Goal: Task Accomplishment & Management: Complete application form

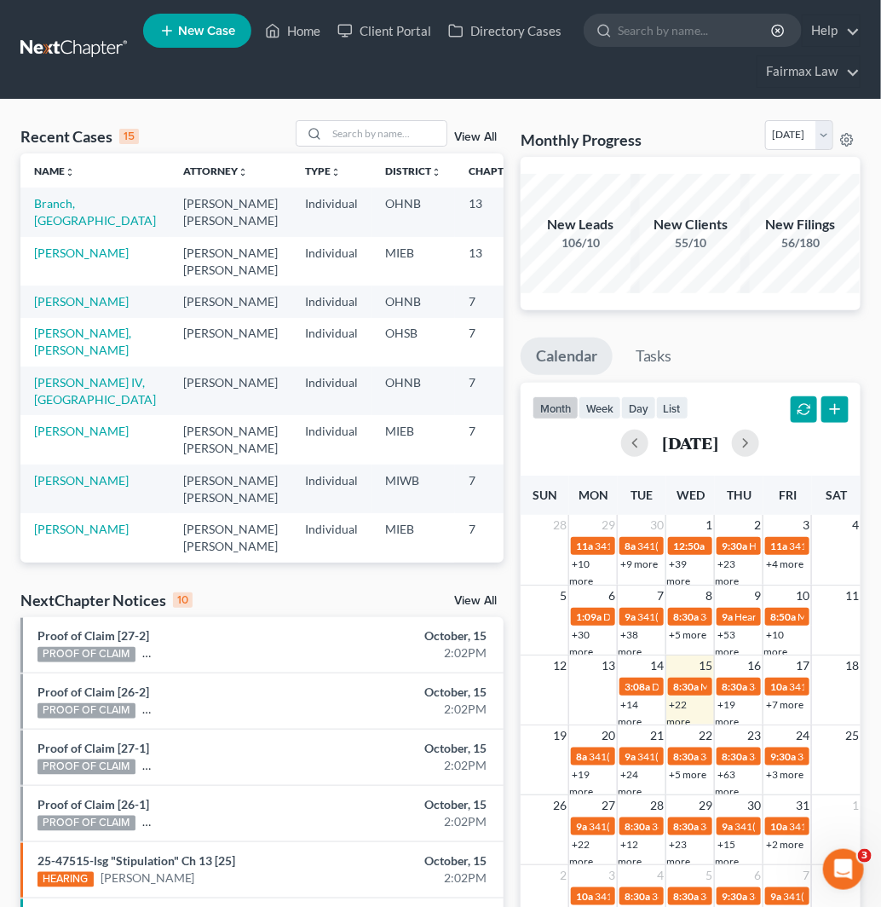
click at [169, 24] on icon at bounding box center [166, 30] width 15 height 20
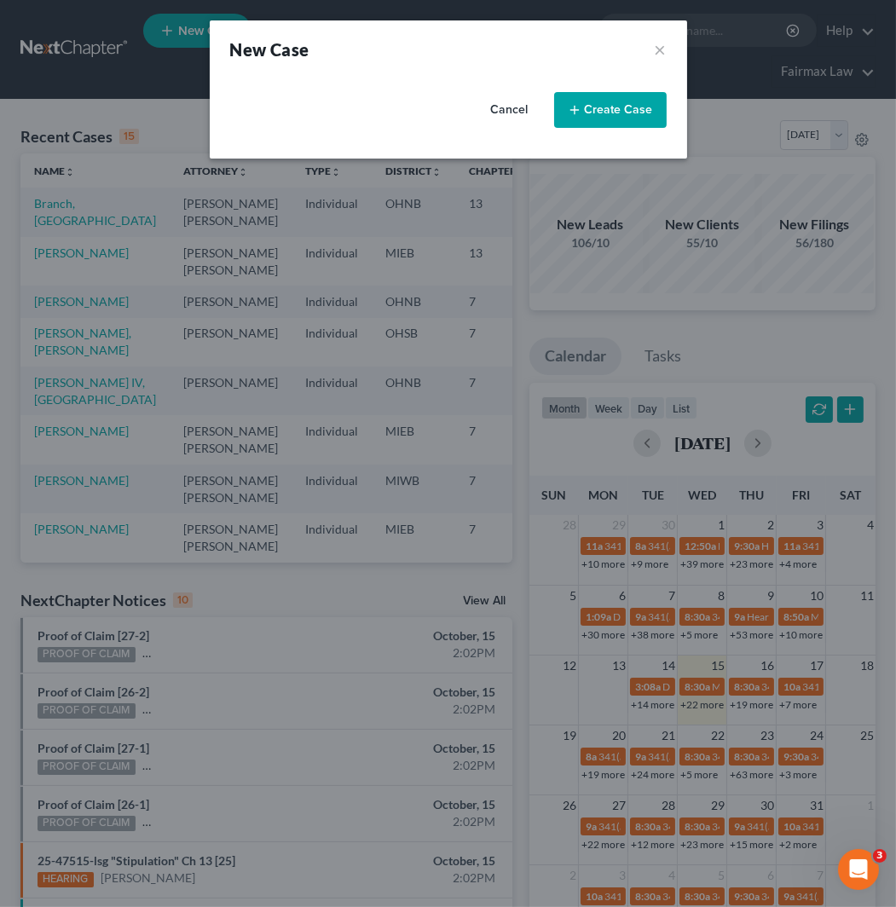
select select "40"
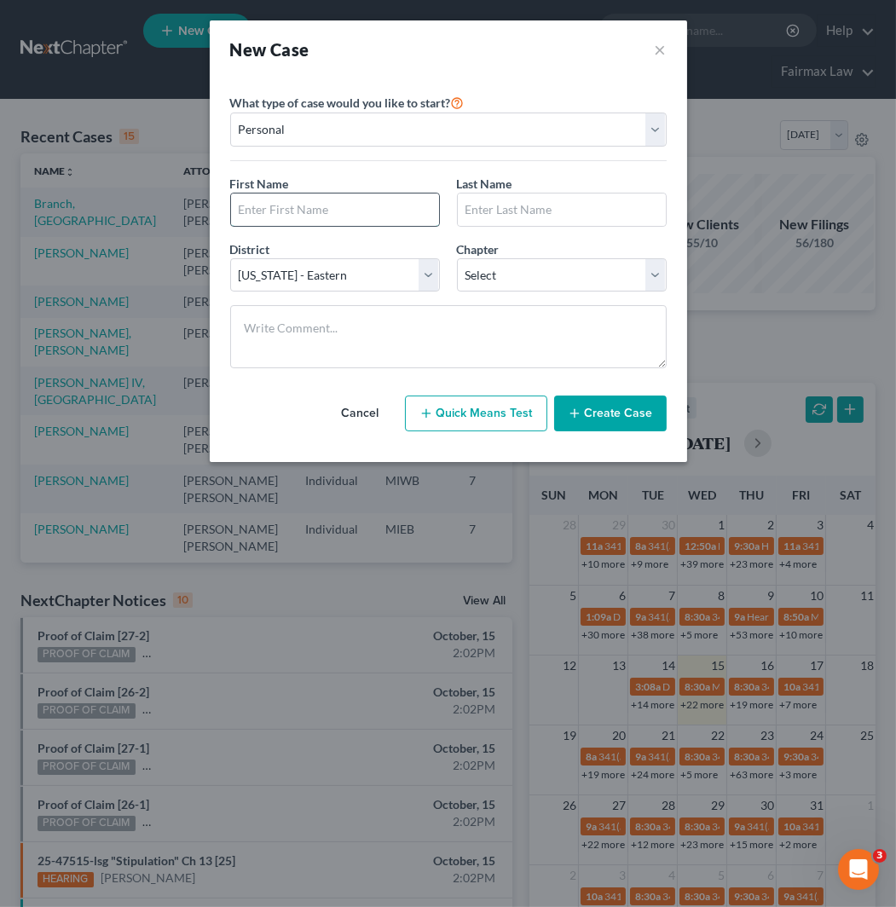
click at [362, 222] on input "text" at bounding box center [335, 209] width 208 height 32
type input "[PERSON_NAME]"
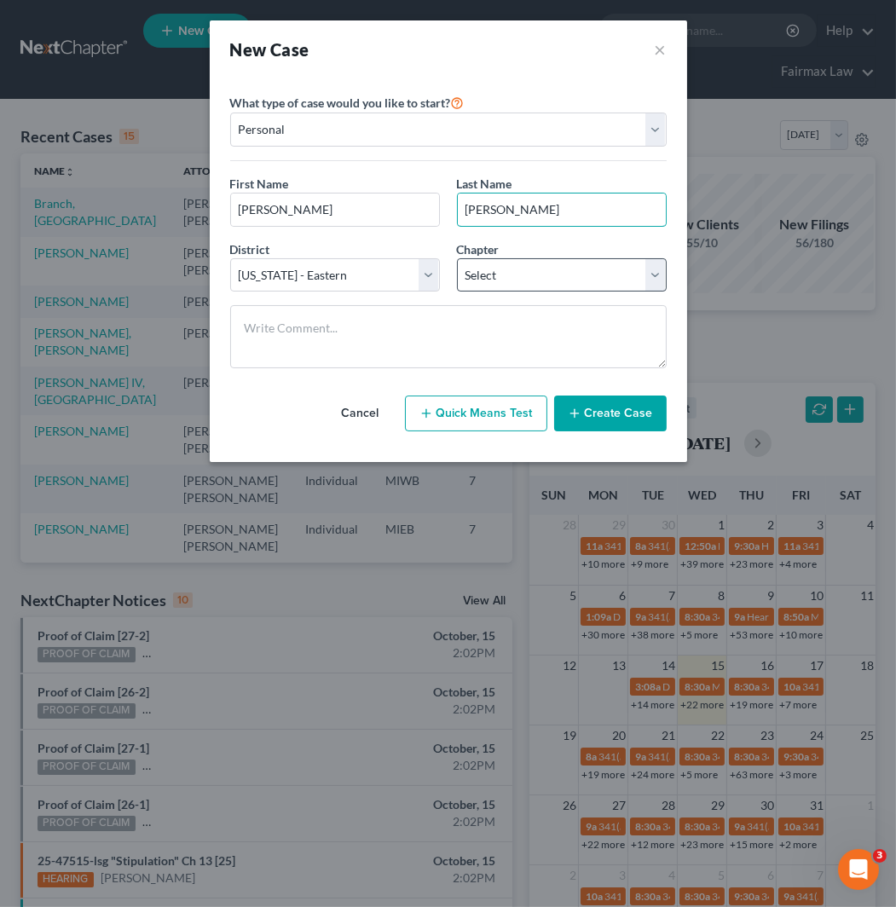
type input "[PERSON_NAME]"
click at [550, 286] on select "Select 7 11 12 13" at bounding box center [562, 275] width 210 height 34
select select "0"
click at [457, 258] on select "Select 7 11 12 13" at bounding box center [562, 275] width 210 height 34
click at [623, 412] on button "Create Case" at bounding box center [610, 413] width 112 height 36
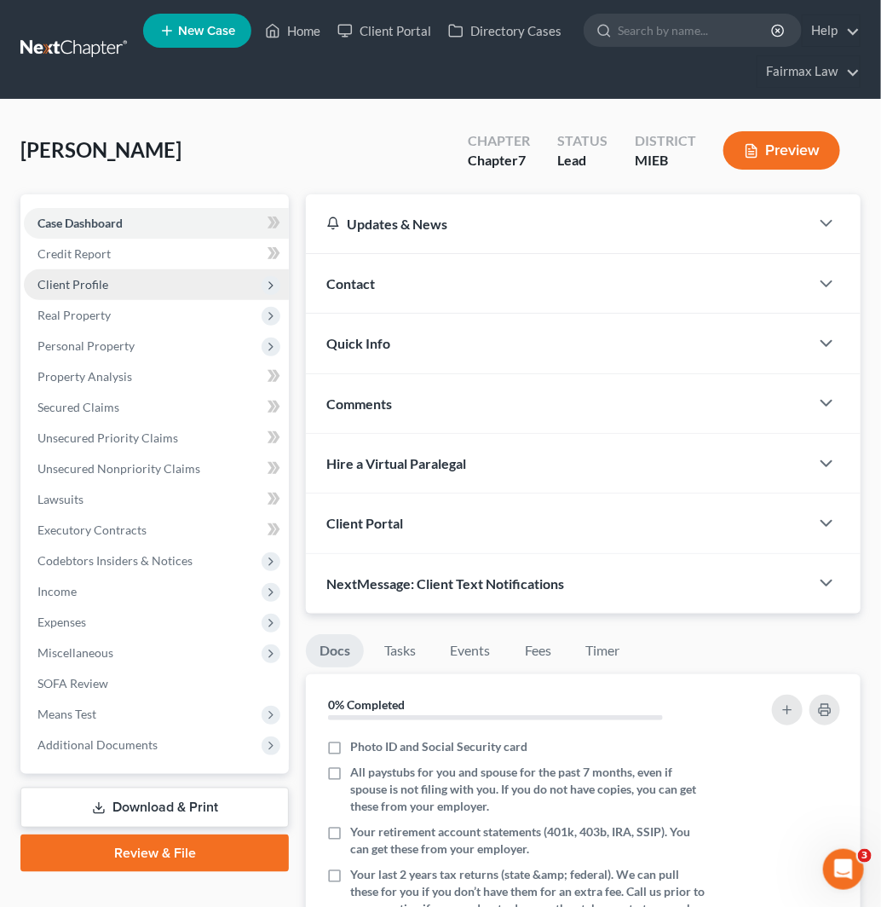
click at [141, 275] on span "Client Profile" at bounding box center [156, 284] width 265 height 31
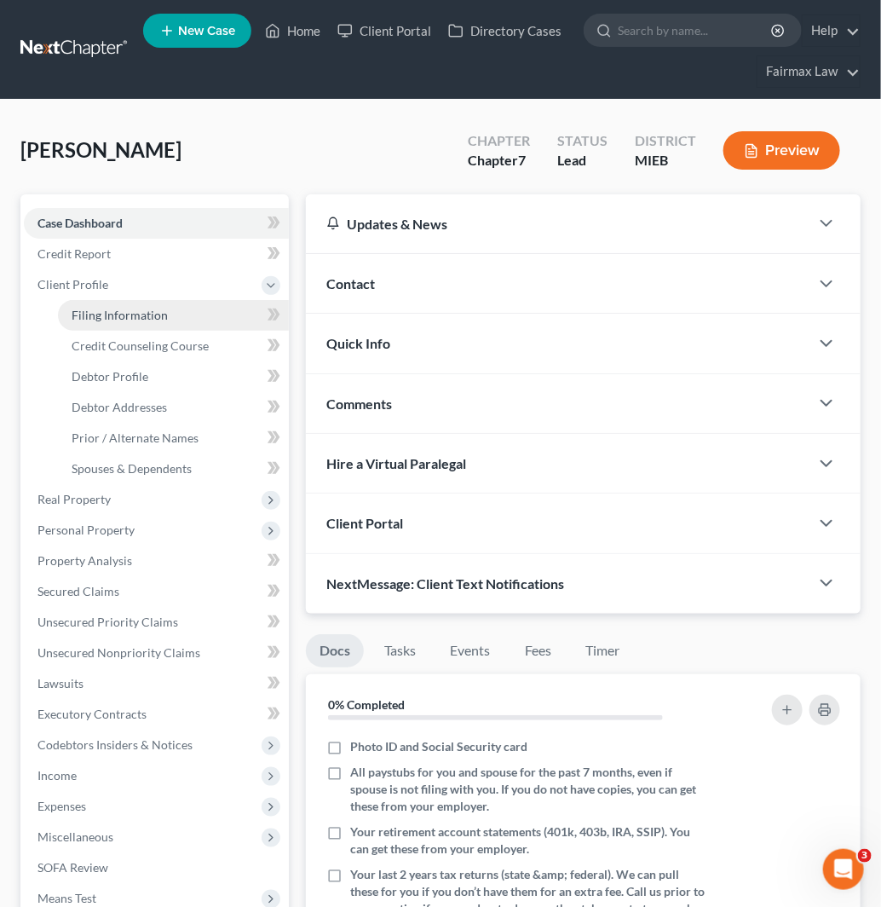
click at [172, 324] on link "Filing Information" at bounding box center [173, 315] width 231 height 31
select select "1"
select select "0"
select select "40"
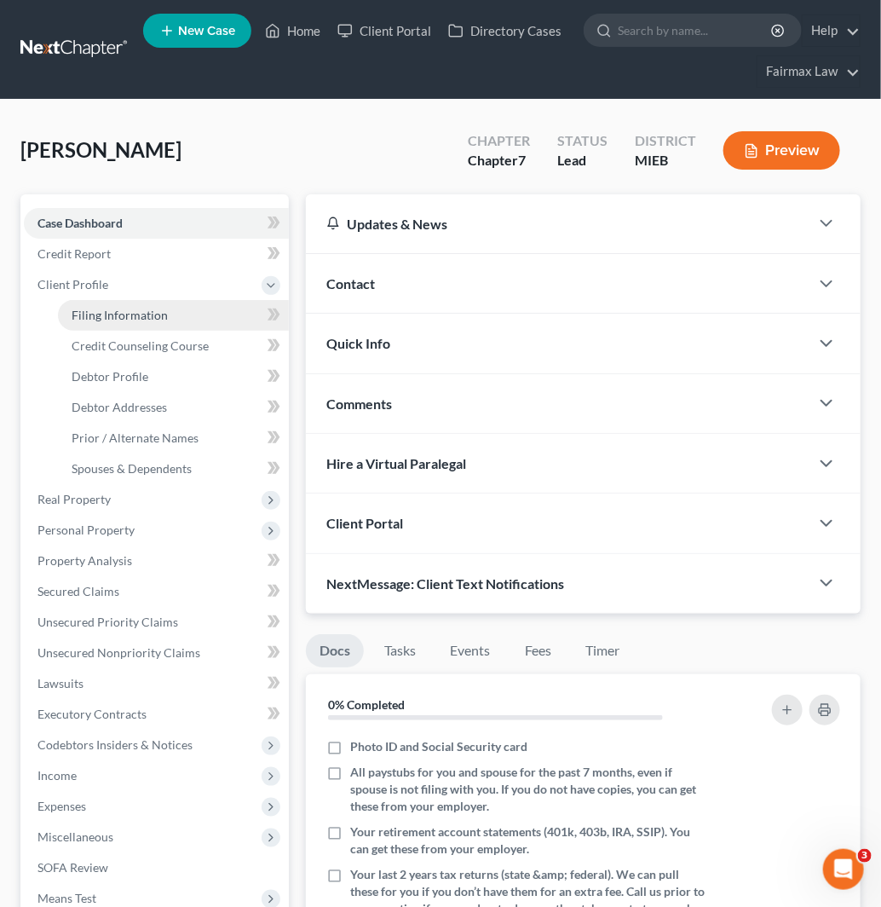
select select "23"
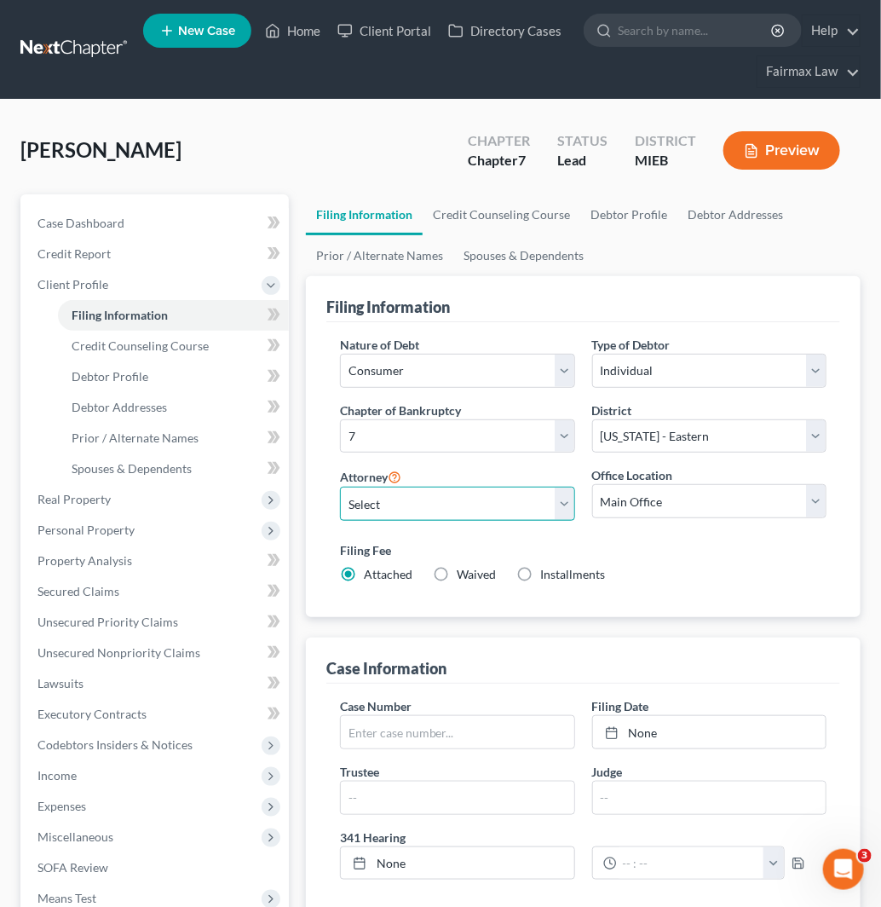
click at [435, 514] on select "Select [PERSON_NAME] [PERSON_NAME] [PERSON_NAME] [PERSON_NAME] [PERSON_NAME] [P…" at bounding box center [457, 504] width 234 height 34
select select "0"
click at [340, 487] on select "Select [PERSON_NAME] [PERSON_NAME] [PERSON_NAME] [PERSON_NAME] [PERSON_NAME] [P…" at bounding box center [457, 504] width 234 height 34
click at [556, 574] on span "Installments" at bounding box center [572, 574] width 65 height 14
click at [556, 574] on input "Installments Installments" at bounding box center [552, 571] width 11 height 11
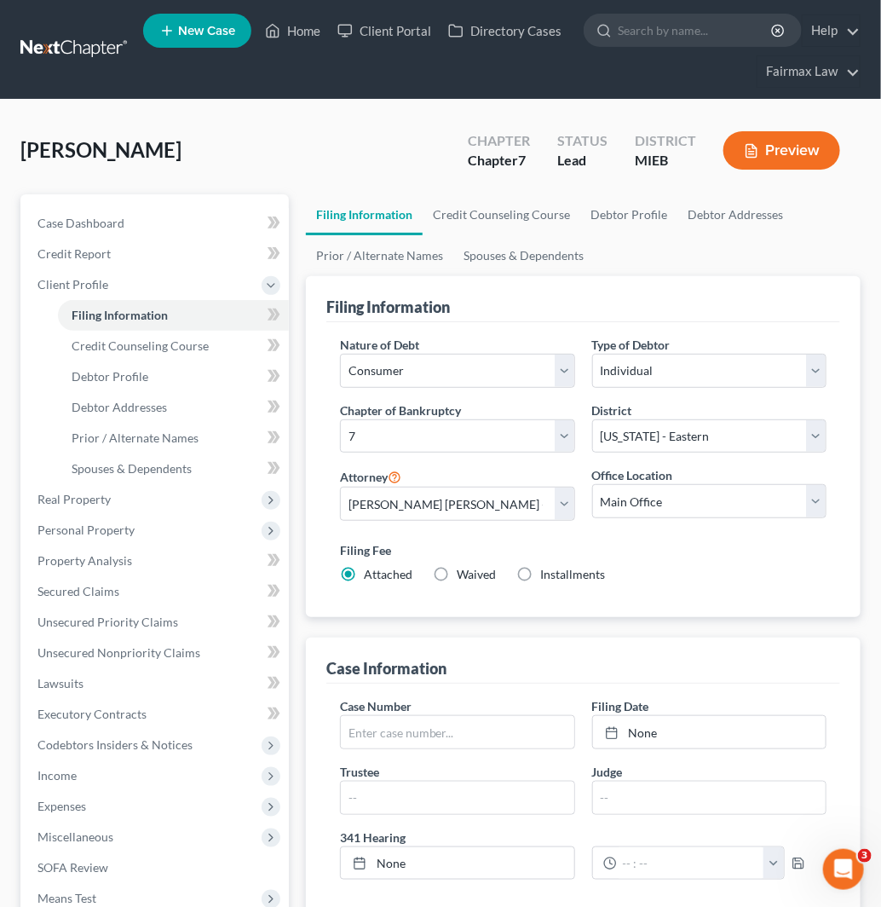
radio input "true"
radio input "false"
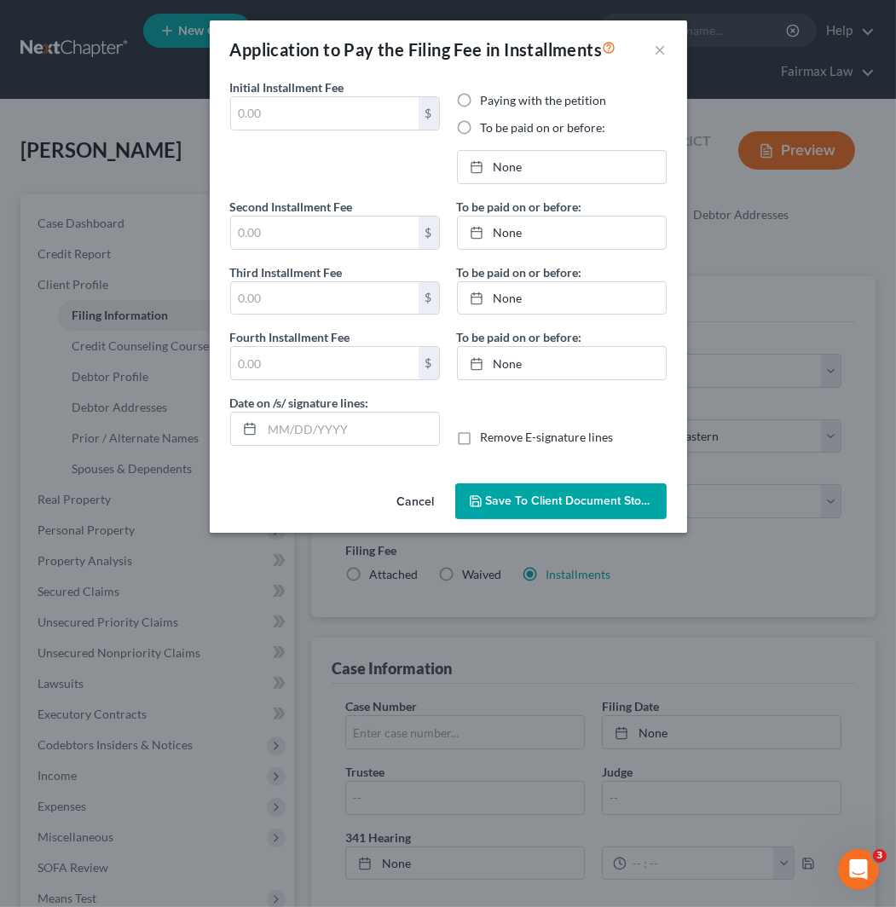
type input "0.00"
radio input "true"
type input "0.00"
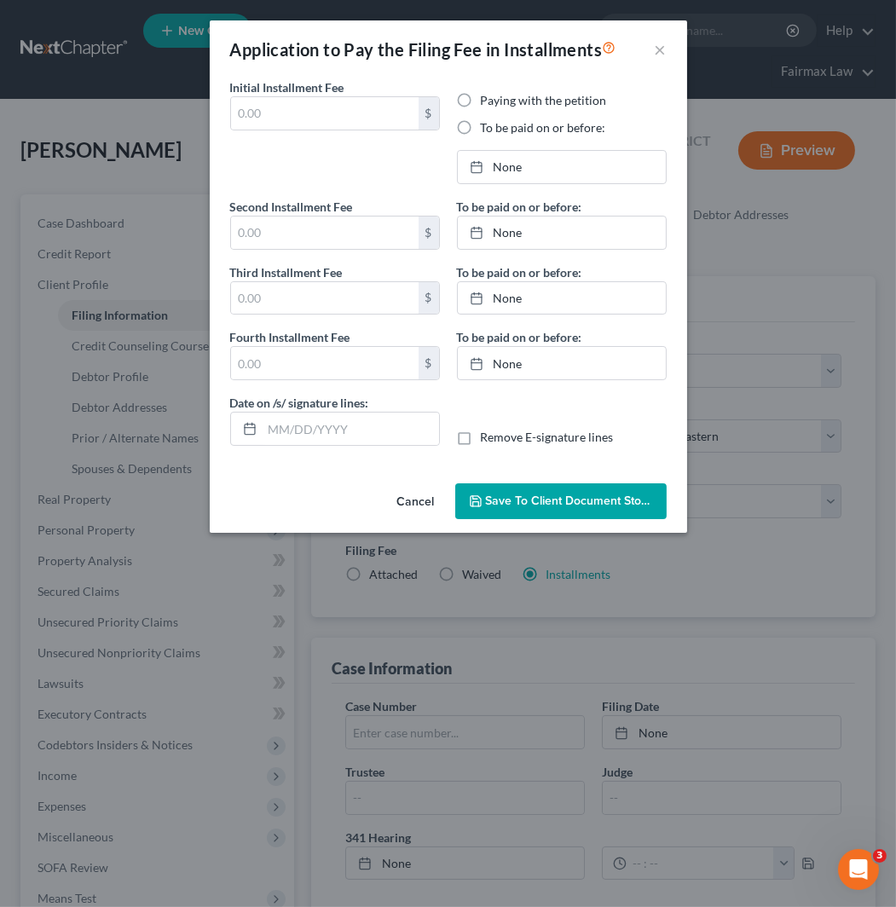
type input "[DATE]"
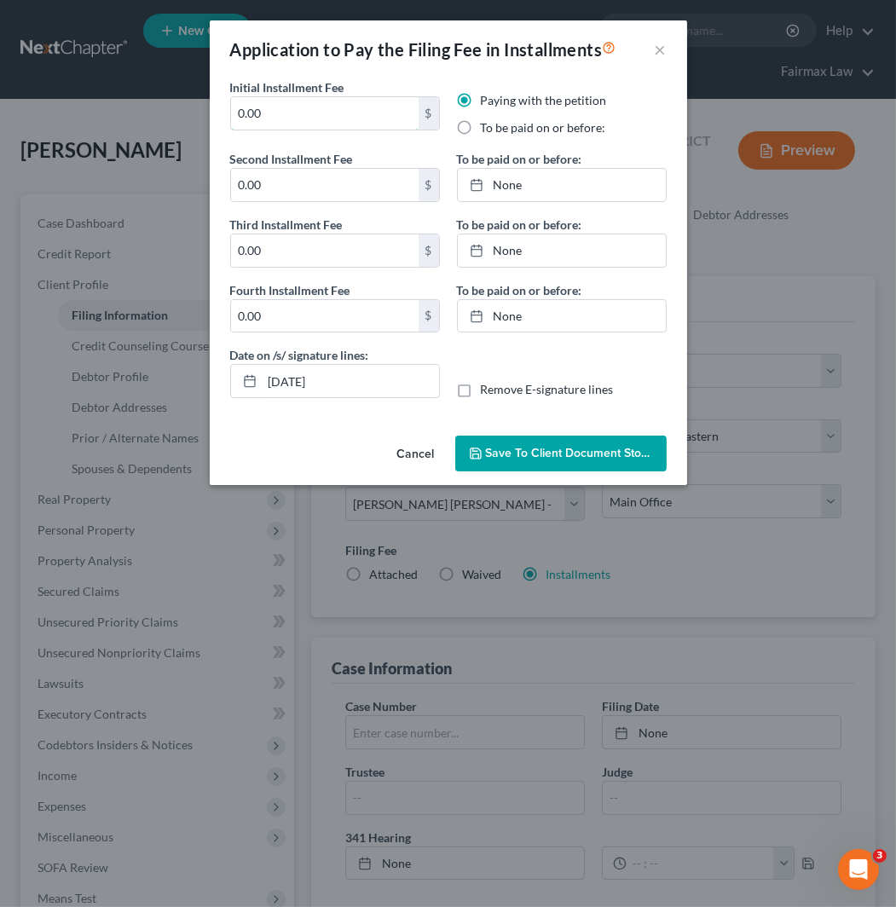
drag, startPoint x: 257, startPoint y: 129, endPoint x: 193, endPoint y: 141, distance: 65.0
click at [193, 141] on div "Application to Pay the Filing Fee in Installments × Initial Installment Fee 0.0…" at bounding box center [448, 453] width 896 height 907
drag, startPoint x: 299, startPoint y: 105, endPoint x: 215, endPoint y: 117, distance: 85.2
click at [223, 117] on div "Initial Installment Fee 84.50 $" at bounding box center [335, 114] width 227 height 72
paste input "text"
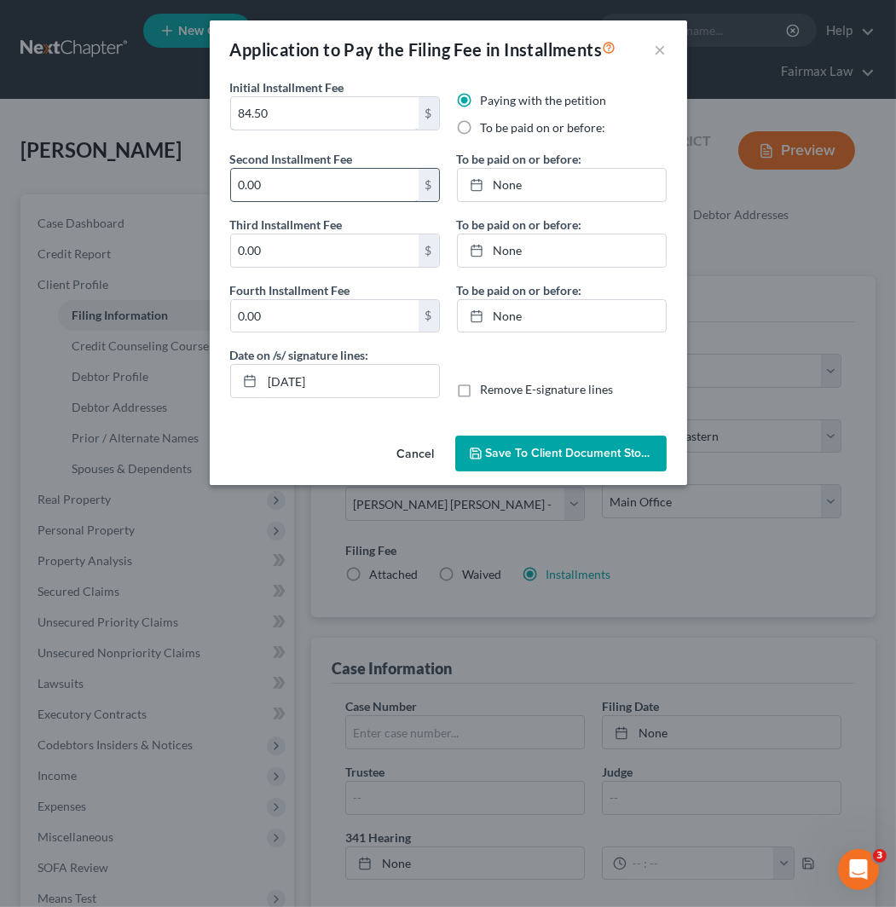
type input "84.50"
click at [310, 191] on input "0.00" at bounding box center [324, 185] width 187 height 32
paste input "84.5"
type input "84.50"
click at [307, 254] on input "0.00" at bounding box center [324, 250] width 187 height 32
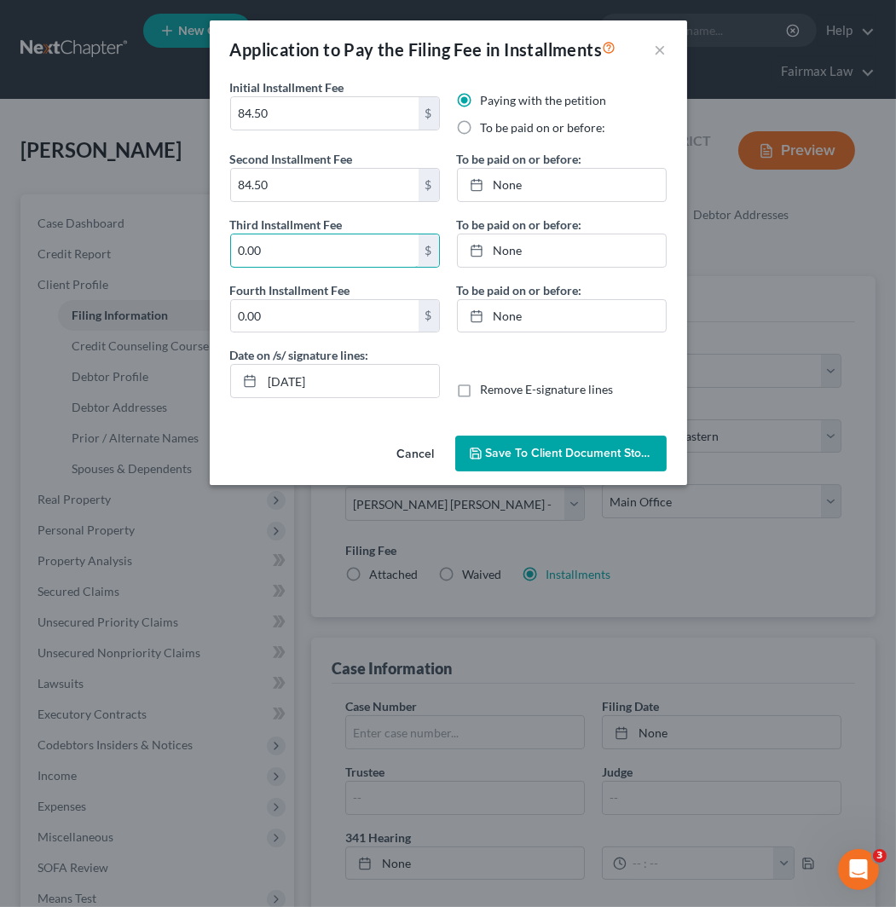
paste input "84.5"
type input "84.50"
click at [312, 311] on input "0.00" at bounding box center [324, 316] width 187 height 32
paste input "84.5"
type input "84.50"
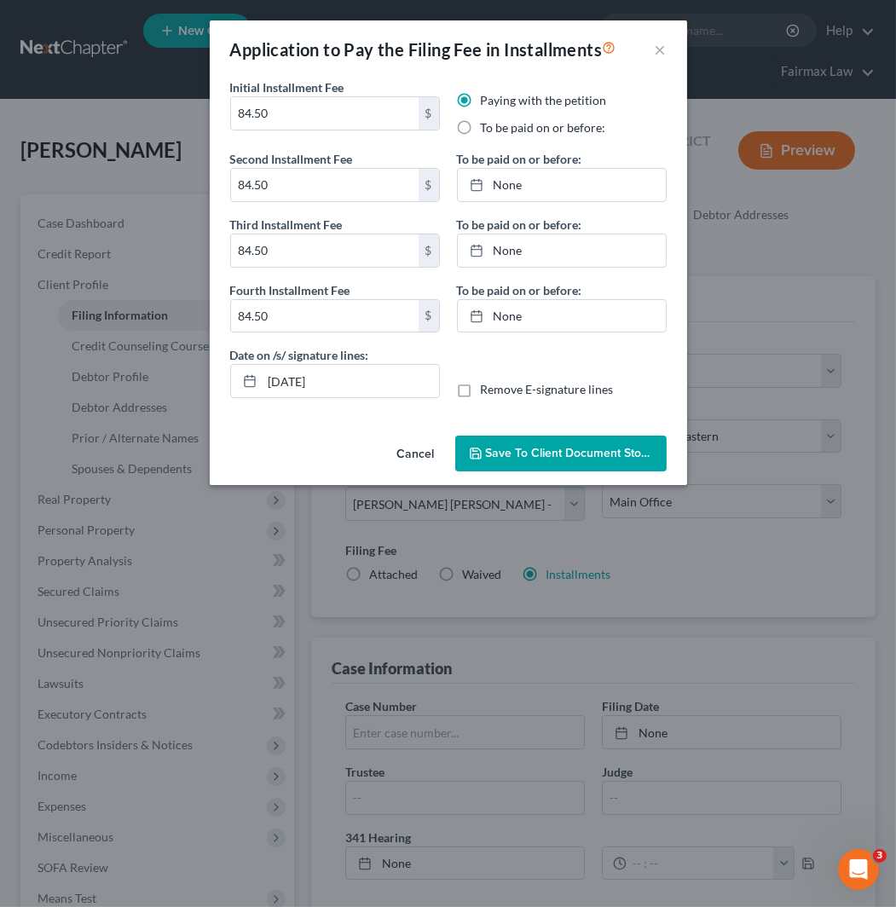
click at [542, 129] on label "To be paid on or before:" at bounding box center [543, 127] width 125 height 17
click at [499, 129] on input "To be paid on or before:" at bounding box center [492, 124] width 11 height 11
radio input "true"
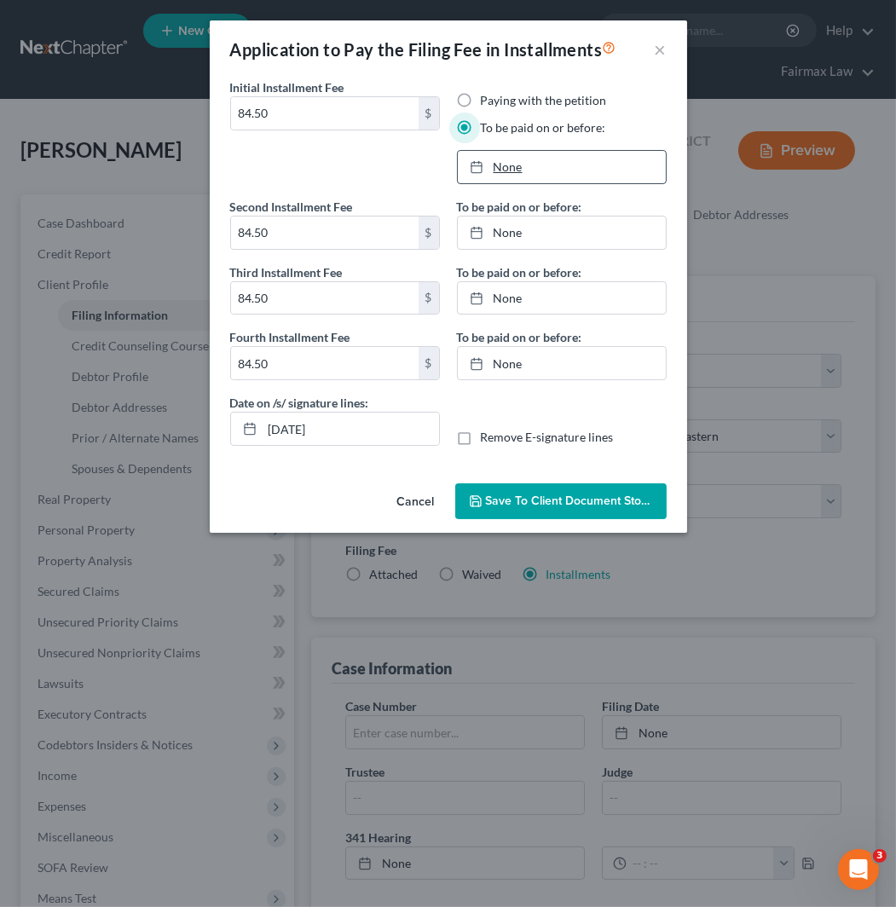
click at [597, 177] on link "None" at bounding box center [562, 167] width 208 height 32
type input "[DATE]"
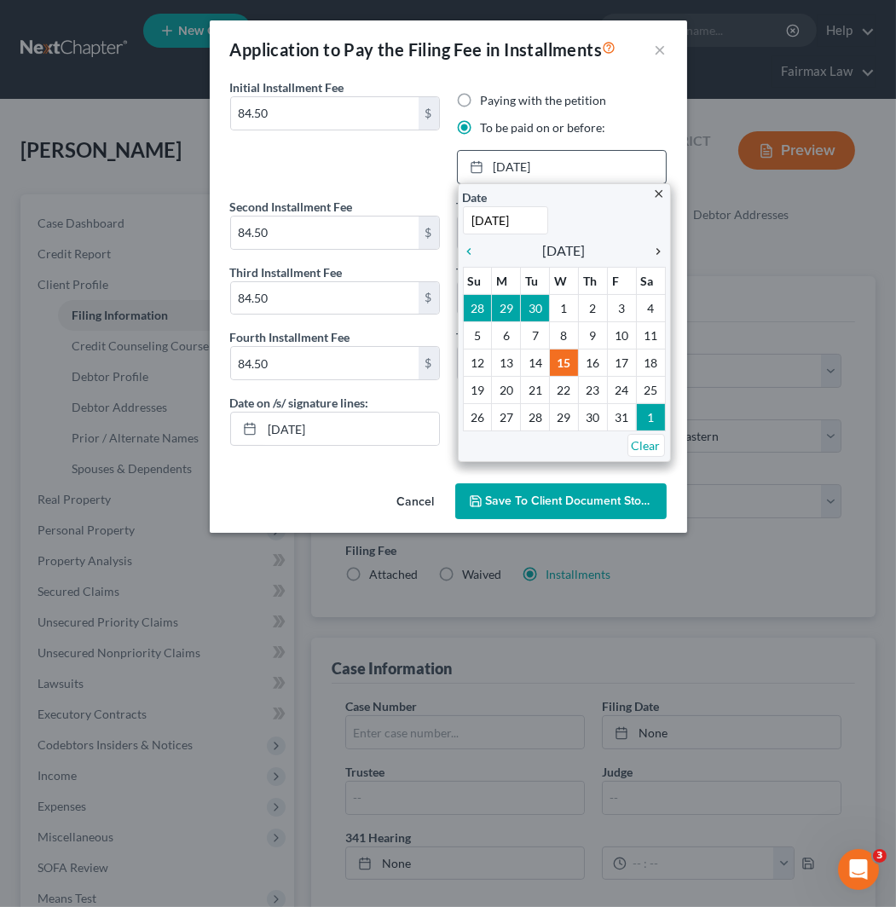
click at [653, 251] on icon "chevron_right" at bounding box center [654, 252] width 22 height 14
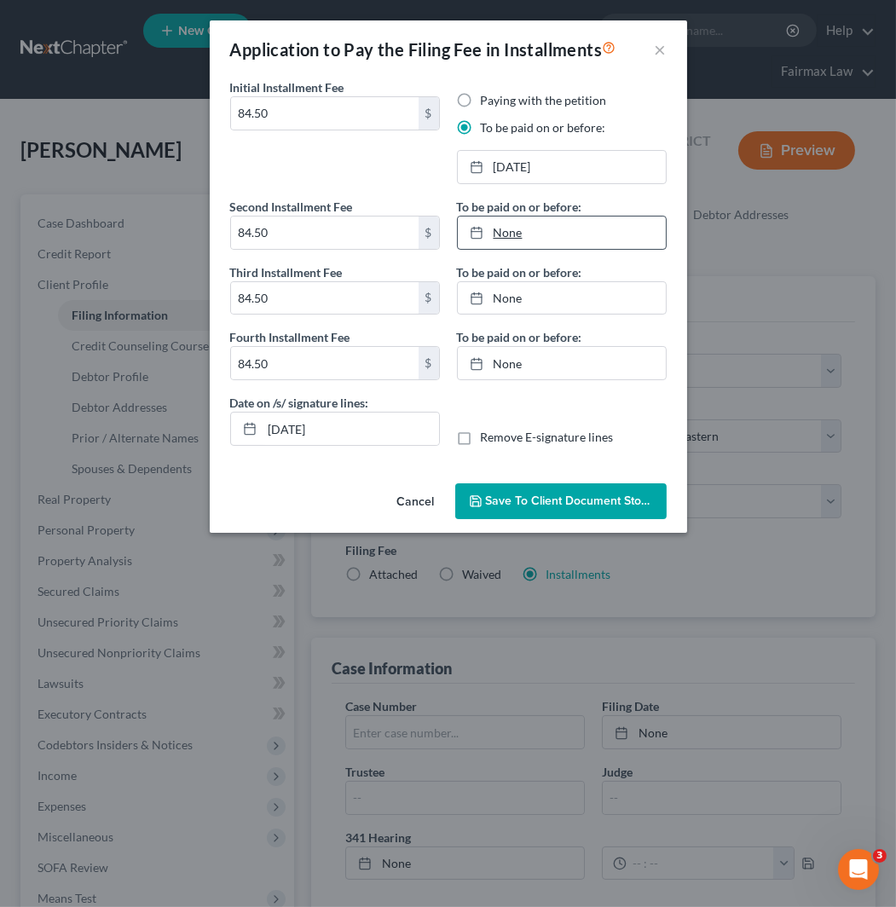
click at [598, 236] on link "None" at bounding box center [562, 232] width 208 height 32
type input "[DATE]"
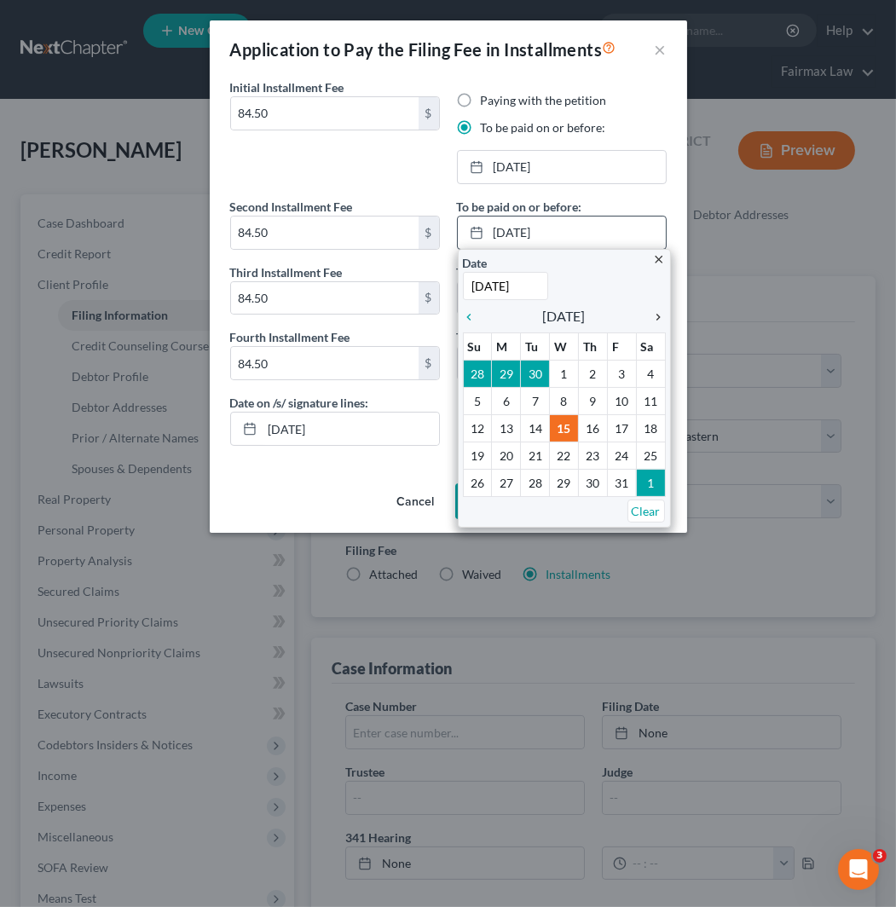
click at [661, 315] on icon "chevron_right" at bounding box center [654, 317] width 22 height 14
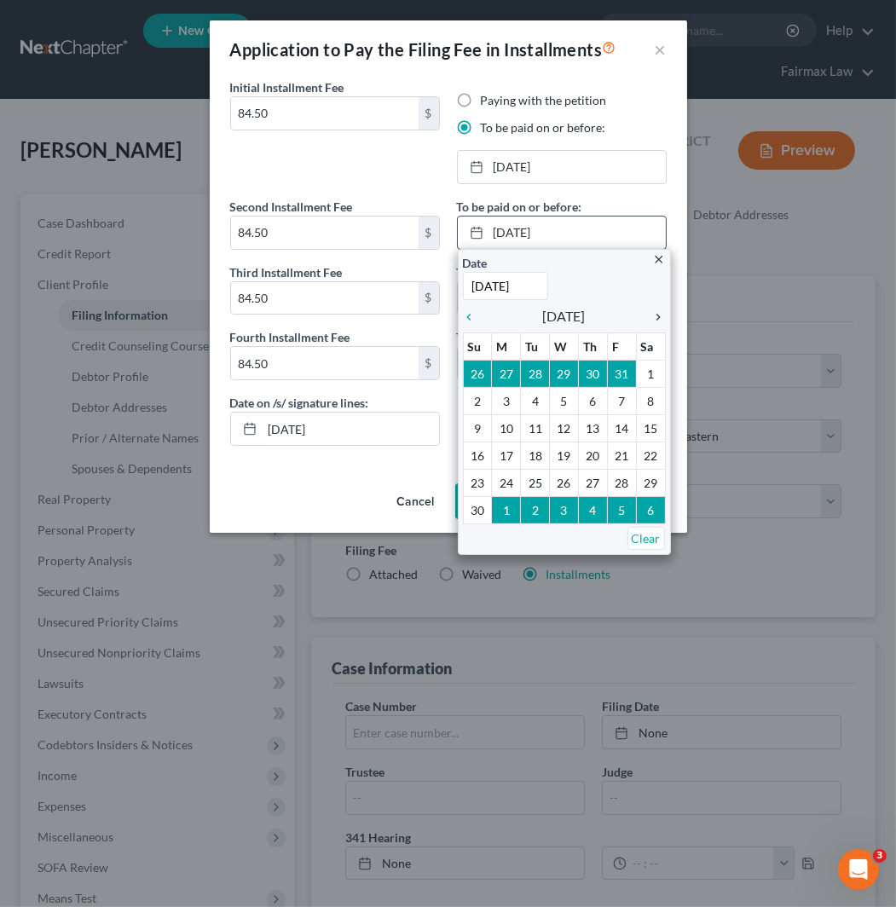
click at [661, 315] on icon "chevron_right" at bounding box center [654, 317] width 22 height 14
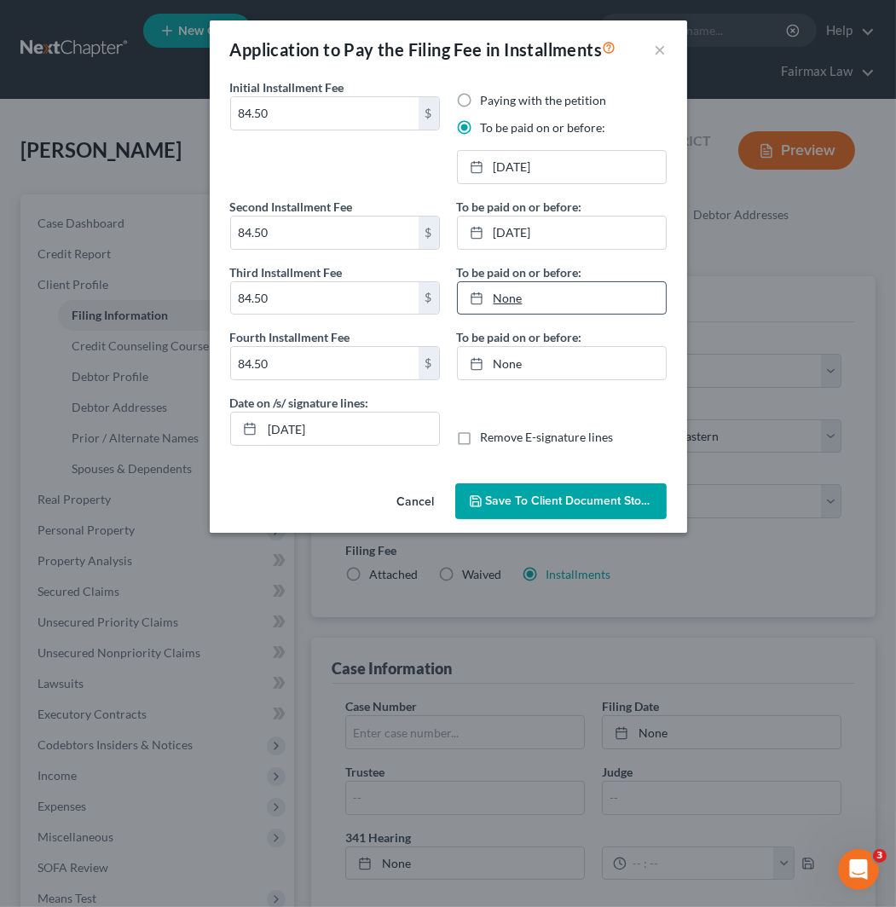
click at [581, 303] on link "None" at bounding box center [562, 298] width 208 height 32
type input "[DATE]"
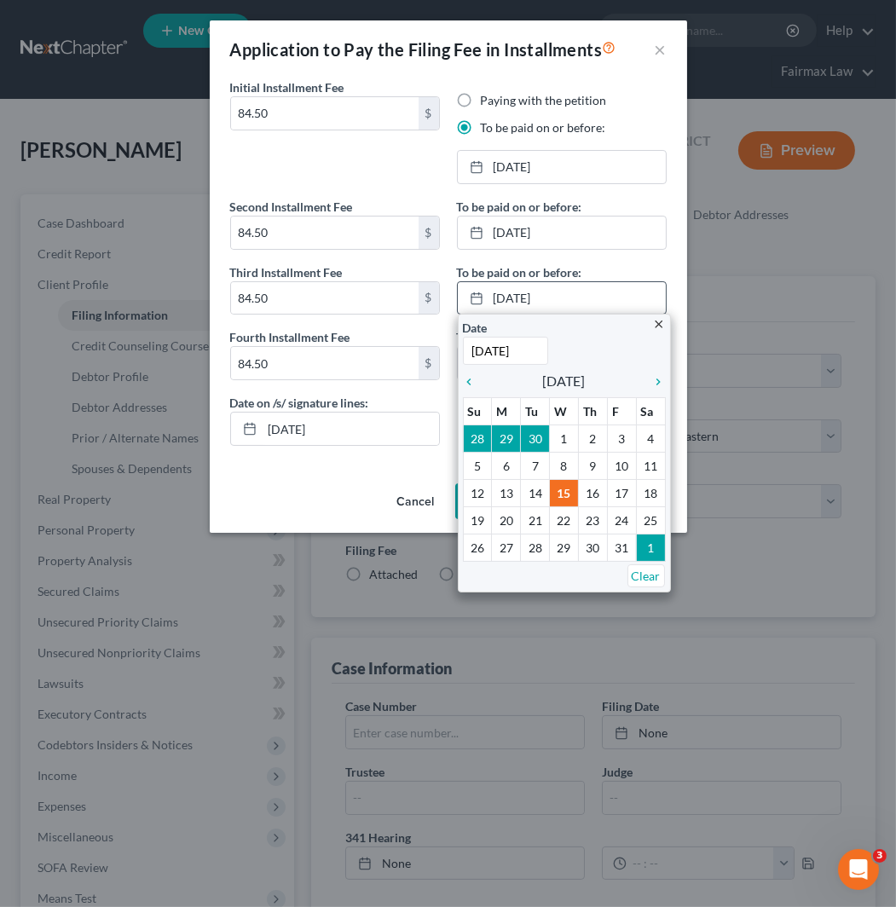
click at [667, 375] on div "close Date [DATE] Time 12:00 AM chevron_left [DATE] chevron_right Su M Tu W Th …" at bounding box center [564, 453] width 213 height 279
click at [653, 382] on icon "chevron_right" at bounding box center [654, 382] width 22 height 14
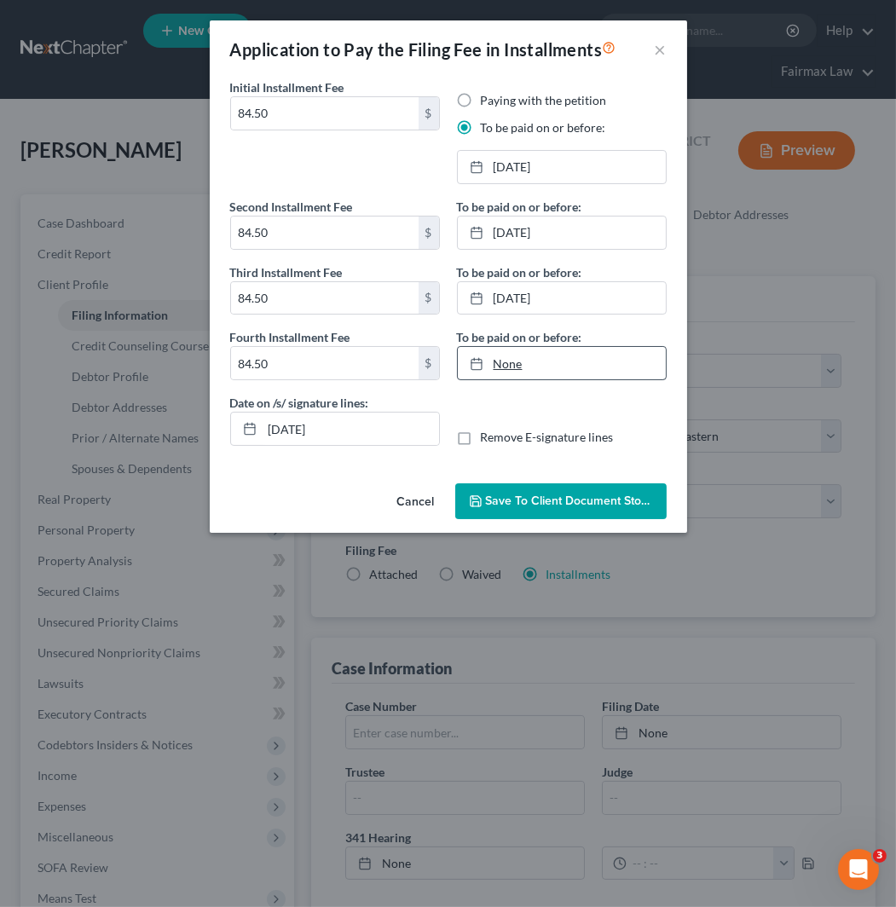
click at [578, 373] on link "None" at bounding box center [562, 363] width 208 height 32
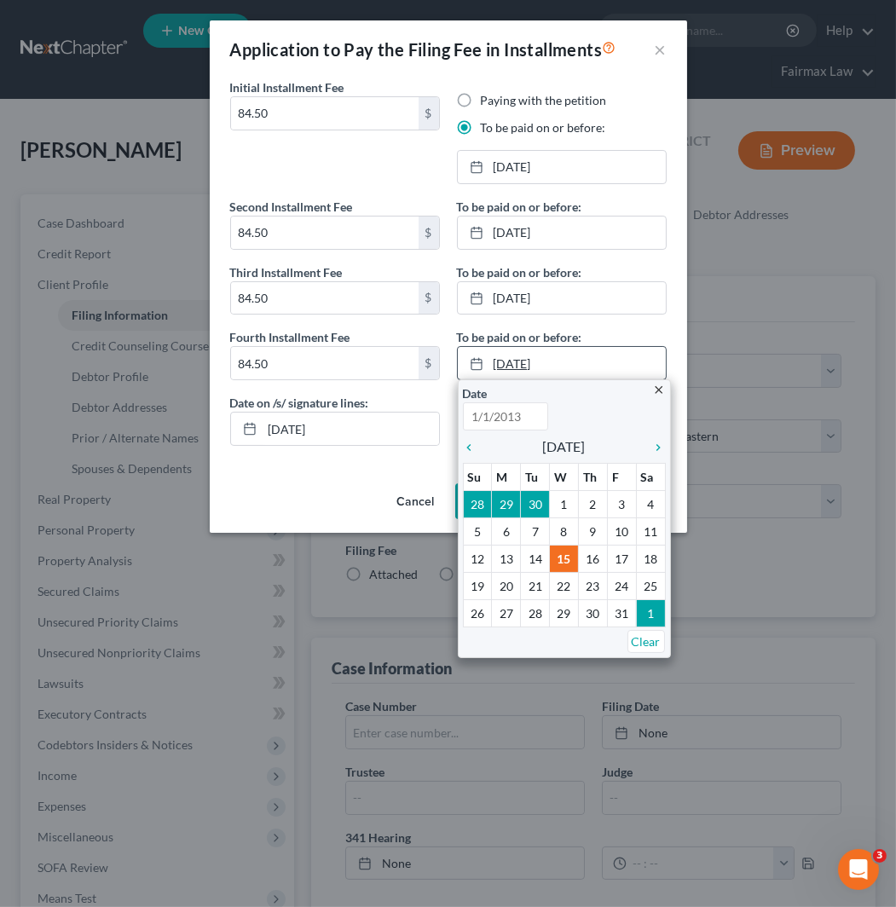
type input "[DATE]"
click at [657, 450] on icon "chevron_right" at bounding box center [654, 448] width 22 height 14
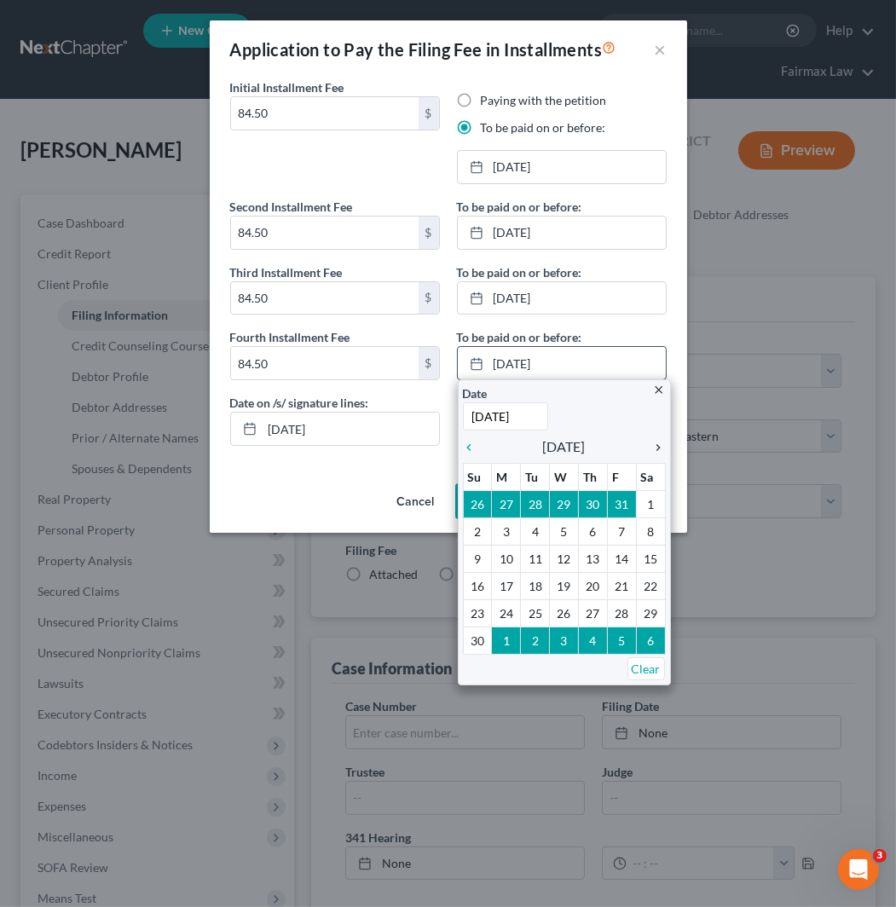
click at [657, 450] on icon "chevron_right" at bounding box center [654, 448] width 22 height 14
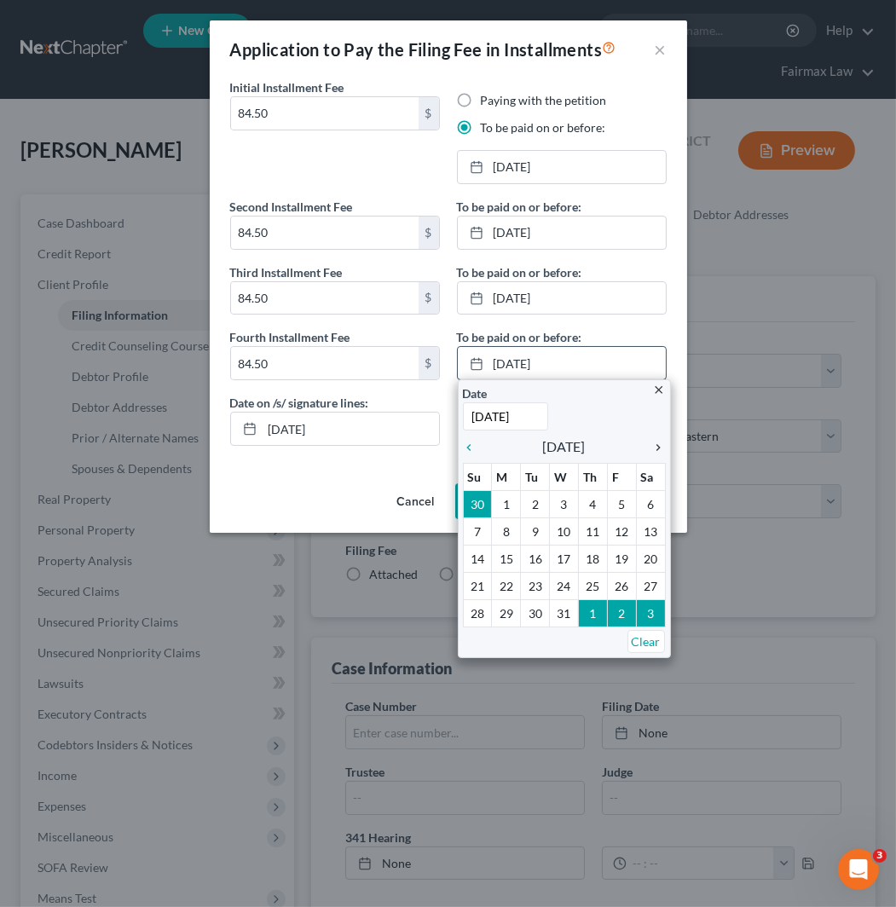
click at [657, 450] on icon "chevron_right" at bounding box center [654, 448] width 22 height 14
click at [661, 437] on link "chevron_right" at bounding box center [654, 446] width 22 height 20
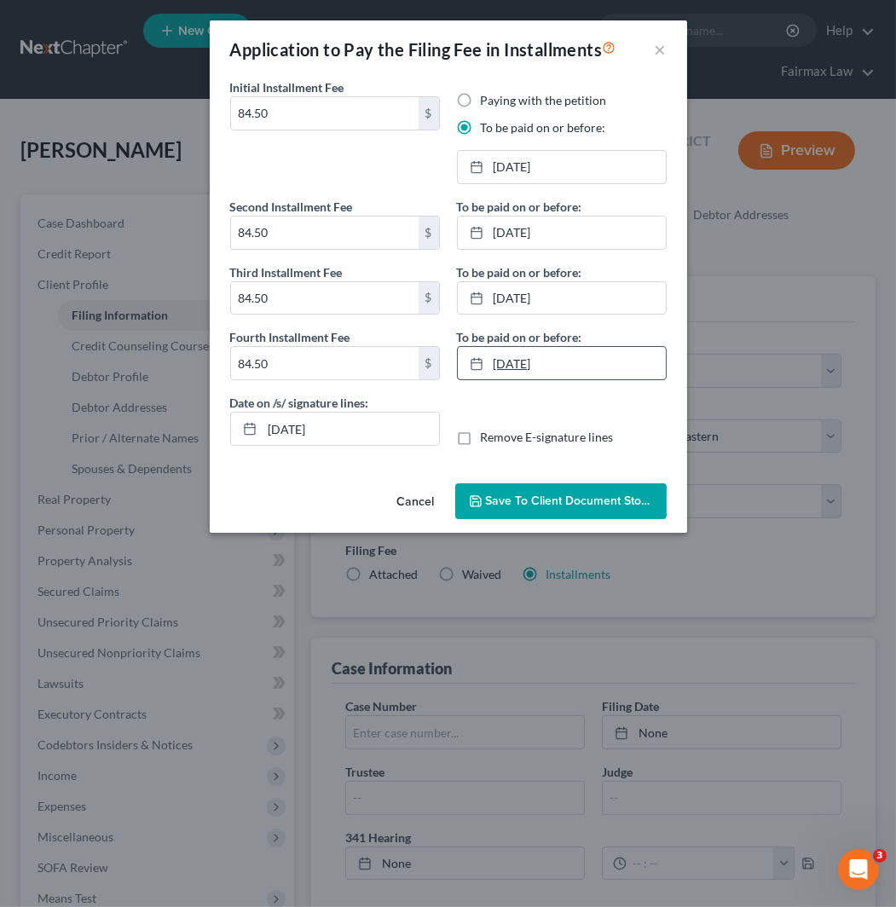
click at [624, 370] on link "[DATE]" at bounding box center [562, 363] width 208 height 32
click at [598, 303] on link "[DATE]" at bounding box center [562, 298] width 208 height 32
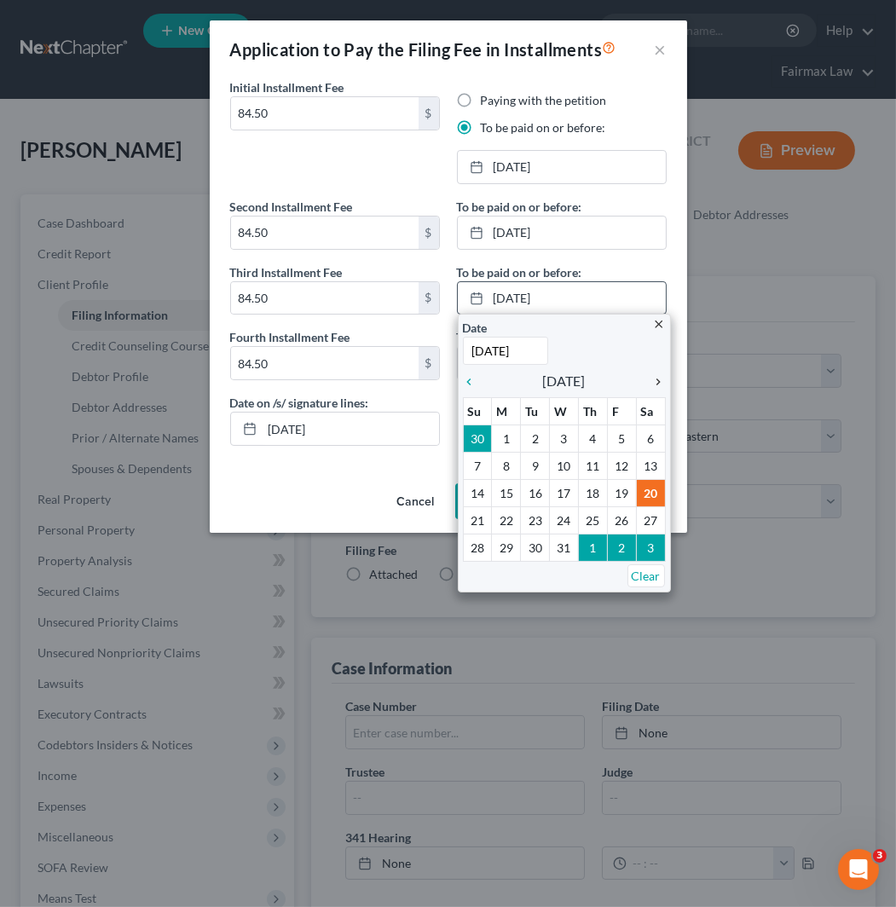
click at [652, 378] on icon "chevron_right" at bounding box center [654, 382] width 22 height 14
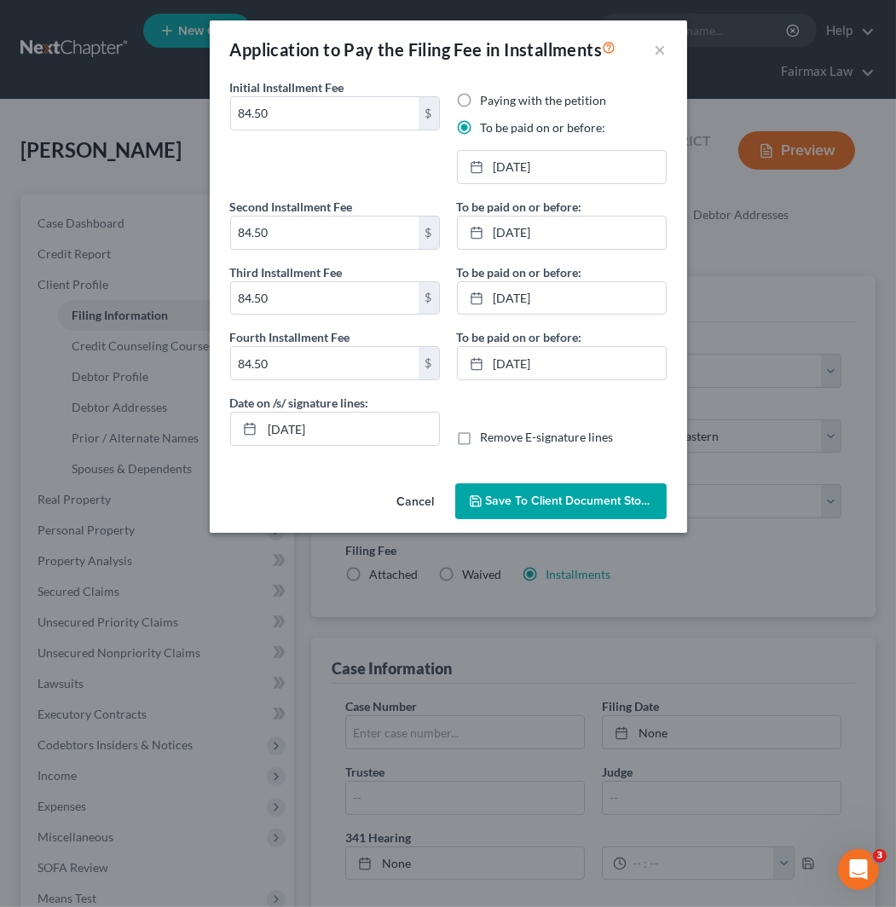
click at [595, 511] on button "Save to Client Document Storage" at bounding box center [560, 501] width 211 height 36
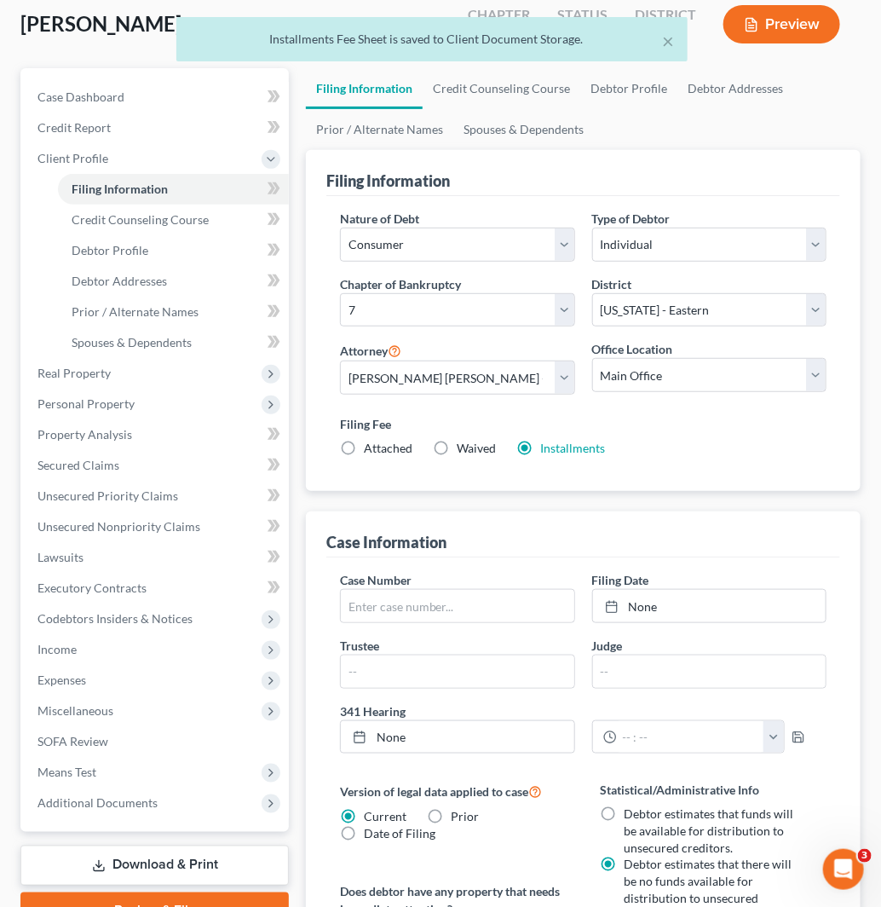
scroll to position [473, 0]
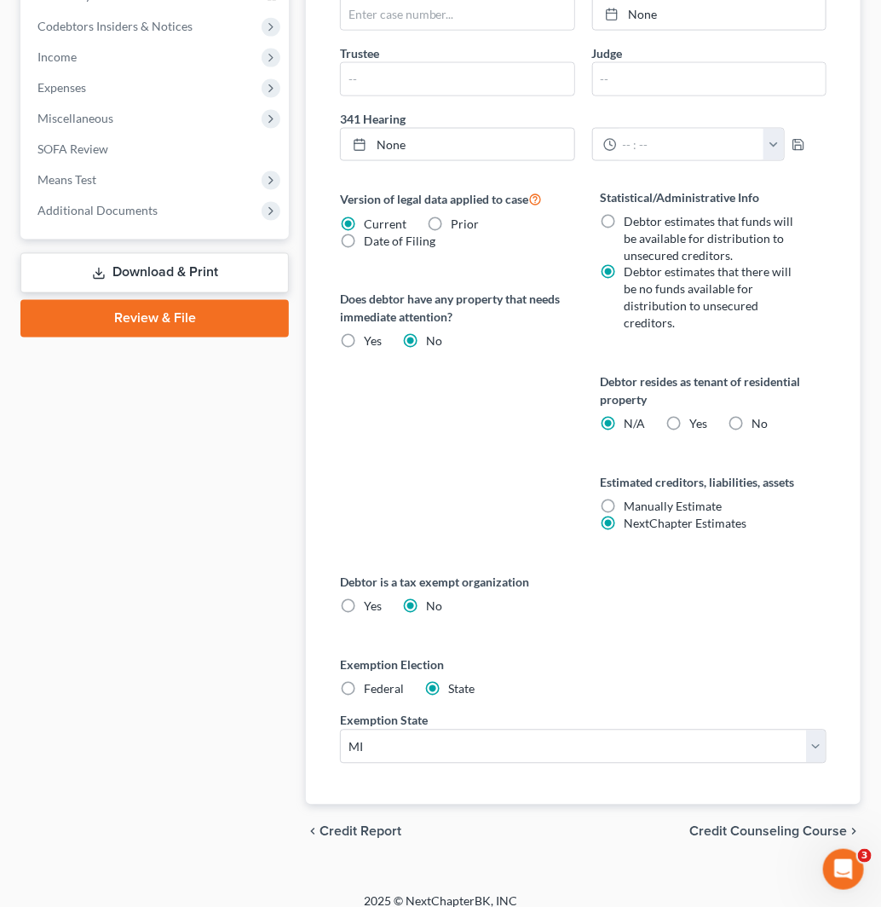
drag, startPoint x: 378, startPoint y: 675, endPoint x: 406, endPoint y: 690, distance: 32.0
click at [378, 682] on span "Federal" at bounding box center [384, 689] width 40 height 14
click at [378, 681] on input "Federal" at bounding box center [376, 686] width 11 height 11
radio input "true"
radio input "false"
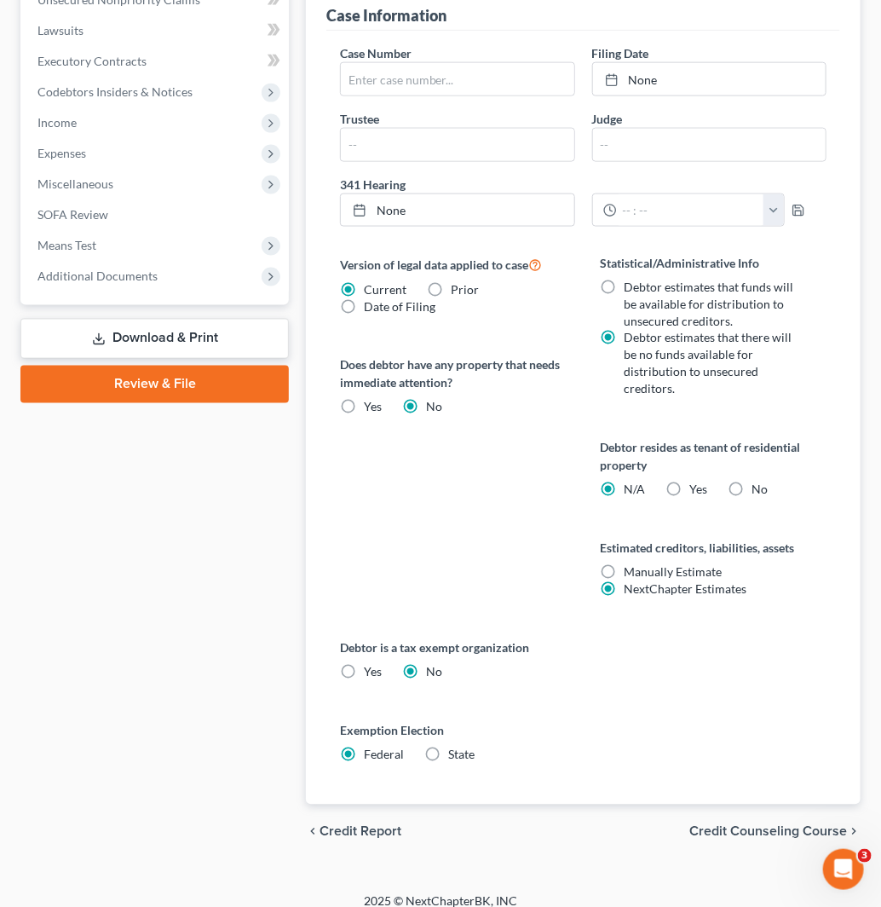
click at [756, 825] on span "Credit Counseling Course" at bounding box center [768, 832] width 158 height 14
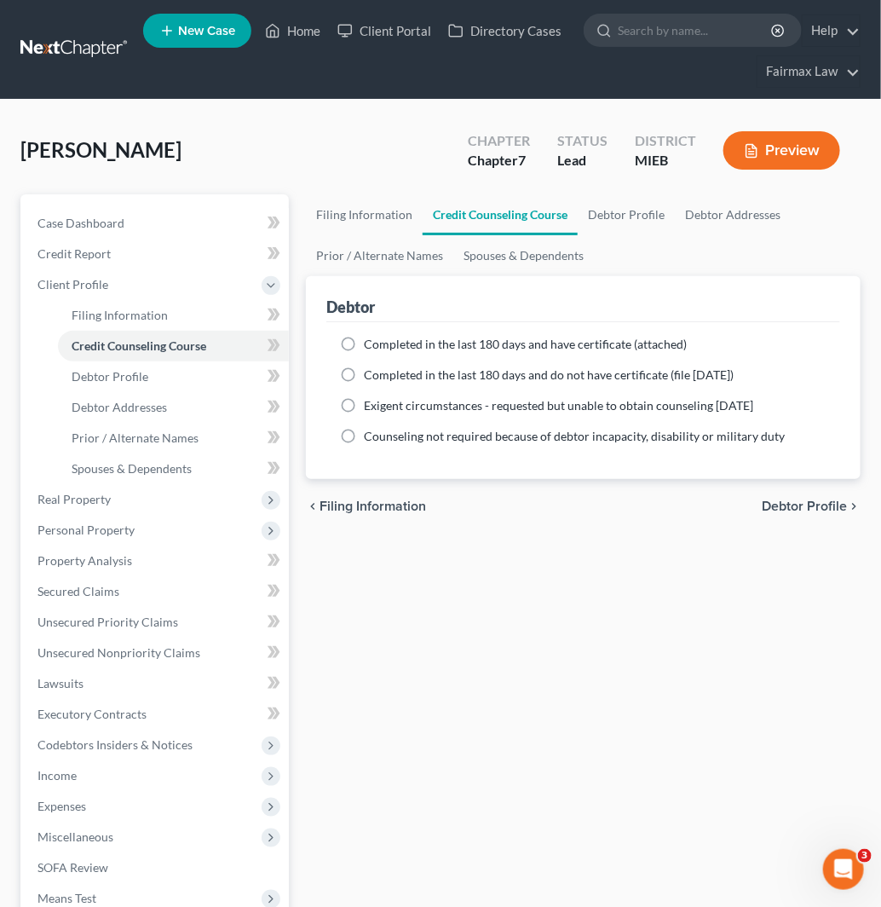
click at [539, 373] on span "Completed in the last 180 days and do not have certificate (file [DATE])" at bounding box center [549, 374] width 370 height 14
click at [382, 373] on input "Completed in the last 180 days and do not have certificate (file [DATE])" at bounding box center [376, 371] width 11 height 11
radio input "true"
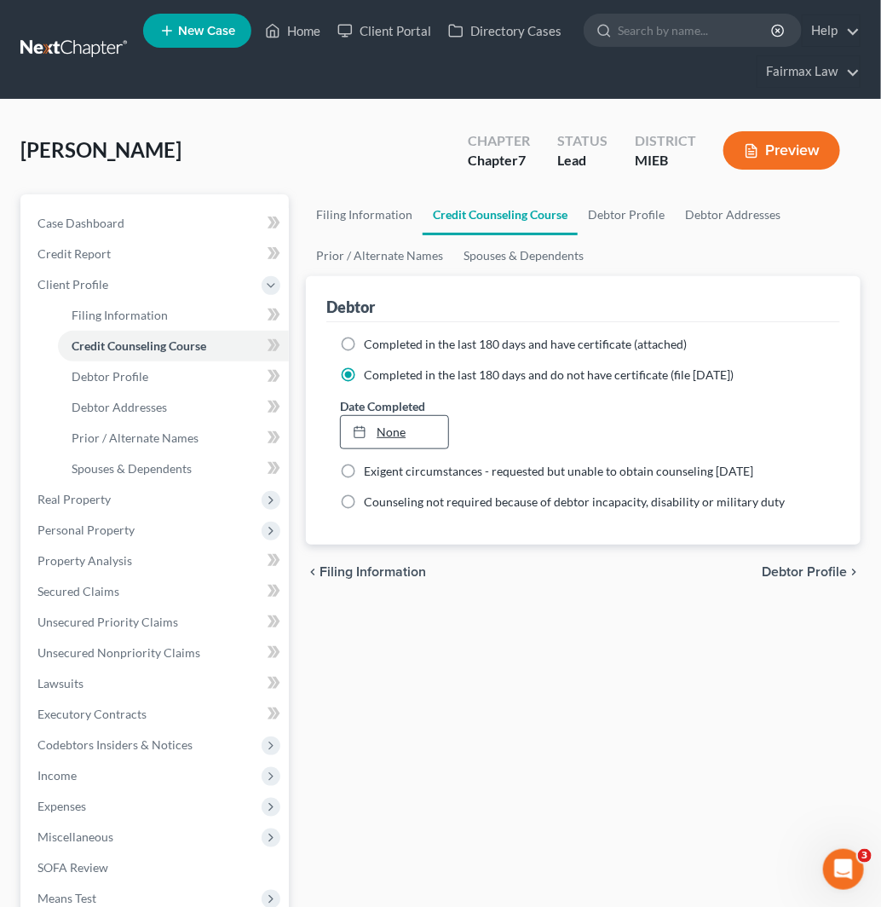
click at [430, 430] on link "None" at bounding box center [394, 432] width 107 height 32
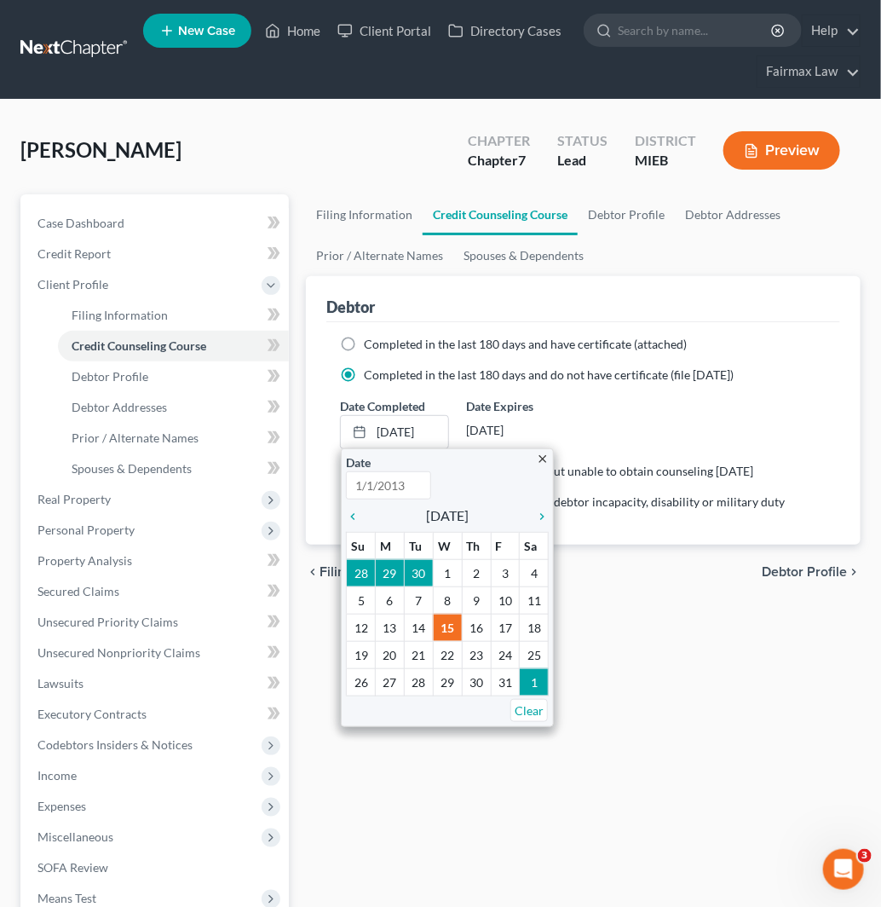
type input "[DATE]"
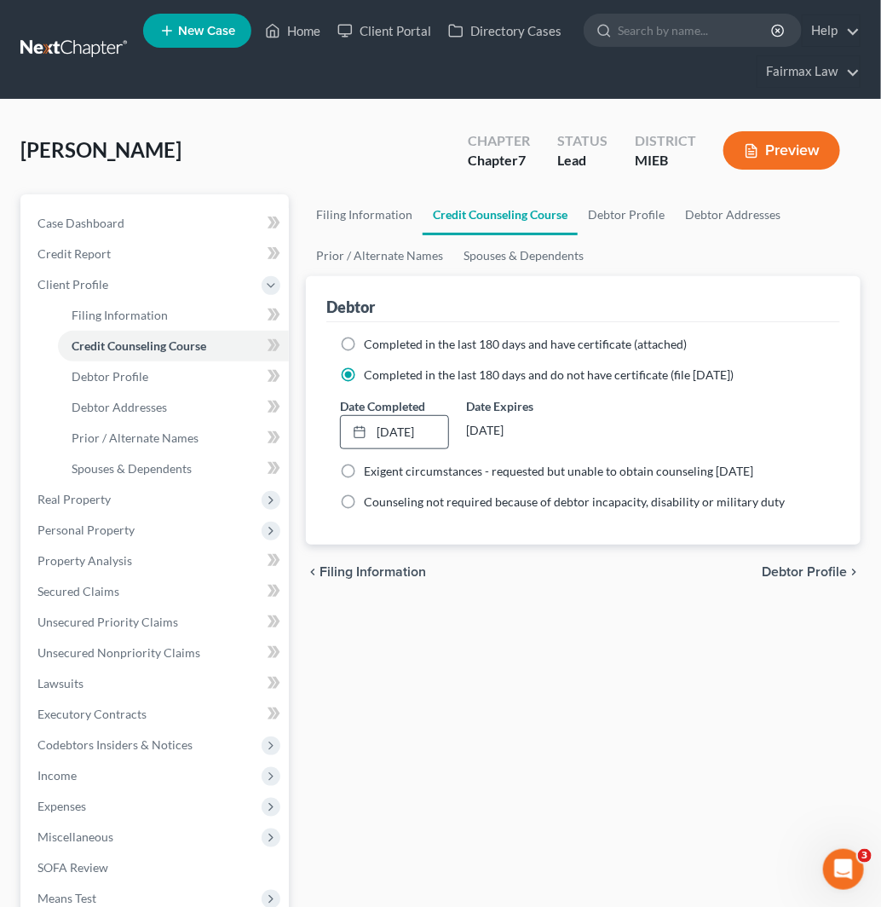
click at [798, 574] on span "Debtor Profile" at bounding box center [804, 572] width 85 height 14
select select "0"
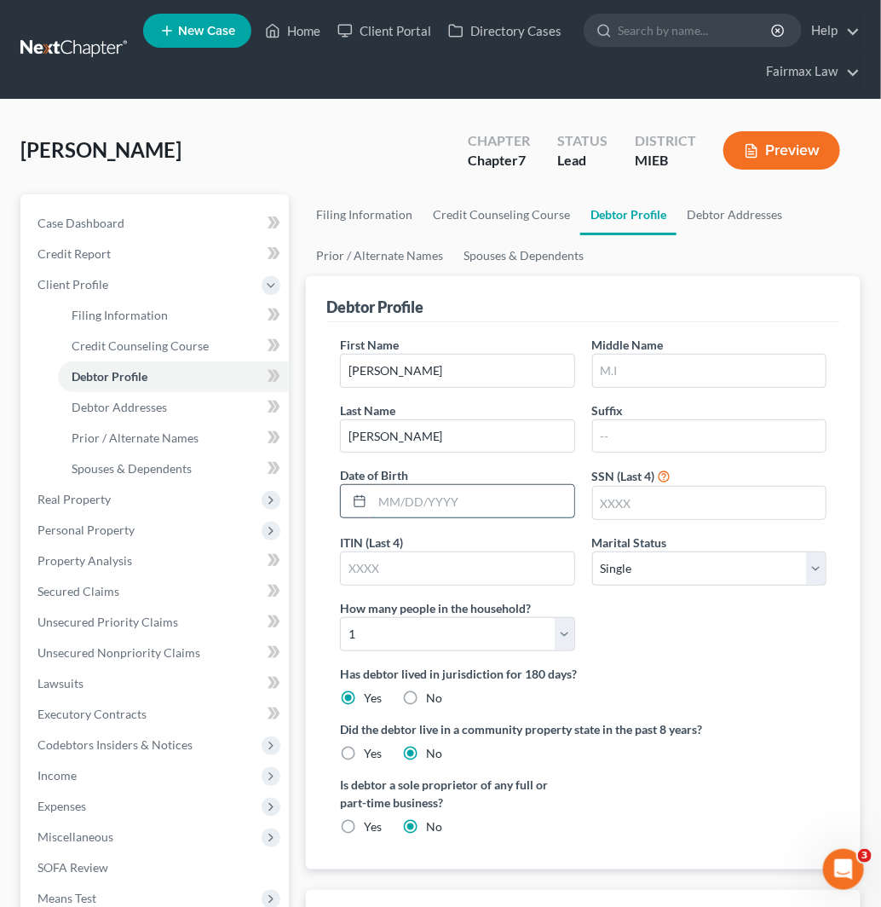
click at [516, 505] on input "text" at bounding box center [472, 501] width 201 height 32
type input "[DATE]"
click at [685, 375] on input "text" at bounding box center [709, 371] width 233 height 32
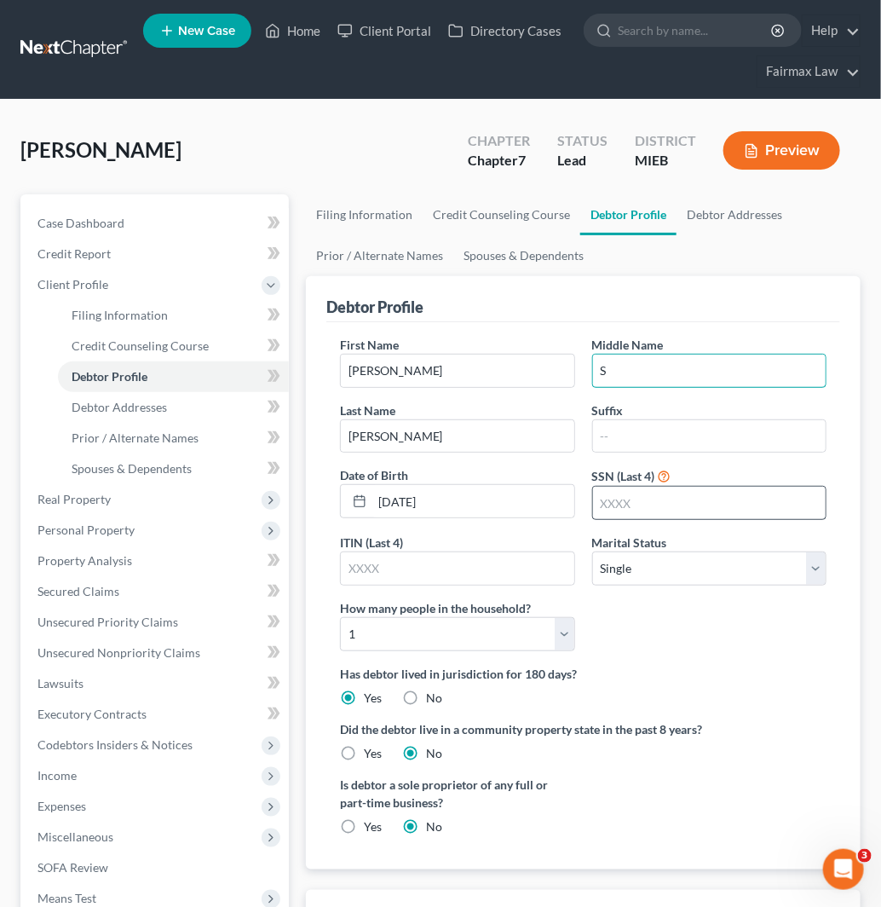
type input "S"
click at [703, 494] on input "text" at bounding box center [709, 503] width 233 height 32
type input "9461"
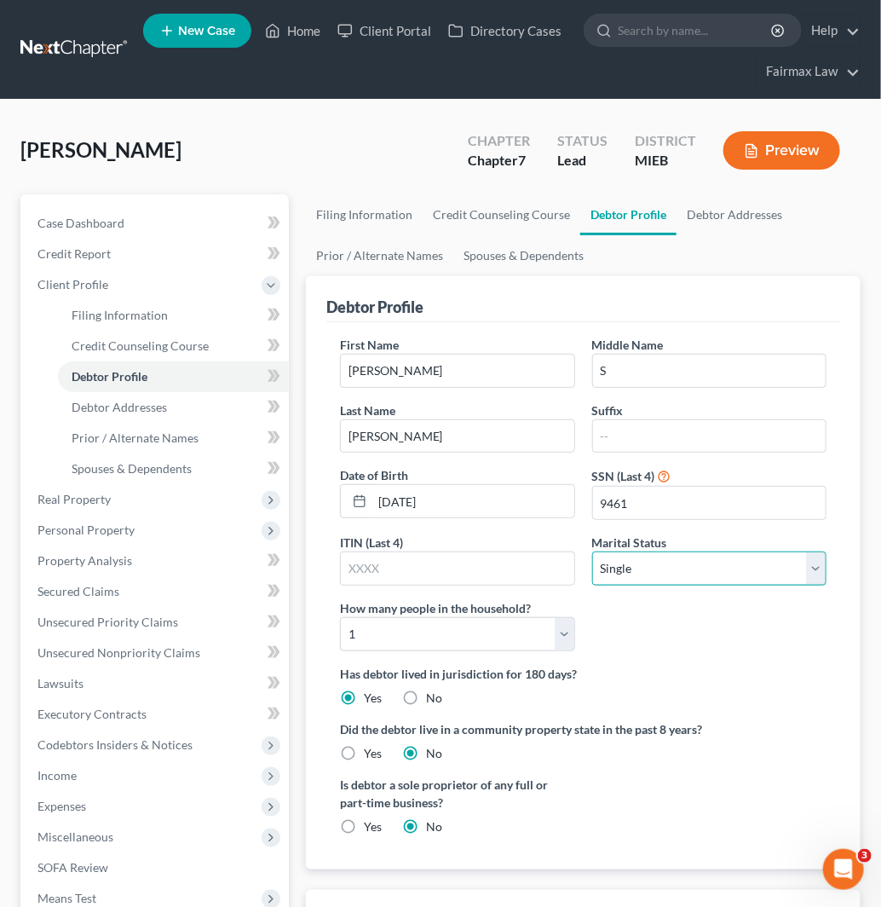
click at [701, 566] on select "Select Single Married Separated Divorced Widowed" at bounding box center [709, 568] width 234 height 34
select select "1"
click at [592, 551] on select "Select Single Married Separated Divorced Widowed" at bounding box center [709, 568] width 234 height 34
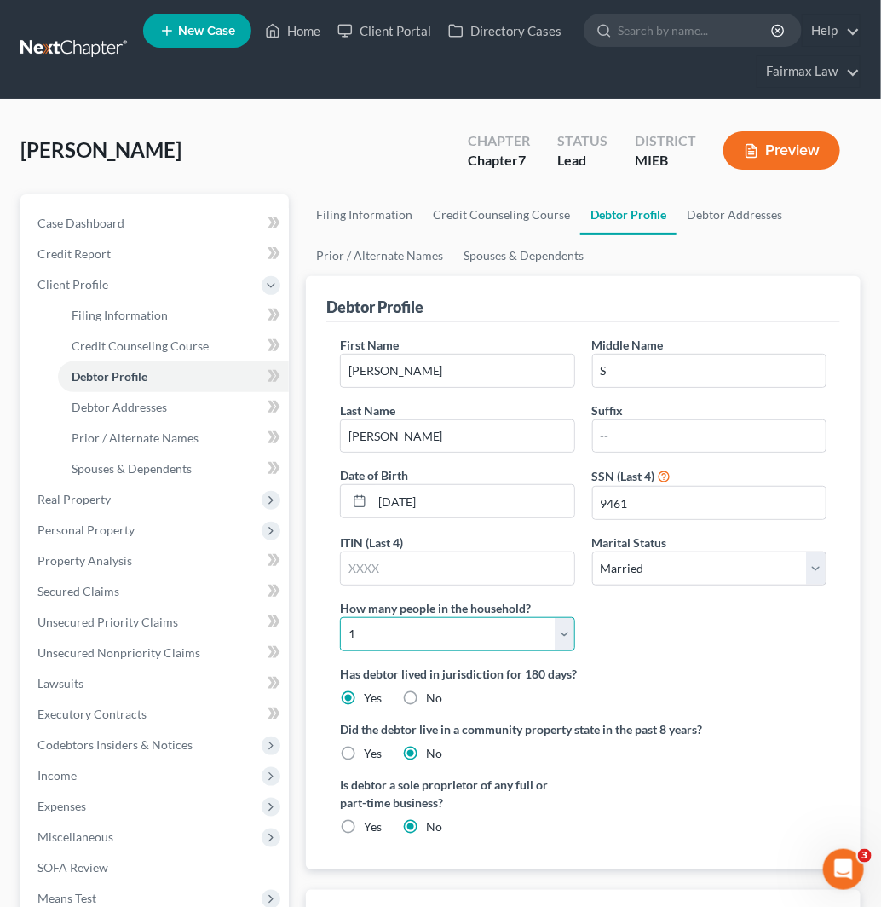
click at [484, 641] on select "Select 1 2 3 4 5 6 7 8 9 10 11 12 13 14 15 16 17 18 19 20" at bounding box center [457, 634] width 234 height 34
select select "4"
click at [340, 617] on select "Select 1 2 3 4 5 6 7 8 9 10 11 12 13 14 15 16 17 18 19 20" at bounding box center [457, 634] width 234 height 34
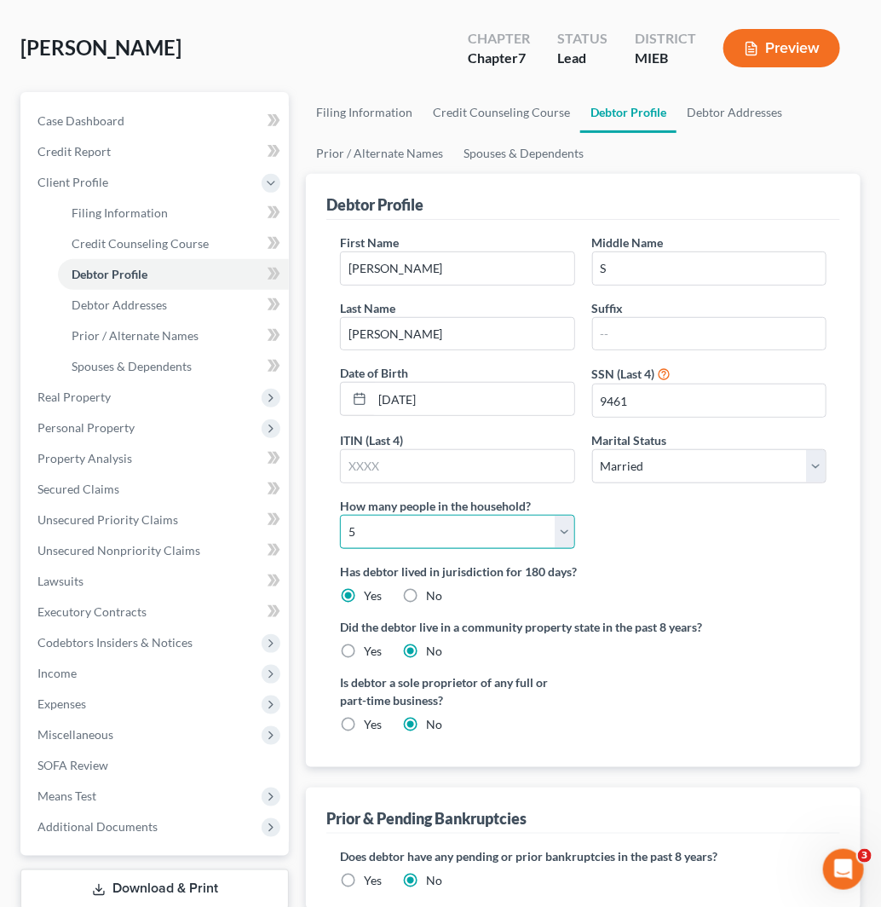
scroll to position [224, 0]
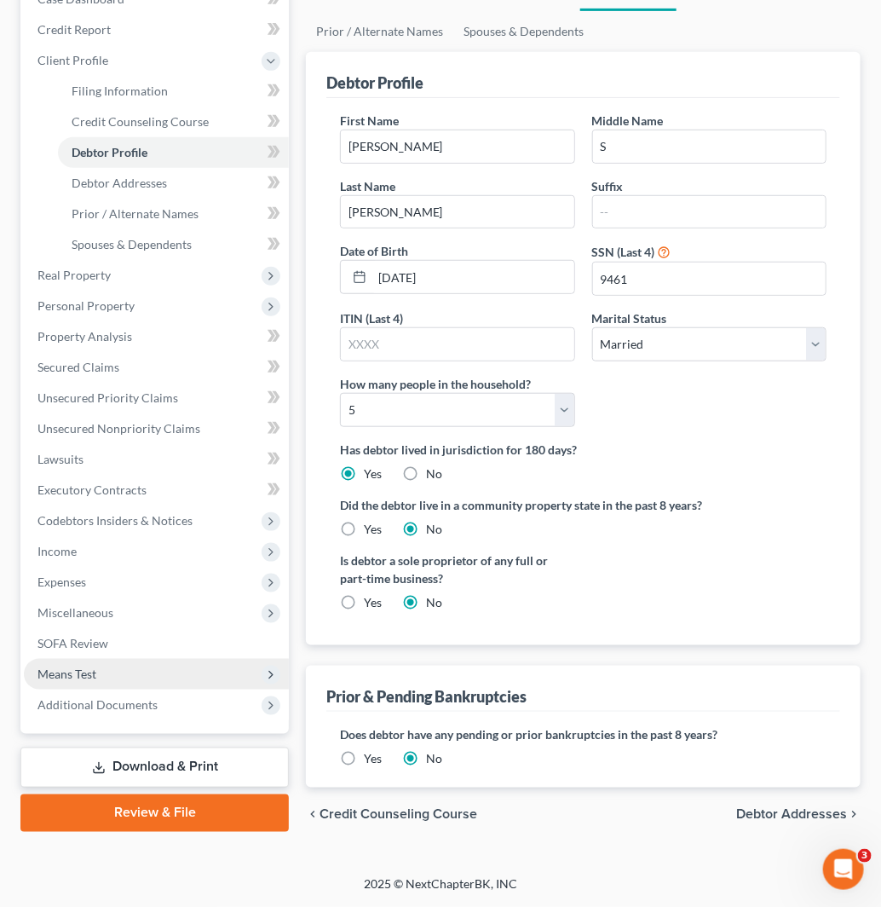
click at [138, 683] on span "Means Test" at bounding box center [156, 674] width 265 height 31
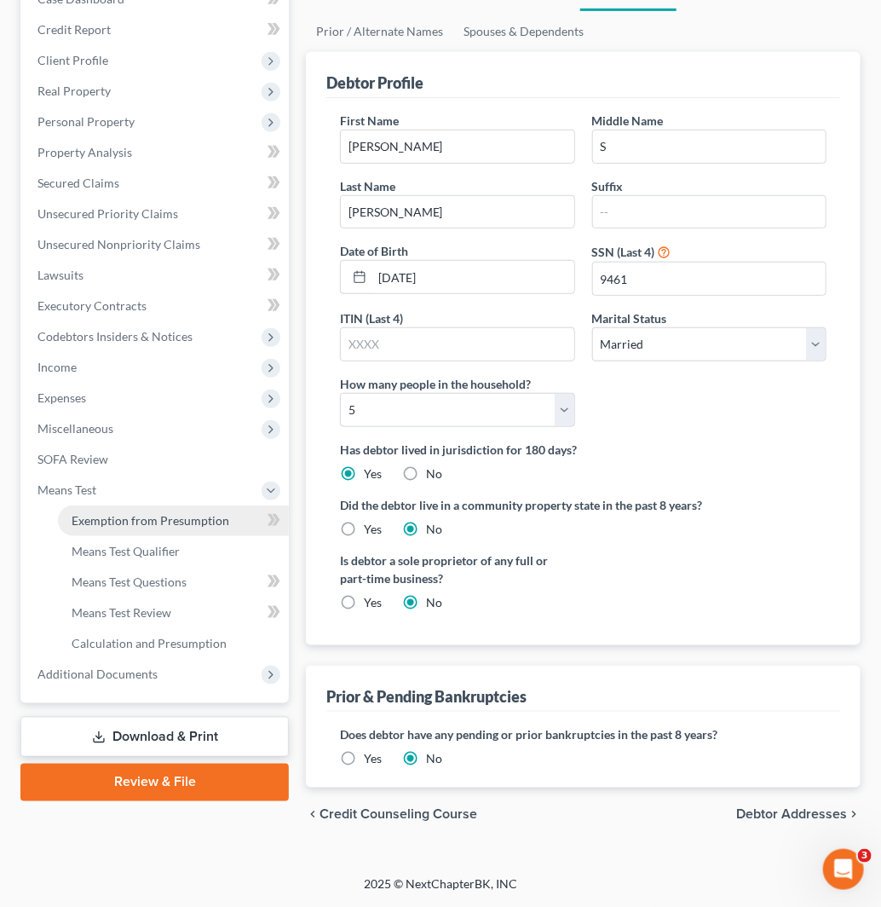
click at [216, 525] on span "Exemption from Presumption" at bounding box center [151, 520] width 158 height 14
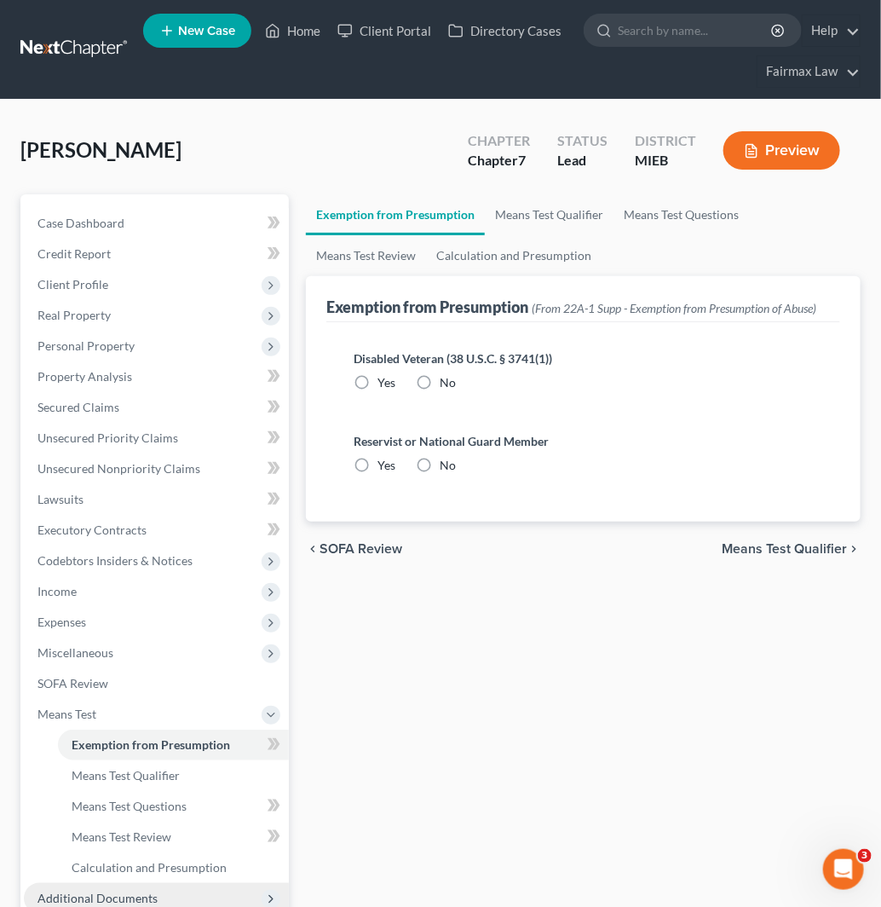
click at [140, 891] on span "Additional Documents" at bounding box center [97, 898] width 120 height 14
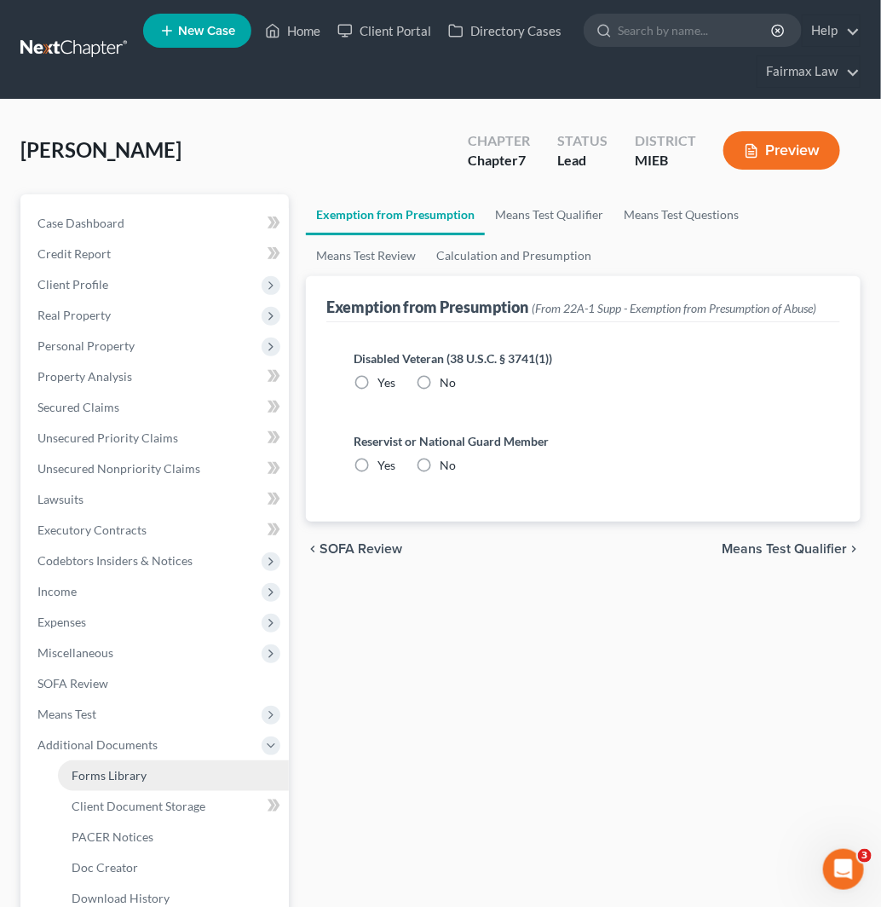
click at [207, 775] on link "Forms Library" at bounding box center [173, 775] width 231 height 31
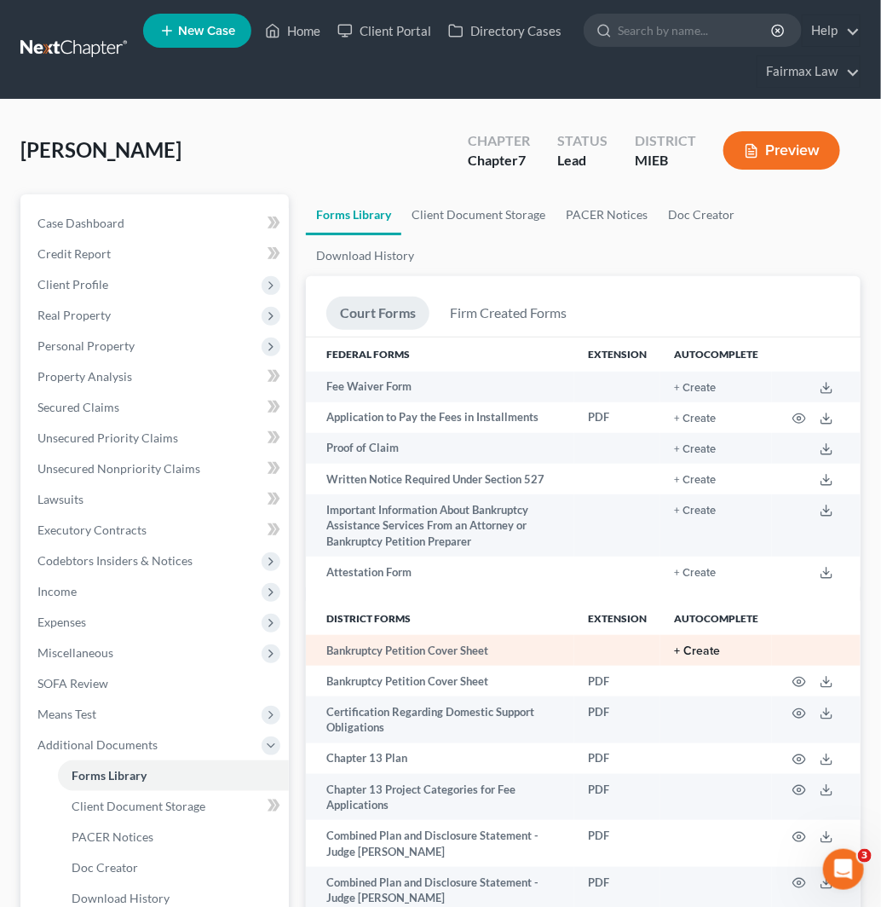
click at [692, 645] on button "+ Create" at bounding box center [697, 651] width 46 height 12
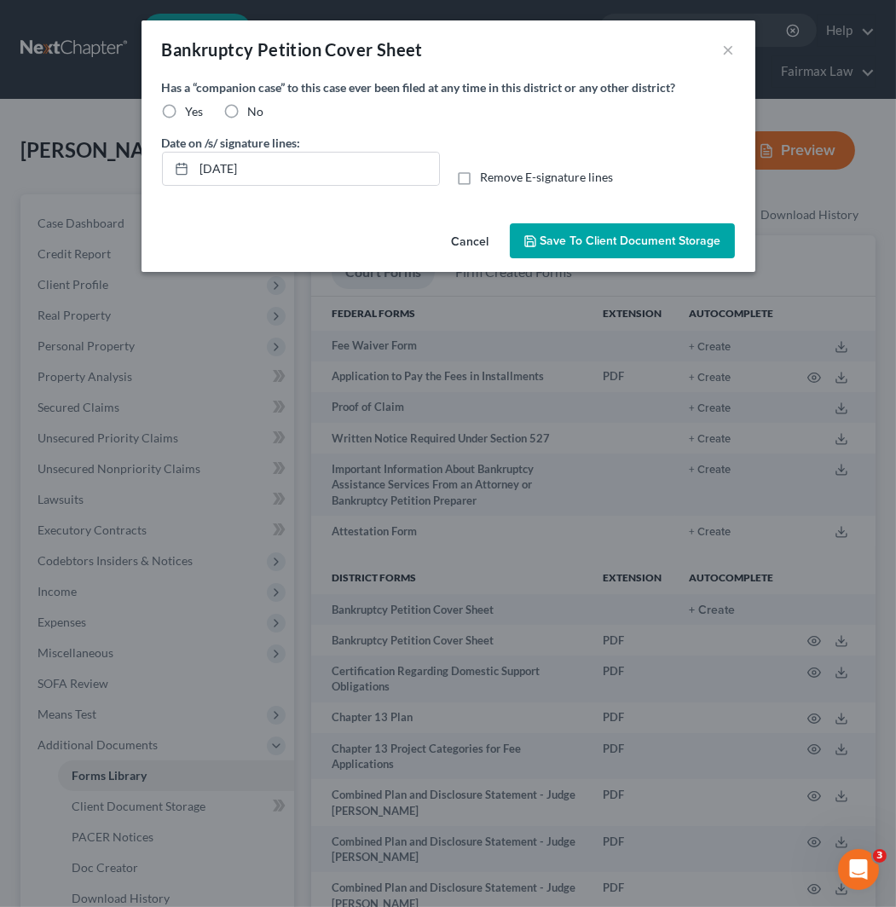
click at [190, 115] on span "Yes" at bounding box center [195, 111] width 18 height 14
click at [193, 114] on input "Yes" at bounding box center [198, 108] width 11 height 11
radio input "true"
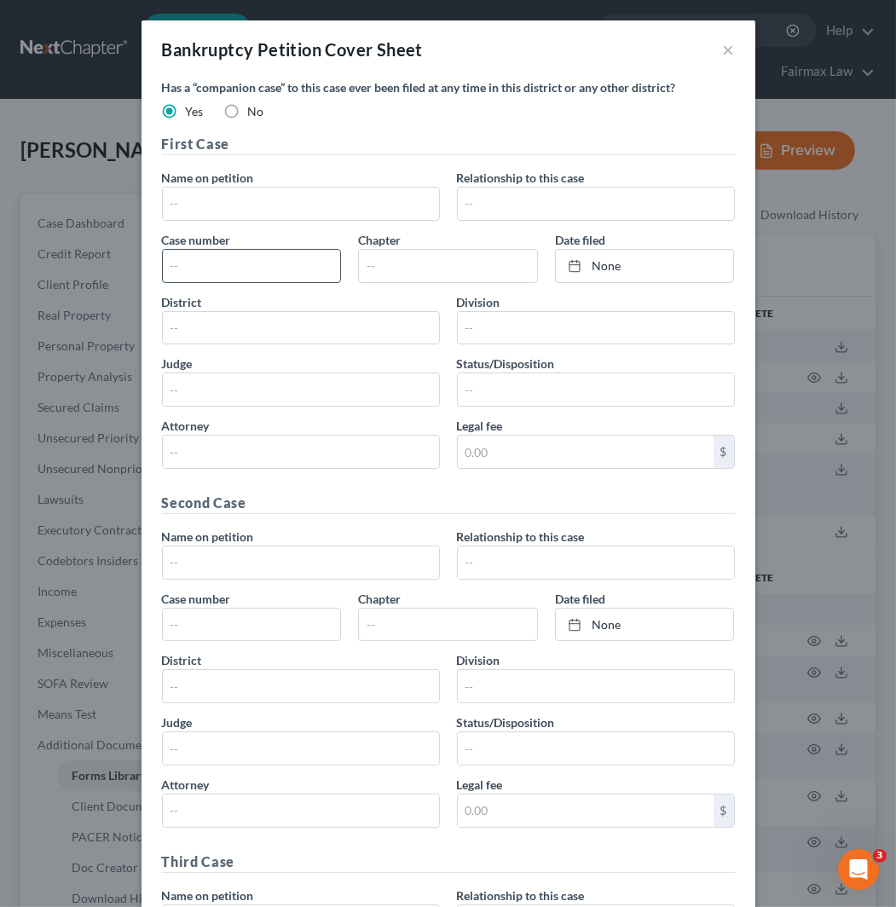
click at [293, 274] on input "text" at bounding box center [252, 266] width 178 height 32
paste input "2002bk53950"
type input "2002bk53950"
click at [652, 262] on link "None" at bounding box center [645, 266] width 178 height 32
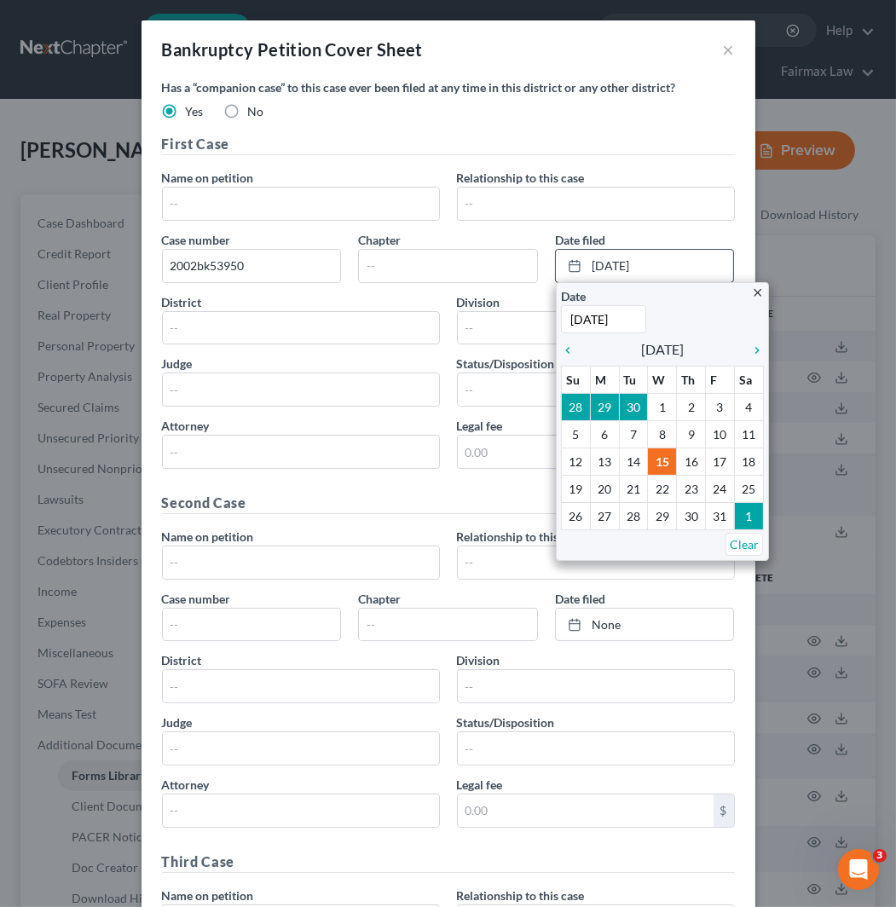
paste input "[DATE]"
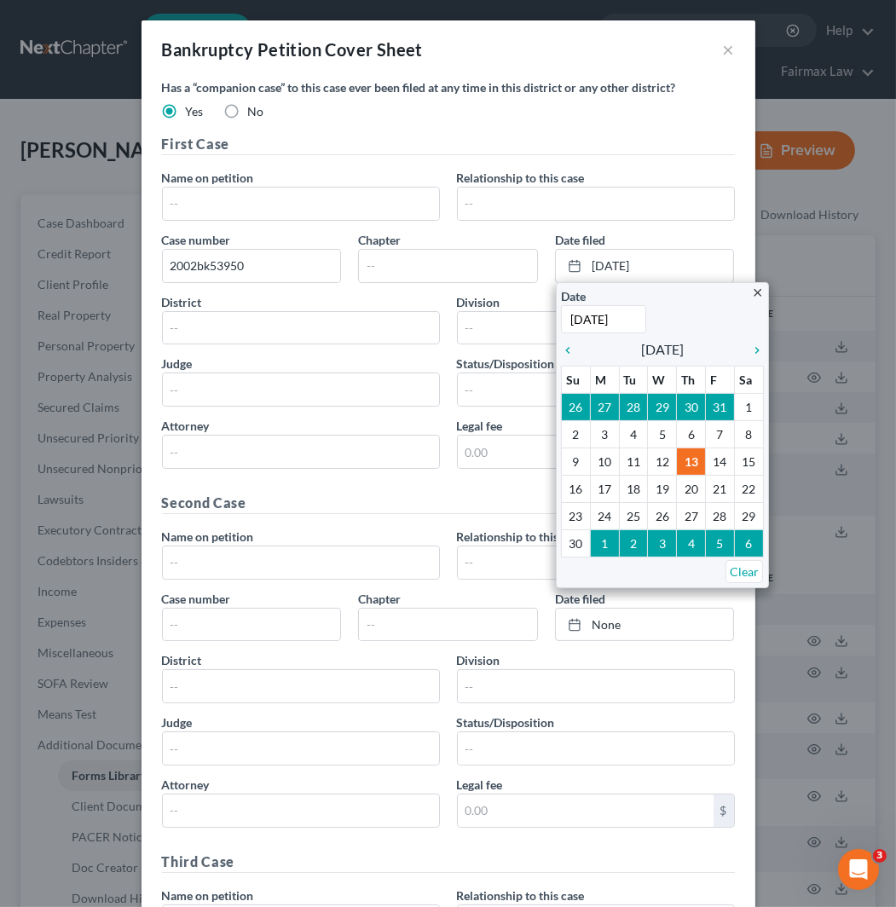
type input "[DATE]"
click at [268, 388] on input "text" at bounding box center [301, 389] width 276 height 32
paste input "[PERSON_NAME].[GEOGRAPHIC_DATA]"
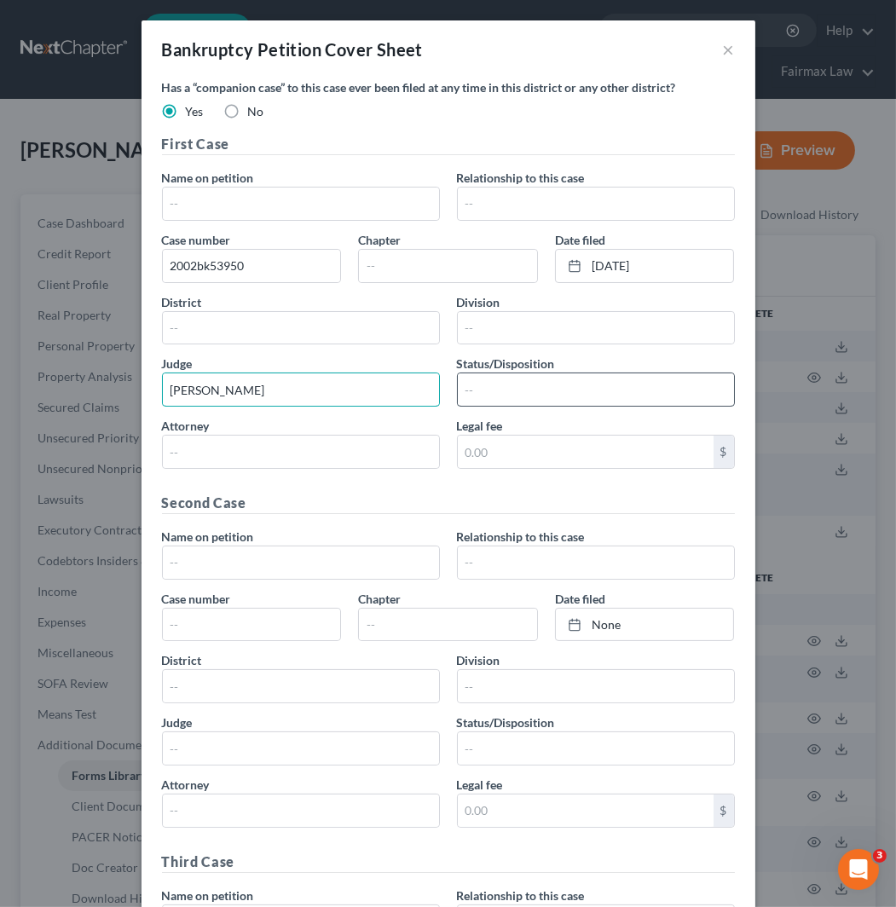
type input "[PERSON_NAME]"
click at [488, 392] on input "text" at bounding box center [596, 389] width 276 height 32
type input "S"
type input "Discharged"
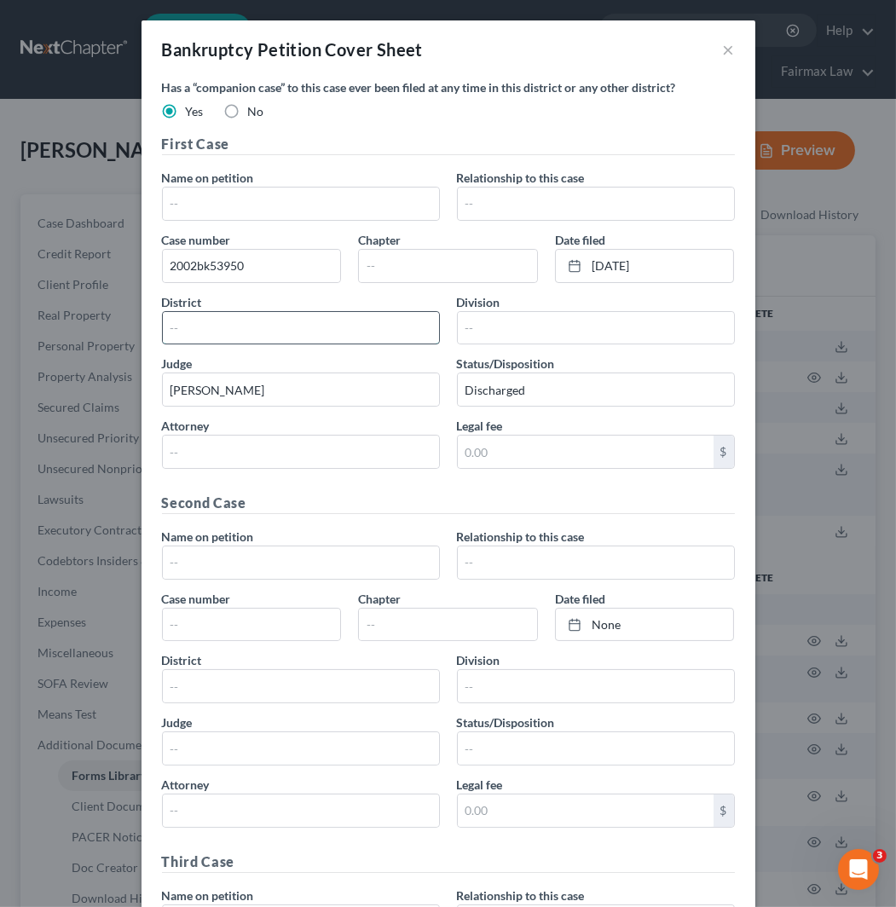
click at [381, 336] on input "text" at bounding box center [301, 328] width 276 height 32
type input "EDMI"
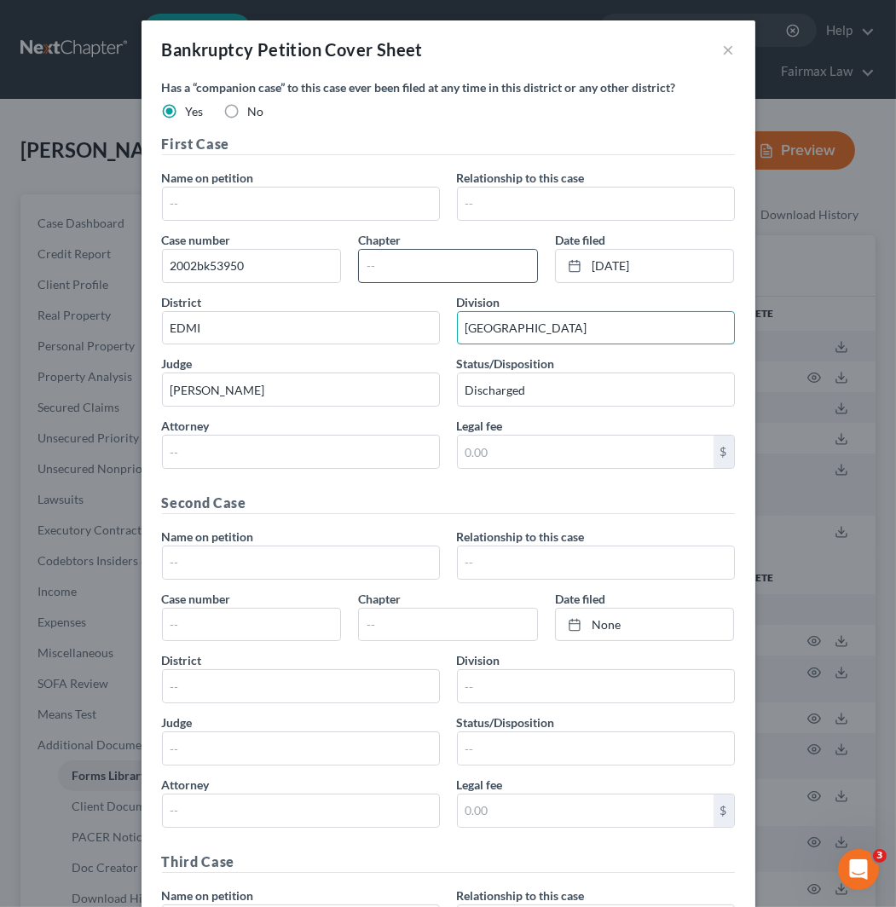
type input "[GEOGRAPHIC_DATA]"
click at [464, 273] on input "text" at bounding box center [448, 266] width 178 height 32
type input "7"
click at [332, 206] on input "text" at bounding box center [301, 203] width 276 height 32
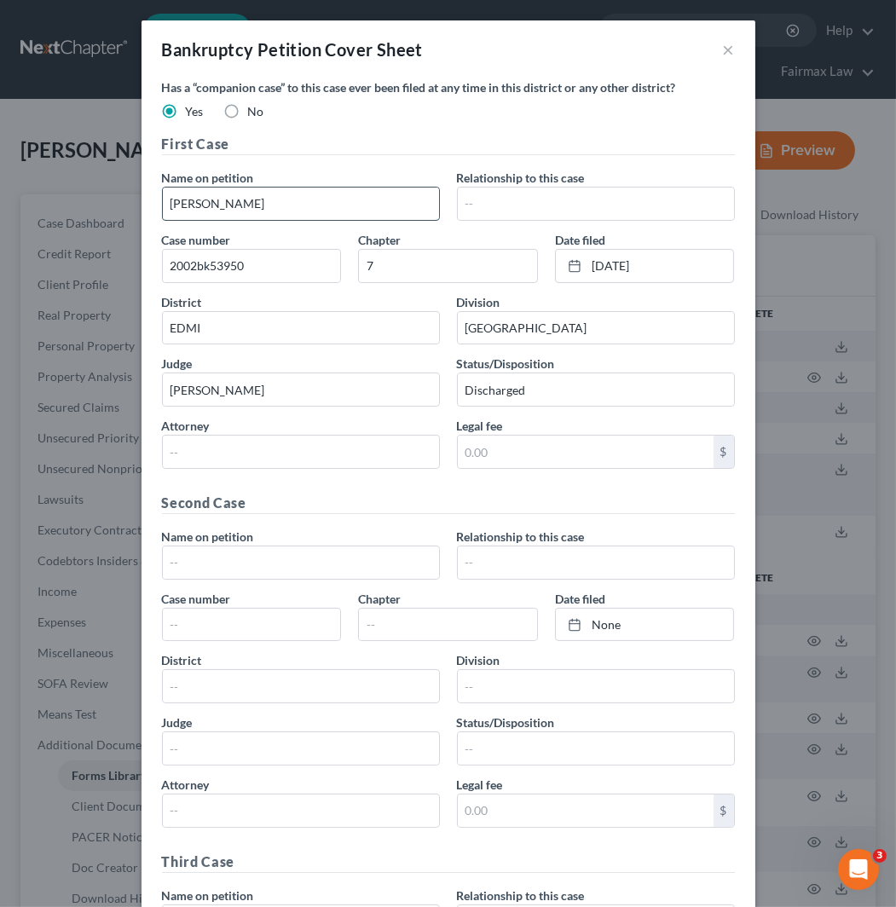
type input "[PERSON_NAME]"
type input "Bat"
click at [332, 206] on input "[PERSON_NAME]" at bounding box center [301, 203] width 276 height 32
type input "[PERSON_NAME]"
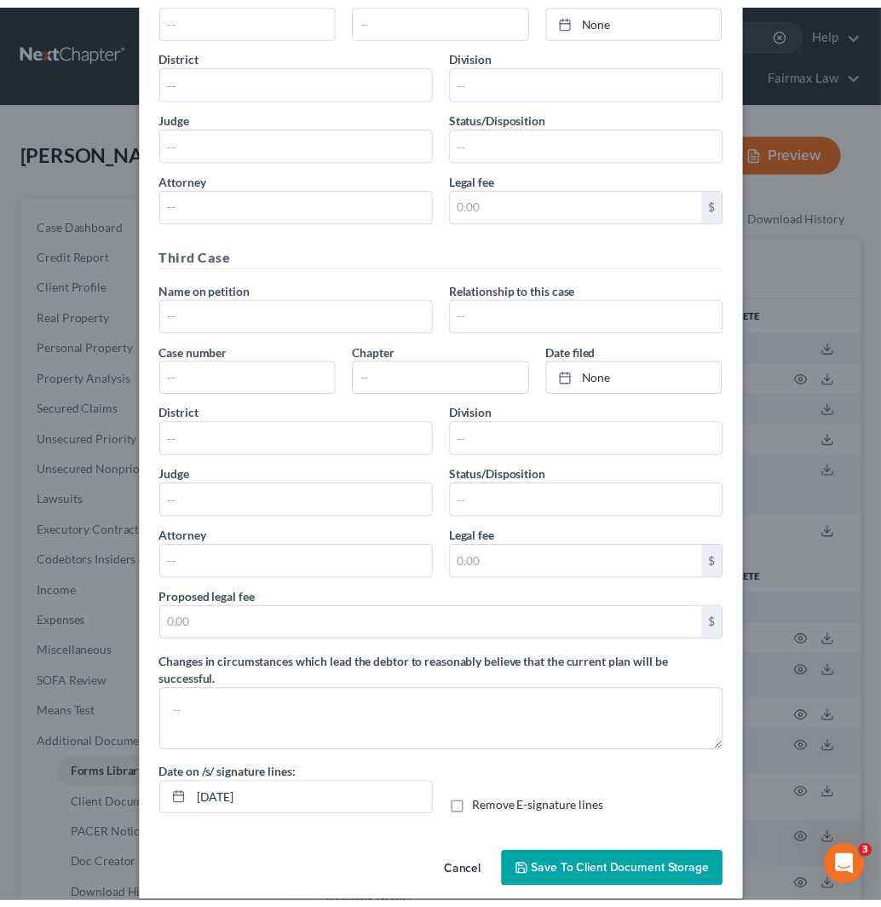
scroll to position [628, 0]
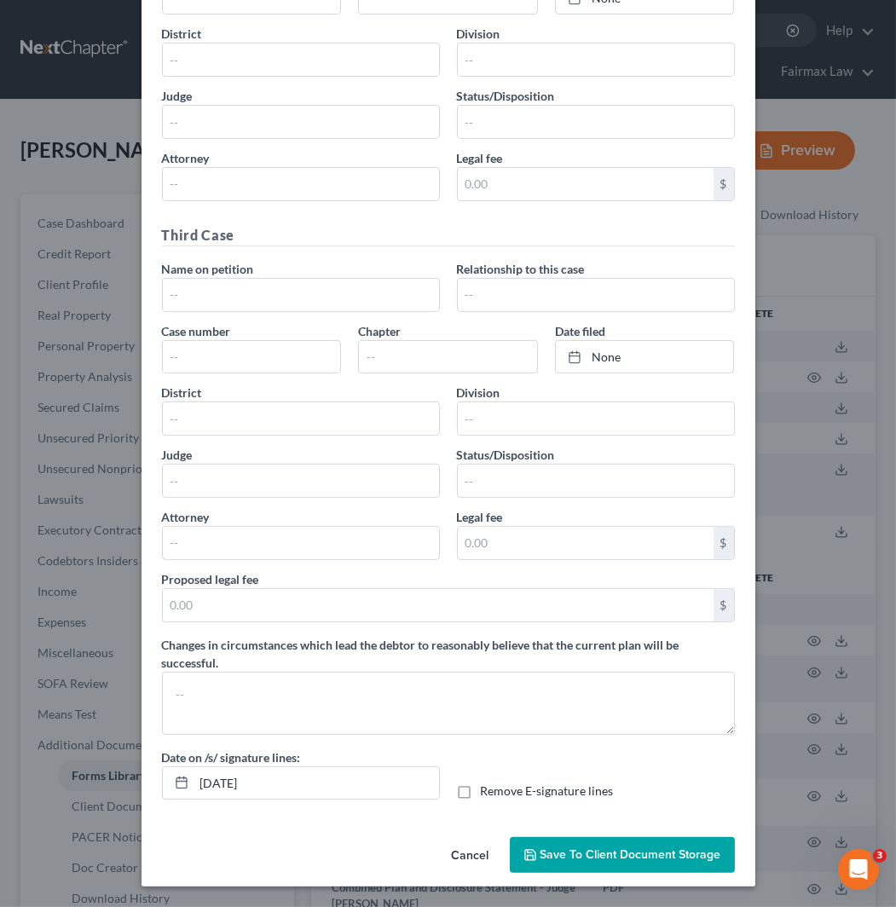
type input "Debtor"
click at [620, 850] on span "Save to Client Document Storage" at bounding box center [630, 854] width 181 height 14
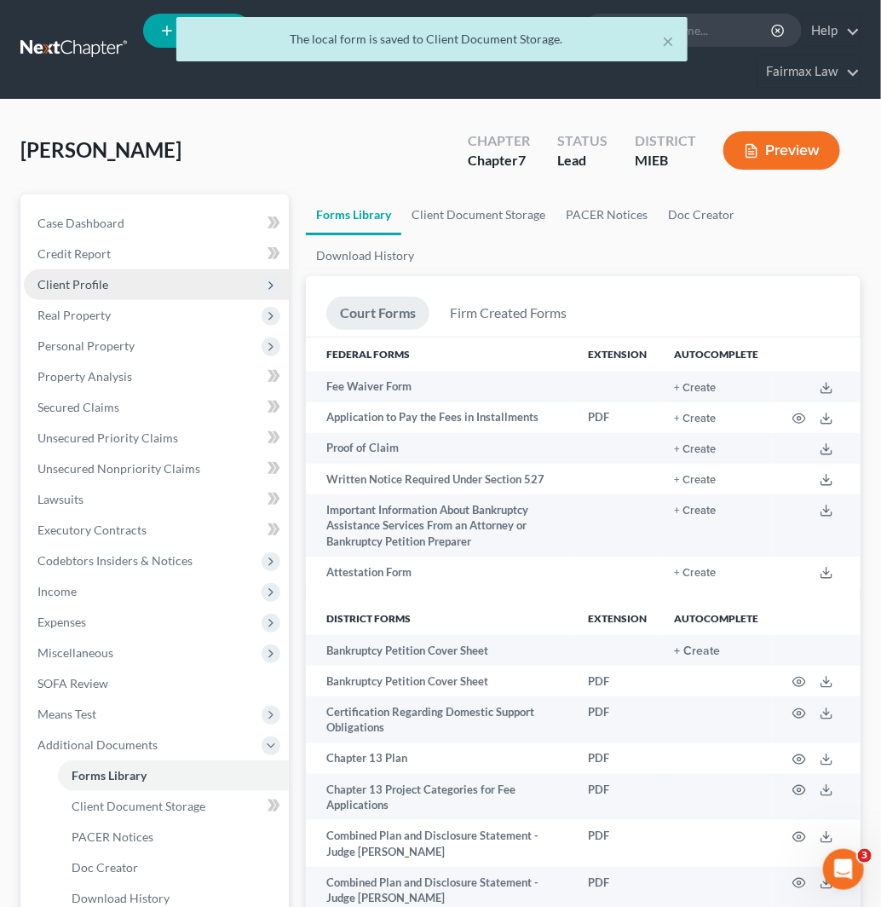
click at [188, 270] on span "Client Profile" at bounding box center [156, 284] width 265 height 31
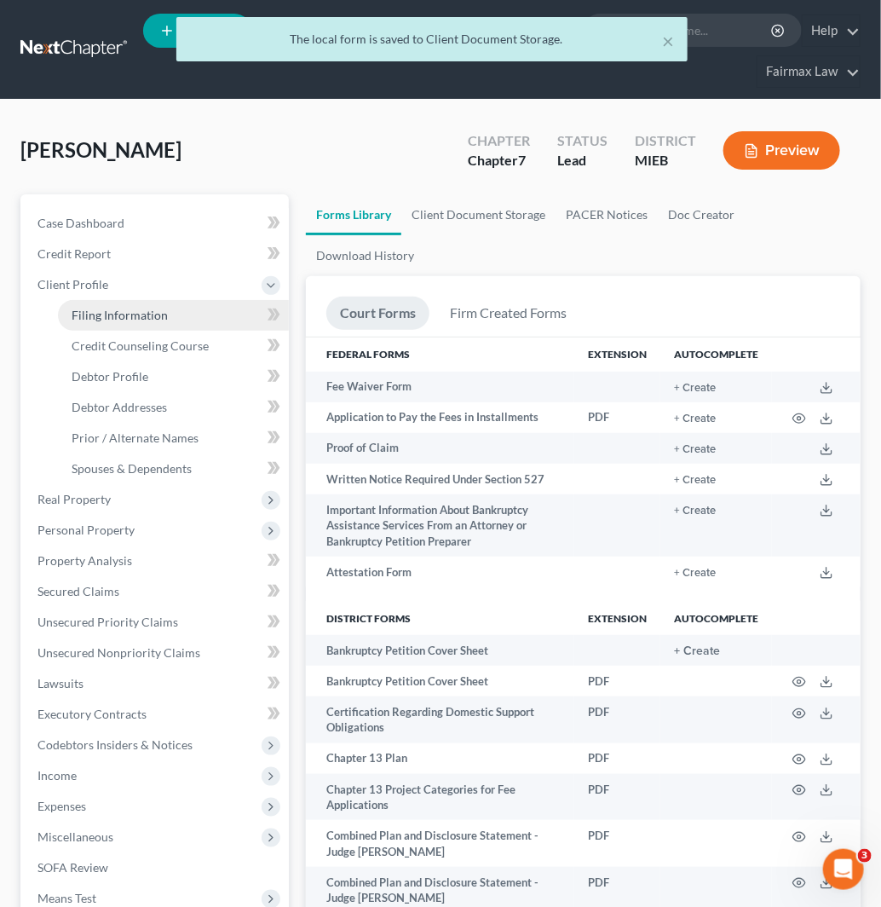
click at [175, 314] on link "Filing Information" at bounding box center [173, 315] width 231 height 31
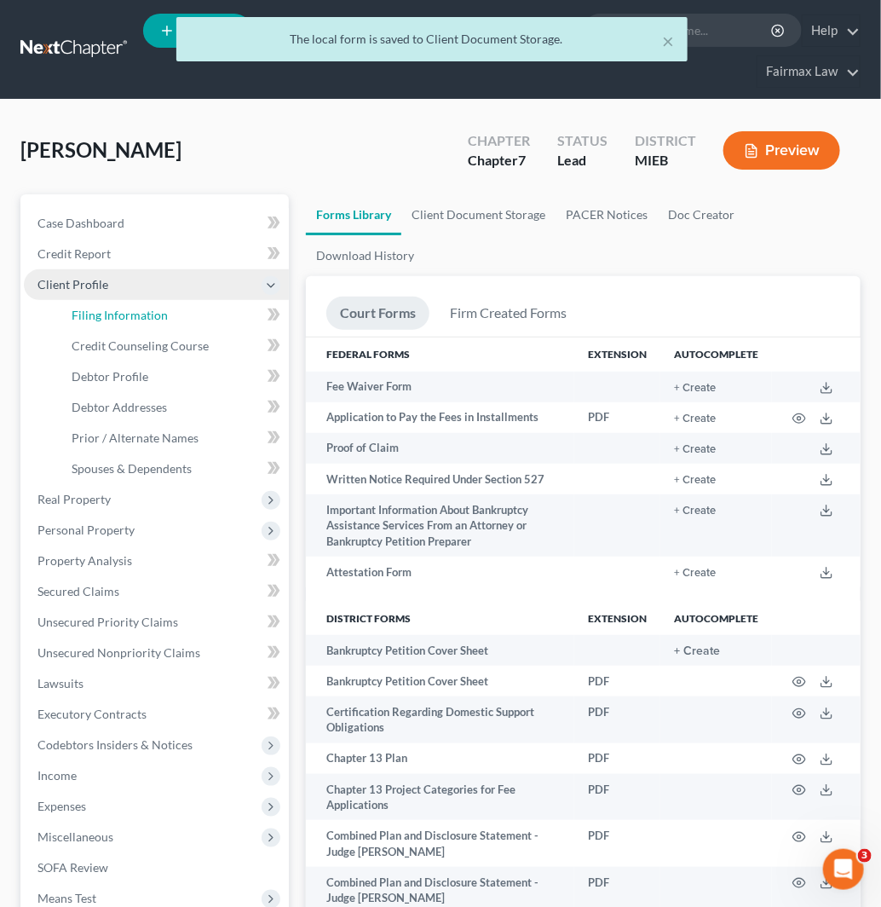
select select "1"
select select "0"
select select "40"
select select "0"
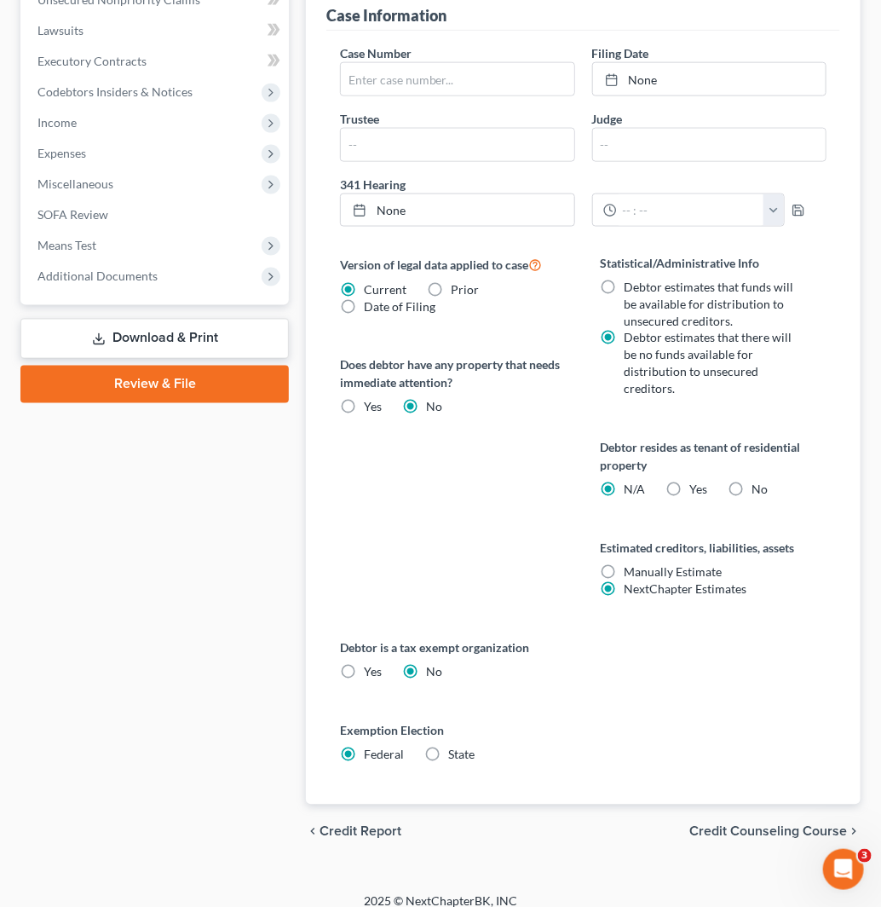
click at [718, 825] on span "Credit Counseling Course" at bounding box center [768, 832] width 158 height 14
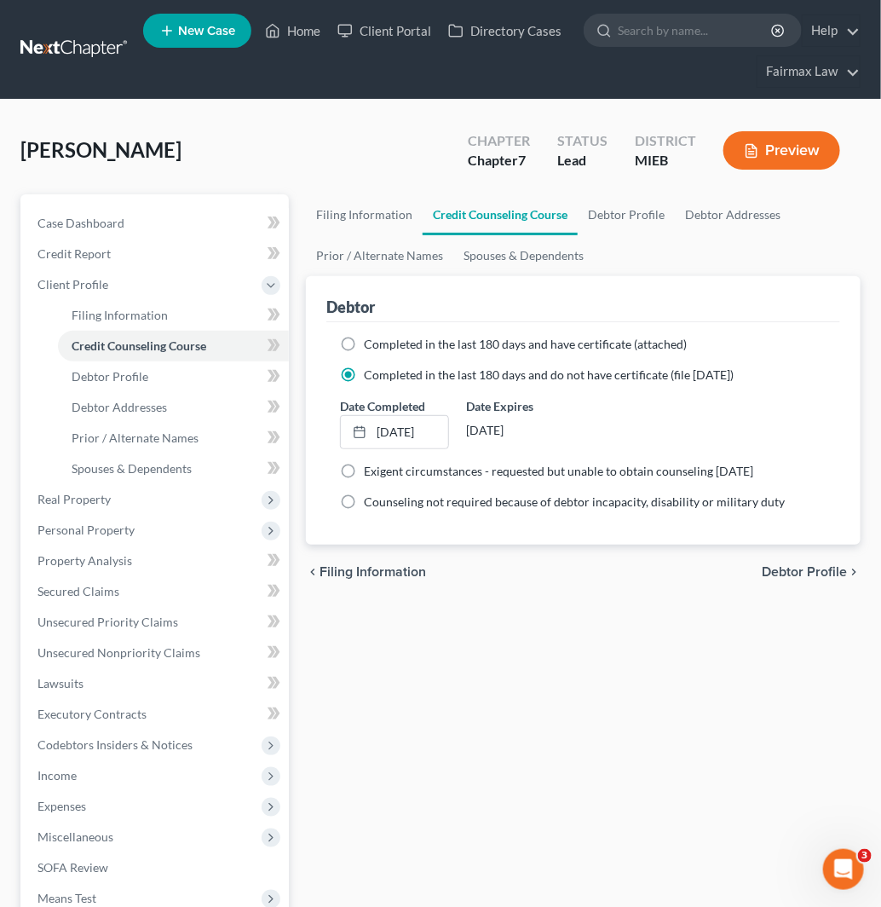
click at [828, 571] on span "Debtor Profile" at bounding box center [804, 572] width 85 height 14
select select "1"
select select "4"
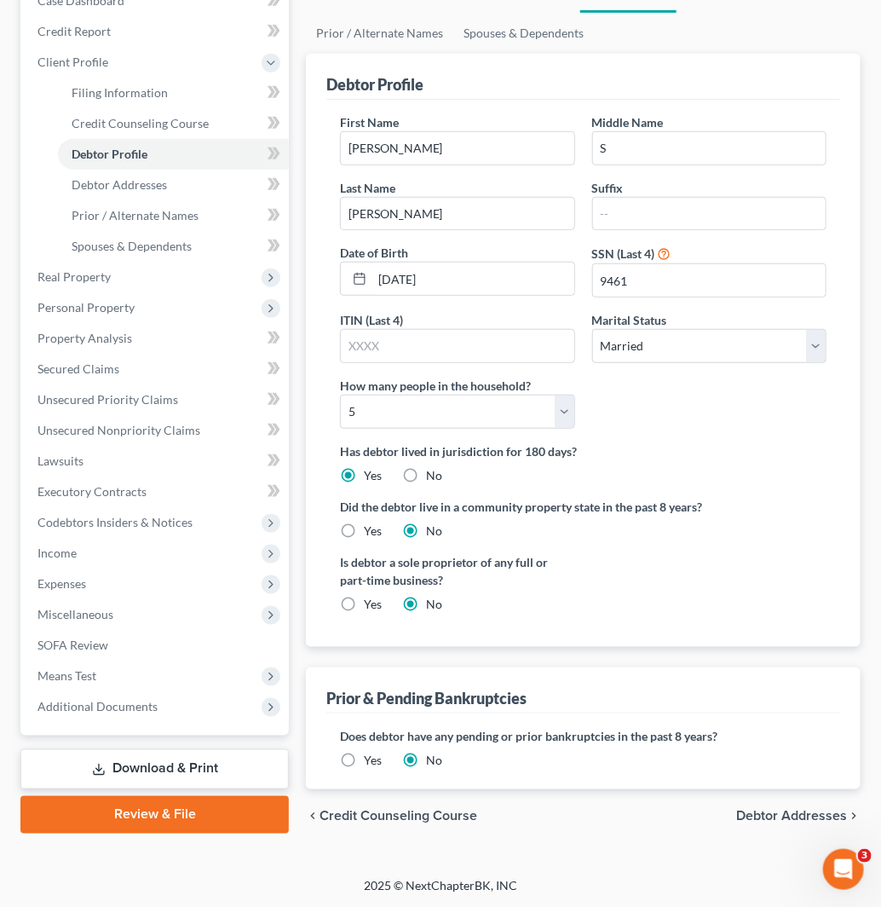
scroll to position [224, 0]
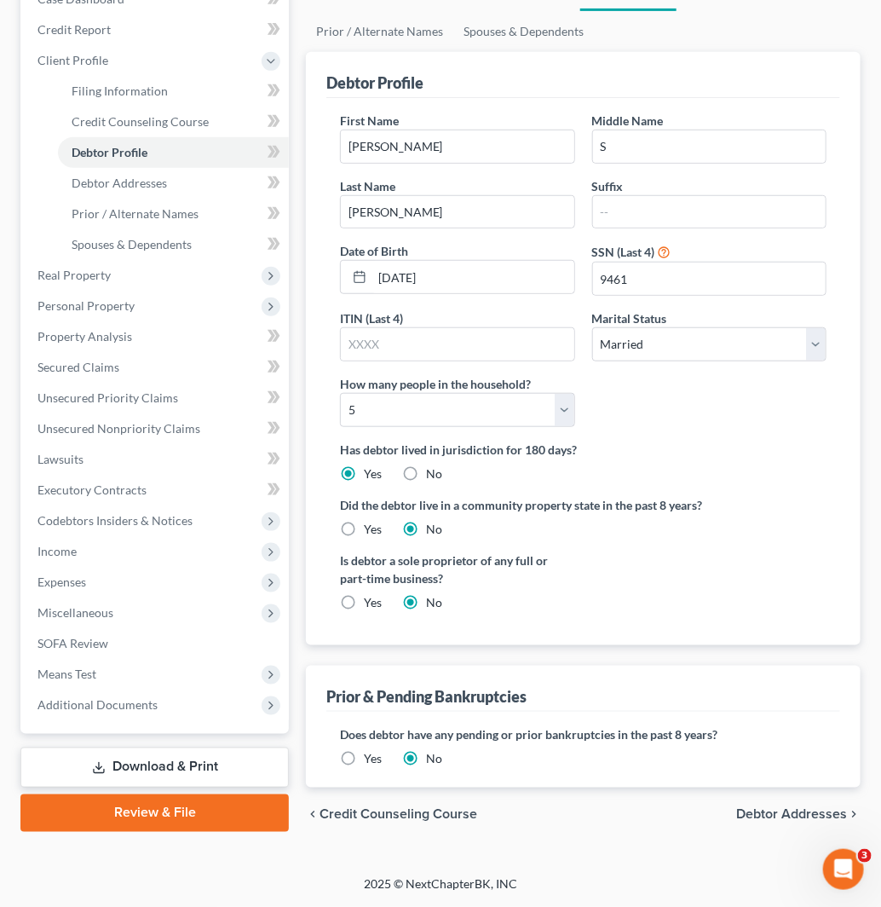
click at [827, 810] on span "Debtor Addresses" at bounding box center [791, 815] width 111 height 14
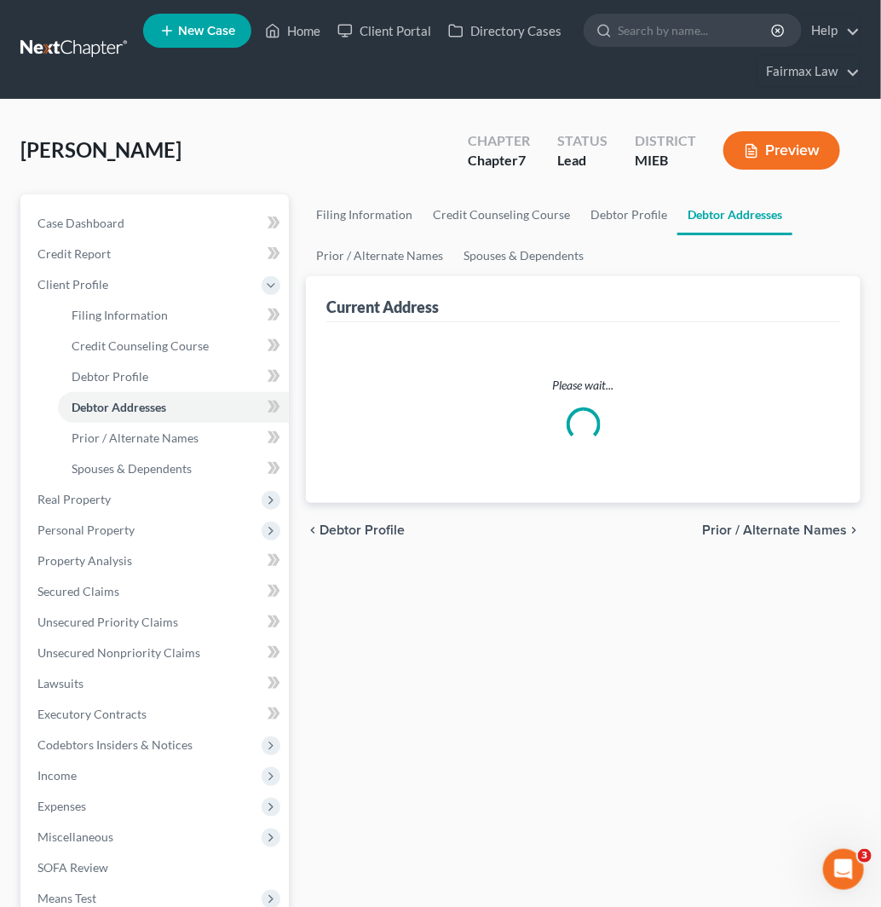
select select "0"
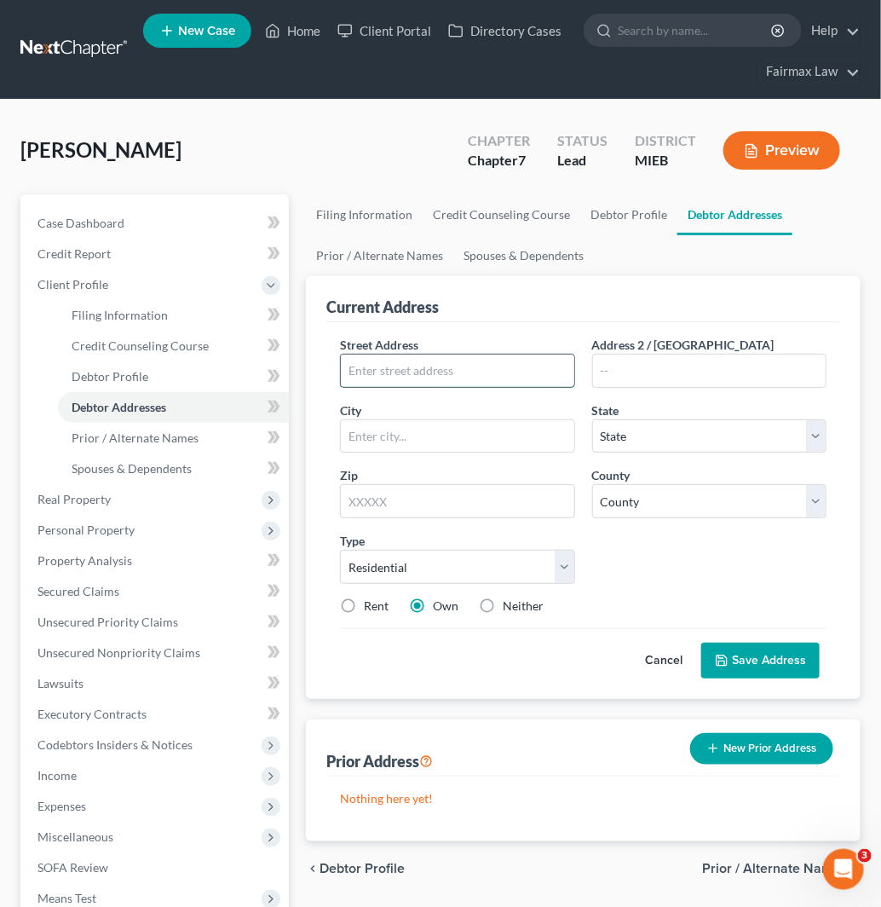
click at [493, 373] on input "text" at bounding box center [457, 371] width 233 height 32
paste input "25289 Independence Tr"
type input "25289 Independence Tr"
click at [426, 500] on input "text" at bounding box center [457, 501] width 234 height 34
paste input "48089"
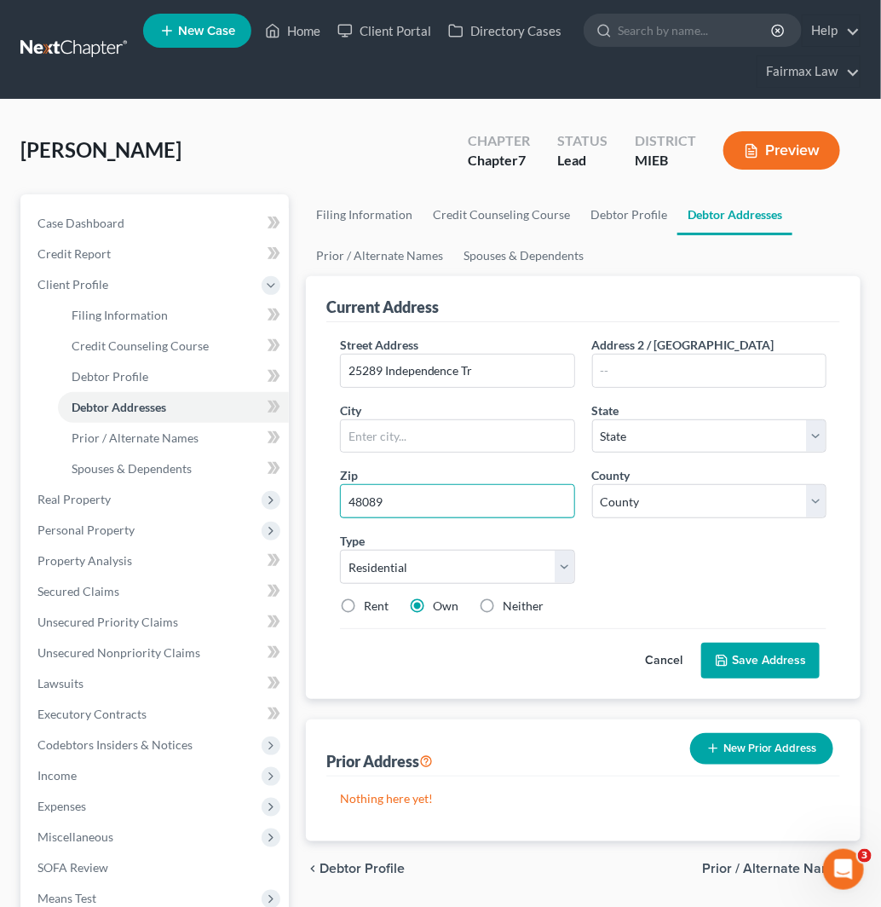
type input "48089"
type input "[PERSON_NAME]"
select select "23"
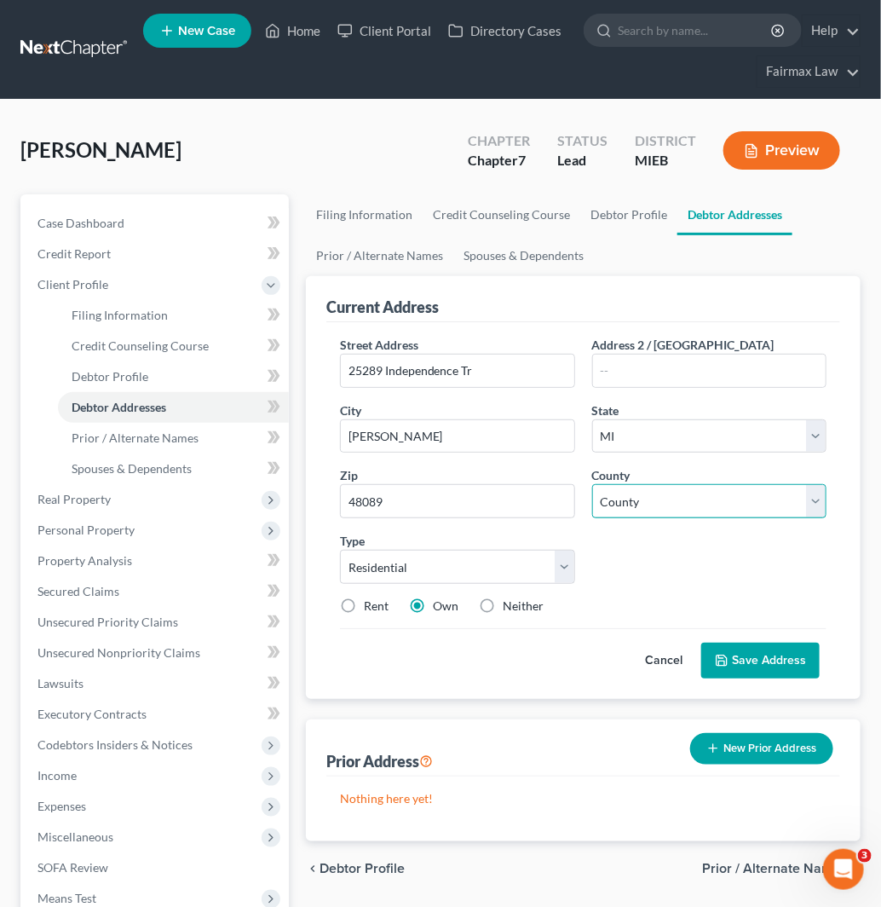
drag, startPoint x: 639, startPoint y: 505, endPoint x: 643, endPoint y: 497, distance: 9.2
click at [639, 505] on select "[GEOGRAPHIC_DATA] [GEOGRAPHIC_DATA] [GEOGRAPHIC_DATA] [GEOGRAPHIC_DATA] [GEOGRA…" at bounding box center [709, 501] width 234 height 34
drag, startPoint x: 747, startPoint y: 487, endPoint x: 752, endPoint y: 498, distance: 12.2
click at [747, 487] on select "[GEOGRAPHIC_DATA] [GEOGRAPHIC_DATA] [GEOGRAPHIC_DATA] [GEOGRAPHIC_DATA] [GEOGRA…" at bounding box center [709, 501] width 234 height 34
click at [752, 499] on select "[GEOGRAPHIC_DATA] [GEOGRAPHIC_DATA] [GEOGRAPHIC_DATA] [GEOGRAPHIC_DATA] [GEOGRA…" at bounding box center [709, 501] width 234 height 34
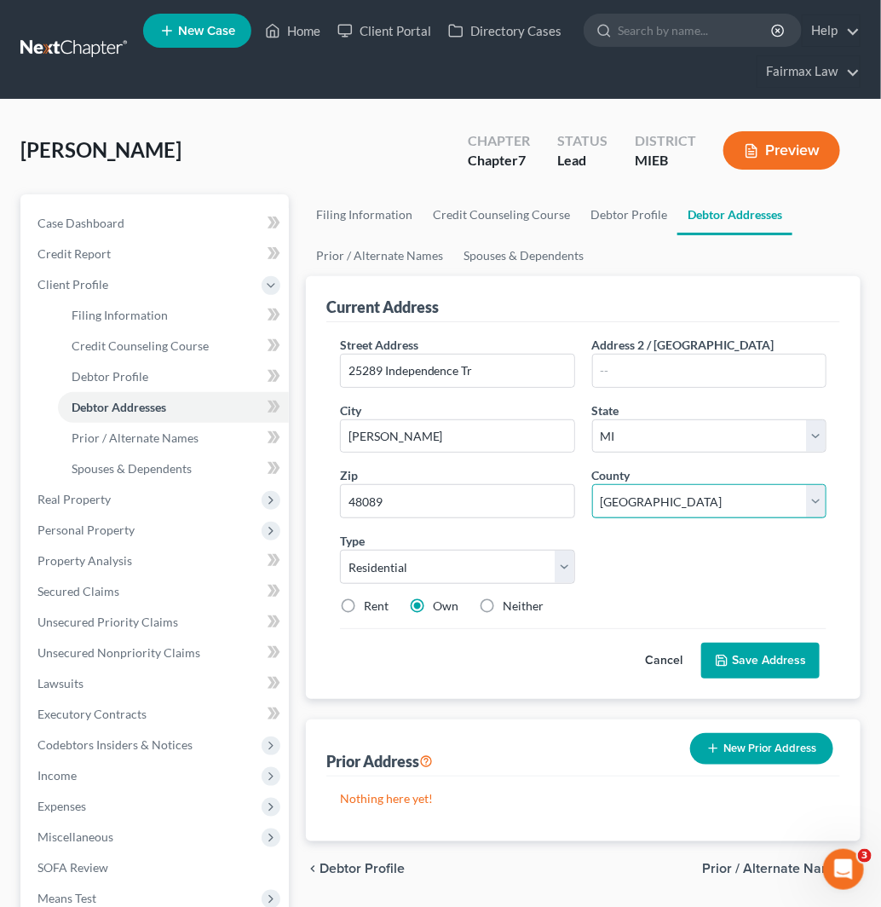
select select "49"
click at [592, 484] on select "[GEOGRAPHIC_DATA] [GEOGRAPHIC_DATA] [GEOGRAPHIC_DATA] [GEOGRAPHIC_DATA] [GEOGRA…" at bounding box center [709, 501] width 234 height 34
click at [526, 598] on label "Neither" at bounding box center [523, 605] width 41 height 17
click at [521, 598] on input "Neither" at bounding box center [515, 602] width 11 height 11
radio input "true"
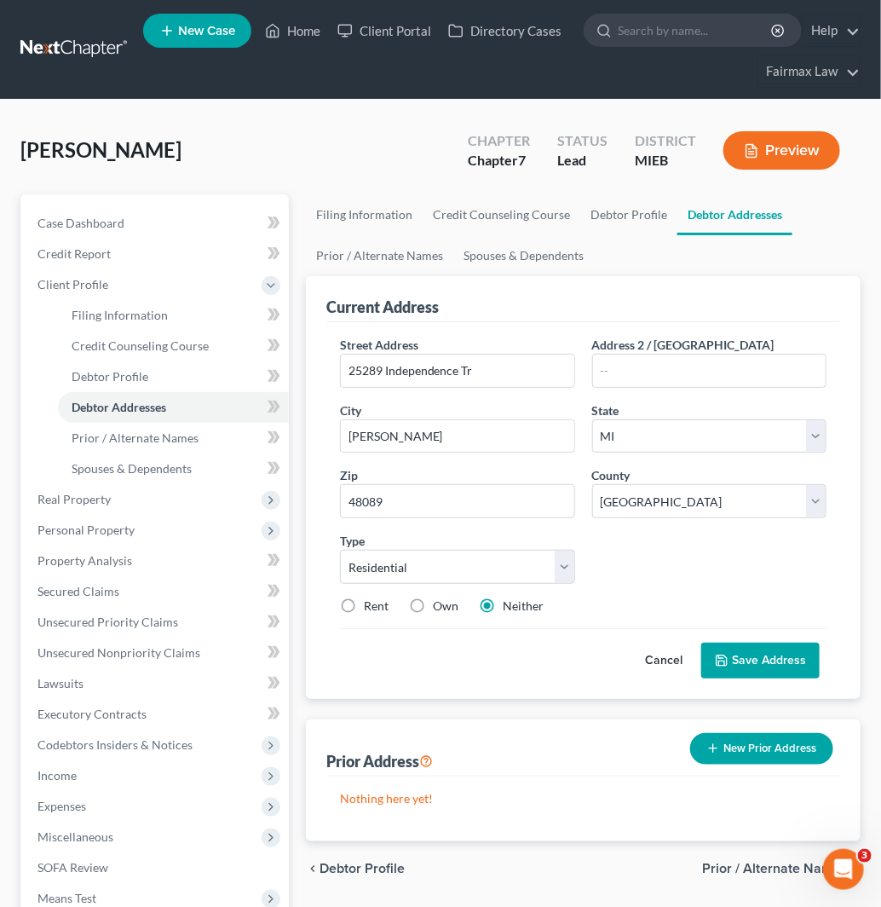
click at [781, 670] on button "Save Address" at bounding box center [760, 661] width 118 height 36
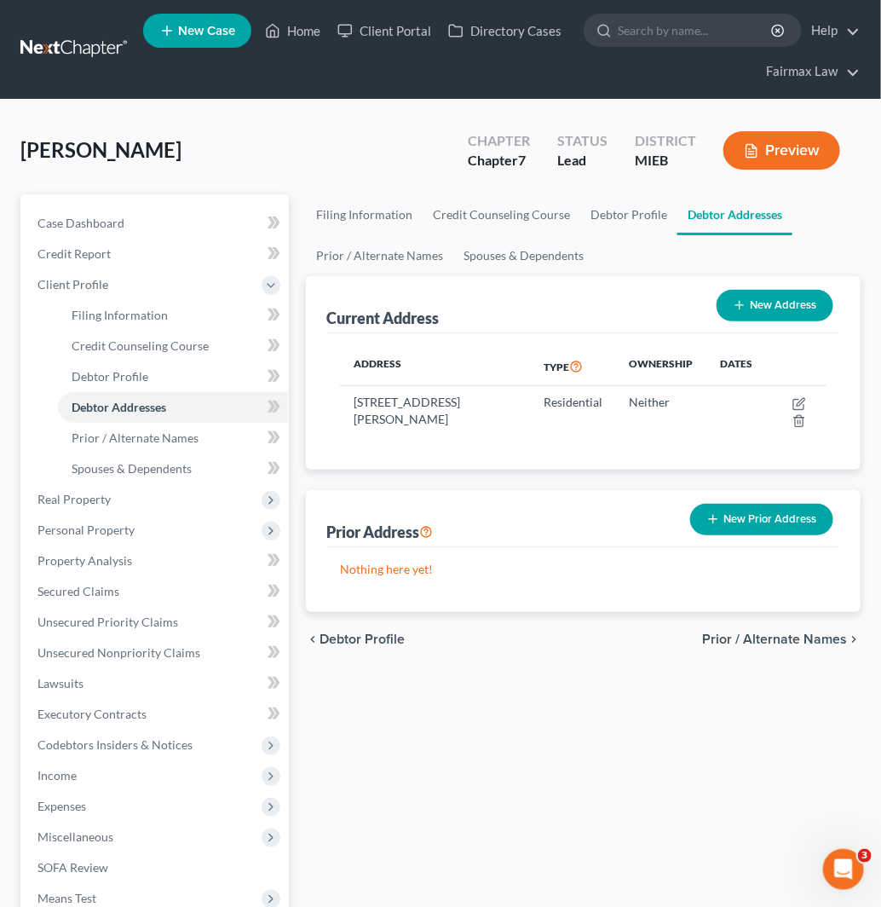
click at [764, 521] on button "New Prior Address" at bounding box center [761, 520] width 143 height 32
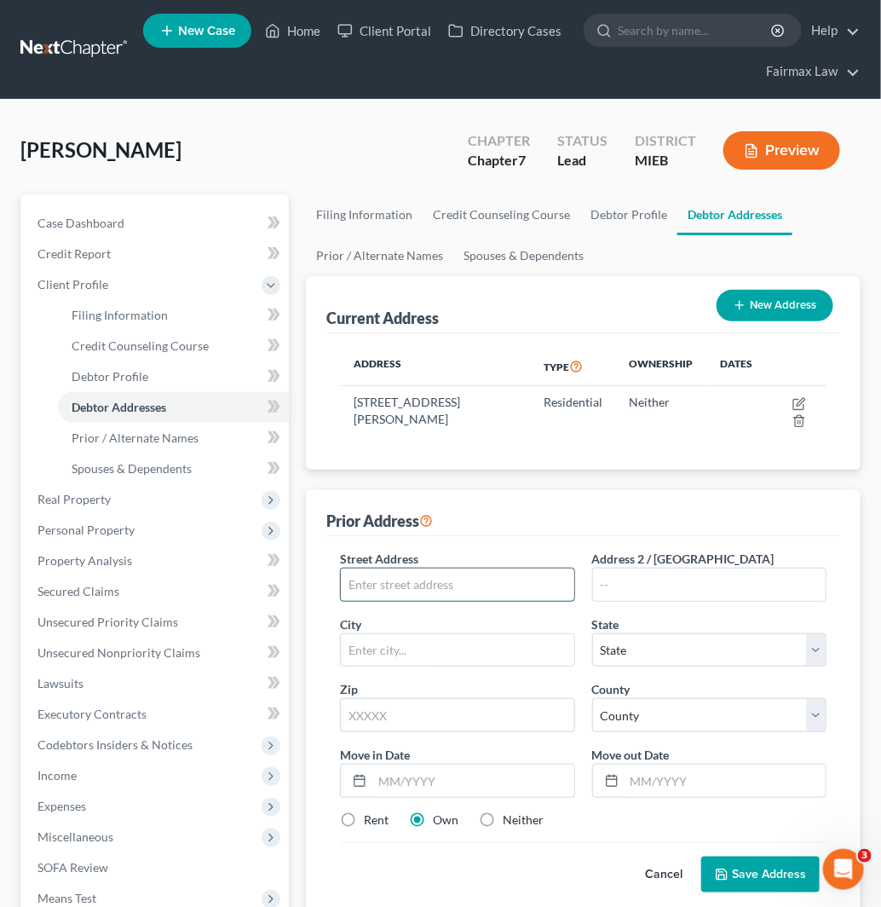
click at [454, 591] on input "text" at bounding box center [457, 584] width 233 height 32
paste input "[STREET_ADDRESS][PERSON_NAME]"
type input "[STREET_ADDRESS][PERSON_NAME]"
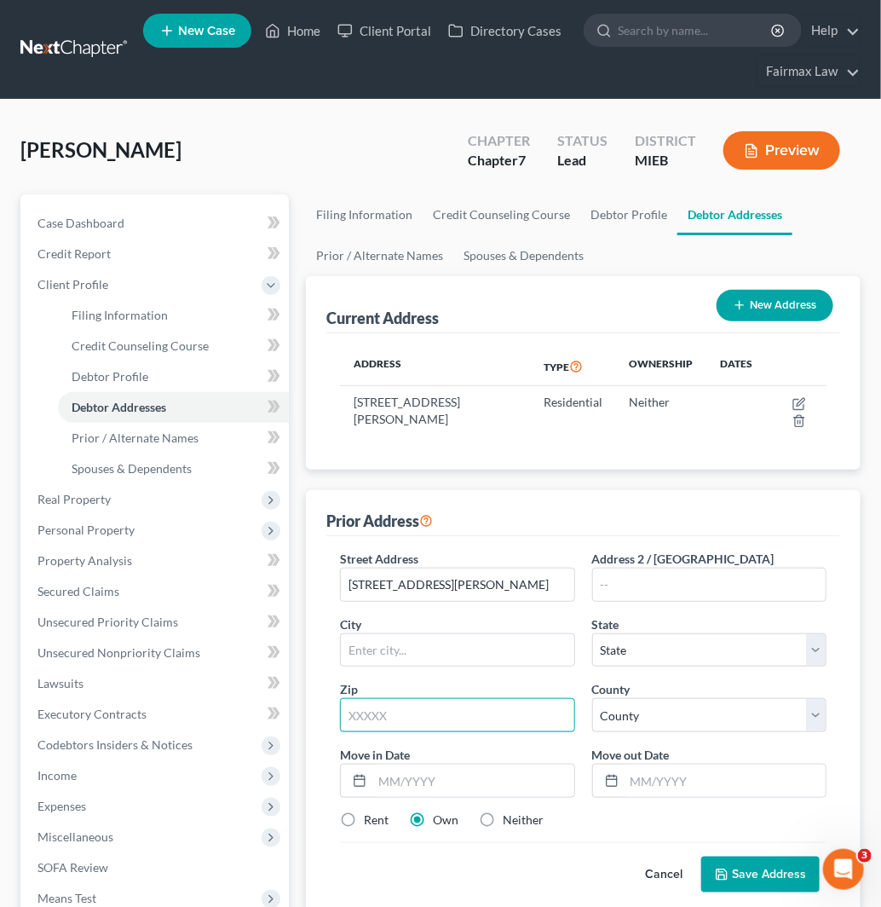
click at [486, 708] on input "text" at bounding box center [457, 715] width 234 height 34
paste input "48066"
type input "48066"
type input "[GEOGRAPHIC_DATA]"
select select "23"
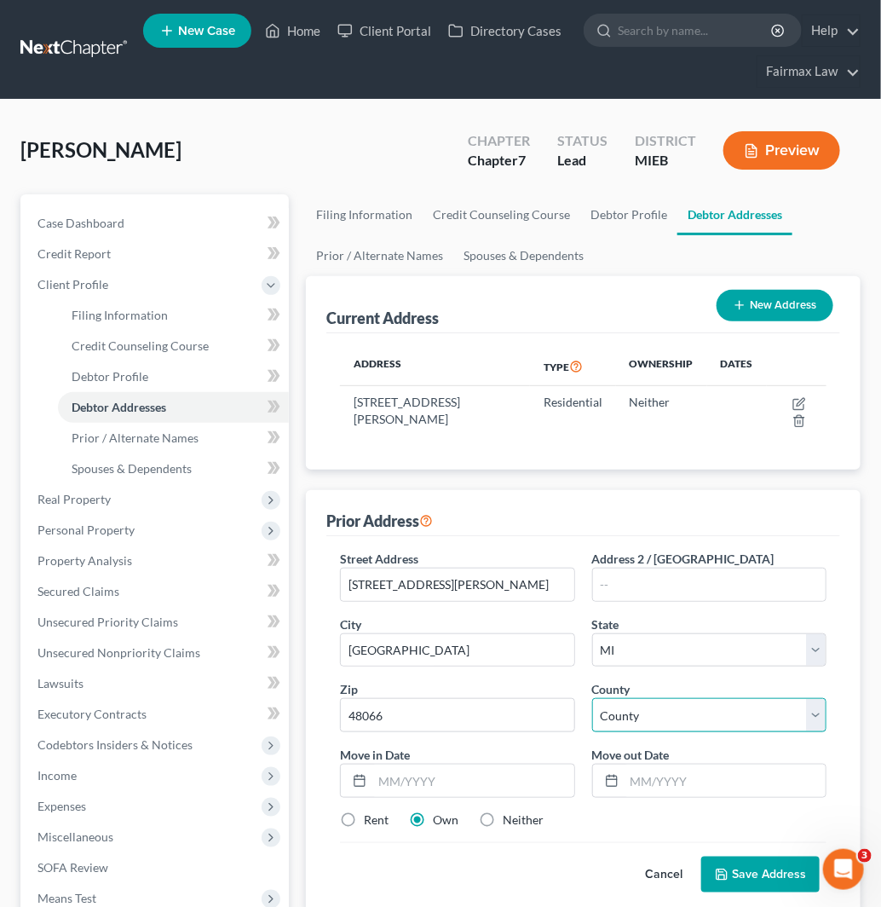
click at [677, 712] on select "County" at bounding box center [709, 715] width 234 height 34
select select "49"
click at [592, 698] on select "[GEOGRAPHIC_DATA] [GEOGRAPHIC_DATA] [GEOGRAPHIC_DATA] [GEOGRAPHIC_DATA] [GEOGRA…" at bounding box center [709, 715] width 234 height 34
click at [510, 786] on input "text" at bounding box center [472, 780] width 201 height 32
type input "08/2012"
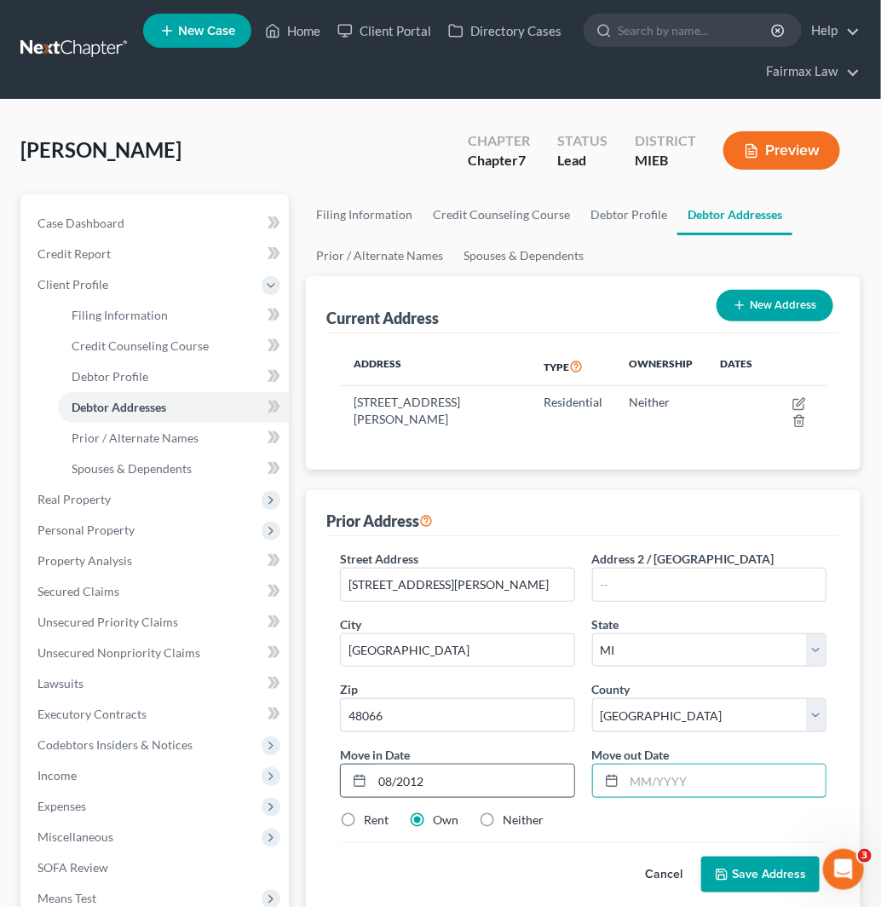
type input "0"
type input "10/2022"
click at [539, 816] on label "Neither" at bounding box center [523, 819] width 41 height 17
click at [521, 816] on input "Neither" at bounding box center [515, 816] width 11 height 11
radio input "true"
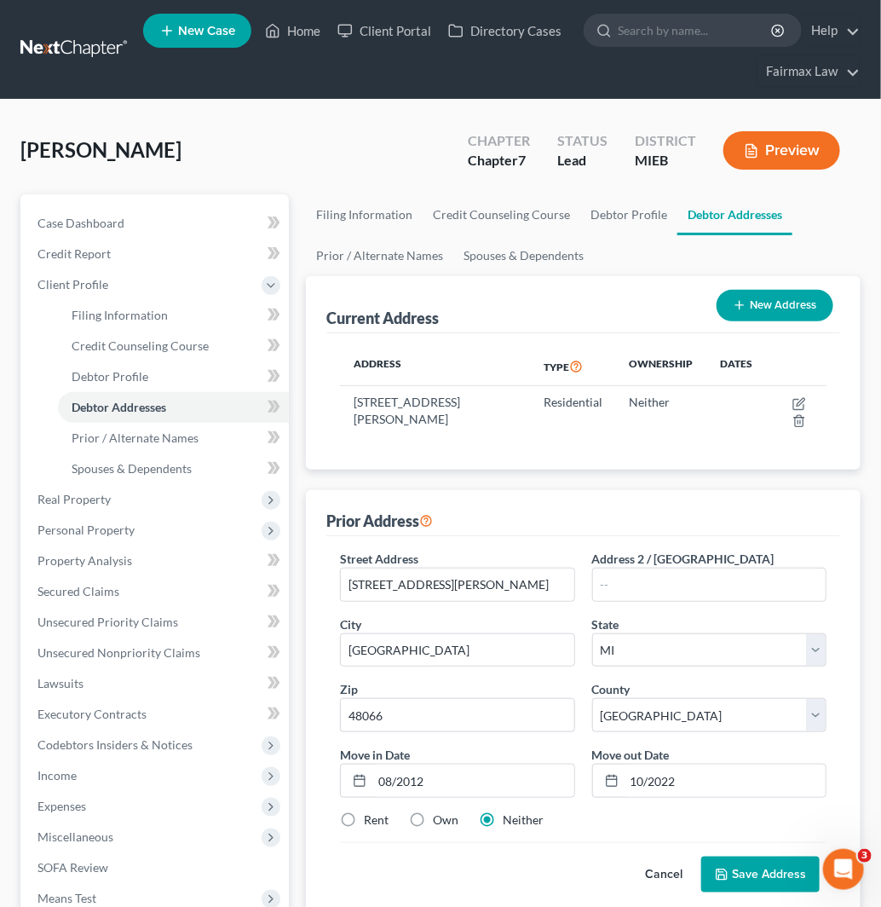
click at [757, 873] on button "Save Address" at bounding box center [760, 874] width 118 height 36
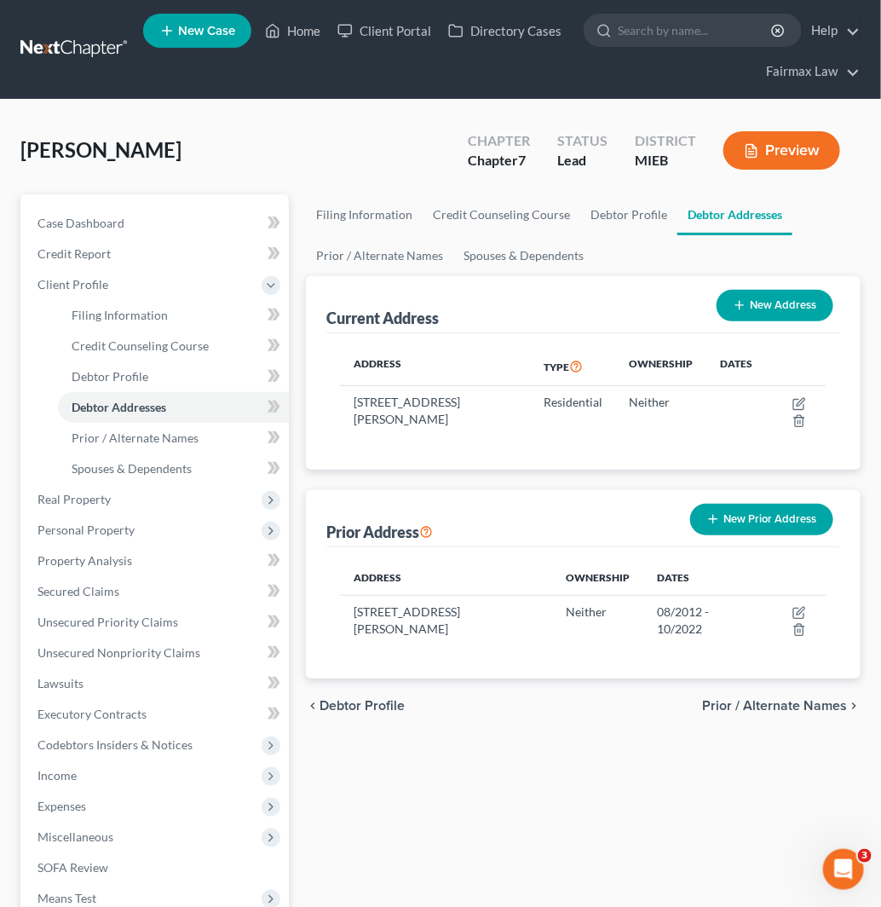
drag, startPoint x: 660, startPoint y: 758, endPoint x: 695, endPoint y: 743, distance: 38.2
click at [660, 758] on div "Filing Information Credit Counseling Course Debtor Profile Debtor Addresses Pri…" at bounding box center [583, 625] width 572 height 862
click at [164, 470] on span "Spouses & Dependents" at bounding box center [132, 468] width 120 height 14
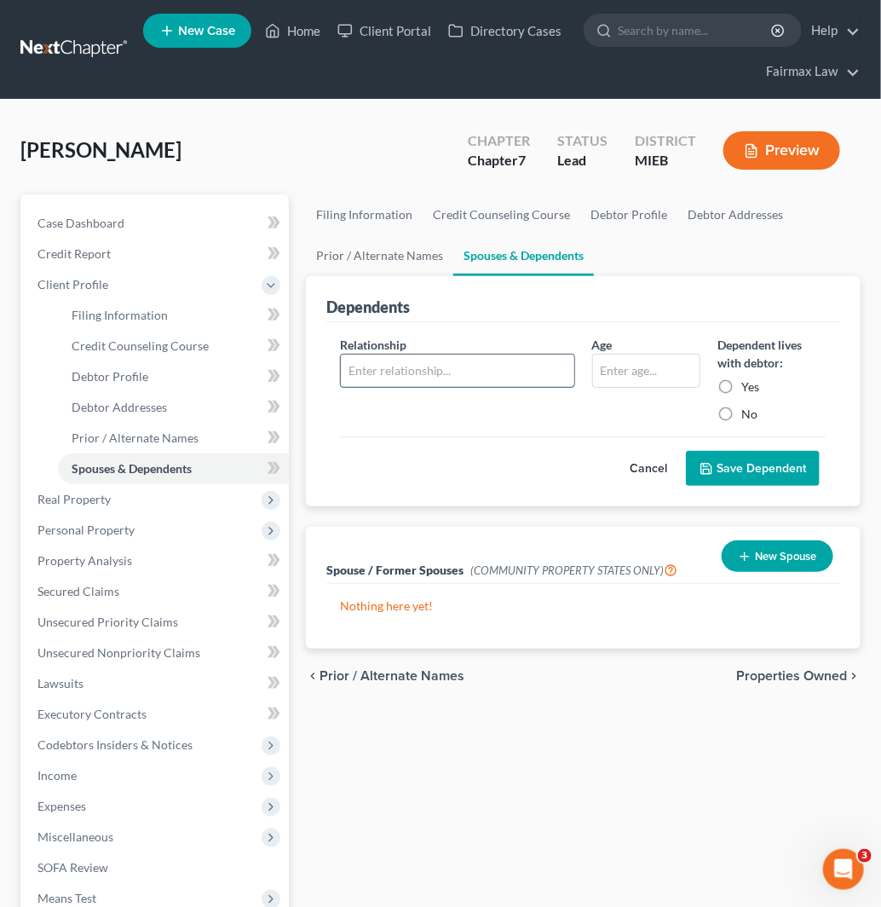
click at [416, 370] on input "text" at bounding box center [457, 371] width 233 height 32
type input "Daughter"
click at [656, 364] on input "text" at bounding box center [646, 371] width 107 height 32
type input "16"
click at [741, 392] on label "Yes" at bounding box center [750, 386] width 18 height 17
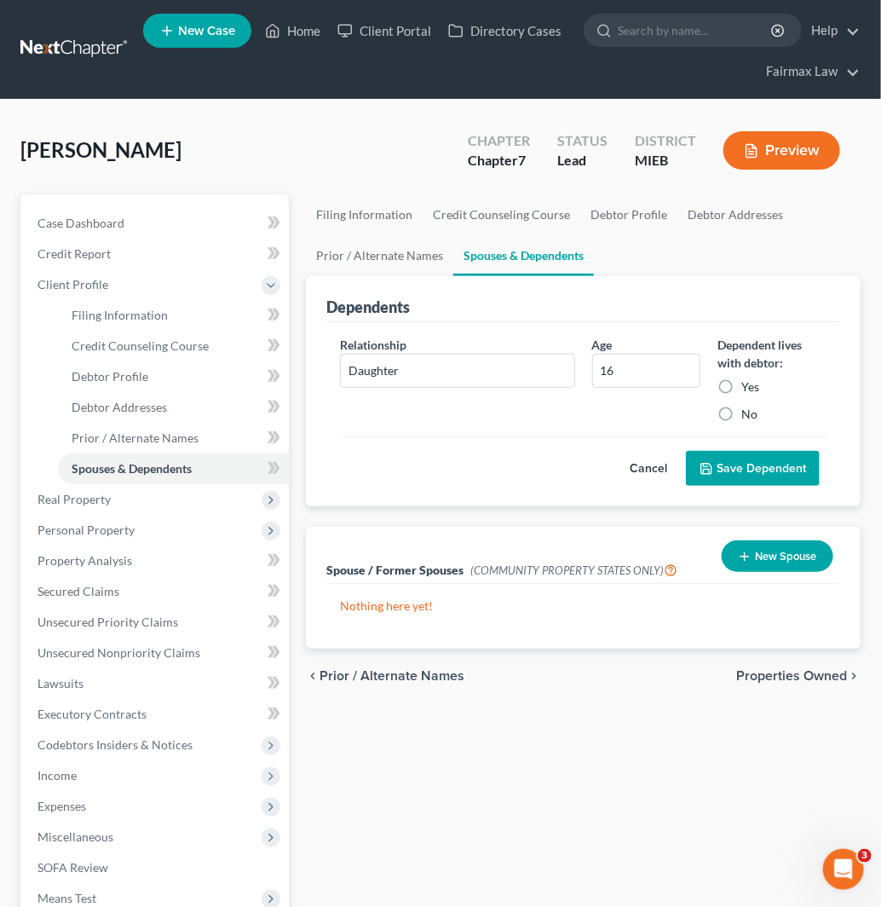
click at [748, 389] on input "Yes" at bounding box center [753, 383] width 11 height 11
radio input "true"
click at [747, 451] on button "Save Dependent" at bounding box center [753, 469] width 134 height 36
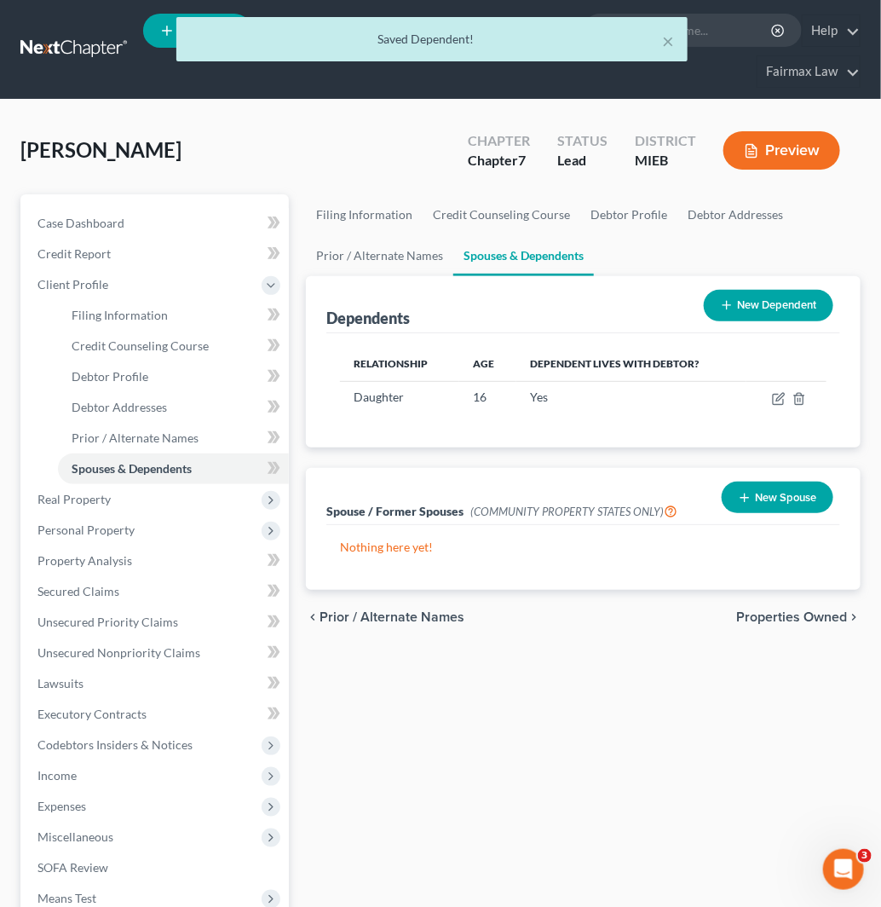
click at [769, 321] on div "New Dependent" at bounding box center [768, 305] width 143 height 45
click at [776, 308] on button "New Dependent" at bounding box center [769, 306] width 130 height 32
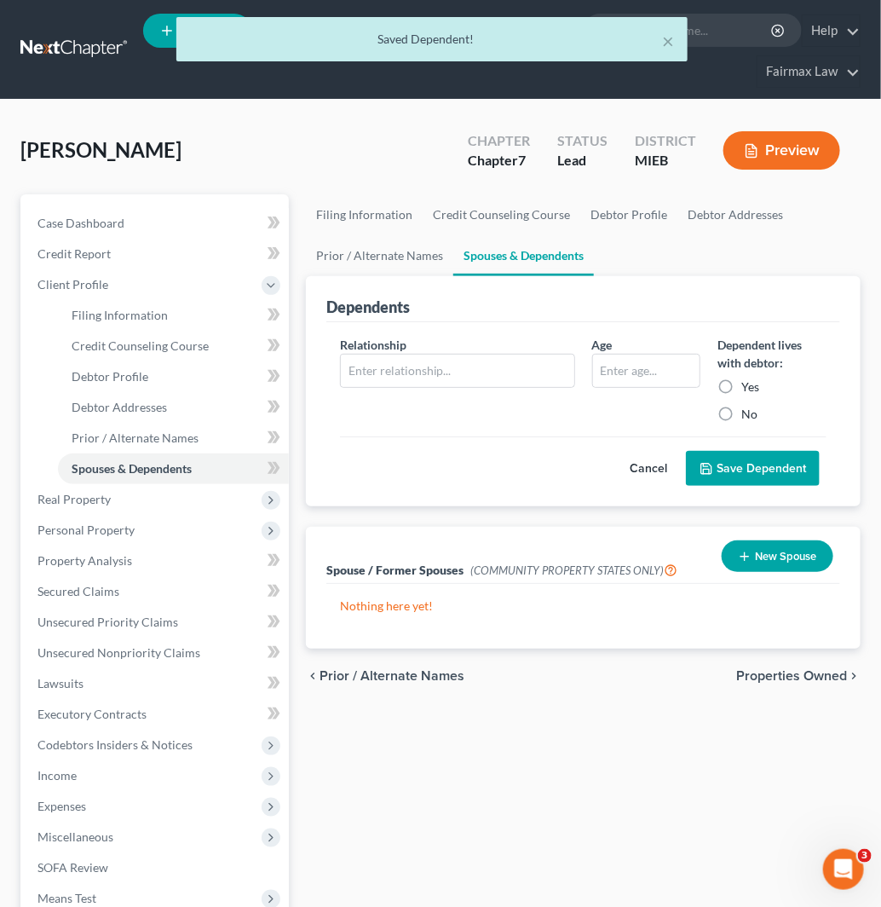
click at [524, 387] on div "Relationship *" at bounding box center [457, 379] width 251 height 87
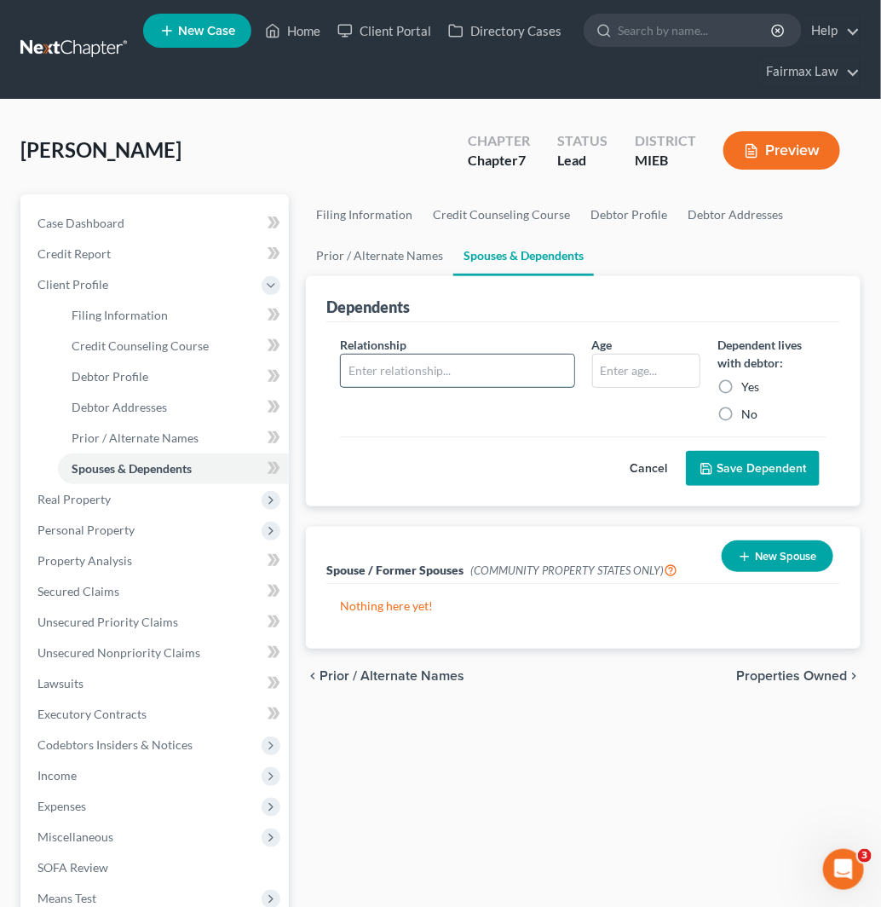
click at [525, 378] on input "text" at bounding box center [457, 371] width 233 height 32
type input "Step Son"
type input "12"
click at [741, 383] on label "Yes" at bounding box center [750, 386] width 18 height 17
click at [748, 383] on input "Yes" at bounding box center [753, 383] width 11 height 11
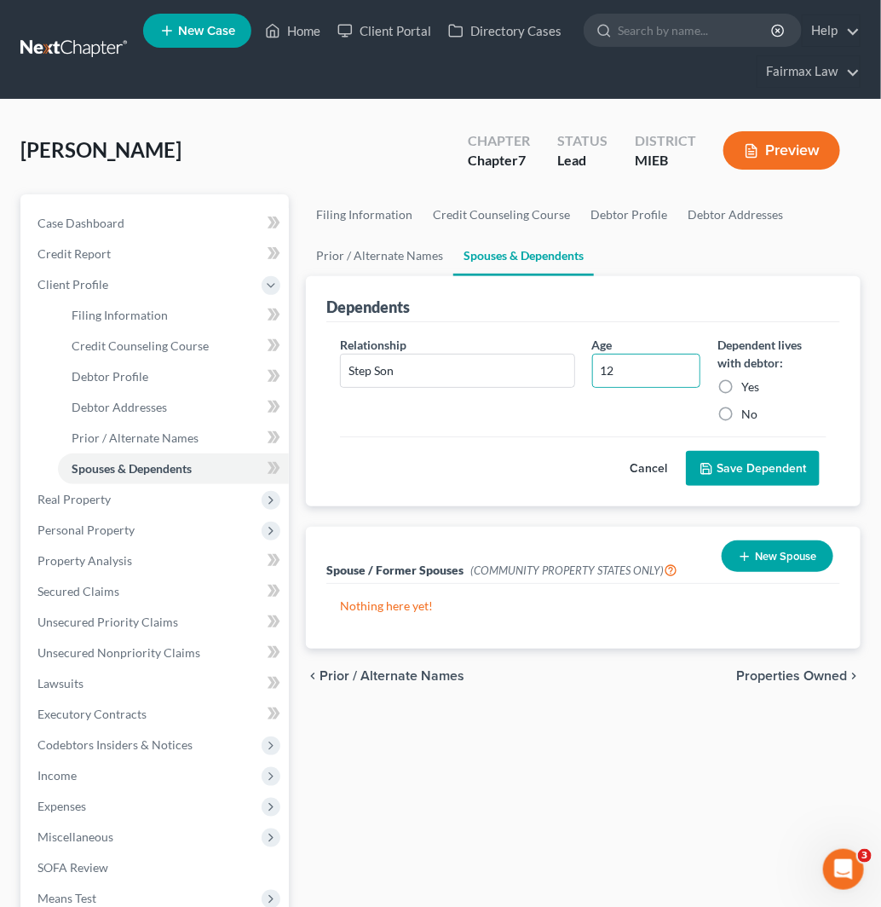
radio input "true"
click at [759, 454] on button "Save Dependent" at bounding box center [753, 469] width 134 height 36
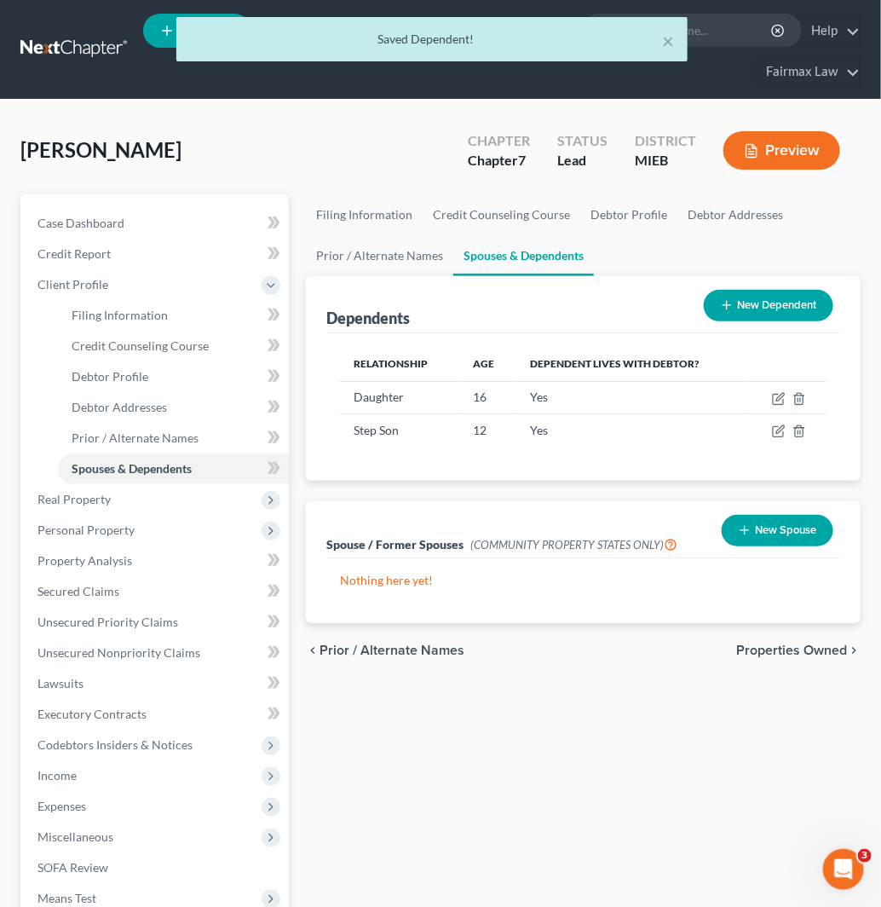
click at [786, 313] on button "New Dependent" at bounding box center [769, 306] width 130 height 32
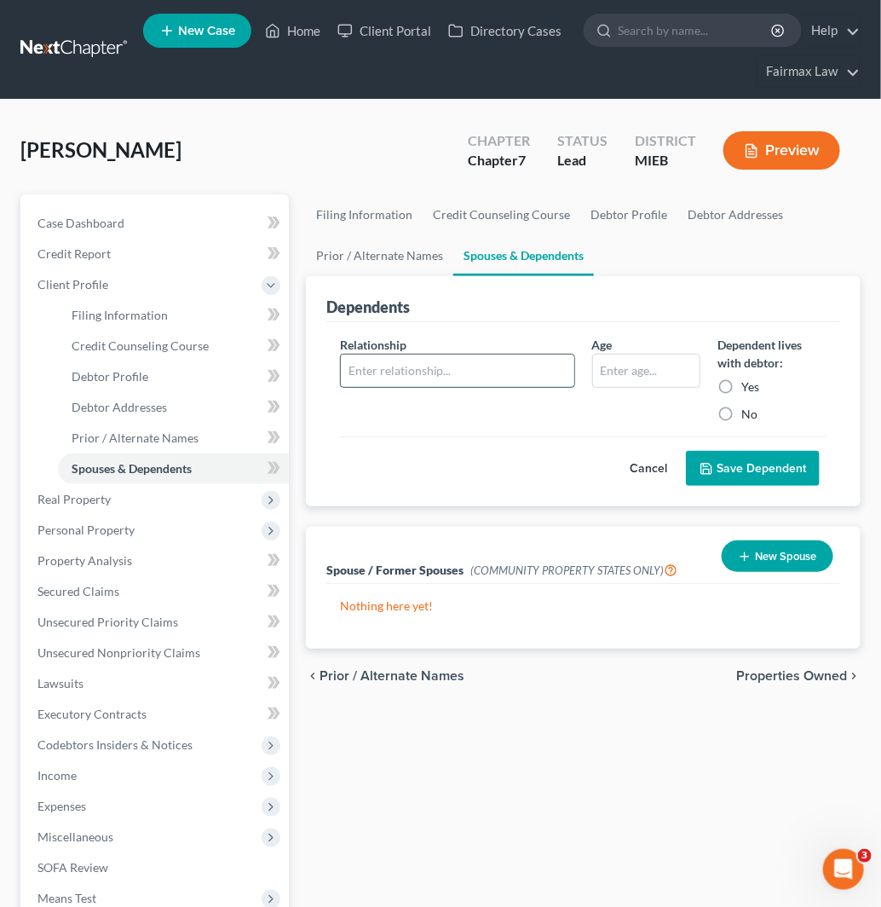
click at [435, 375] on input "text" at bounding box center [457, 371] width 233 height 32
type input "Step Daughter"
click at [645, 381] on input "text" at bounding box center [646, 371] width 107 height 32
type input "16"
click at [752, 389] on label "Yes" at bounding box center [750, 386] width 18 height 17
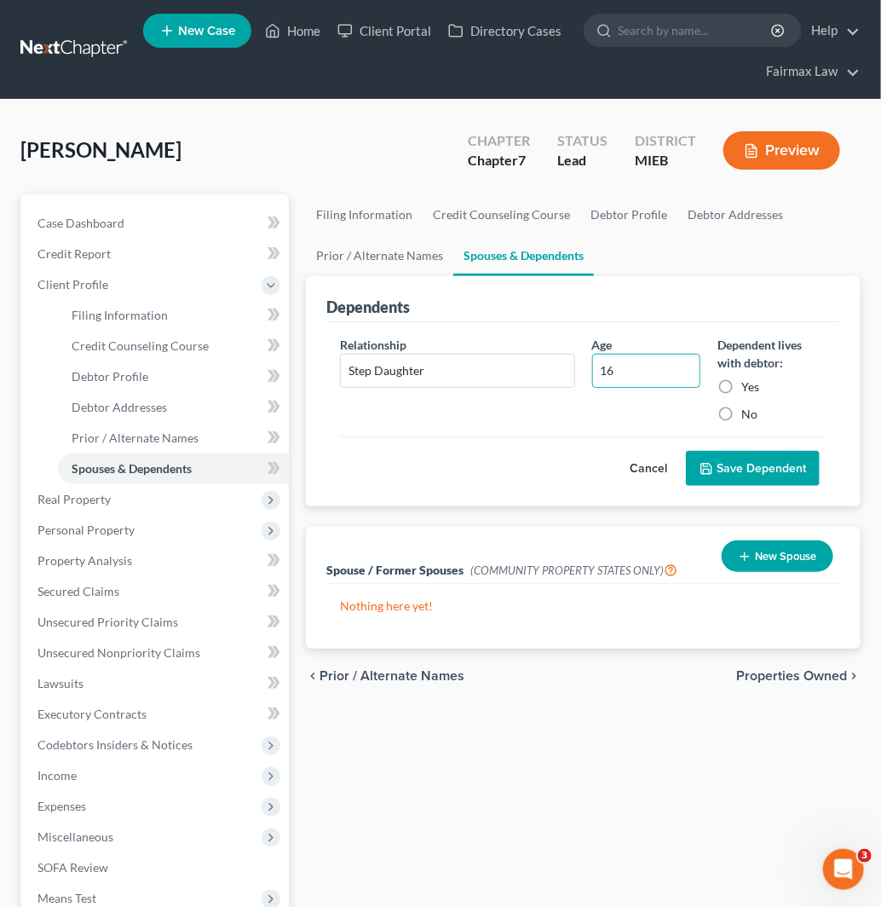
click at [752, 389] on input "Yes" at bounding box center [753, 383] width 11 height 11
radio input "true"
click at [764, 475] on button "Save Dependent" at bounding box center [753, 469] width 134 height 36
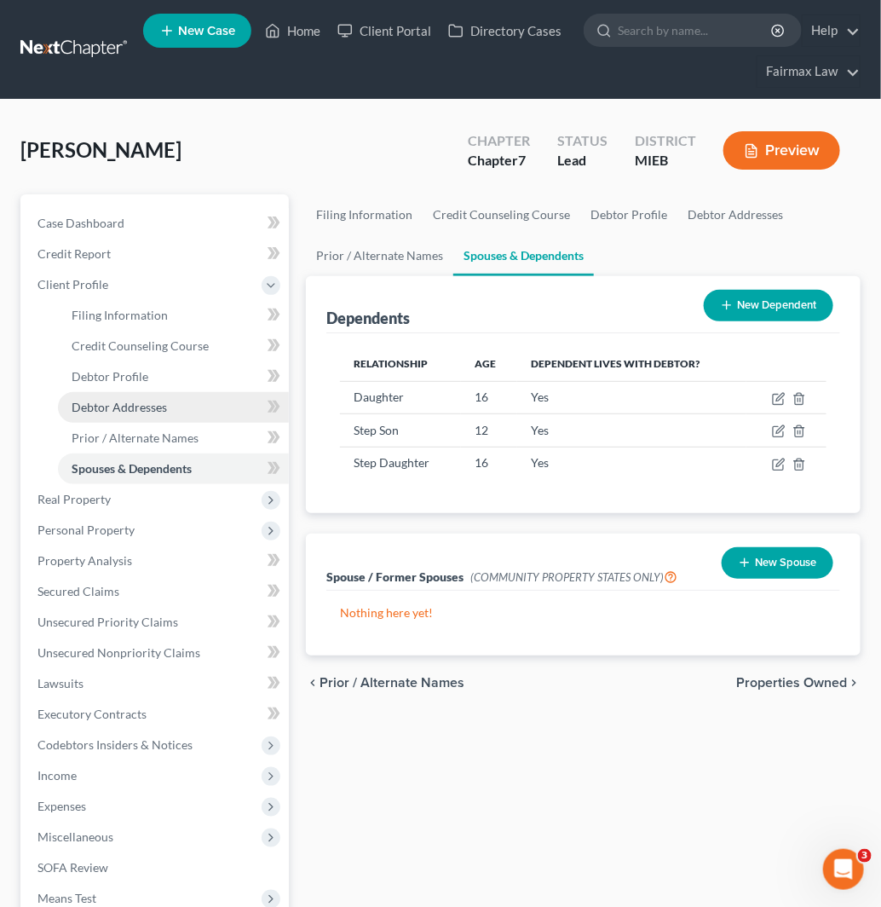
click at [180, 401] on link "Debtor Addresses" at bounding box center [173, 407] width 231 height 31
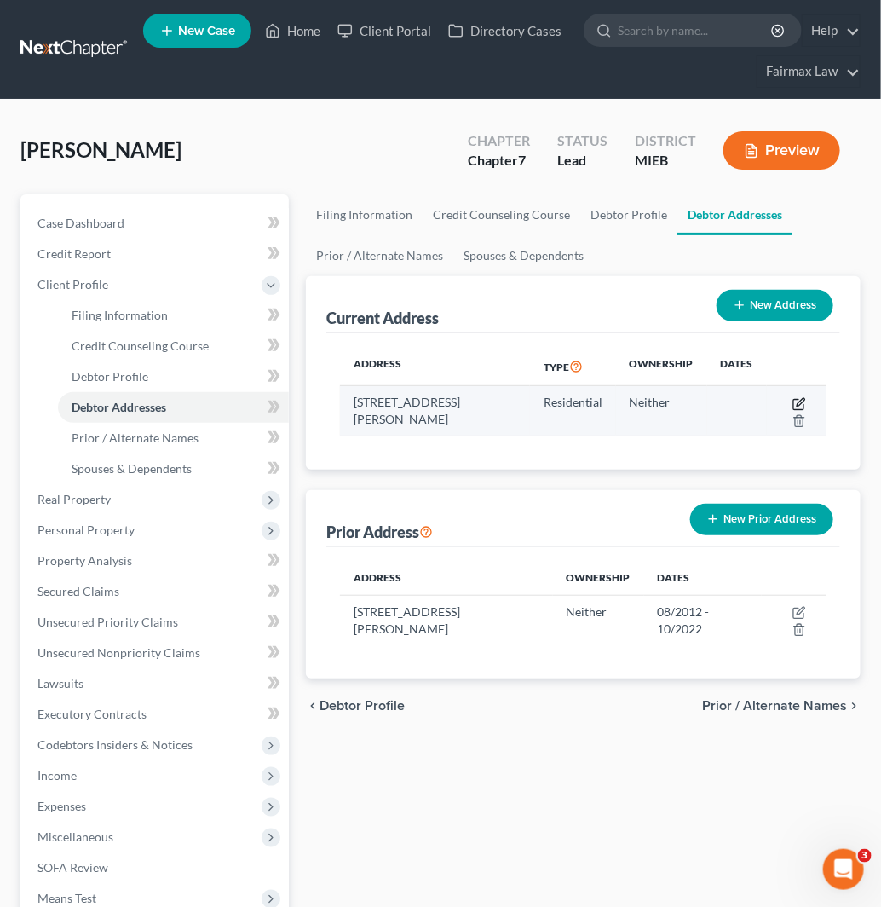
click at [798, 402] on icon "button" at bounding box center [801, 402] width 8 height 8
select select "23"
select select "49"
select select "0"
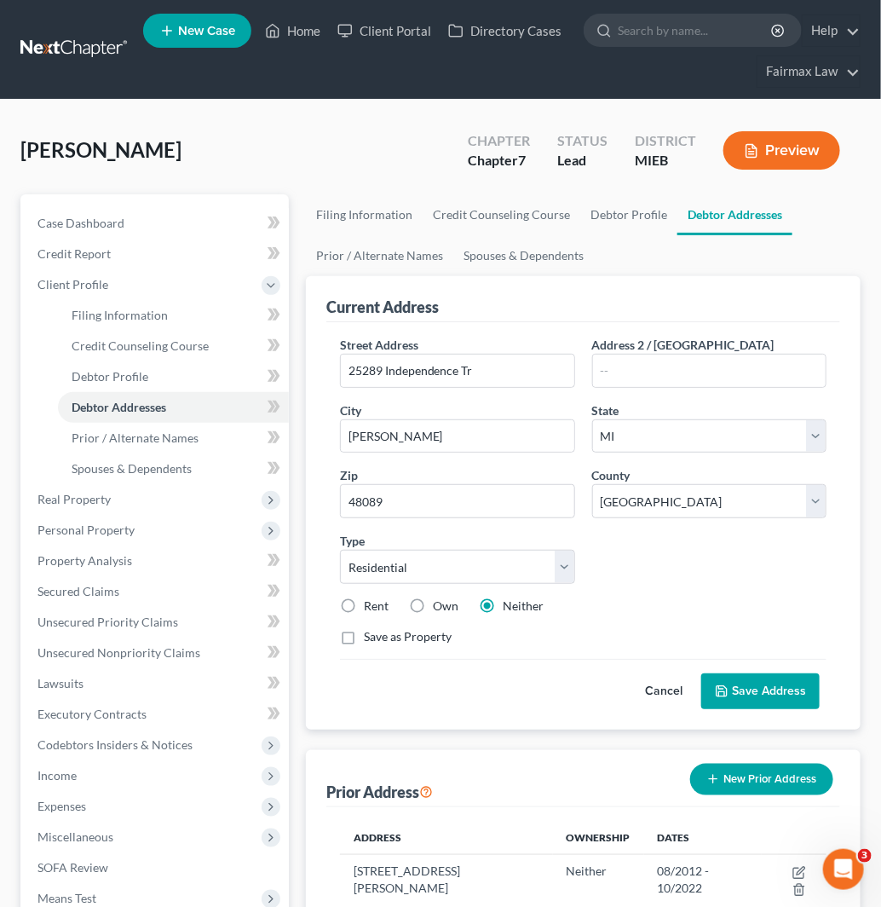
click at [433, 611] on label "Own" at bounding box center [446, 605] width 26 height 17
click at [440, 608] on input "Own" at bounding box center [445, 602] width 11 height 11
radio input "true"
click at [365, 643] on label "Save as Property" at bounding box center [408, 636] width 88 height 17
click at [371, 639] on input "Save as Property" at bounding box center [376, 633] width 11 height 11
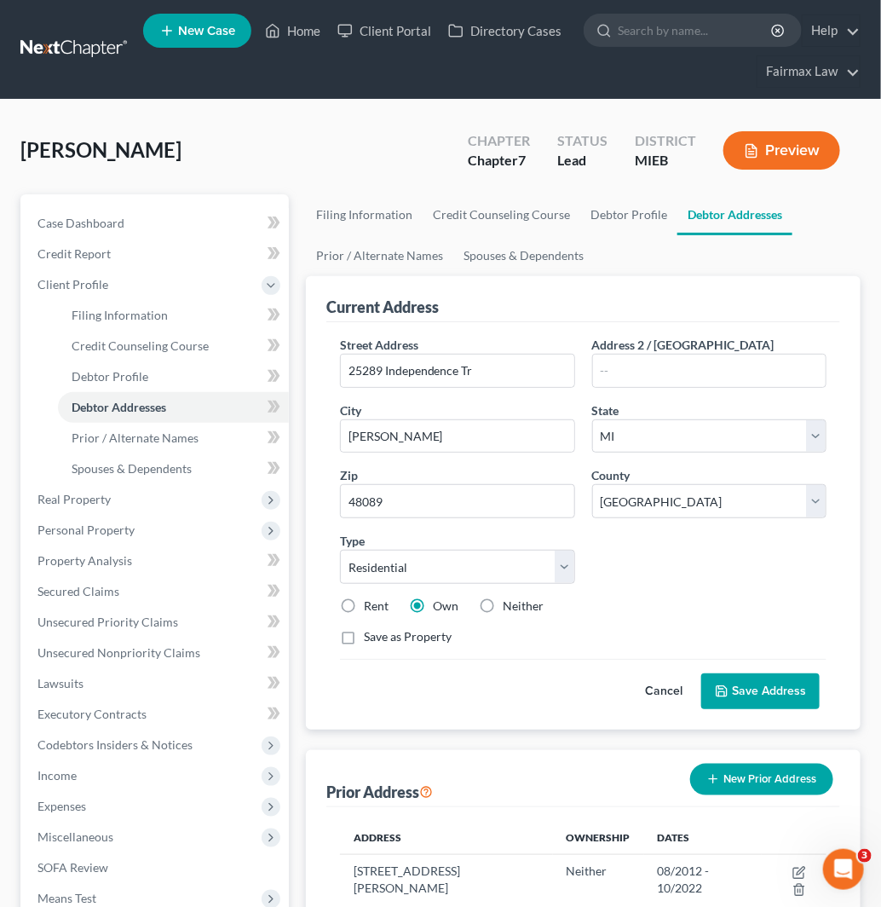
checkbox input "true"
click at [795, 694] on button "Save Address" at bounding box center [760, 691] width 118 height 36
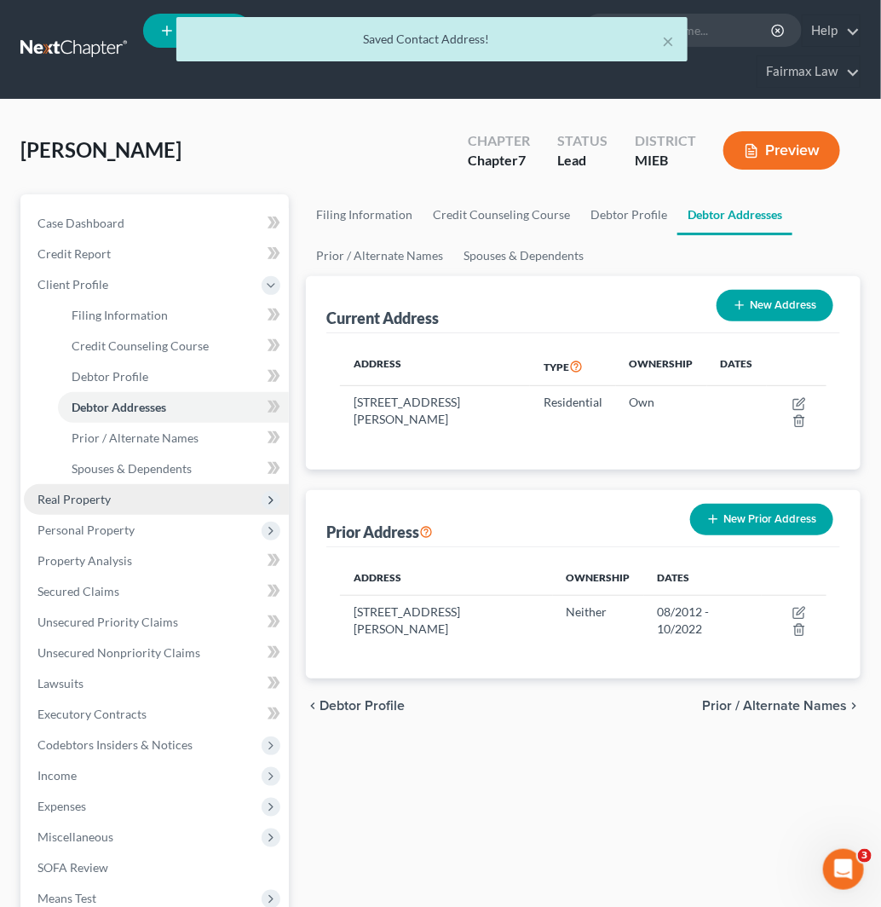
click at [157, 506] on span "Real Property" at bounding box center [156, 499] width 265 height 31
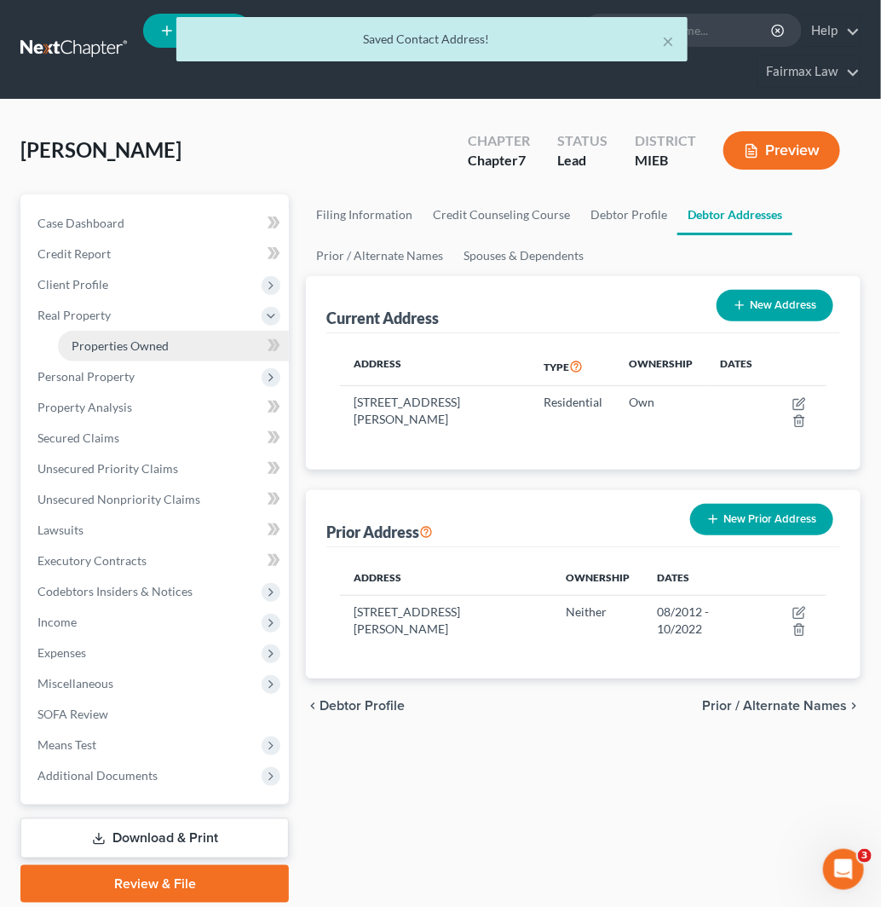
click at [185, 356] on link "Properties Owned" at bounding box center [173, 346] width 231 height 31
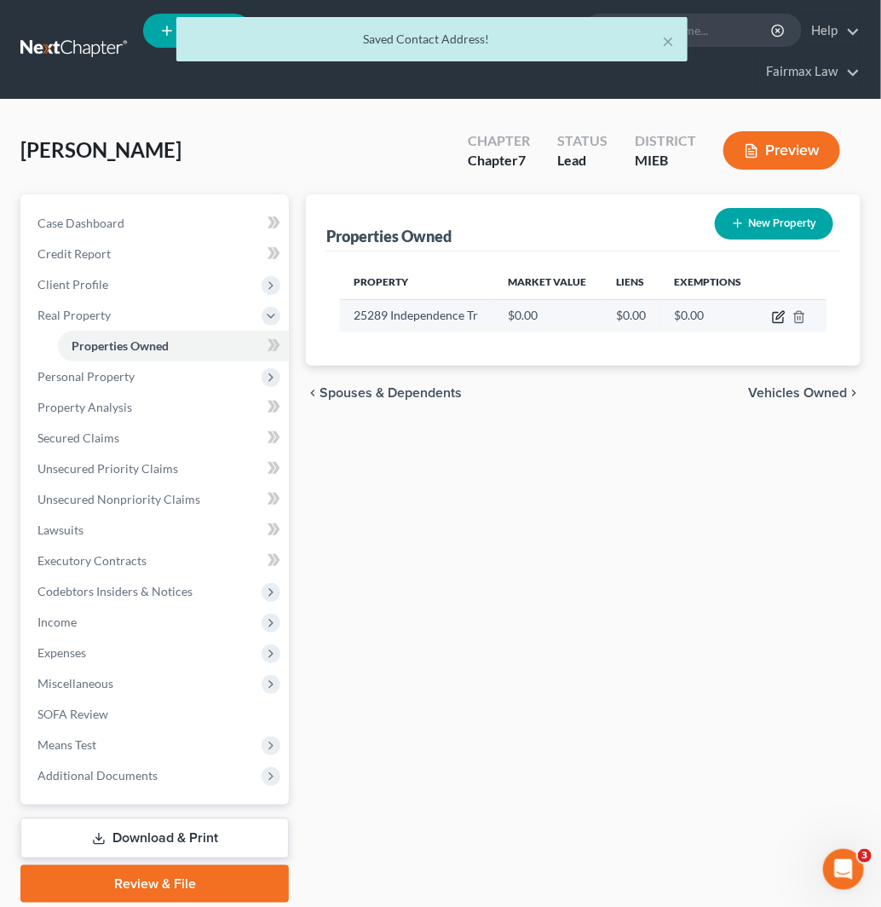
click at [781, 320] on icon "button" at bounding box center [779, 317] width 14 height 14
select select "23"
select select "49"
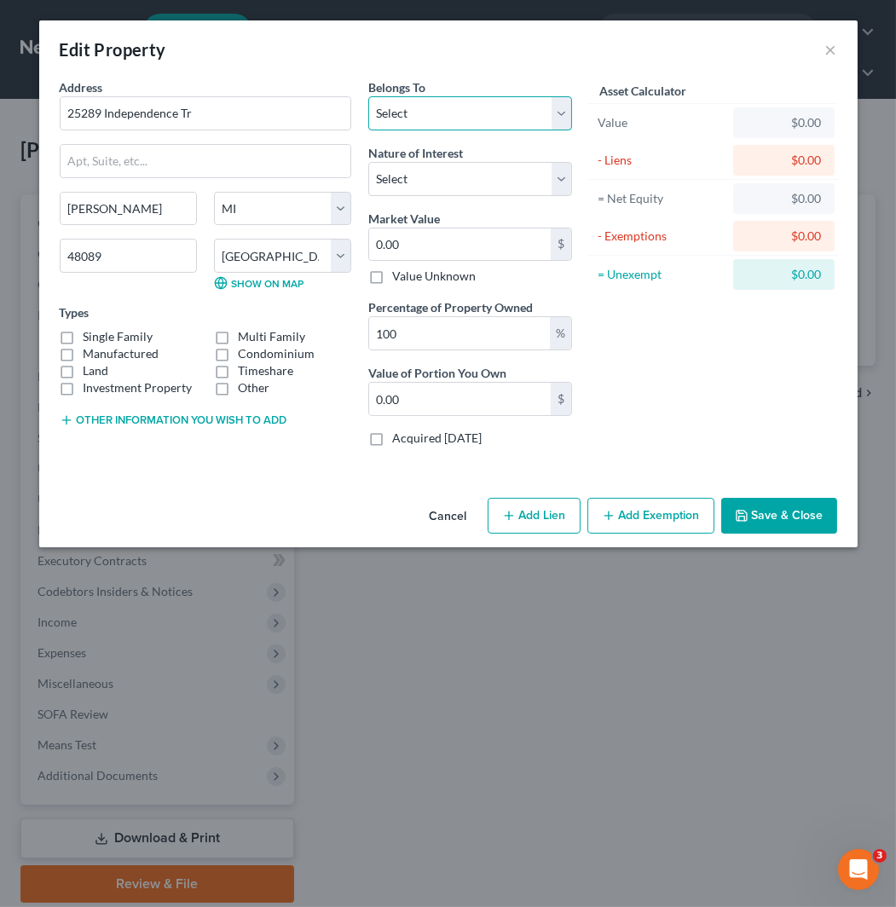
click at [472, 112] on select "Select Debtor 1 Only Debtor 2 Only Debtor 1 And Debtor 2 Only At Least One Of T…" at bounding box center [470, 113] width 204 height 34
select select "0"
click at [368, 96] on select "Select Debtor 1 Only Debtor 2 Only Debtor 1 And Debtor 2 Only At Least One Of T…" at bounding box center [470, 113] width 204 height 34
click at [473, 176] on select "Select Fee Simple Joint Tenant Life Estate Equitable Interest Future Interest T…" at bounding box center [470, 179] width 204 height 34
click at [473, 177] on select "Select Fee Simple Joint Tenant Life Estate Equitable Interest Future Interest T…" at bounding box center [470, 179] width 204 height 34
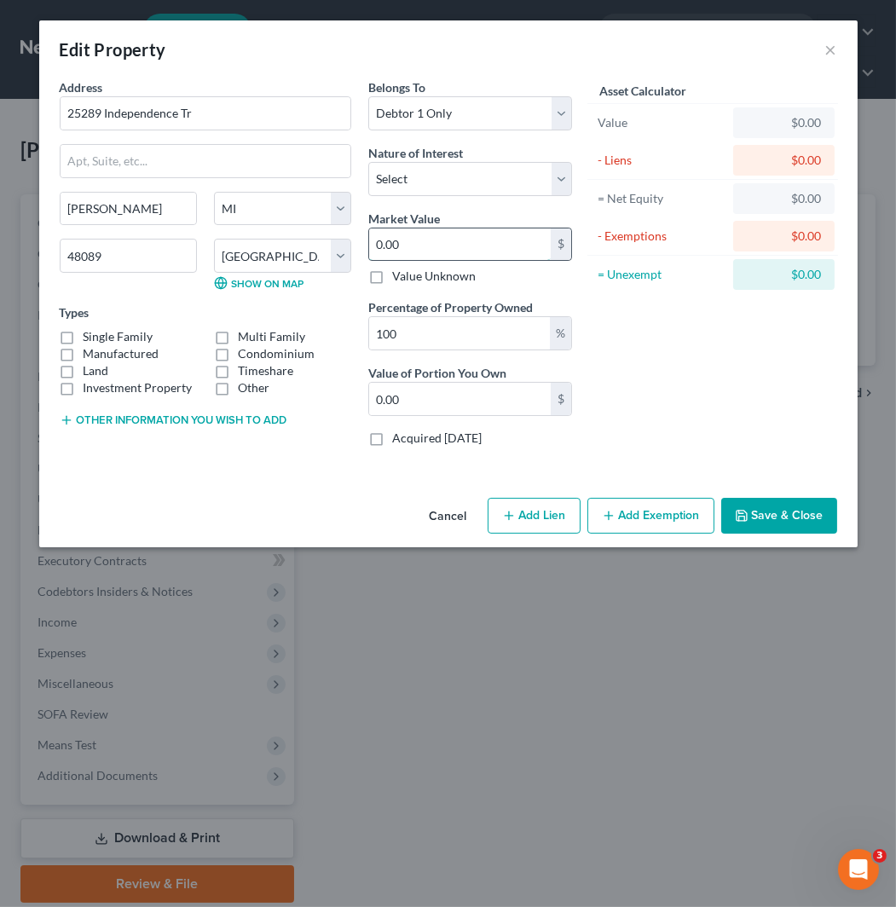
click at [478, 251] on input "0.00" at bounding box center [460, 244] width 182 height 32
paste input "261,7"
type input "261,700"
type input "261,700.00"
type input "261,700"
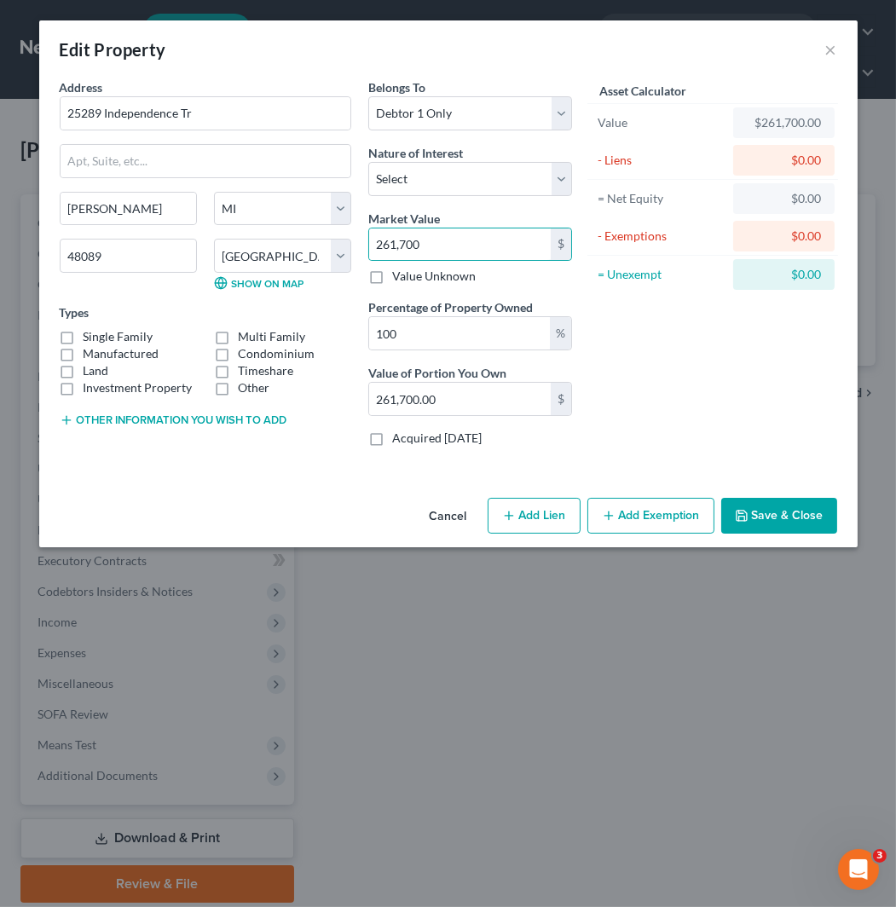
click at [660, 507] on button "Add Exemption" at bounding box center [650, 516] width 127 height 36
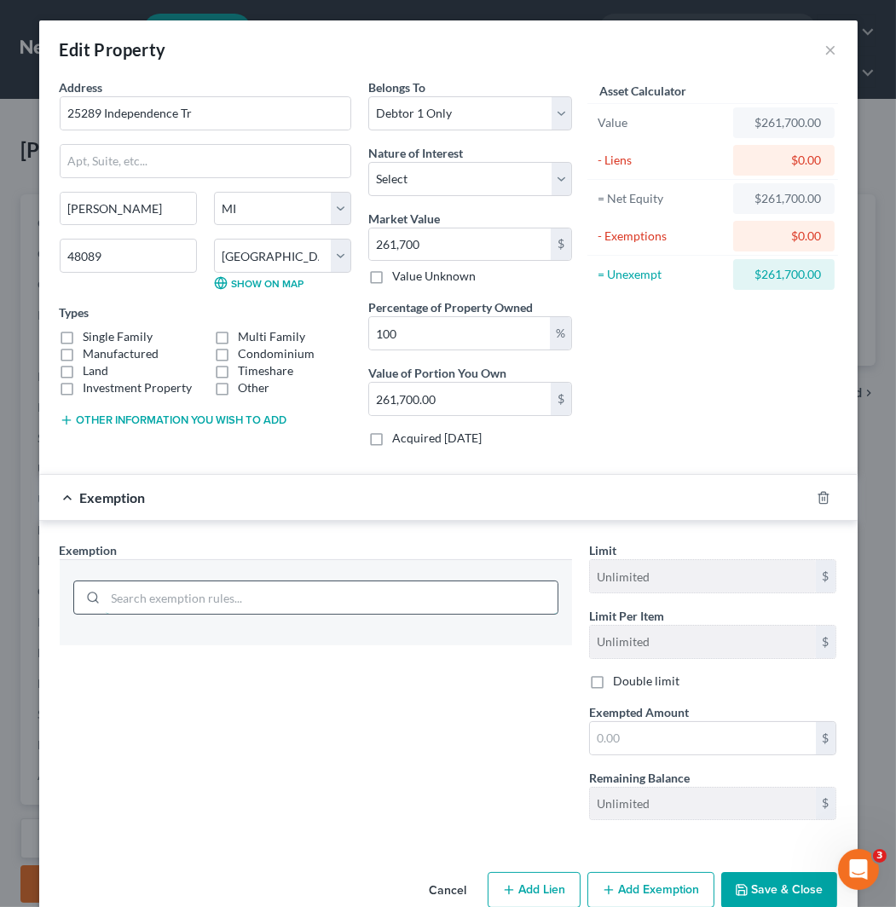
click at [240, 598] on input "search" at bounding box center [332, 597] width 452 height 32
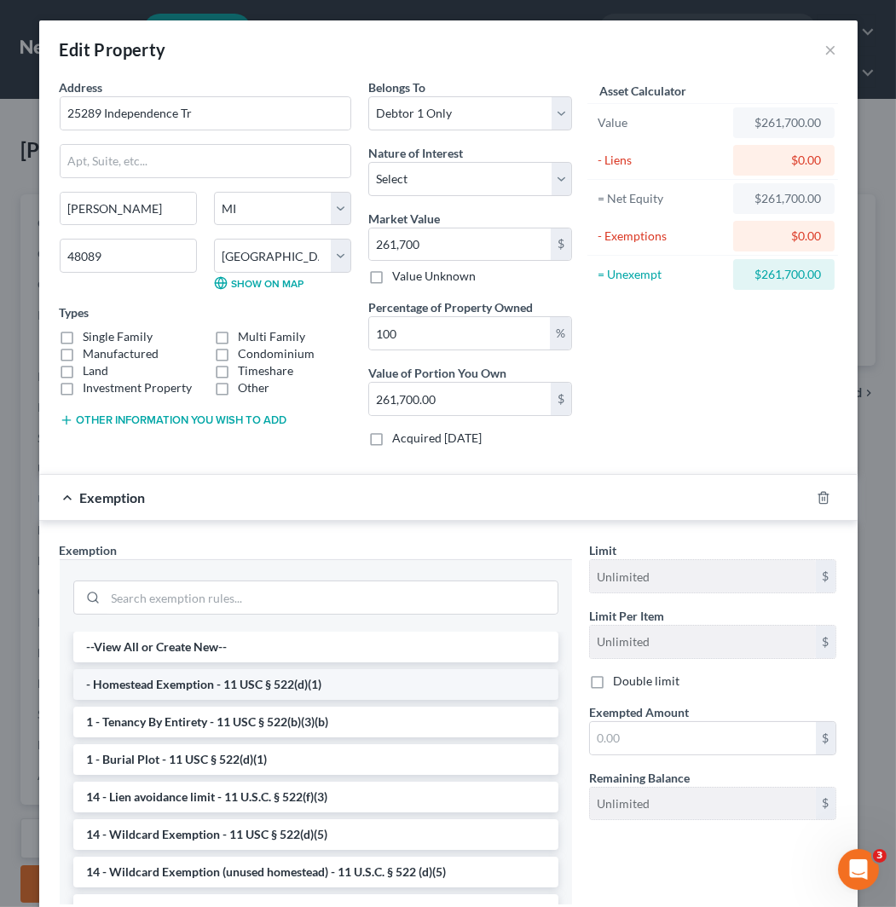
click at [253, 676] on li "- Homestead Exemption - 11 USC § 522(d)(1)" at bounding box center [315, 684] width 485 height 31
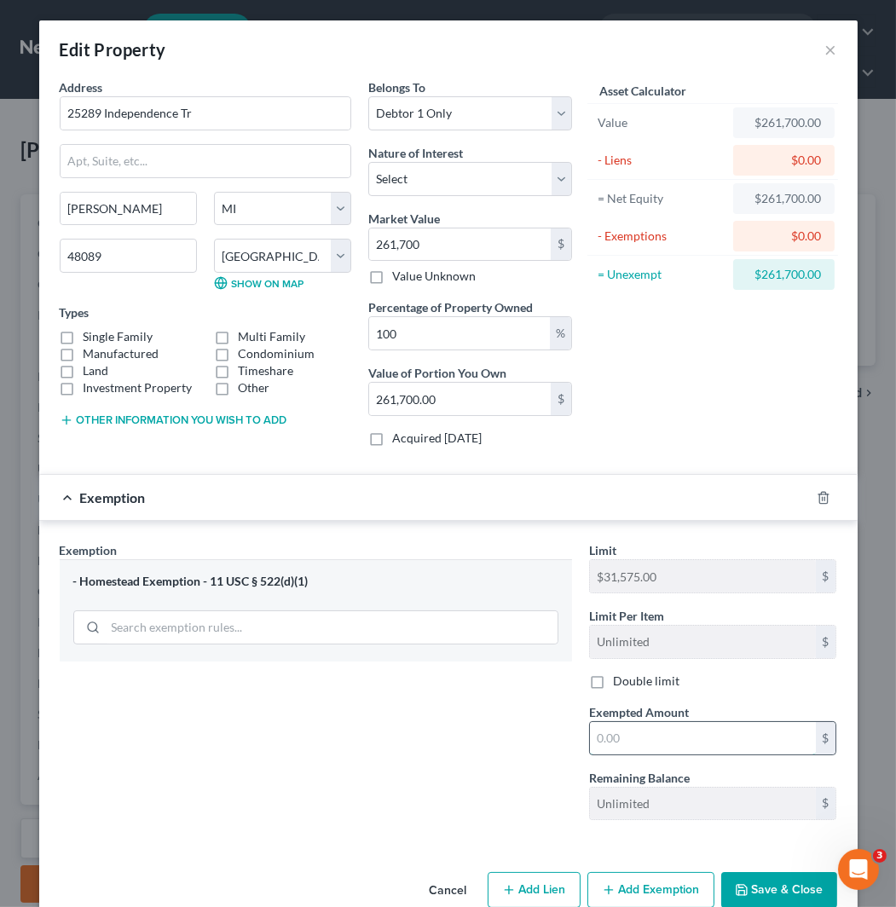
click at [671, 734] on input "text" at bounding box center [703, 738] width 226 height 32
type input "31,575"
click at [781, 887] on button "Save & Close" at bounding box center [779, 890] width 116 height 36
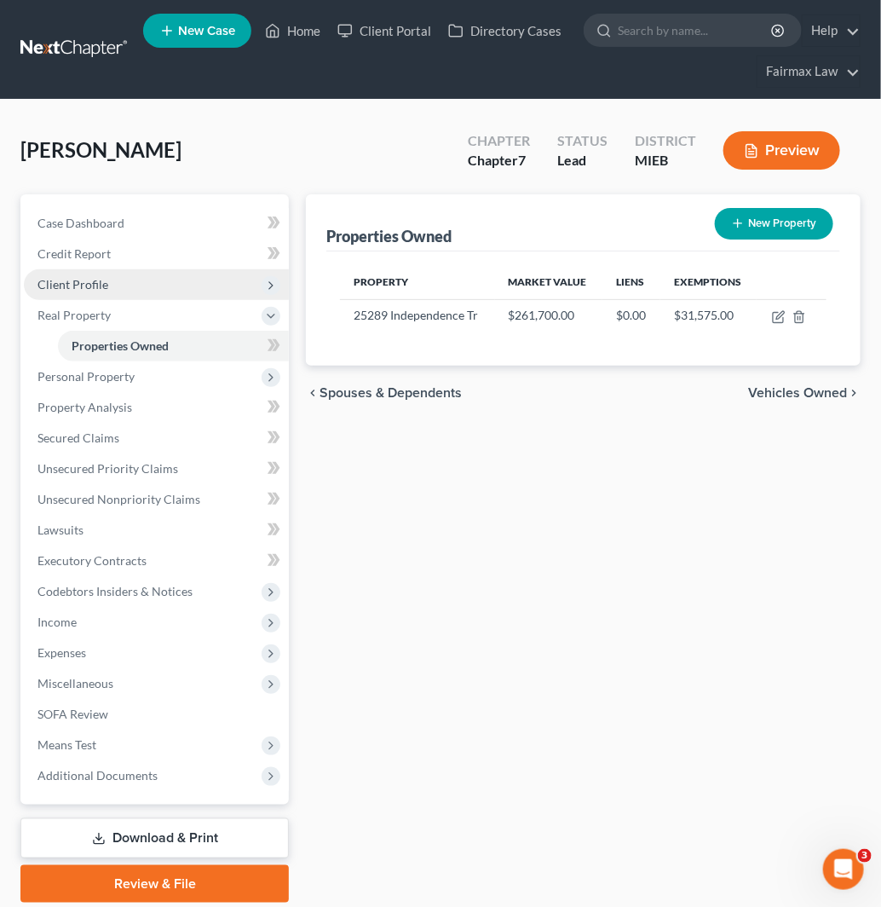
click at [156, 286] on span "Client Profile" at bounding box center [156, 284] width 265 height 31
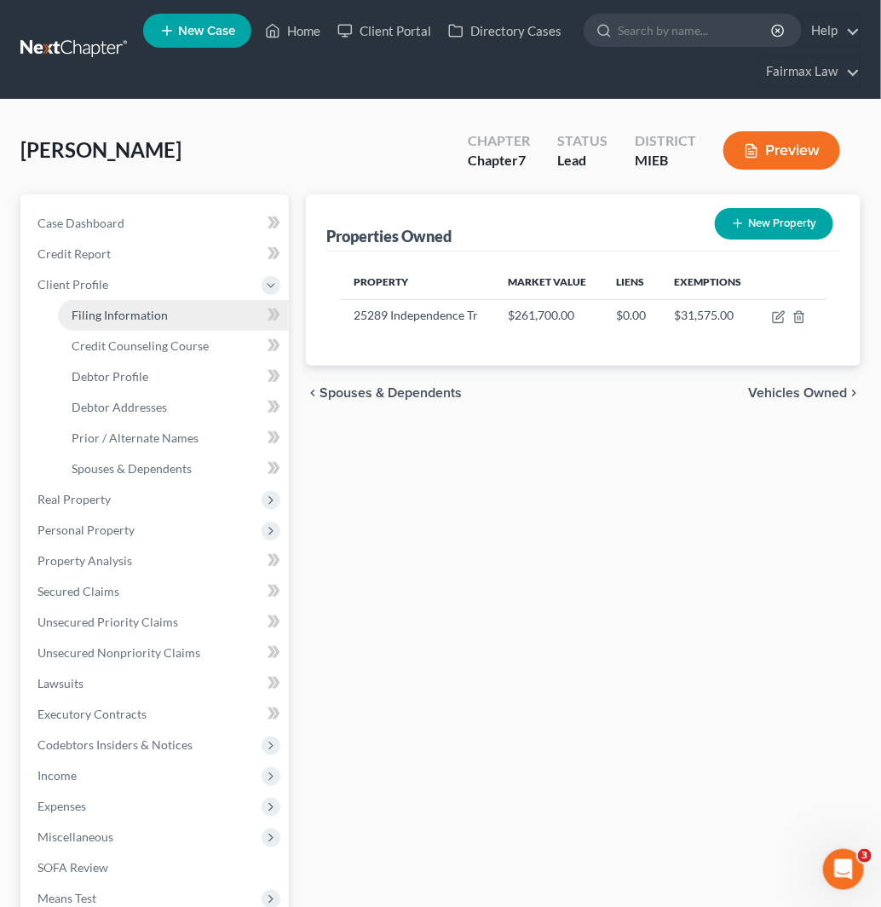
click at [151, 316] on span "Filing Information" at bounding box center [120, 315] width 96 height 14
select select "1"
select select "0"
select select "40"
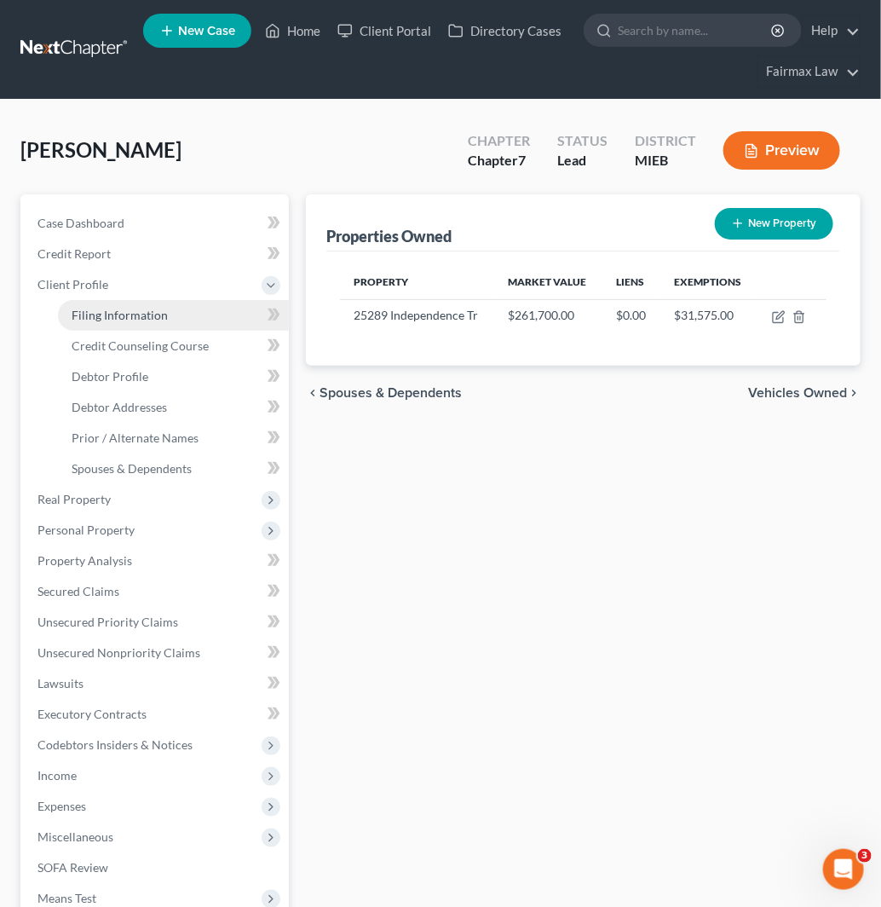
select select "0"
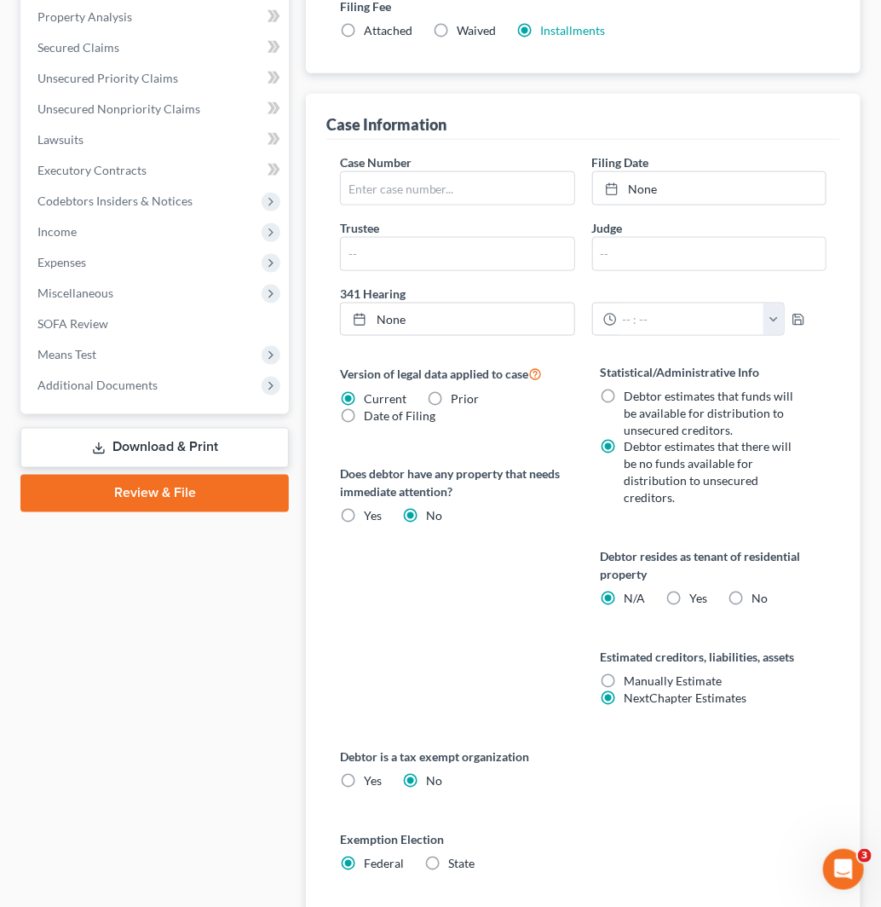
scroll to position [588, 0]
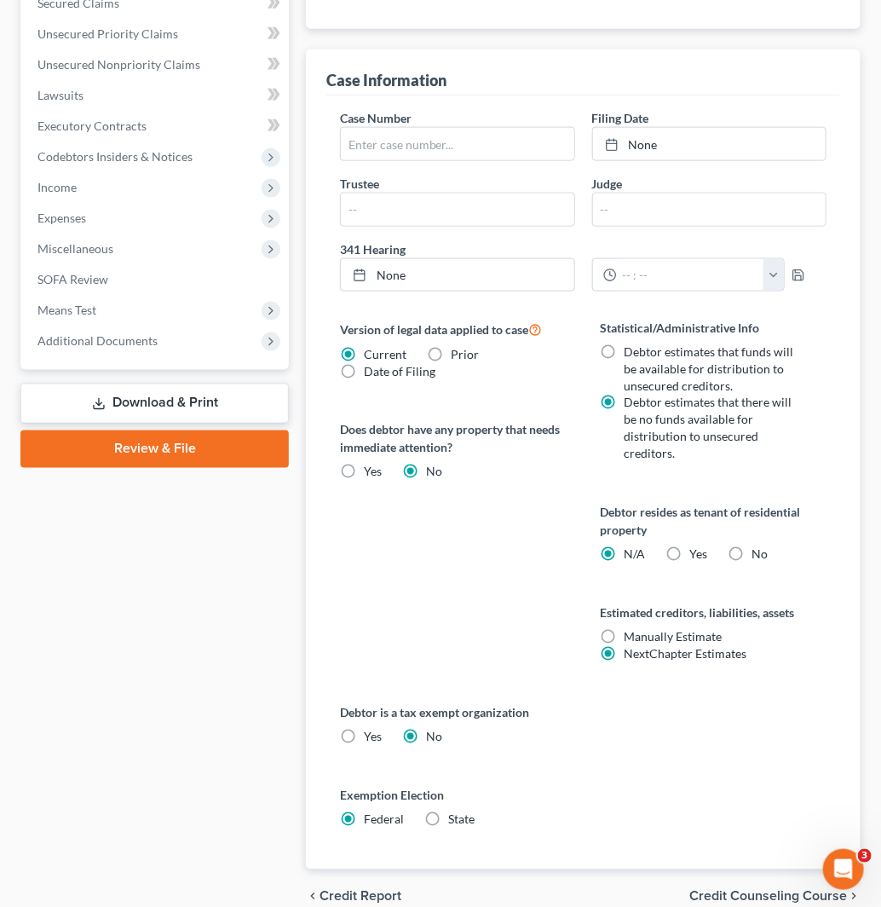
click at [752, 546] on label "No" at bounding box center [760, 554] width 16 height 17
click at [759, 546] on input "No" at bounding box center [764, 551] width 11 height 11
radio input "true"
click at [625, 546] on label "N/A" at bounding box center [635, 554] width 21 height 17
click at [631, 546] on input "N/A" at bounding box center [636, 551] width 11 height 11
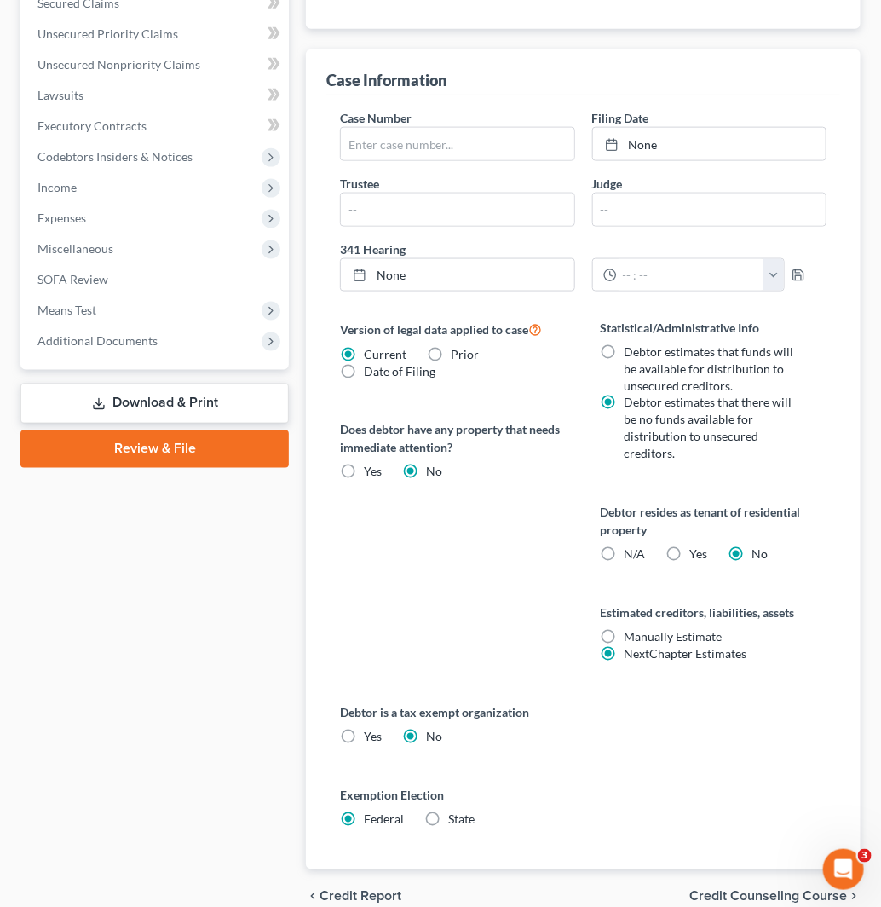
radio input "true"
radio input "false"
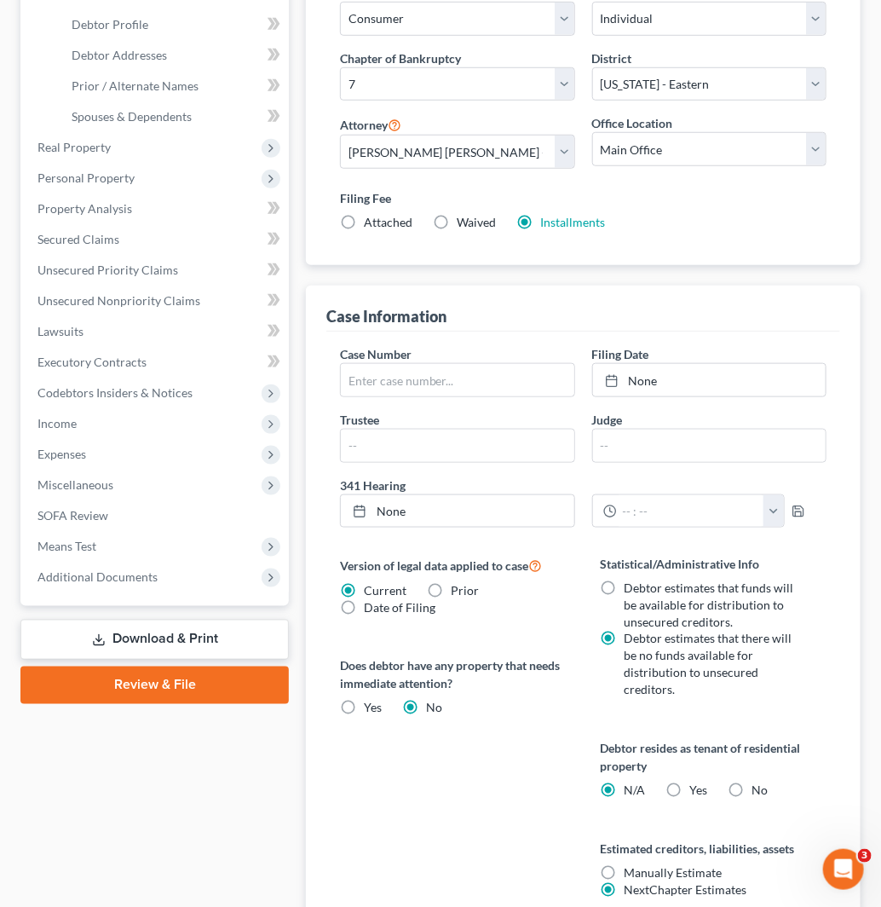
scroll to position [209, 0]
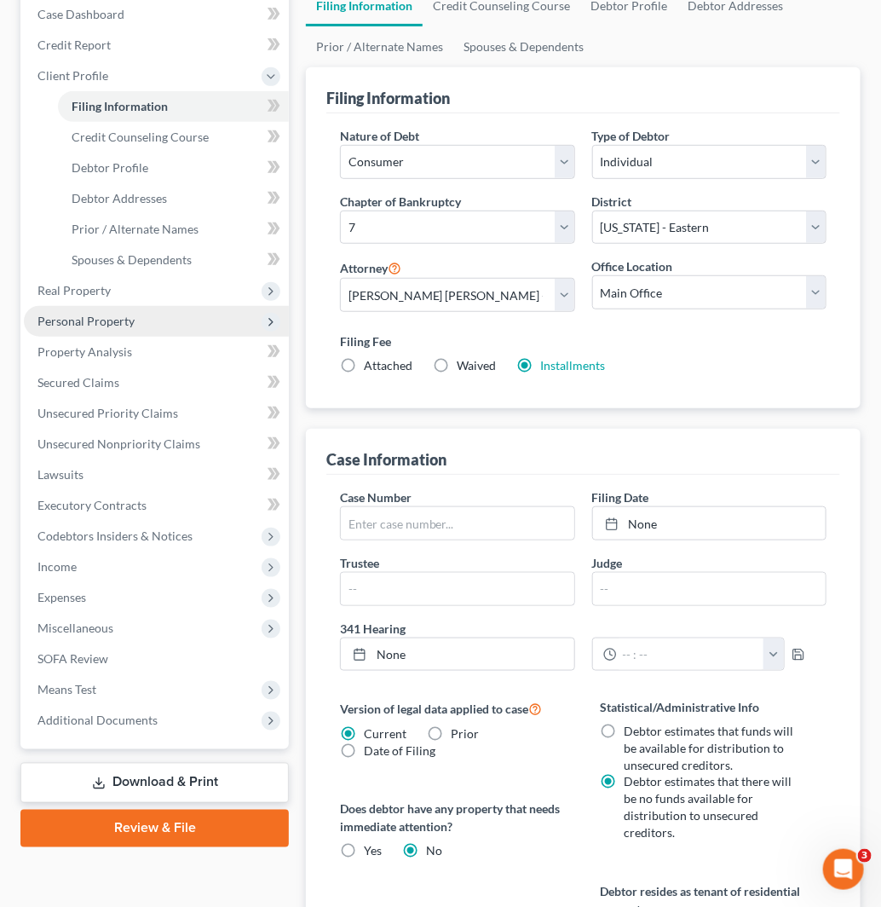
click at [163, 320] on span "Personal Property" at bounding box center [156, 321] width 265 height 31
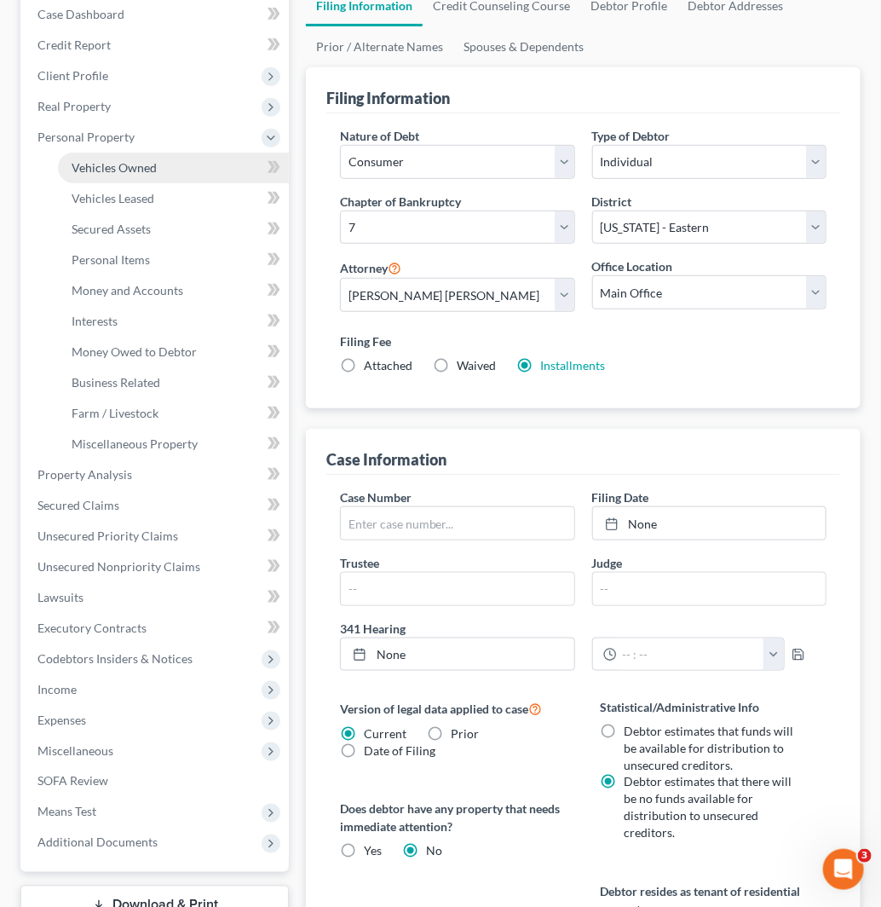
click at [174, 174] on link "Vehicles Owned" at bounding box center [173, 168] width 231 height 31
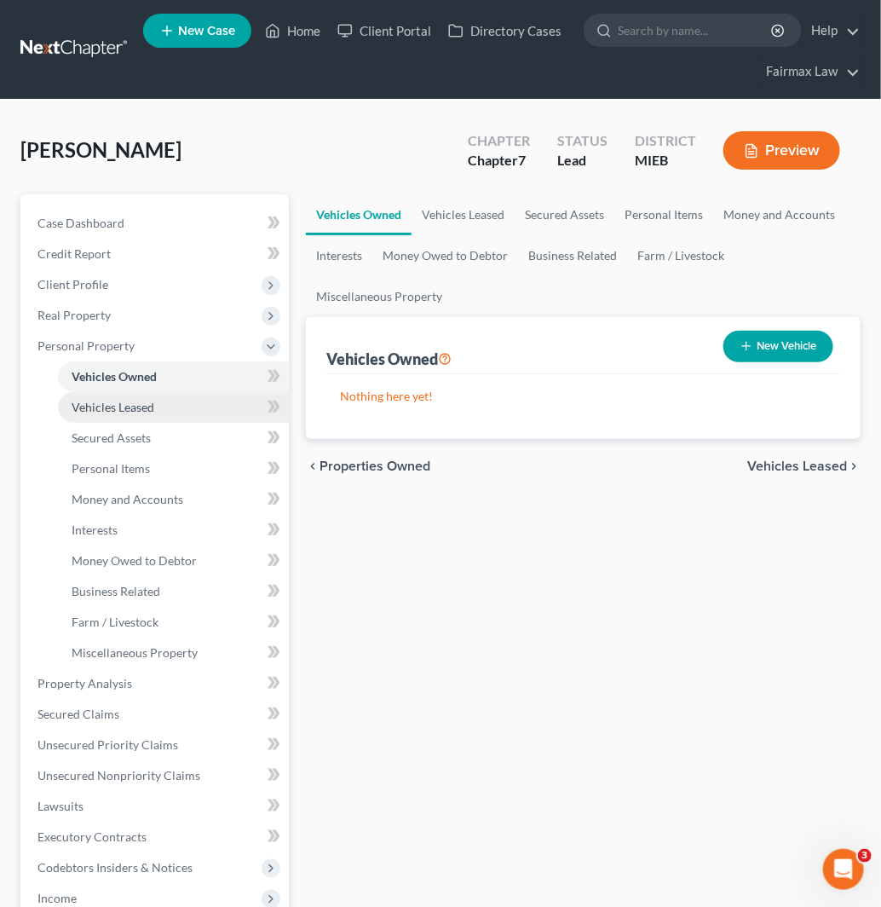
click at [190, 406] on link "Vehicles Leased" at bounding box center [173, 407] width 231 height 31
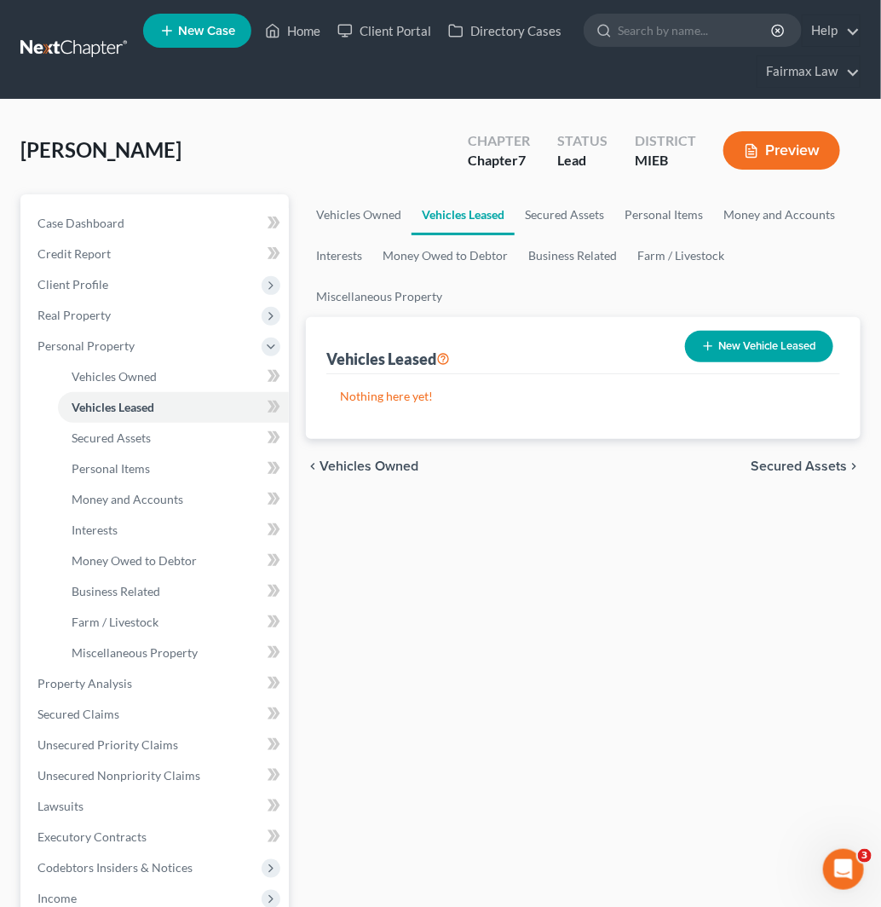
click at [760, 352] on button "New Vehicle Leased" at bounding box center [759, 347] width 148 height 32
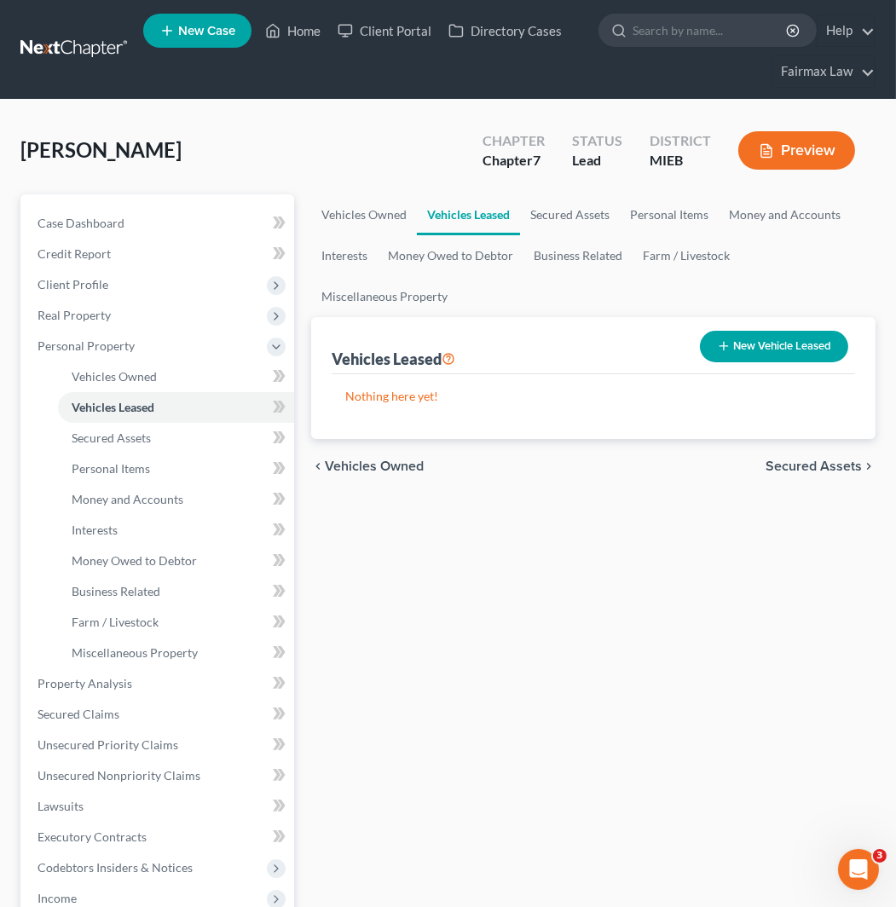
select select "0"
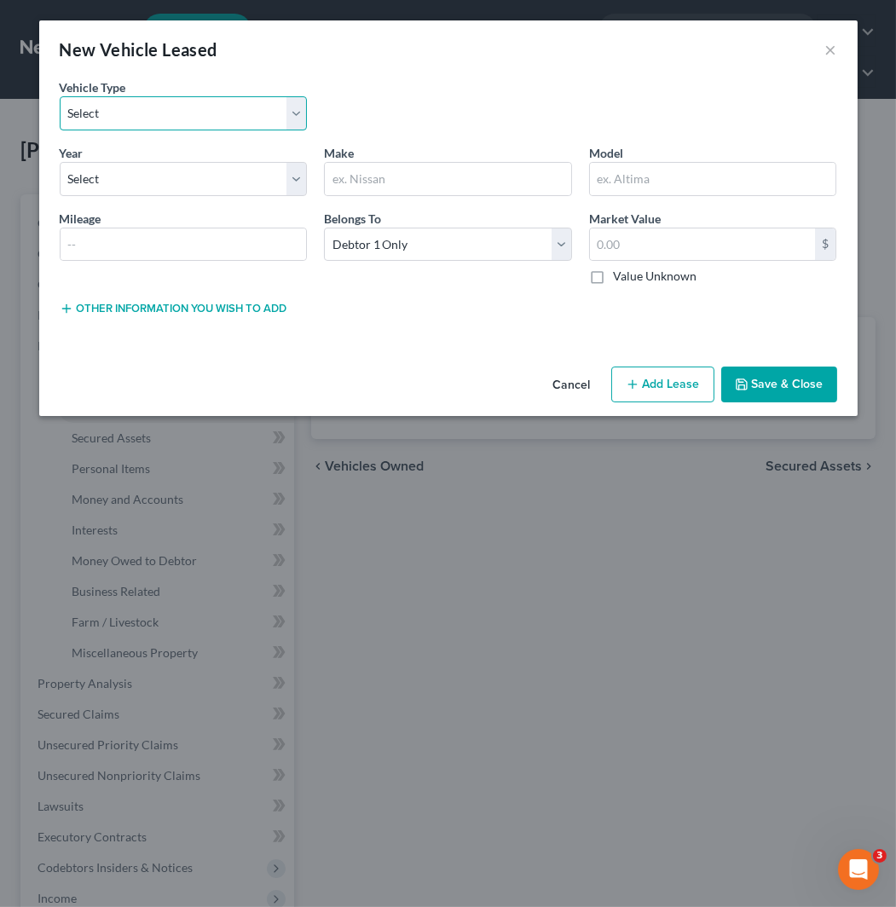
click at [183, 129] on select "Select Automobile Truck Trailer Watercraft Aircraft Motor Home Atv Other Vehicle" at bounding box center [184, 113] width 248 height 34
click at [60, 96] on select "Select Automobile Truck Trailer Watercraft Aircraft Motor Home Atv Other Vehicle" at bounding box center [184, 113] width 248 height 34
click at [173, 114] on select "Select Automobile Truck Trailer Watercraft Aircraft Motor Home Atv Other Vehicle" at bounding box center [184, 113] width 248 height 34
click at [60, 96] on select "Select Automobile Truck Trailer Watercraft Aircraft Motor Home Atv Other Vehicle" at bounding box center [184, 113] width 248 height 34
drag, startPoint x: 175, startPoint y: 111, endPoint x: 176, endPoint y: 126, distance: 15.4
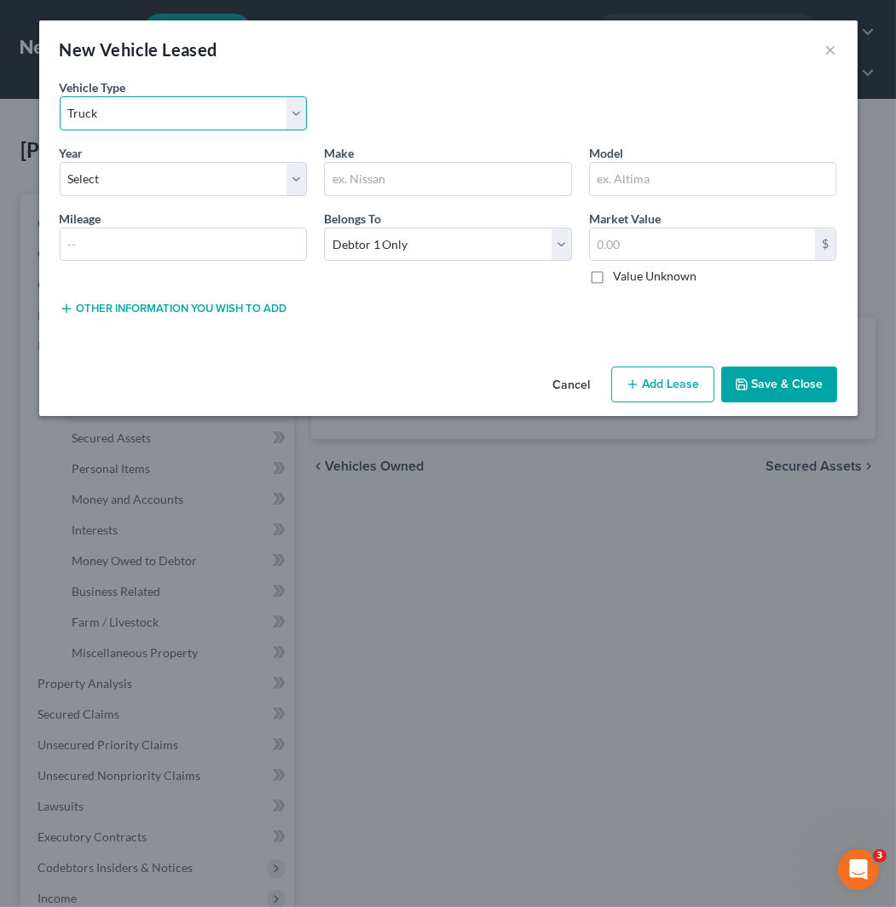
click at [175, 111] on select "Select Automobile Truck Trailer Watercraft Aircraft Motor Home Atv Other Vehicle" at bounding box center [184, 113] width 248 height 34
select select "0"
click at [60, 96] on select "Select Automobile Truck Trailer Watercraft Aircraft Motor Home Atv Other Vehicle" at bounding box center [184, 113] width 248 height 34
click at [179, 182] on select "Select 2026 2025 2024 2023 2022 2021 2020 2019 2018 2017 2016 2015 2014 2013 20…" at bounding box center [184, 179] width 248 height 34
select select "2"
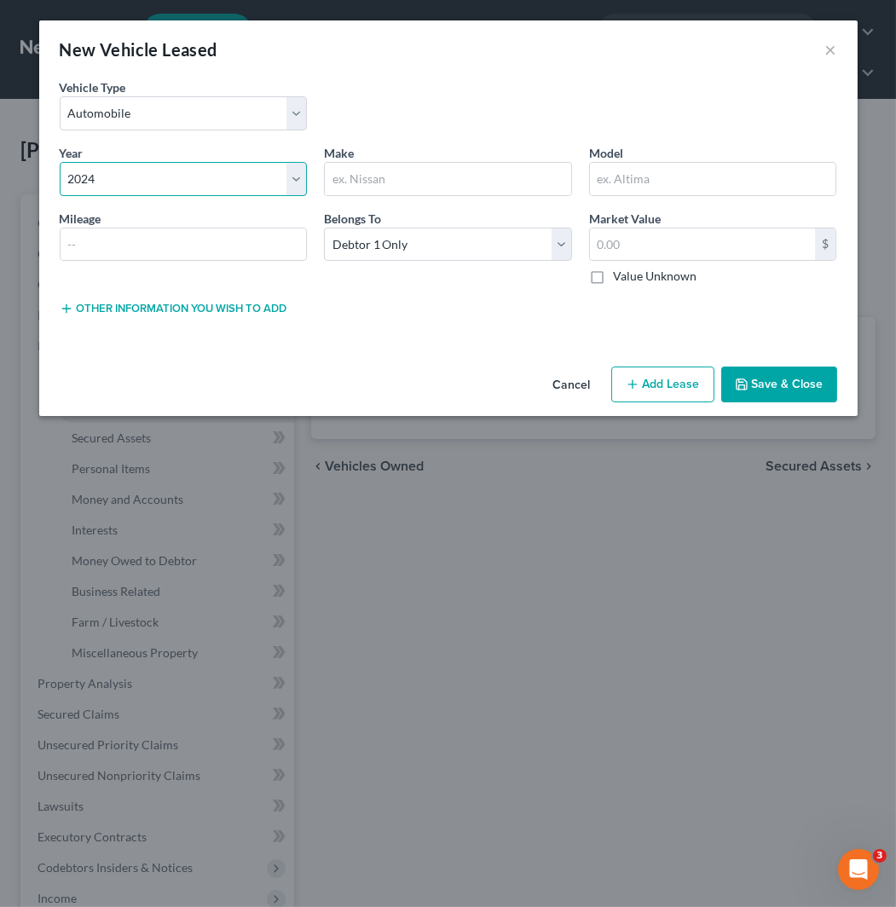
click at [60, 162] on select "Select 2026 2025 2024 2023 2022 2021 2020 2019 2018 2017 2016 2015 2014 2013 20…" at bounding box center [184, 179] width 248 height 34
click at [449, 177] on input "text" at bounding box center [448, 179] width 246 height 32
type input "Lincoln"
click at [704, 179] on input "text" at bounding box center [713, 179] width 246 height 32
type input "Nautilis"
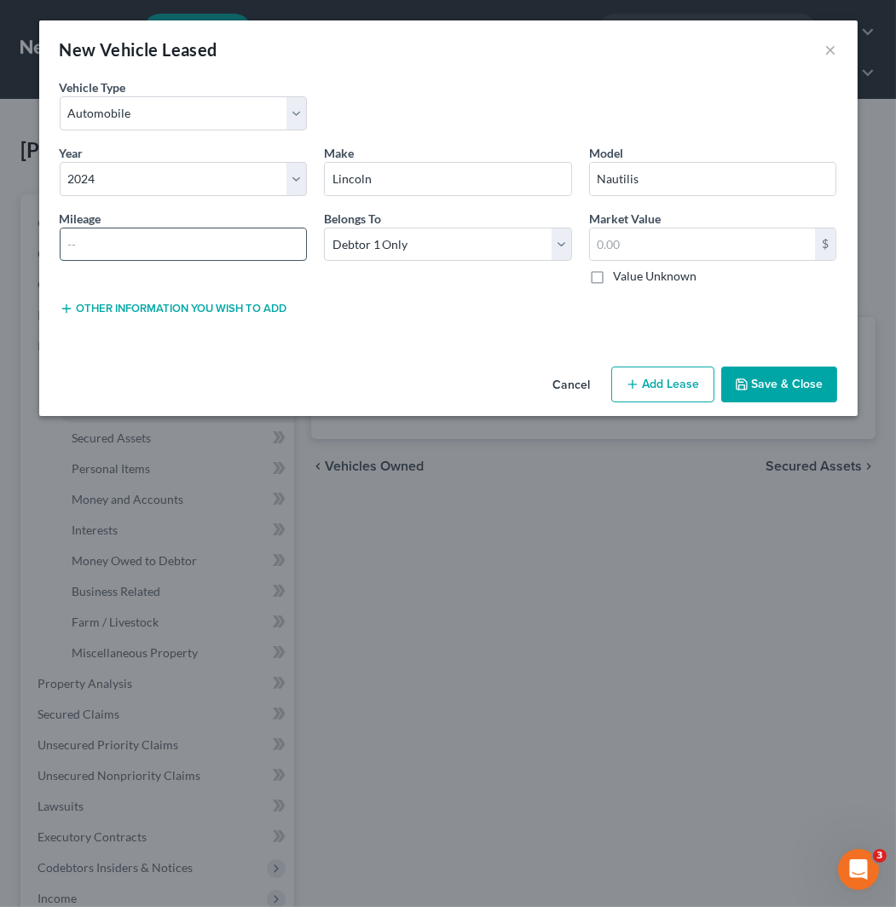
click at [189, 247] on input "text" at bounding box center [184, 244] width 246 height 32
paste input "19196"
type input "19196"
click at [637, 247] on input "text" at bounding box center [703, 244] width 226 height 32
type input "42,269"
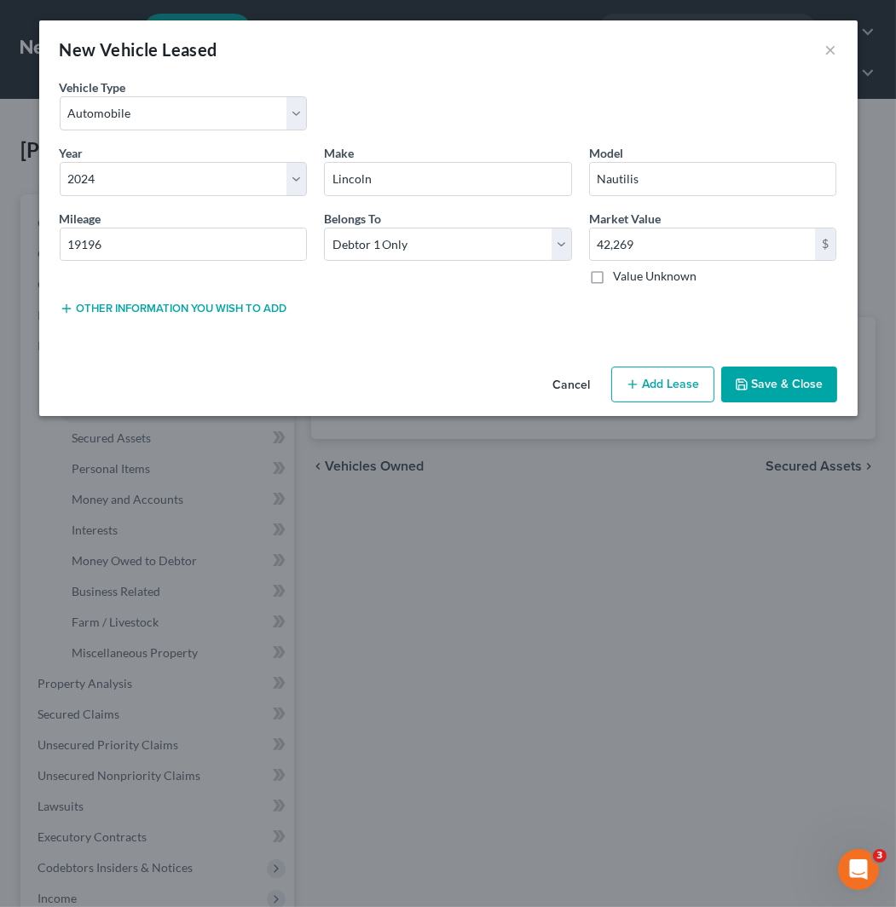
click at [805, 395] on button "Save & Close" at bounding box center [779, 384] width 116 height 36
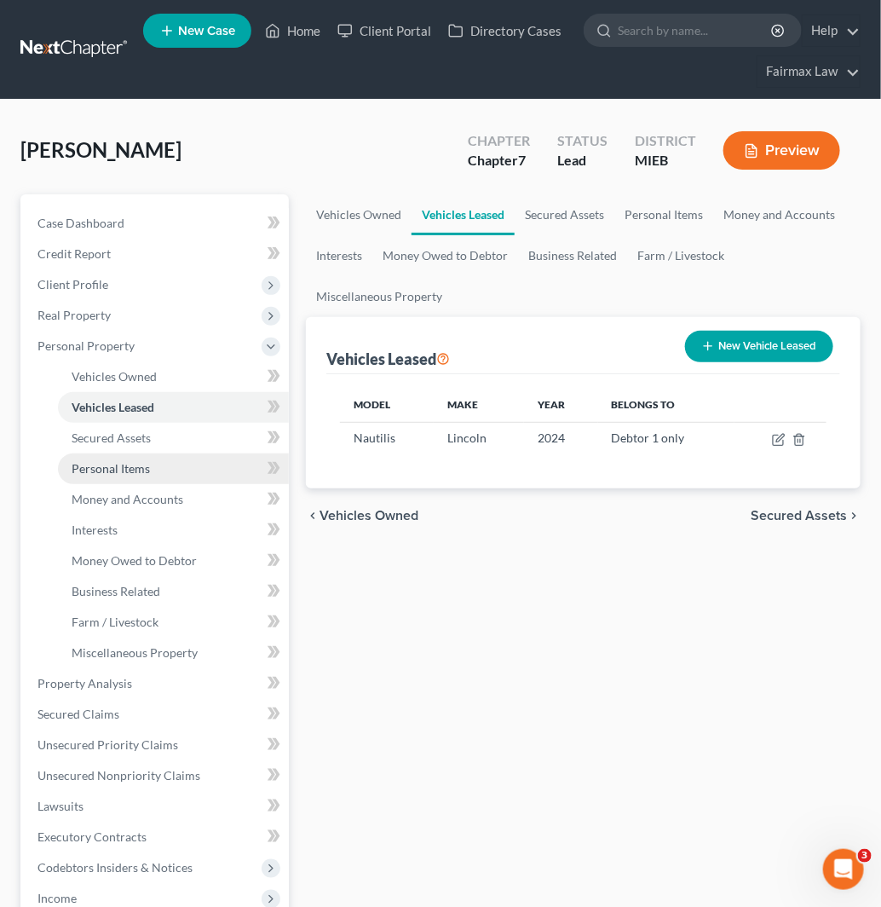
click at [164, 464] on link "Personal Items" at bounding box center [173, 468] width 231 height 31
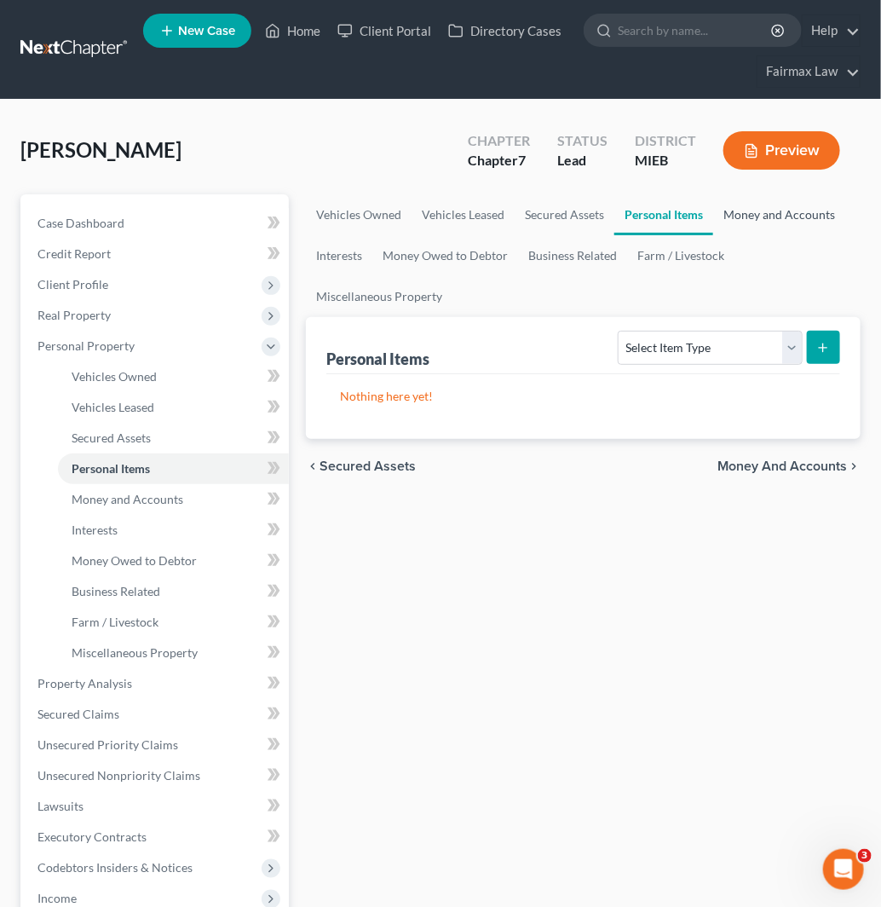
click at [799, 202] on link "Money and Accounts" at bounding box center [779, 214] width 132 height 41
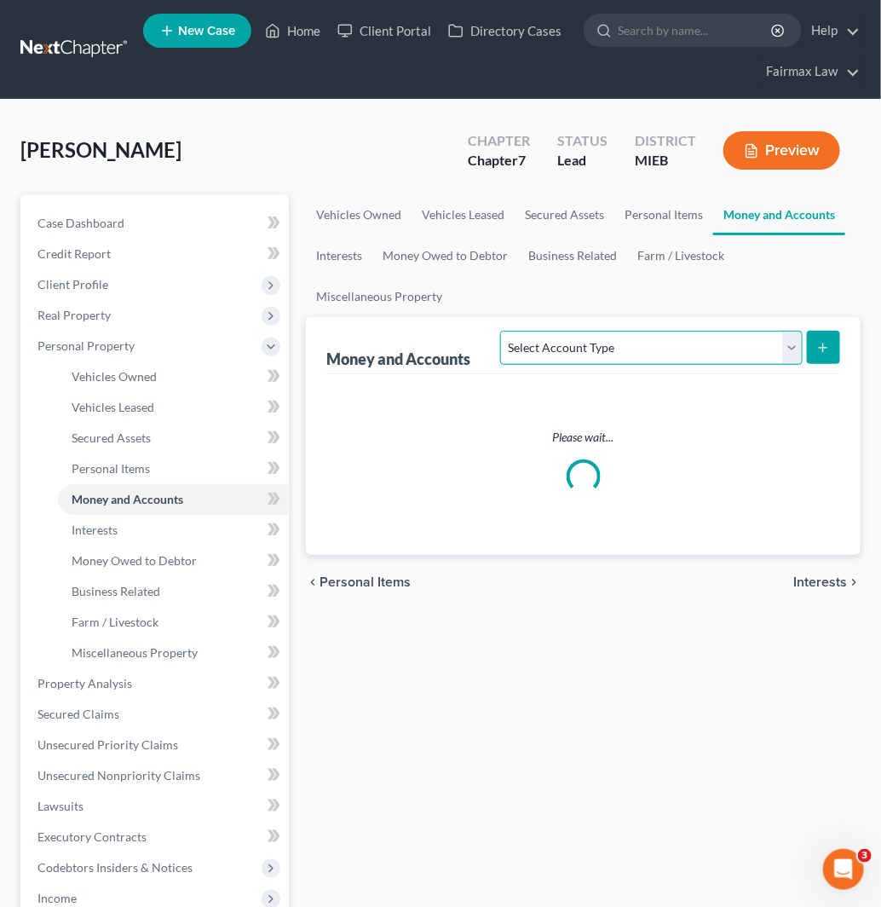
click at [712, 351] on select "Select Account Type Brokerage Cash on Hand Certificates of Deposit Checking Acc…" at bounding box center [651, 348] width 302 height 34
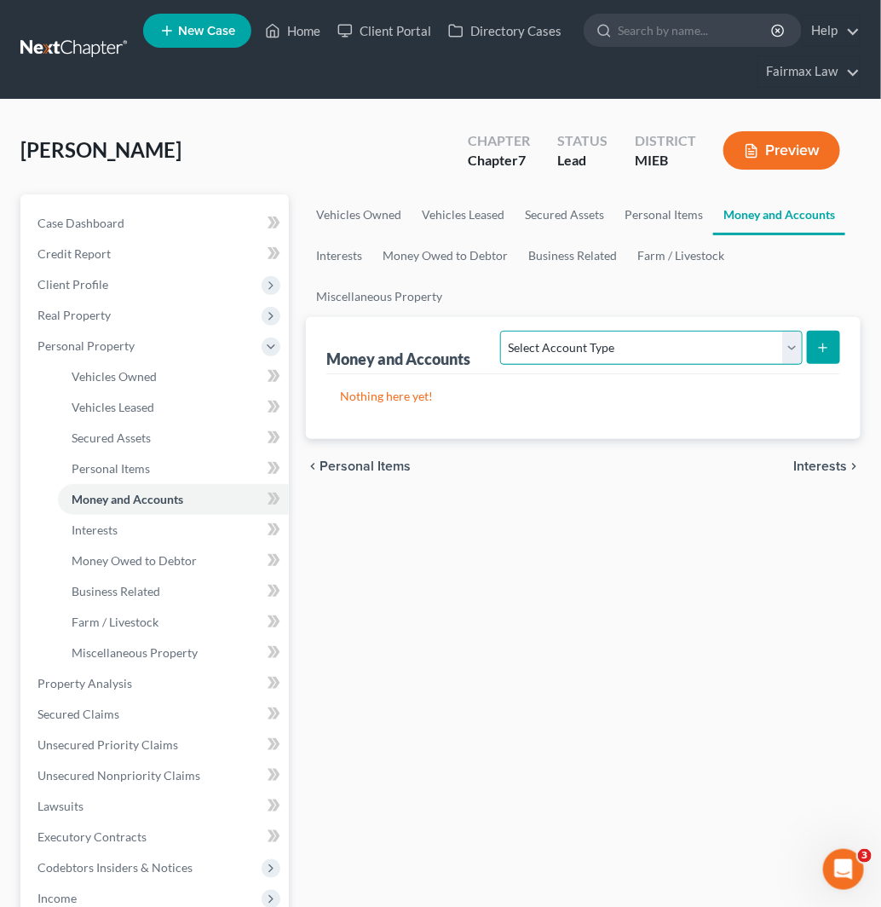
select select "cash_on_hand"
click at [504, 331] on select "Select Account Type Brokerage Cash on Hand Certificates of Deposit Checking Acc…" at bounding box center [651, 348] width 302 height 34
click at [818, 344] on icon "submit" at bounding box center [823, 348] width 14 height 14
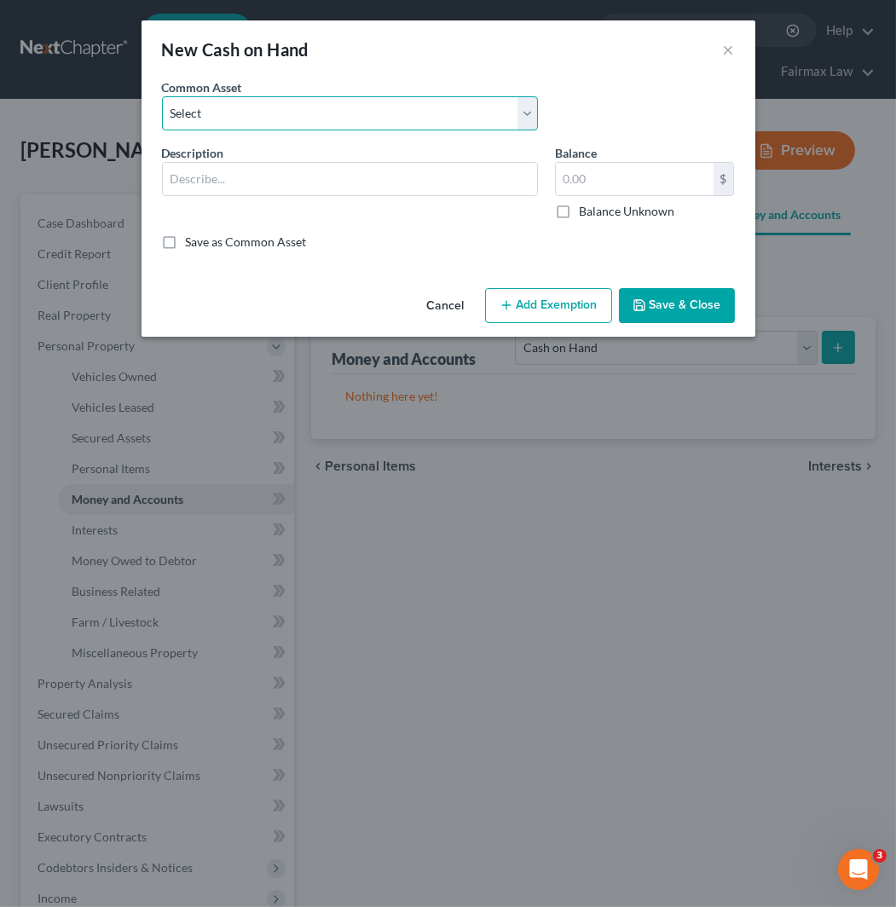
click at [298, 115] on select "Select Cash on Hand Cash on Hand Cash Cash on hand on date of filing Cash on Ha…" at bounding box center [350, 113] width 376 height 34
select select "4"
click at [162, 96] on select "Select Cash on Hand Cash on Hand Cash Cash on hand on date of filing Cash on Ha…" at bounding box center [350, 113] width 376 height 34
type input "Cash on Hand"
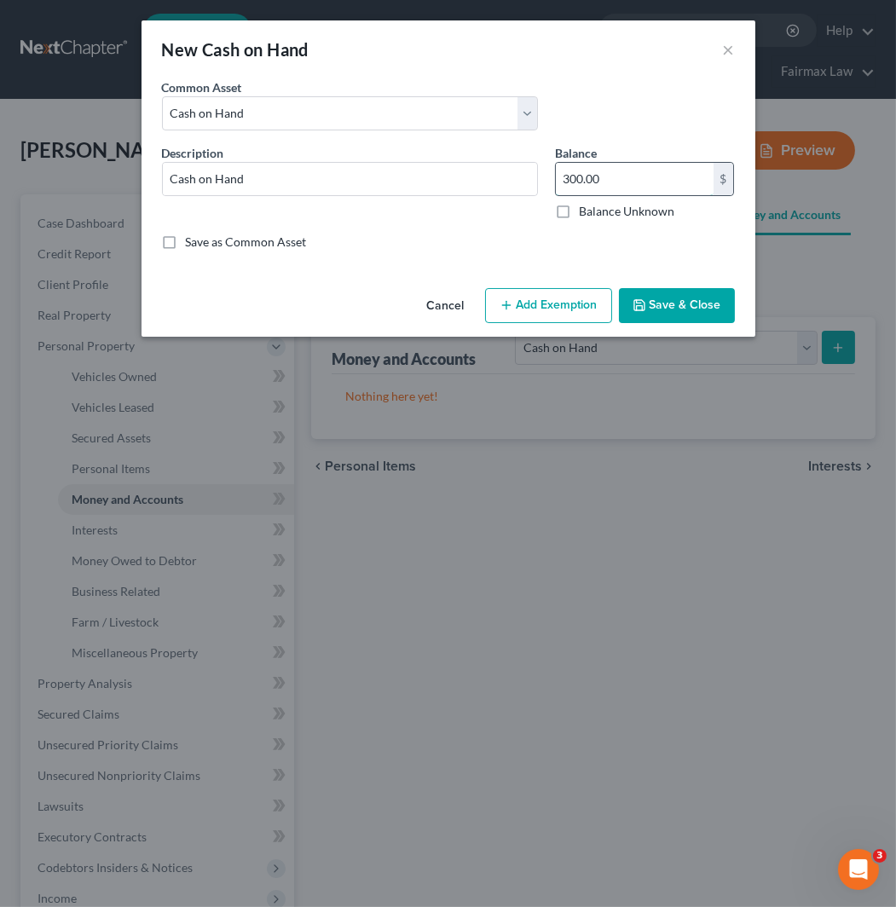
click at [614, 180] on input "300.00" at bounding box center [635, 179] width 158 height 32
type input "100"
click at [525, 314] on button "Add Exemption" at bounding box center [548, 306] width 127 height 36
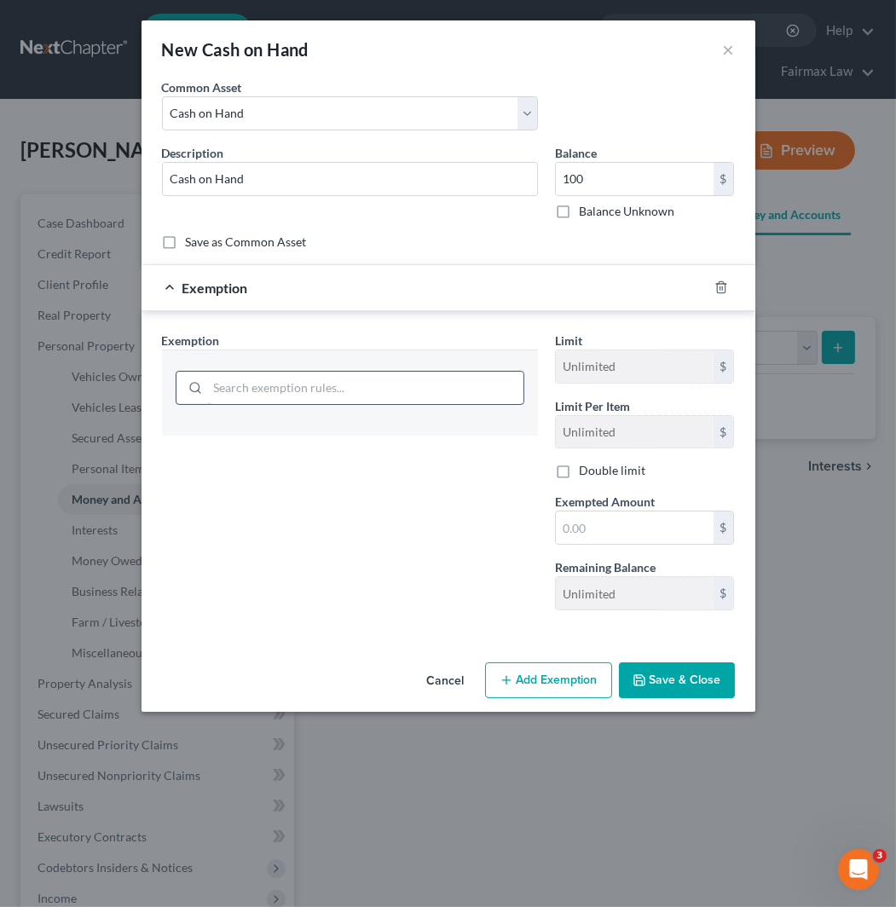
click at [358, 380] on input "search" at bounding box center [365, 388] width 315 height 32
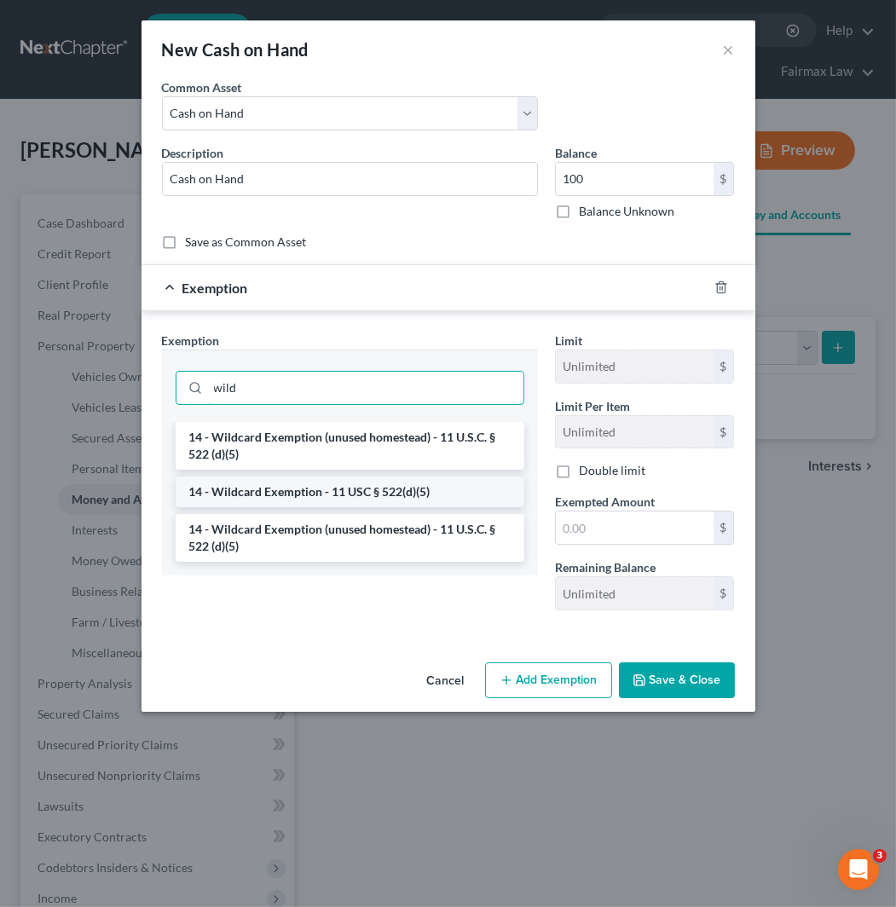
type input "wild"
click at [388, 500] on li "14 - Wildcard Exemption - 11 USC § 522(d)(5)" at bounding box center [350, 491] width 349 height 31
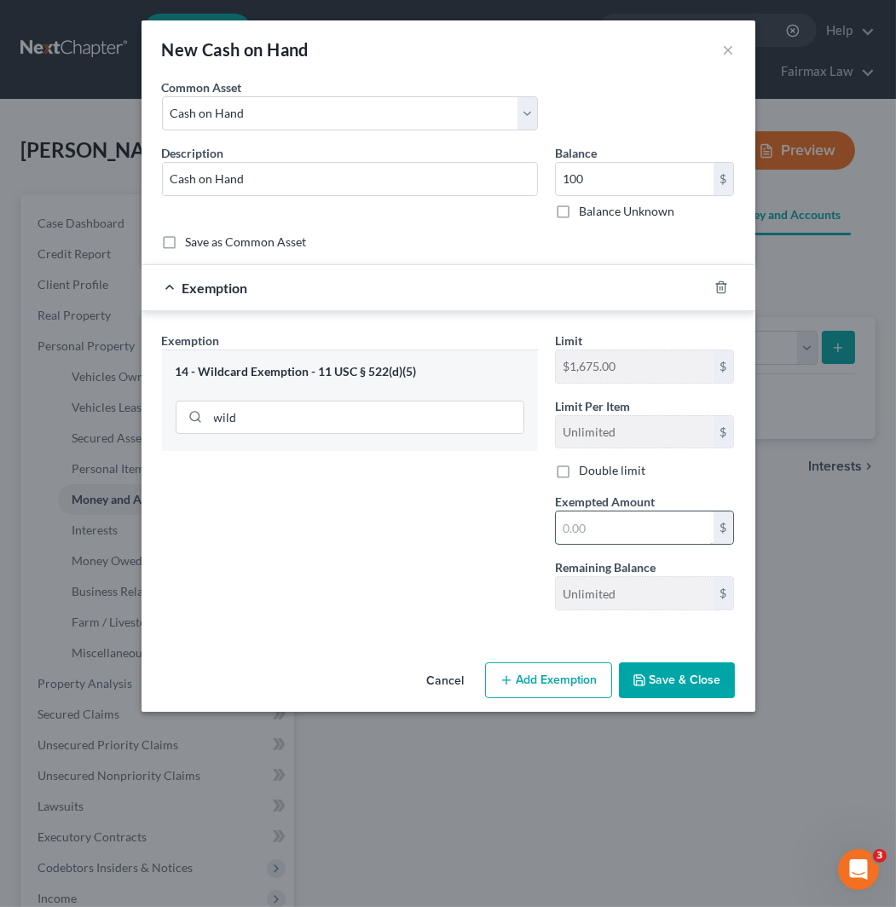
click at [669, 534] on input "text" at bounding box center [635, 527] width 158 height 32
type input "100"
click at [490, 601] on div "Exemption Set must be selected for CA. Exemption * 14 - Wildcard Exemption - 11…" at bounding box center [349, 478] width 393 height 292
click at [700, 666] on button "Save & Close" at bounding box center [677, 680] width 116 height 36
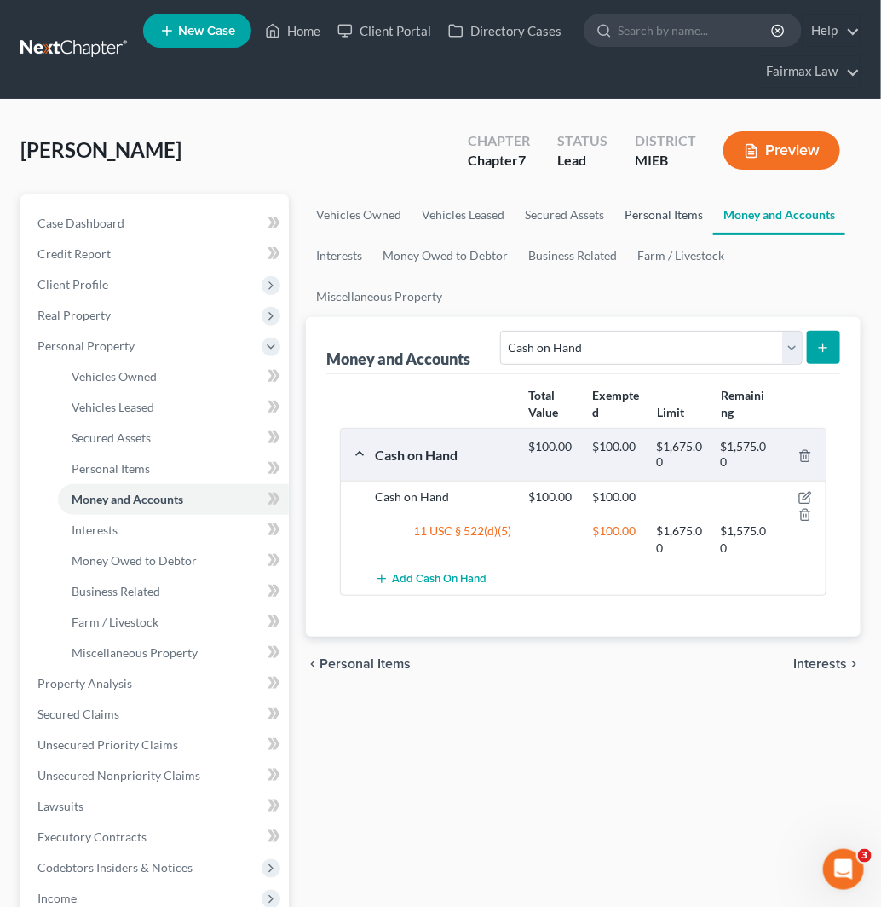
click at [643, 211] on link "Personal Items" at bounding box center [663, 214] width 99 height 41
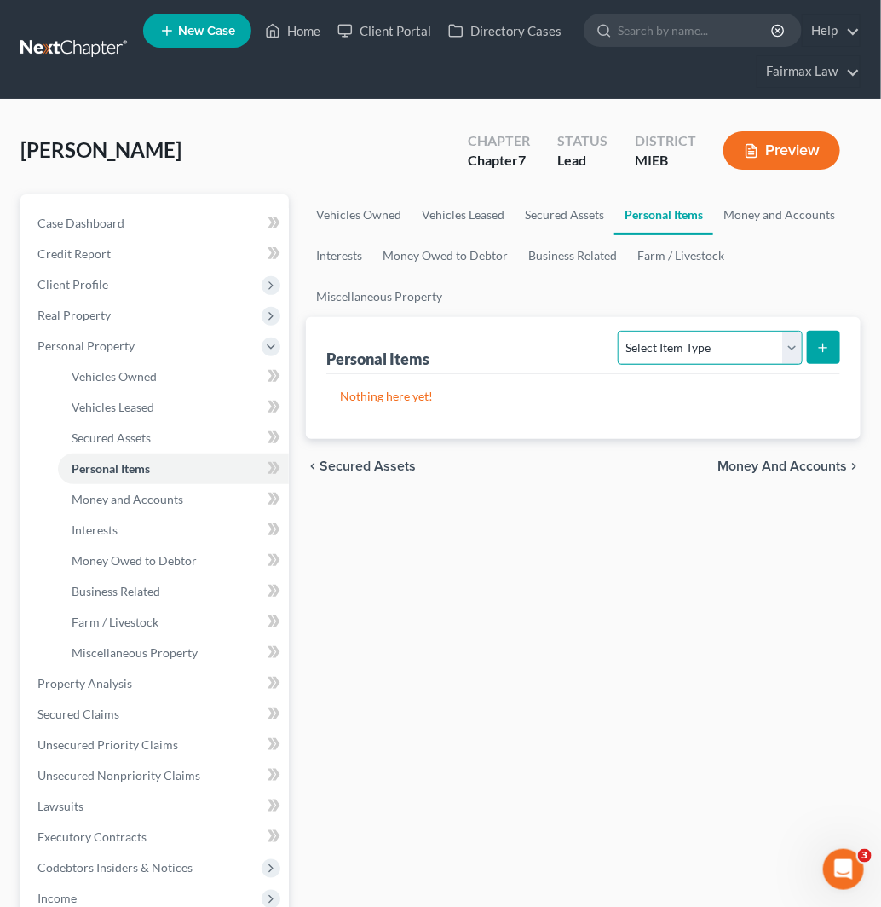
drag, startPoint x: 683, startPoint y: 348, endPoint x: 687, endPoint y: 360, distance: 13.5
click at [683, 348] on select "Select Item Type Clothing Collectibles Of Value Electronics Firearms Household …" at bounding box center [710, 348] width 184 height 34
select select "household_goods"
click at [620, 331] on select "Select Item Type Clothing Collectibles Of Value Electronics Firearms Household …" at bounding box center [710, 348] width 184 height 34
click at [811, 352] on button "submit" at bounding box center [823, 347] width 33 height 33
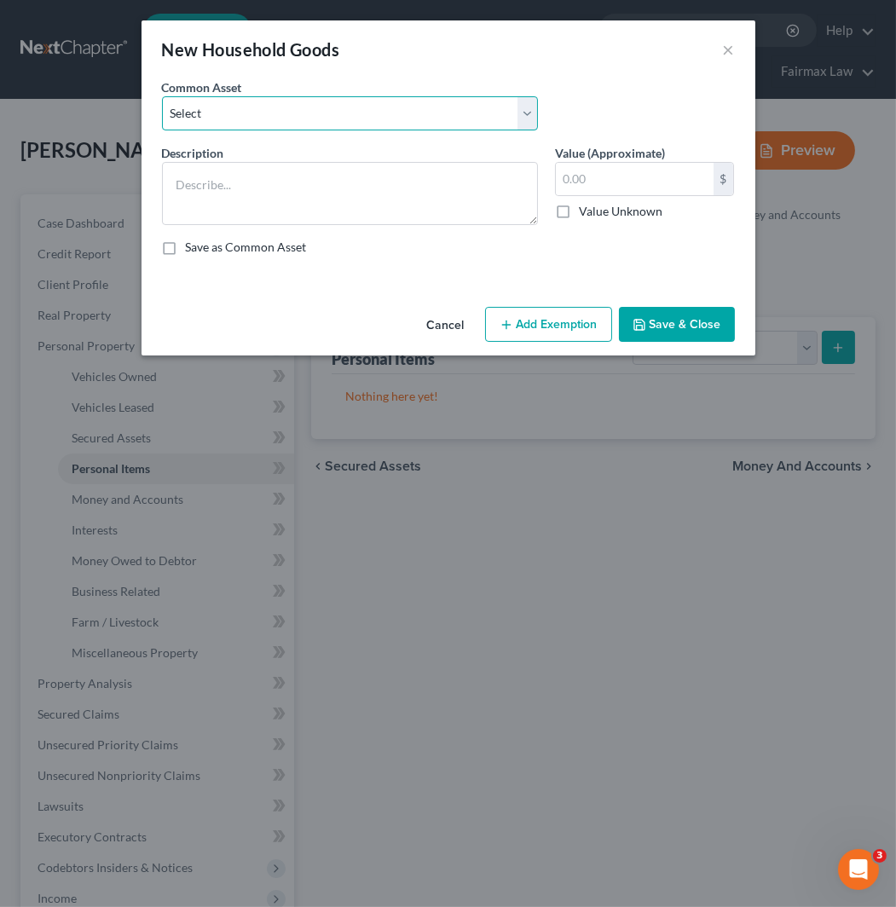
click at [393, 105] on select "Select Common household furnishings, appliances, and decor Common household fur…" at bounding box center [350, 113] width 376 height 34
select select "16"
click at [162, 96] on select "Select Common household furnishings, appliances, and decor Common household fur…" at bounding box center [350, 113] width 376 height 34
type textarea "Household Goods"
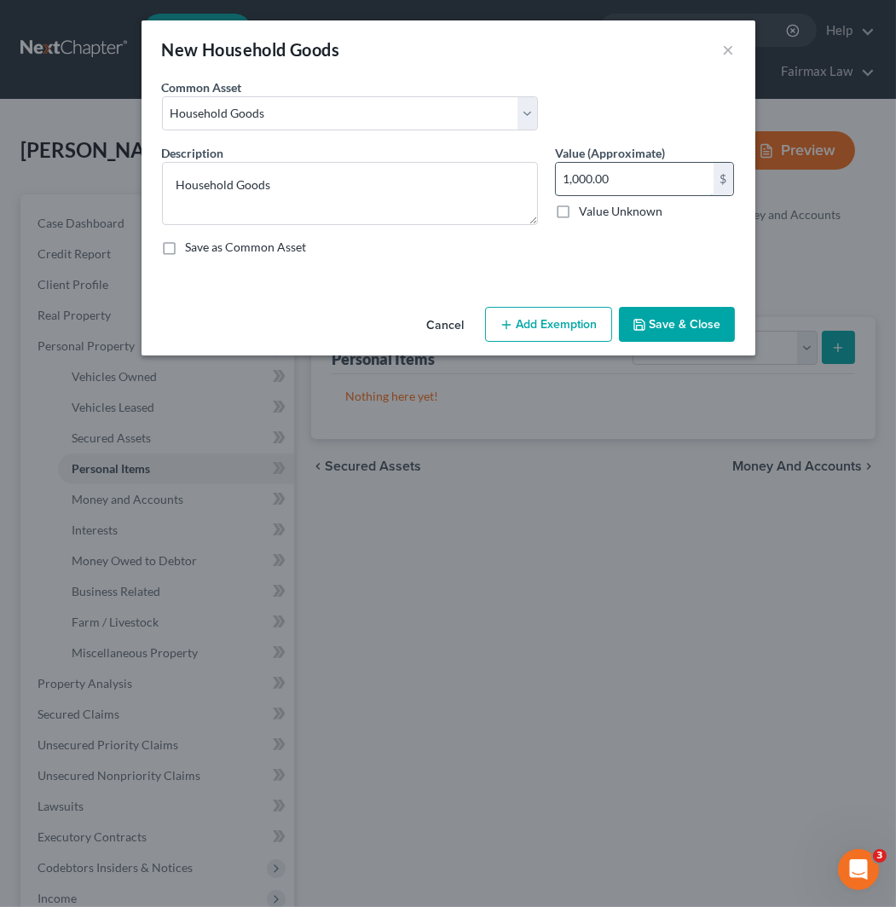
click at [643, 184] on input "1,000.00" at bounding box center [635, 179] width 158 height 32
type input "3,000"
click at [542, 320] on button "Add Exemption" at bounding box center [548, 325] width 127 height 36
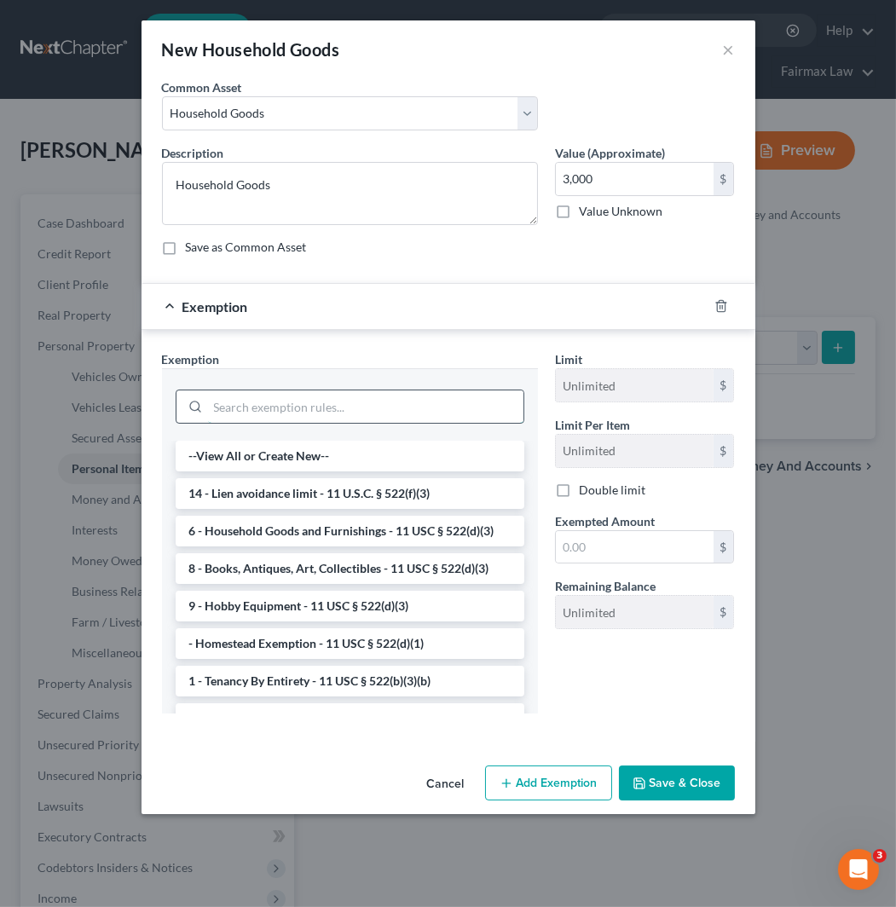
click at [309, 409] on input "search" at bounding box center [365, 406] width 315 height 32
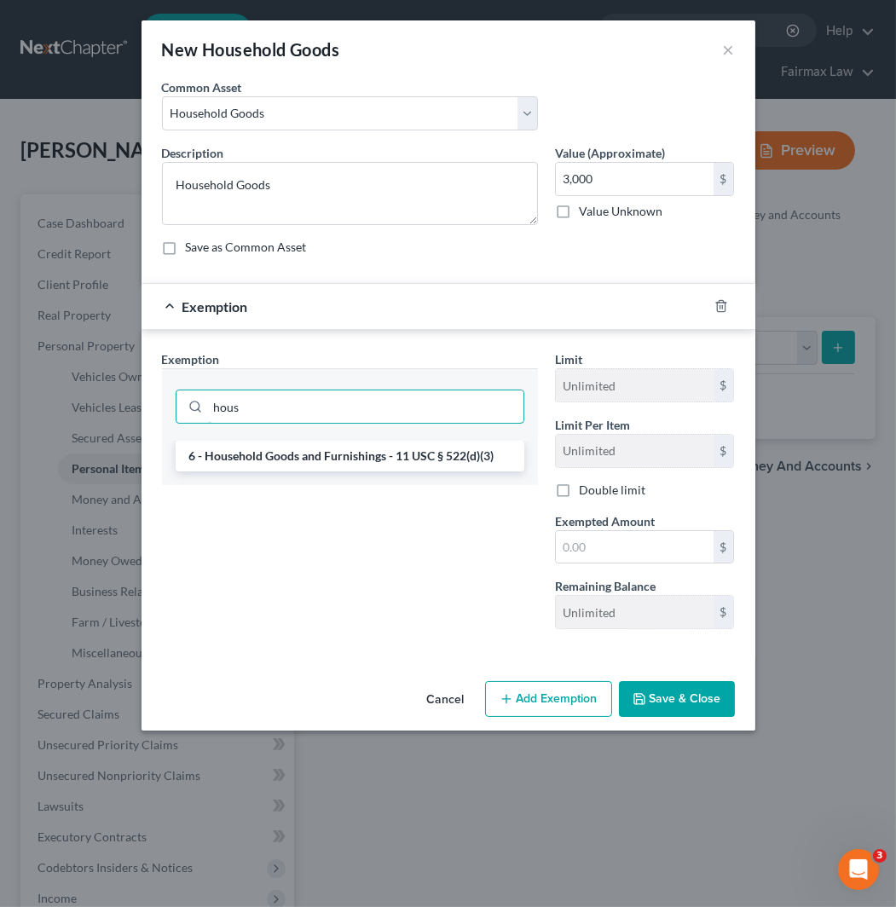
type input "hous"
click at [346, 447] on li "6 - Household Goods and Furnishings - 11 USC § 522(d)(3)" at bounding box center [350, 456] width 349 height 31
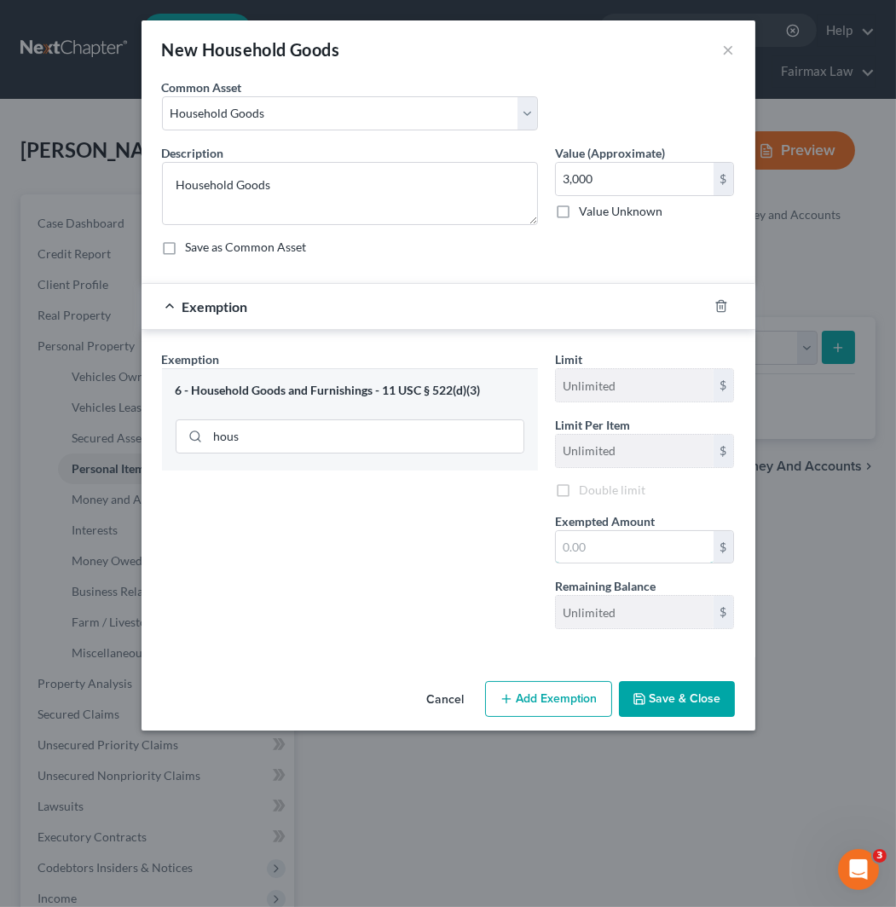
click at [605, 531] on input "text" at bounding box center [635, 547] width 158 height 32
type input "3,000"
click at [693, 699] on button "Save & Close" at bounding box center [677, 699] width 116 height 36
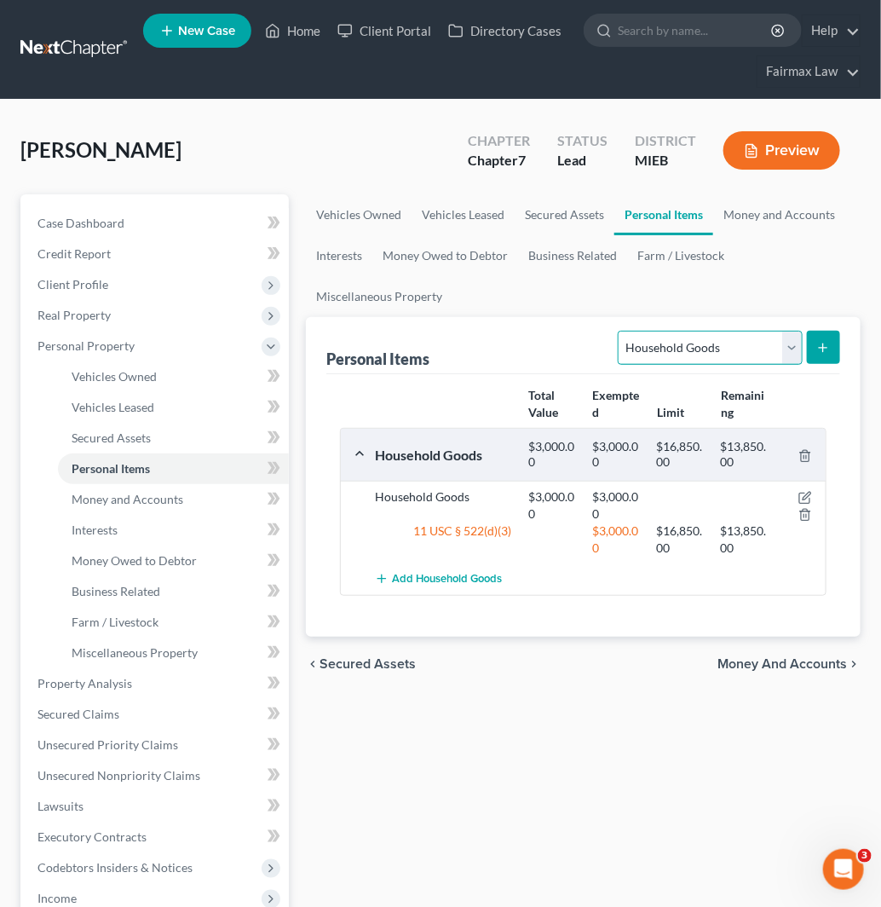
click at [711, 341] on select "Select Item Type Clothing Collectibles Of Value Electronics Firearms Household …" at bounding box center [710, 348] width 184 height 34
select select "electronics"
click at [620, 331] on select "Select Item Type Clothing Collectibles Of Value Electronics Firearms Household …" at bounding box center [710, 348] width 184 height 34
click at [811, 353] on button "submit" at bounding box center [823, 347] width 33 height 33
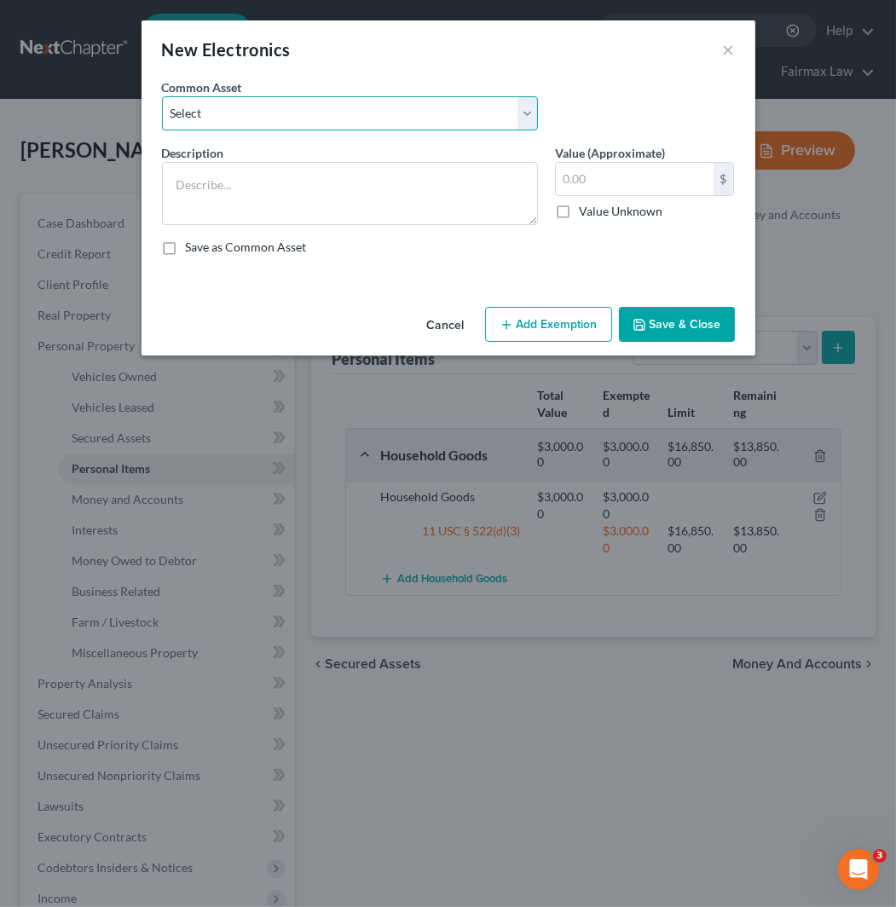
click at [368, 115] on select "Select Household Electronics, including cell phones, PC or tablet device, telev…" at bounding box center [350, 113] width 376 height 34
select select "10"
click at [162, 96] on select "Select Household Electronics, including cell phones, PC or tablet device, telev…" at bounding box center [350, 113] width 376 height 34
type textarea "Household Electronics"
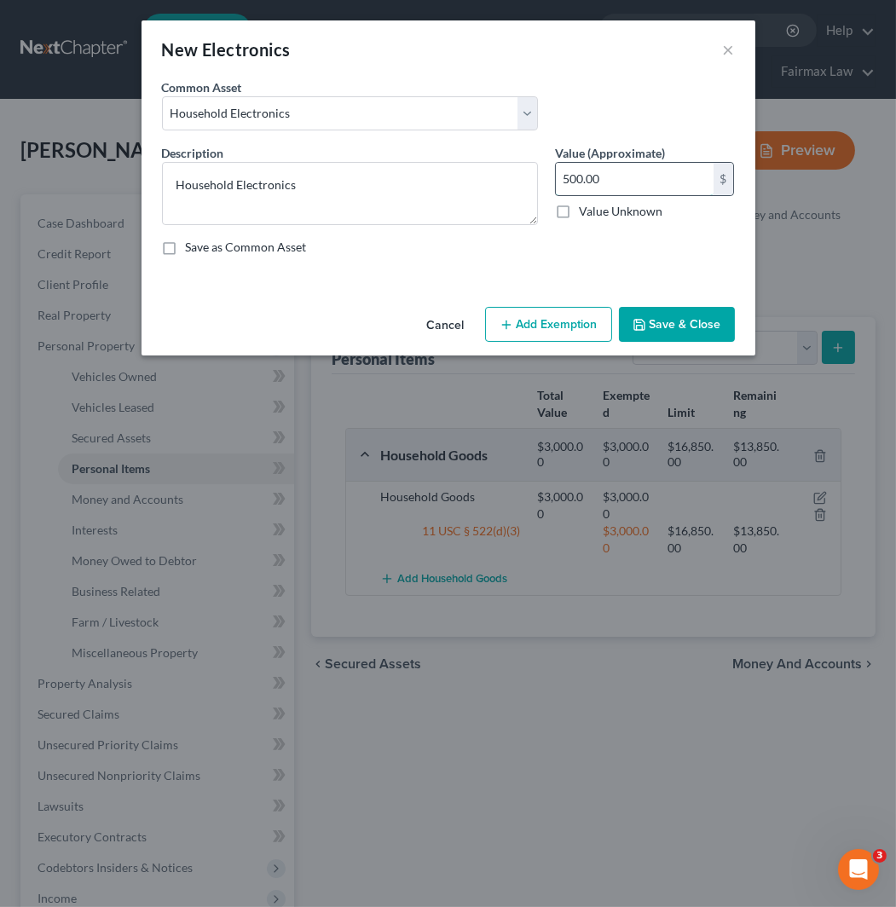
click at [626, 183] on input "500.00" at bounding box center [635, 179] width 158 height 32
type input "2,000"
click at [568, 329] on button "Add Exemption" at bounding box center [548, 325] width 127 height 36
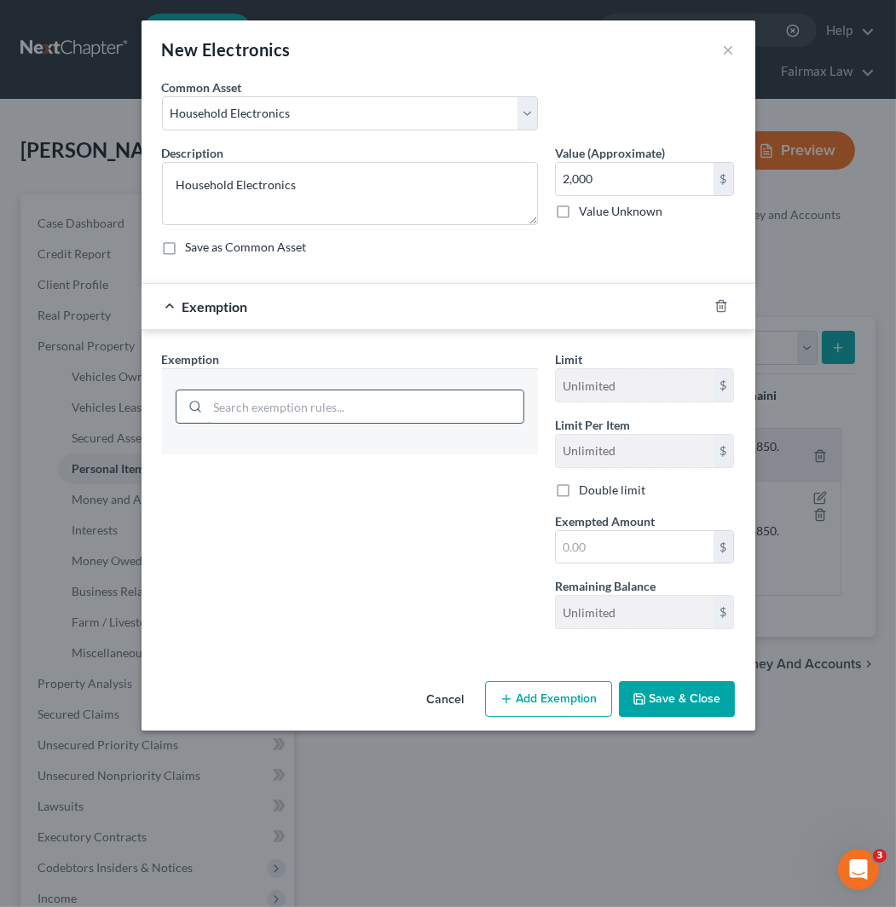
click at [359, 404] on input "search" at bounding box center [365, 406] width 315 height 32
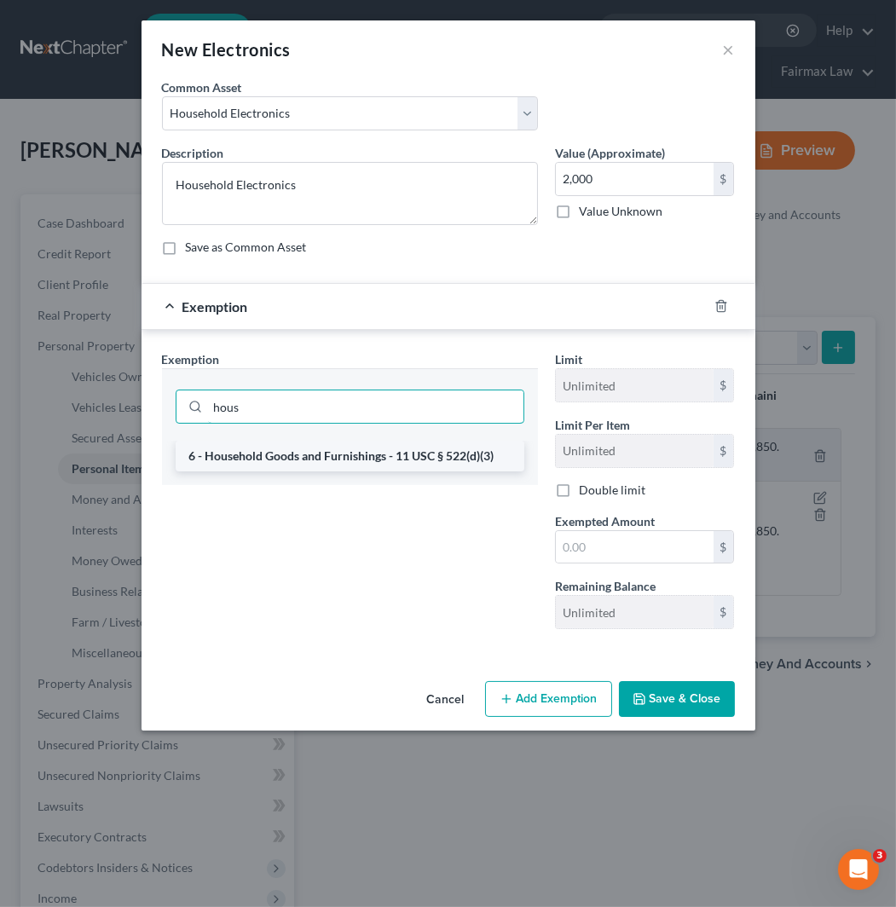
type input "hous"
click at [350, 455] on li "6 - Household Goods and Furnishings - 11 USC § 522(d)(3)" at bounding box center [350, 456] width 349 height 31
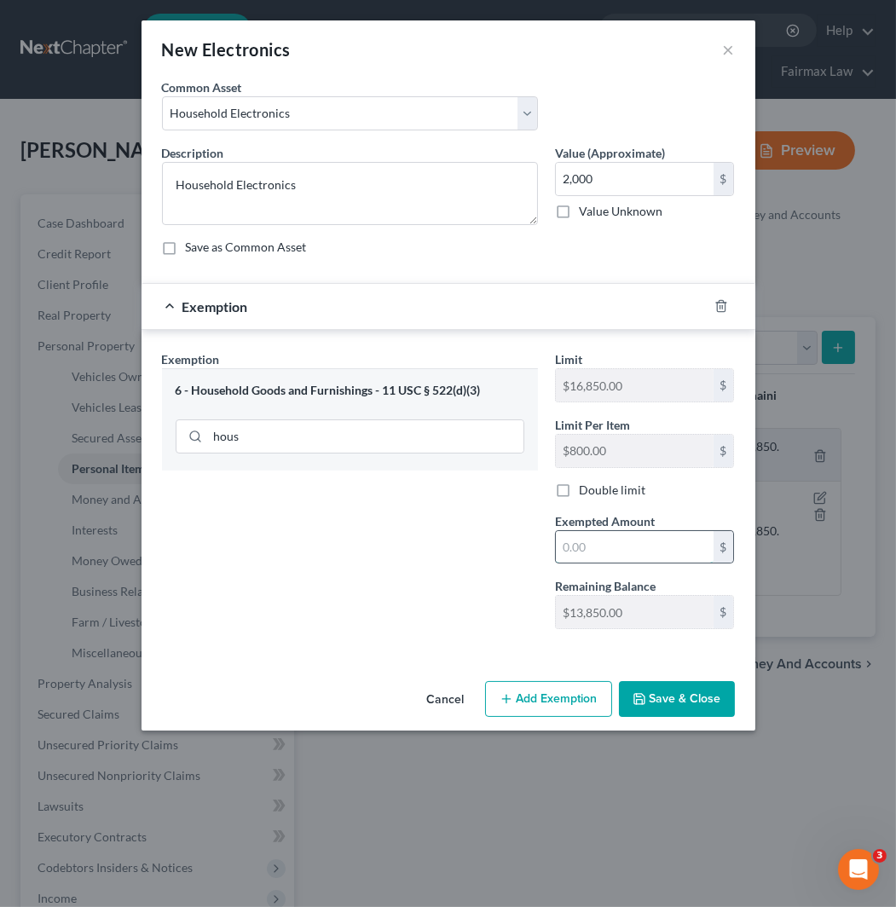
click at [649, 556] on input "text" at bounding box center [635, 547] width 158 height 32
type input "2,000"
click at [669, 695] on button "Save & Close" at bounding box center [677, 699] width 116 height 36
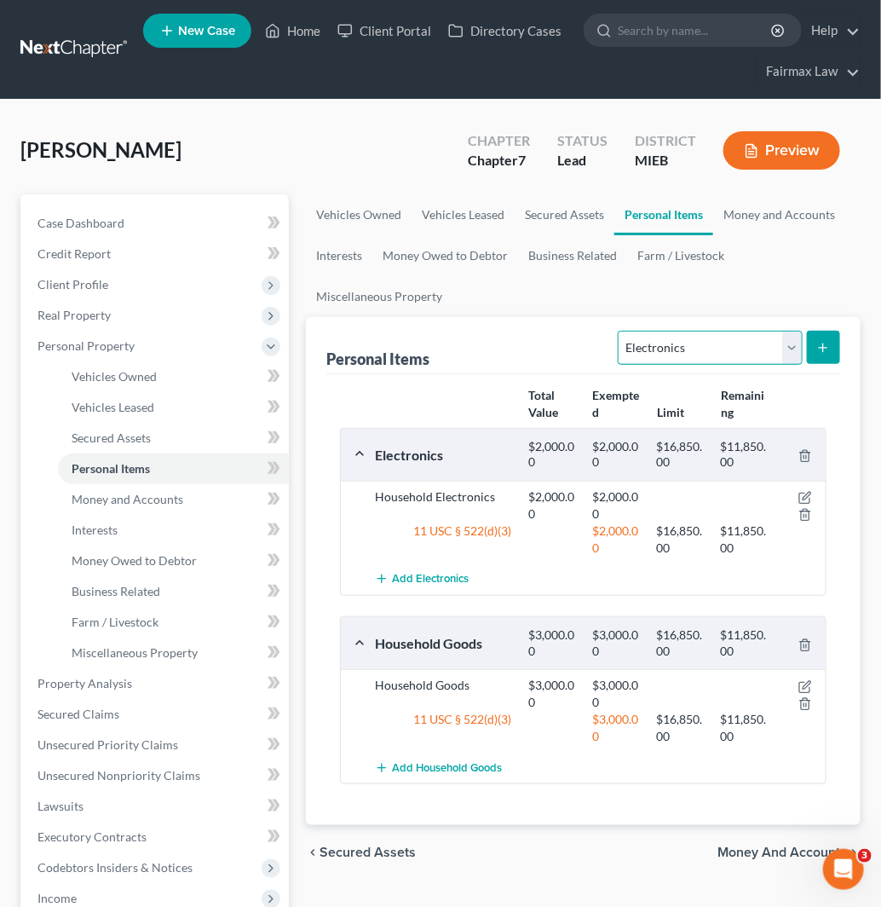
click at [689, 346] on select "Select Item Type Clothing Collectibles Of Value Electronics Firearms Household …" at bounding box center [710, 348] width 184 height 34
select select "clothing"
click at [620, 331] on select "Select Item Type Clothing Collectibles Of Value Electronics Firearms Household …" at bounding box center [710, 348] width 184 height 34
click at [829, 337] on button "submit" at bounding box center [823, 347] width 33 height 33
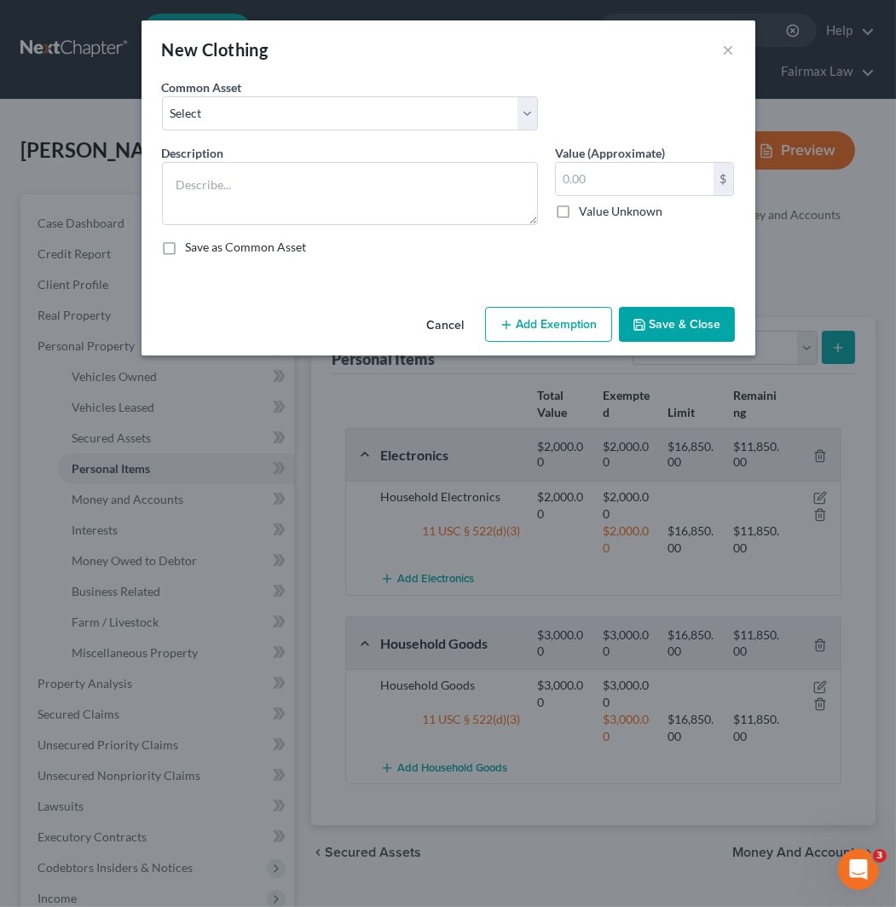
click at [378, 131] on div "Common Asset Select Common clothing Common clothing Common clothing Everyday cl…" at bounding box center [448, 111] width 590 height 66
drag, startPoint x: 376, startPoint y: 117, endPoint x: 370, endPoint y: 126, distance: 11.1
click at [376, 117] on select "Select Common clothing Common clothing Common clothing Everyday clothing Profes…" at bounding box center [350, 113] width 376 height 34
select select "6"
click at [162, 96] on select "Select Common clothing Common clothing Common clothing Everyday clothing Profes…" at bounding box center [350, 113] width 376 height 34
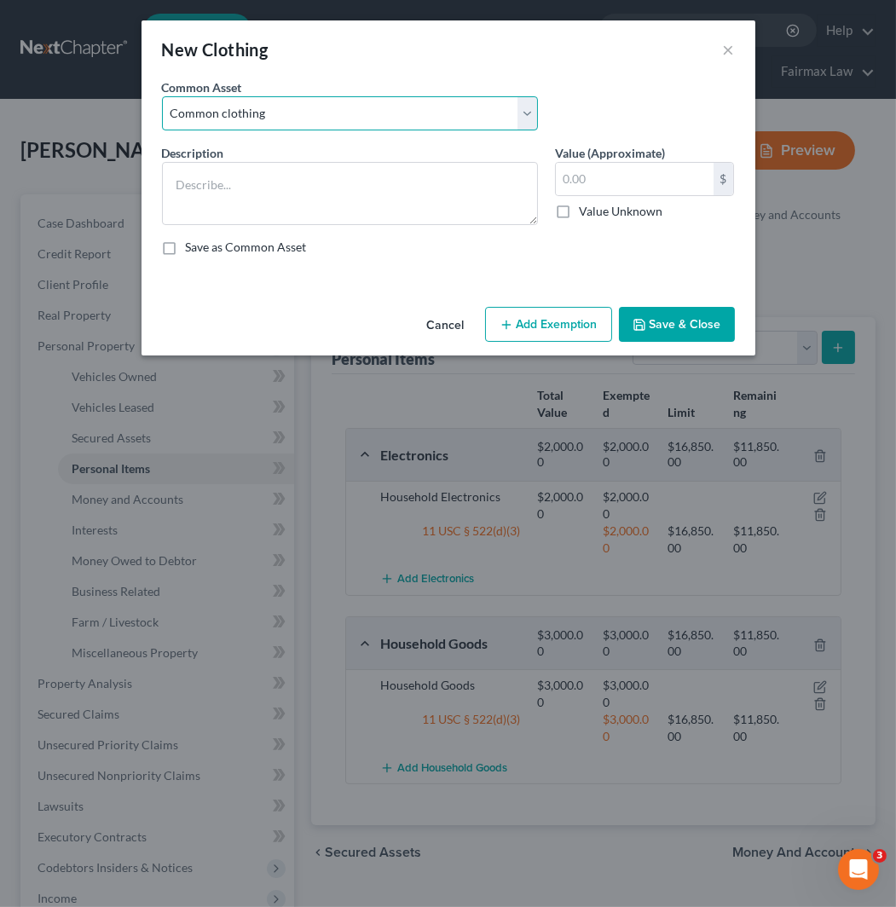
type textarea "Common clothing"
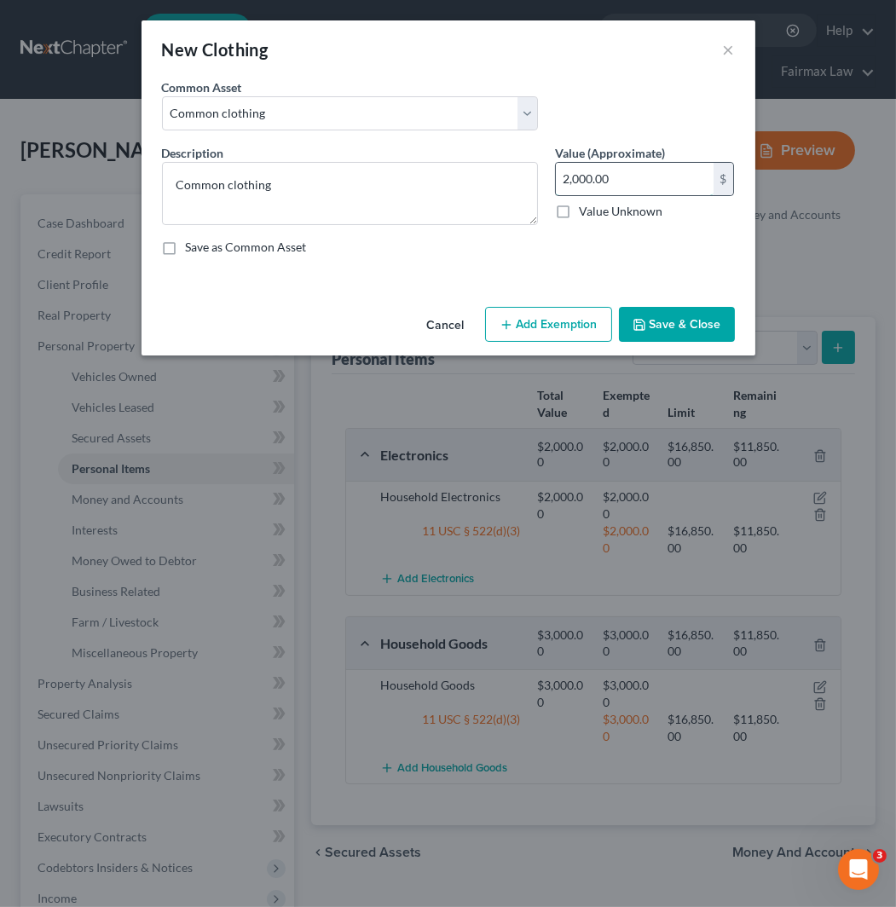
click at [615, 177] on input "2,000.00" at bounding box center [635, 179] width 158 height 32
drag, startPoint x: 615, startPoint y: 180, endPoint x: 542, endPoint y: 190, distance: 74.0
click at [542, 190] on div "Description * Common clothing Value (Approximate) 4,000.00 $ Value Unknown Bala…" at bounding box center [448, 206] width 590 height 125
type input "2,000"
click at [551, 318] on button "Add Exemption" at bounding box center [548, 325] width 127 height 36
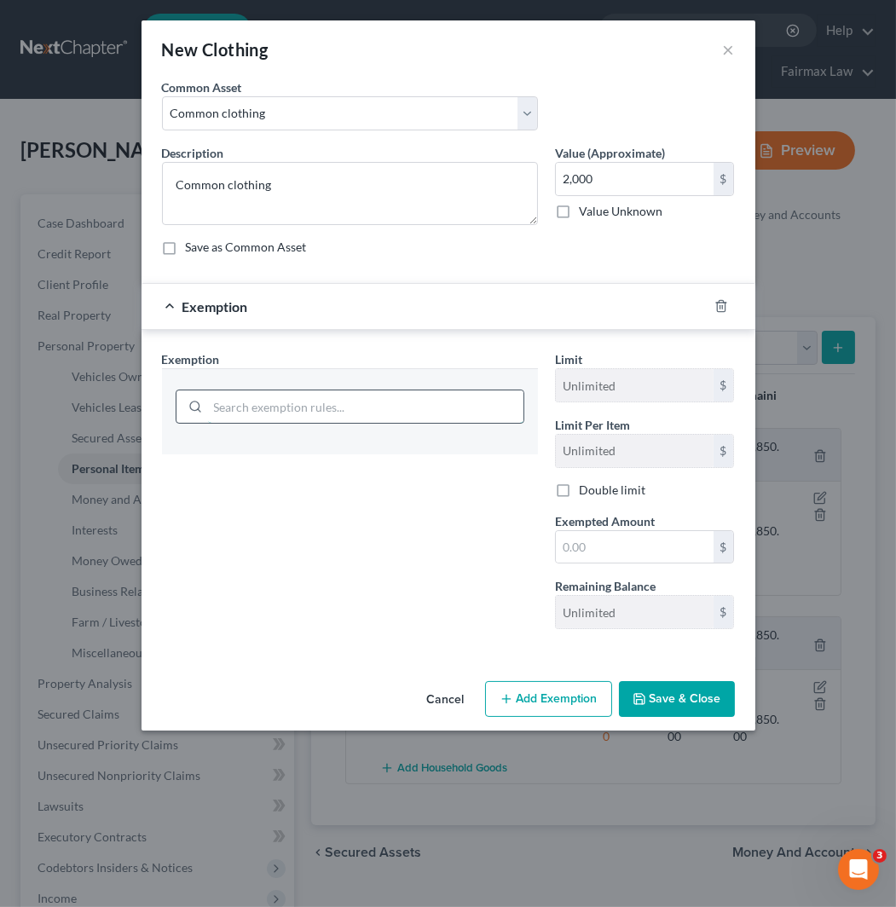
click at [371, 406] on input "search" at bounding box center [365, 406] width 315 height 32
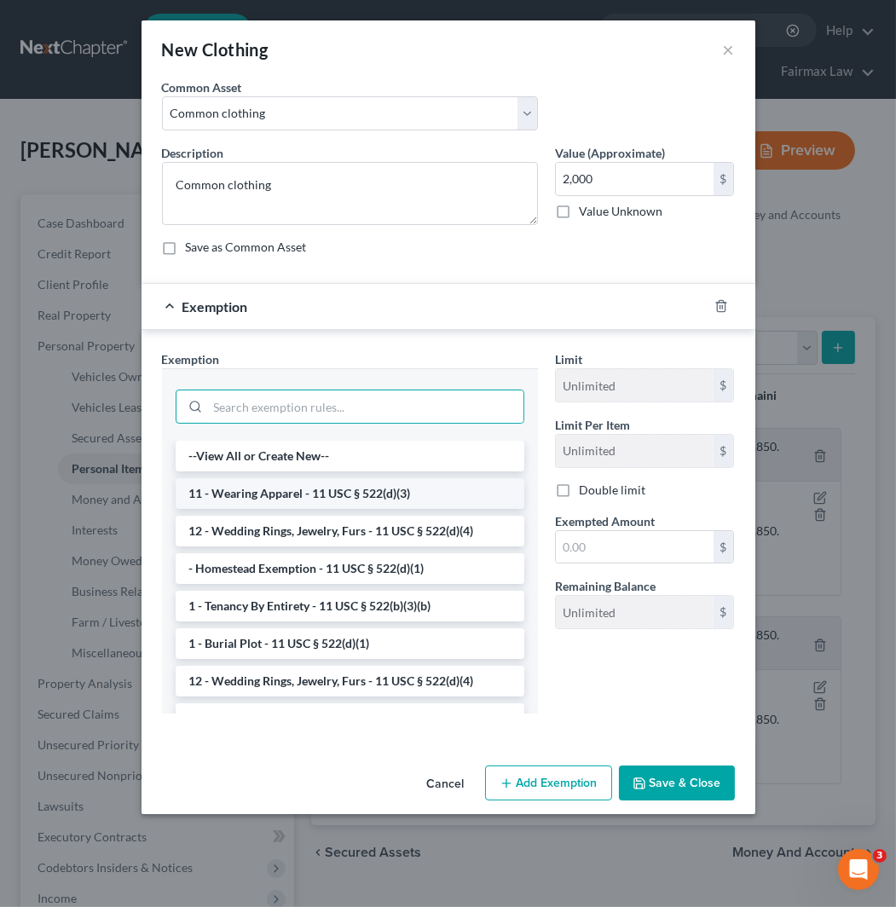
click at [355, 497] on li "11 - Wearing Apparel - 11 USC § 522(d)(3)" at bounding box center [350, 493] width 349 height 31
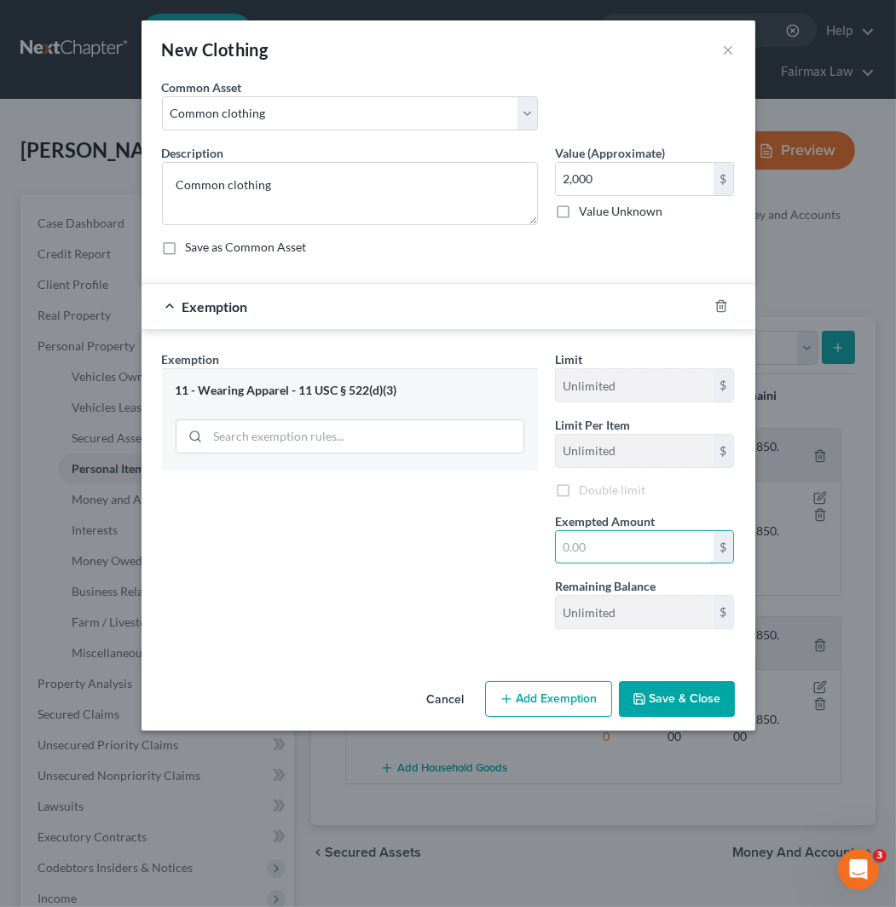
drag, startPoint x: 609, startPoint y: 551, endPoint x: 632, endPoint y: 515, distance: 42.5
click at [609, 551] on input "text" at bounding box center [635, 547] width 158 height 32
type input "2,000"
click at [689, 703] on button "Save & Close" at bounding box center [677, 699] width 116 height 36
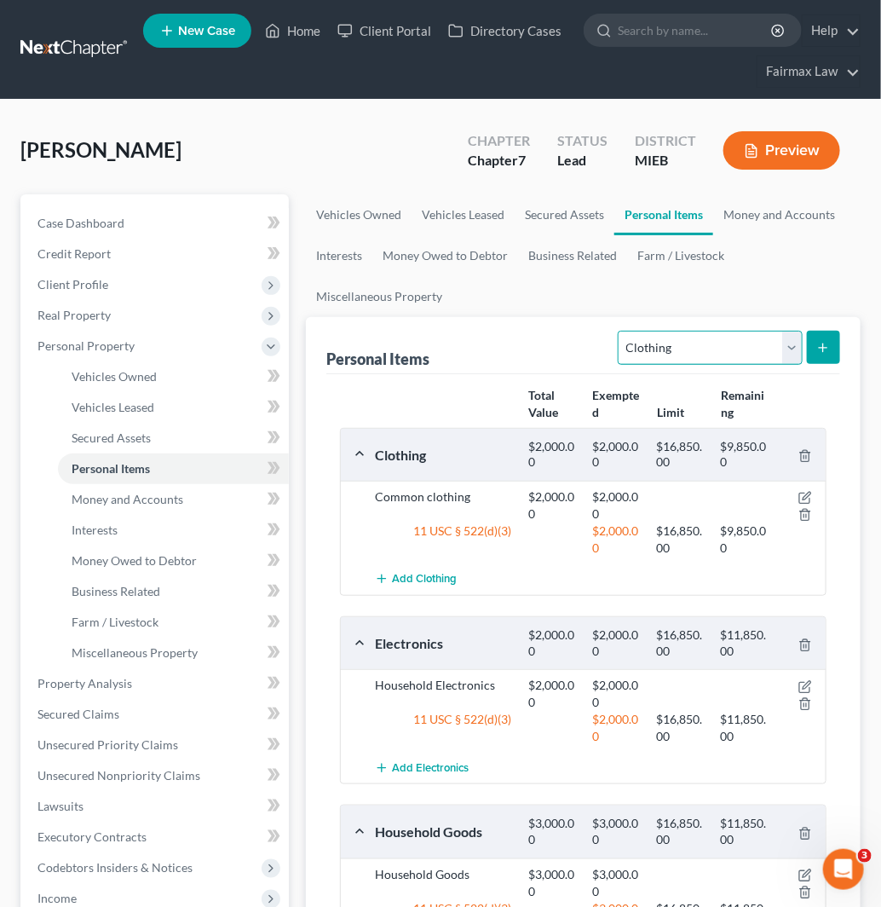
click at [686, 356] on select "Select Item Type Clothing Collectibles Of Value Electronics Firearms Household …" at bounding box center [710, 348] width 184 height 34
select select "firearms"
click at [620, 331] on select "Select Item Type Clothing Collectibles Of Value Electronics Firearms Household …" at bounding box center [710, 348] width 184 height 34
click at [820, 362] on button "submit" at bounding box center [823, 347] width 33 height 33
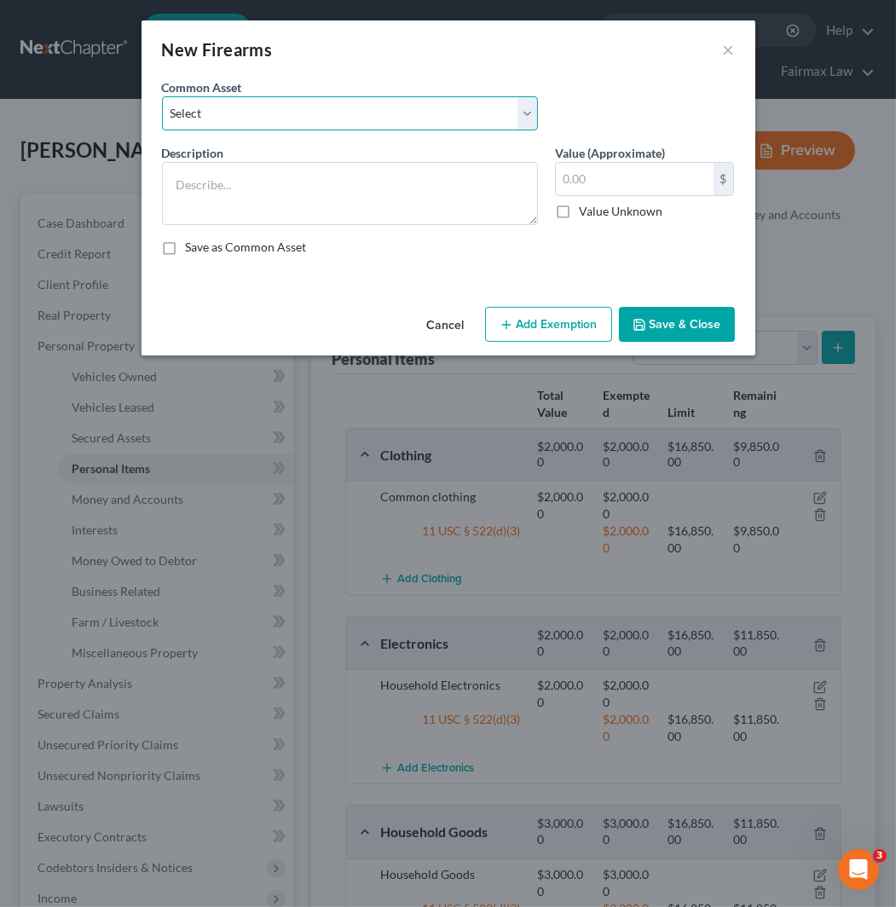
click at [420, 103] on select "Select Firearms Firearms (Pistol 9mm) Firearms" at bounding box center [350, 113] width 376 height 34
select select "0"
click at [162, 96] on select "Select Firearms Firearms (Pistol 9mm) Firearms" at bounding box center [350, 113] width 376 height 34
type textarea "Firearms"
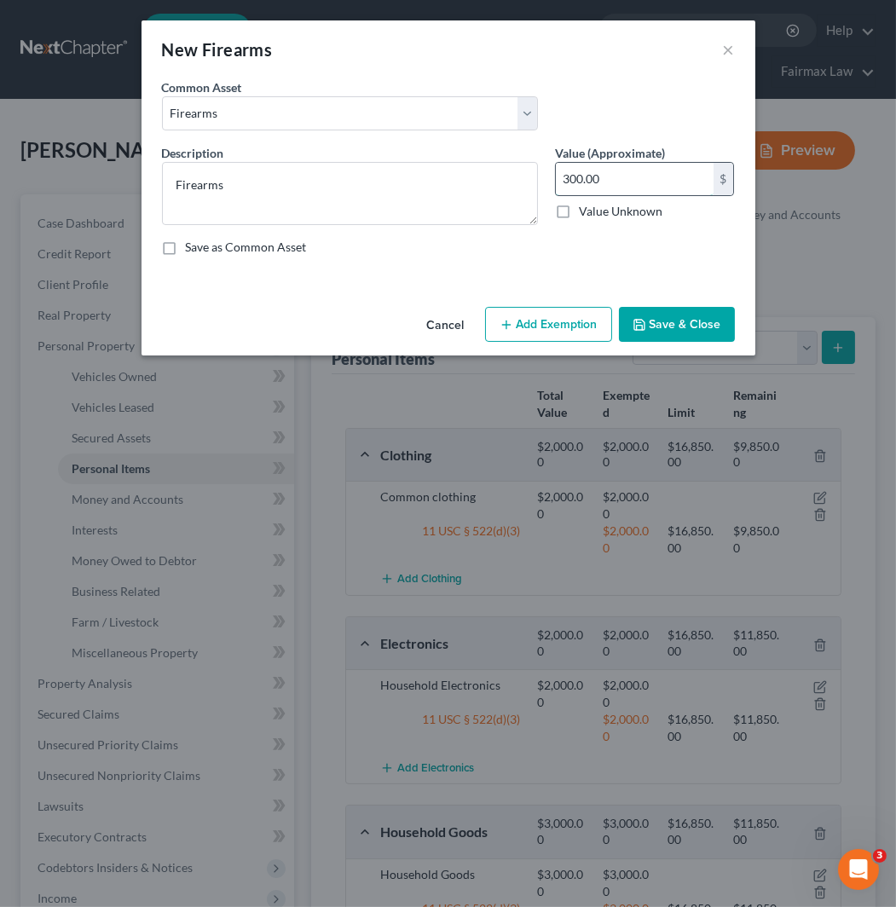
click at [640, 185] on input "300.00" at bounding box center [635, 179] width 158 height 32
type input "200"
click at [559, 337] on button "Add Exemption" at bounding box center [548, 325] width 127 height 36
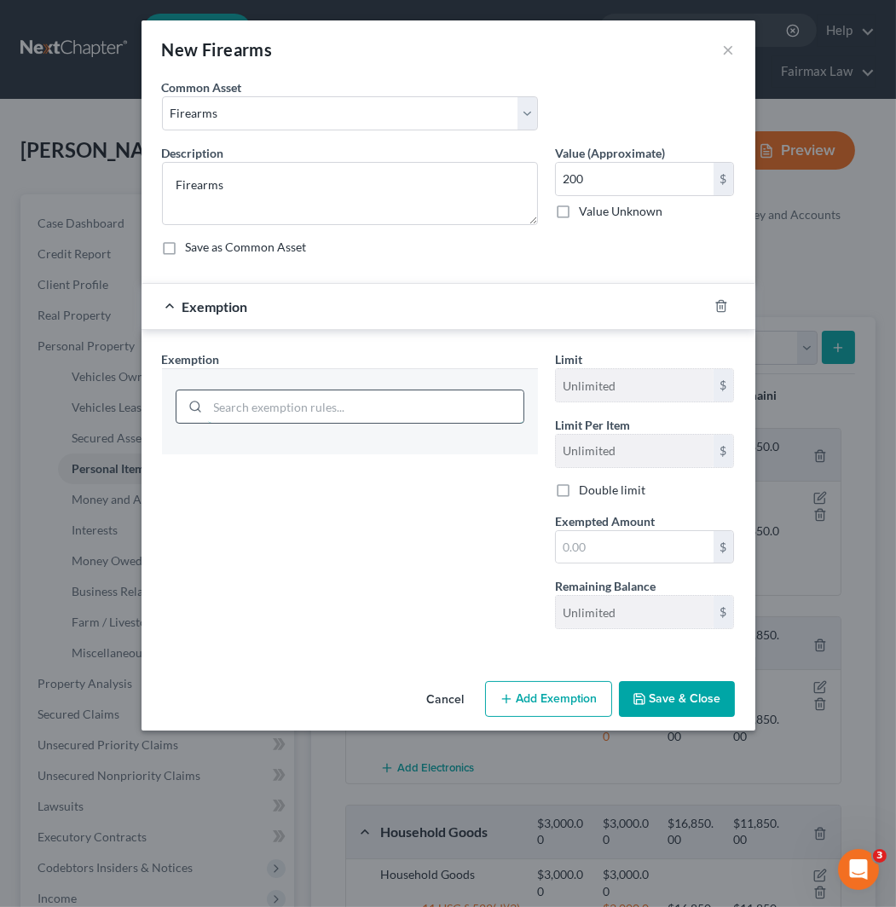
click at [395, 402] on input "search" at bounding box center [365, 406] width 315 height 32
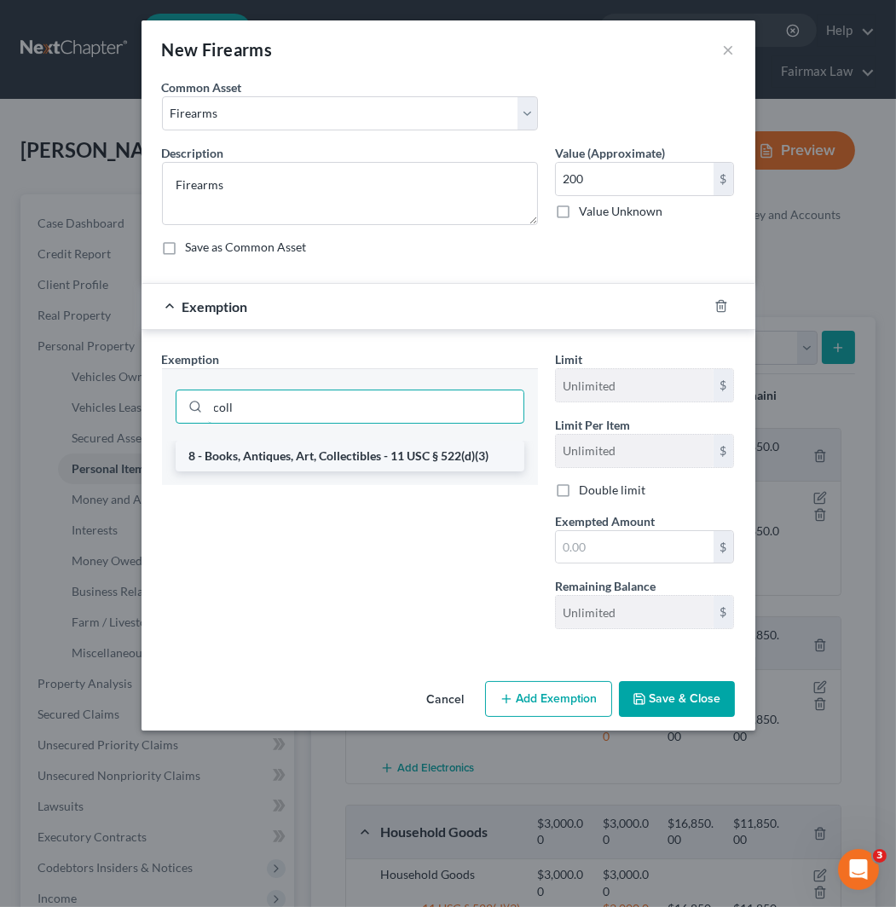
type input "coll"
click at [396, 458] on li "8 - Books, Antiques, Art, Collectibles - 11 USC § 522(d)(3)" at bounding box center [350, 456] width 349 height 31
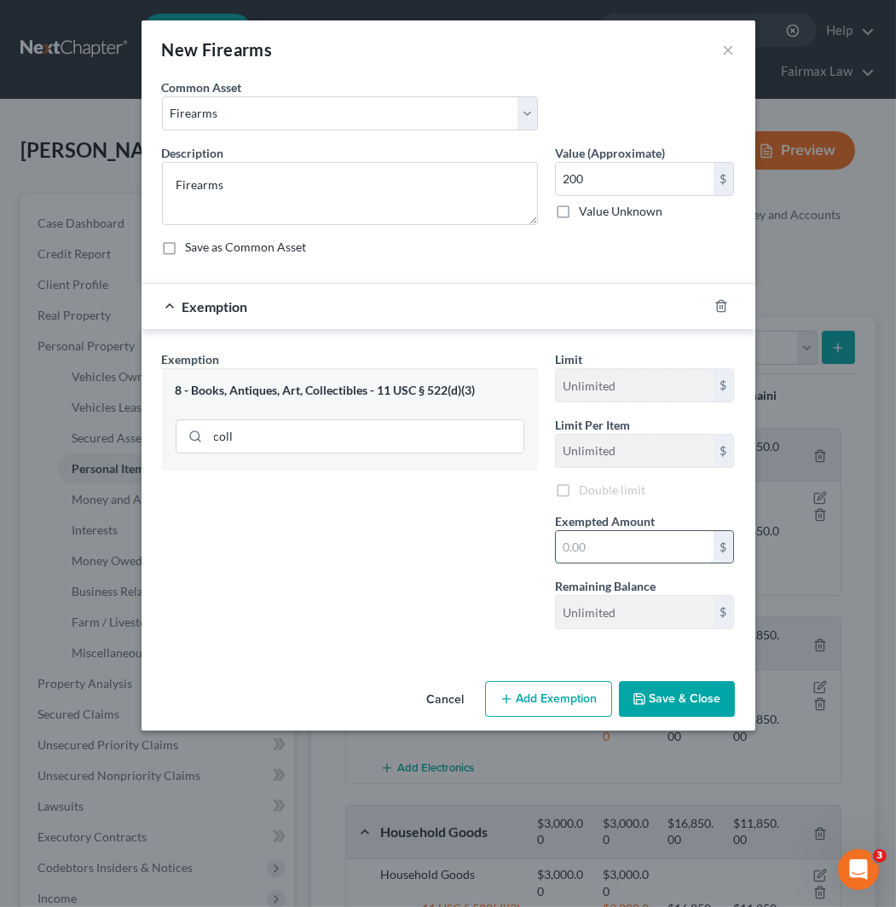
click at [670, 542] on input "text" at bounding box center [635, 547] width 158 height 32
type input "200"
click at [684, 695] on button "Save & Close" at bounding box center [677, 699] width 116 height 36
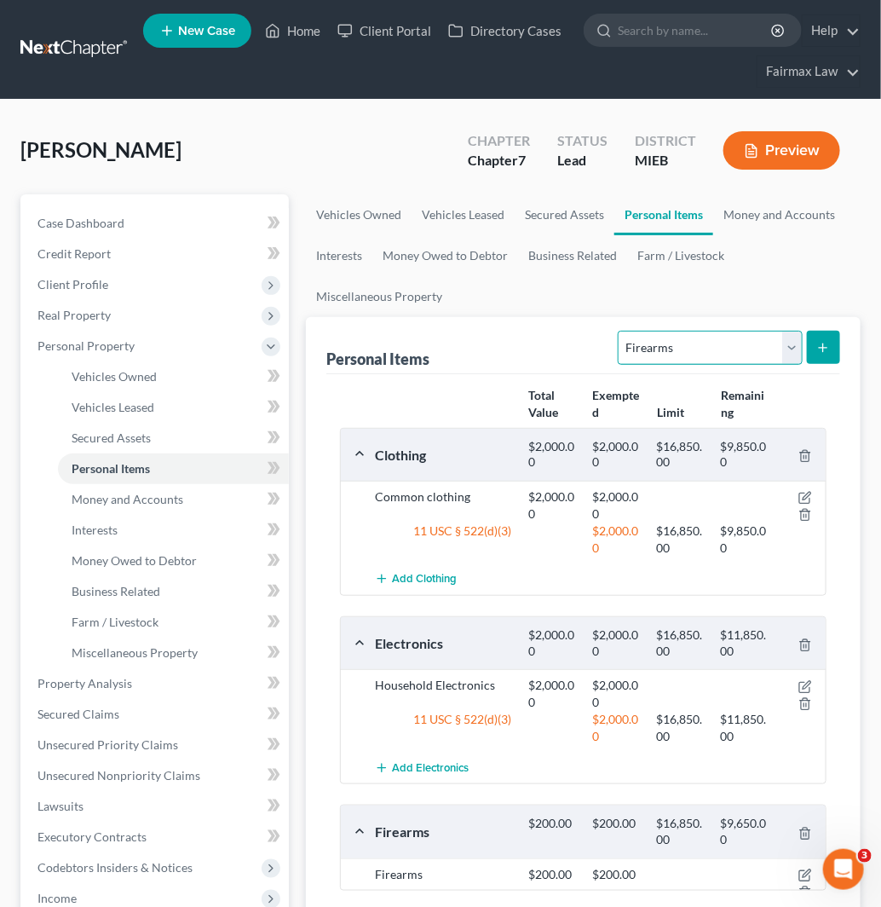
drag, startPoint x: 666, startPoint y: 352, endPoint x: 669, endPoint y: 361, distance: 9.7
click at [666, 352] on select "Select Item Type Clothing Collectibles Of Value Electronics Firearms Household …" at bounding box center [710, 348] width 184 height 34
select select "jewelry"
click at [620, 331] on select "Select Item Type Clothing Collectibles Of Value Electronics Firearms Household …" at bounding box center [710, 348] width 184 height 34
click at [829, 350] on icon "submit" at bounding box center [823, 348] width 14 height 14
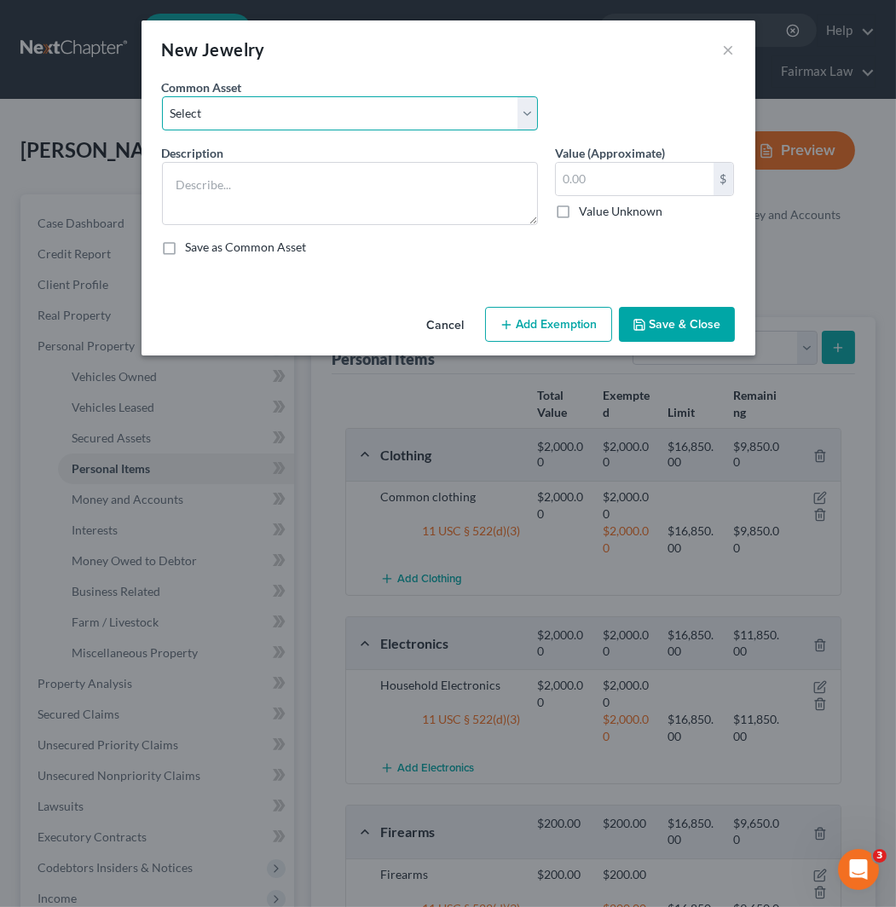
click at [352, 124] on select "Select Jewelry Wedding bands Costume Jewelry Watch Wedding ring and costume jew…" at bounding box center [350, 113] width 376 height 34
select select "5"
click at [162, 96] on select "Select Jewelry Wedding bands Costume Jewelry Watch Wedding ring and costume jew…" at bounding box center [350, 113] width 376 height 34
type textarea "Common jewelry"
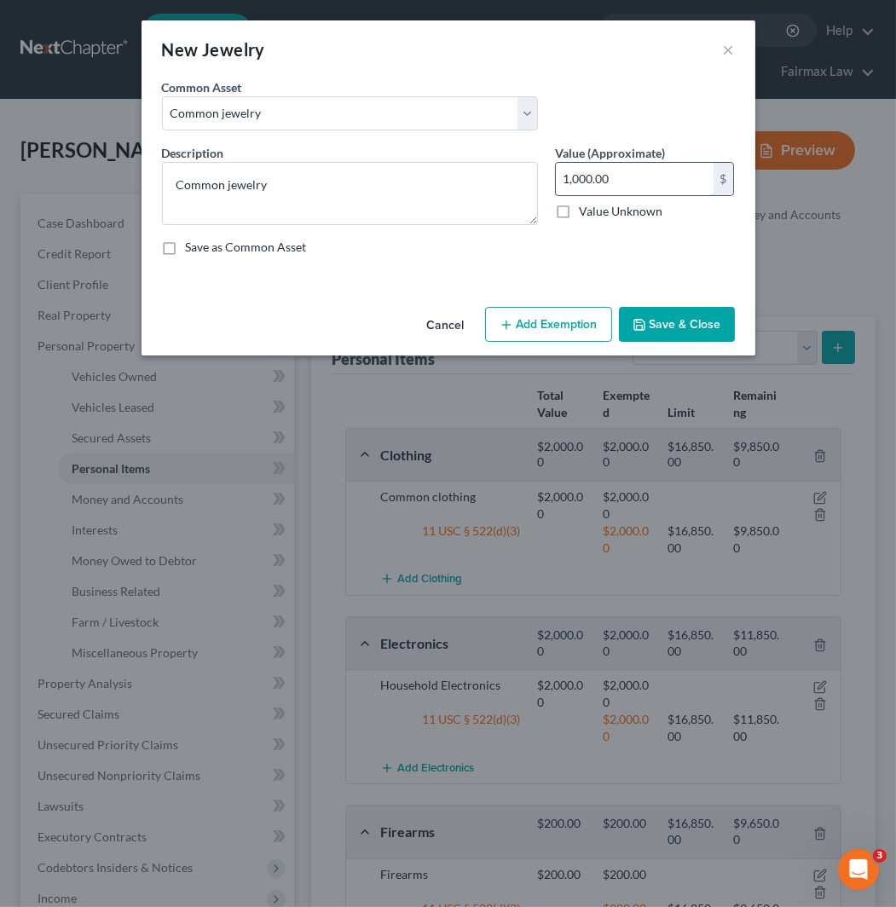
click at [635, 182] on input "1,000.00" at bounding box center [635, 179] width 158 height 32
type input "4,000"
click at [573, 311] on button "Add Exemption" at bounding box center [548, 325] width 127 height 36
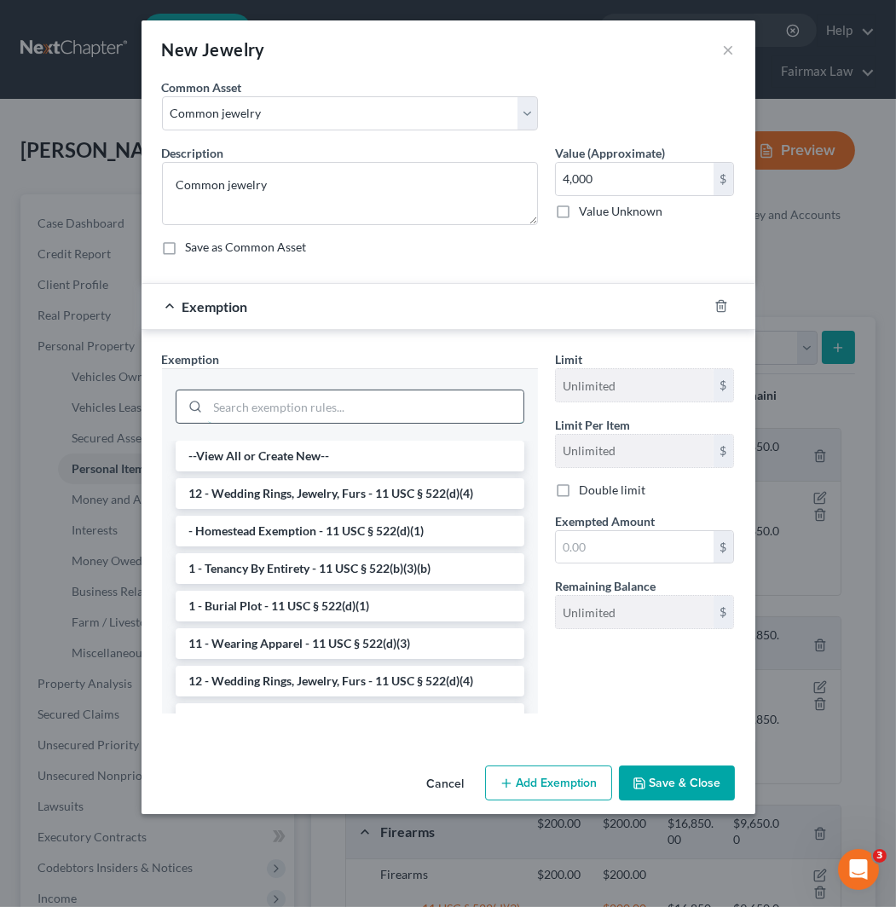
click at [432, 404] on input "search" at bounding box center [365, 406] width 315 height 32
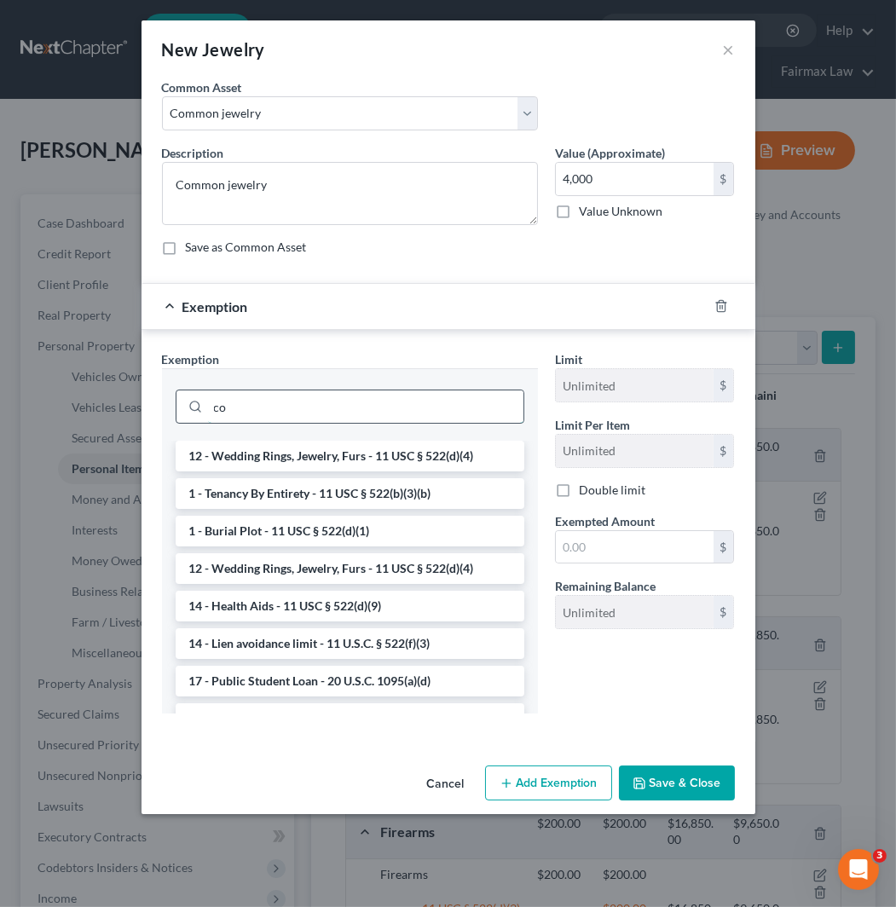
type input "c"
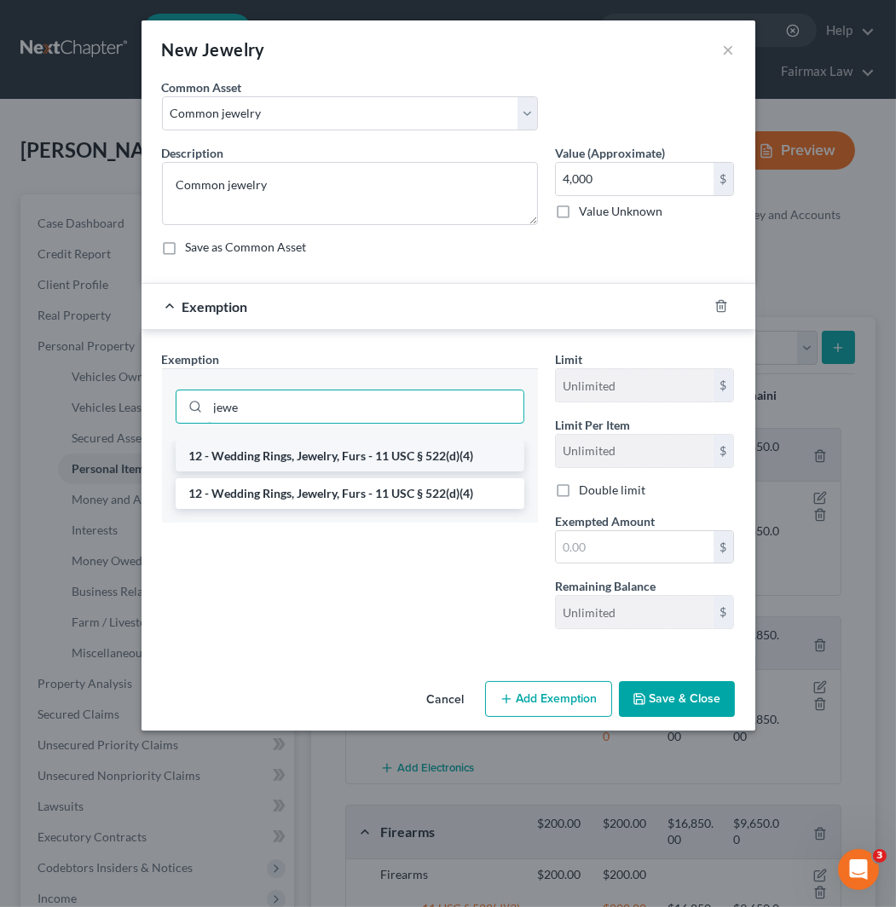
type input "jewe"
click at [440, 458] on li "12 - Wedding Rings, Jewelry, Furs - 11 USC § 522(d)(4)" at bounding box center [350, 456] width 349 height 31
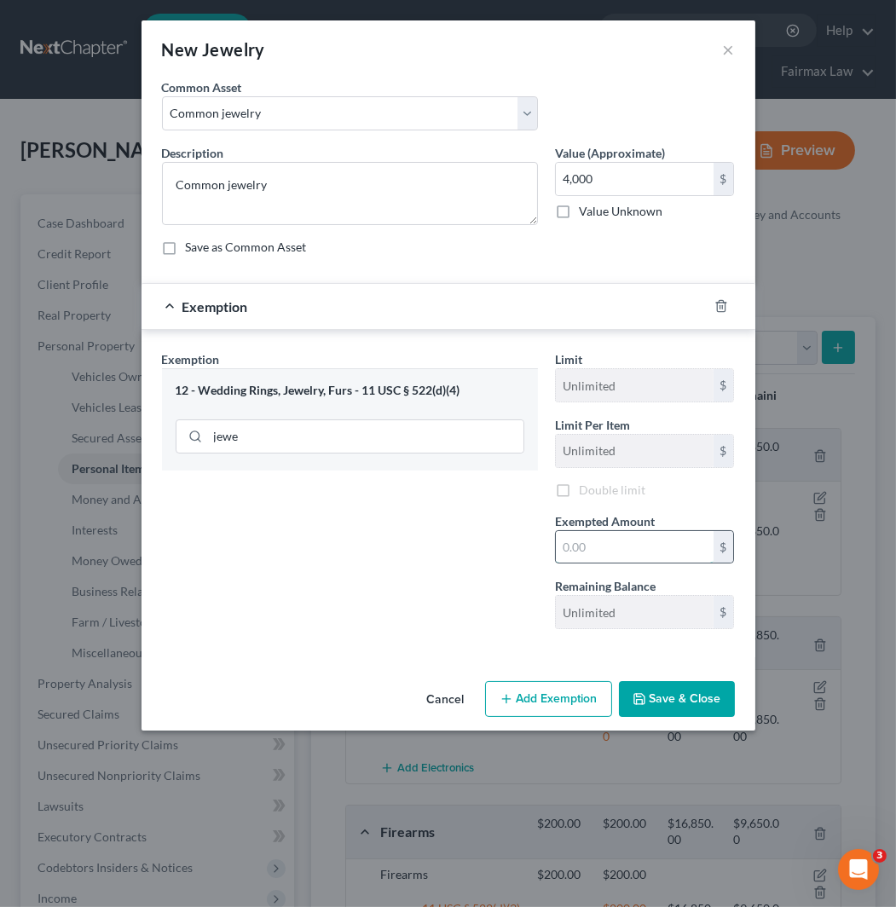
click at [618, 562] on input "text" at bounding box center [635, 547] width 158 height 32
type input "4,000"
click at [671, 705] on button "Save & Close" at bounding box center [677, 699] width 116 height 36
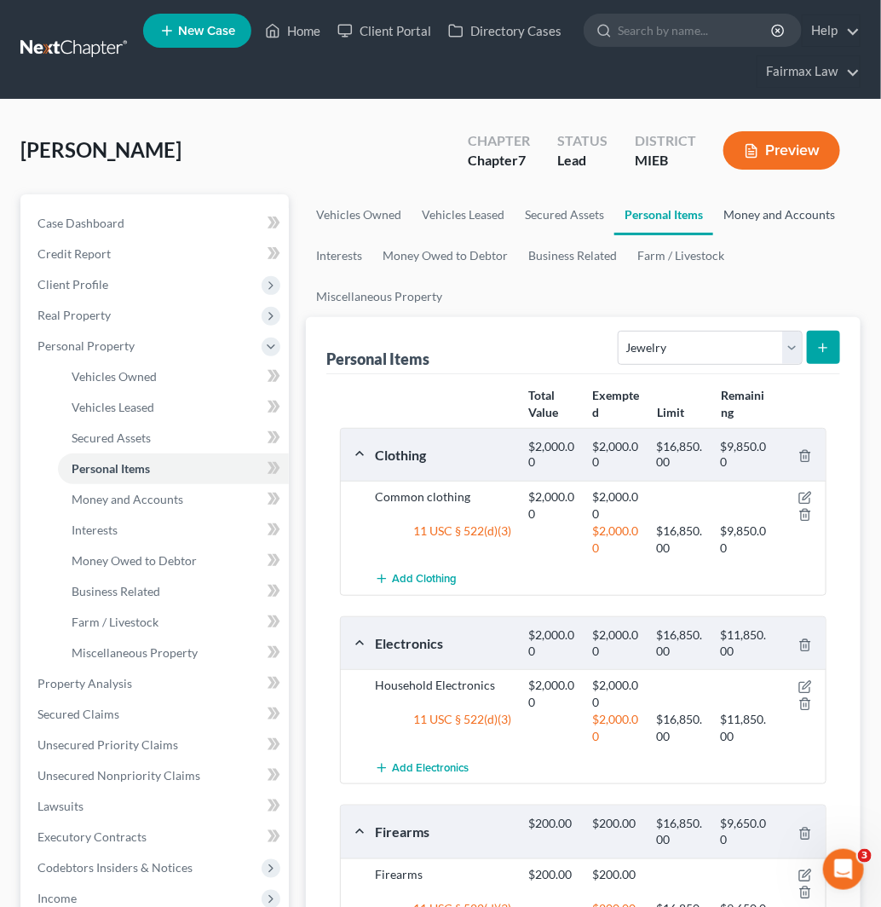
click at [752, 219] on link "Money and Accounts" at bounding box center [779, 214] width 132 height 41
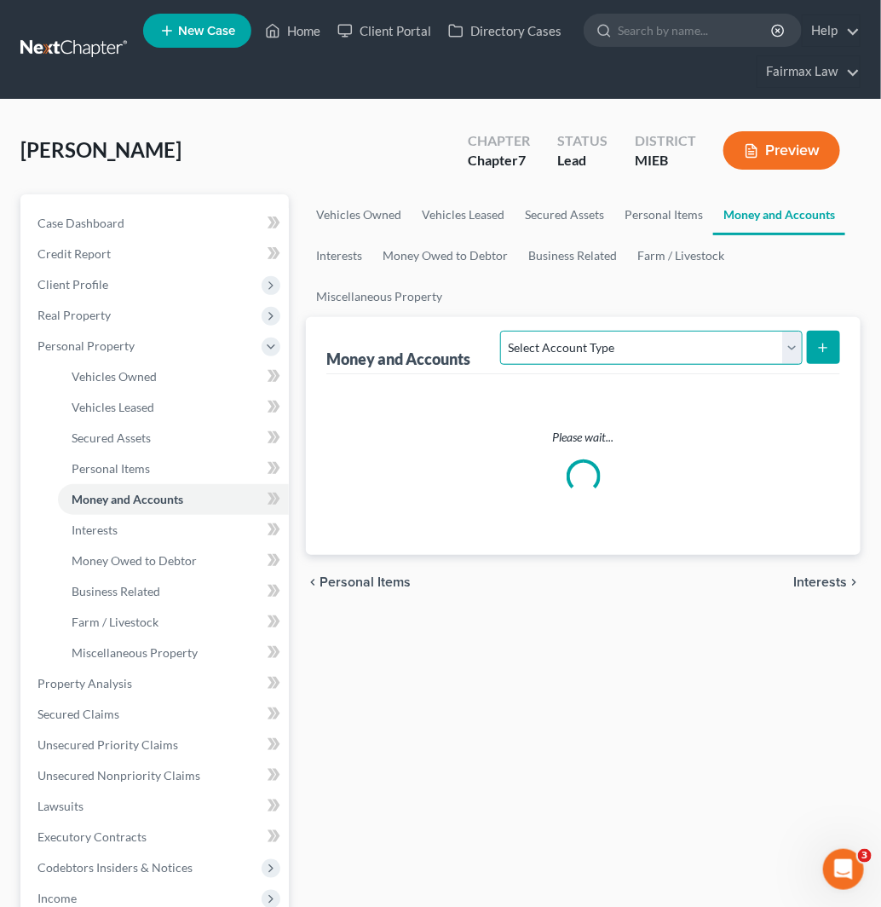
click at [699, 353] on select "Select Account Type Brokerage Cash on Hand Certificates of Deposit Checking Acc…" at bounding box center [651, 348] width 302 height 34
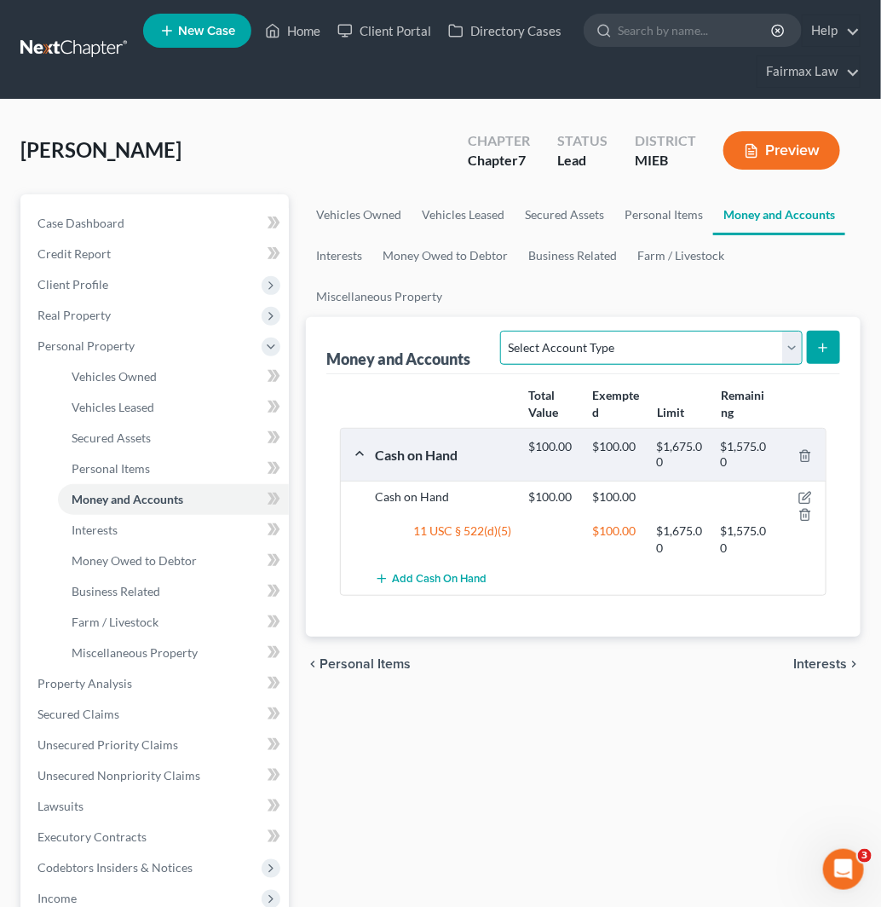
select select "checking"
click at [504, 331] on select "Select Account Type Brokerage Cash on Hand Certificates of Deposit Checking Acc…" at bounding box center [651, 348] width 302 height 34
click at [827, 345] on icon "submit" at bounding box center [823, 348] width 14 height 14
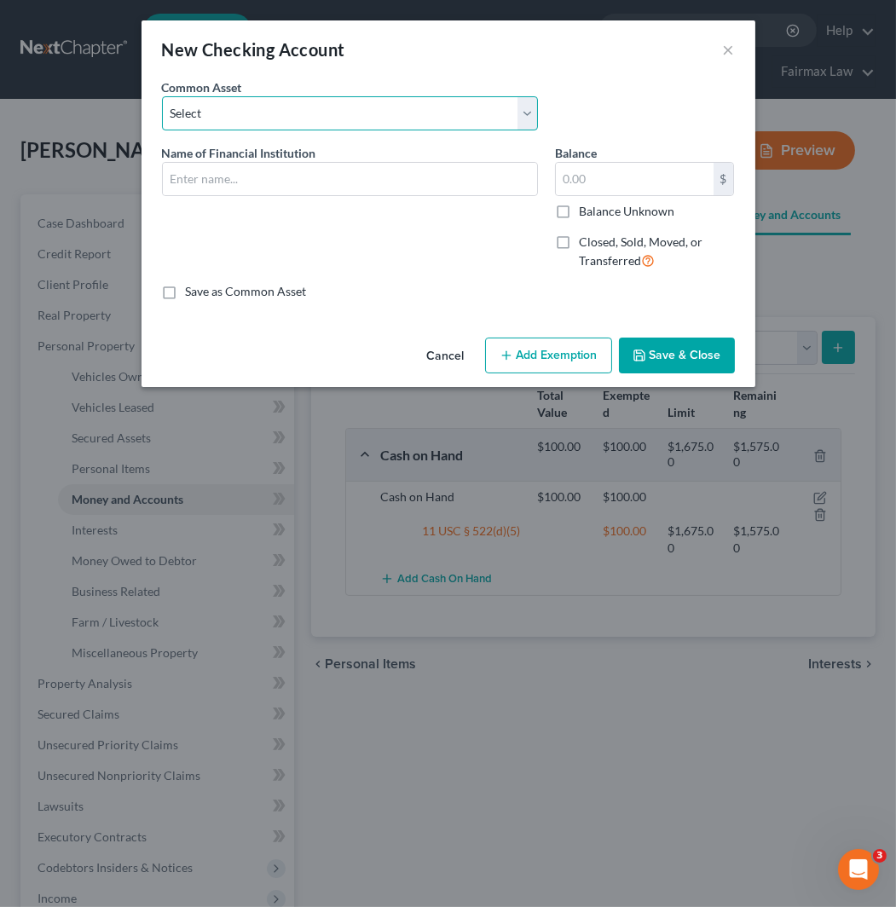
click at [350, 116] on select "Select Day Air FCU Daily Pay So-Fi Adventure Credit Union So-Fi Mountain Credit…" at bounding box center [350, 113] width 376 height 34
select select "40"
click at [162, 96] on select "Select Day Air FCU Daily Pay So-Fi Adventure Credit Union So-Fi Mountain Credit…" at bounding box center [350, 113] width 376 height 34
type input "Citizens Bank"
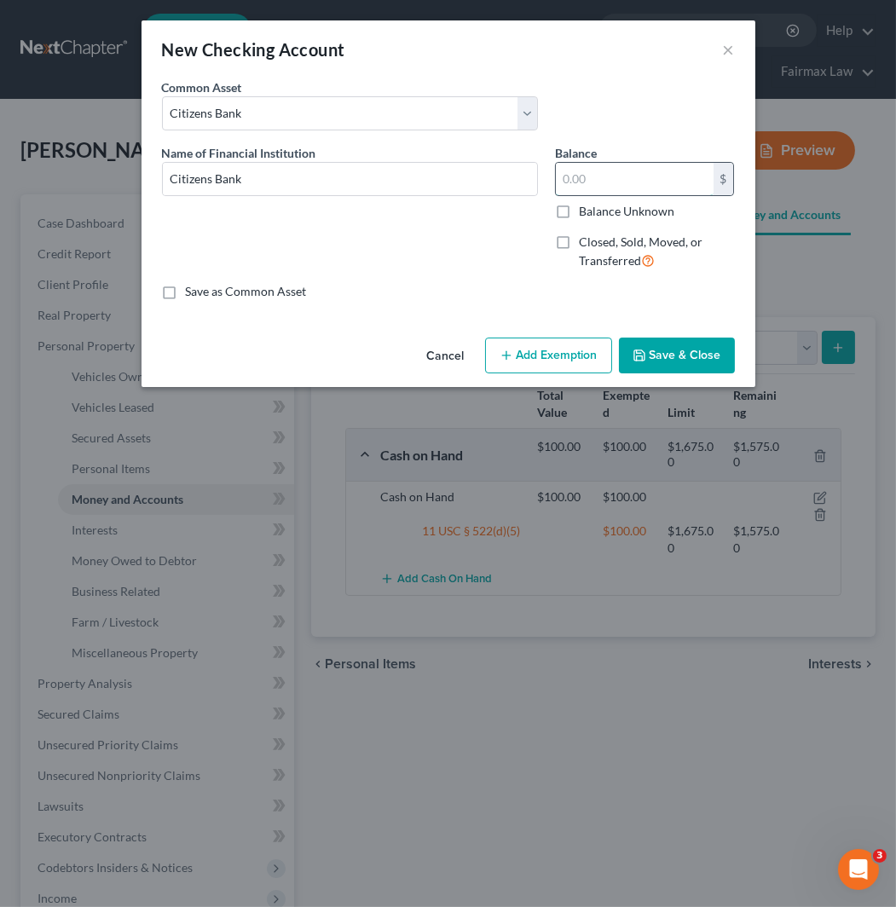
click at [607, 177] on input "text" at bounding box center [635, 179] width 158 height 32
type input "500"
click at [555, 362] on button "Add Exemption" at bounding box center [548, 355] width 127 height 36
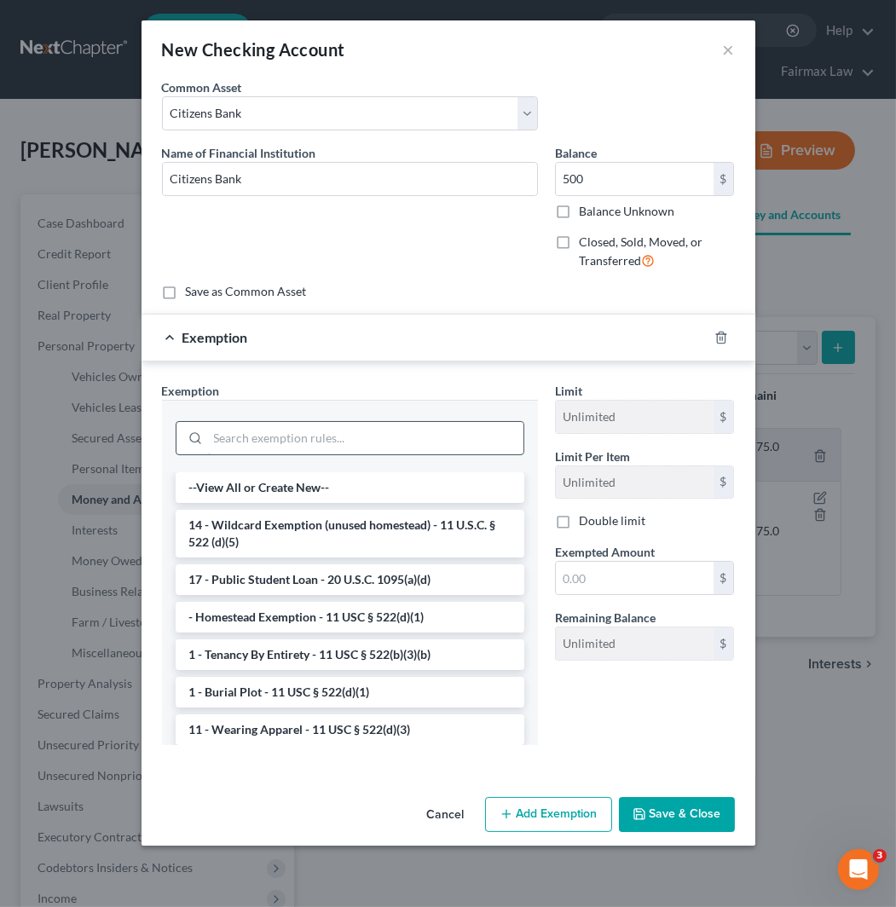
click at [395, 439] on input "search" at bounding box center [365, 438] width 315 height 32
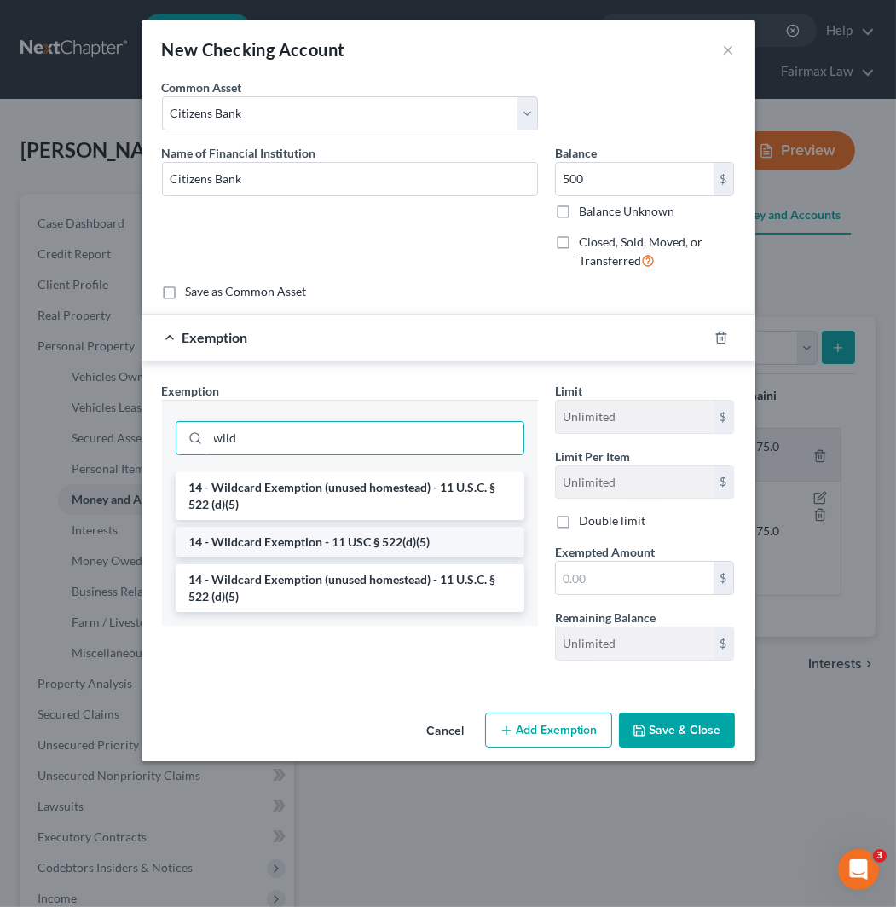
type input "wild"
click at [413, 538] on li "14 - Wildcard Exemption - 11 USC § 522(d)(5)" at bounding box center [350, 542] width 349 height 31
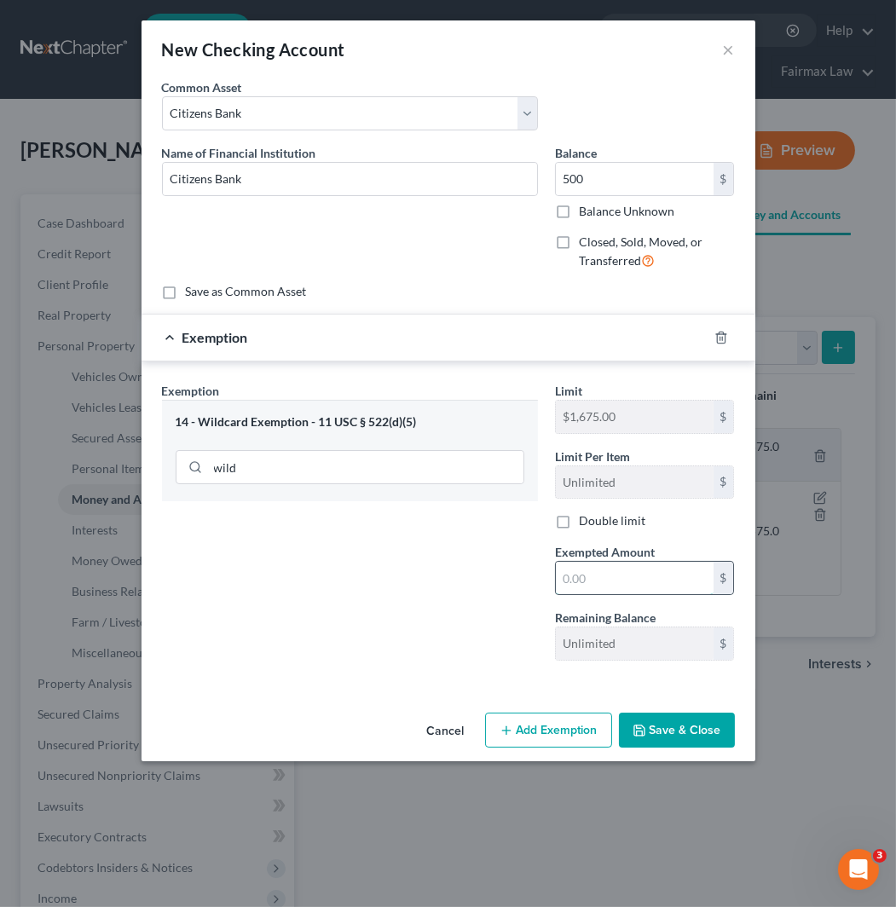
drag, startPoint x: 608, startPoint y: 583, endPoint x: 615, endPoint y: 574, distance: 12.1
click at [609, 583] on input "text" at bounding box center [635, 578] width 158 height 32
type input "500"
click at [452, 637] on div "Exemption Set must be selected for CA. Exemption * 14 - Wildcard Exemption - 11…" at bounding box center [349, 528] width 393 height 292
click at [700, 742] on button "Save & Close" at bounding box center [677, 730] width 116 height 36
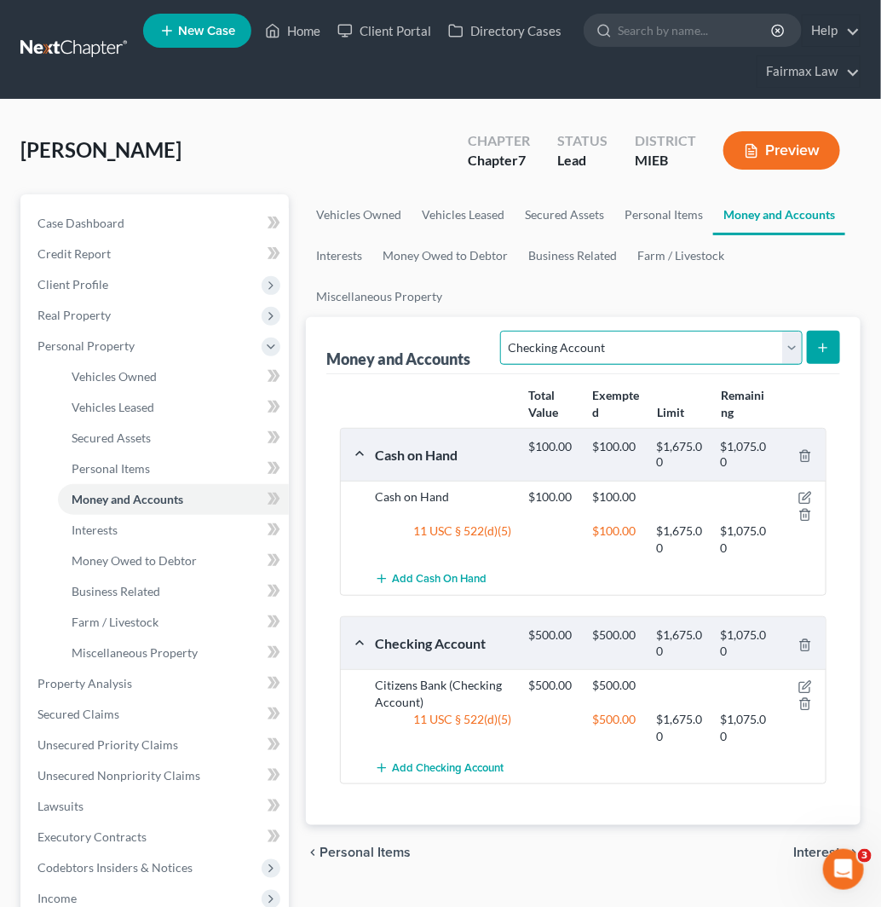
click at [794, 348] on select "Select Account Type Brokerage Cash on Hand Certificates of Deposit Checking Acc…" at bounding box center [651, 348] width 302 height 34
select select "other"
click at [504, 331] on select "Select Account Type Brokerage Cash on Hand Certificates of Deposit Checking Acc…" at bounding box center [651, 348] width 302 height 34
click at [818, 347] on icon "submit" at bounding box center [823, 348] width 14 height 14
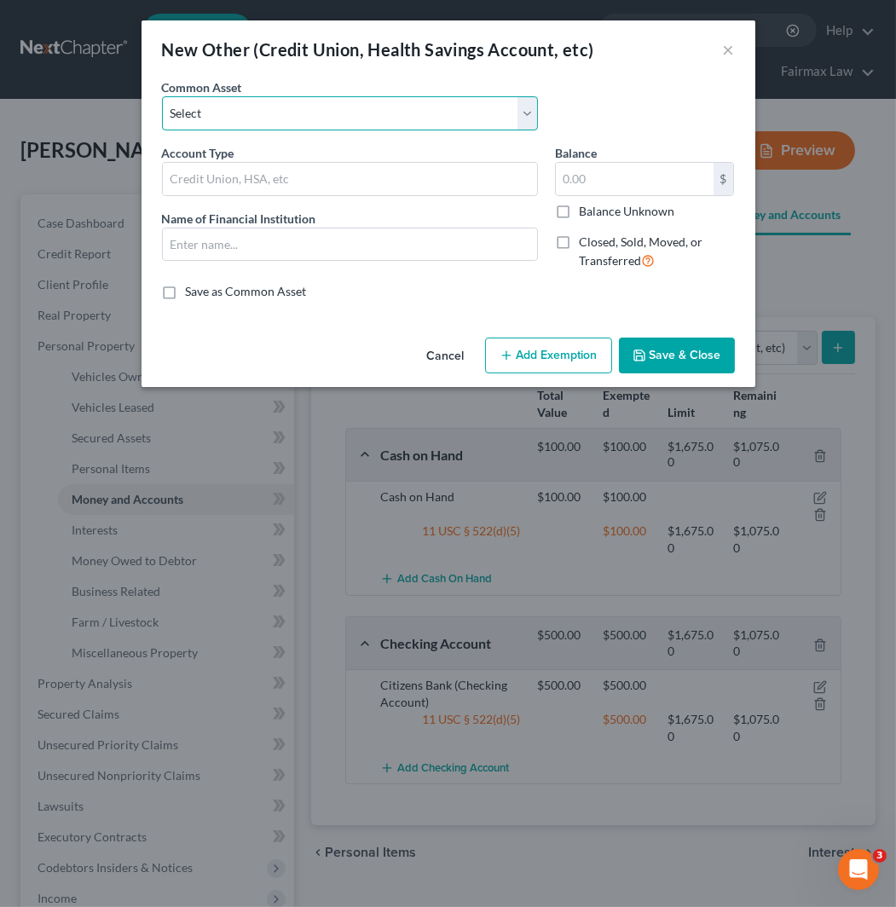
drag, startPoint x: 355, startPoint y: 107, endPoint x: 360, endPoint y: 130, distance: 23.8
click at [355, 107] on select "Select Prepaid Debit Card - Chime Credit Builder Way2Go Prepaid Debit Card - Ne…" at bounding box center [350, 113] width 376 height 34
select select "8"
click at [162, 96] on select "Select Prepaid Debit Card - Chime Credit Builder Way2Go Prepaid Debit Card - Ne…" at bounding box center [350, 113] width 376 height 34
type input "Prepaid Debit Card - CashApp"
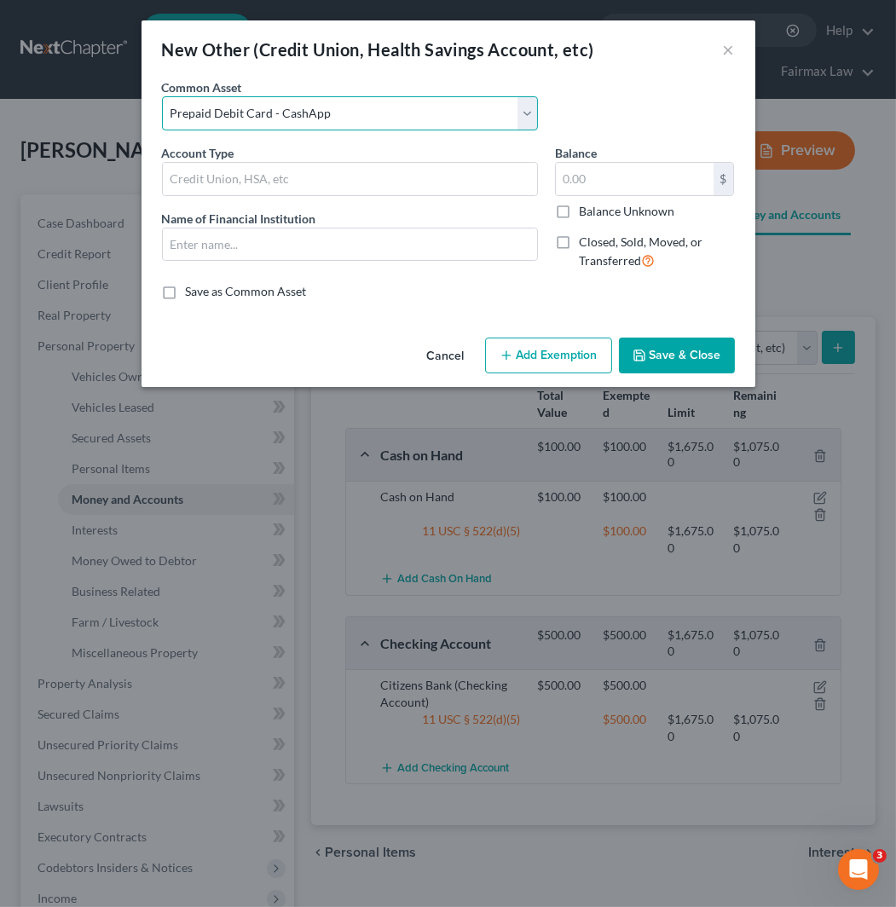
type input "Cashapp"
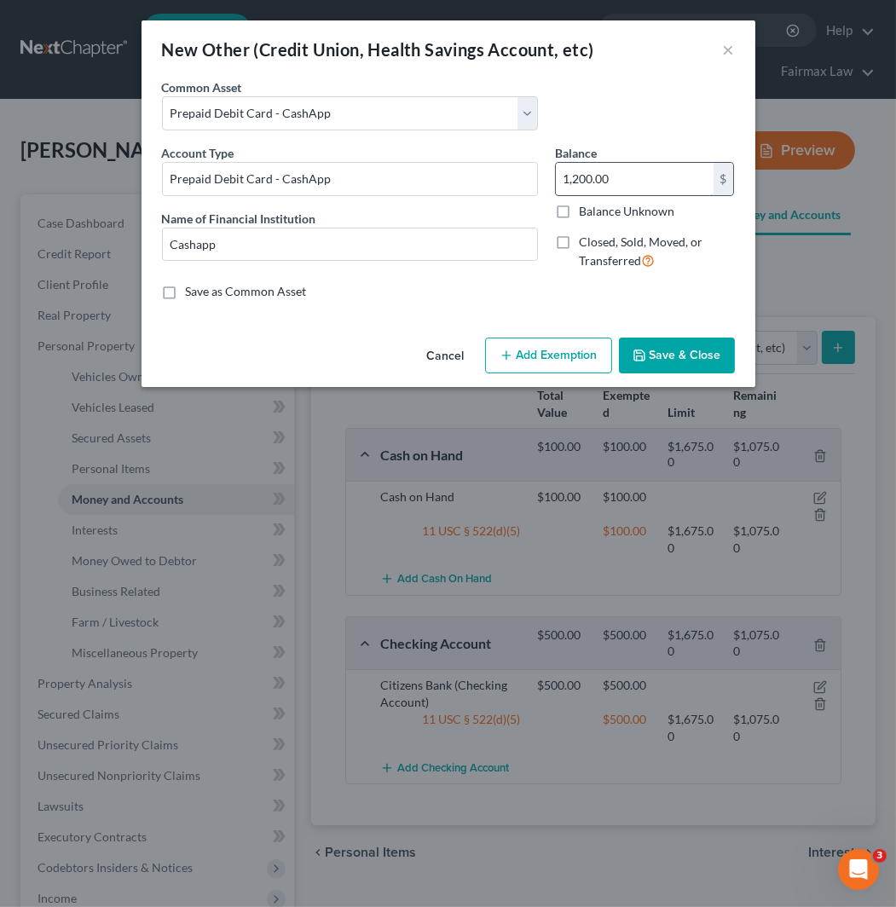
click at [651, 183] on input "1,200.00" at bounding box center [635, 179] width 158 height 32
type input "0"
click at [699, 351] on button "Save & Close" at bounding box center [677, 355] width 116 height 36
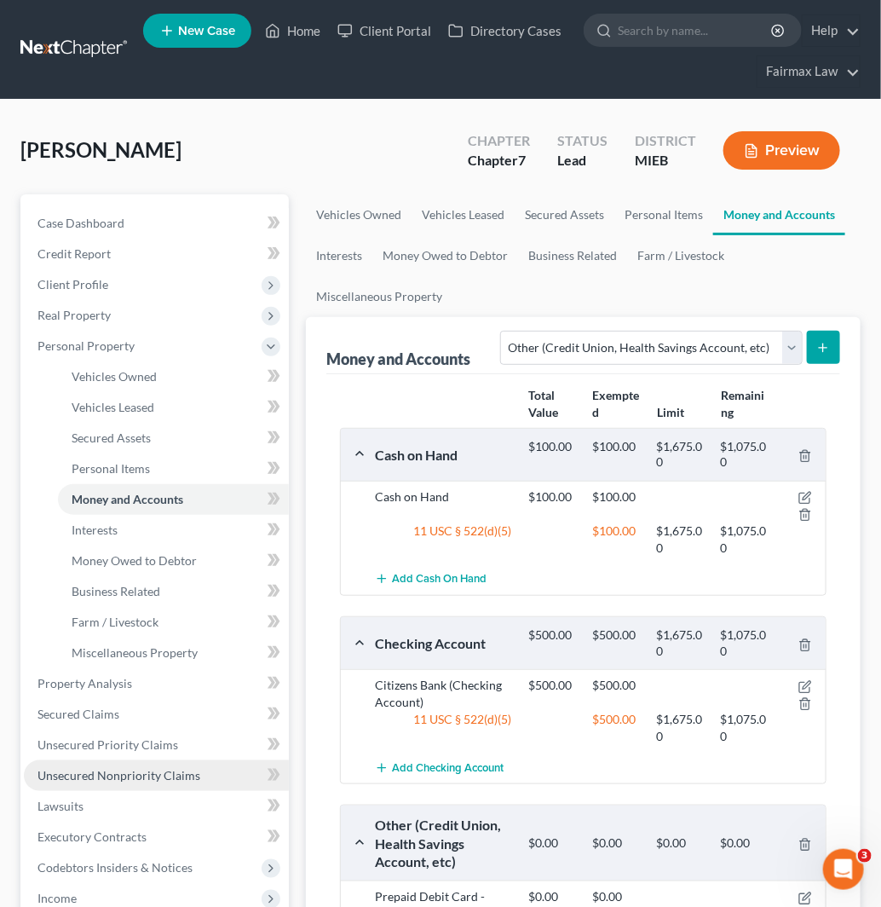
click at [163, 773] on span "Unsecured Nonpriority Claims" at bounding box center [118, 775] width 163 height 14
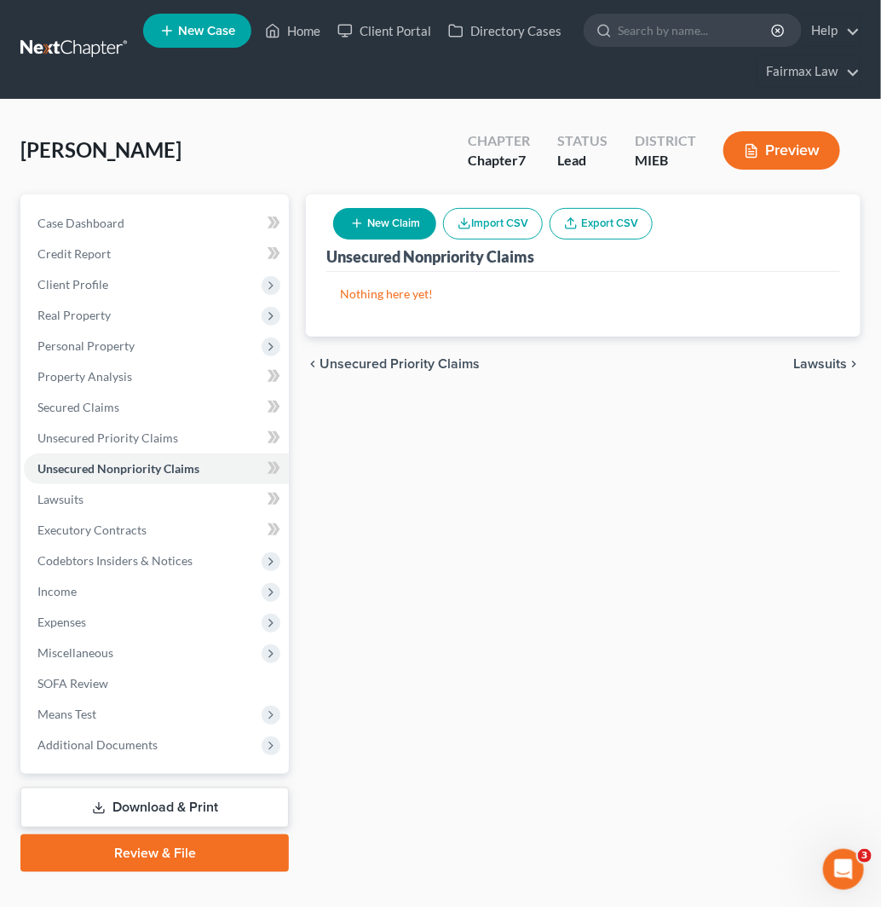
click at [512, 227] on button "Import CSV" at bounding box center [493, 224] width 100 height 32
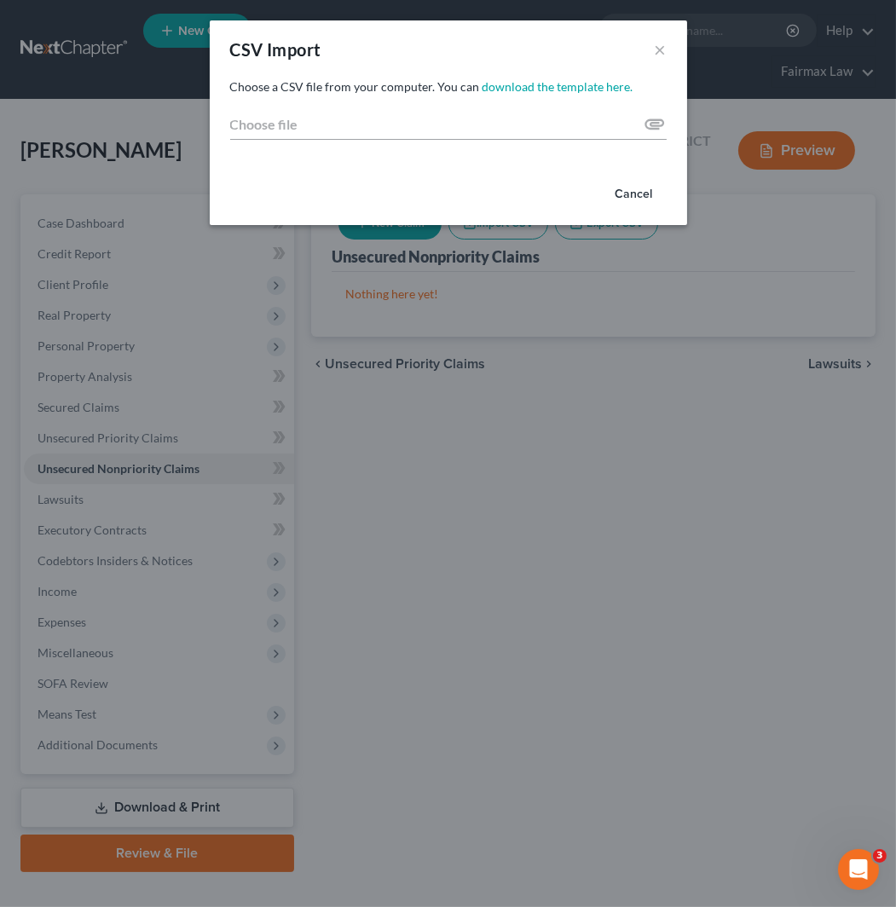
type input "C:\fakepath\2025.csv"
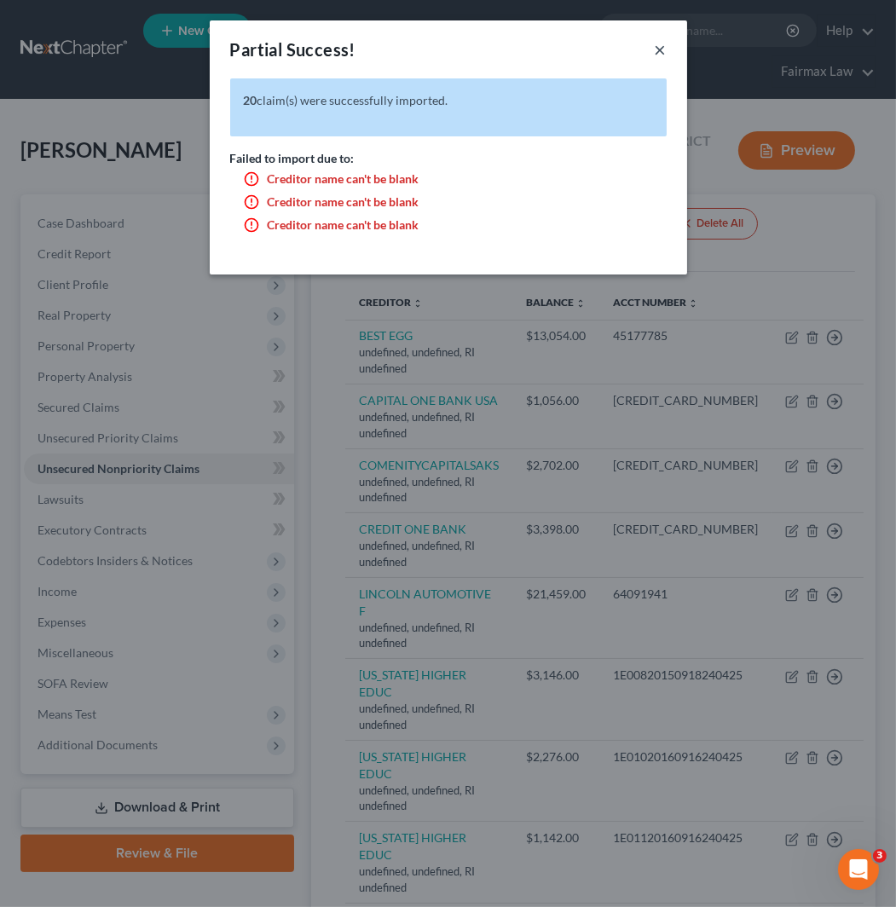
click at [656, 54] on button "×" at bounding box center [660, 49] width 12 height 20
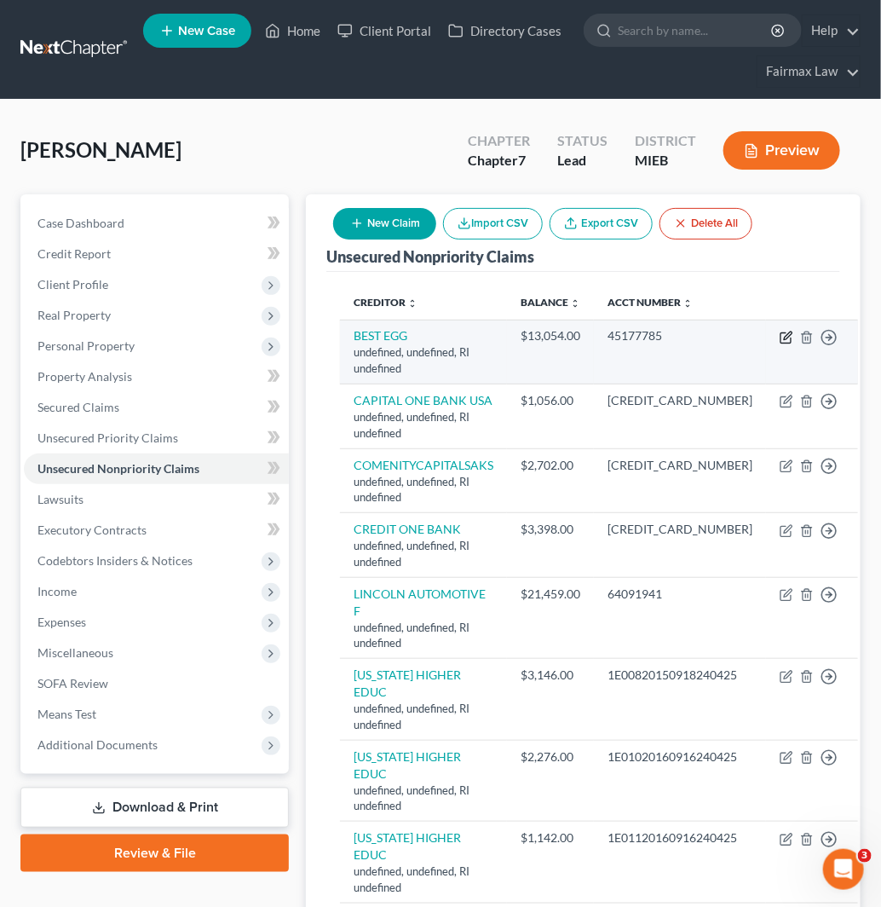
click at [785, 338] on icon "button" at bounding box center [789, 336] width 8 height 8
select select "41"
select select "14"
select select "0"
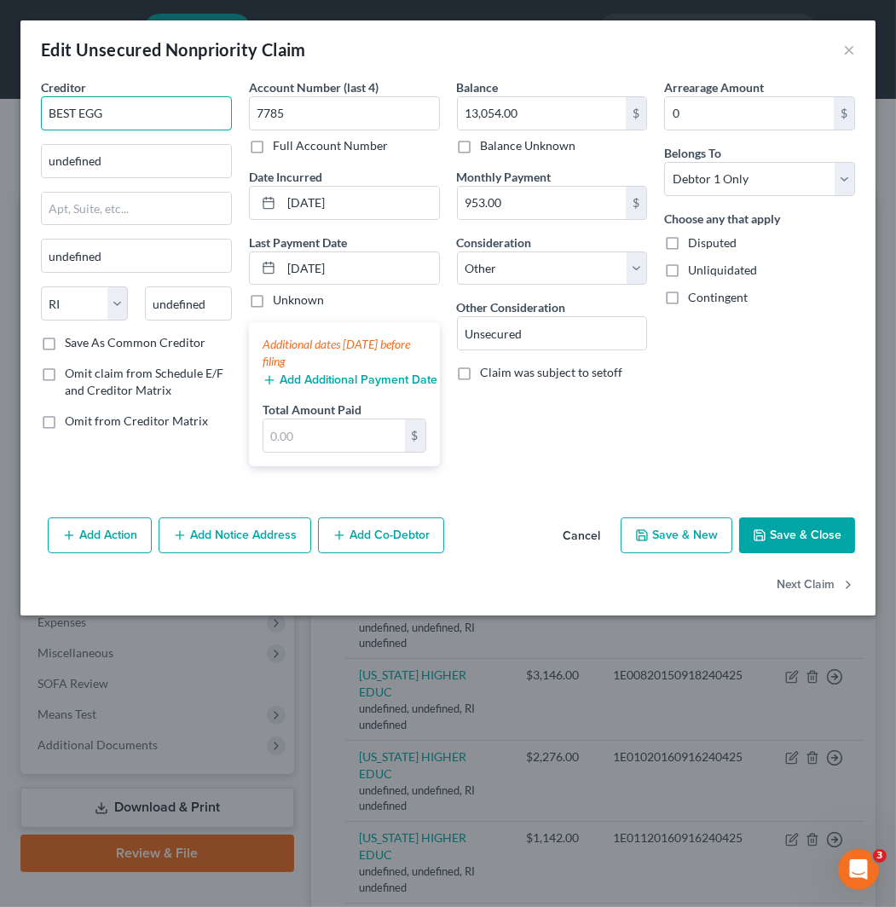
drag, startPoint x: 158, startPoint y: 105, endPoint x: 2, endPoint y: 105, distance: 156.0
click at [2, 105] on div "Edit Unsecured Nonpriority Claim × Creditor * BEST EGG undefined undefined Stat…" at bounding box center [448, 453] width 896 height 907
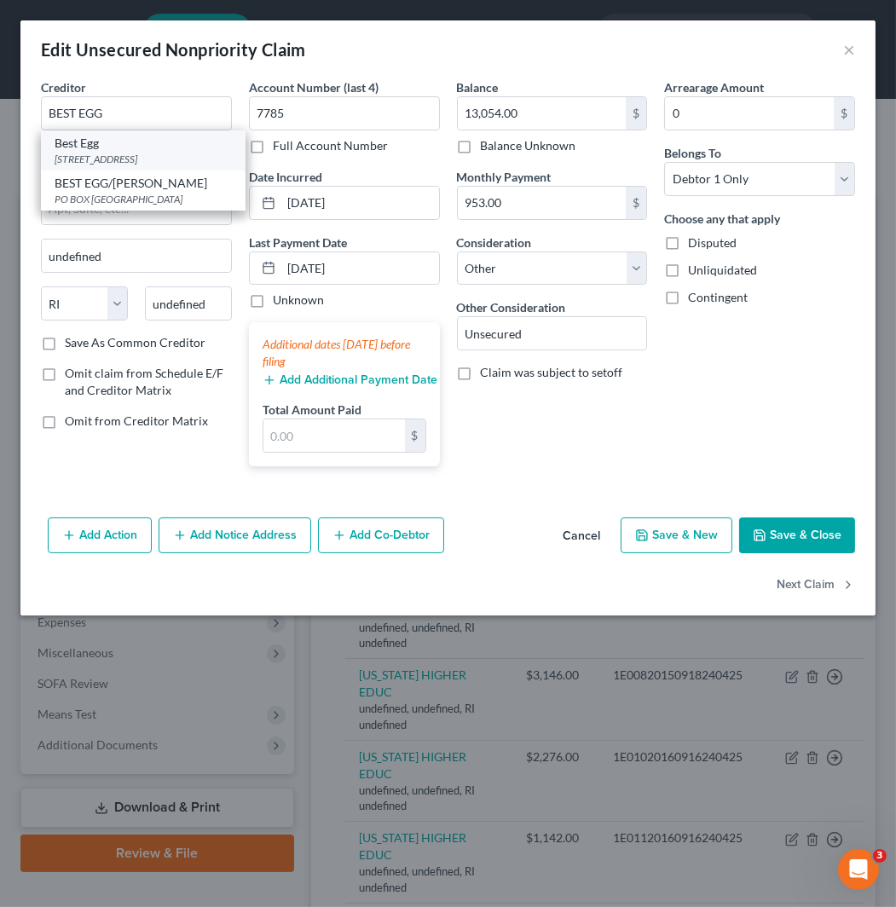
click at [137, 166] on div "[STREET_ADDRESS]" at bounding box center [143, 159] width 177 height 14
type input "Best Egg"
type input "PO Box 42912"
type input "[GEOGRAPHIC_DATA]"
select select "39"
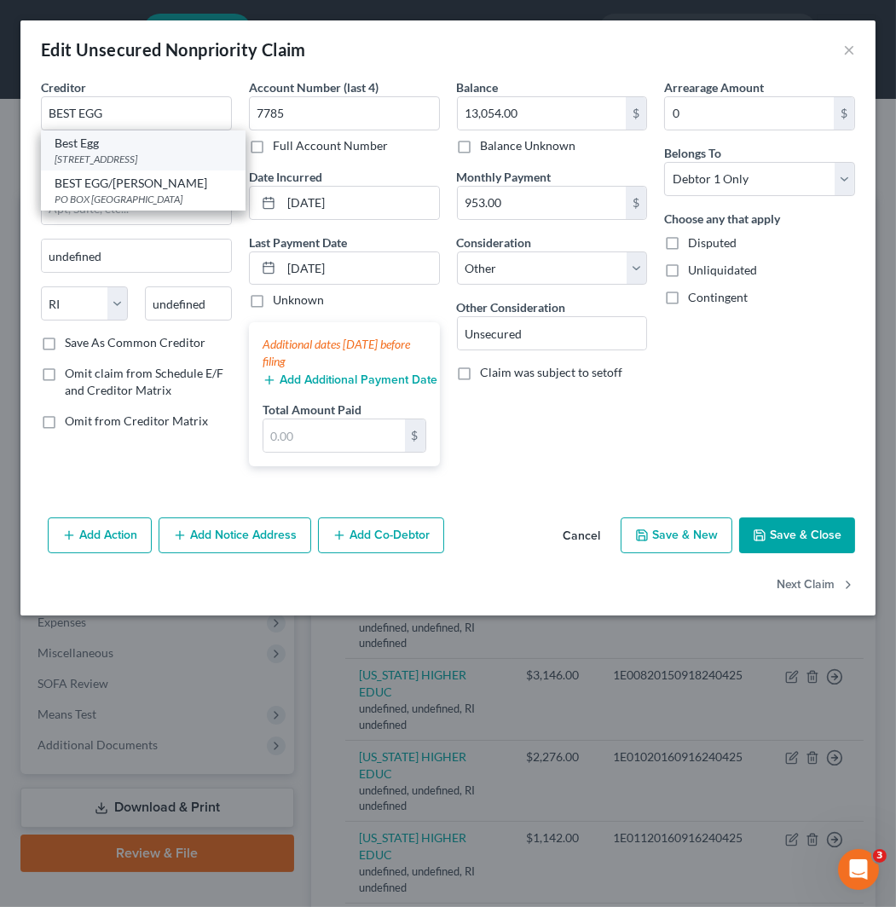
type input "19101"
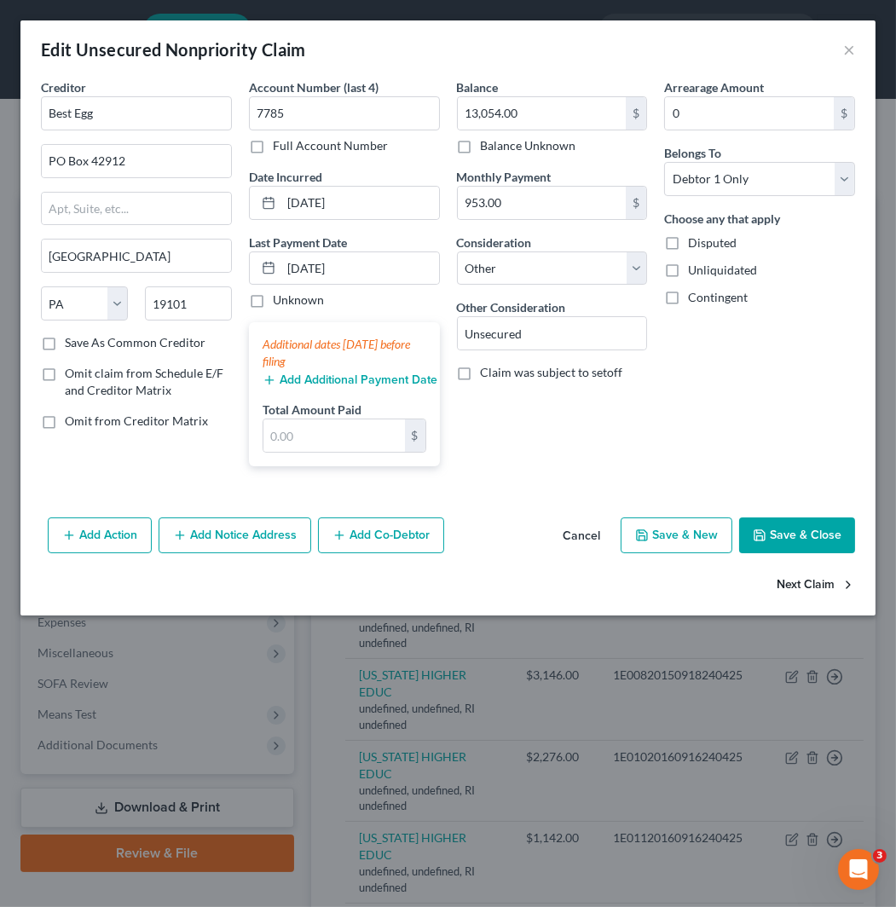
click at [820, 586] on button "Next Claim" at bounding box center [815, 585] width 78 height 36
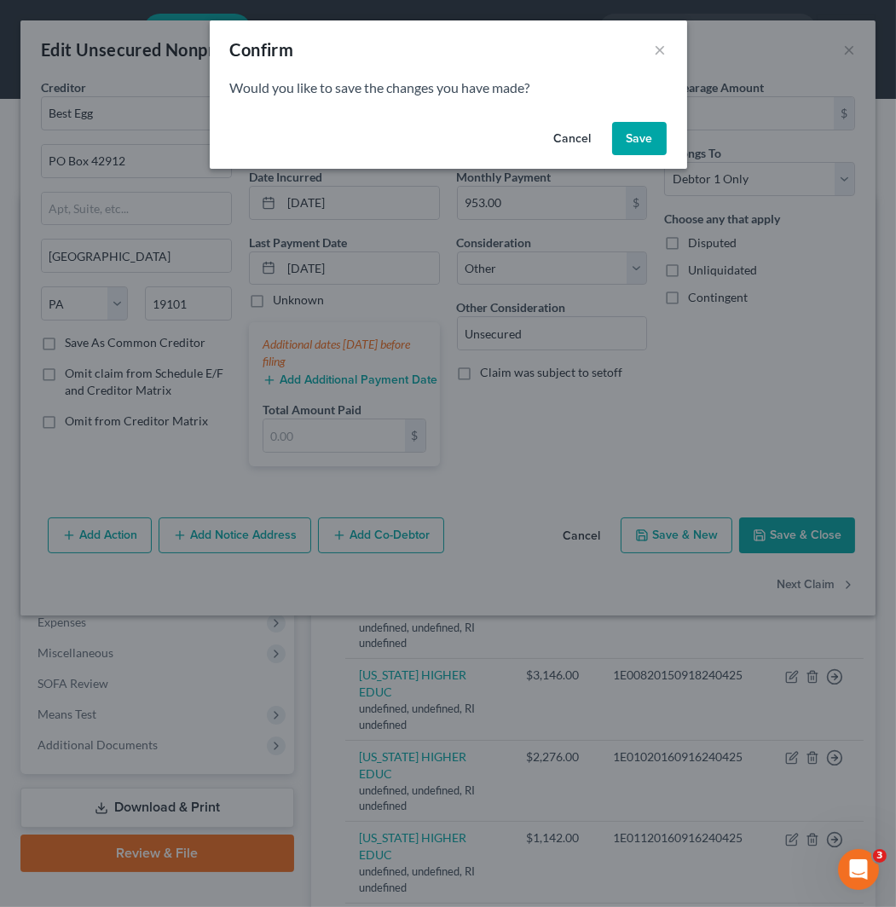
click at [642, 141] on button "Save" at bounding box center [639, 139] width 55 height 34
select select "41"
select select "14"
select select "0"
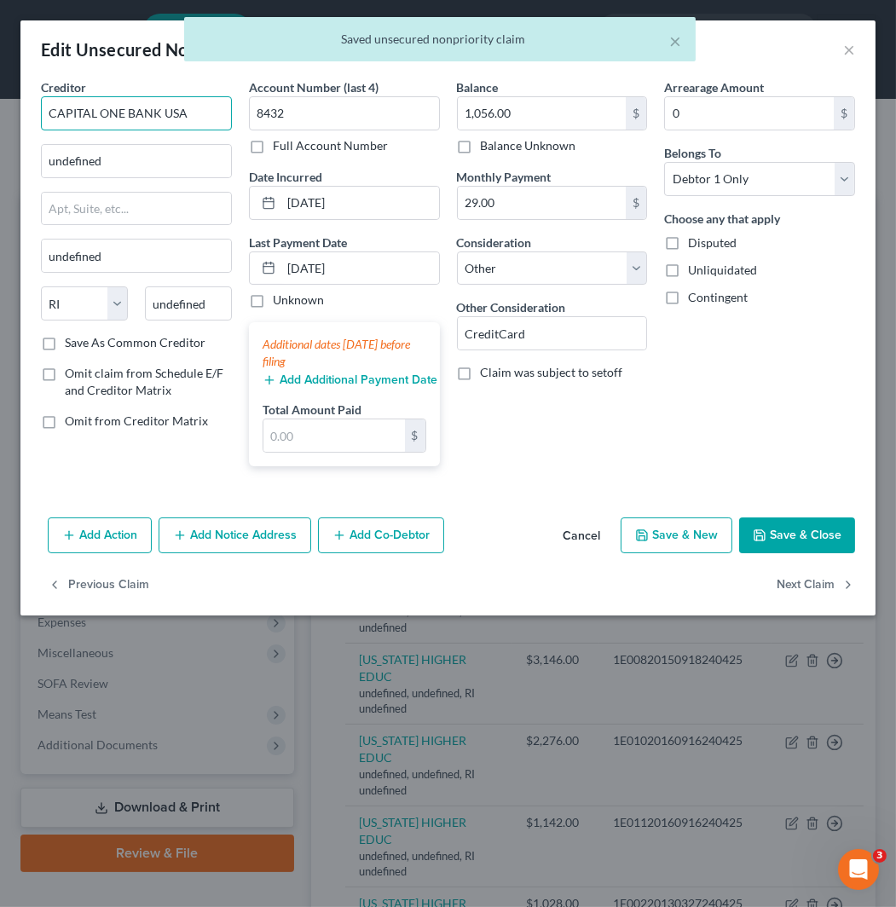
drag, startPoint x: 205, startPoint y: 107, endPoint x: 2, endPoint y: 107, distance: 203.7
click at [2, 107] on div "Edit Unsecured Nonpriority Claim × Creditor * CAPITAL ONE BANK [GEOGRAPHIC_DATA…" at bounding box center [448, 453] width 896 height 907
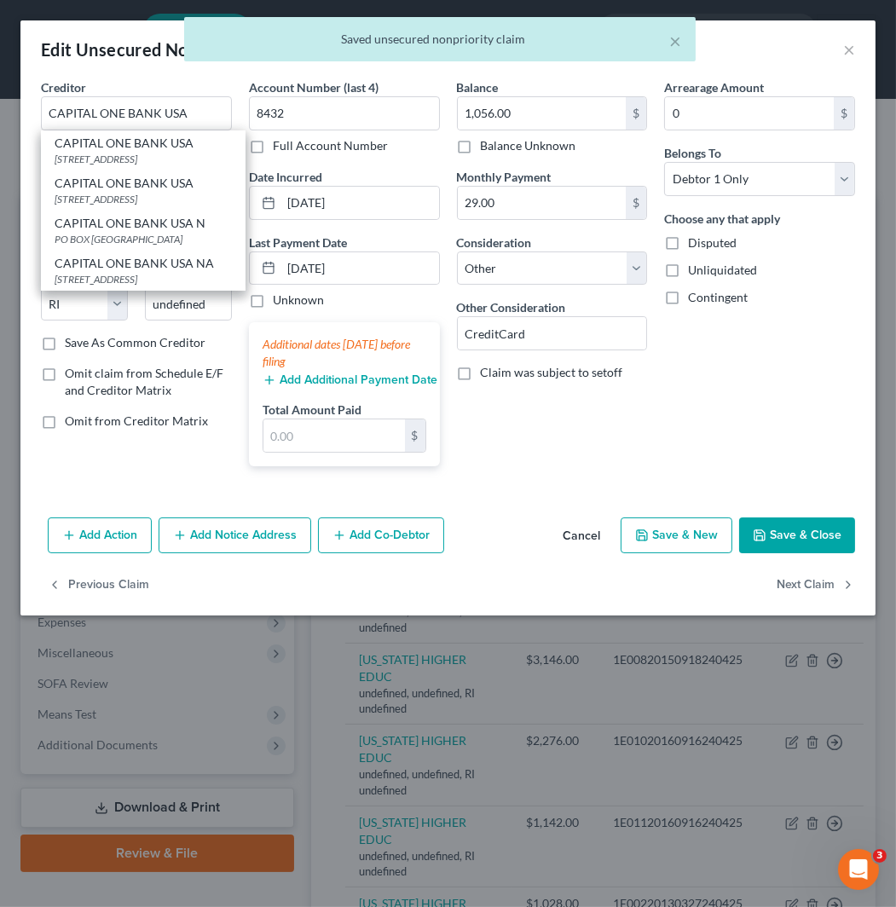
click at [143, 154] on div "[STREET_ADDRESS]" at bounding box center [143, 159] width 177 height 14
type input "PO BOX 31293"
type input "[GEOGRAPHIC_DATA]"
select select "46"
type input "84131"
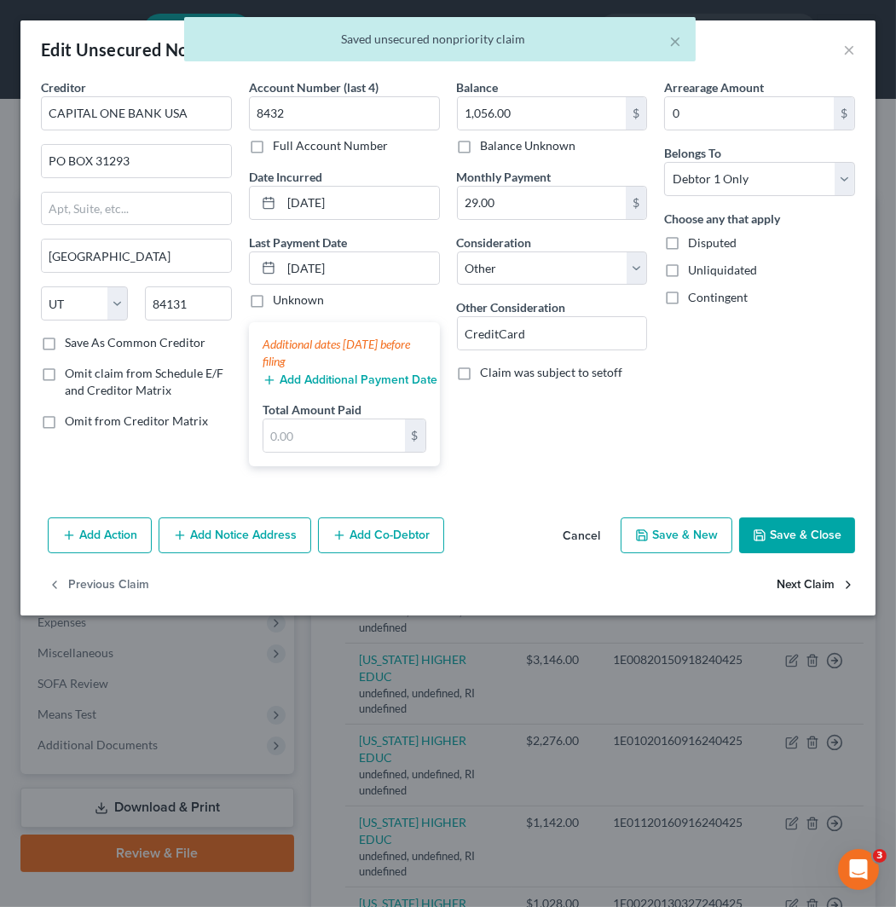
click at [831, 588] on button "Next Claim" at bounding box center [815, 585] width 78 height 36
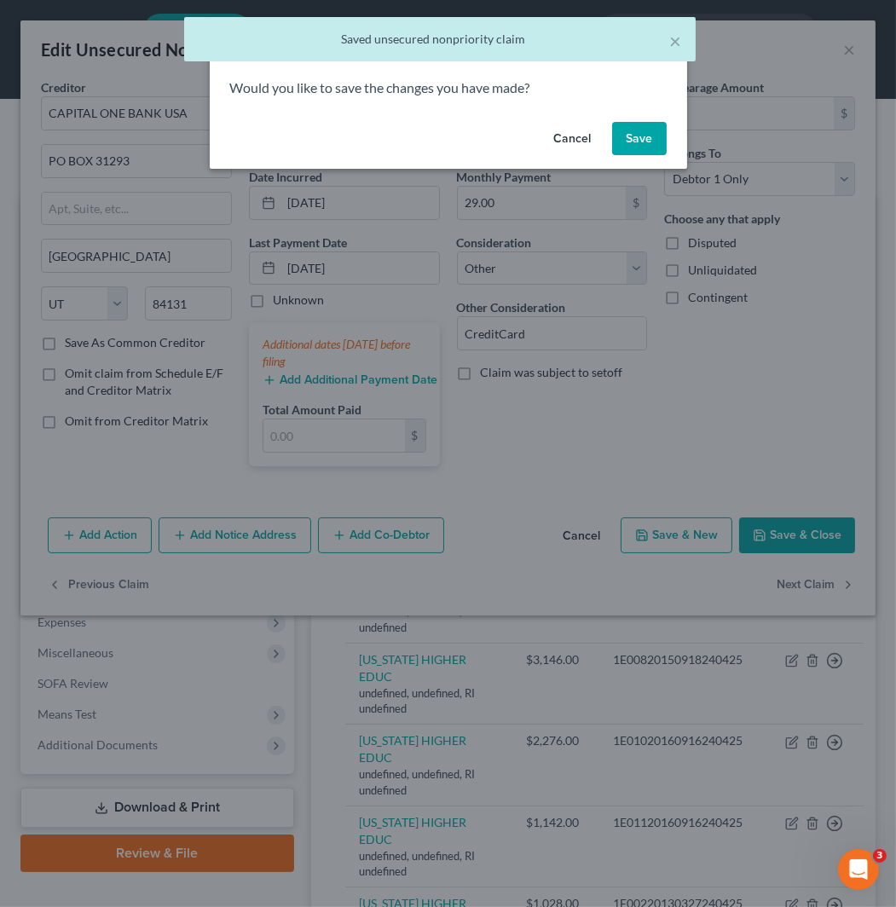
click at [635, 145] on button "Save" at bounding box center [639, 139] width 55 height 34
select select "41"
select select "14"
select select "0"
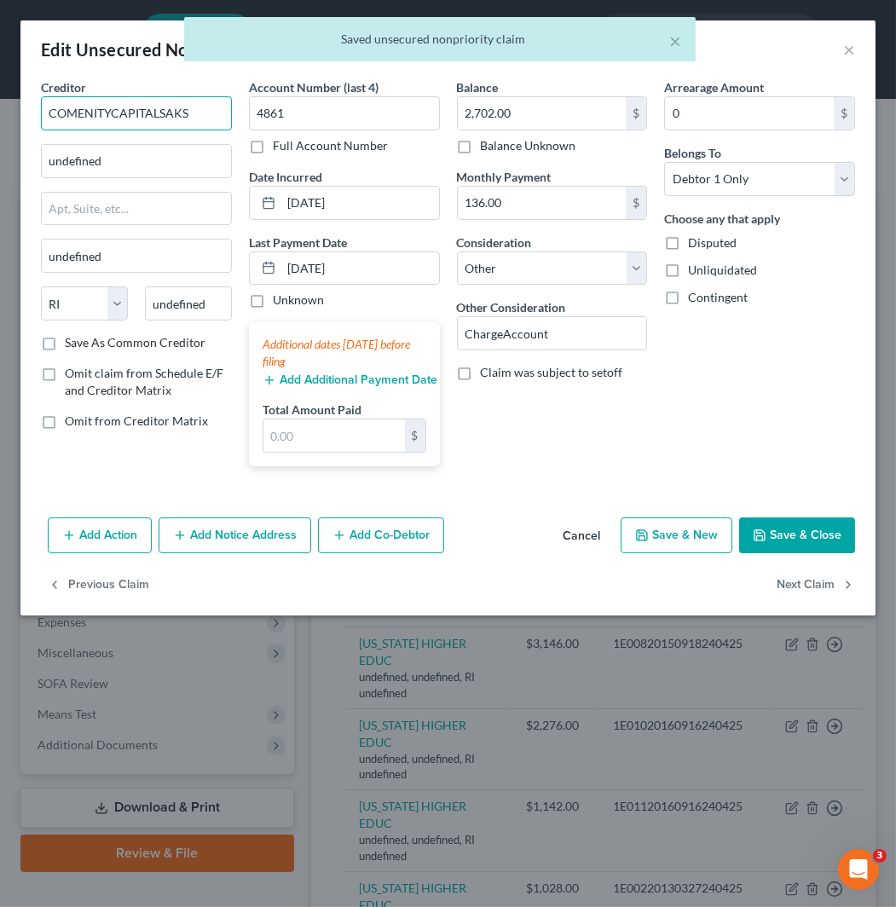
drag, startPoint x: 208, startPoint y: 112, endPoint x: 2, endPoint y: 112, distance: 206.2
click at [2, 112] on div "Edit Unsecured Nonpriority Claim × Creditor * COMENITYCAPITALSAKS undefined und…" at bounding box center [448, 453] width 896 height 907
click at [115, 115] on input "COMENITYCAPITALSAKS" at bounding box center [136, 113] width 191 height 34
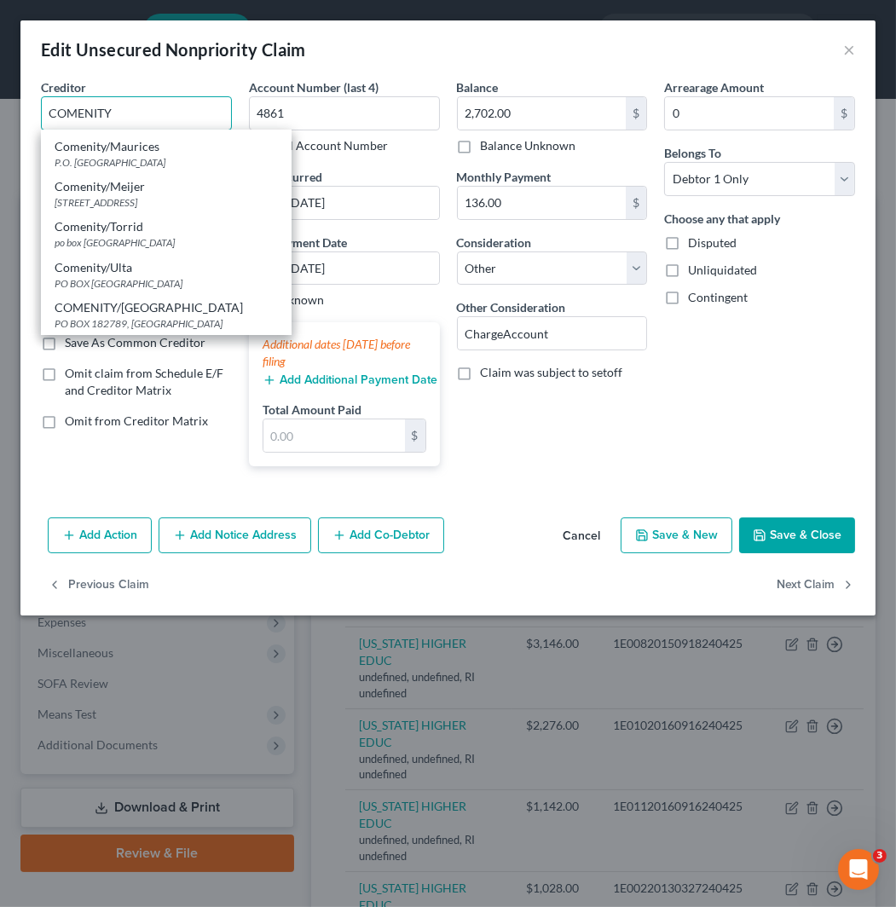
scroll to position [2435, 0]
drag, startPoint x: 2, startPoint y: 108, endPoint x: 2, endPoint y: 137, distance: 29.0
click at [2, 137] on div "Edit Unsecured Nonpriority Claim × Creditor * COMENITY CB/COMENITY PO BOX [GEOG…" at bounding box center [448, 453] width 896 height 907
paste input "CAPITALSAKS"
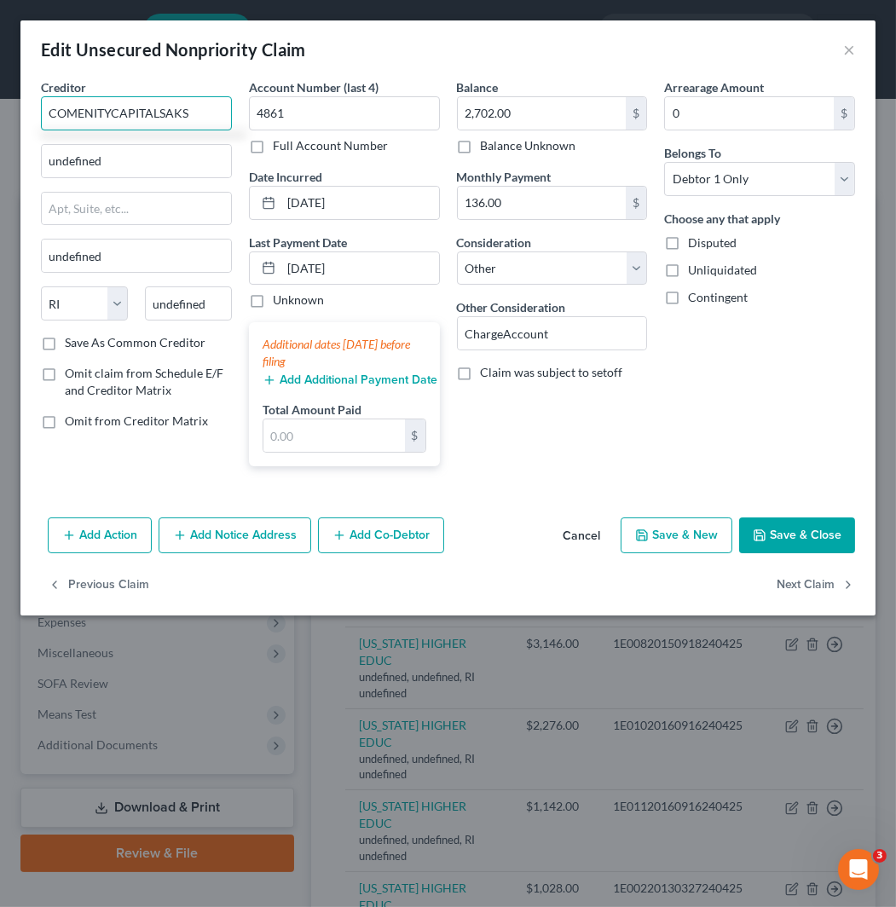
click at [160, 107] on input "COMENITYCAPITALSAKS" at bounding box center [136, 113] width 191 height 34
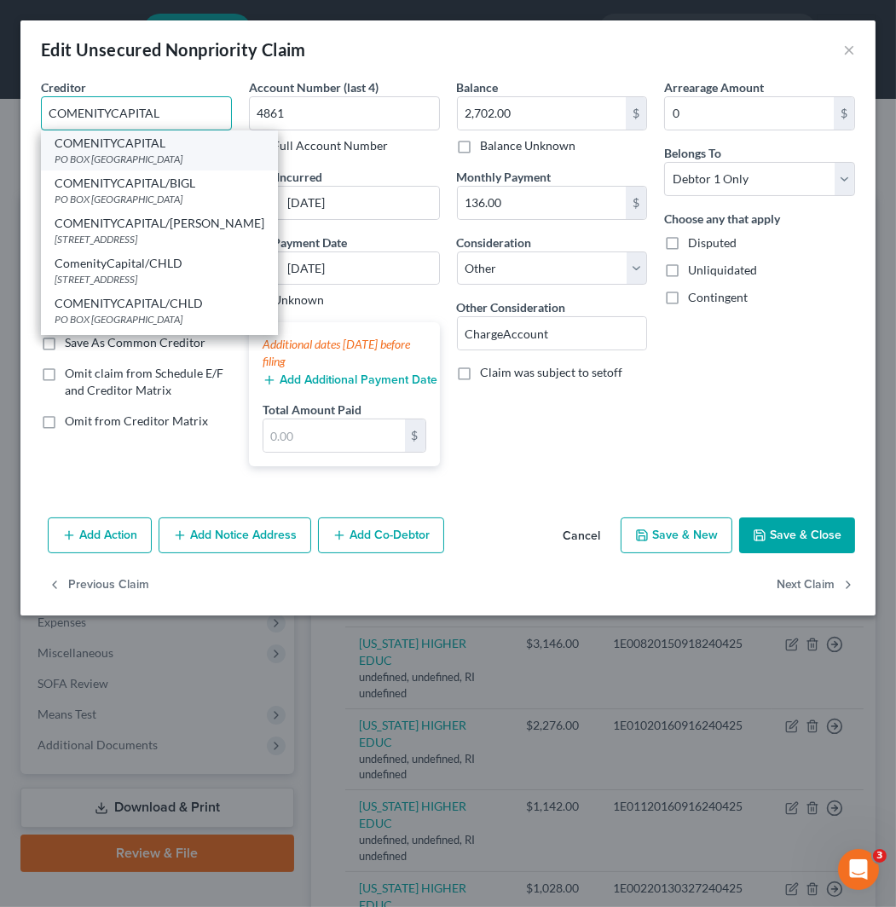
type input "COMENITYCAPITAL"
click at [192, 159] on div "PO BOX [GEOGRAPHIC_DATA]" at bounding box center [160, 159] width 210 height 14
type input "PO BOX 182120"
type input "Columbus"
select select "36"
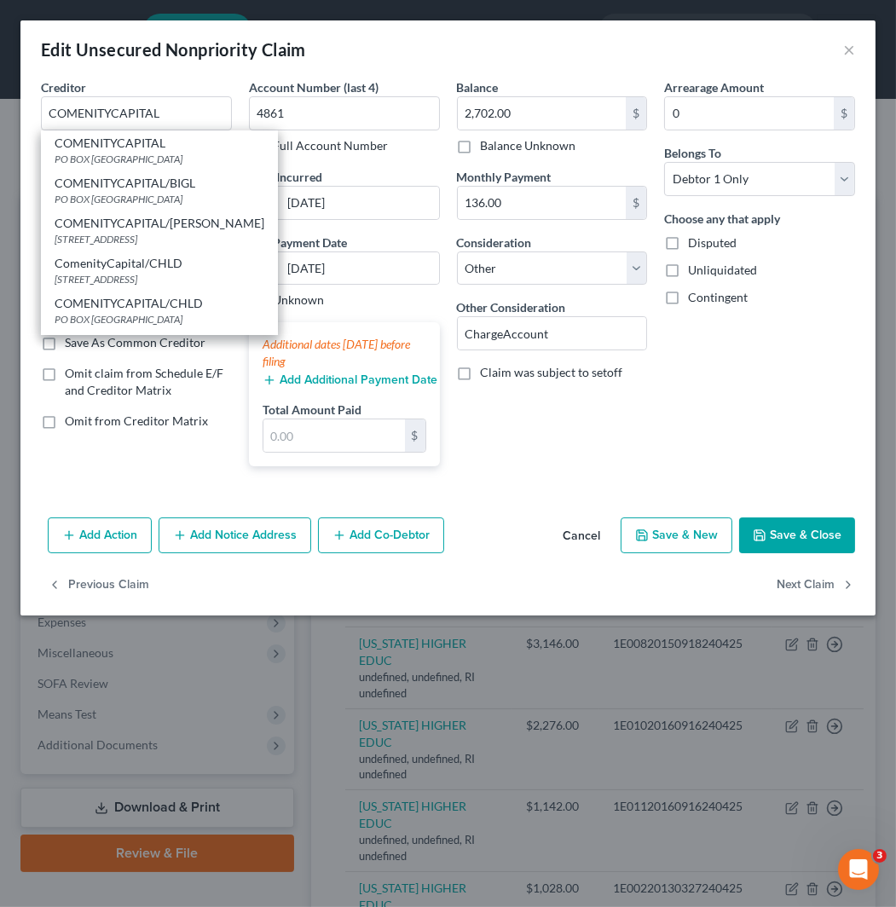
type input "43218"
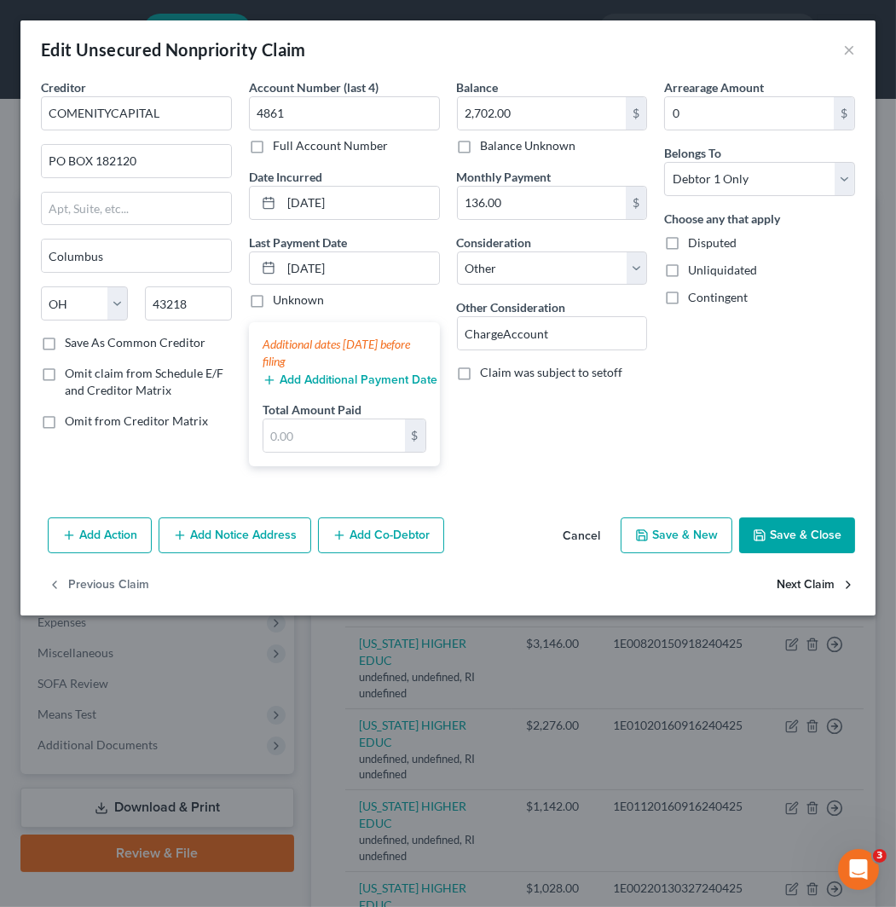
click at [786, 576] on button "Next Claim" at bounding box center [815, 585] width 78 height 36
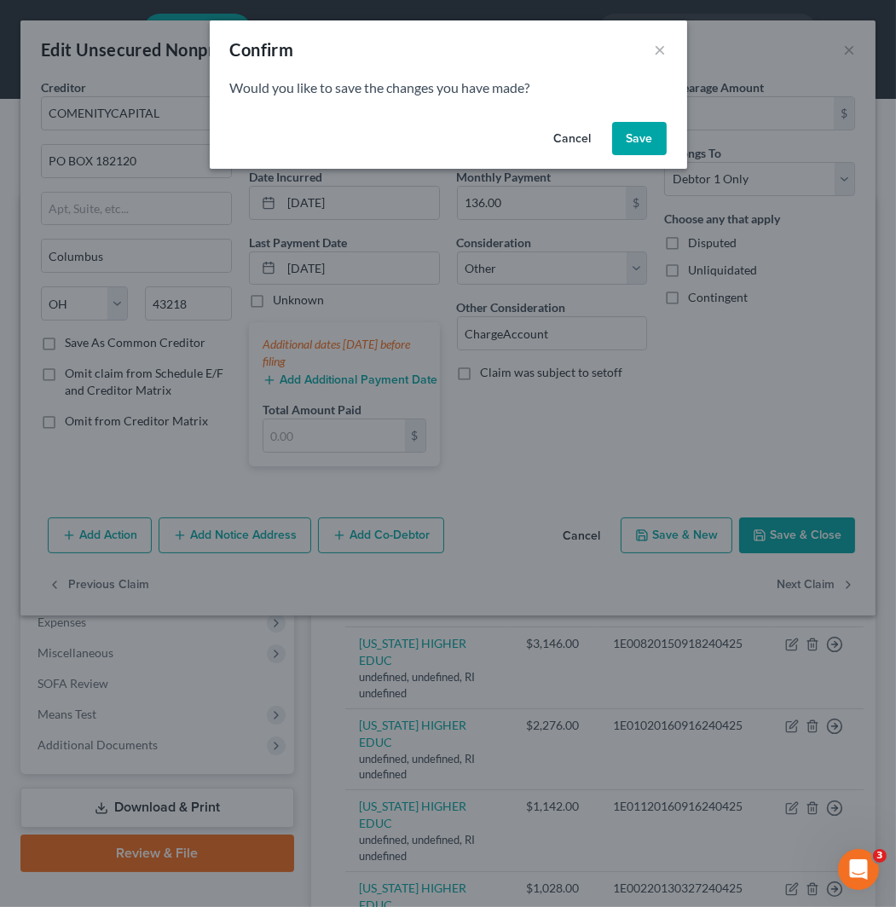
click at [643, 135] on button "Save" at bounding box center [639, 139] width 55 height 34
select select "41"
select select "14"
select select "0"
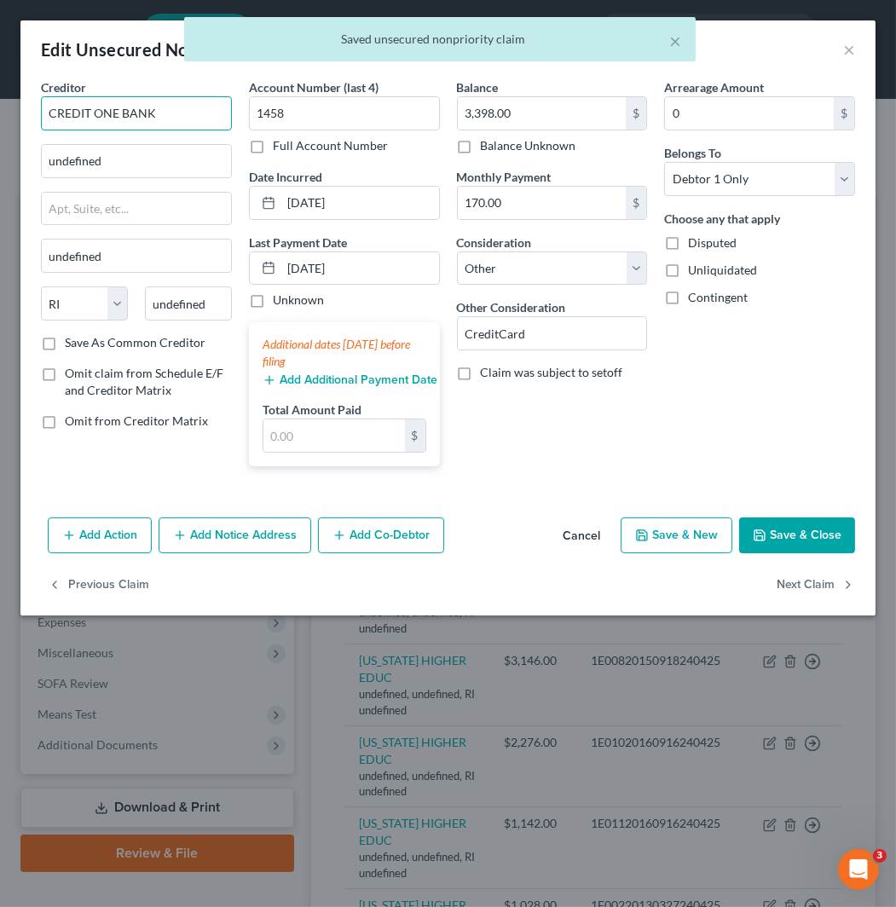
drag, startPoint x: 198, startPoint y: 119, endPoint x: 32, endPoint y: 120, distance: 166.2
click at [32, 120] on div "Creditor * CREDIT ONE BANK undefined undefined State [US_STATE] AK AR AZ CA CO …" at bounding box center [136, 278] width 208 height 401
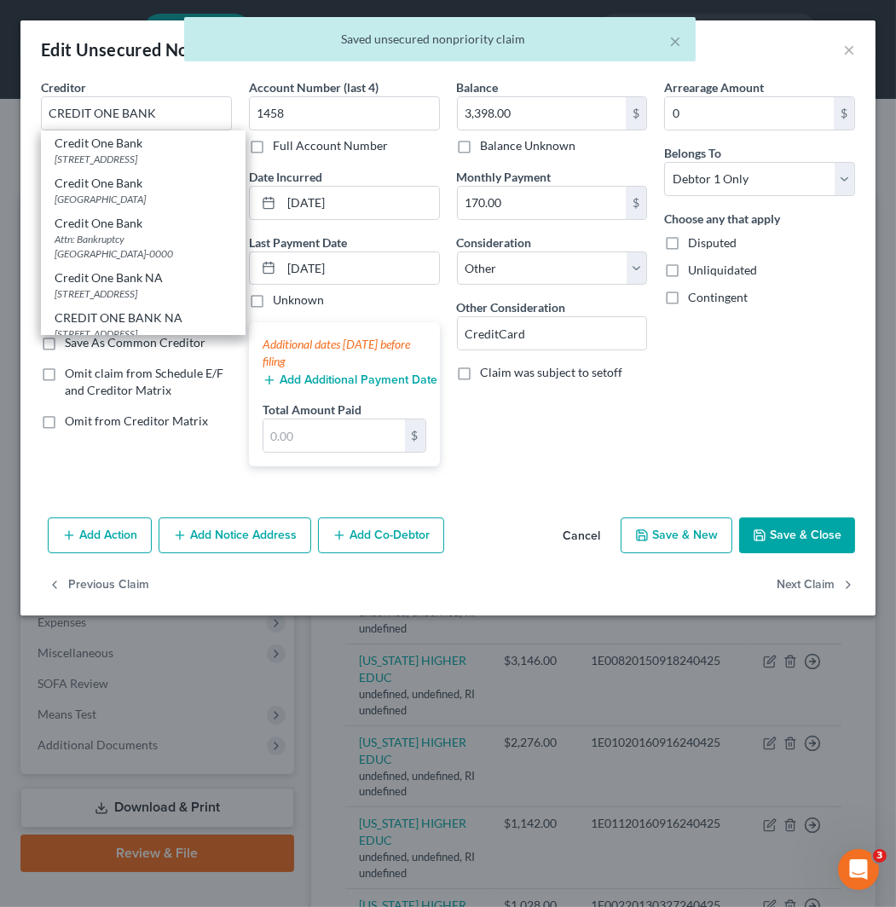
click at [160, 149] on div "Credit One Bank" at bounding box center [143, 143] width 177 height 17
type input "Credit One Bank"
type input "PO Box 98873"
type input "[GEOGRAPHIC_DATA]"
select select "31"
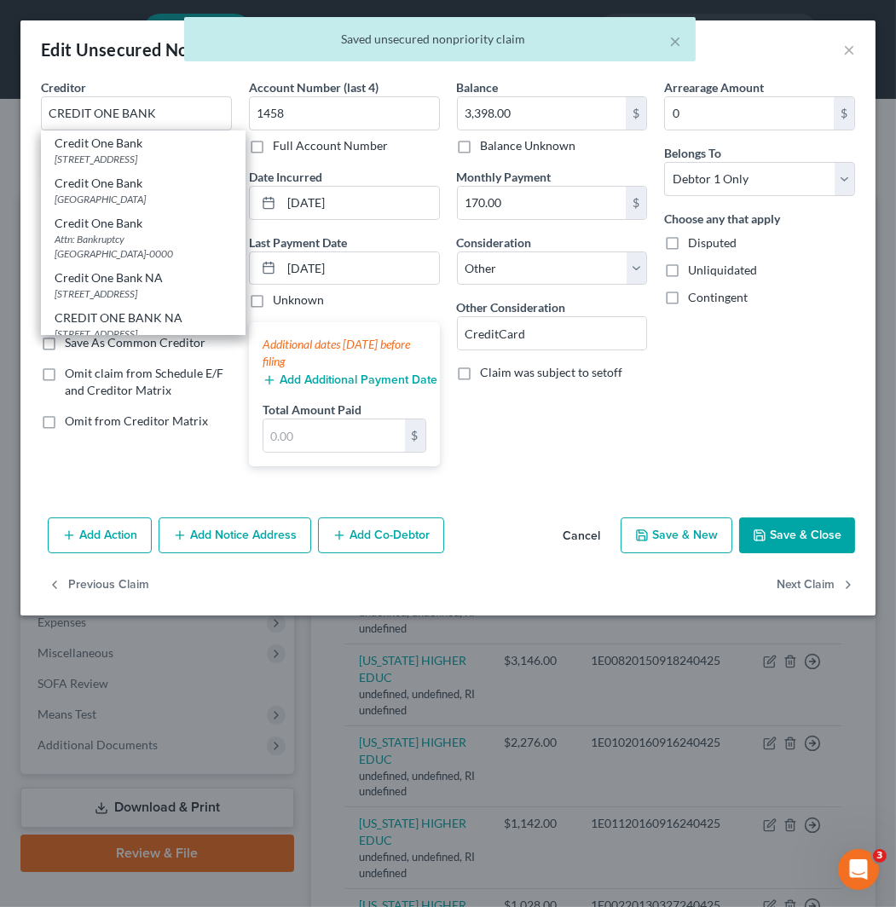
type input "89193"
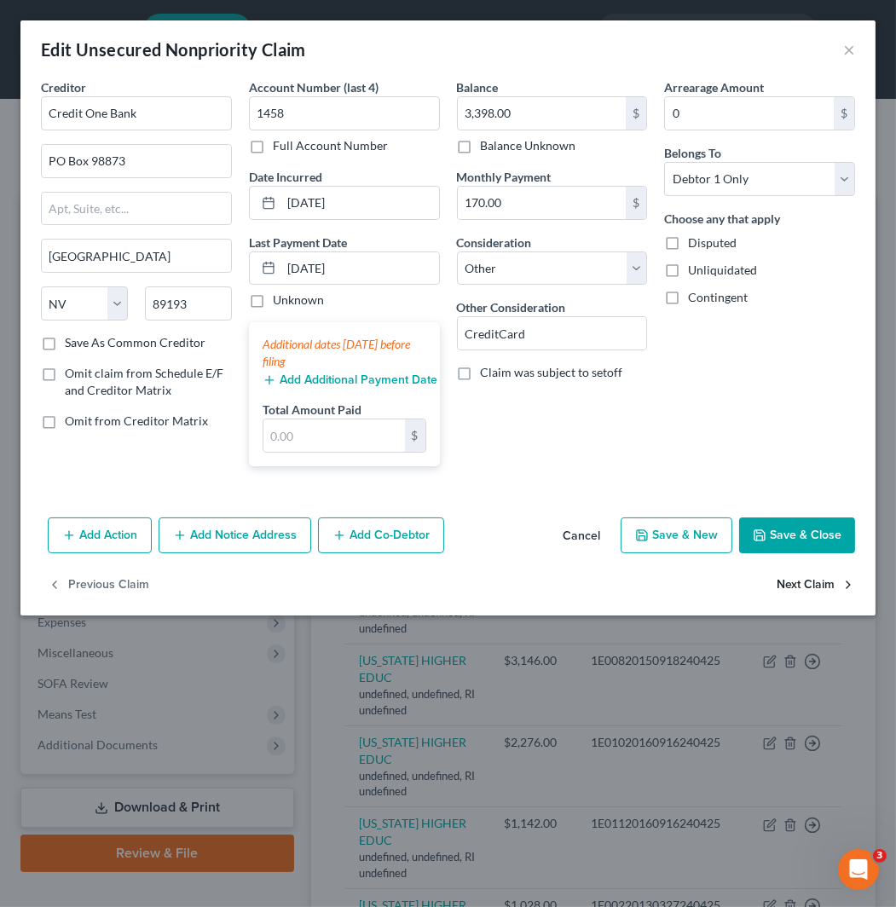
click at [803, 592] on button "Next Claim" at bounding box center [815, 585] width 78 height 36
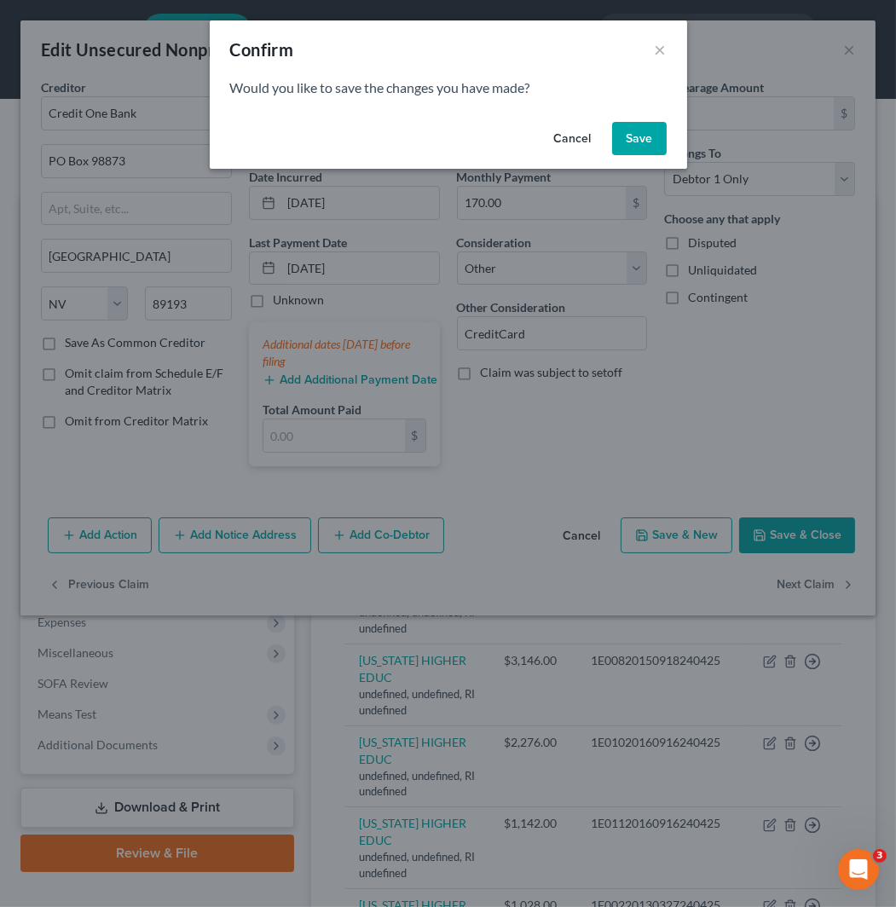
click at [635, 143] on button "Save" at bounding box center [639, 139] width 55 height 34
select select "41"
select select "14"
select select "0"
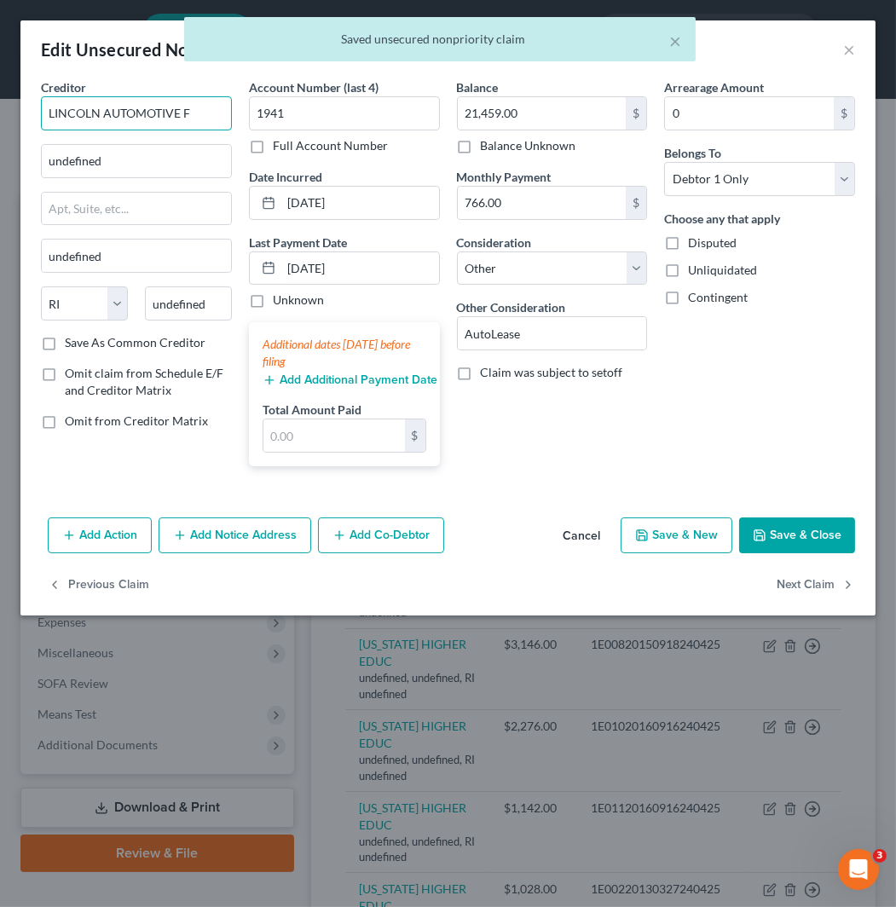
drag, startPoint x: 158, startPoint y: 115, endPoint x: 9, endPoint y: 117, distance: 148.3
click at [9, 117] on div "Edit Unsecured Nonpriority Claim × Creditor * LINCOLN AUTOMOTIVE F undefined un…" at bounding box center [448, 453] width 896 height 907
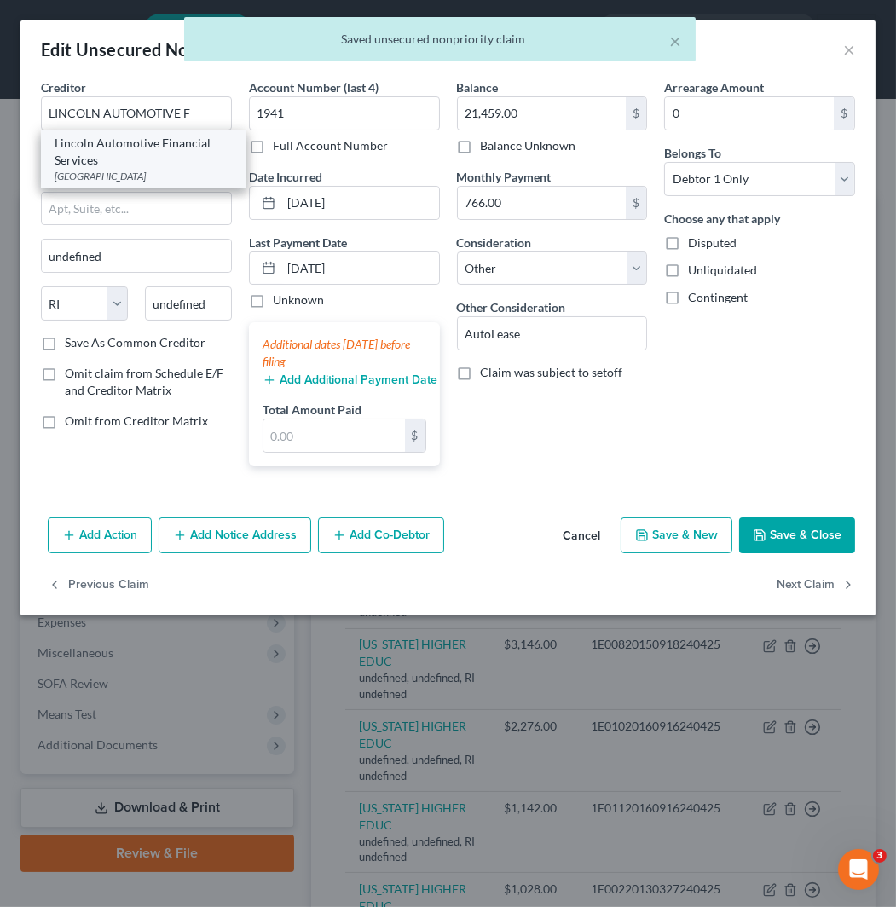
click at [168, 156] on div "Lincoln Automotive Financial Services" at bounding box center [143, 152] width 177 height 34
type input "Lincoln Automotive Financial Services"
type input "PO Box 55000"
type input "[GEOGRAPHIC_DATA]"
select select "23"
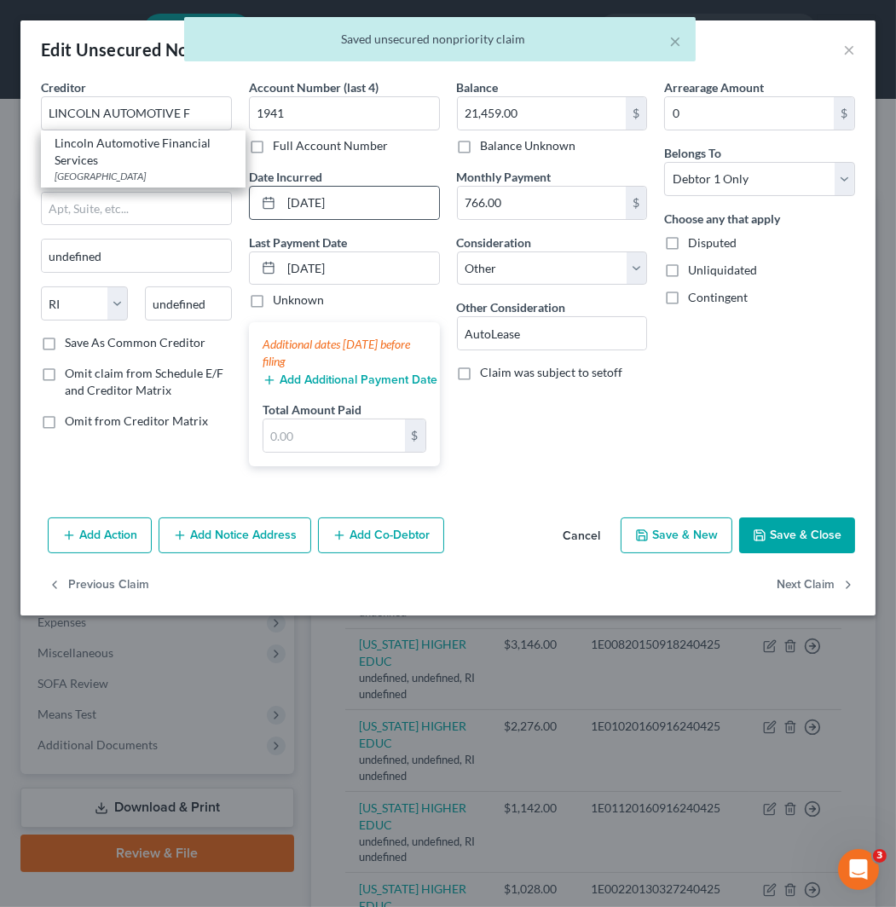
type input "48255"
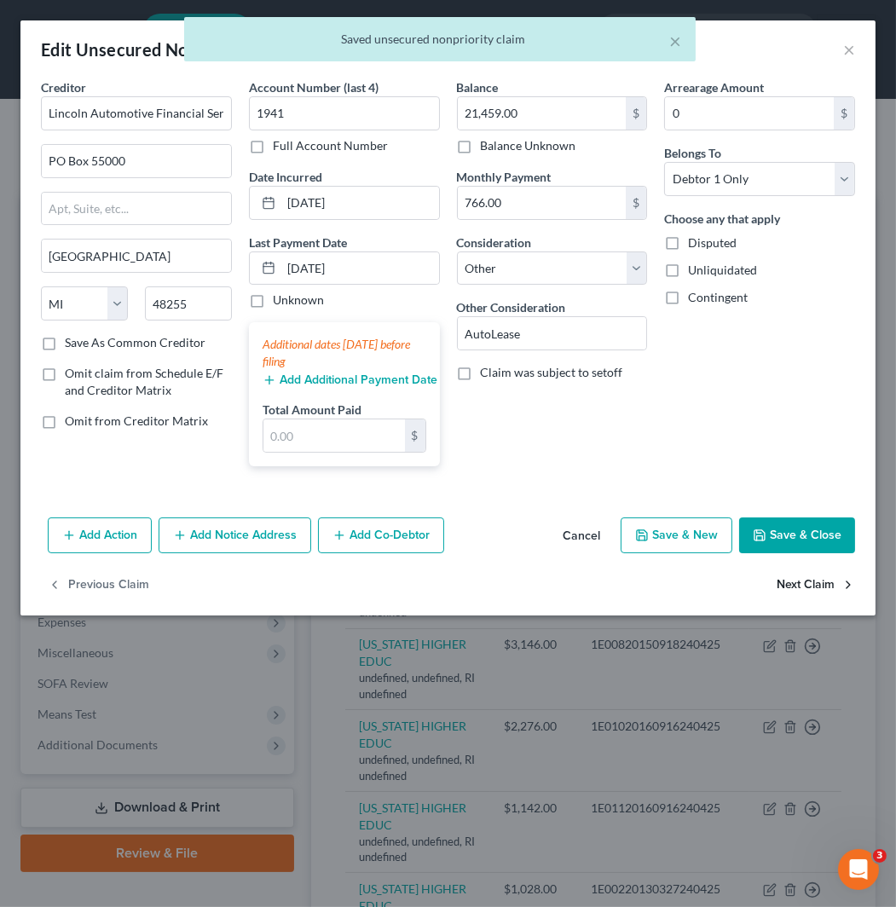
click at [795, 585] on button "Next Claim" at bounding box center [815, 585] width 78 height 36
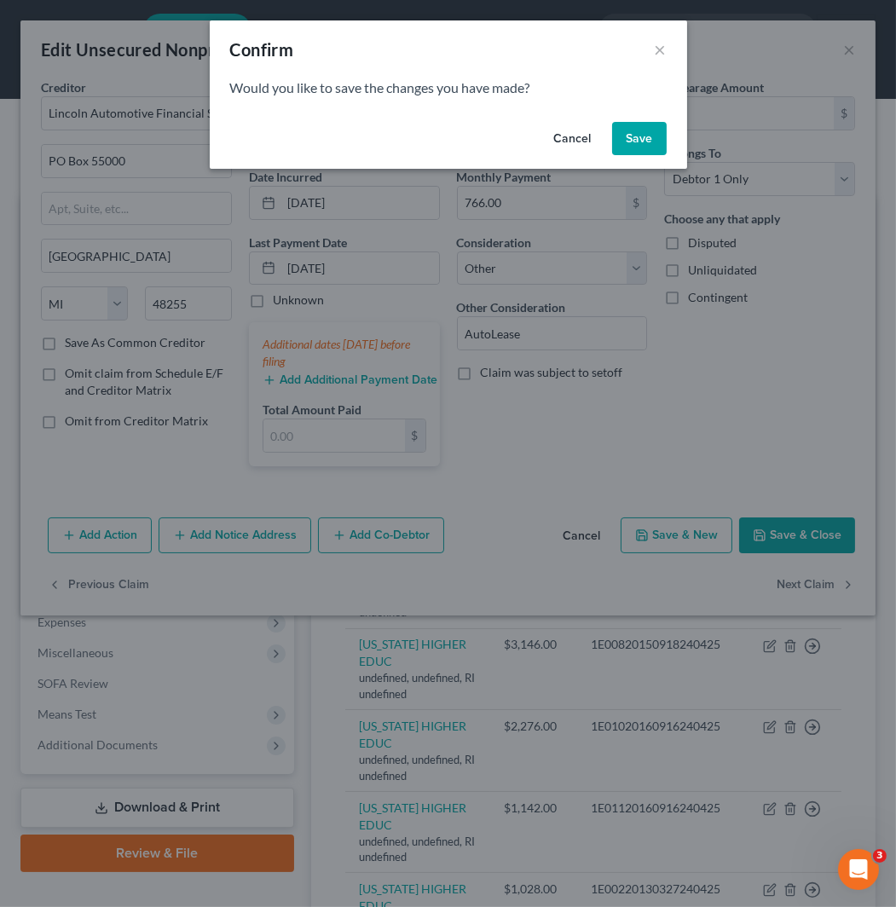
click at [649, 126] on button "Save" at bounding box center [639, 139] width 55 height 34
select select "41"
select select "14"
select select "0"
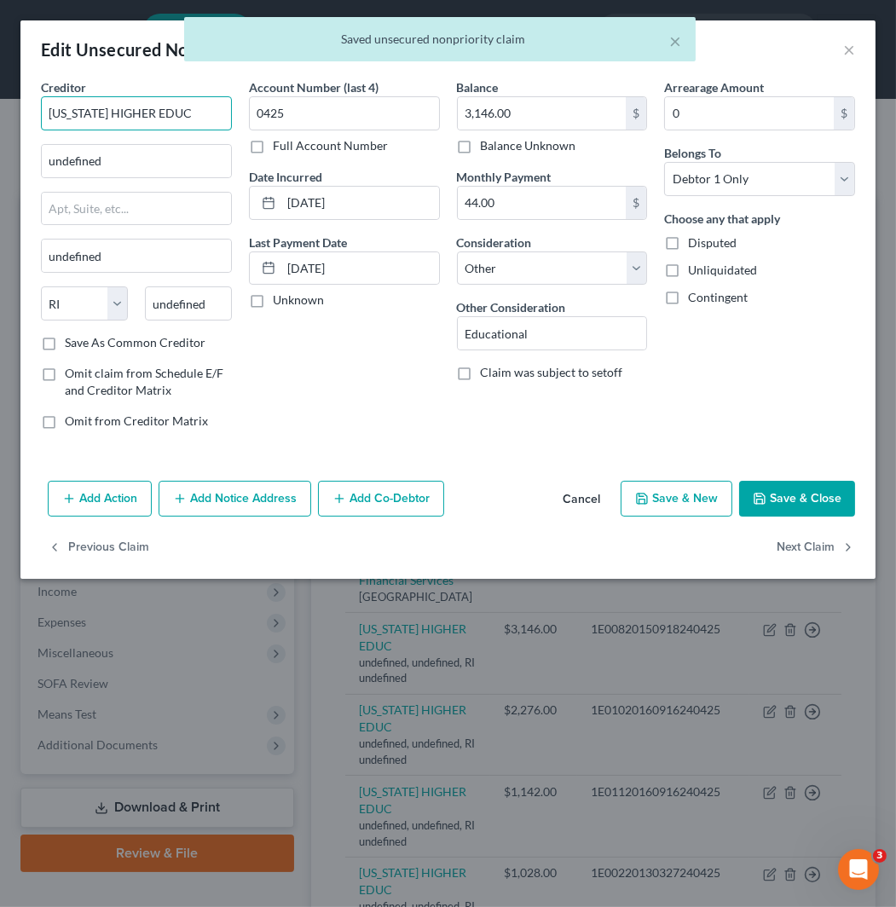
drag, startPoint x: 215, startPoint y: 112, endPoint x: 6, endPoint y: 115, distance: 208.8
click at [6, 115] on div "Edit Unsecured Nonpriority Claim × Creditor * [US_STATE] HIGHER EDUC undefined …" at bounding box center [448, 453] width 896 height 907
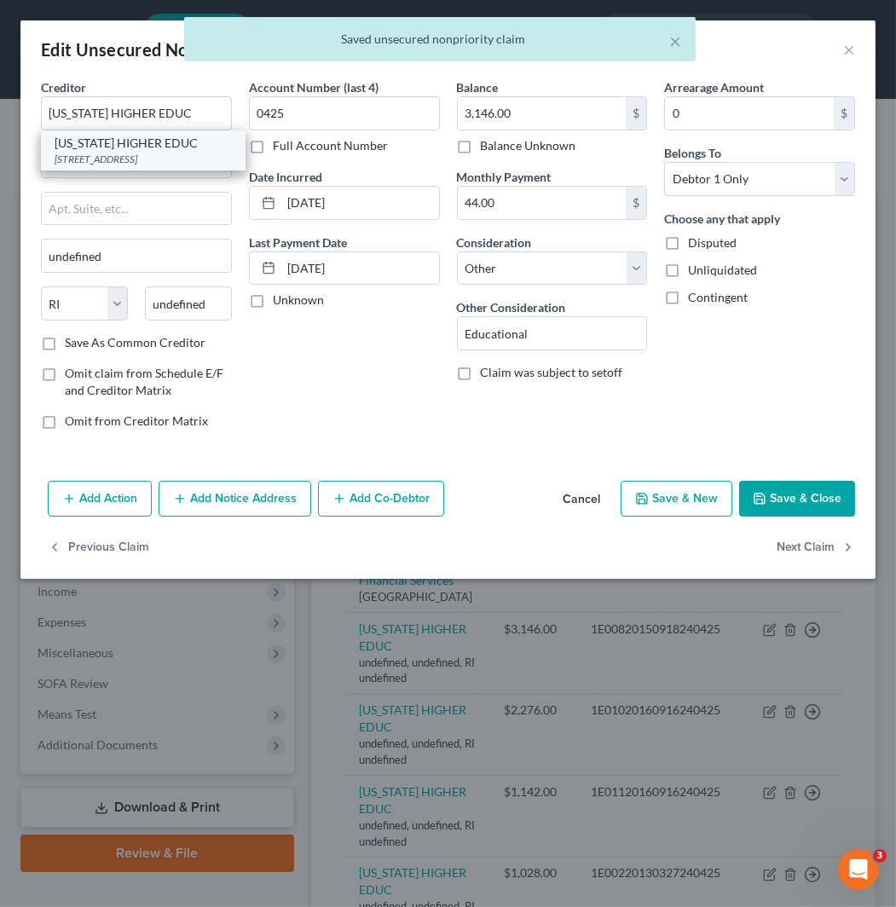
click at [153, 152] on div "[STREET_ADDRESS]" at bounding box center [143, 159] width 177 height 14
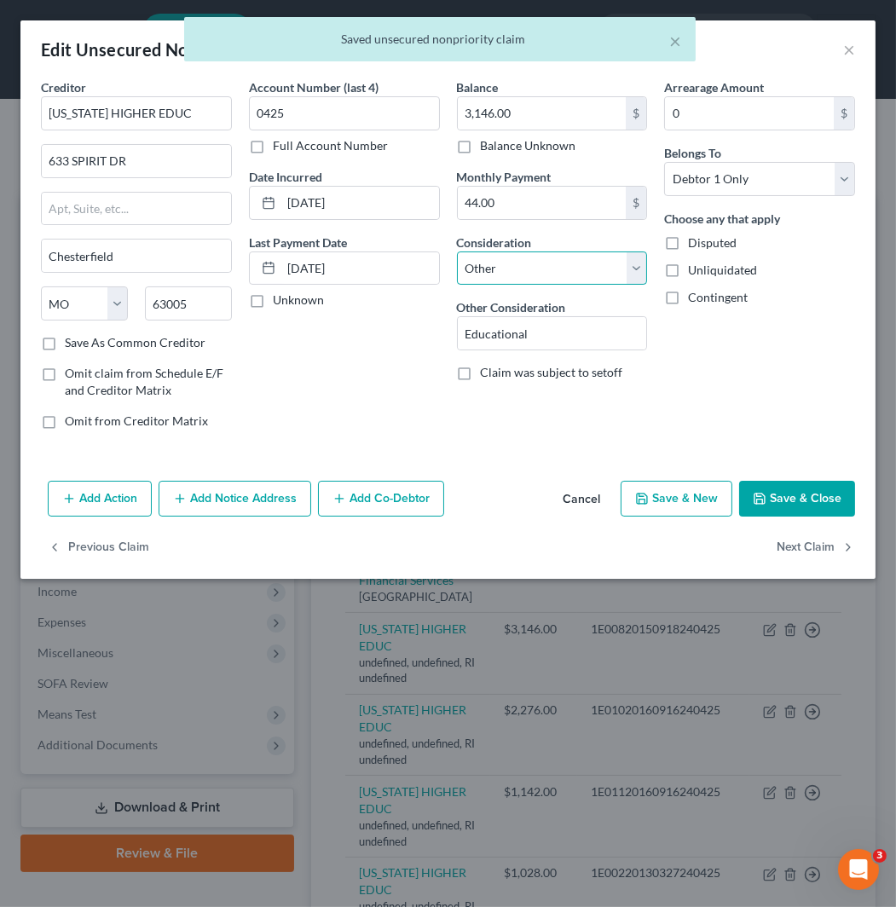
drag, startPoint x: 539, startPoint y: 265, endPoint x: 547, endPoint y: 279, distance: 16.1
click at [539, 265] on select "Select Cable / Satellite Services Collection Agency Credit Card Debt Debt Couns…" at bounding box center [552, 268] width 191 height 34
click at [457, 251] on select "Select Cable / Satellite Services Collection Agency Credit Card Debt Debt Couns…" at bounding box center [552, 268] width 191 height 34
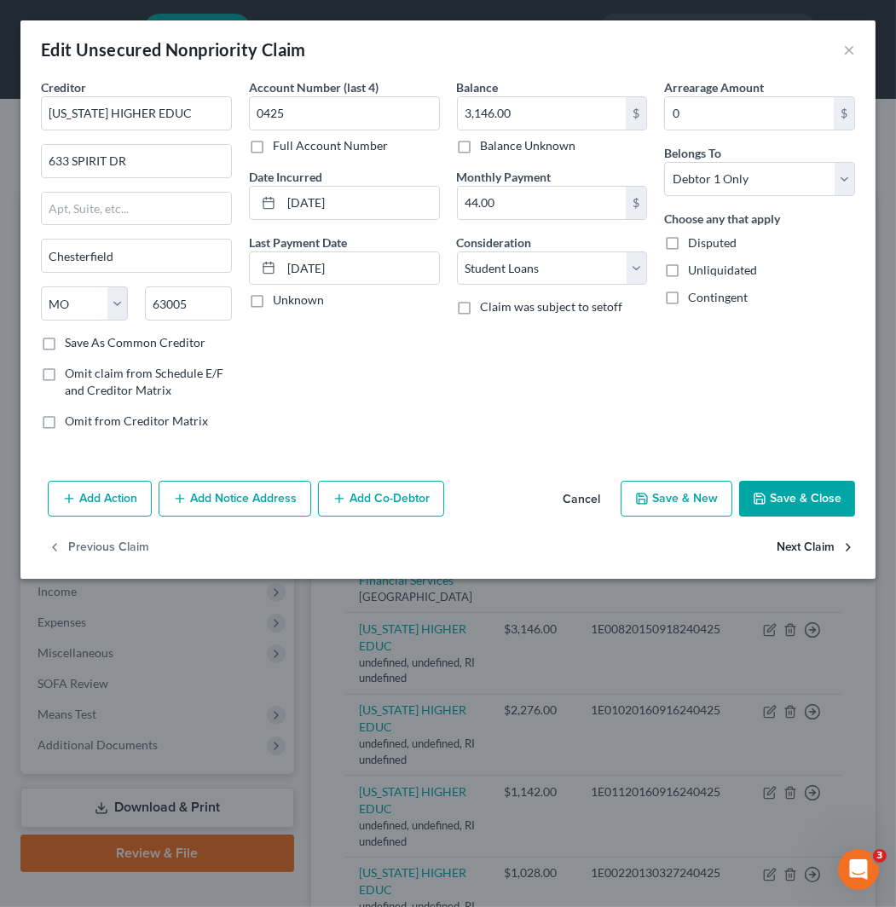
click at [813, 539] on button "Next Claim" at bounding box center [815, 548] width 78 height 36
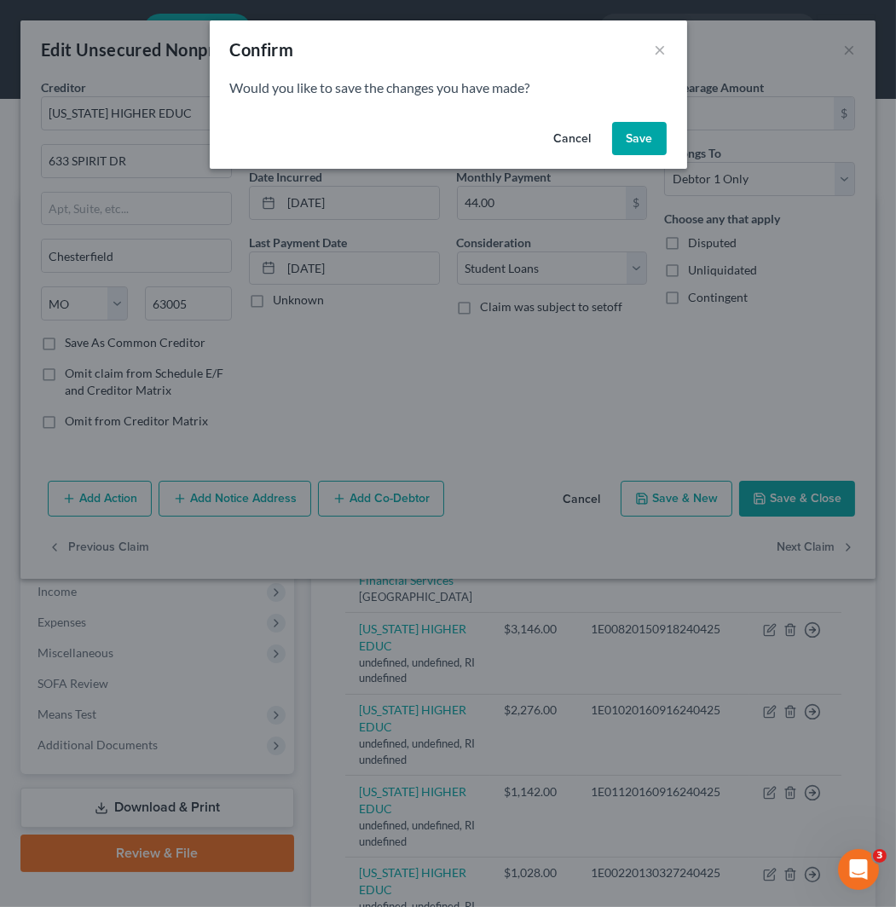
click at [645, 138] on button "Save" at bounding box center [639, 139] width 55 height 34
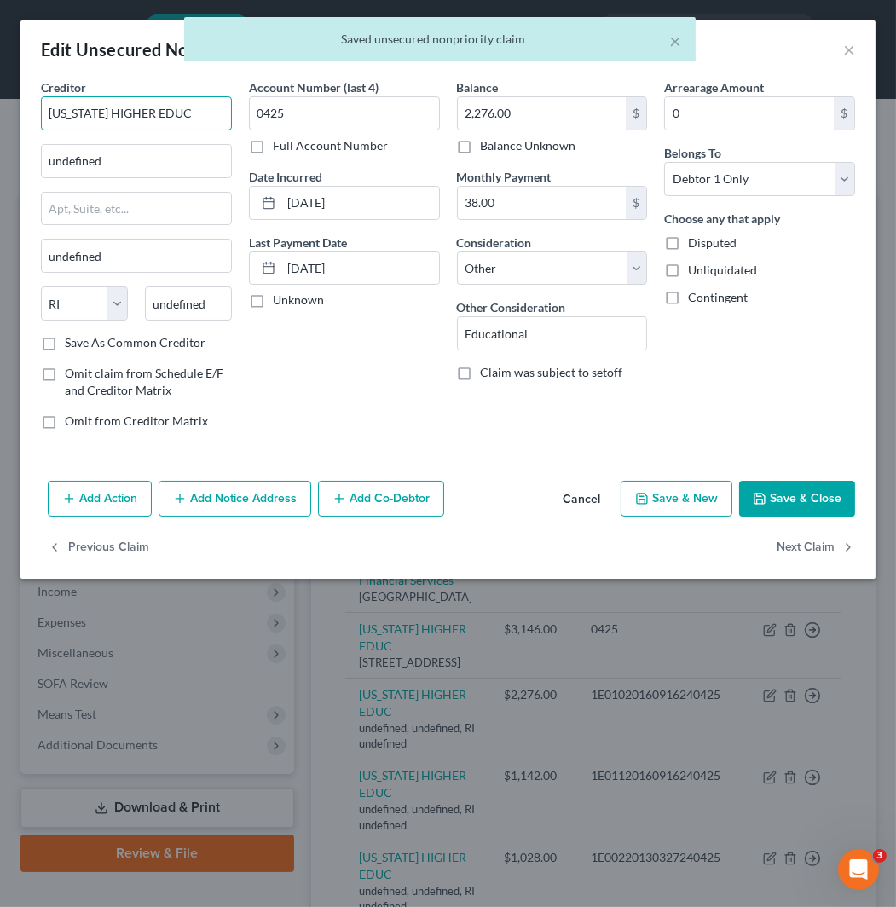
drag, startPoint x: 198, startPoint y: 117, endPoint x: 2, endPoint y: 113, distance: 196.0
click at [2, 113] on div "Edit Unsecured Nonpriority Claim × Creditor * [US_STATE] HIGHER EDUC undefined …" at bounding box center [448, 453] width 896 height 907
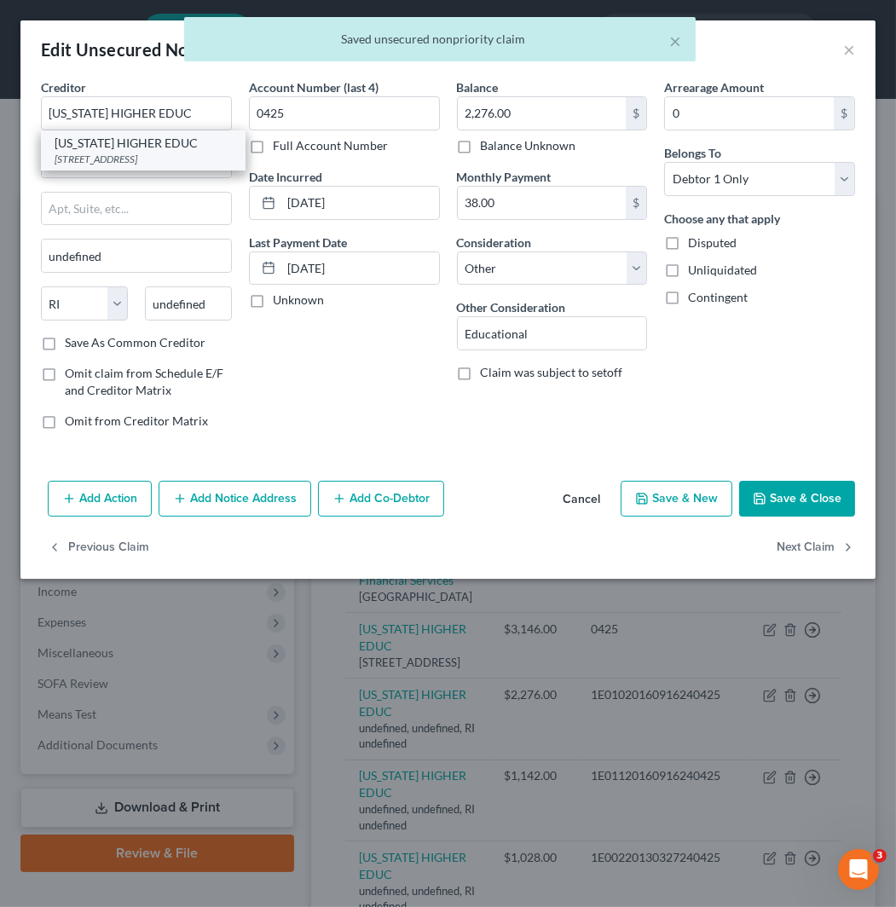
click at [153, 166] on div "[STREET_ADDRESS]" at bounding box center [143, 159] width 177 height 14
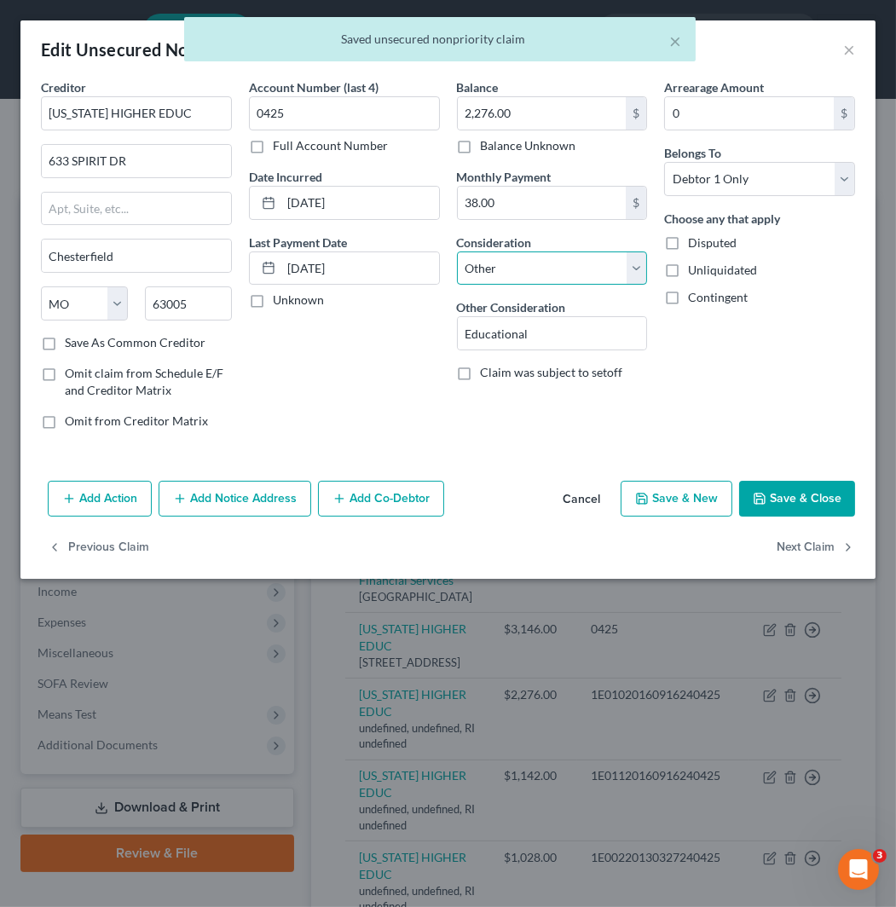
drag, startPoint x: 540, startPoint y: 270, endPoint x: 543, endPoint y: 280, distance: 9.7
click at [540, 270] on select "Select Cable / Satellite Services Collection Agency Credit Card Debt Debt Couns…" at bounding box center [552, 268] width 191 height 34
click at [457, 251] on select "Select Cable / Satellite Services Collection Agency Credit Card Debt Debt Couns…" at bounding box center [552, 268] width 191 height 34
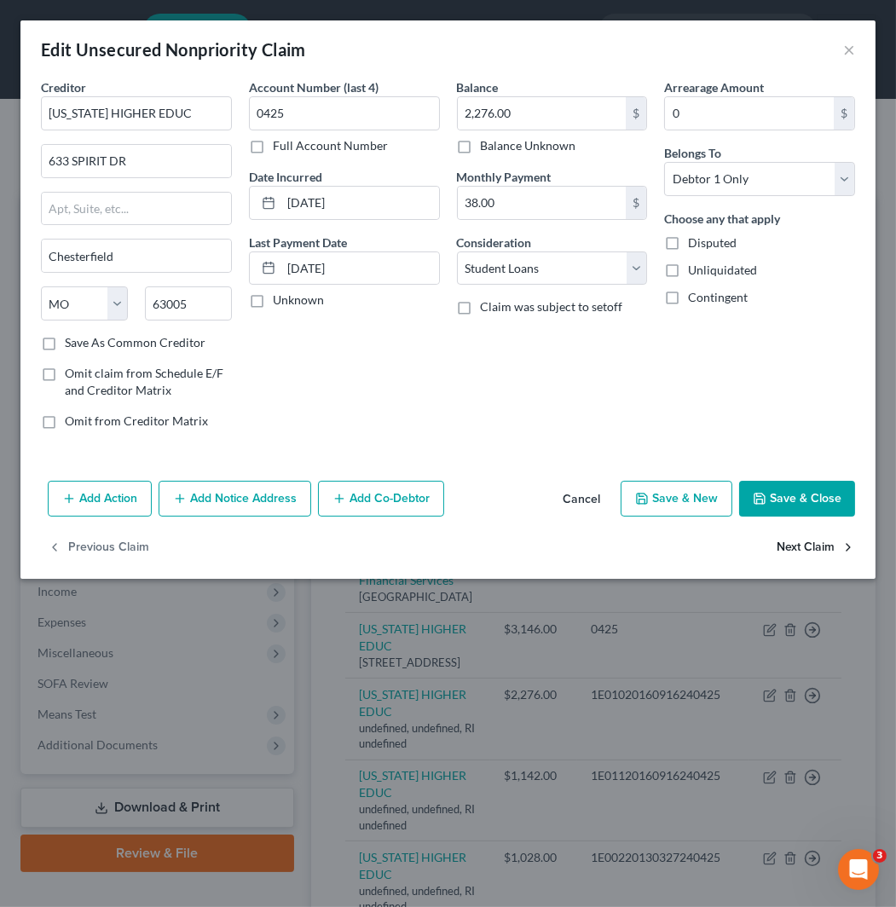
click at [823, 546] on button "Next Claim" at bounding box center [815, 548] width 78 height 36
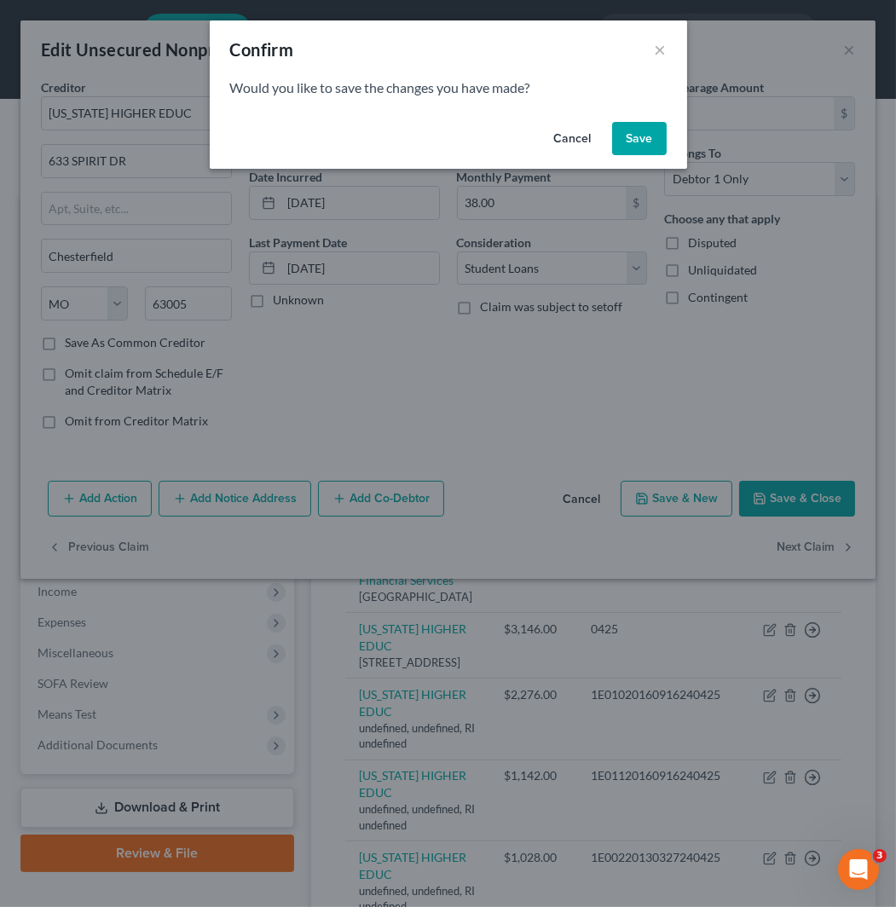
click at [649, 136] on button "Save" at bounding box center [639, 139] width 55 height 34
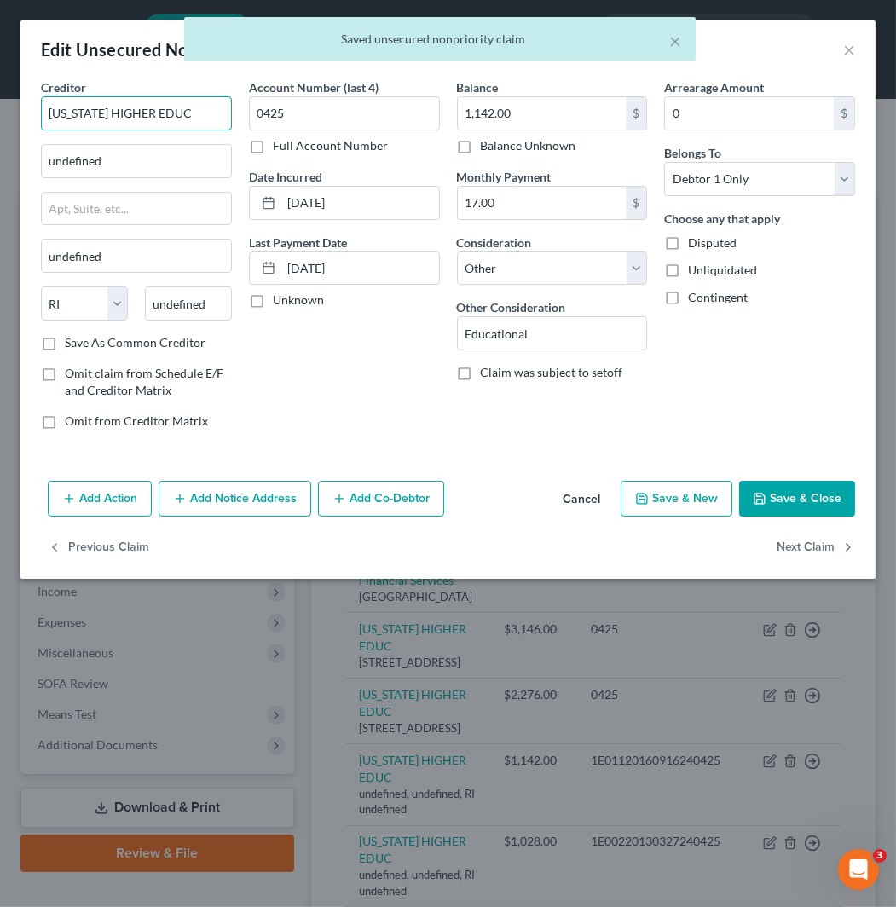
drag, startPoint x: 198, startPoint y: 119, endPoint x: 2, endPoint y: 119, distance: 196.0
click at [2, 119] on div "Edit Unsecured Nonpriority Claim × Creditor * [US_STATE] HIGHER EDUC undefined …" at bounding box center [448, 453] width 896 height 907
click at [141, 150] on div "[US_STATE] HIGHER EDUC" at bounding box center [143, 143] width 177 height 17
drag, startPoint x: 547, startPoint y: 269, endPoint x: 547, endPoint y: 284, distance: 14.5
click at [547, 269] on select "Select Cable / Satellite Services Collection Agency Credit Card Debt Debt Couns…" at bounding box center [552, 268] width 191 height 34
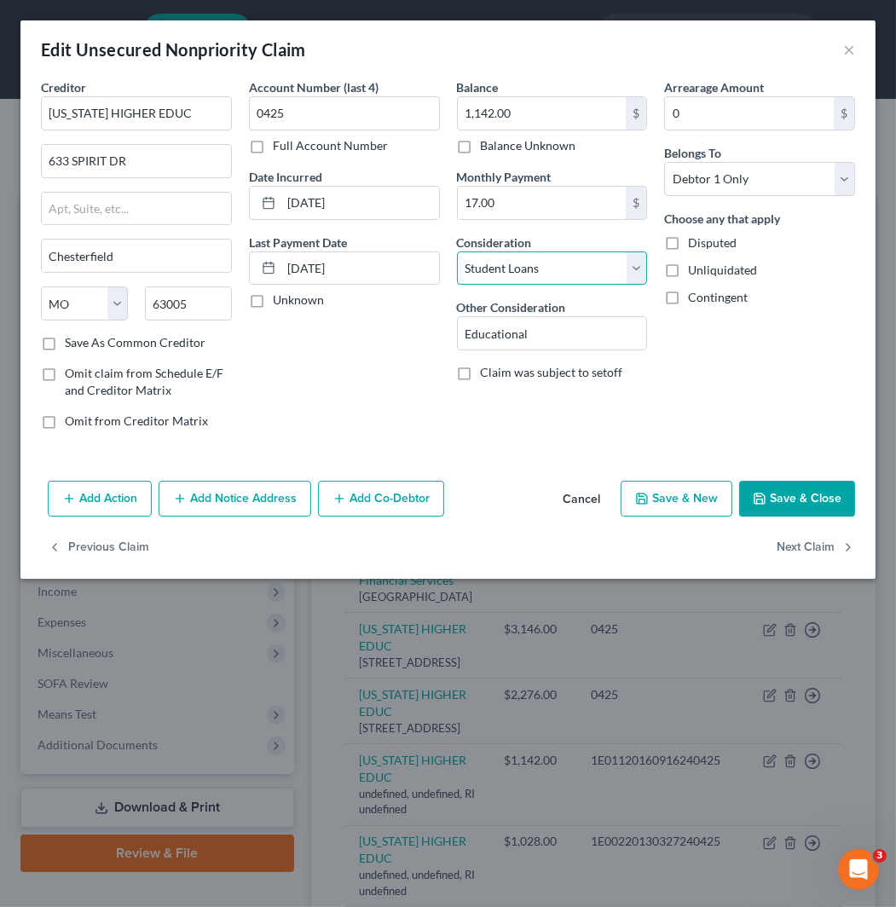
click at [457, 251] on select "Select Cable / Satellite Services Collection Agency Credit Card Debt Debt Couns…" at bounding box center [552, 268] width 191 height 34
click at [804, 551] on button "Next Claim" at bounding box center [815, 548] width 78 height 36
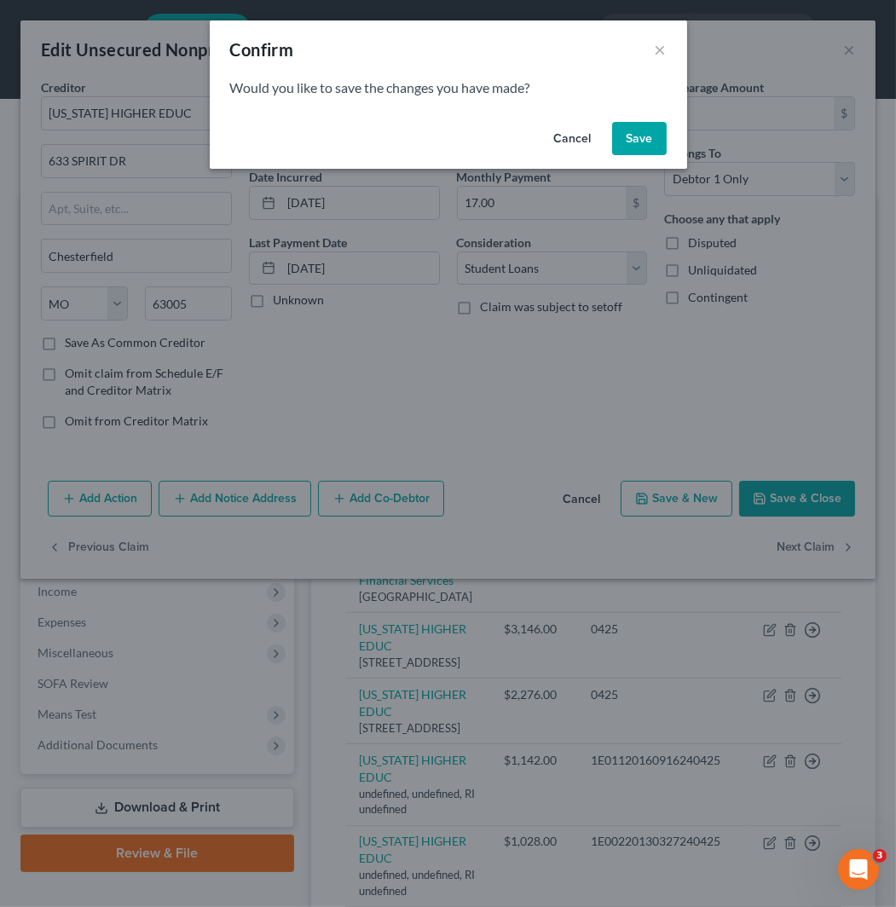
click at [643, 134] on button "Save" at bounding box center [639, 139] width 55 height 34
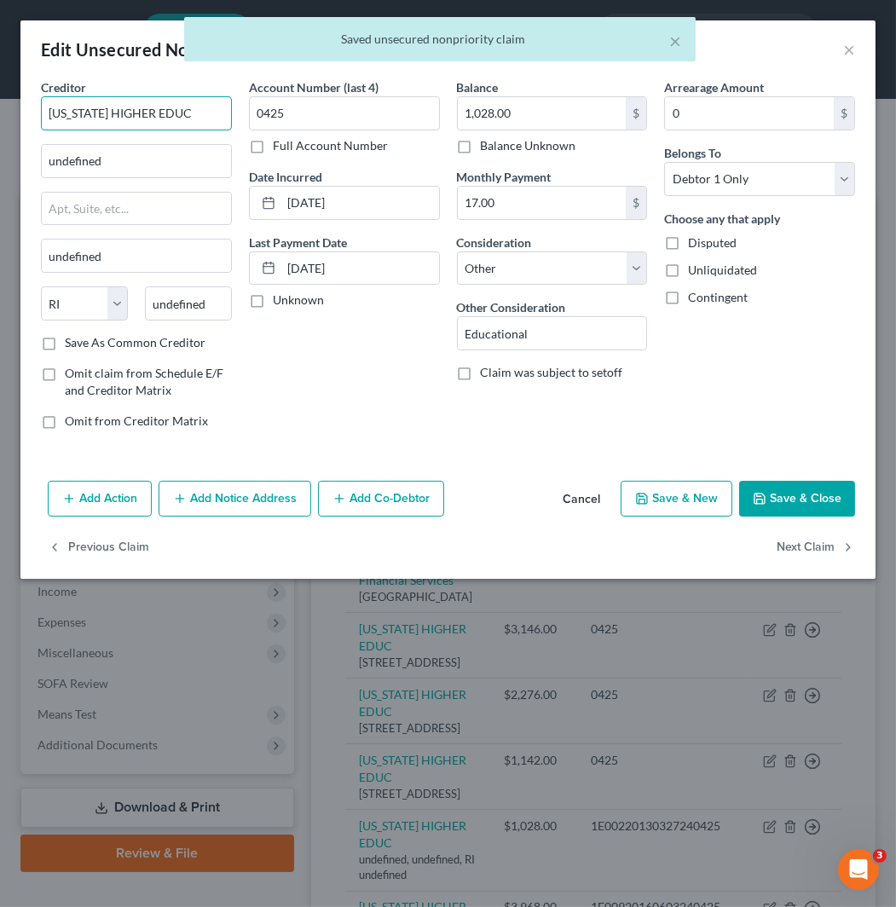
drag, startPoint x: 191, startPoint y: 117, endPoint x: 36, endPoint y: 117, distance: 155.1
click at [36, 117] on div "Creditor * [US_STATE] HIGHER EDUC undefined undefined State [US_STATE] AK AR AZ…" at bounding box center [136, 260] width 208 height 365
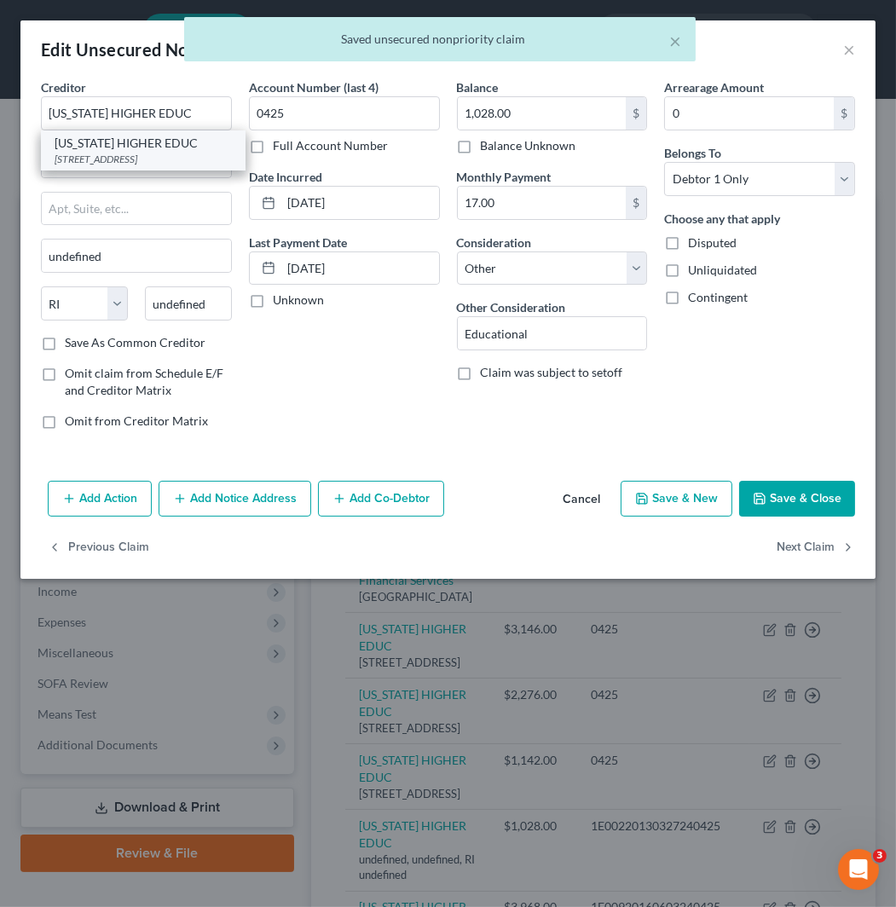
click at [130, 155] on div "[STREET_ADDRESS]" at bounding box center [143, 159] width 177 height 14
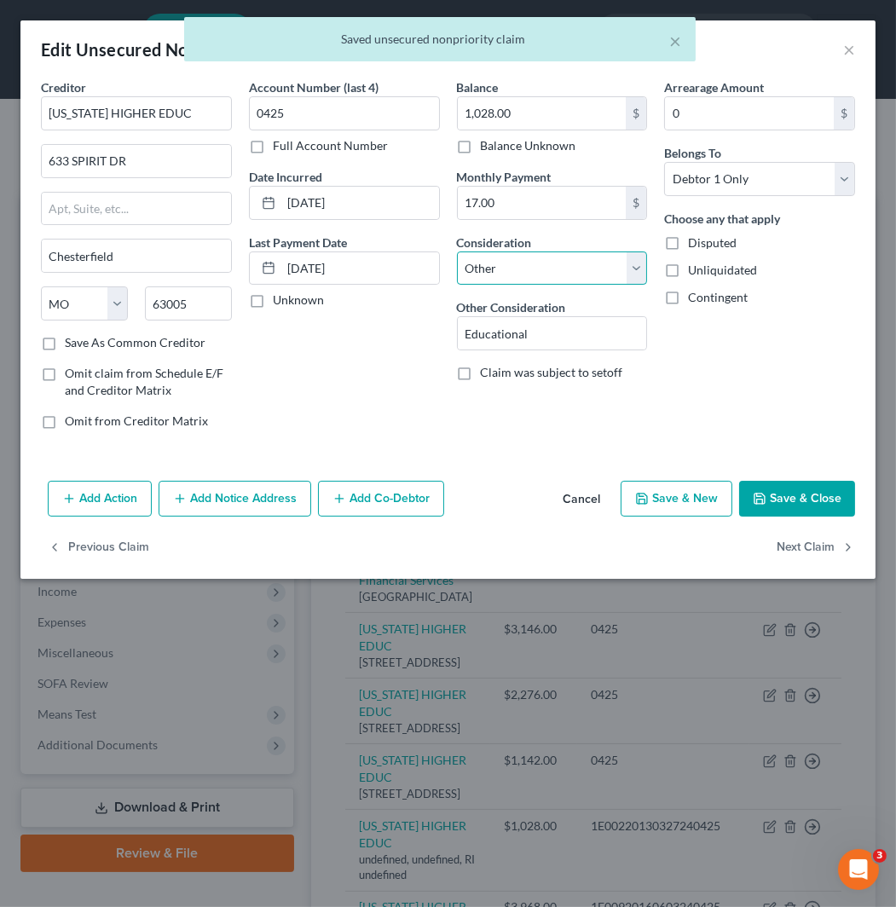
click at [506, 257] on select "Select Cable / Satellite Services Collection Agency Credit Card Debt Debt Couns…" at bounding box center [552, 268] width 191 height 34
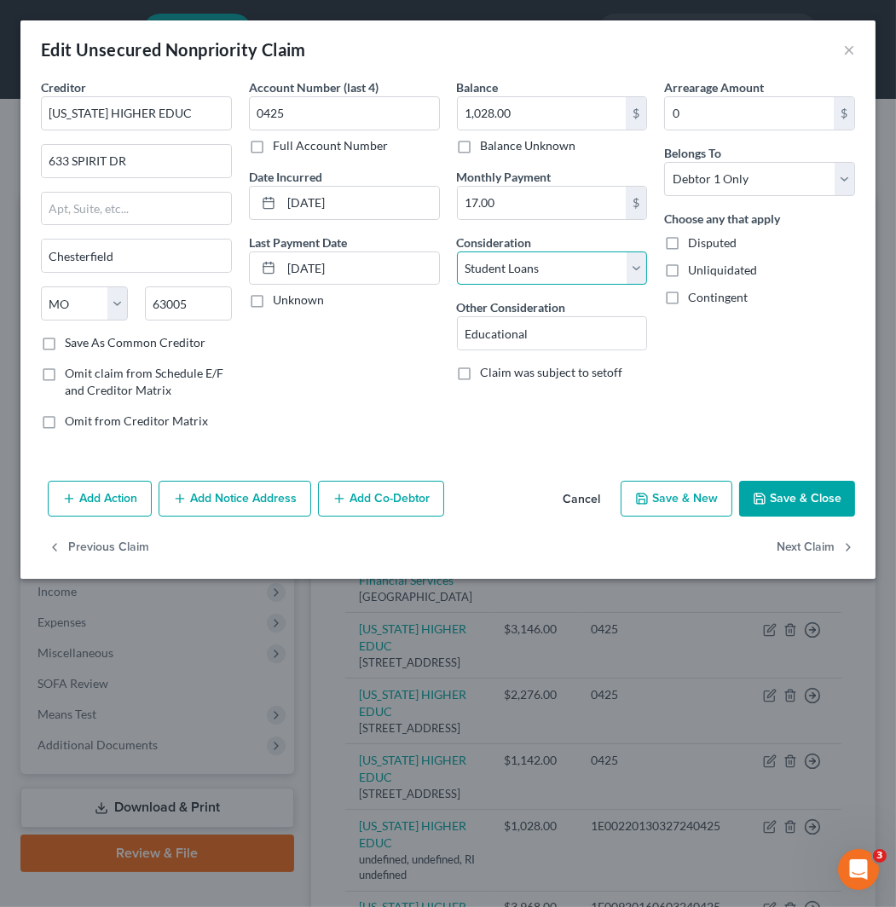
click at [457, 251] on select "Select Cable / Satellite Services Collection Agency Credit Card Debt Debt Couns…" at bounding box center [552, 268] width 191 height 34
click at [804, 545] on button "Next Claim" at bounding box center [815, 548] width 78 height 36
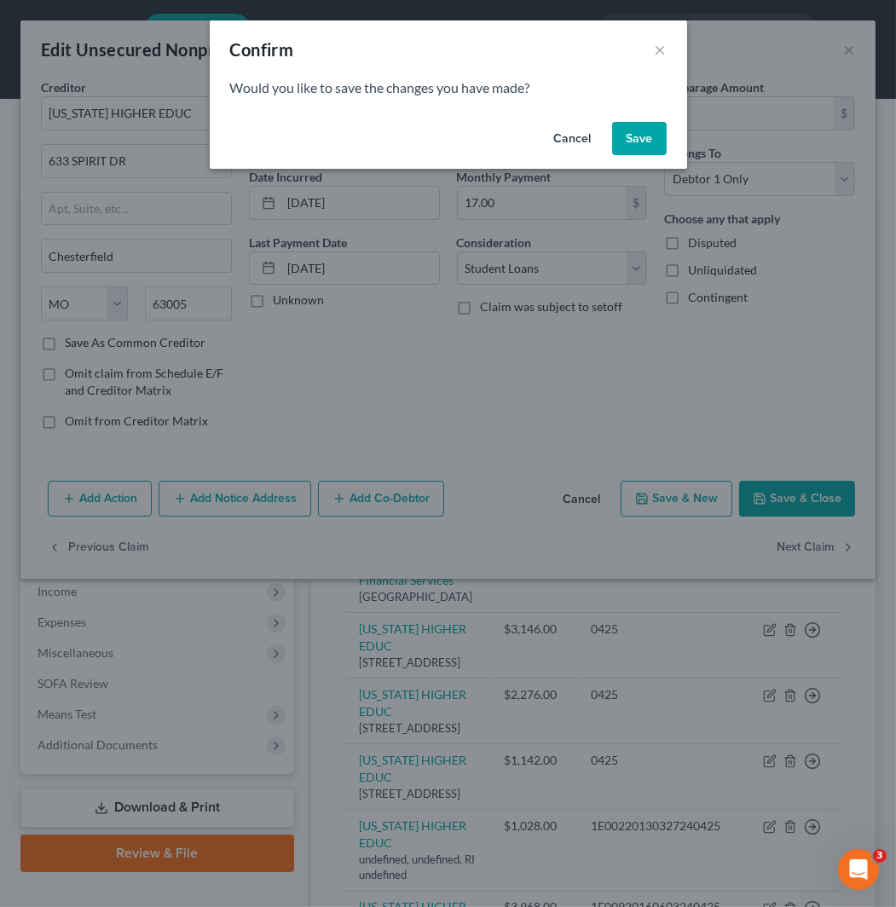
click at [640, 153] on button "Save" at bounding box center [639, 139] width 55 height 34
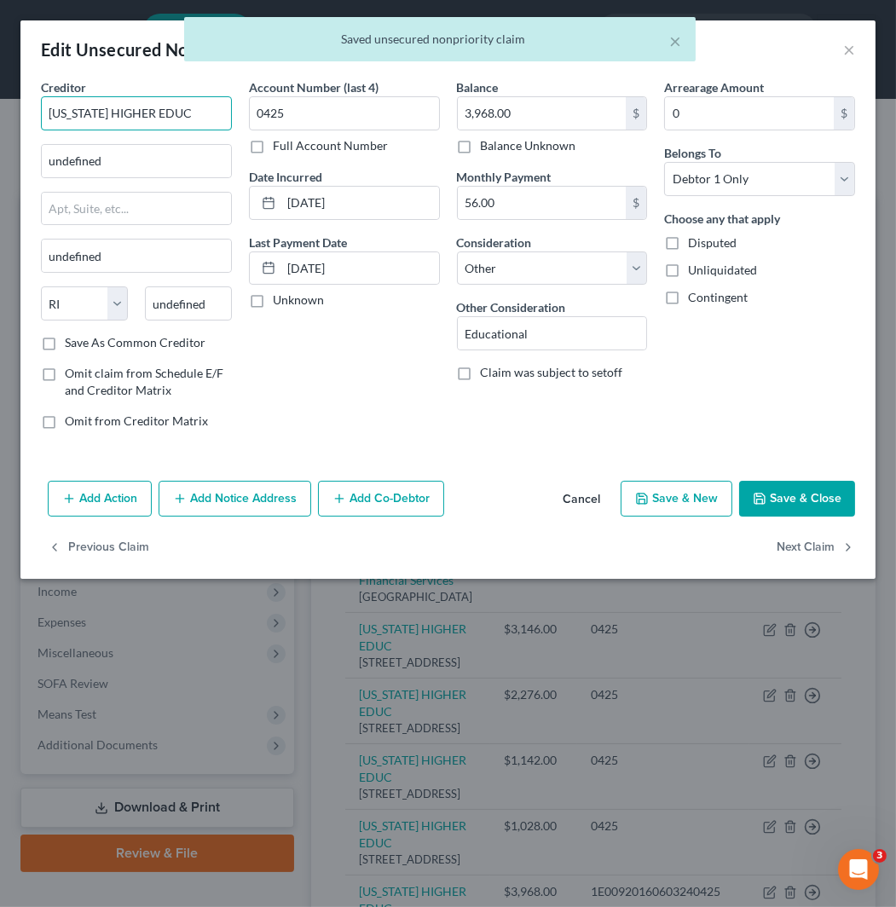
click at [2, 120] on div "Edit Unsecured Nonpriority Claim × Creditor * [US_STATE] HIGHER EDUC undefined …" at bounding box center [448, 453] width 896 height 907
paste input "[US_STATE] HIGHER EDUC"
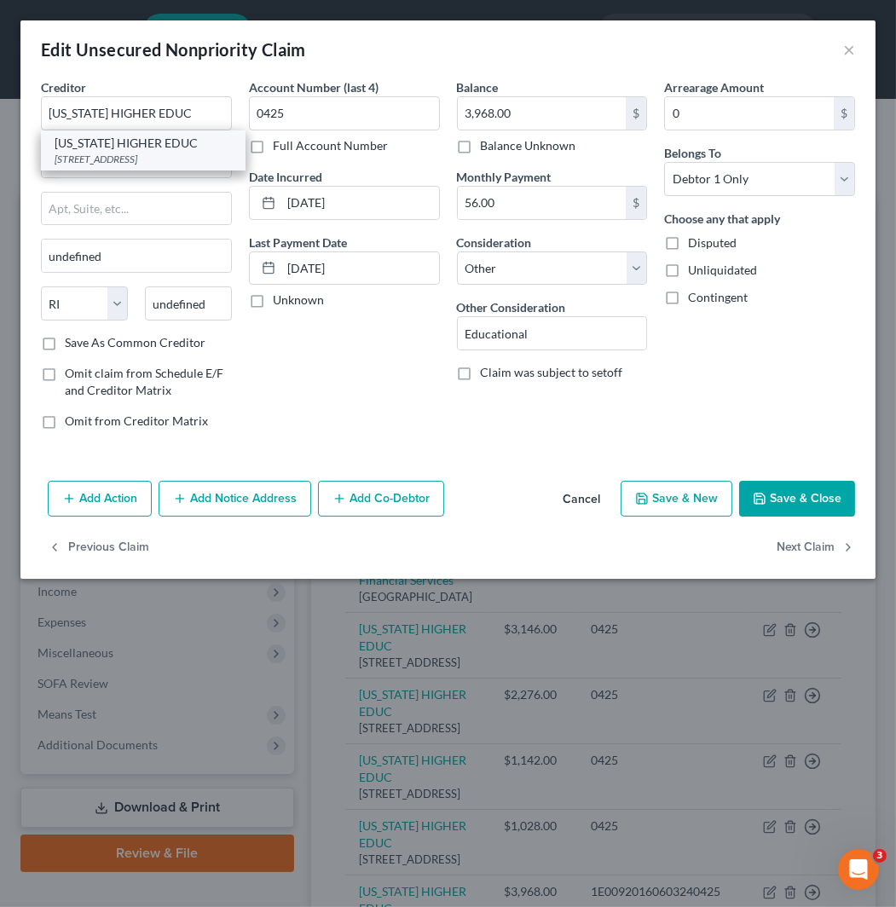
click at [145, 142] on div "[US_STATE] HIGHER EDUC" at bounding box center [143, 143] width 177 height 17
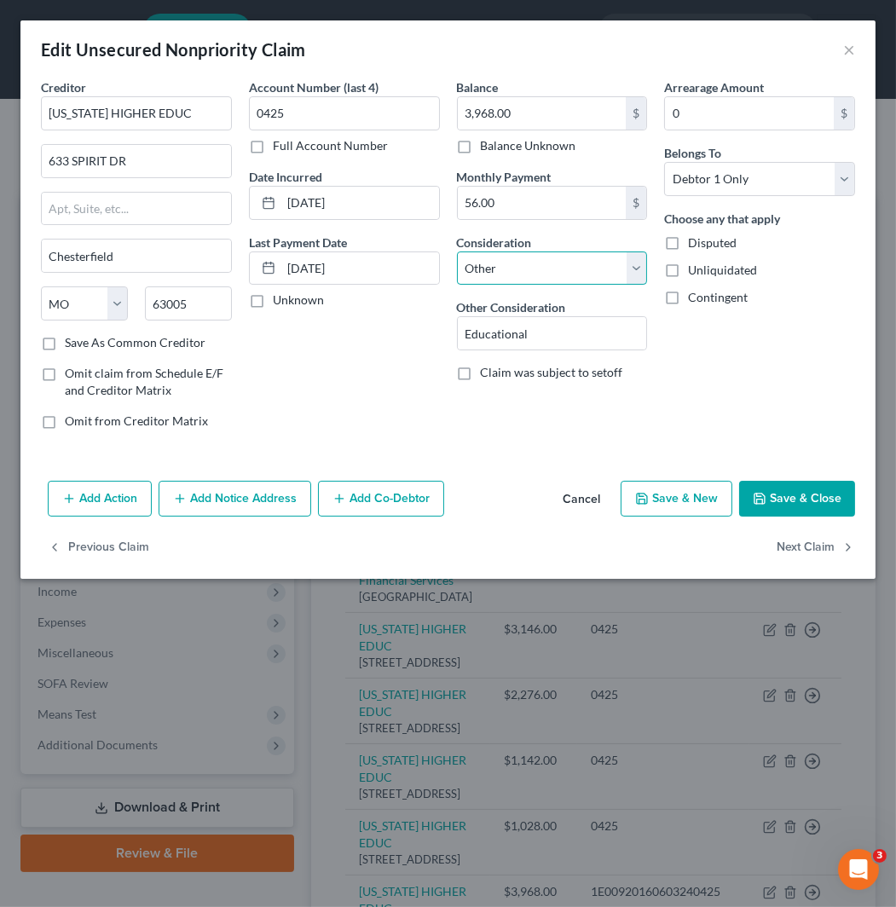
click at [533, 279] on select "Select Cable / Satellite Services Collection Agency Credit Card Debt Debt Couns…" at bounding box center [552, 268] width 191 height 34
click at [457, 251] on select "Select Cable / Satellite Services Collection Agency Credit Card Debt Debt Couns…" at bounding box center [552, 268] width 191 height 34
click at [804, 552] on button "Next Claim" at bounding box center [815, 548] width 78 height 36
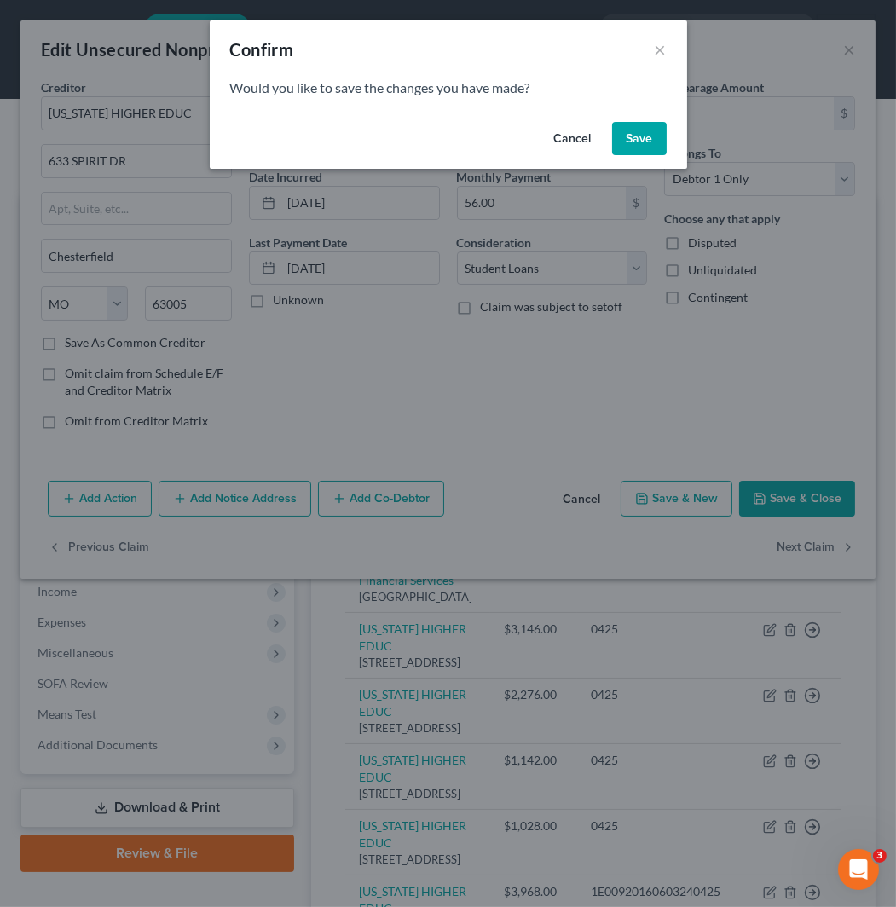
click at [635, 141] on button "Save" at bounding box center [639, 139] width 55 height 34
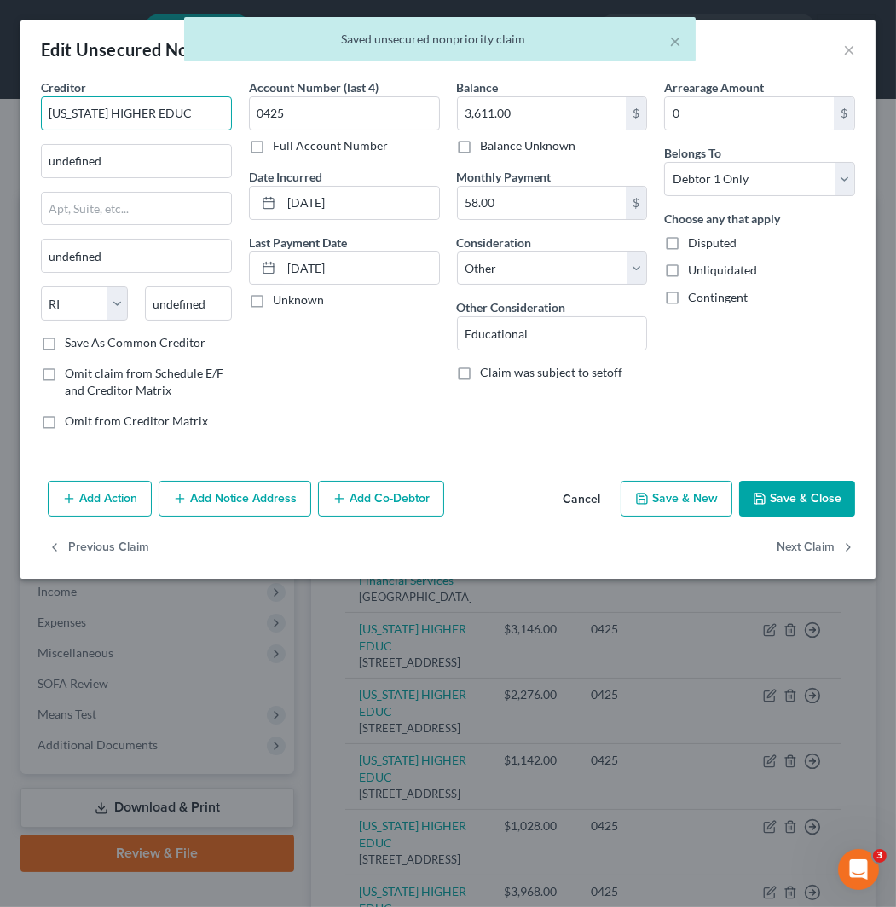
drag, startPoint x: 205, startPoint y: 119, endPoint x: 2, endPoint y: 124, distance: 202.9
click at [2, 124] on div "Edit Unsecured Nonpriority Claim × Creditor * [US_STATE] HIGHER EDUC undefined …" at bounding box center [448, 453] width 896 height 907
click at [135, 147] on div "[US_STATE] HIGHER EDUC" at bounding box center [143, 143] width 177 height 17
drag, startPoint x: 556, startPoint y: 275, endPoint x: 560, endPoint y: 283, distance: 8.8
click at [556, 275] on select "Select Cable / Satellite Services Collection Agency Credit Card Debt Debt Couns…" at bounding box center [552, 268] width 191 height 34
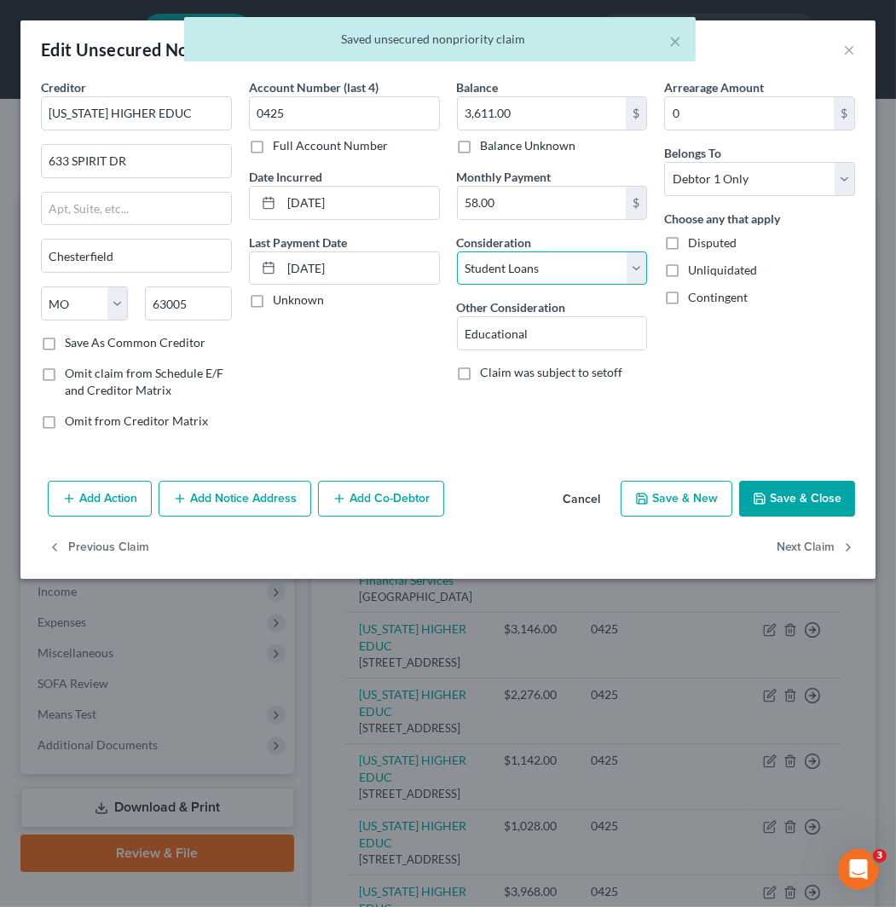
click at [457, 251] on select "Select Cable / Satellite Services Collection Agency Credit Card Debt Debt Couns…" at bounding box center [552, 268] width 191 height 34
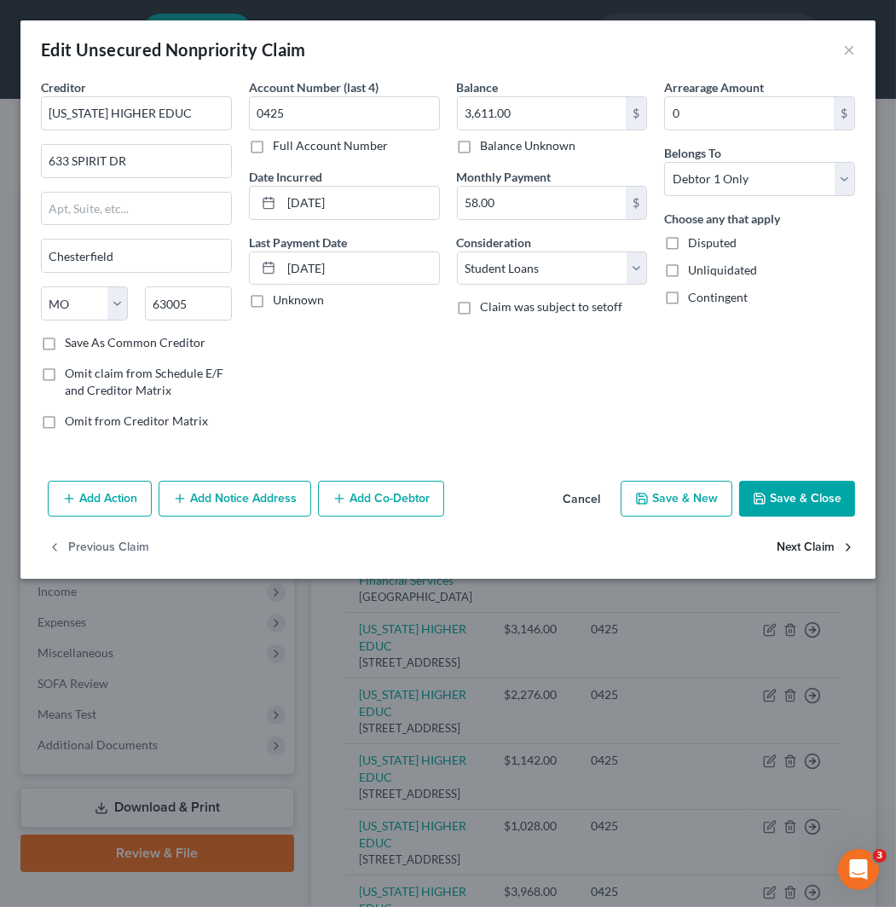
click at [818, 541] on button "Next Claim" at bounding box center [815, 548] width 78 height 36
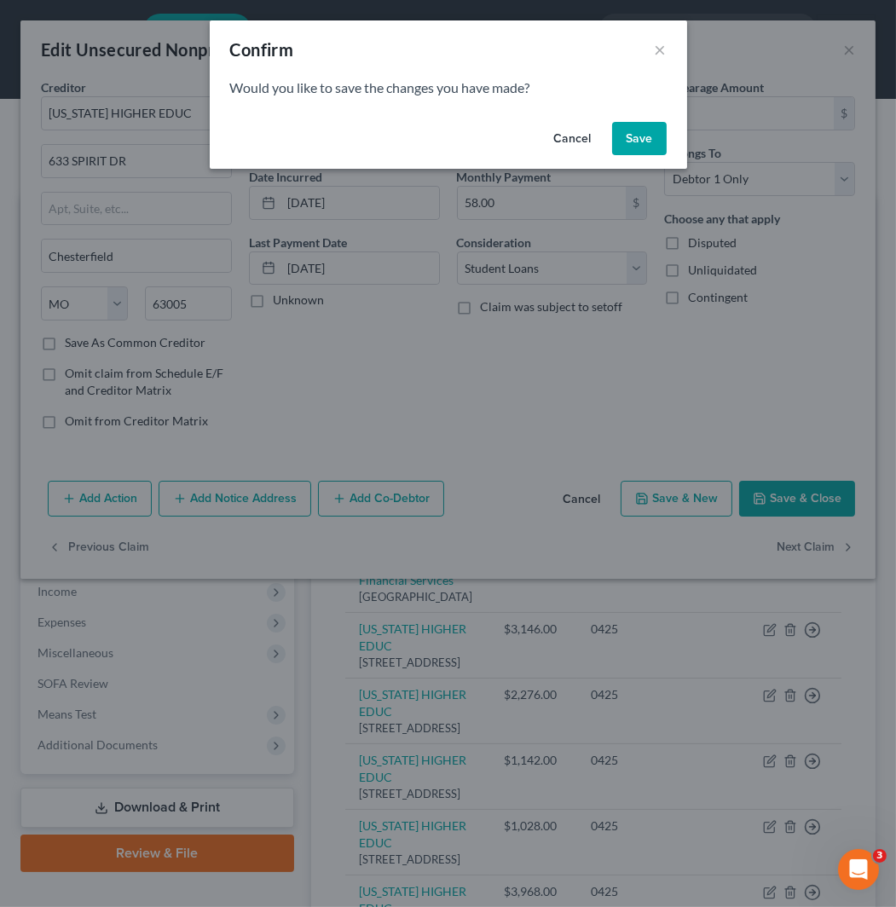
click at [620, 149] on button "Save" at bounding box center [639, 139] width 55 height 34
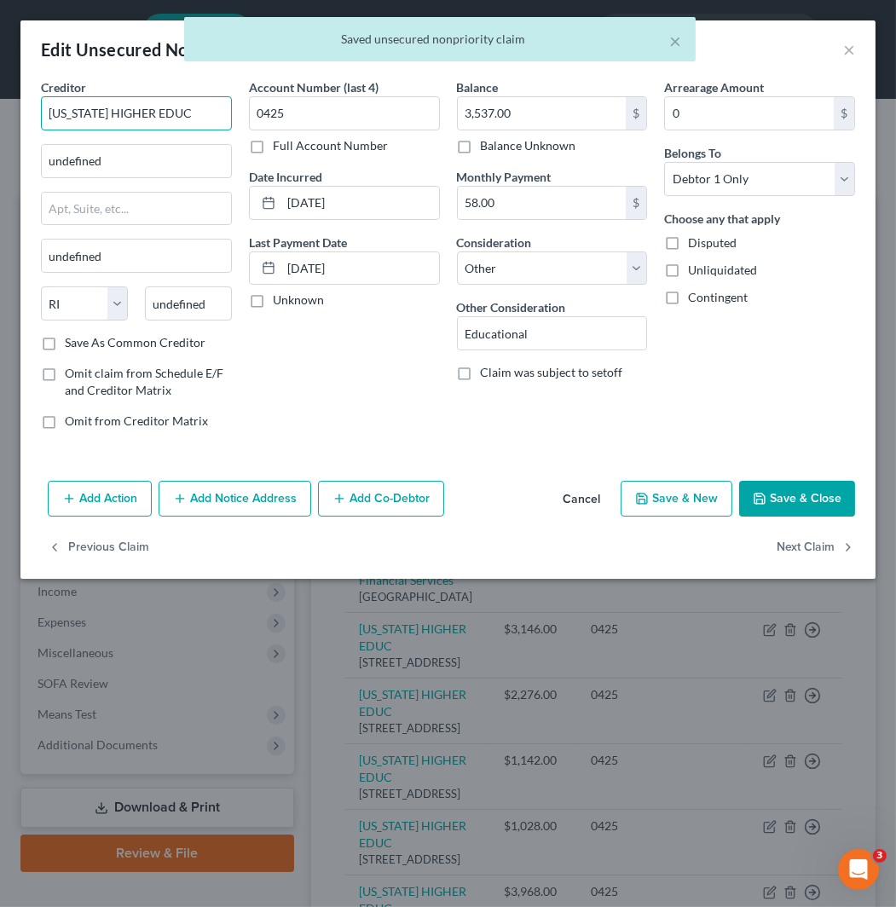
drag, startPoint x: 208, startPoint y: 111, endPoint x: 2, endPoint y: 117, distance: 206.3
click at [2, 117] on div "Edit Unsecured Nonpriority Claim × Creditor * [US_STATE] HIGHER EDUC undefined …" at bounding box center [448, 453] width 896 height 907
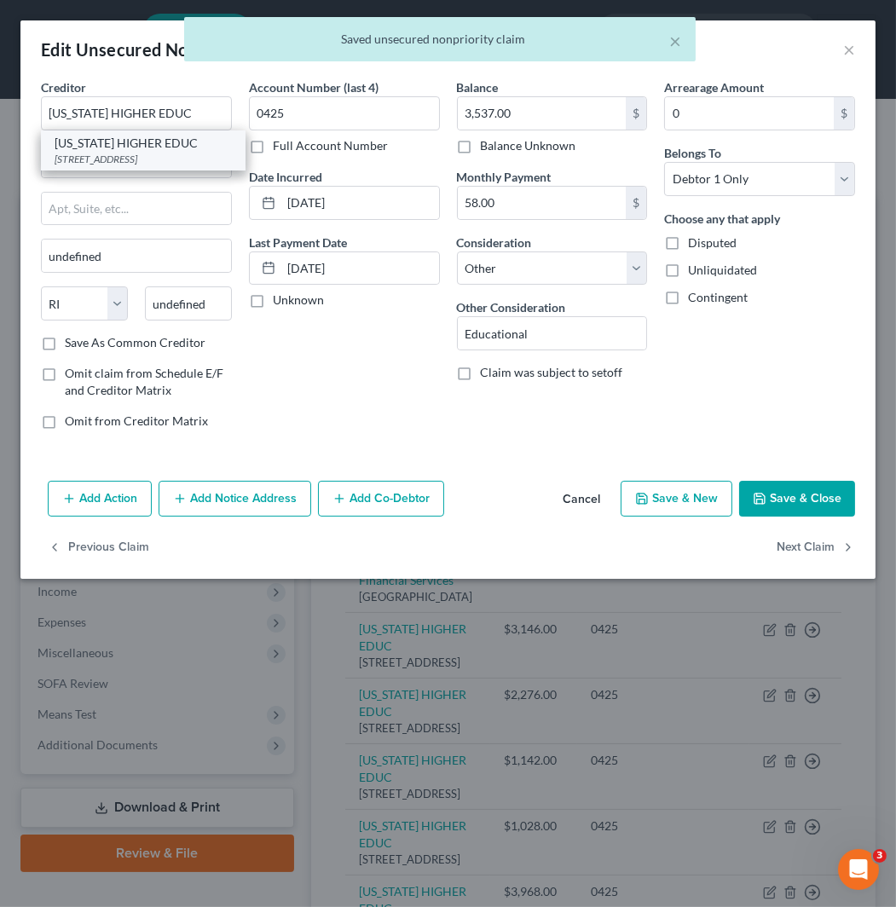
click at [163, 159] on div "[STREET_ADDRESS]" at bounding box center [143, 159] width 177 height 14
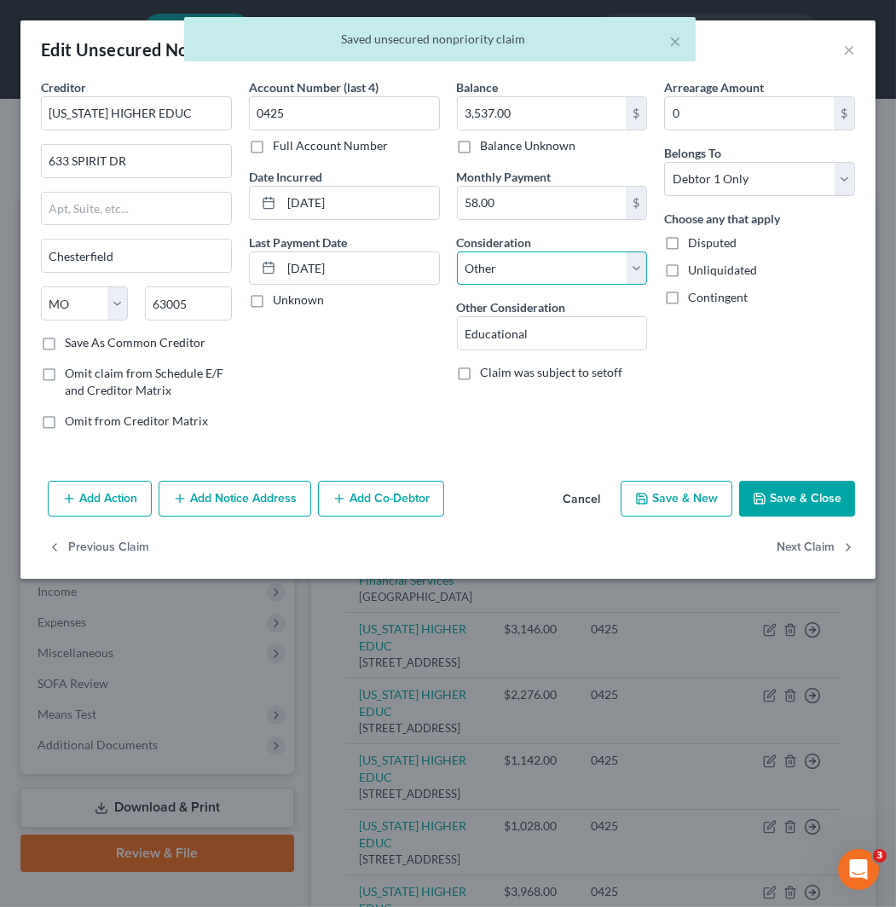
drag, startPoint x: 565, startPoint y: 267, endPoint x: 556, endPoint y: 284, distance: 19.1
click at [565, 267] on select "Select Cable / Satellite Services Collection Agency Credit Card Debt Debt Couns…" at bounding box center [552, 268] width 191 height 34
click at [457, 251] on select "Select Cable / Satellite Services Collection Agency Credit Card Debt Debt Couns…" at bounding box center [552, 268] width 191 height 34
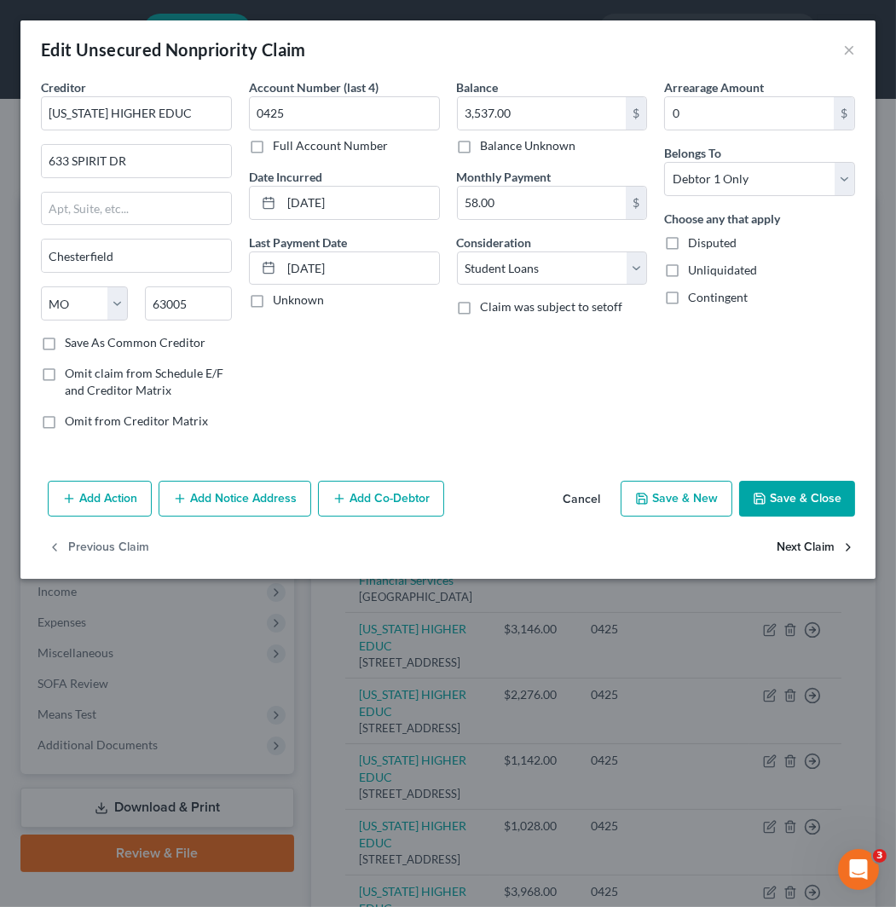
click at [797, 557] on button "Next Claim" at bounding box center [815, 548] width 78 height 36
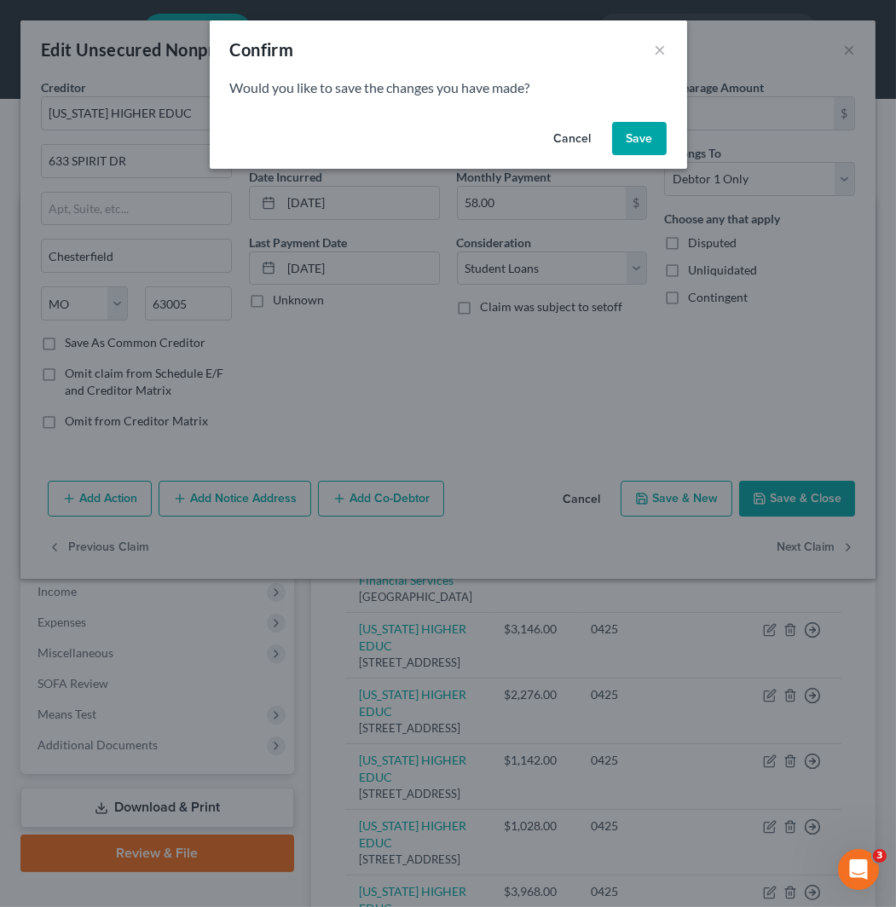
click at [656, 148] on button "Save" at bounding box center [639, 139] width 55 height 34
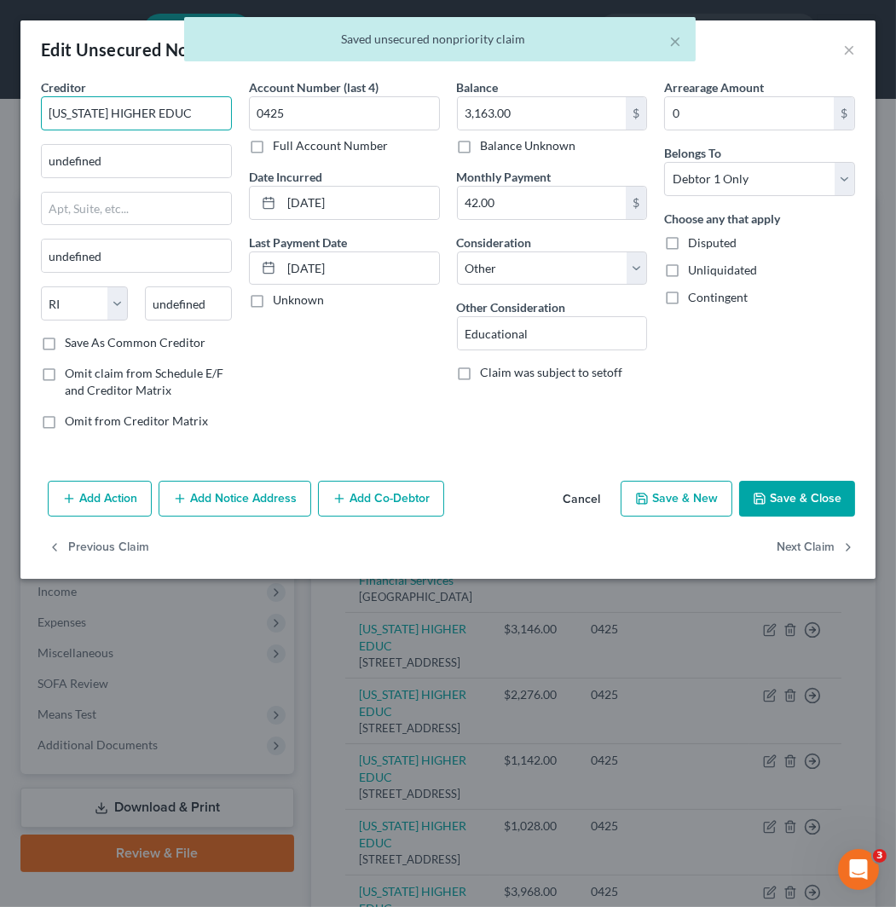
drag, startPoint x: 214, startPoint y: 108, endPoint x: 2, endPoint y: 113, distance: 212.3
click at [2, 113] on div "Edit Unsecured Nonpriority Claim × Creditor * [US_STATE] HIGHER EDUC undefined …" at bounding box center [448, 453] width 896 height 907
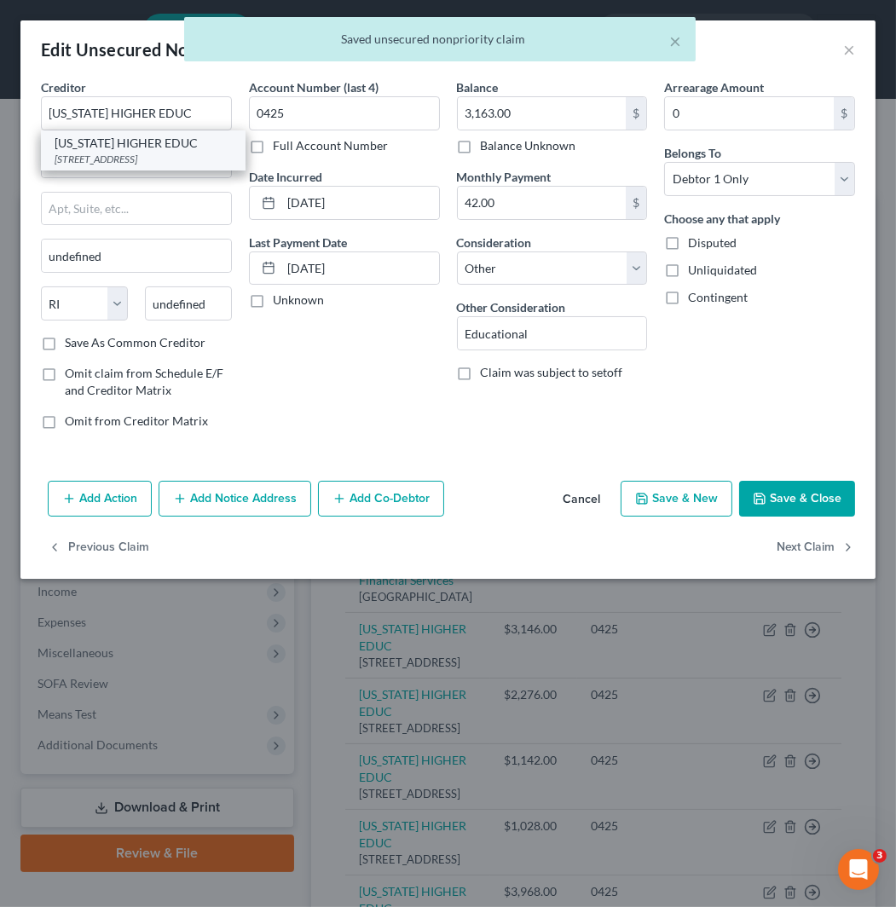
click at [156, 159] on div "[STREET_ADDRESS]" at bounding box center [143, 159] width 177 height 14
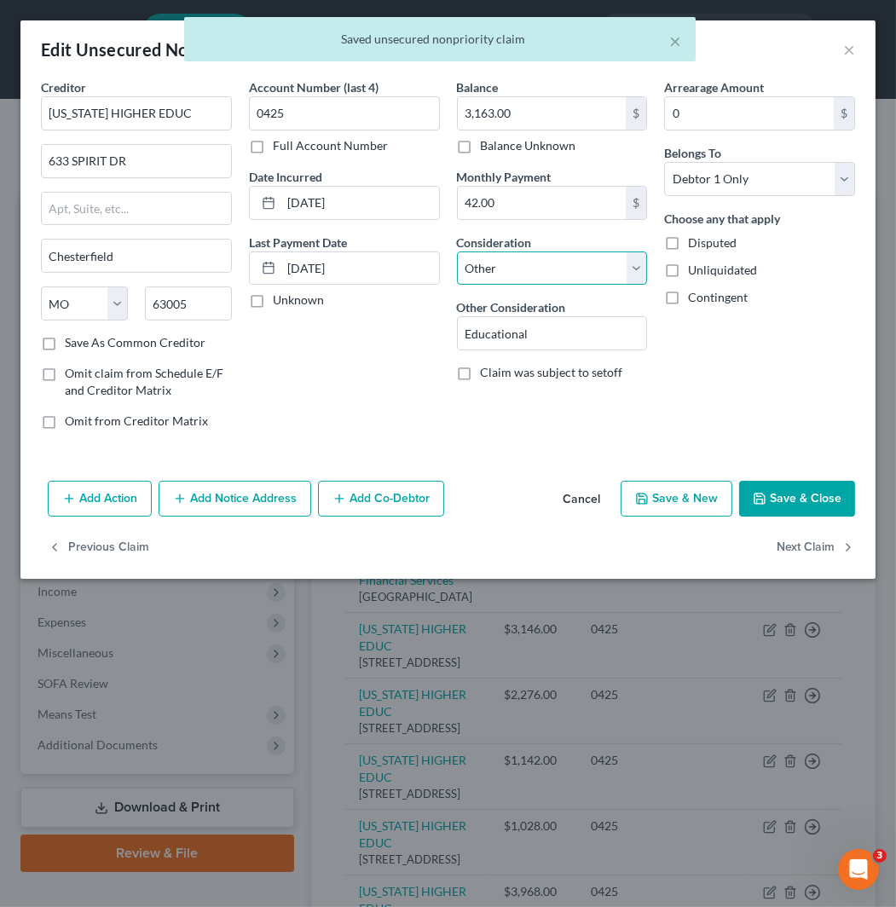
click at [565, 274] on select "Select Cable / Satellite Services Collection Agency Credit Card Debt Debt Couns…" at bounding box center [552, 268] width 191 height 34
click at [457, 251] on select "Select Cable / Satellite Services Collection Agency Credit Card Debt Debt Couns…" at bounding box center [552, 268] width 191 height 34
click at [810, 547] on button "Next Claim" at bounding box center [815, 548] width 78 height 36
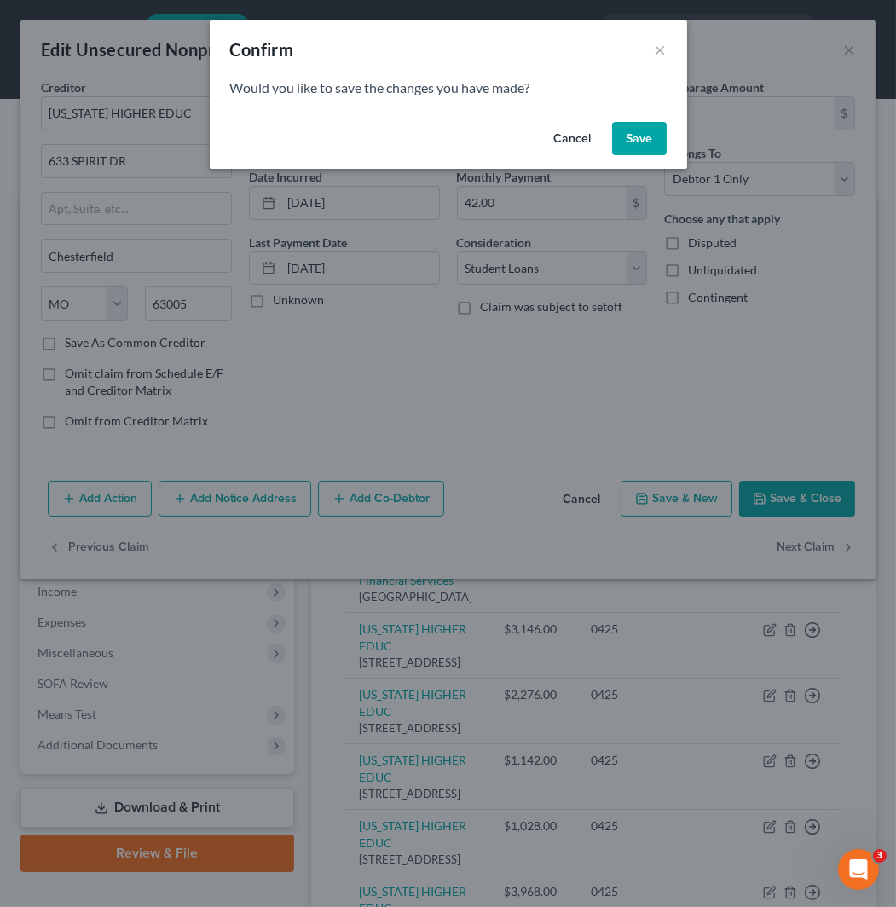
click at [637, 131] on button "Save" at bounding box center [639, 139] width 55 height 34
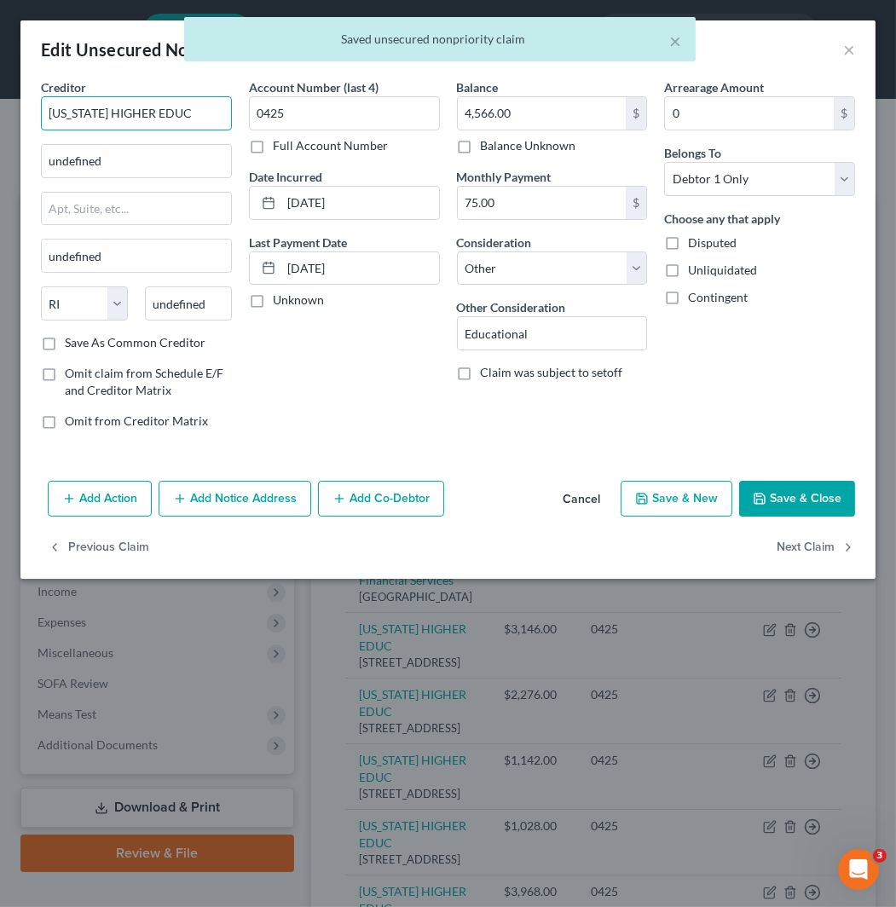
drag, startPoint x: 141, startPoint y: 111, endPoint x: 2, endPoint y: 112, distance: 138.9
click at [2, 112] on div "Edit Unsecured Nonpriority Claim × Creditor * [US_STATE] HIGHER EDUC undefined …" at bounding box center [448, 453] width 896 height 907
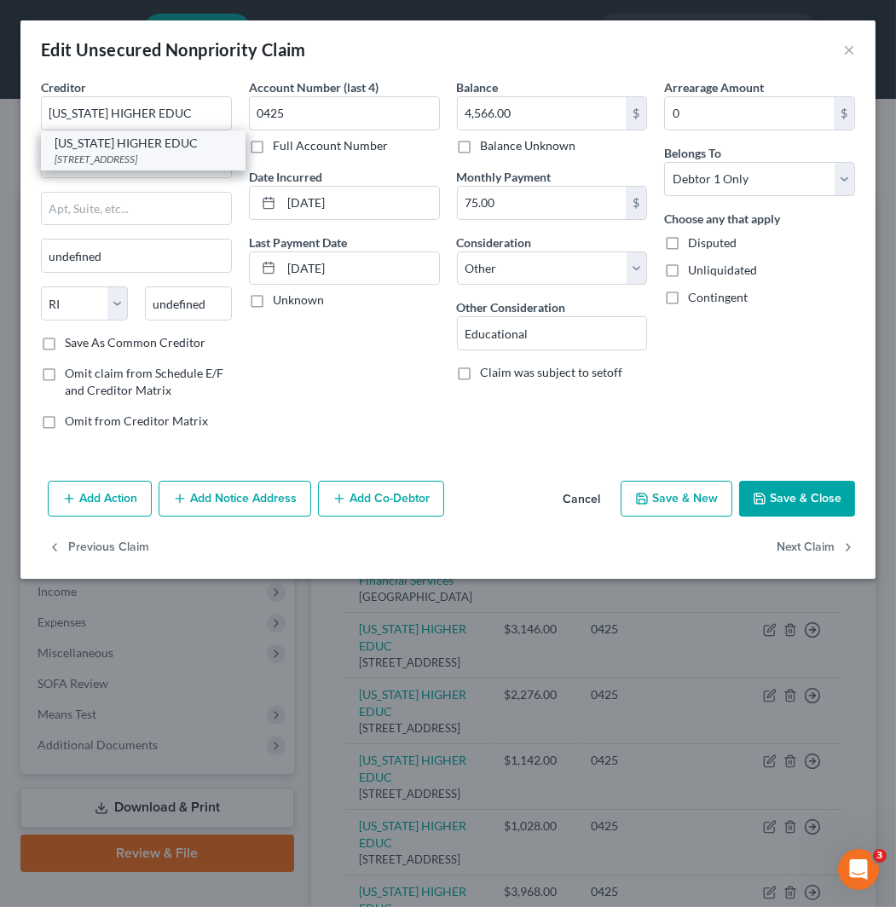
click at [181, 166] on div "[STREET_ADDRESS]" at bounding box center [143, 159] width 177 height 14
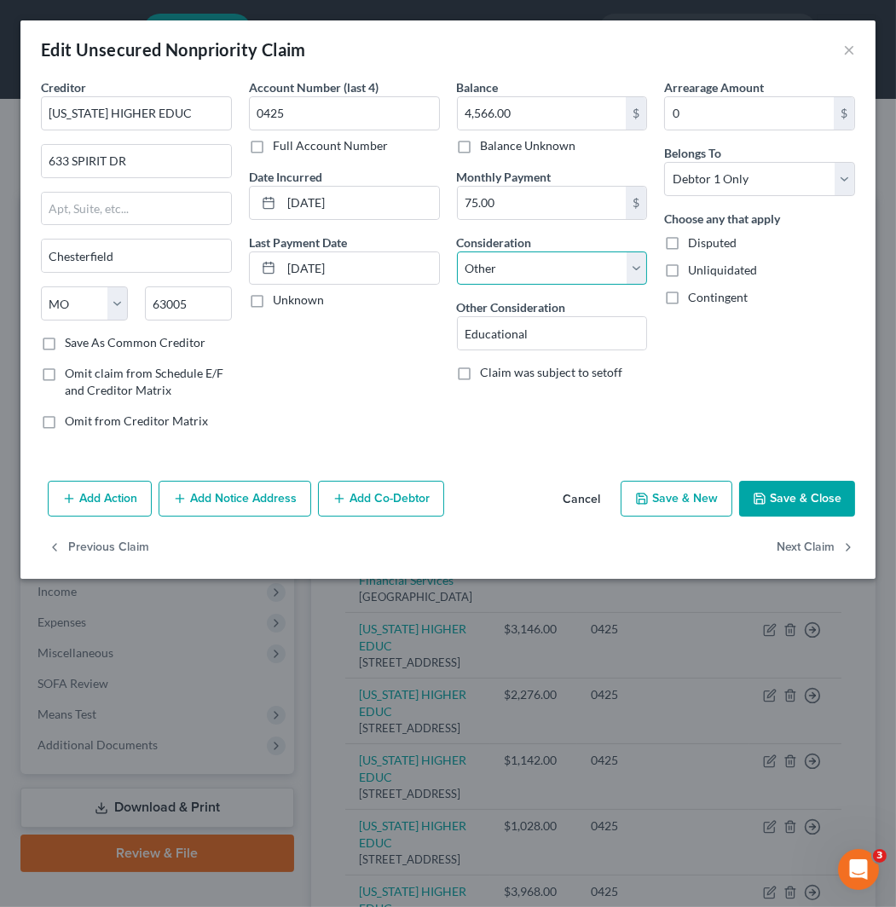
click at [564, 278] on select "Select Cable / Satellite Services Collection Agency Credit Card Debt Debt Couns…" at bounding box center [552, 268] width 191 height 34
click at [457, 251] on select "Select Cable / Satellite Services Collection Agency Credit Card Debt Debt Couns…" at bounding box center [552, 268] width 191 height 34
click at [801, 538] on button "Next Claim" at bounding box center [815, 548] width 78 height 36
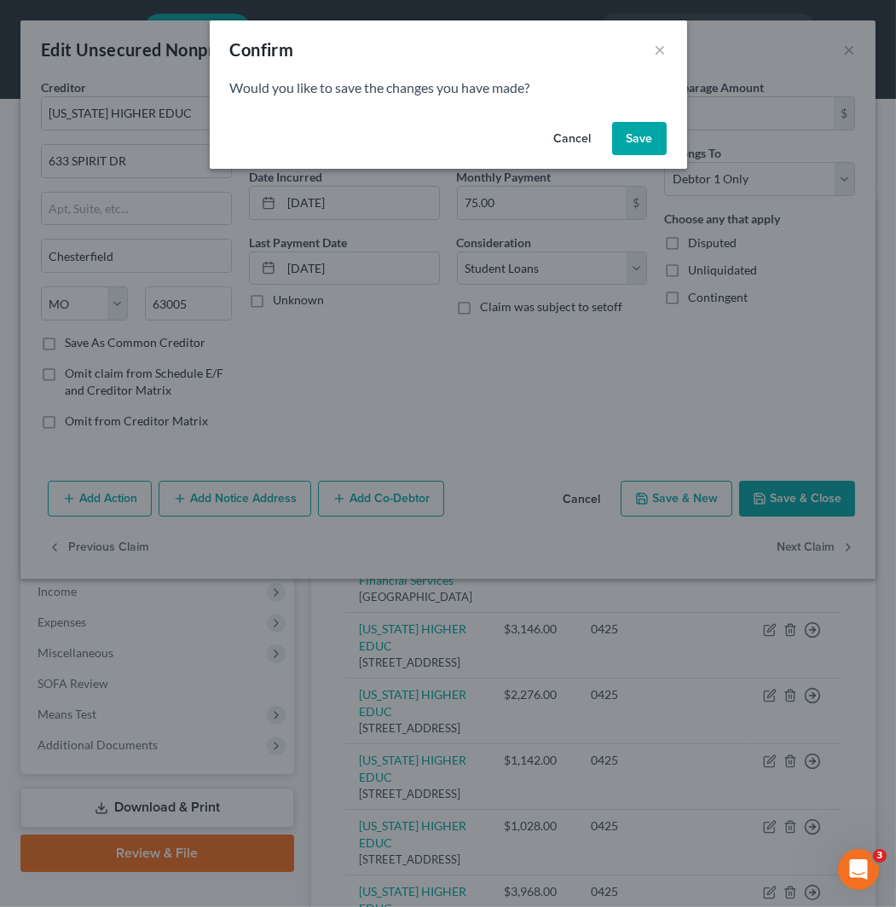
click at [649, 128] on button "Save" at bounding box center [639, 139] width 55 height 34
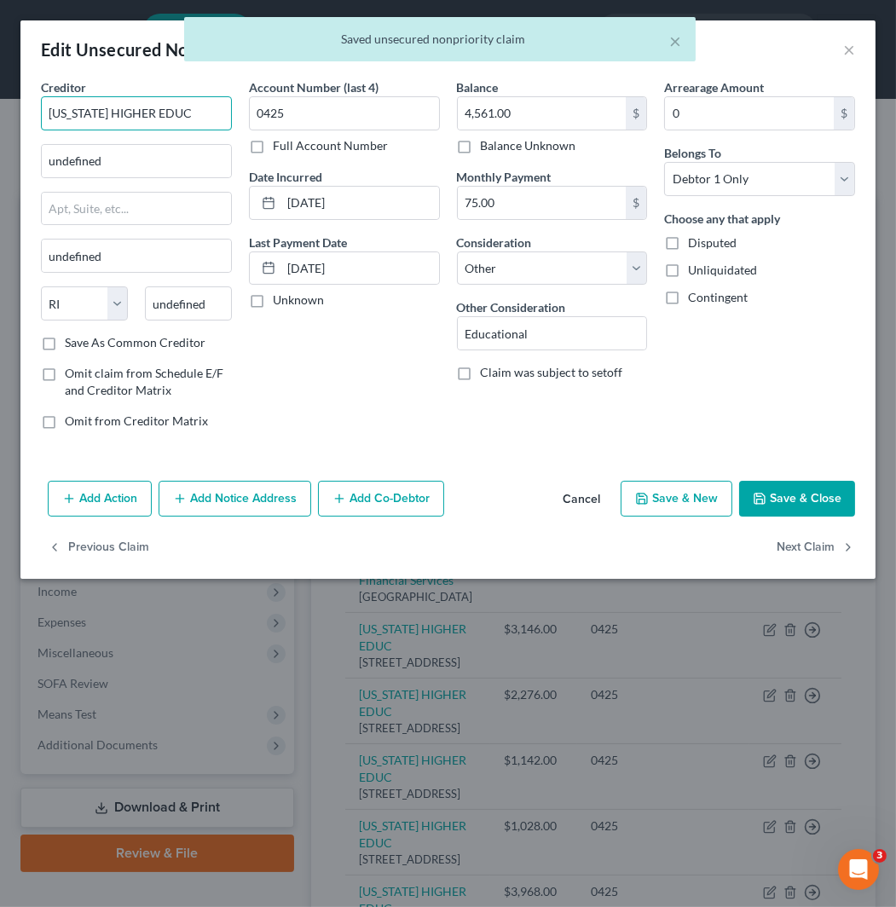
drag, startPoint x: 192, startPoint y: 116, endPoint x: 2, endPoint y: 111, distance: 190.1
click at [2, 111] on div "Edit Unsecured Nonpriority Claim × Creditor * [US_STATE] HIGHER EDUC undefined …" at bounding box center [448, 453] width 896 height 907
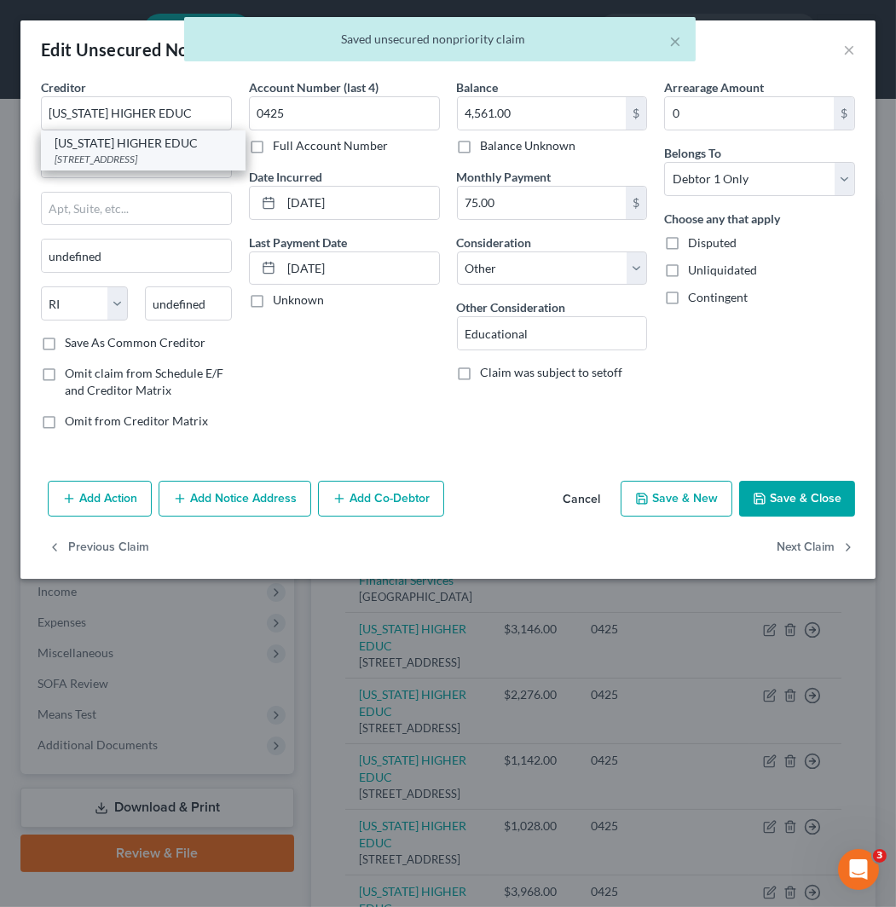
click at [179, 155] on div "[STREET_ADDRESS]" at bounding box center [143, 159] width 177 height 14
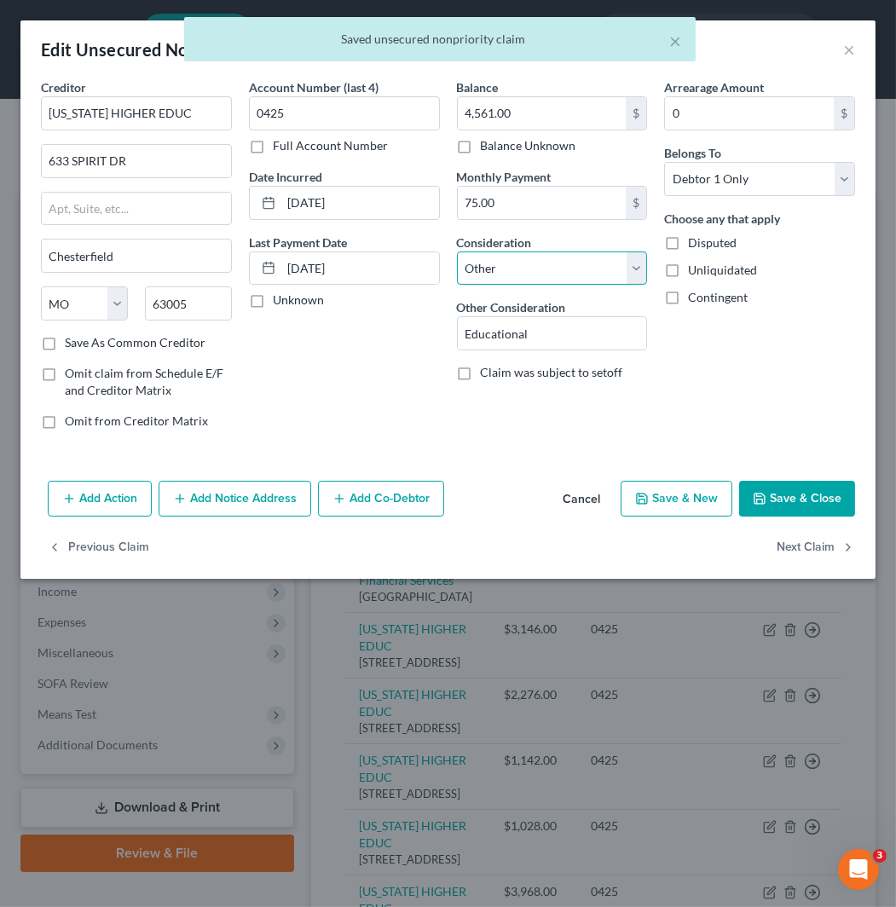
drag, startPoint x: 530, startPoint y: 261, endPoint x: 542, endPoint y: 281, distance: 23.7
click at [530, 261] on select "Select Cable / Satellite Services Collection Agency Credit Card Debt Debt Couns…" at bounding box center [552, 268] width 191 height 34
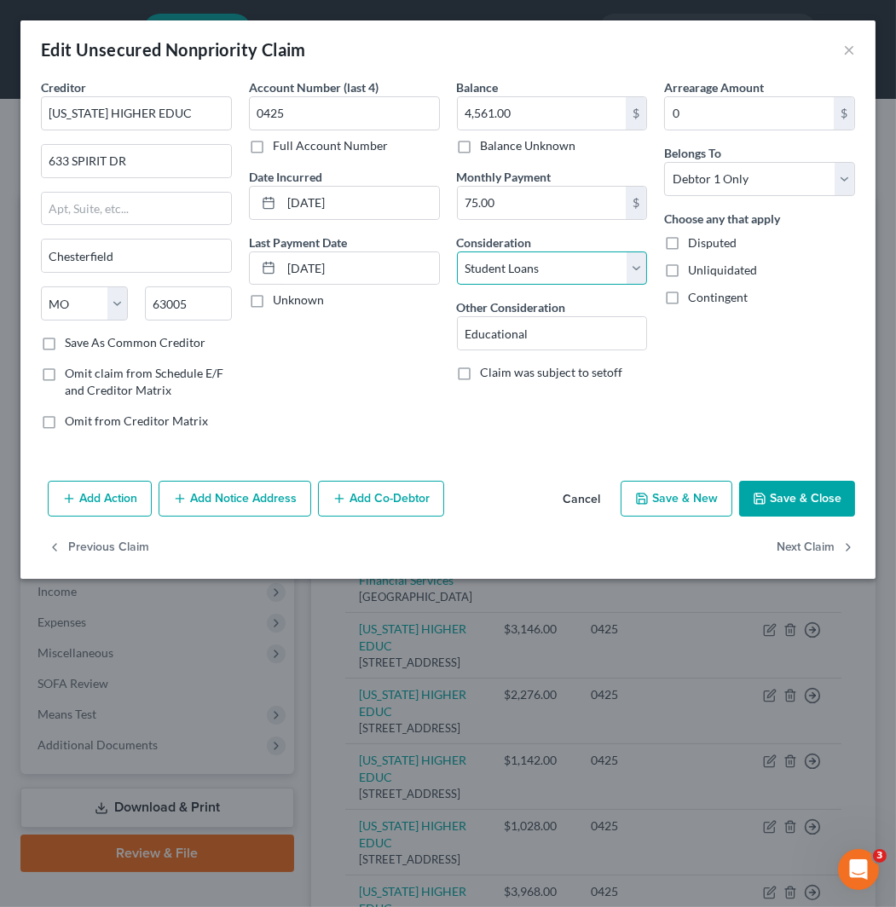
click at [457, 251] on select "Select Cable / Satellite Services Collection Agency Credit Card Debt Debt Couns…" at bounding box center [552, 268] width 191 height 34
click at [830, 539] on button "Next Claim" at bounding box center [815, 548] width 78 height 36
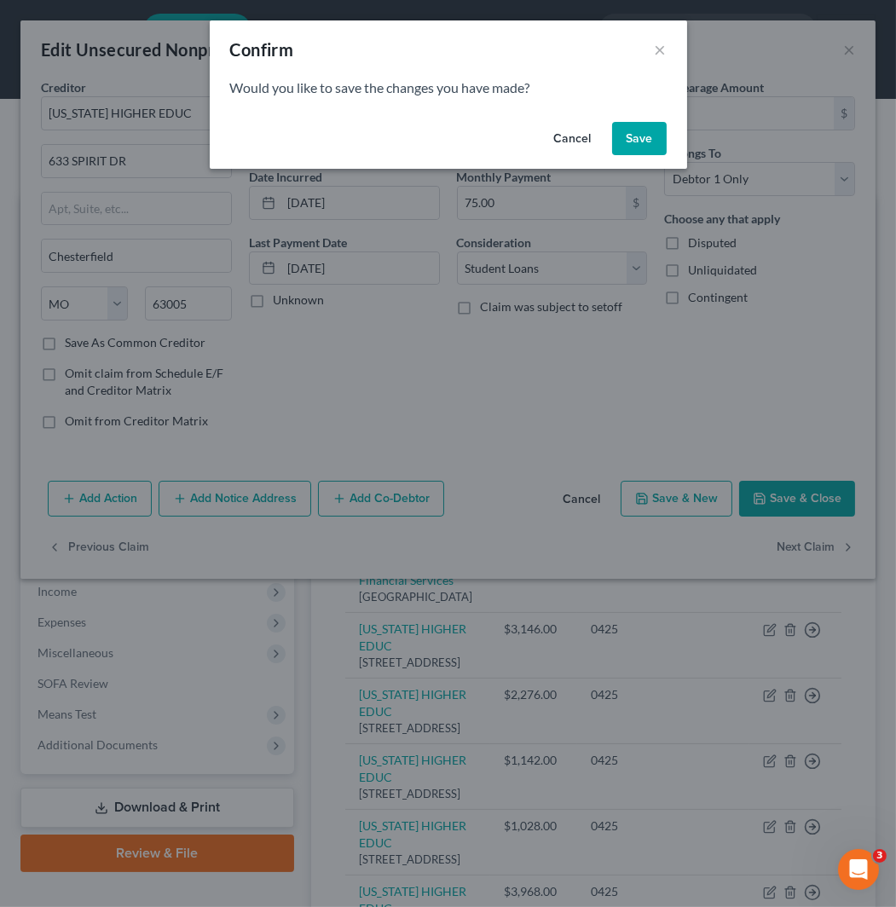
click at [641, 124] on button "Save" at bounding box center [639, 139] width 55 height 34
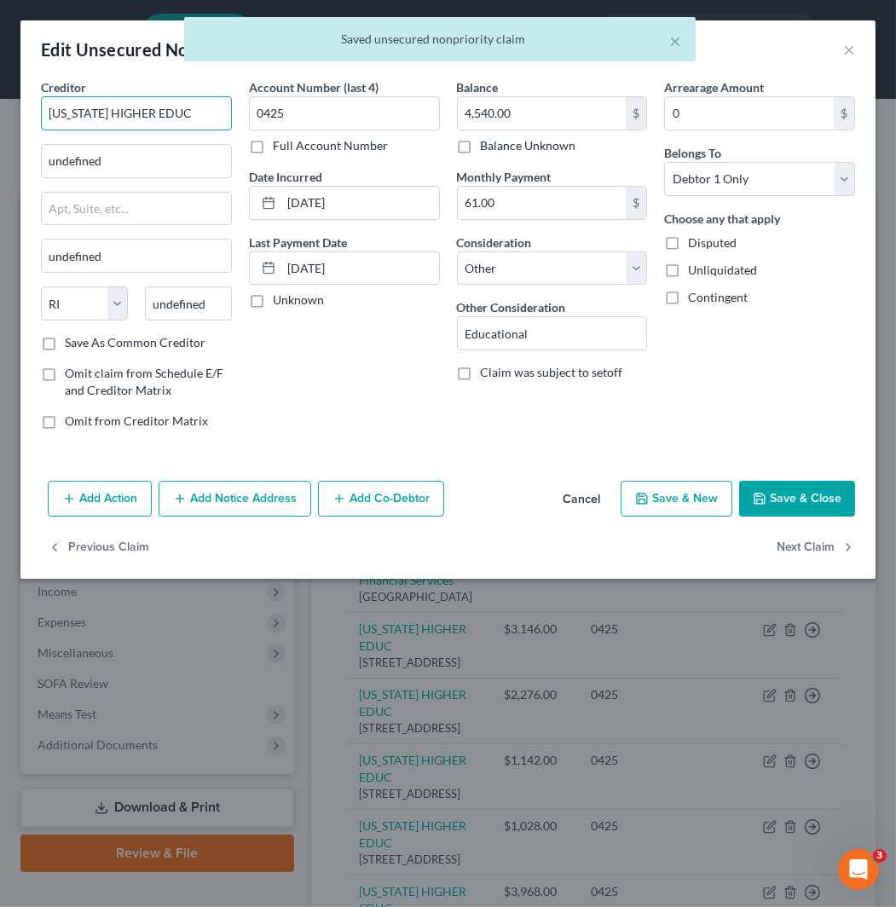
drag, startPoint x: 196, startPoint y: 109, endPoint x: 2, endPoint y: 109, distance: 194.3
click at [2, 109] on div "Edit Unsecured Nonpriority Claim × Creditor * [US_STATE] HIGHER EDUC undefined …" at bounding box center [448, 453] width 896 height 907
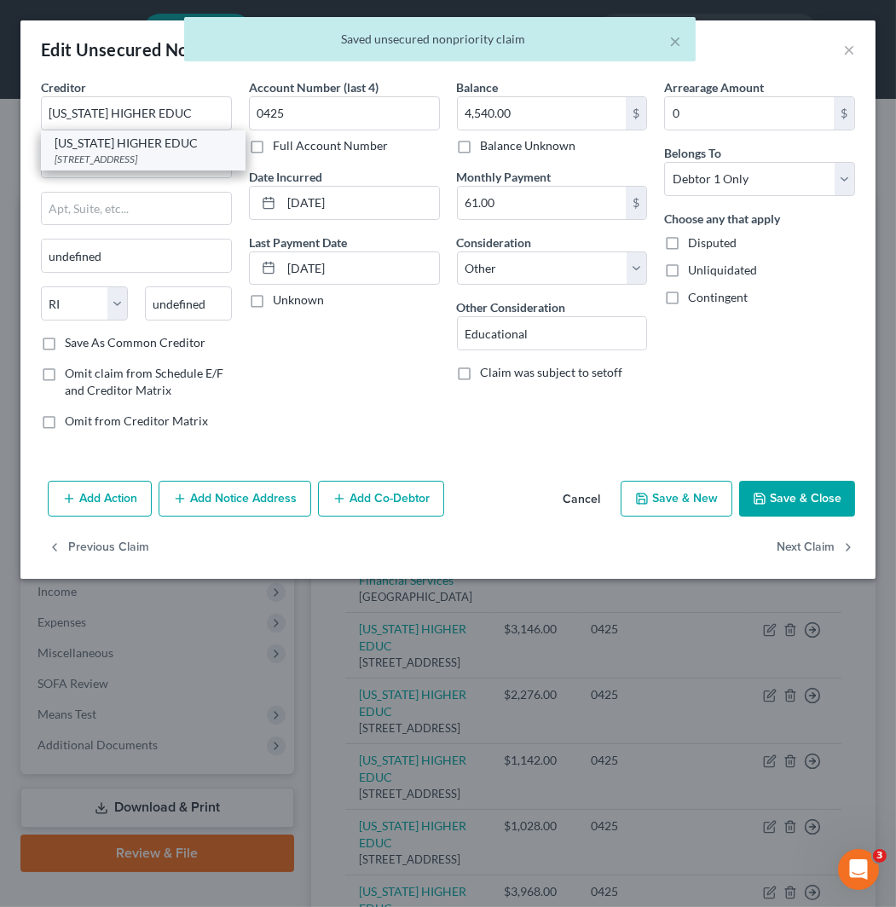
click at [164, 154] on div "[STREET_ADDRESS]" at bounding box center [143, 159] width 177 height 14
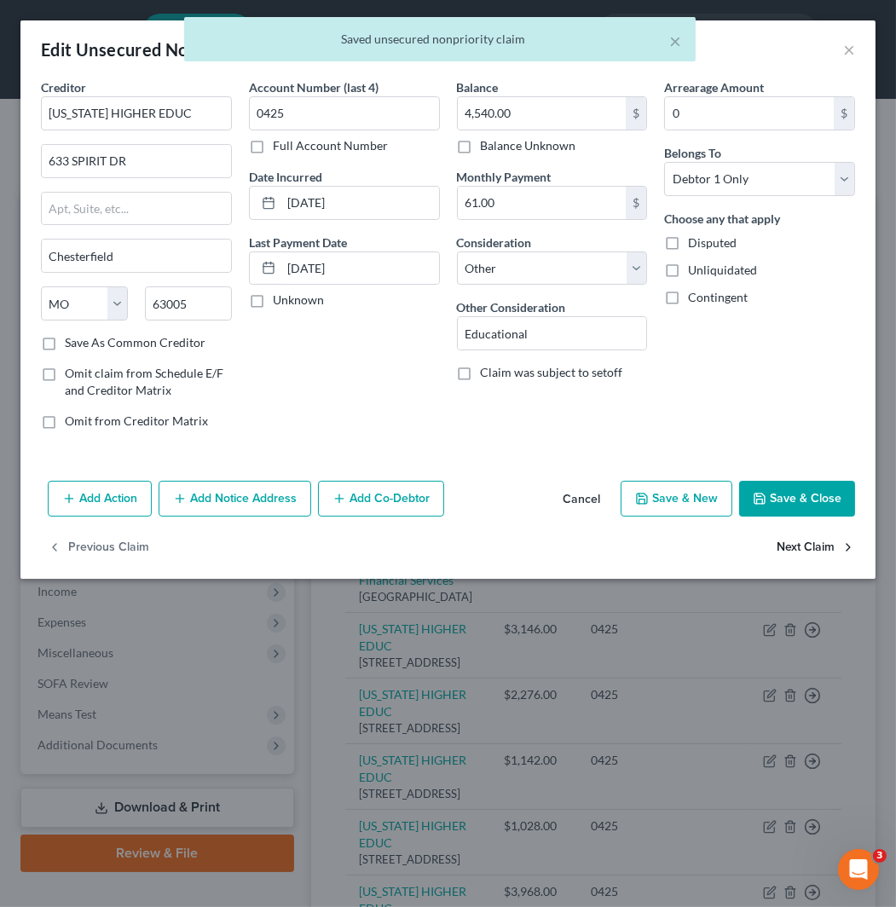
click at [781, 543] on button "Next Claim" at bounding box center [815, 548] width 78 height 36
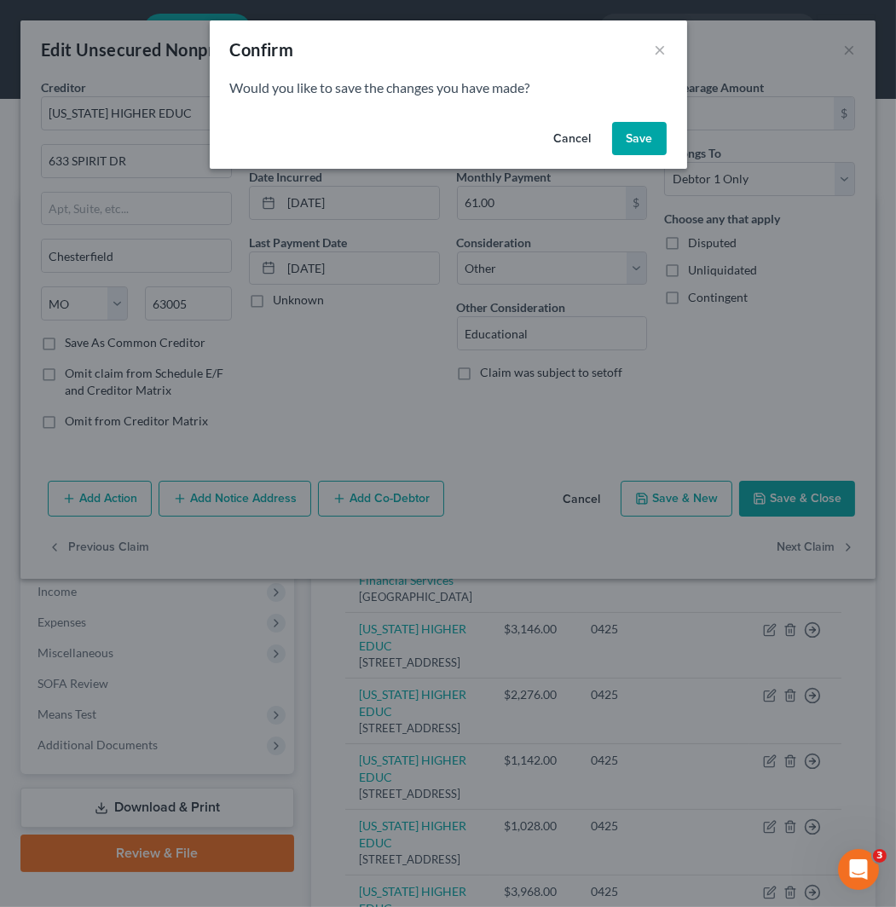
click at [637, 140] on button "Save" at bounding box center [639, 139] width 55 height 34
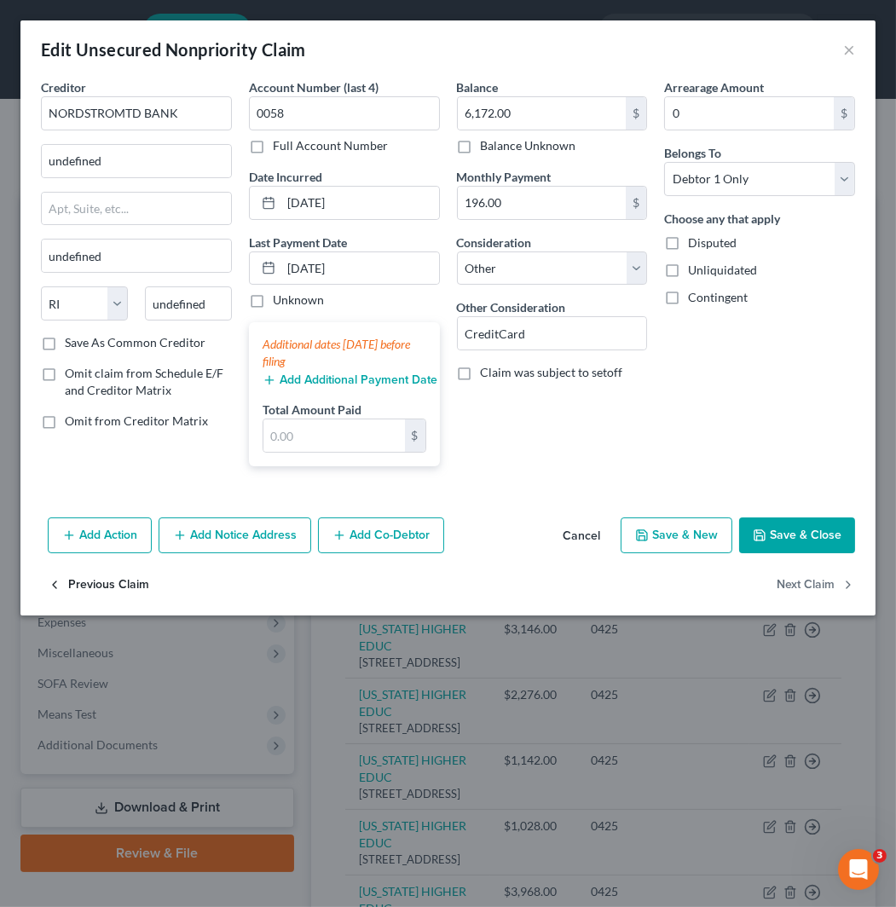
click at [86, 582] on button "Previous Claim" at bounding box center [98, 585] width 101 height 36
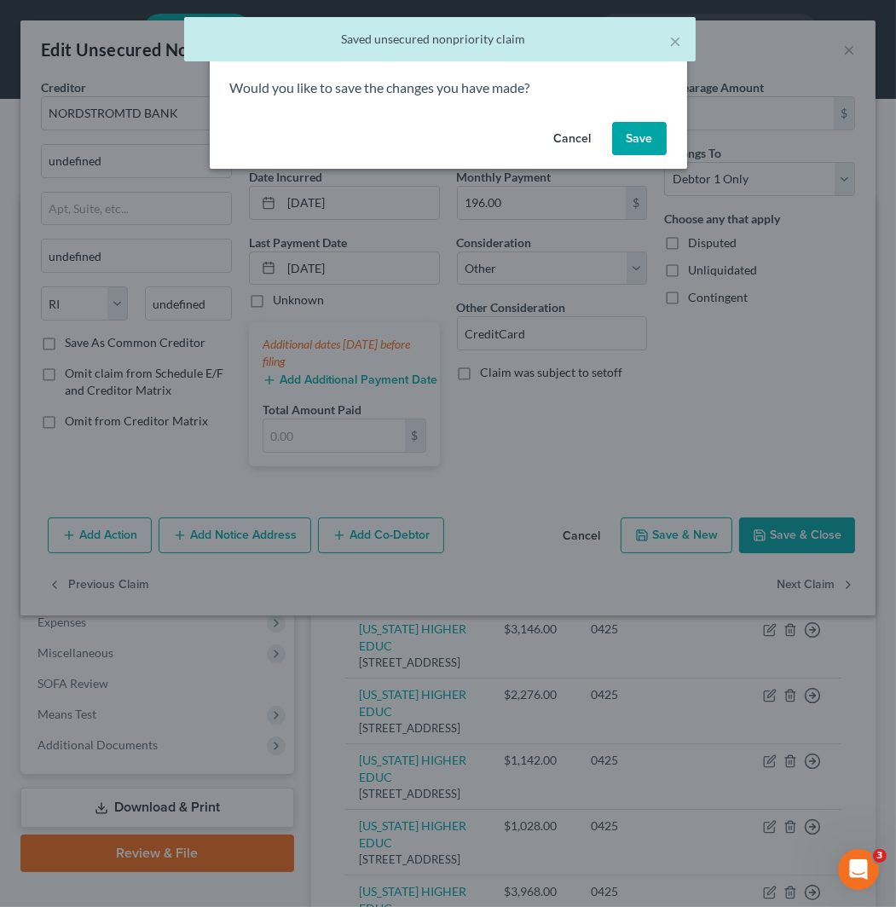
click at [649, 150] on button "Save" at bounding box center [639, 139] width 55 height 34
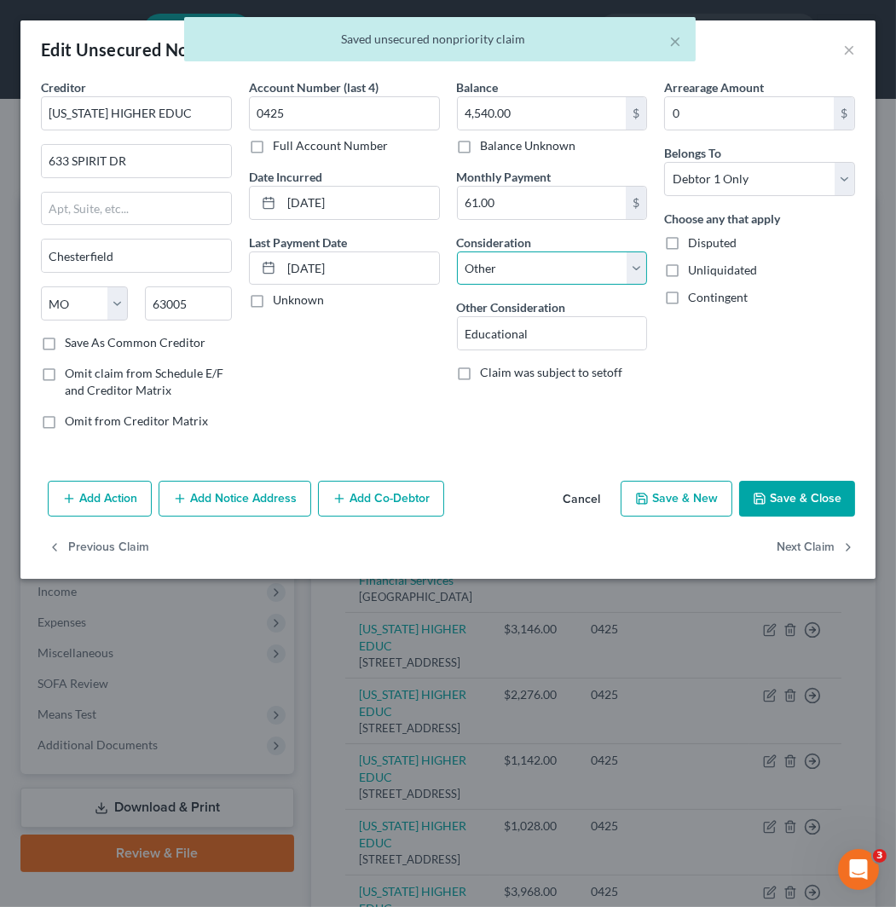
click at [577, 262] on select "Select Cable / Satellite Services Collection Agency Credit Card Debt Debt Couns…" at bounding box center [552, 268] width 191 height 34
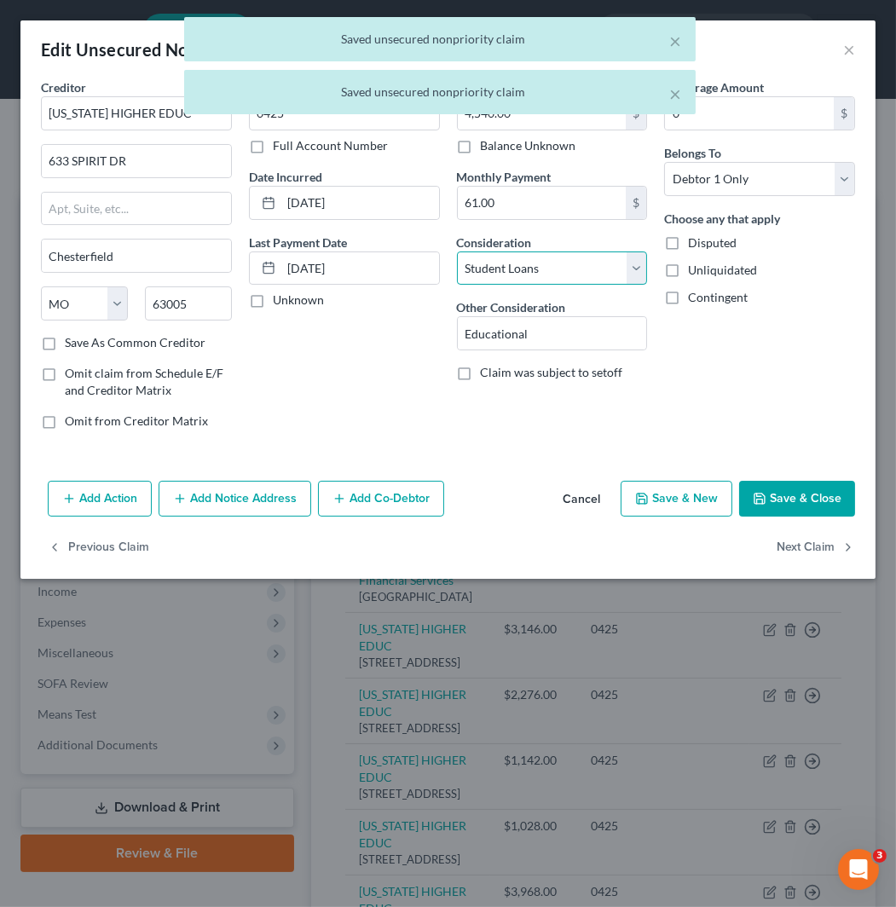
click at [457, 251] on select "Select Cable / Satellite Services Collection Agency Credit Card Debt Debt Couns…" at bounding box center [552, 268] width 191 height 34
click at [811, 542] on button "Next Claim" at bounding box center [815, 548] width 78 height 36
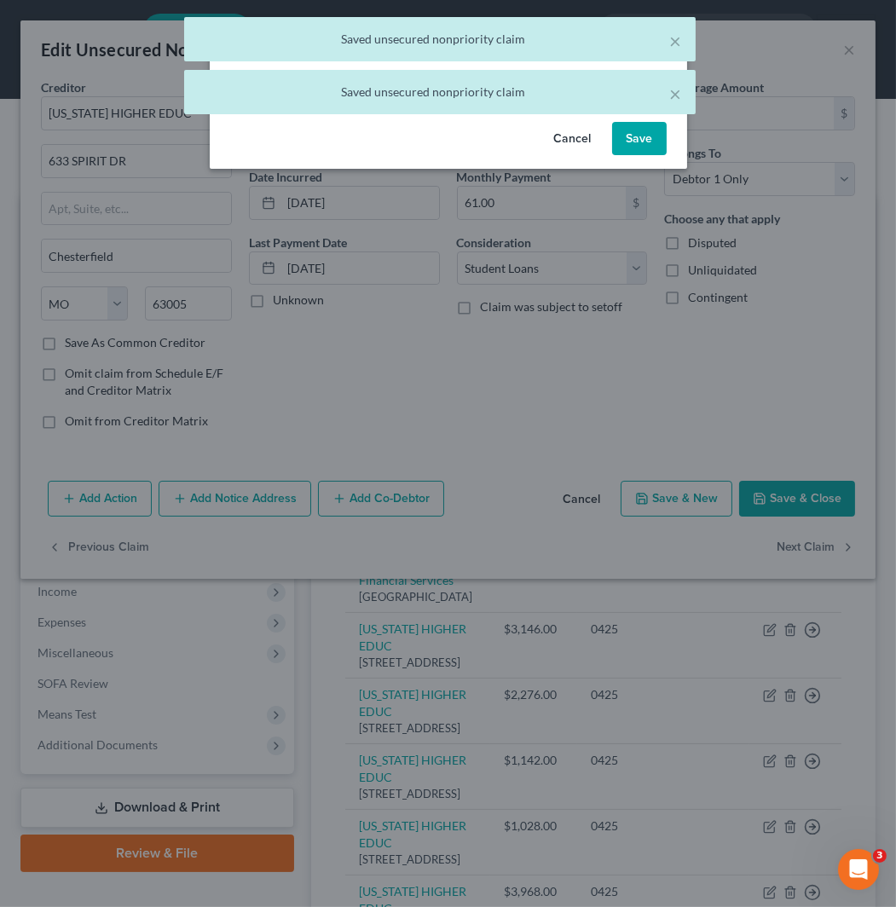
click at [643, 132] on button "Save" at bounding box center [639, 139] width 55 height 34
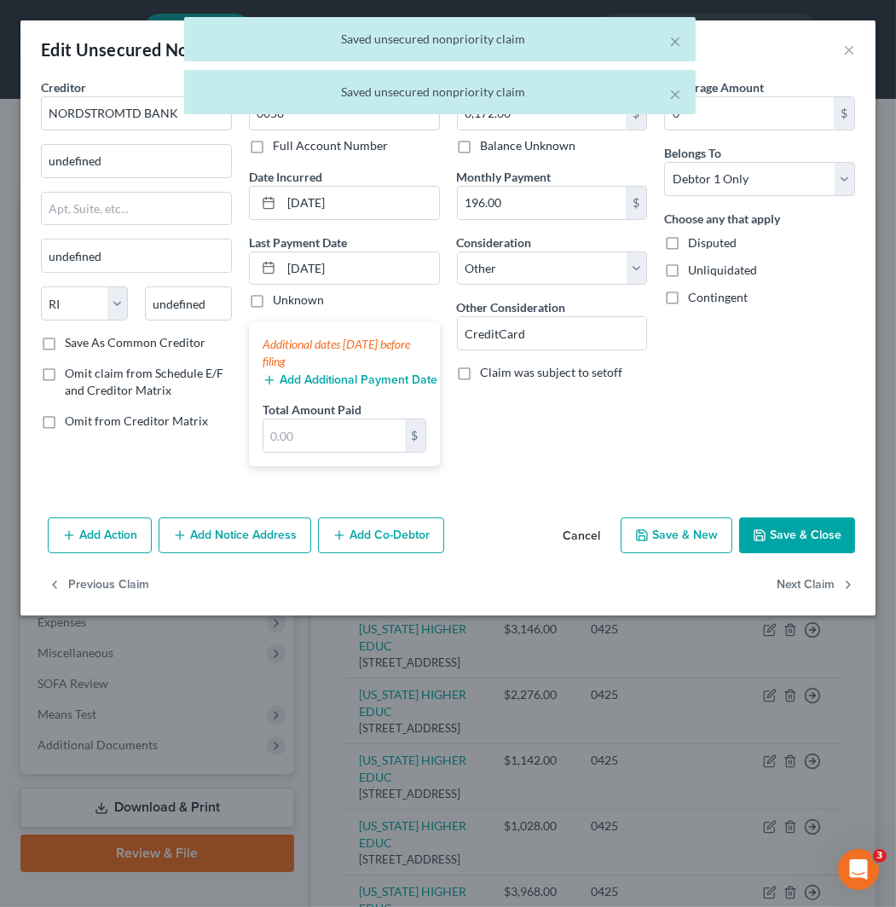
click at [198, 111] on div "× Saved unsecured nonpriority claim" at bounding box center [439, 92] width 511 height 44
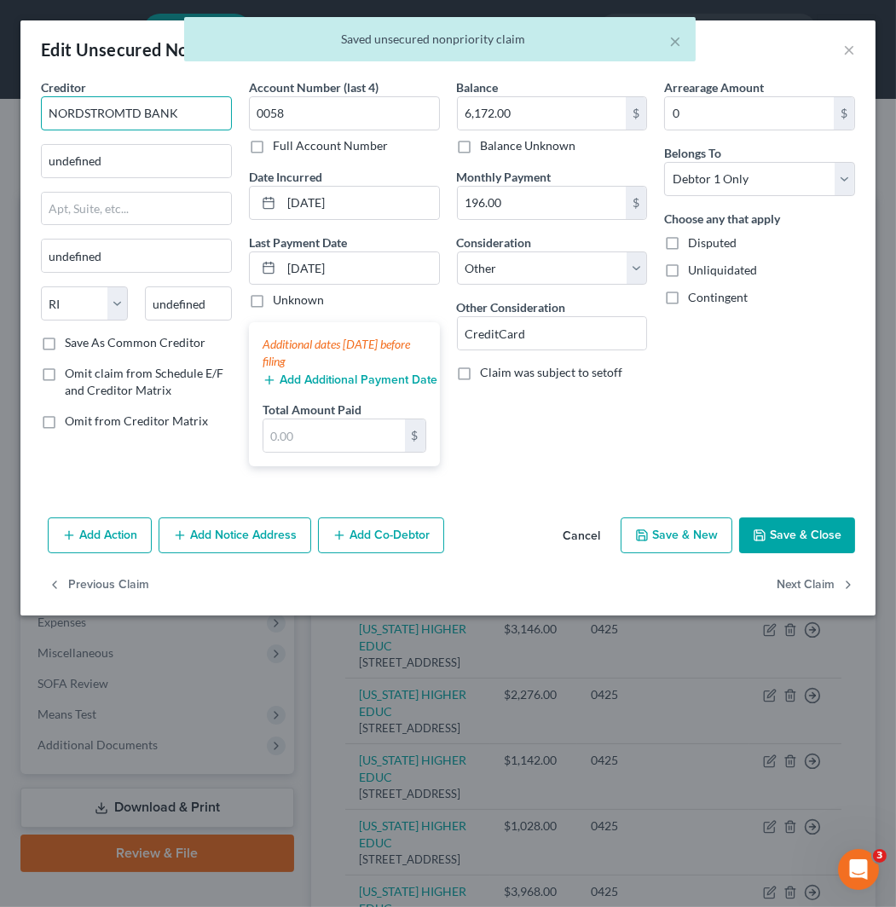
drag, startPoint x: 193, startPoint y: 108, endPoint x: 2, endPoint y: 108, distance: 190.9
click at [2, 108] on div "Edit Unsecured Nonpriority Claim × Creditor * NORDSTROMTD BANK undefined undefi…" at bounding box center [448, 453] width 896 height 907
paste input "text"
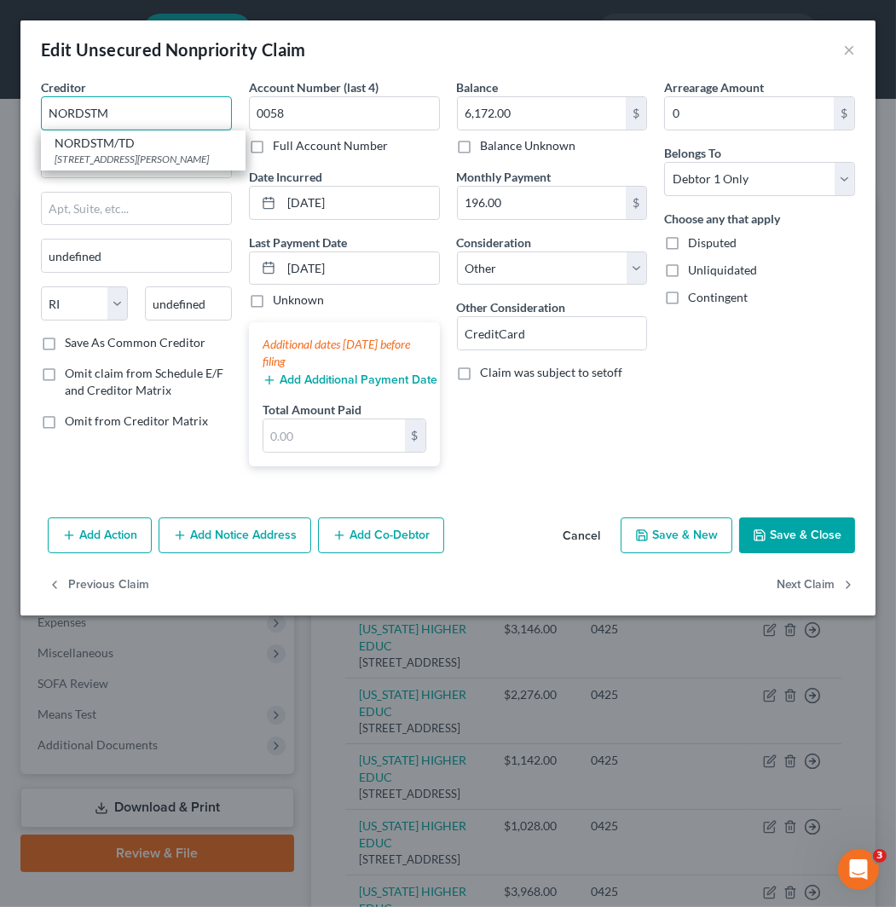
drag, startPoint x: 135, startPoint y: 116, endPoint x: 2, endPoint y: 113, distance: 133.0
click at [2, 113] on div "Edit Unsecured Nonpriority Claim × Creditor * NORDSTM NORDSTM/TD [STREET_ADDRES…" at bounding box center [448, 453] width 896 height 907
paste input "ROMTD BANK"
drag, startPoint x: 181, startPoint y: 116, endPoint x: 2, endPoint y: 149, distance: 182.0
click at [2, 149] on div "Edit Unsecured Nonpriority Claim × Creditor * NORDSTROMTD BANK undefined undefi…" at bounding box center [448, 453] width 896 height 907
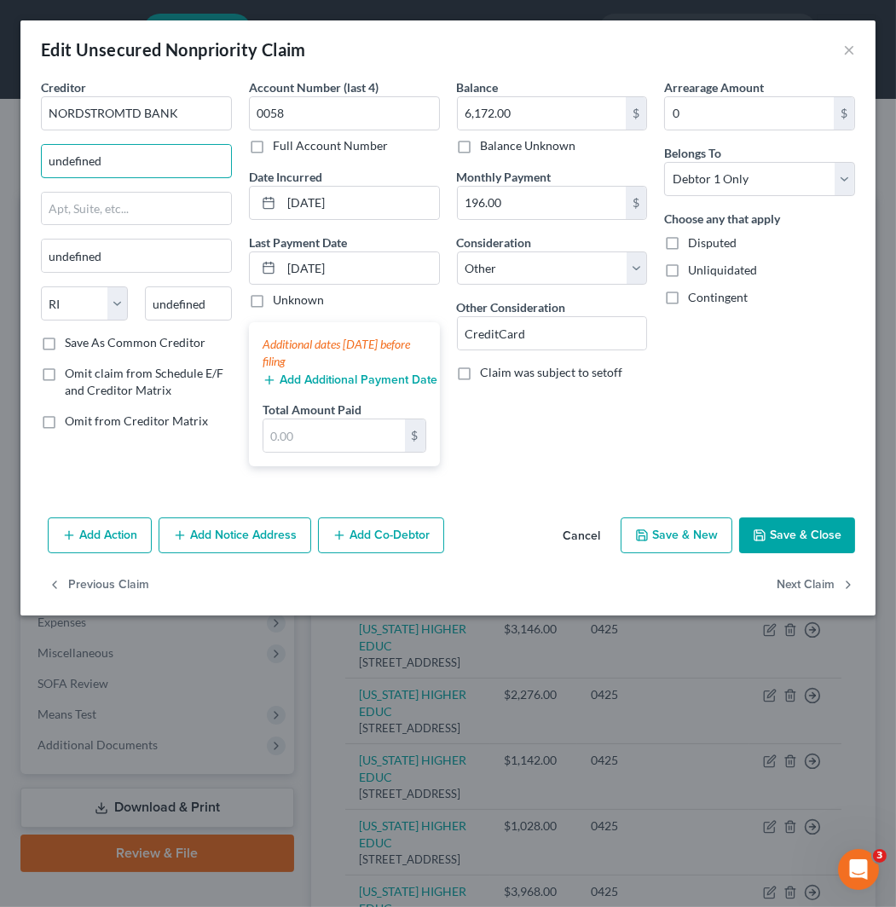
drag, startPoint x: 152, startPoint y: 159, endPoint x: 2, endPoint y: 159, distance: 150.0
click at [2, 159] on div "Edit Unsecured Nonpriority Claim × Creditor * NORDSTROMTD BANK undefined undefi…" at bounding box center [448, 453] width 896 height 907
paste input "PO Box 6555"
drag, startPoint x: 207, startPoint y: 310, endPoint x: 143, endPoint y: 310, distance: 63.9
click at [145, 310] on input "undefined" at bounding box center [188, 303] width 87 height 34
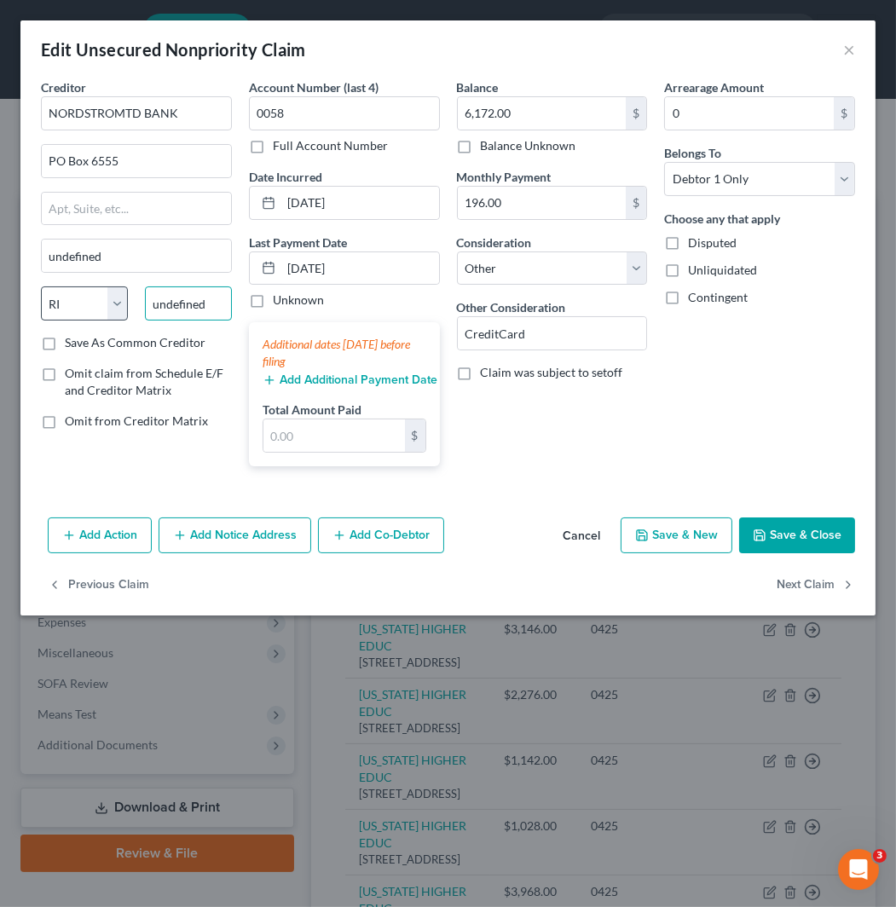
paste input "80155"
click at [65, 344] on label "Save As Common Creditor" at bounding box center [135, 342] width 141 height 17
click at [72, 344] on input "Save As Common Creditor" at bounding box center [77, 339] width 11 height 11
click at [832, 588] on button "Next Claim" at bounding box center [815, 585] width 78 height 36
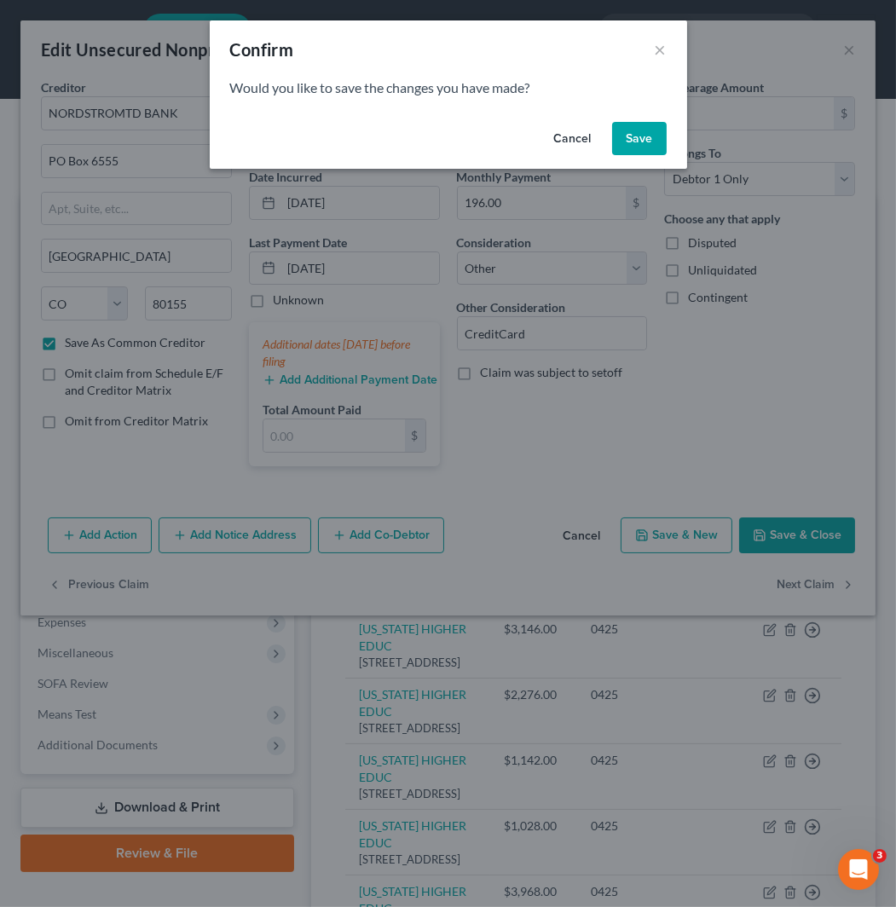
click at [642, 137] on button "Save" at bounding box center [639, 139] width 55 height 34
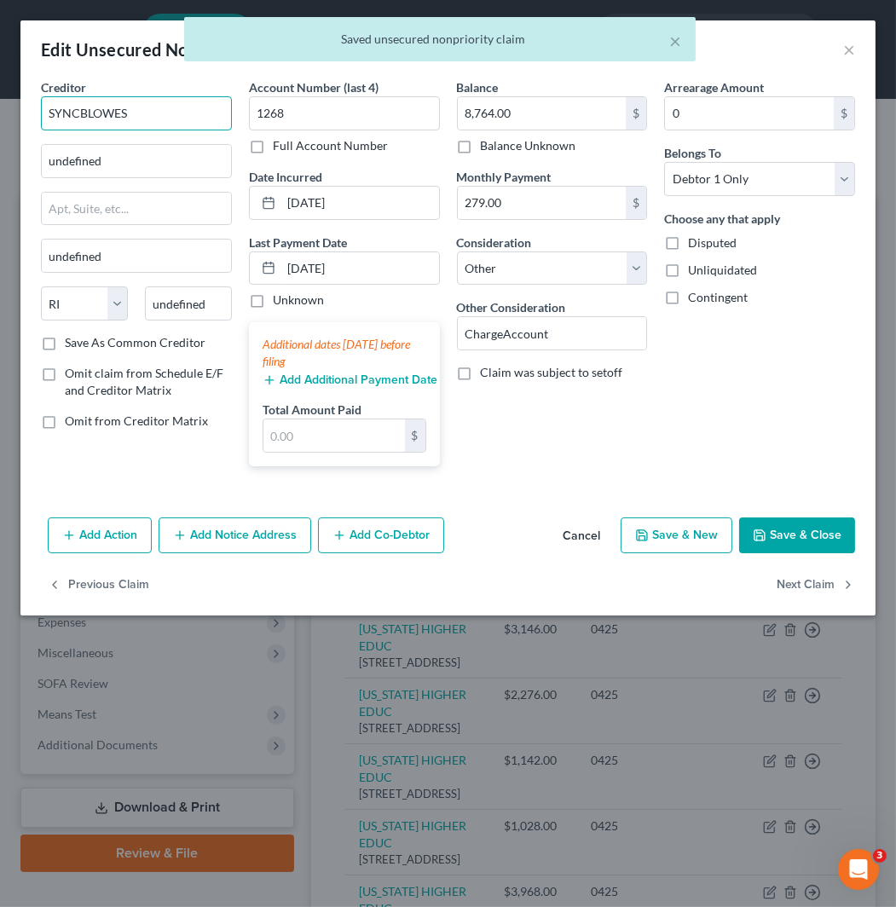
drag, startPoint x: 159, startPoint y: 109, endPoint x: 2, endPoint y: 109, distance: 156.8
click at [2, 109] on div "Edit Unsecured Nonpriority Claim × Creditor * SYNCBLOWES undefined undefined St…" at bounding box center [448, 453] width 896 height 907
click at [88, 116] on input "SYNCBLOWES" at bounding box center [136, 113] width 191 height 34
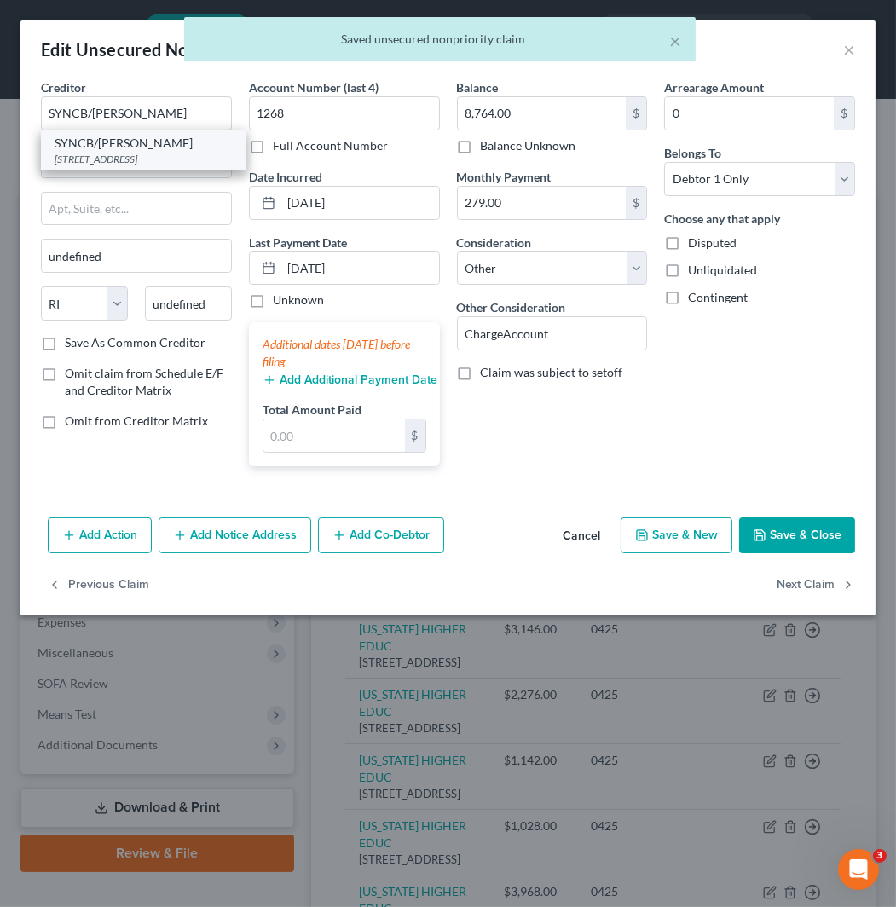
click at [159, 146] on div "SYNCB/[PERSON_NAME]" at bounding box center [143, 143] width 177 height 17
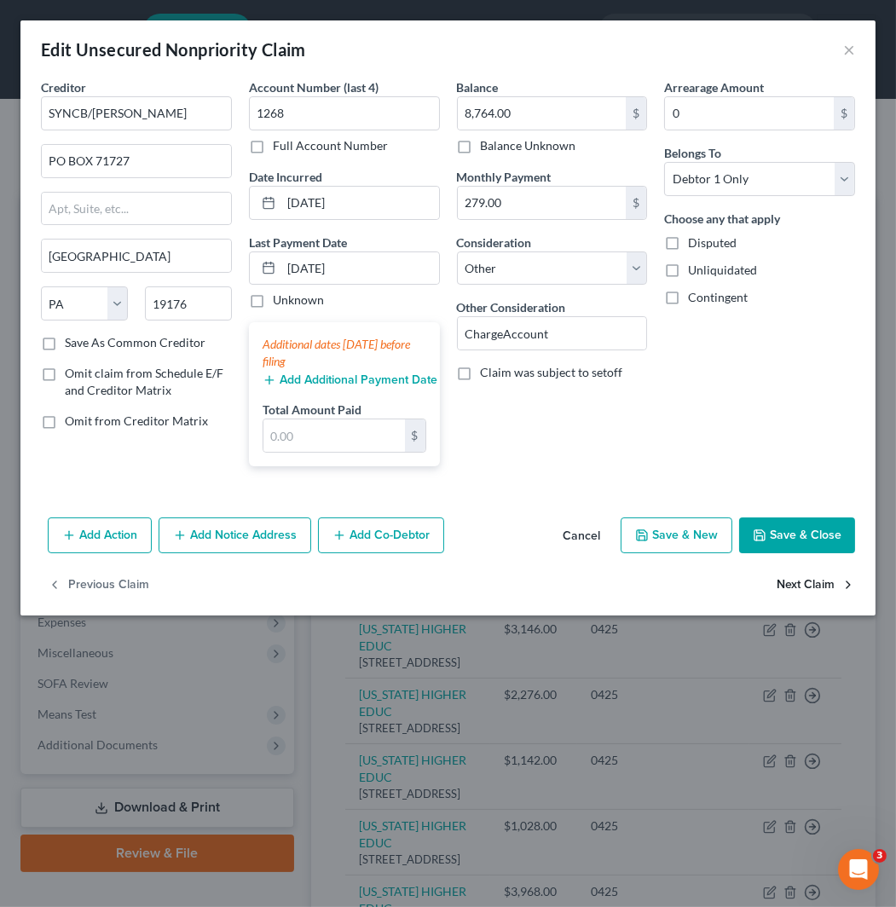
click at [837, 588] on button "Next Claim" at bounding box center [815, 585] width 78 height 36
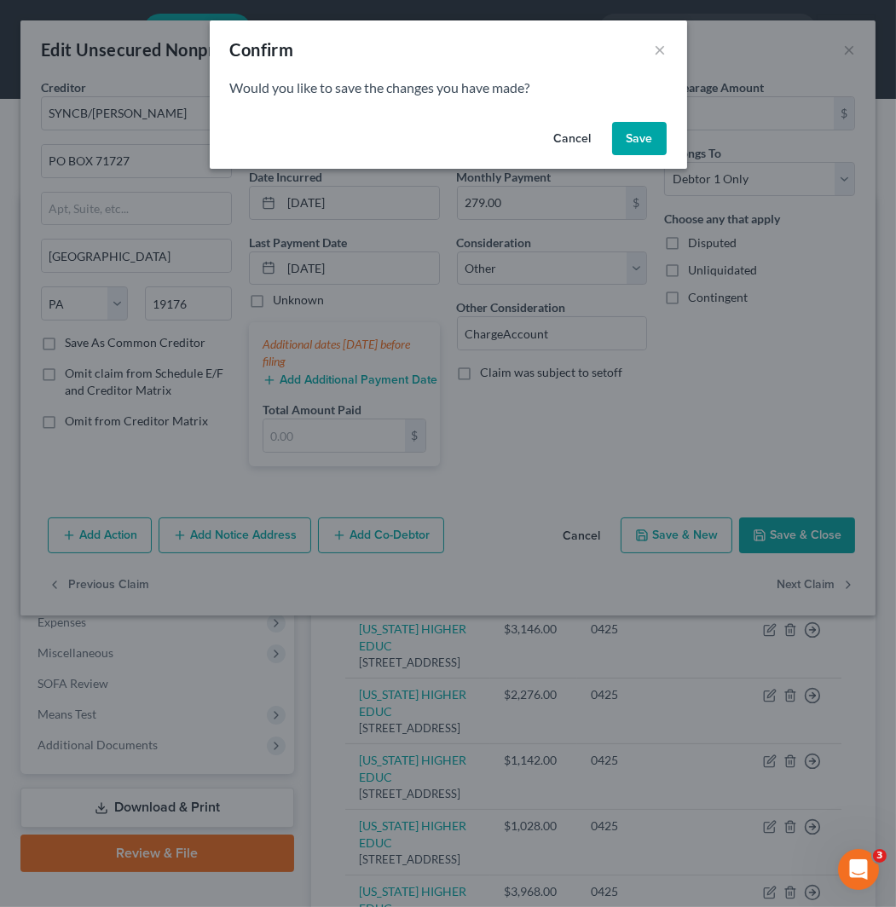
click at [637, 132] on button "Save" at bounding box center [639, 139] width 55 height 34
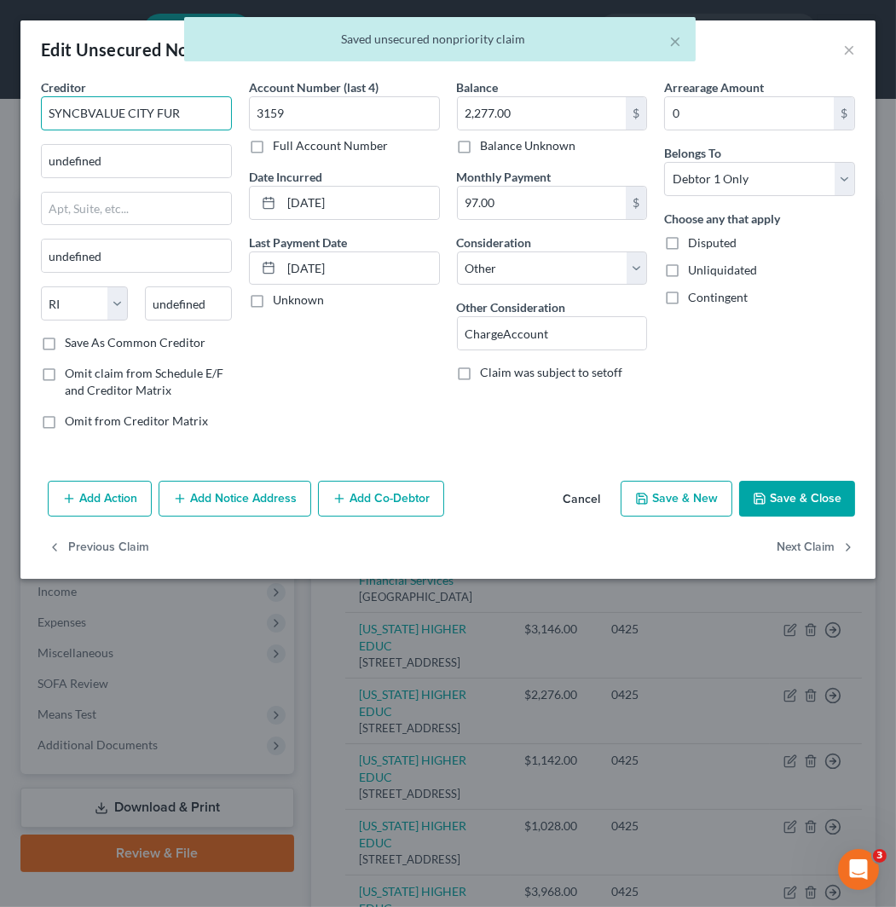
click at [84, 114] on input "SYNCBVALUE CITY FUR" at bounding box center [136, 113] width 191 height 34
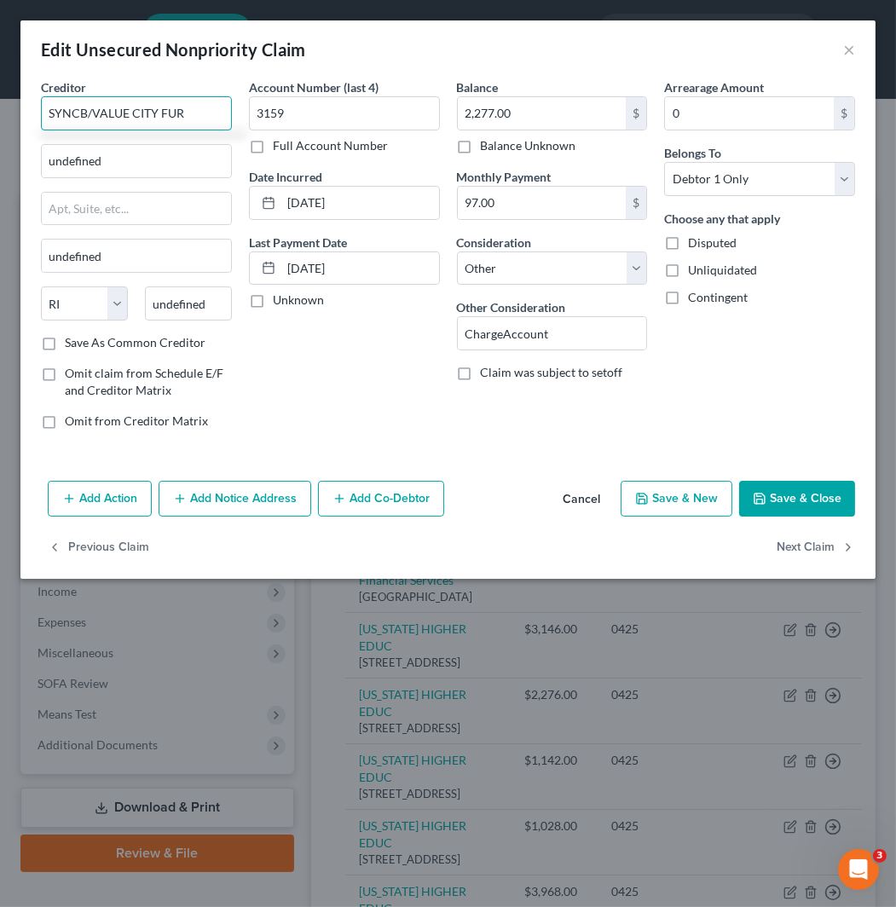
drag, startPoint x: 208, startPoint y: 115, endPoint x: 95, endPoint y: 124, distance: 112.9
click at [95, 124] on input "SYNCB/VALUE CITY FUR" at bounding box center [136, 113] width 191 height 34
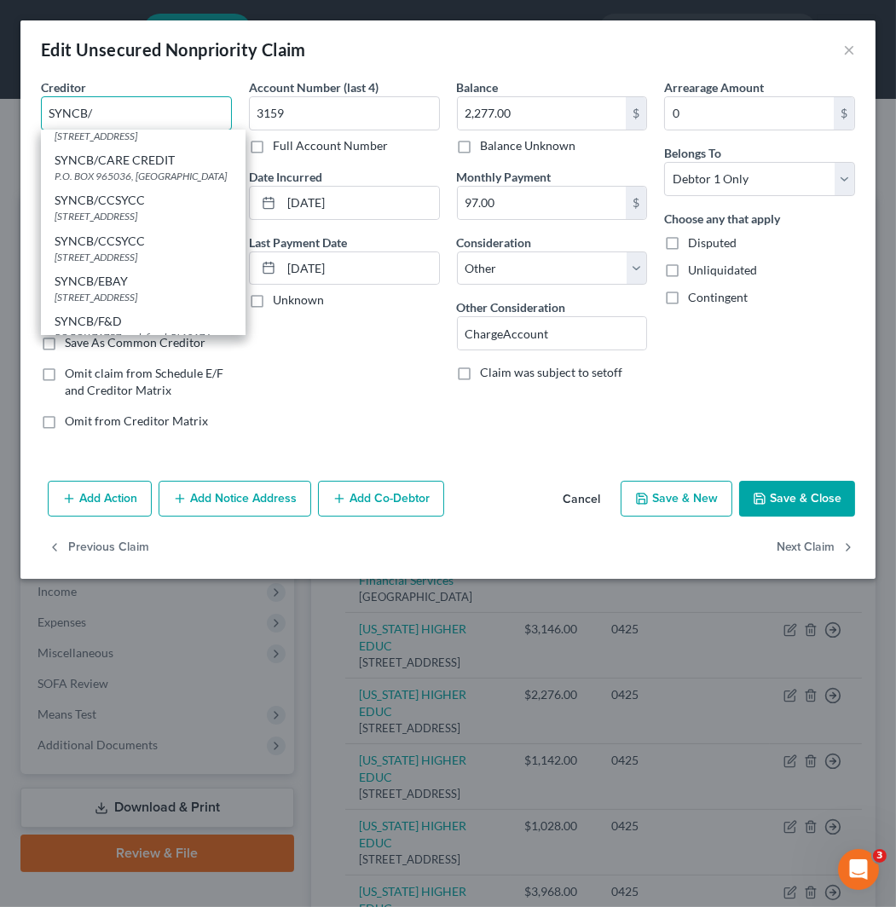
scroll to position [757, 0]
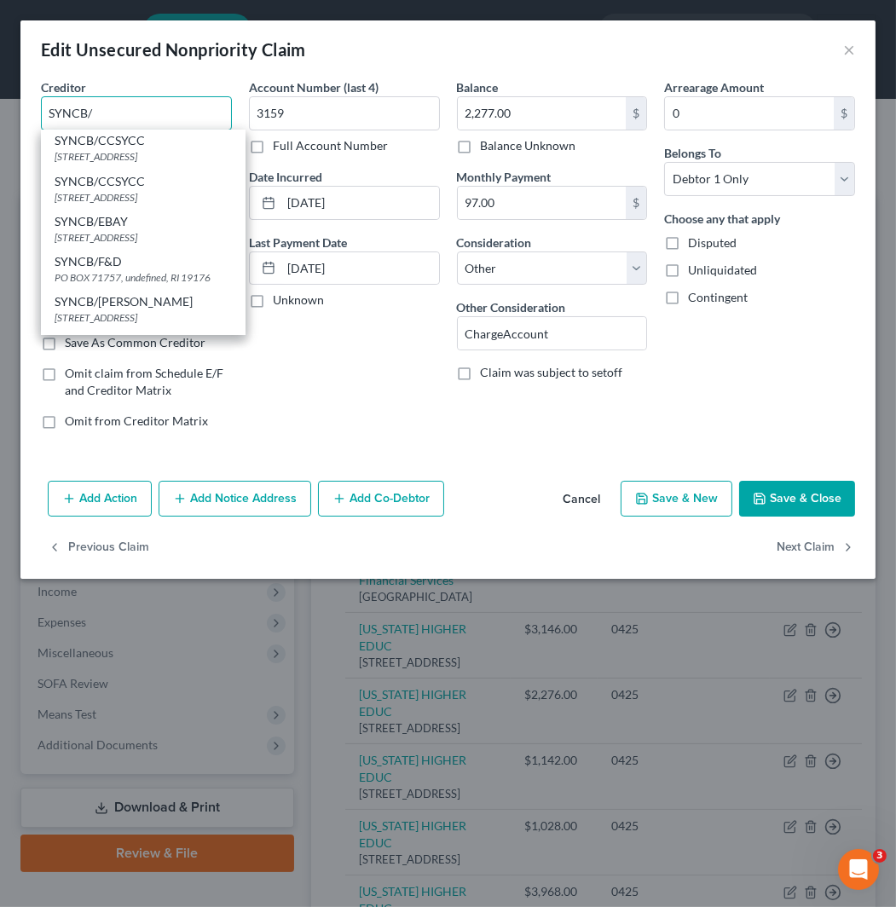
drag, startPoint x: 130, startPoint y: 108, endPoint x: 14, endPoint y: 121, distance: 116.6
click at [14, 121] on div "Edit Unsecured Nonpriority Claim × Creditor * SYNCB/ SYNCB/ABC WAREHOUSE C/O P.…" at bounding box center [448, 453] width 896 height 907
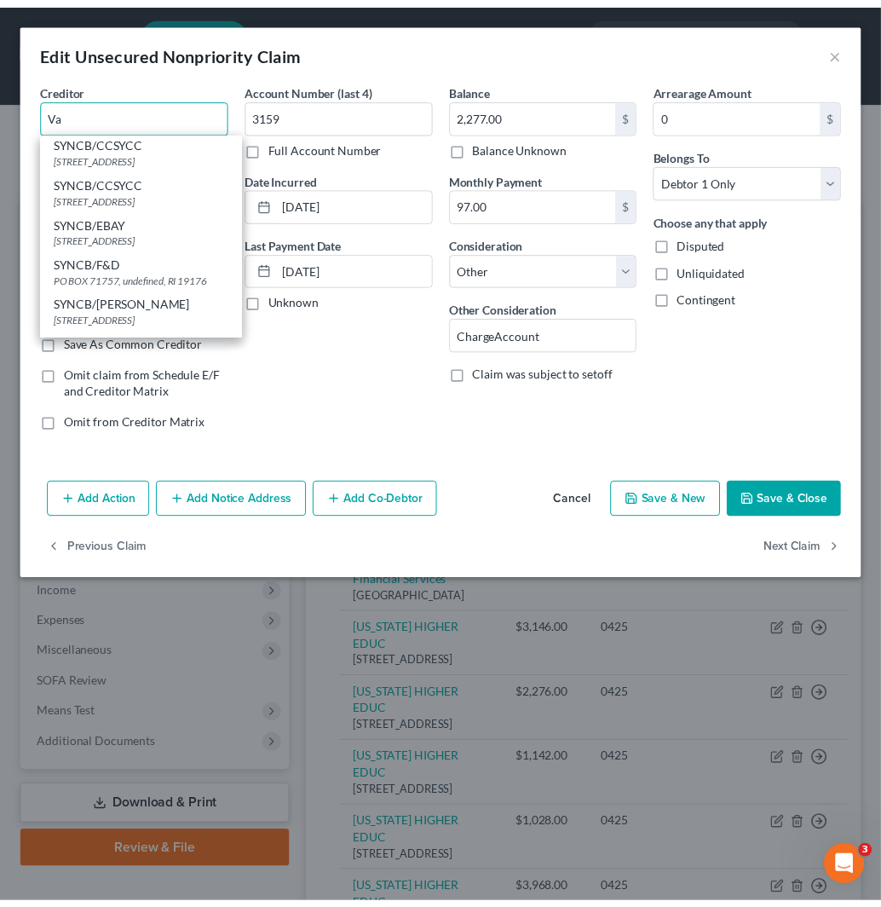
scroll to position [0, 0]
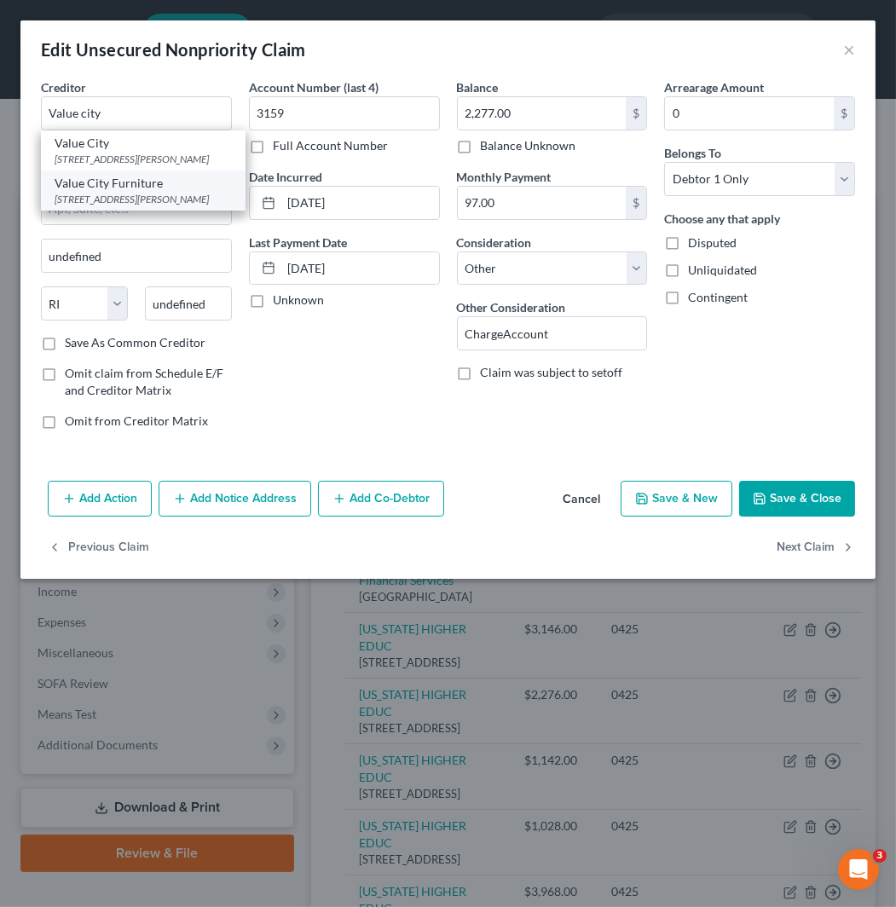
click at [143, 206] on div "[STREET_ADDRESS][PERSON_NAME]" at bounding box center [143, 199] width 177 height 14
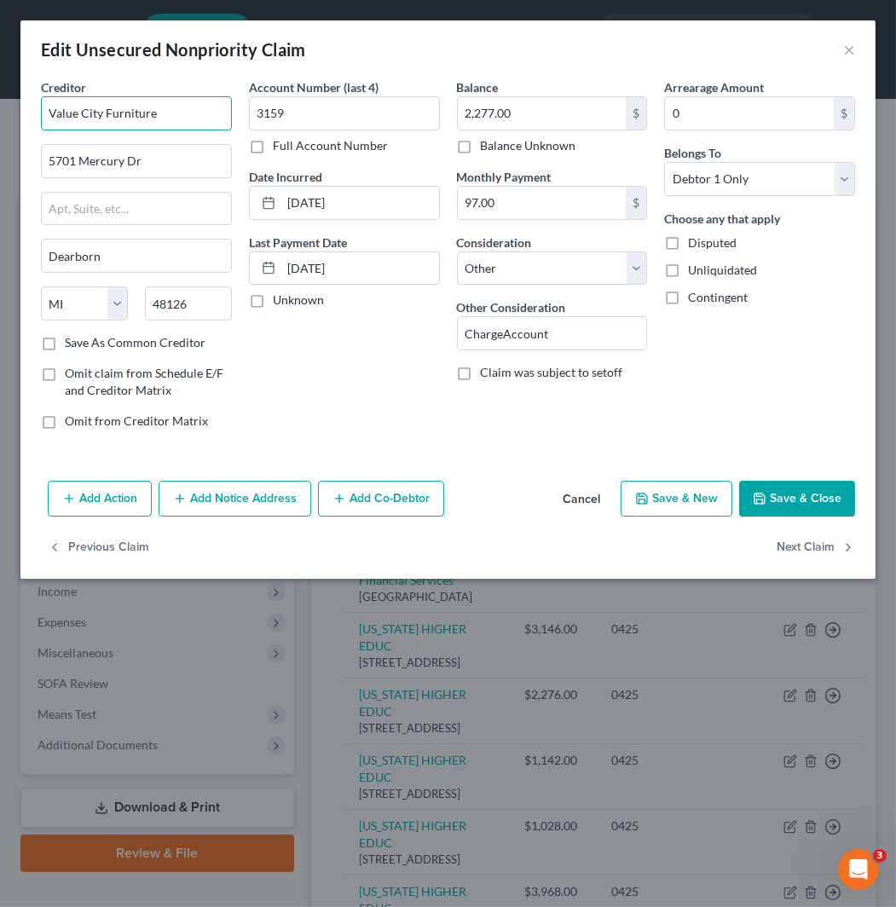
click at [49, 111] on input "Value City Furniture" at bounding box center [136, 113] width 191 height 34
click at [811, 539] on button "Next Claim" at bounding box center [815, 548] width 78 height 36
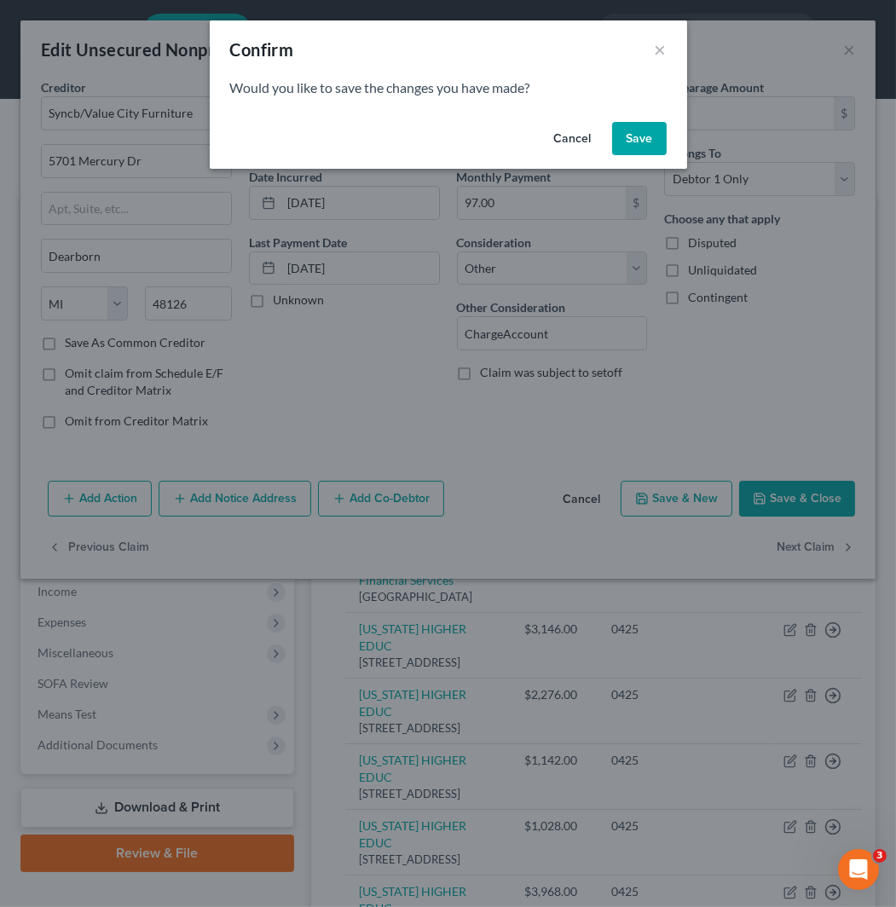
click at [620, 122] on button "Save" at bounding box center [639, 139] width 55 height 34
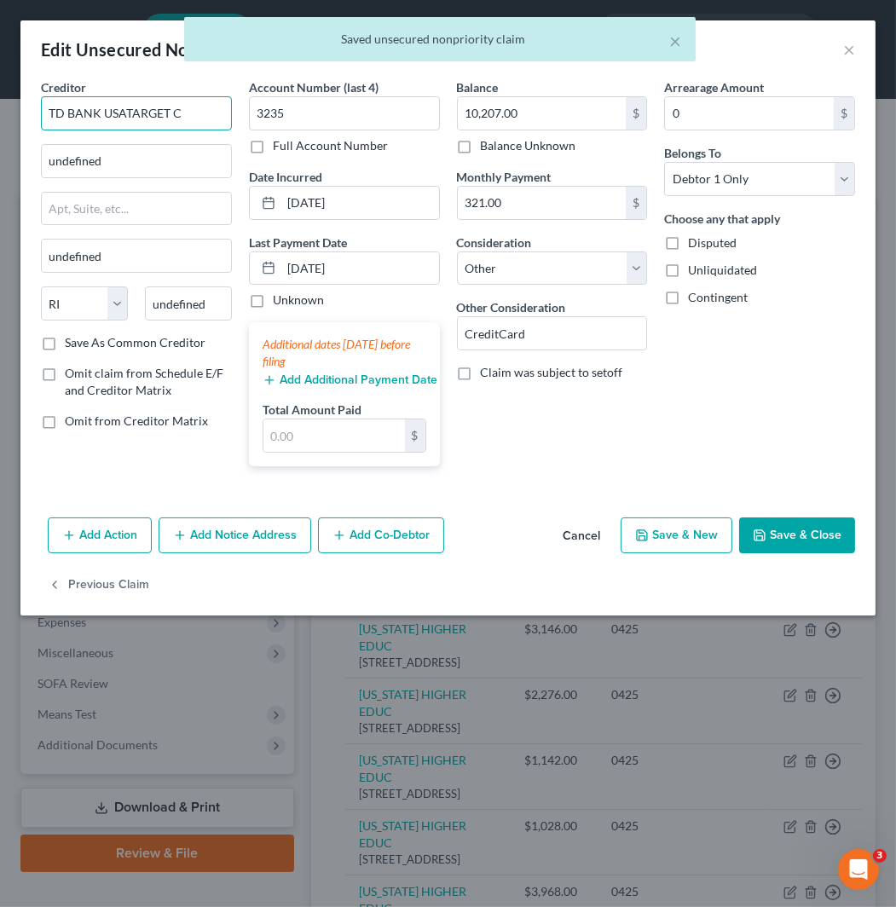
drag, startPoint x: 196, startPoint y: 108, endPoint x: 2, endPoint y: 107, distance: 194.3
click at [2, 107] on div "Edit Unsecured Nonpriority Claim × Creditor * TD BANK USATARGET C undefined und…" at bounding box center [448, 453] width 896 height 907
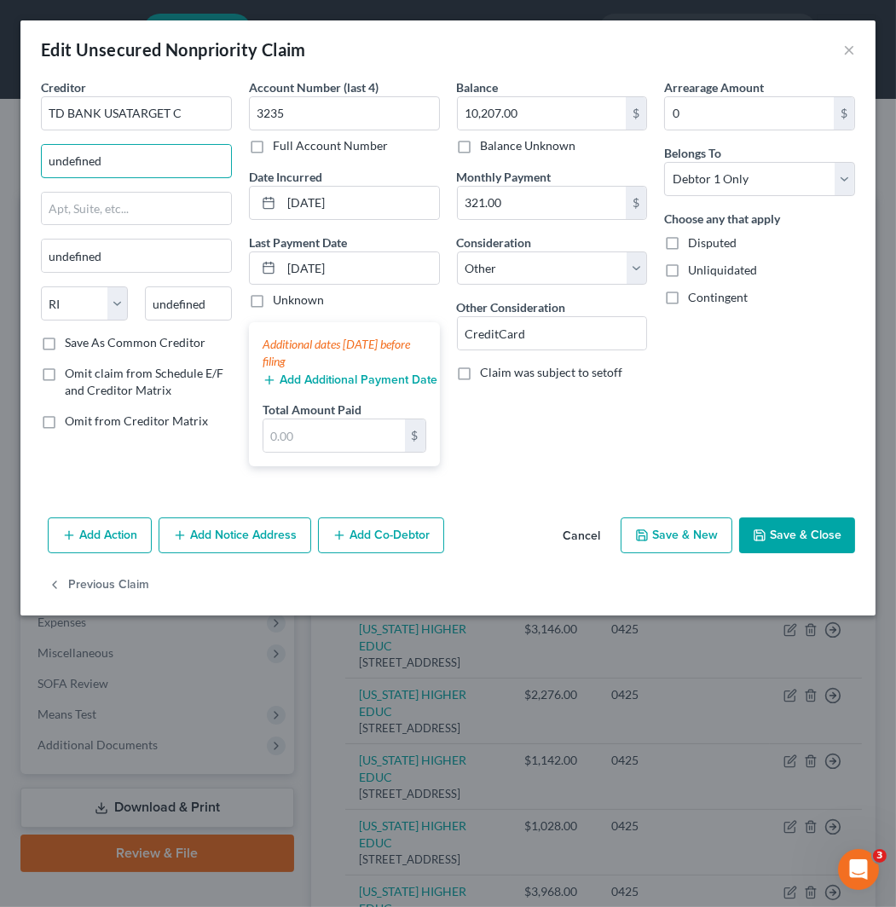
paste input "P.O. Box 660170"
drag, startPoint x: 125, startPoint y: 168, endPoint x: 2, endPoint y: 176, distance: 123.8
click at [2, 176] on div "Edit Unsecured Nonpriority Claim × Creditor * TD BANK USATARGET C undefined und…" at bounding box center [448, 453] width 896 height 907
paste input "75266"
drag, startPoint x: 210, startPoint y: 303, endPoint x: 145, endPoint y: 301, distance: 65.7
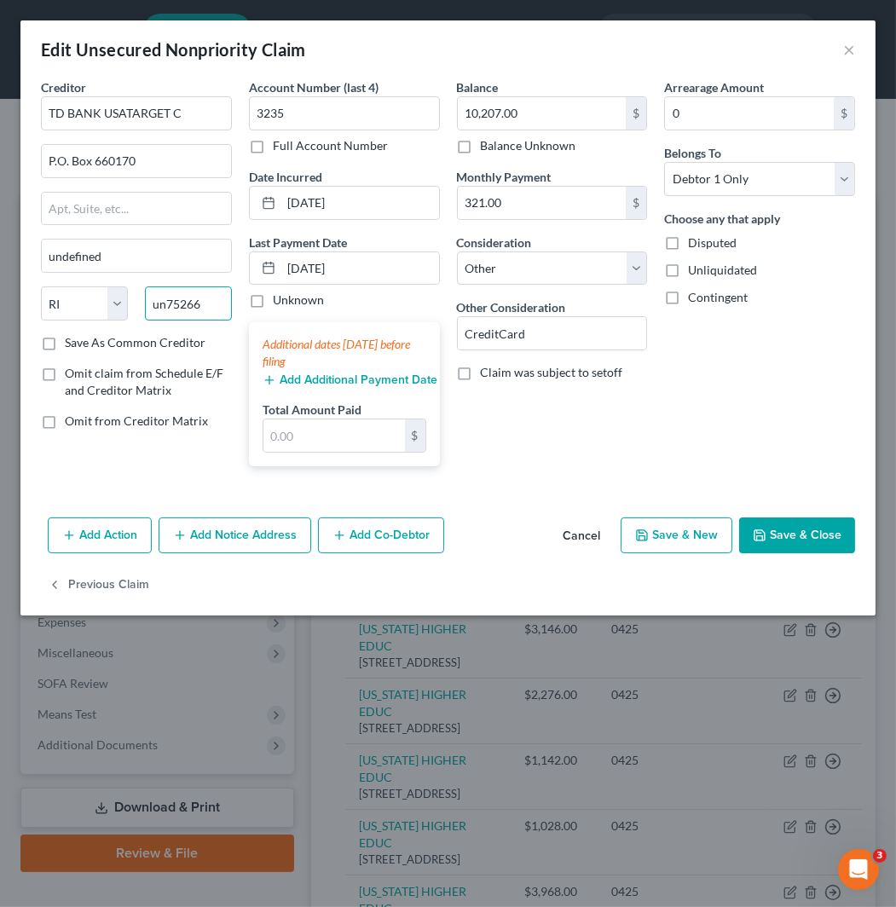
click at [145, 301] on input "un75266" at bounding box center [188, 303] width 87 height 34
click at [199, 315] on input "un75266" at bounding box center [188, 303] width 87 height 34
drag, startPoint x: 214, startPoint y: 302, endPoint x: 172, endPoint y: 302, distance: 41.8
click at [172, 302] on input "un75266" at bounding box center [188, 303] width 87 height 34
click at [167, 303] on input "un75266" at bounding box center [188, 303] width 87 height 34
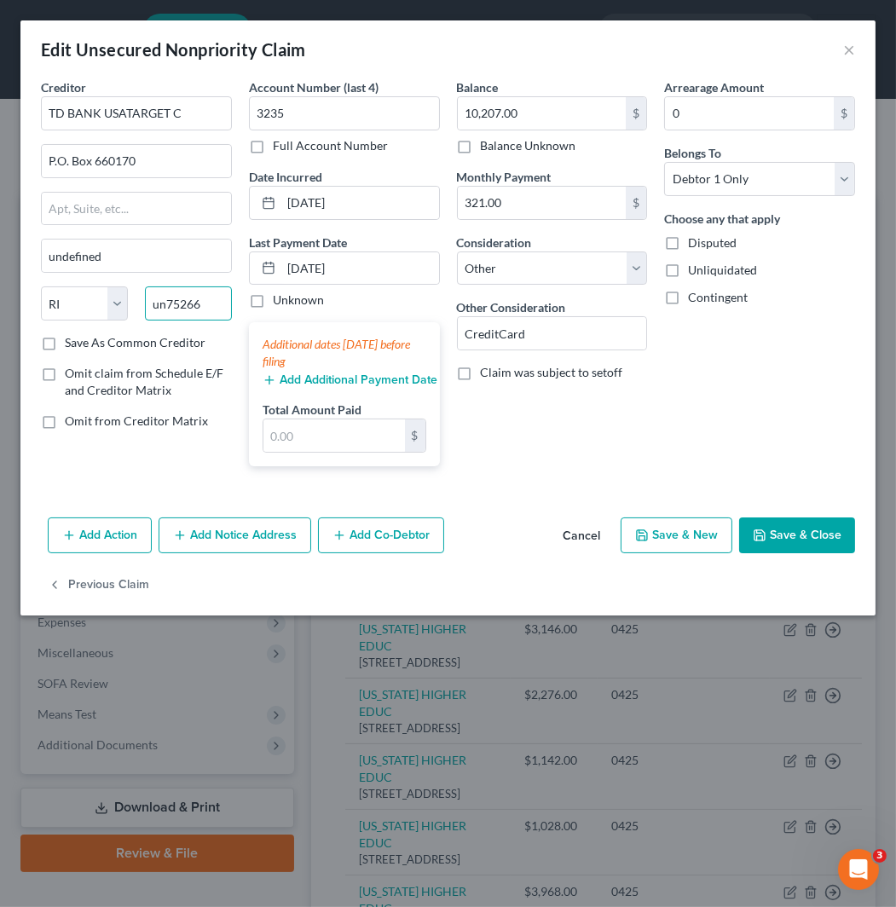
paste input "text"
drag, startPoint x: 214, startPoint y: 303, endPoint x: 130, endPoint y: 303, distance: 83.5
click at [130, 303] on div "State [US_STATE] AK AR AZ CA CO CT DE DC [GEOGRAPHIC_DATA] [GEOGRAPHIC_DATA] GU…" at bounding box center [136, 310] width 208 height 48
click at [65, 343] on label "Save As Common Creditor" at bounding box center [135, 342] width 141 height 17
click at [72, 343] on input "Save As Common Creditor" at bounding box center [77, 339] width 11 height 11
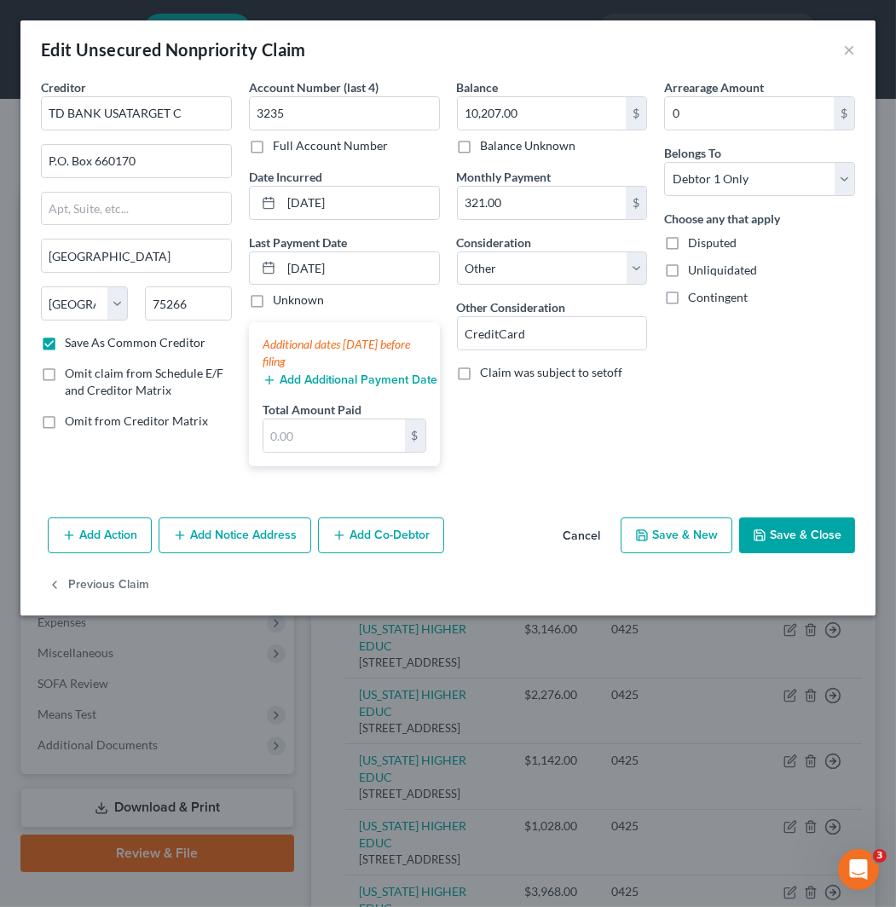
click at [798, 535] on button "Save & Close" at bounding box center [797, 535] width 116 height 36
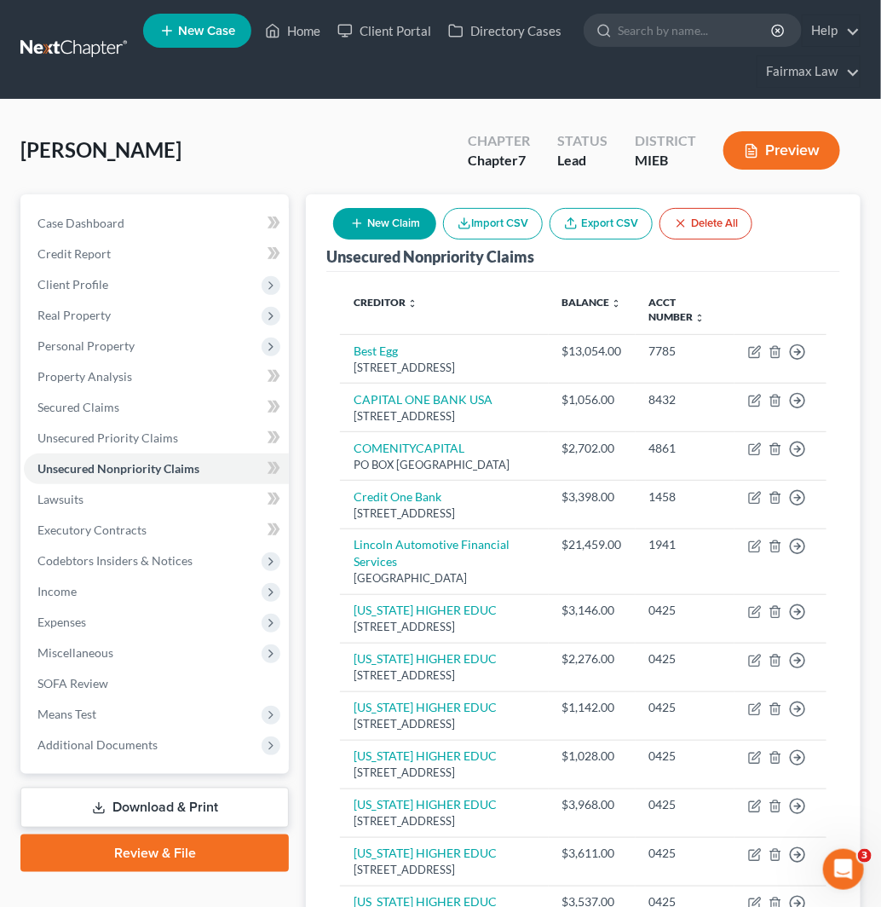
click at [375, 216] on button "New Claim" at bounding box center [384, 224] width 103 height 32
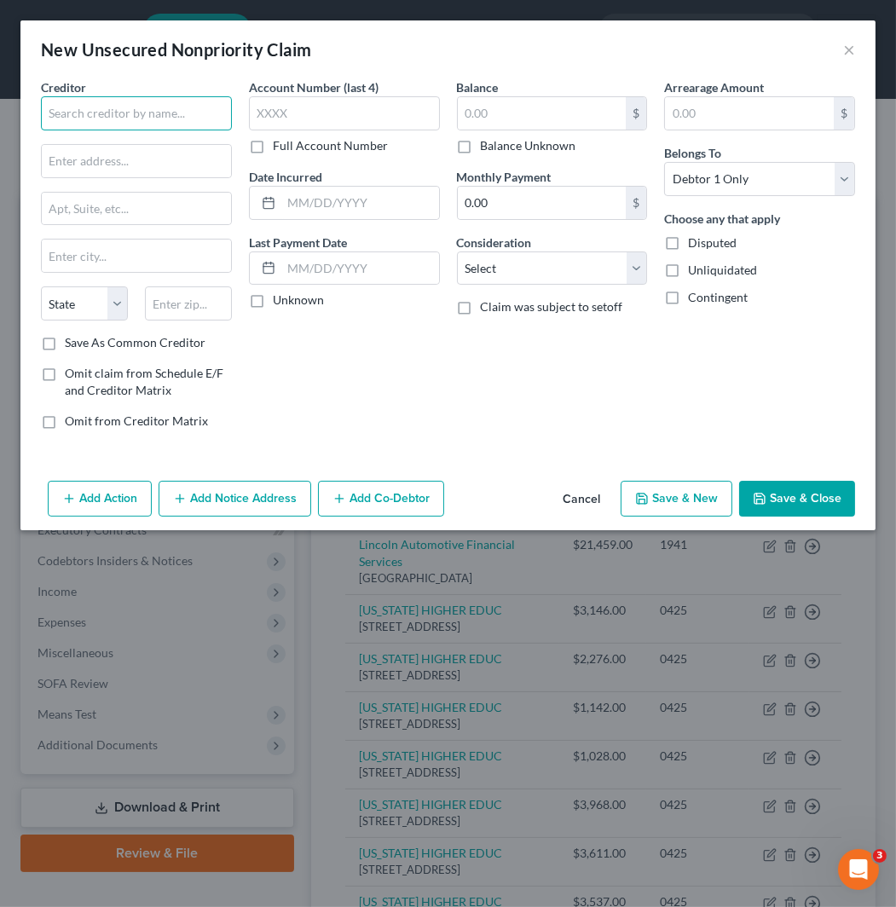
click at [124, 114] on input "text" at bounding box center [136, 113] width 191 height 34
paste input "Amcol"
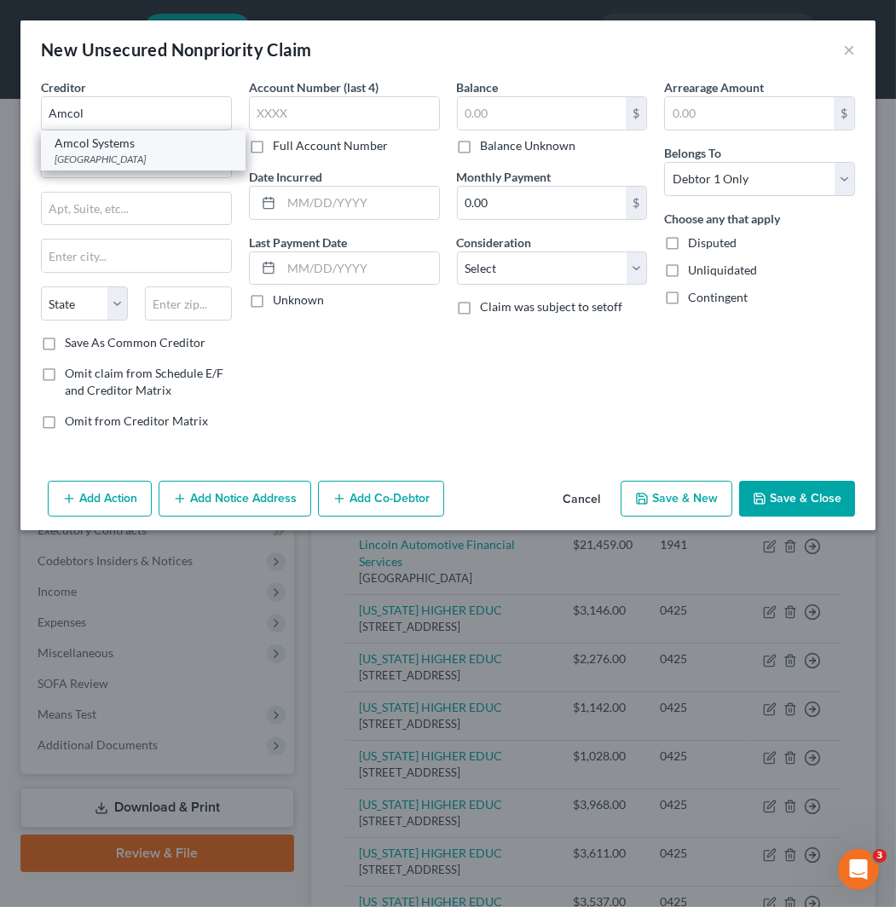
click at [103, 149] on div "Amcol Systems" at bounding box center [143, 143] width 177 height 17
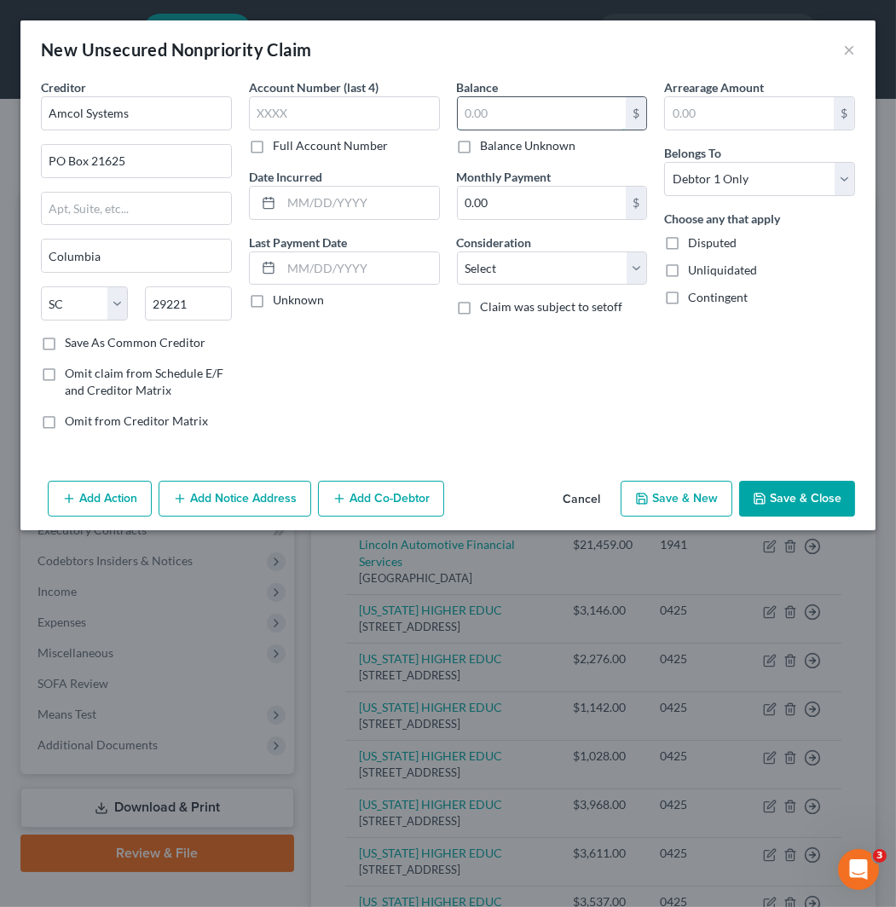
click at [547, 108] on input "text" at bounding box center [542, 113] width 169 height 32
paste input "2333"
click at [393, 126] on input "text" at bounding box center [344, 113] width 191 height 34
paste input "3256"
click at [545, 203] on input "0.00" at bounding box center [542, 203] width 169 height 32
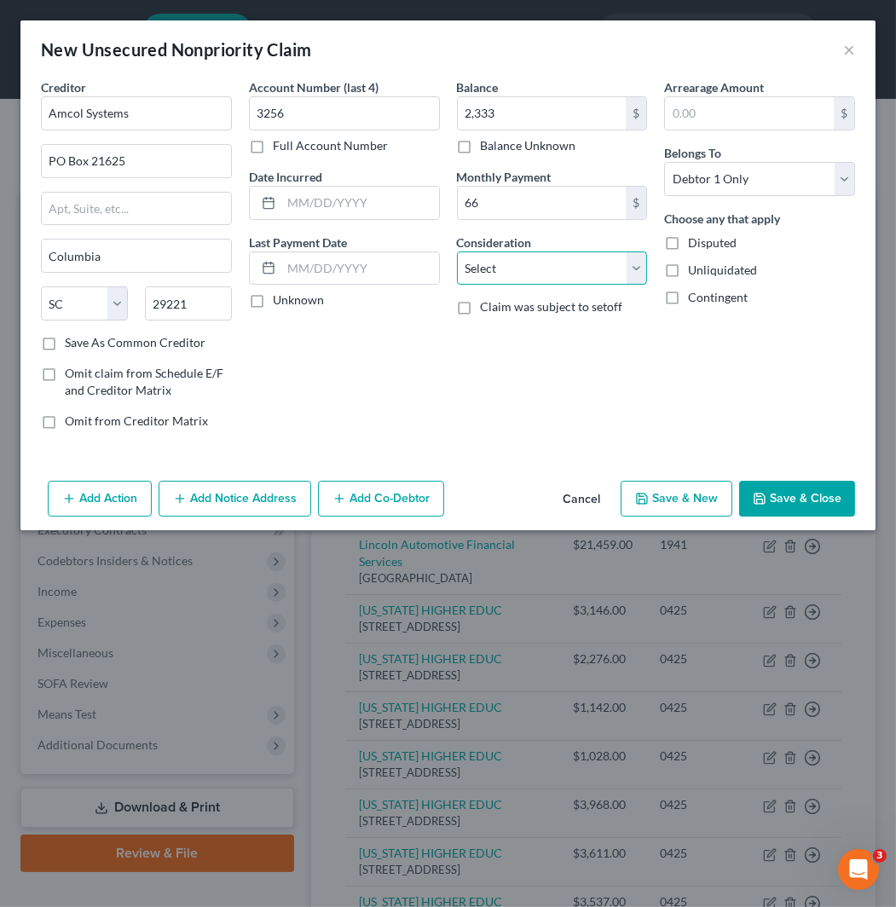
drag, startPoint x: 564, startPoint y: 257, endPoint x: 571, endPoint y: 280, distance: 24.0
click at [564, 257] on select "Select Cable / Satellite Services Collection Agency Credit Card Debt Debt Couns…" at bounding box center [552, 268] width 191 height 34
click at [457, 251] on select "Select Cable / Satellite Services Collection Agency Credit Card Debt Debt Couns…" at bounding box center [552, 268] width 191 height 34
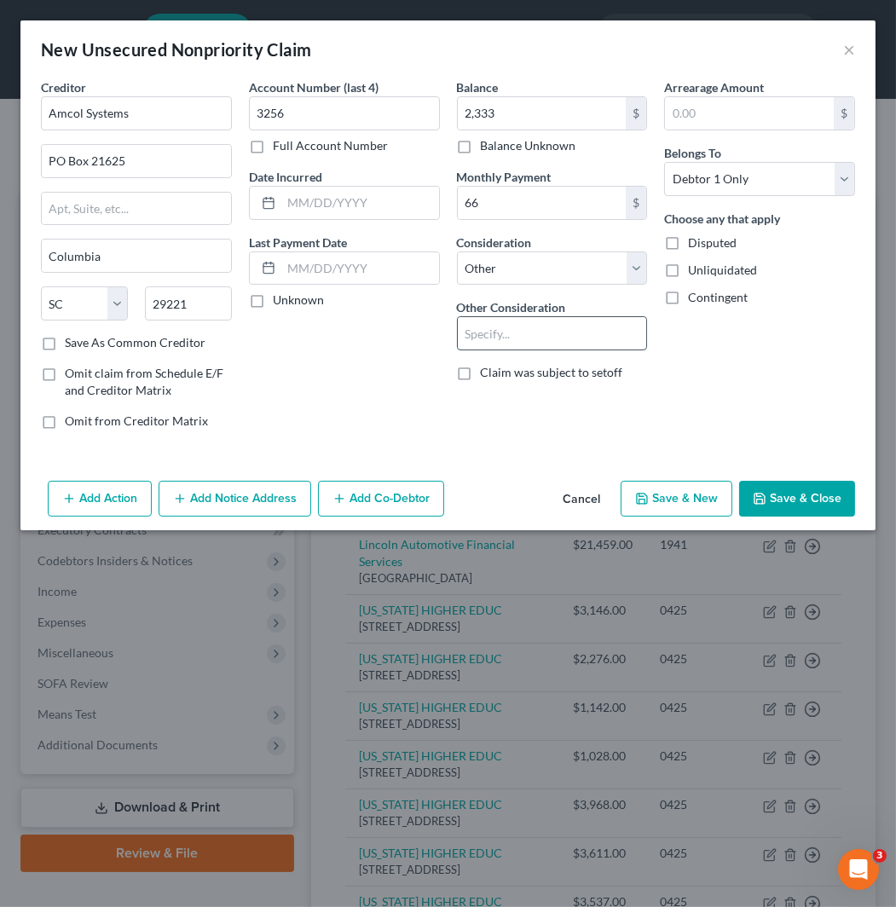
click at [573, 328] on input "text" at bounding box center [552, 333] width 189 height 32
click at [807, 488] on button "Save & Close" at bounding box center [797, 499] width 116 height 36
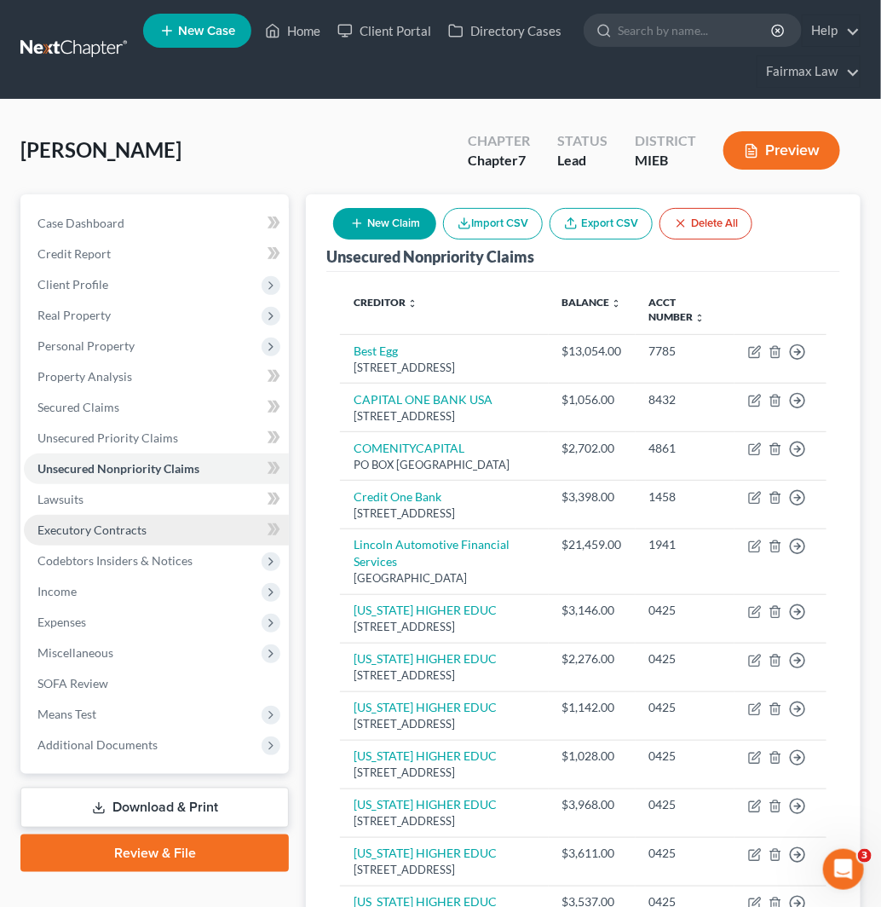
click at [171, 527] on link "Executory Contracts" at bounding box center [156, 530] width 265 height 31
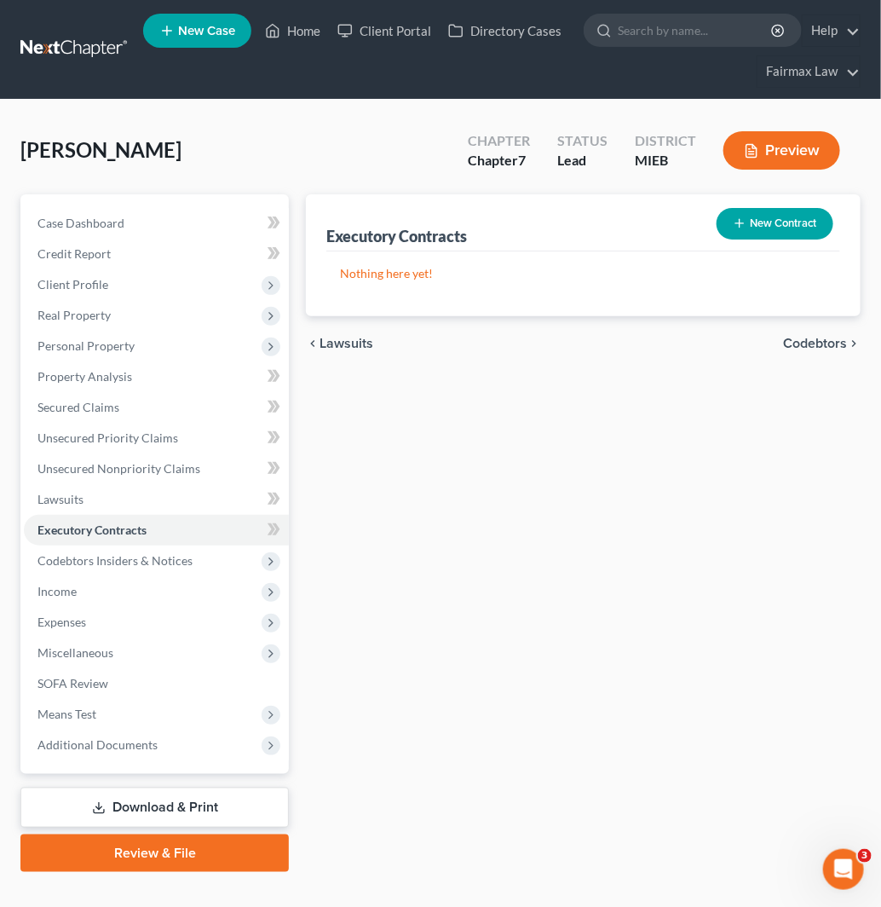
click at [764, 222] on button "New Contract" at bounding box center [775, 224] width 117 height 32
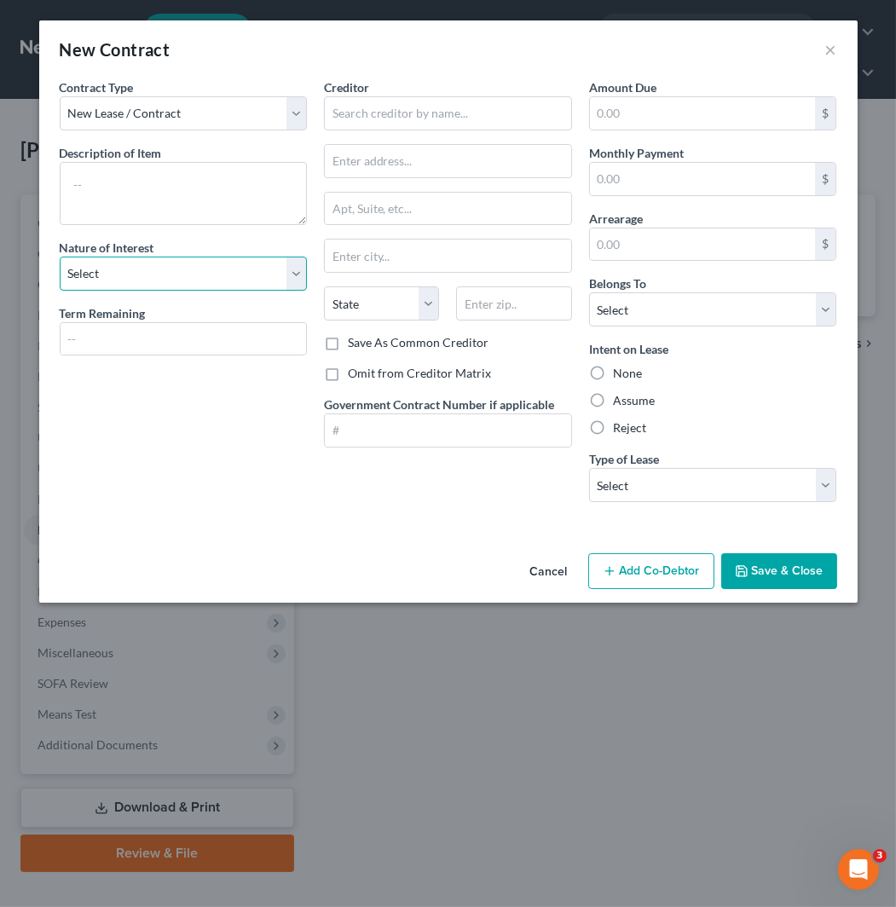
click at [199, 268] on select "Select Purchaser Agent Lessor Lessee" at bounding box center [184, 274] width 248 height 34
click at [60, 257] on select "Select Purchaser Agent Lessor Lessee" at bounding box center [184, 274] width 248 height 34
click at [182, 339] on input "text" at bounding box center [184, 339] width 246 height 32
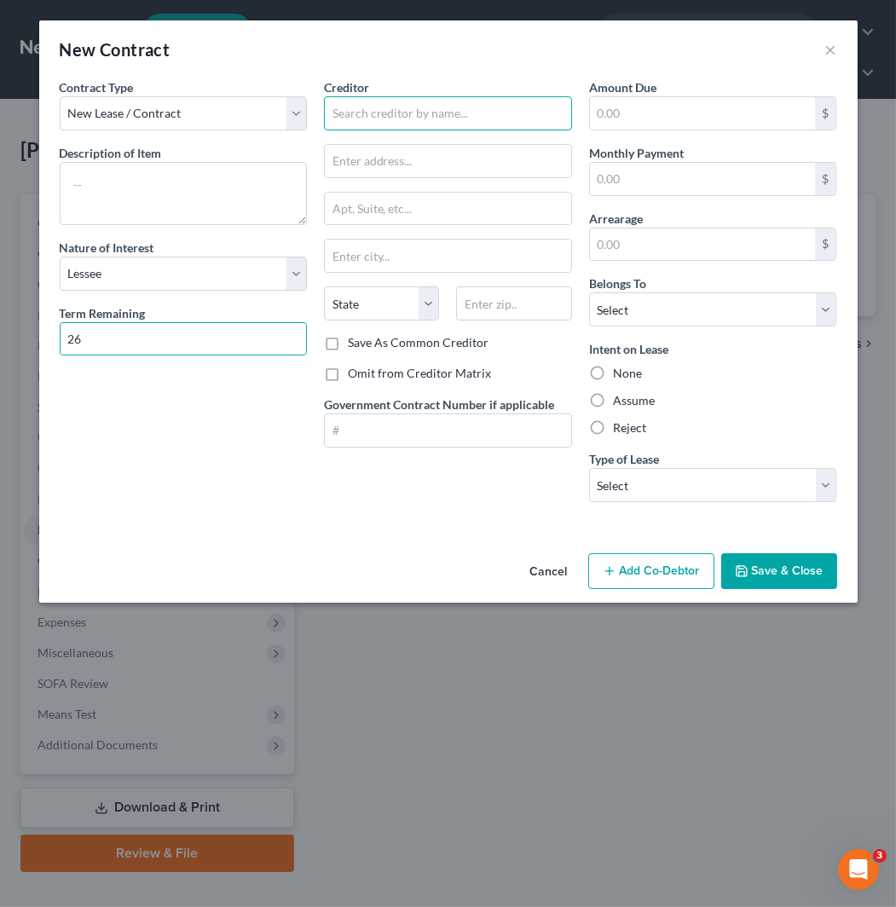
click at [478, 107] on input "text" at bounding box center [448, 113] width 248 height 34
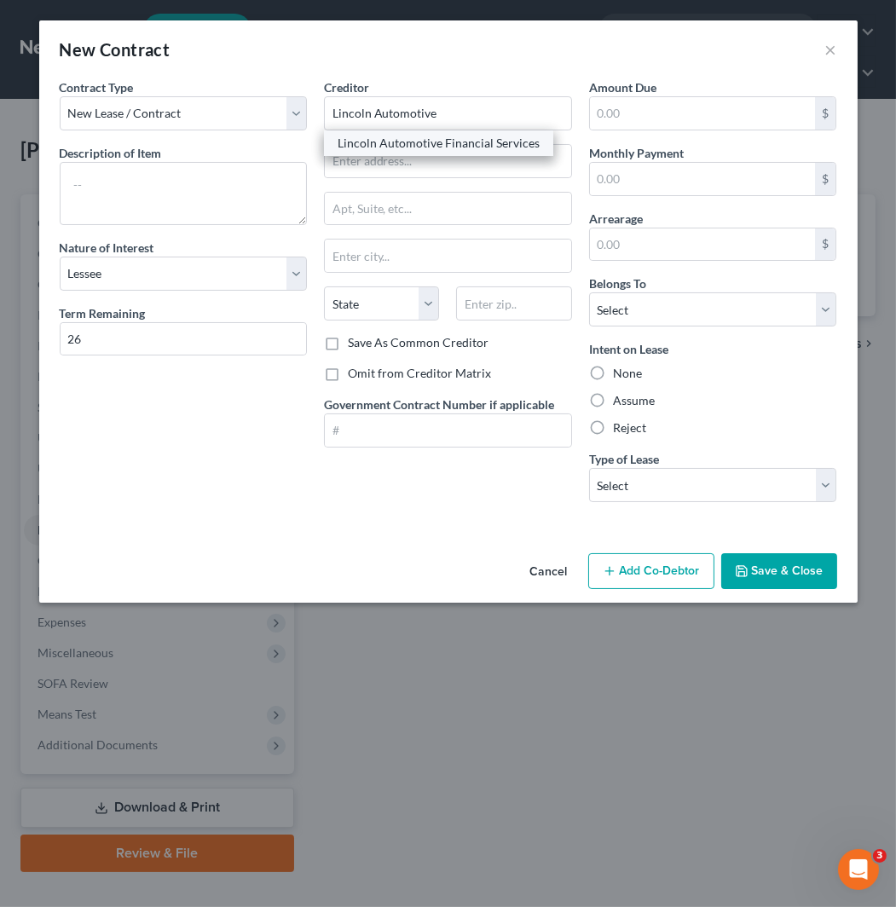
click at [441, 147] on div "Lincoln Automotive Financial Services" at bounding box center [438, 143] width 202 height 17
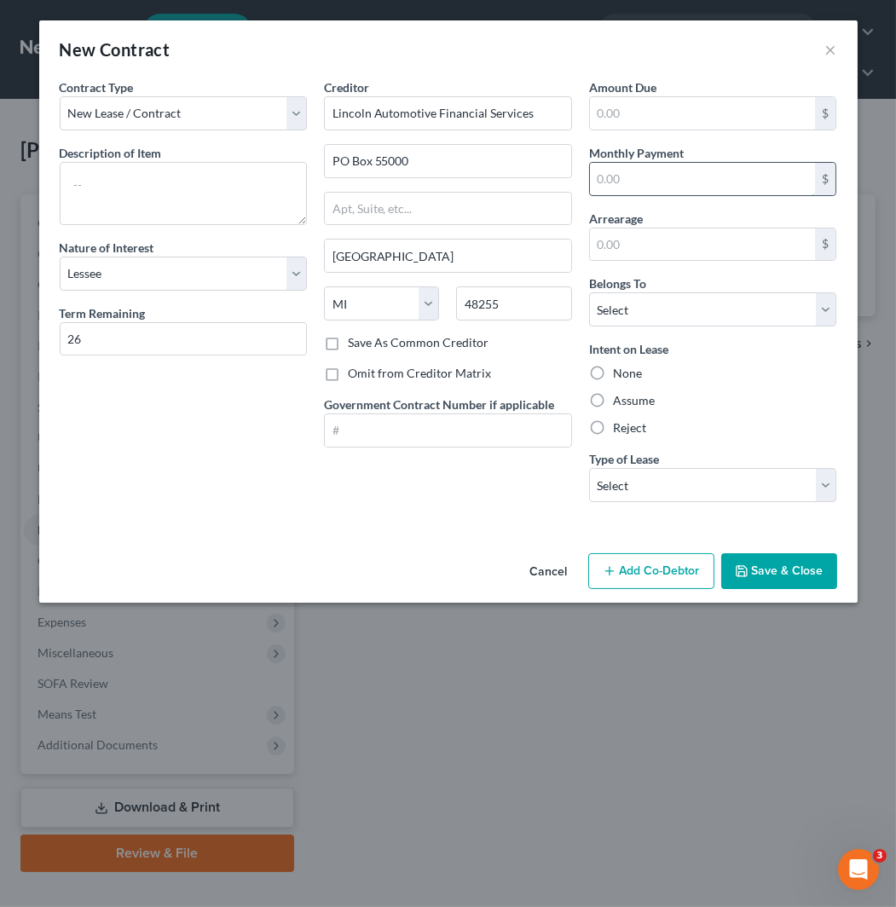
click at [677, 182] on input "text" at bounding box center [703, 179] width 226 height 32
drag, startPoint x: 685, startPoint y: 315, endPoint x: 690, endPoint y: 326, distance: 11.4
click at [688, 315] on select "Select Debtor 1 Only Debtor 2 Only Debtor 1 And Debtor 2 Only At Least One Of T…" at bounding box center [713, 309] width 248 height 34
click at [589, 292] on select "Select Debtor 1 Only Debtor 2 Only Debtor 1 And Debtor 2 Only At Least One Of T…" at bounding box center [713, 309] width 248 height 34
click at [641, 395] on label "Assume" at bounding box center [634, 400] width 42 height 17
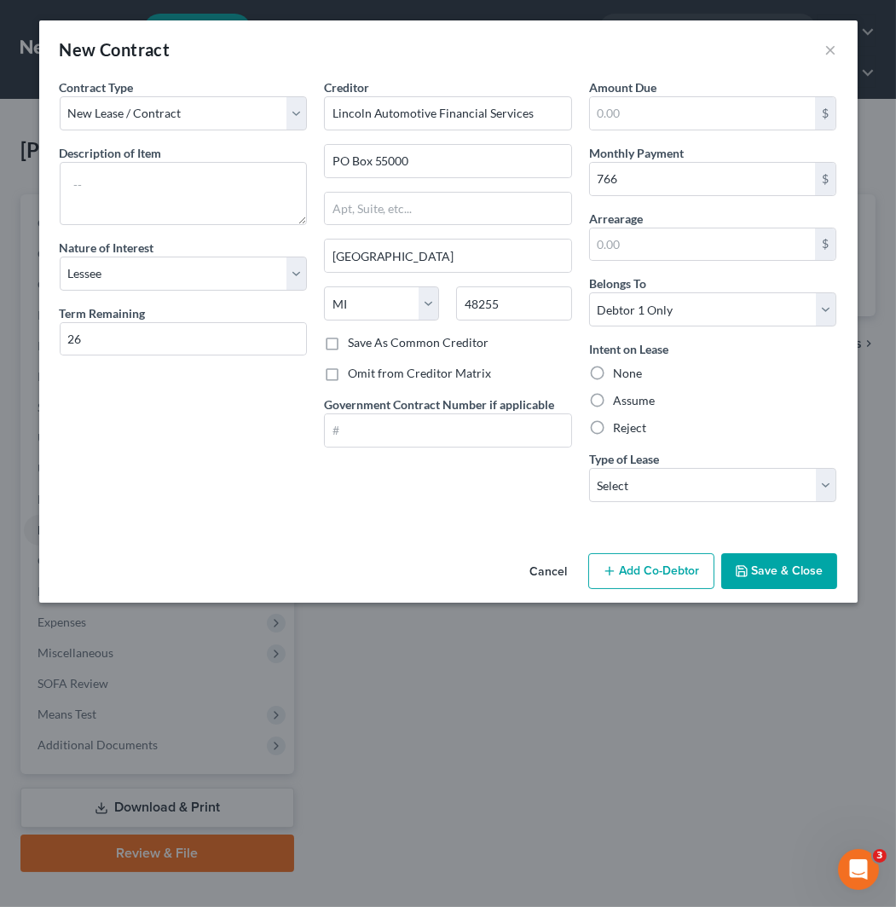
click at [631, 395] on input "Assume" at bounding box center [625, 397] width 11 height 11
click at [677, 489] on select "Select Real Estate Car Other" at bounding box center [713, 485] width 248 height 34
click at [589, 468] on select "Select Real Estate Car Other" at bounding box center [713, 485] width 248 height 34
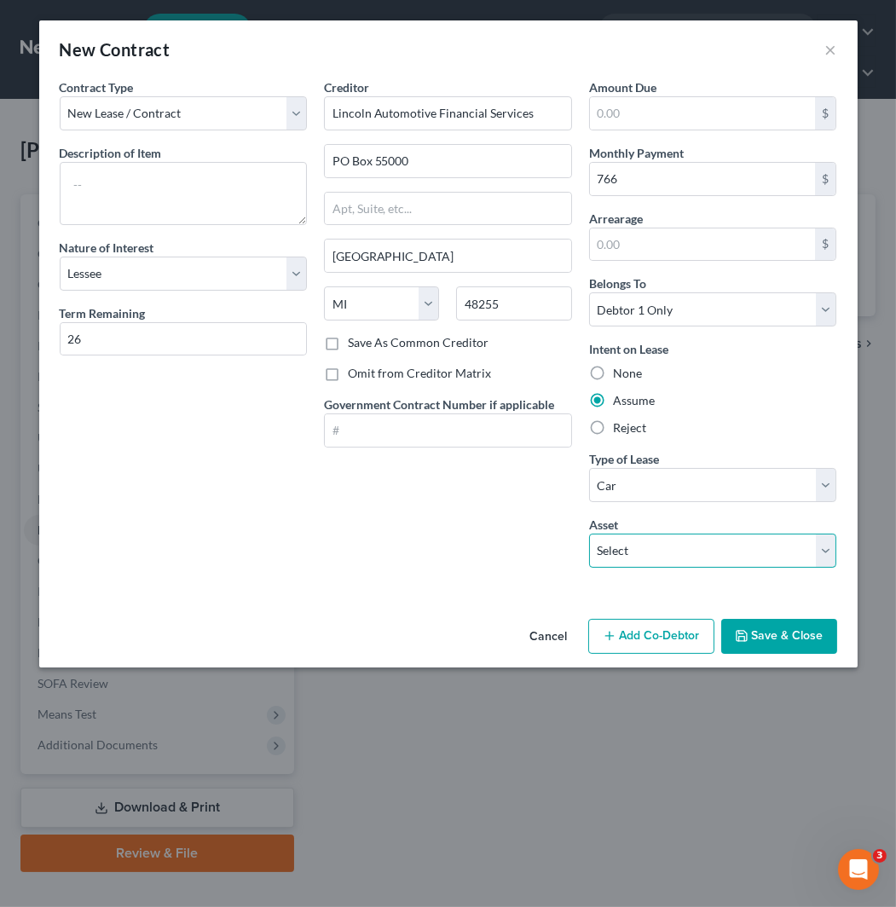
click at [661, 556] on select "Select 2024 Lincoln Nautilis - $42269.0" at bounding box center [713, 550] width 248 height 34
click at [589, 533] on select "Select 2024 Lincoln Nautilis - $42269.0" at bounding box center [713, 550] width 248 height 34
click at [782, 629] on button "Save & Close" at bounding box center [779, 637] width 116 height 36
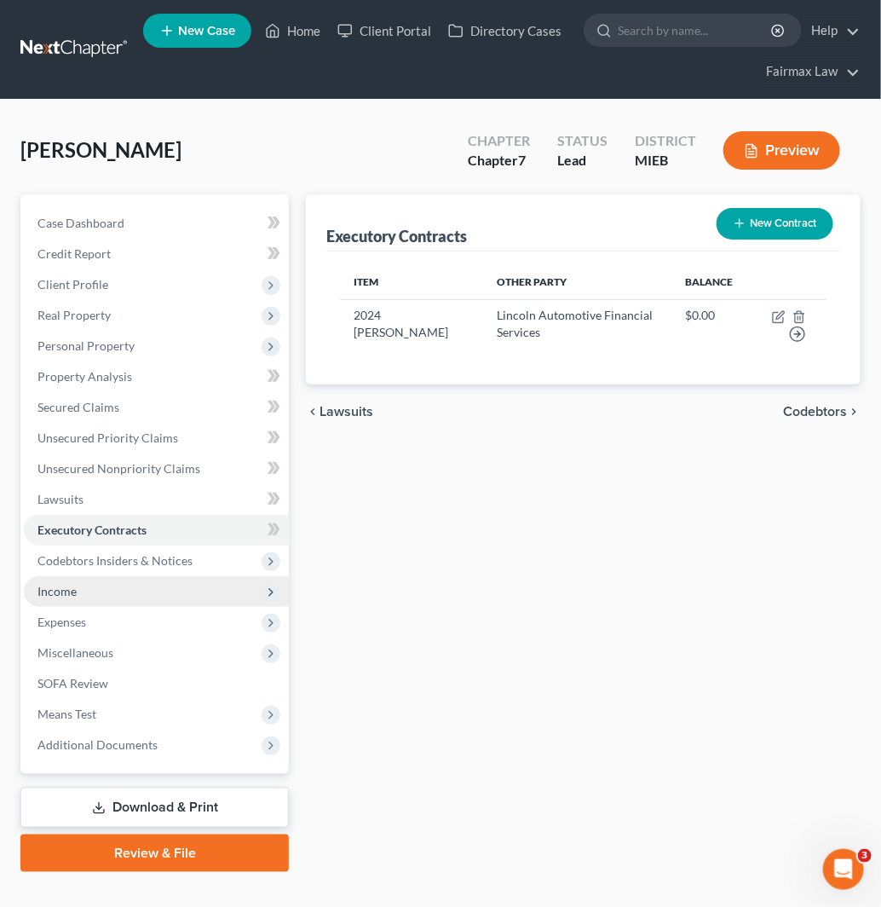
click at [199, 592] on span "Income" at bounding box center [156, 591] width 265 height 31
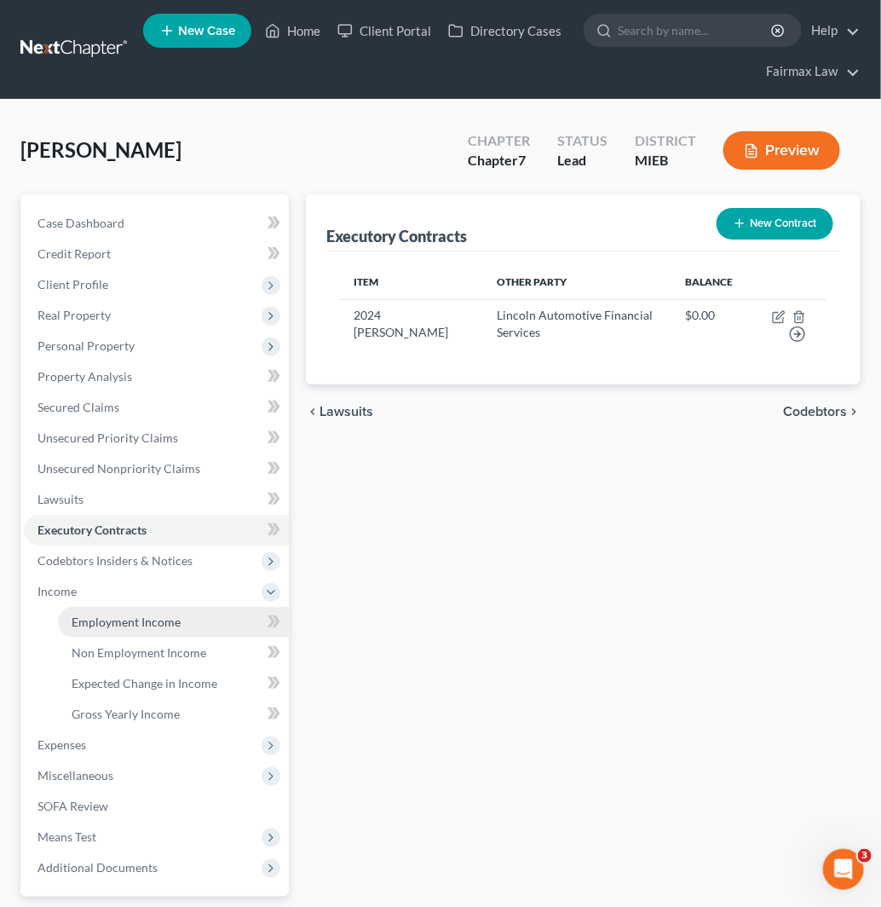
click at [147, 625] on span "Employment Income" at bounding box center [126, 621] width 109 height 14
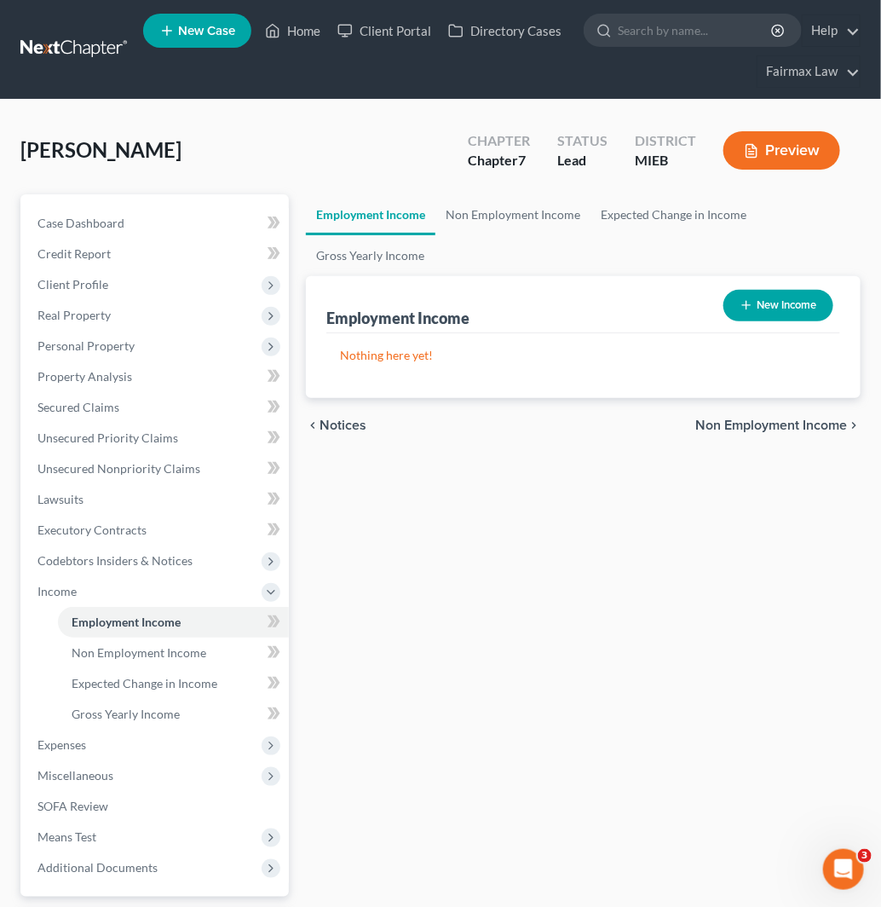
click at [807, 314] on button "New Income" at bounding box center [779, 306] width 110 height 32
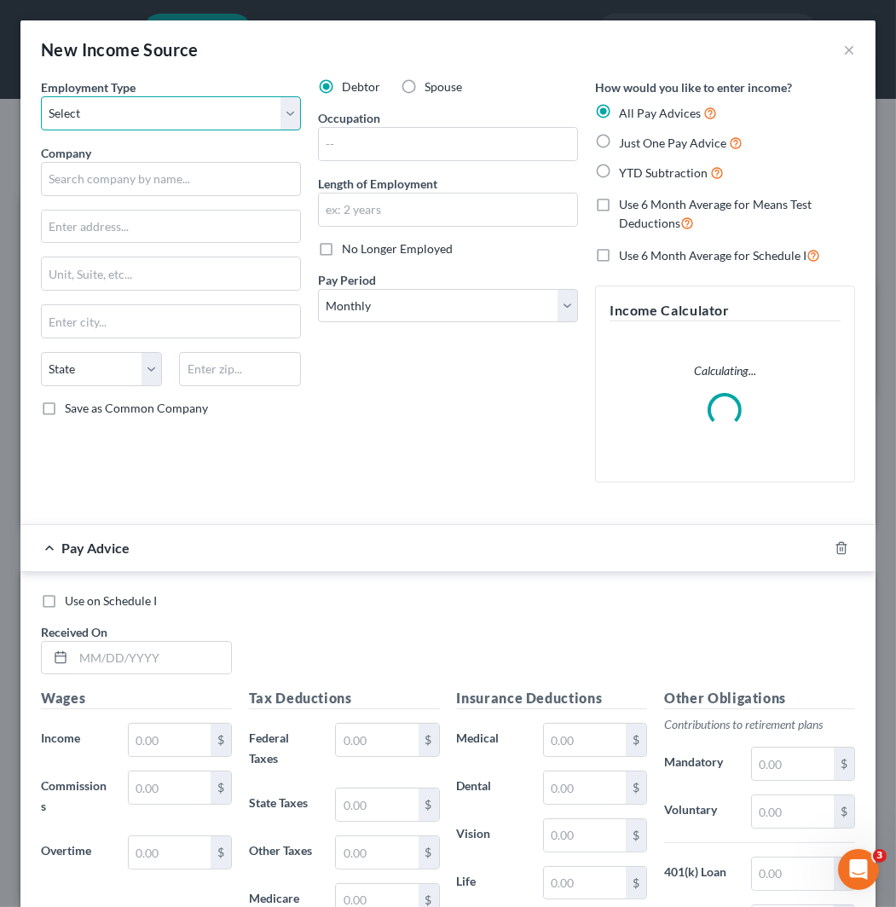
drag, startPoint x: 100, startPoint y: 108, endPoint x: 125, endPoint y: 123, distance: 29.4
click at [100, 108] on select "Select Full or [DEMOGRAPHIC_DATA] Employment Self Employment" at bounding box center [171, 113] width 260 height 34
click at [41, 96] on select "Select Full or [DEMOGRAPHIC_DATA] Employment Self Employment" at bounding box center [171, 113] width 260 height 34
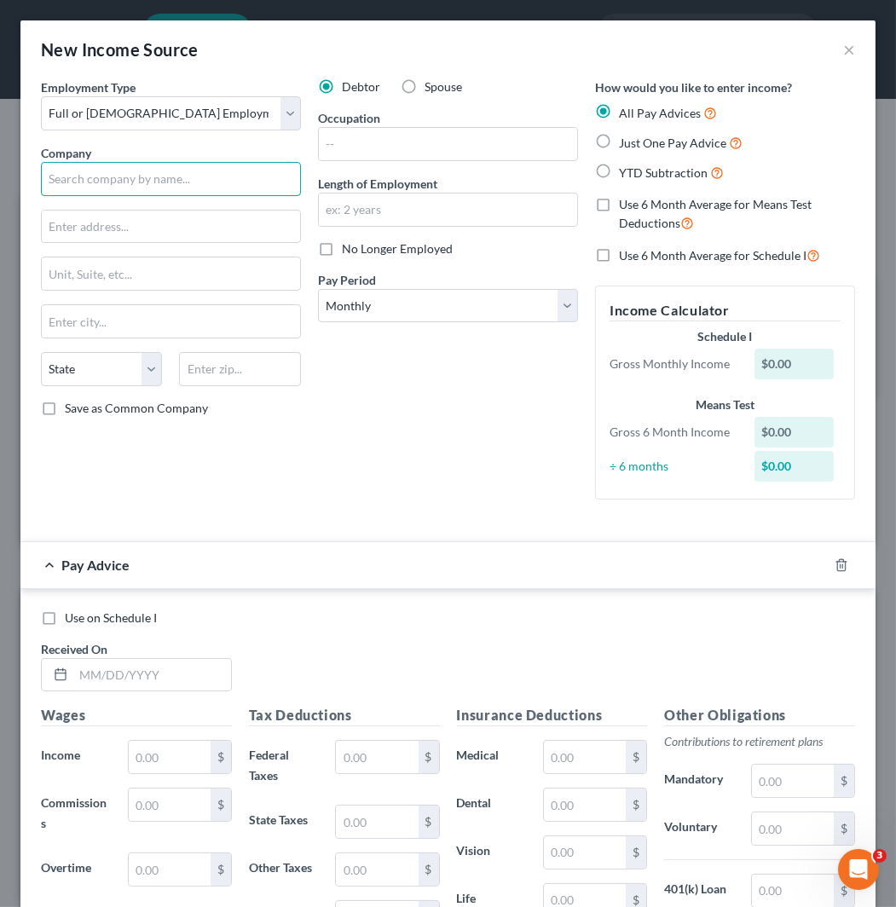
click at [140, 183] on input "text" at bounding box center [171, 179] width 260 height 34
paste input "Detroit Area Agency on Aging"
click at [503, 150] on input "text" at bounding box center [448, 144] width 258 height 32
paste input "Field Assessor"
drag, startPoint x: 163, startPoint y: 220, endPoint x: 325, endPoint y: 233, distance: 162.4
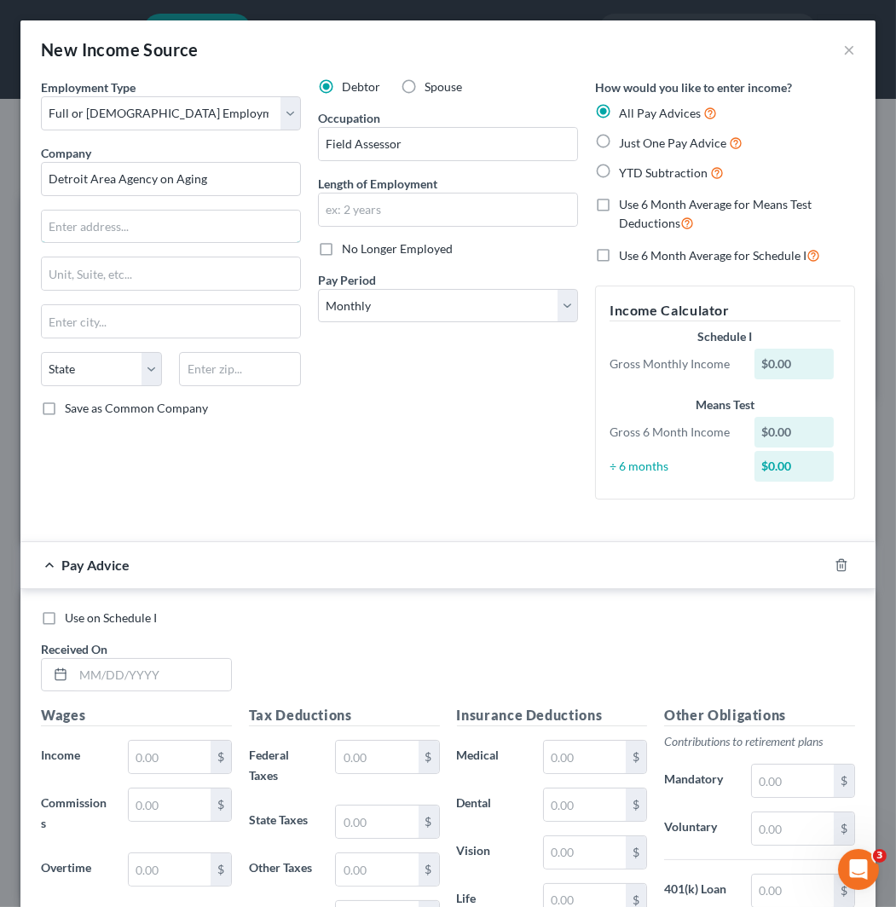
click at [163, 220] on input "text" at bounding box center [171, 226] width 258 height 32
paste input "[STREET_ADDRESS]"
paste input "48207"
click at [276, 364] on input "48207" at bounding box center [239, 369] width 121 height 34
click at [526, 211] on input "text" at bounding box center [448, 209] width 258 height 32
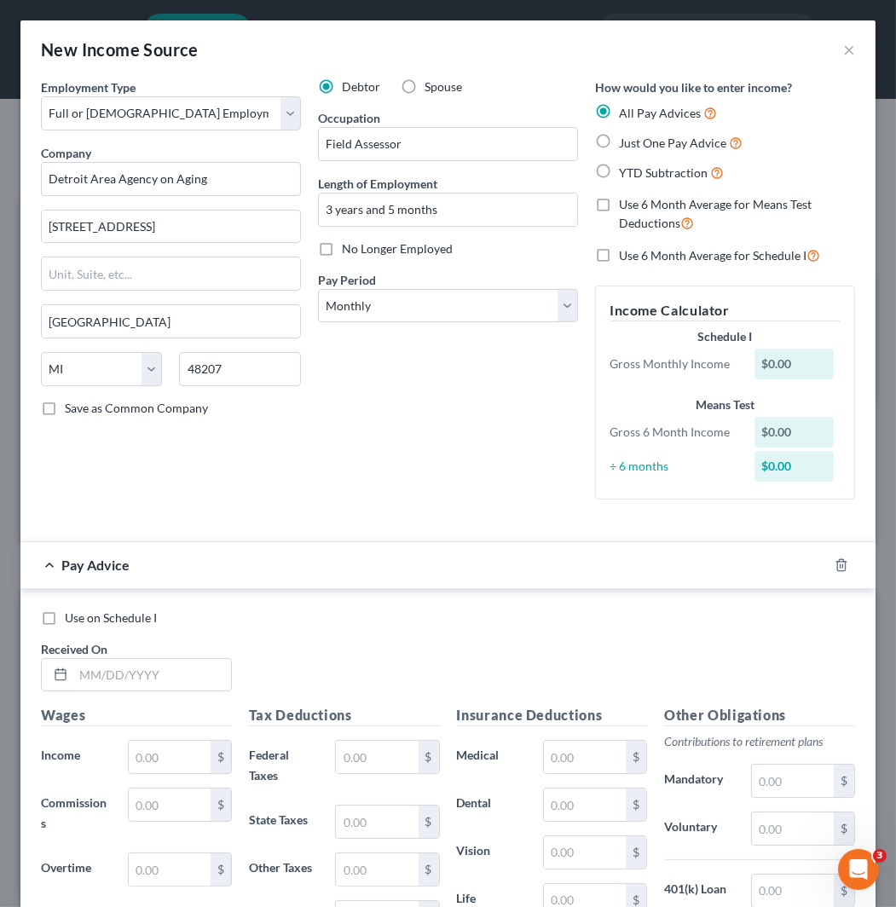
click at [667, 172] on span "YTD Subtraction" at bounding box center [663, 172] width 89 height 14
click at [637, 172] on input "YTD Subtraction" at bounding box center [631, 168] width 11 height 11
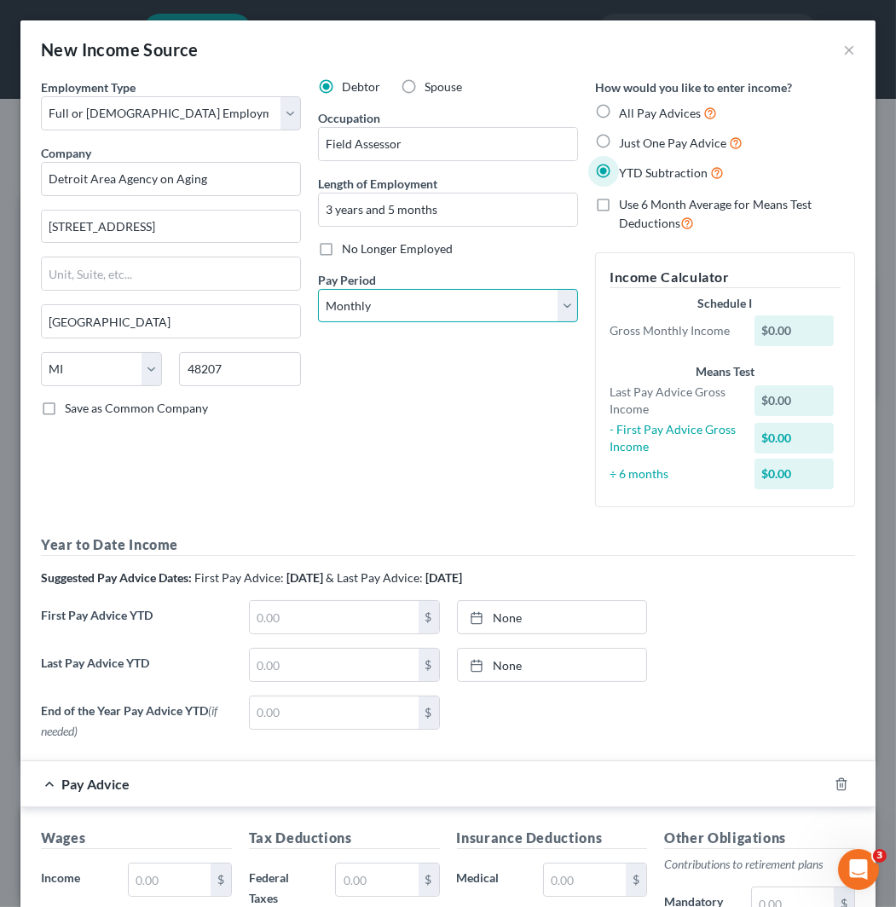
drag, startPoint x: 464, startPoint y: 303, endPoint x: 464, endPoint y: 313, distance: 9.4
click at [464, 303] on select "Select Monthly Twice Monthly Every Other Week Weekly" at bounding box center [448, 306] width 260 height 34
click at [318, 289] on select "Select Monthly Twice Monthly Every Other Week Weekly" at bounding box center [448, 306] width 260 height 34
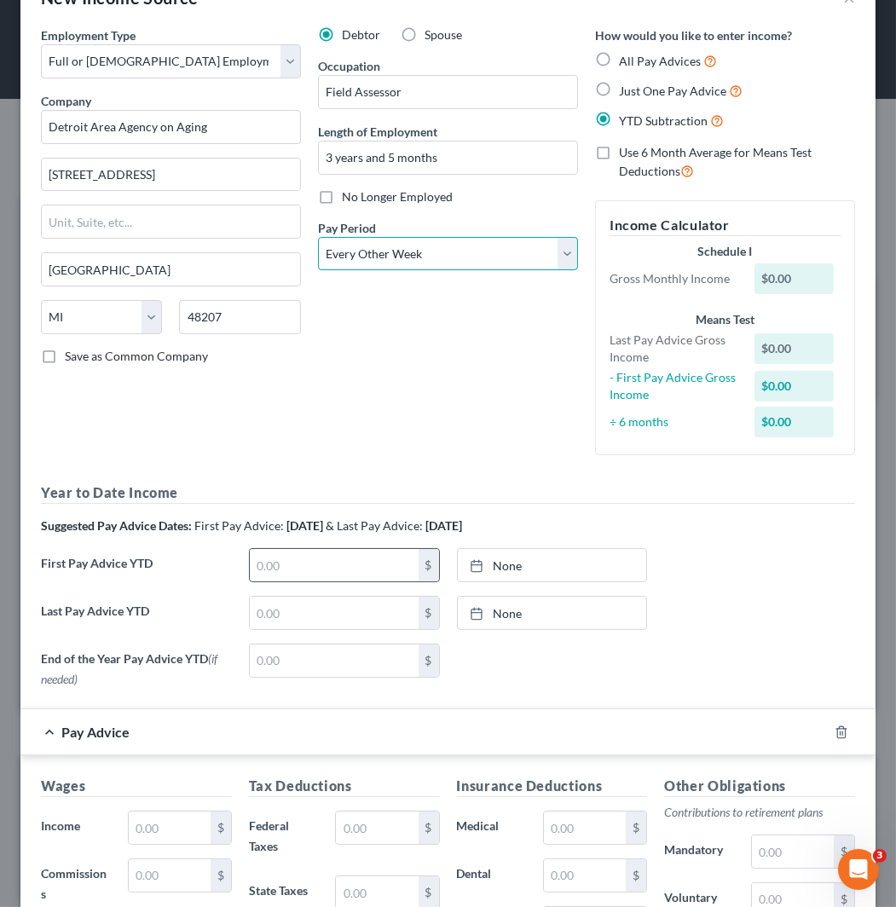
scroll to position [95, 0]
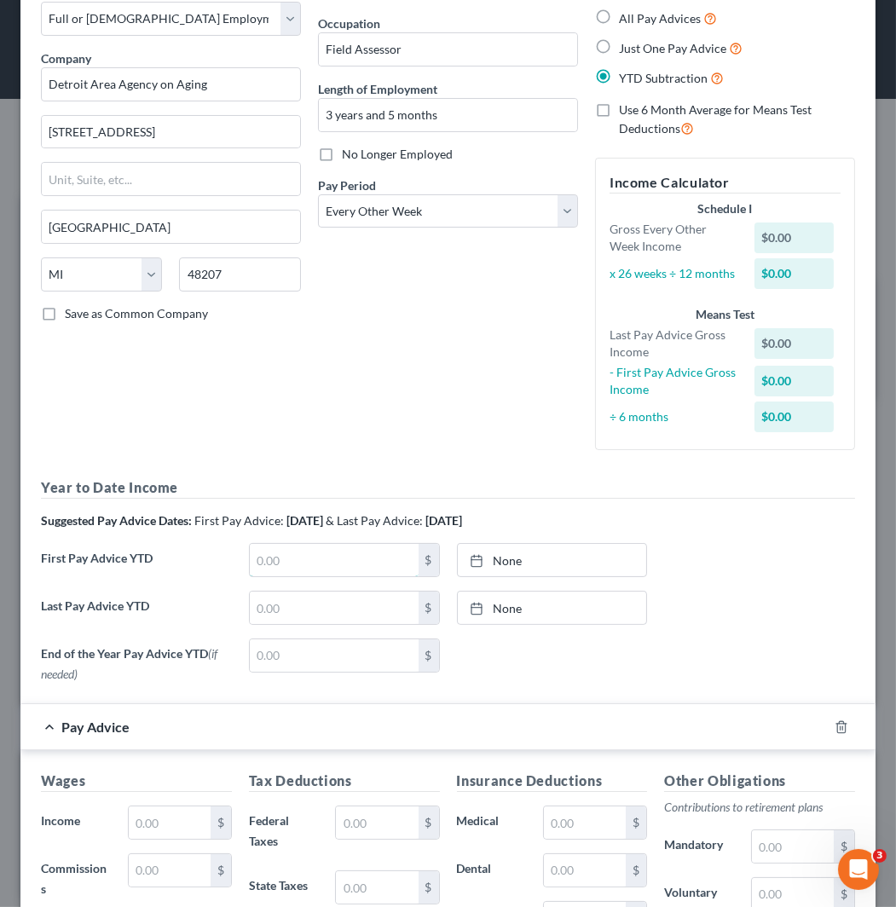
drag, startPoint x: 333, startPoint y: 557, endPoint x: 439, endPoint y: 558, distance: 105.7
click at [333, 557] on input "text" at bounding box center [334, 560] width 169 height 32
paste input "12,972.97"
click at [586, 559] on link "[DATE]" at bounding box center [552, 560] width 189 height 32
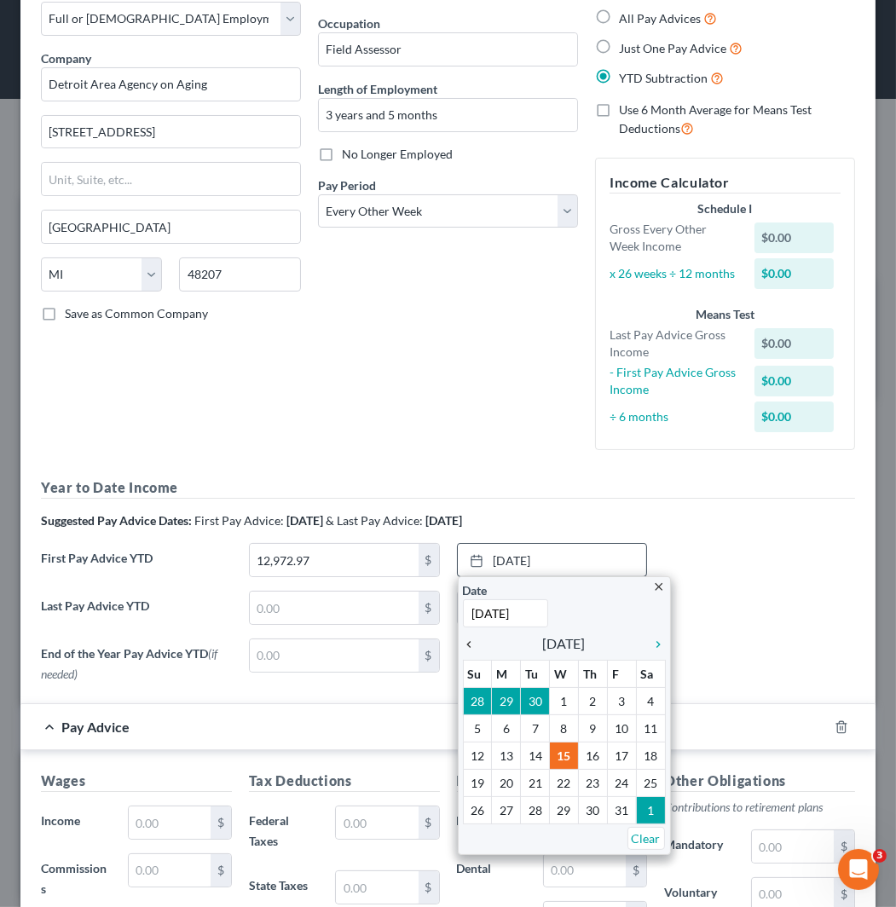
click at [465, 646] on icon "chevron_left" at bounding box center [474, 644] width 22 height 14
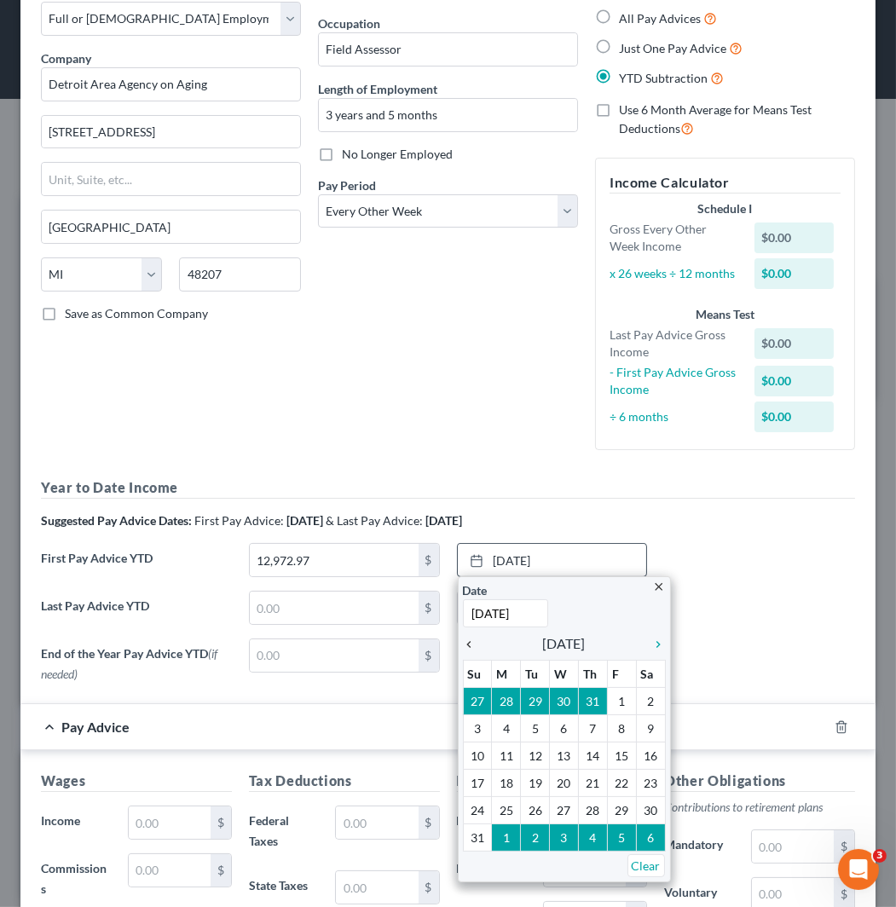
click at [465, 646] on icon "chevron_left" at bounding box center [474, 644] width 22 height 14
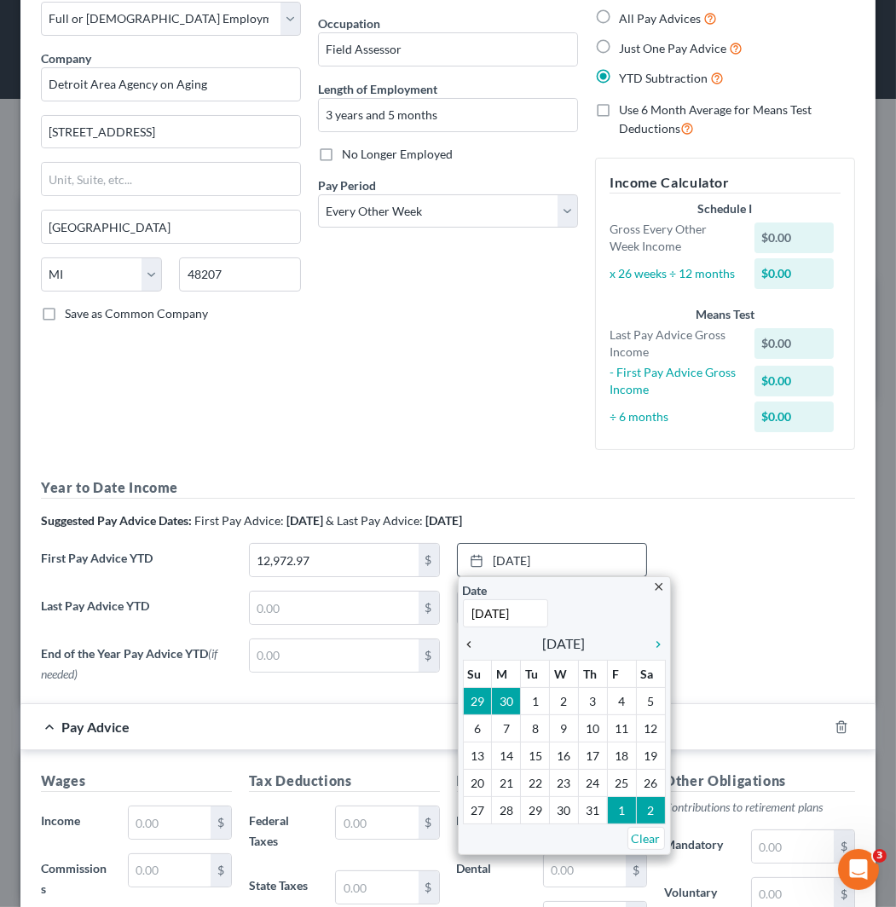
click at [465, 646] on icon "chevron_left" at bounding box center [474, 644] width 22 height 14
click at [465, 643] on icon "chevron_left" at bounding box center [474, 644] width 22 height 14
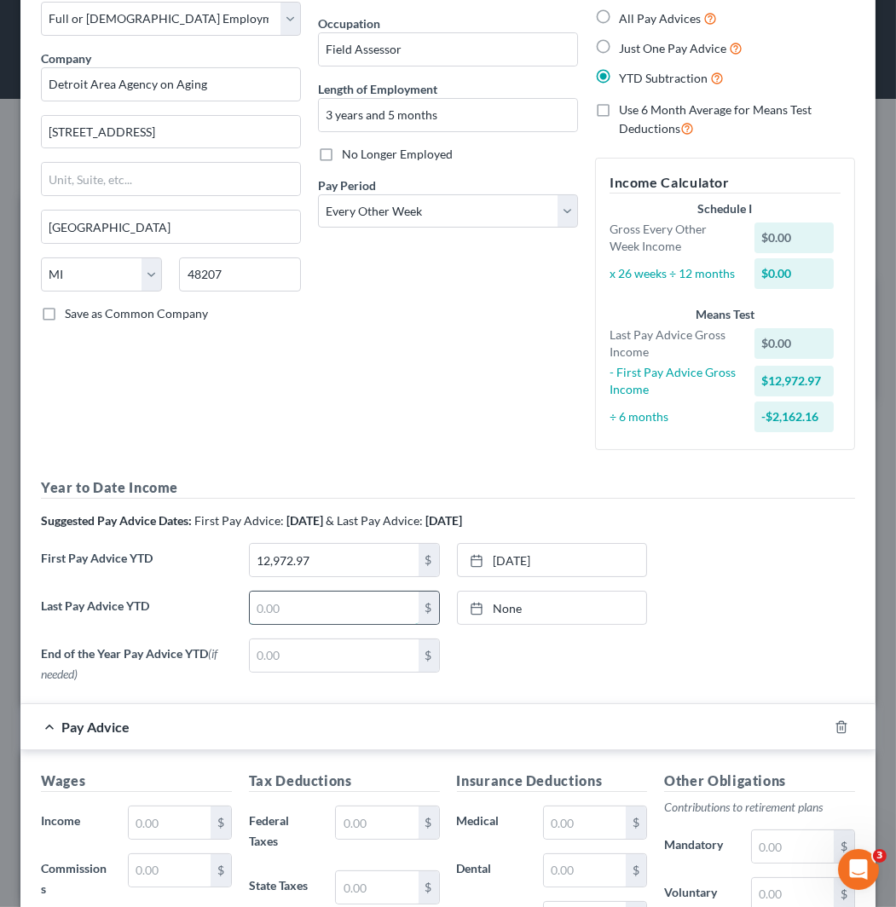
click at [367, 618] on input "text" at bounding box center [334, 607] width 169 height 32
click at [597, 603] on link "None" at bounding box center [552, 607] width 189 height 32
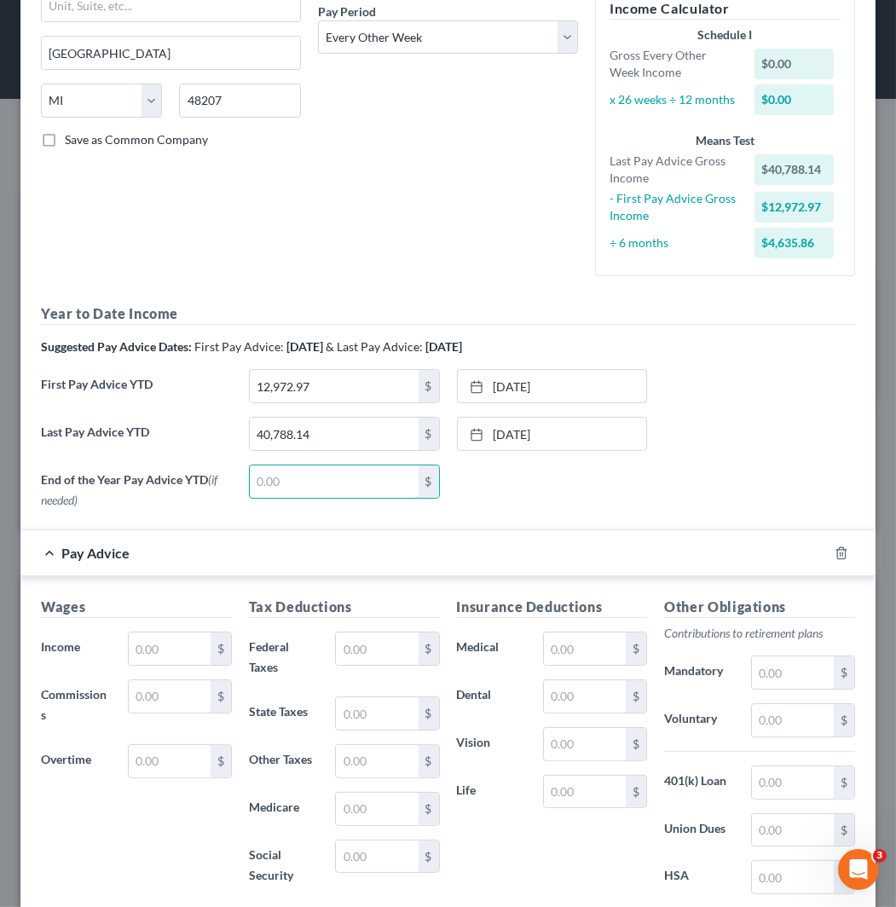
scroll to position [284, 0]
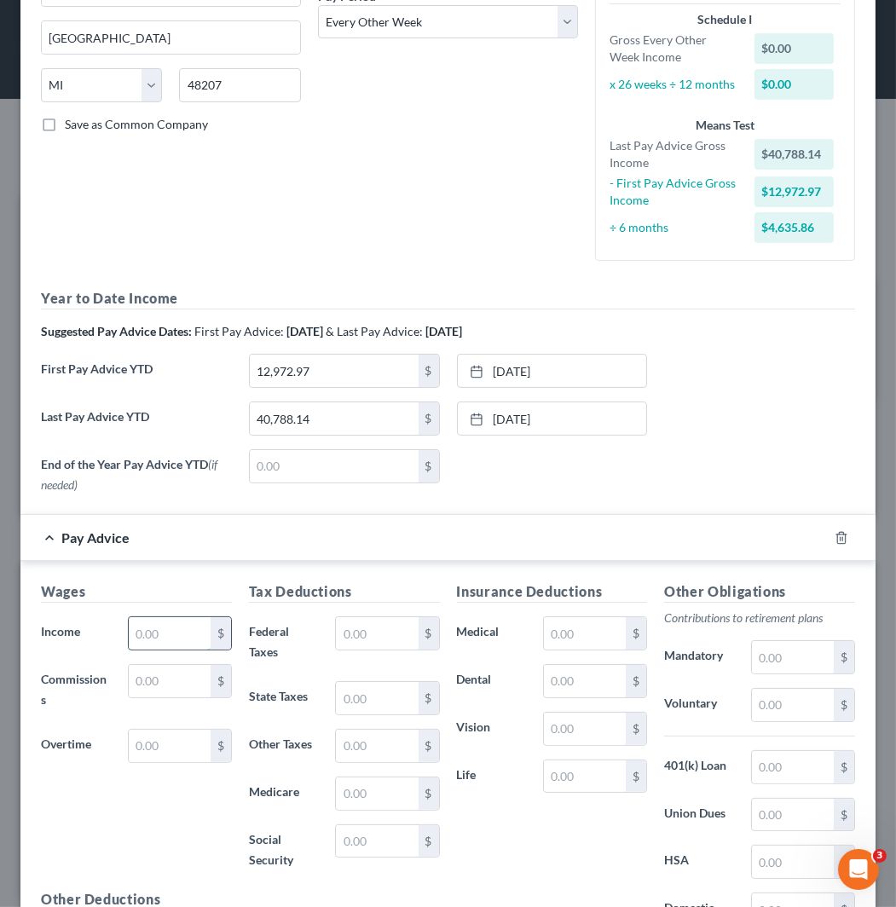
click at [159, 639] on input "text" at bounding box center [170, 633] width 82 height 32
click at [190, 643] on input "1,833.62" at bounding box center [170, 633] width 82 height 32
click at [194, 626] on input "2,546" at bounding box center [170, 633] width 82 height 32
click at [529, 261] on div "Debtor Spouse Occupation Field Assessor Length of Employment 3 years and 5 mont…" at bounding box center [447, 35] width 277 height 480
click at [369, 629] on input "text" at bounding box center [377, 633] width 82 height 32
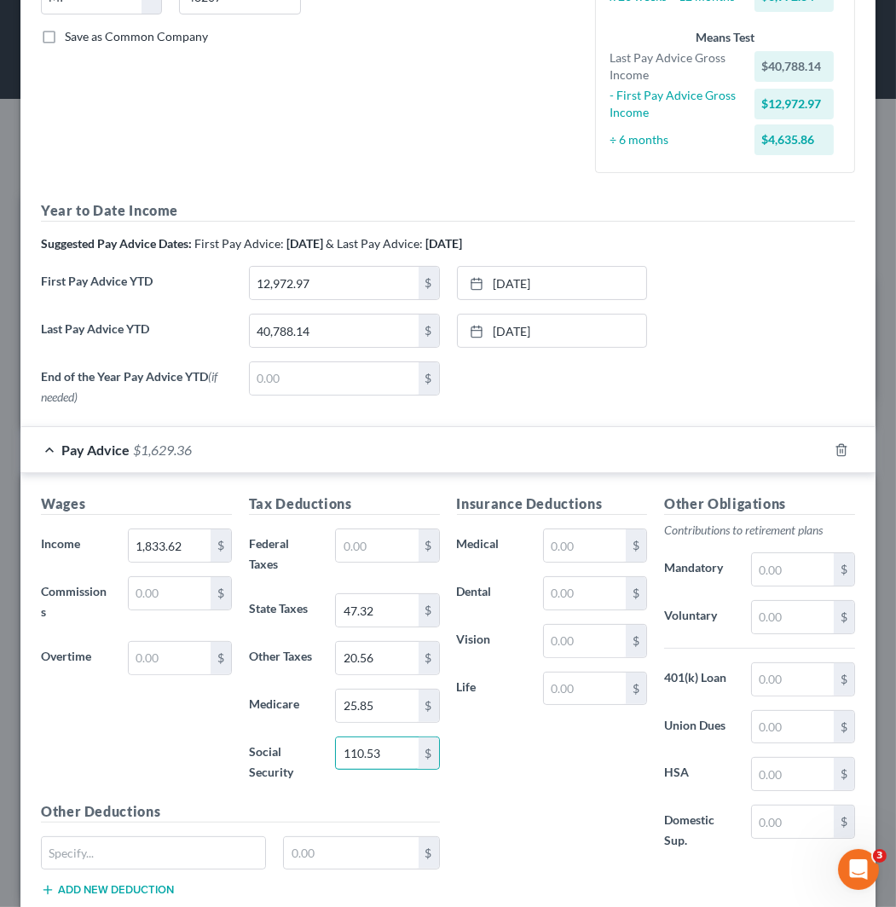
scroll to position [482, 0]
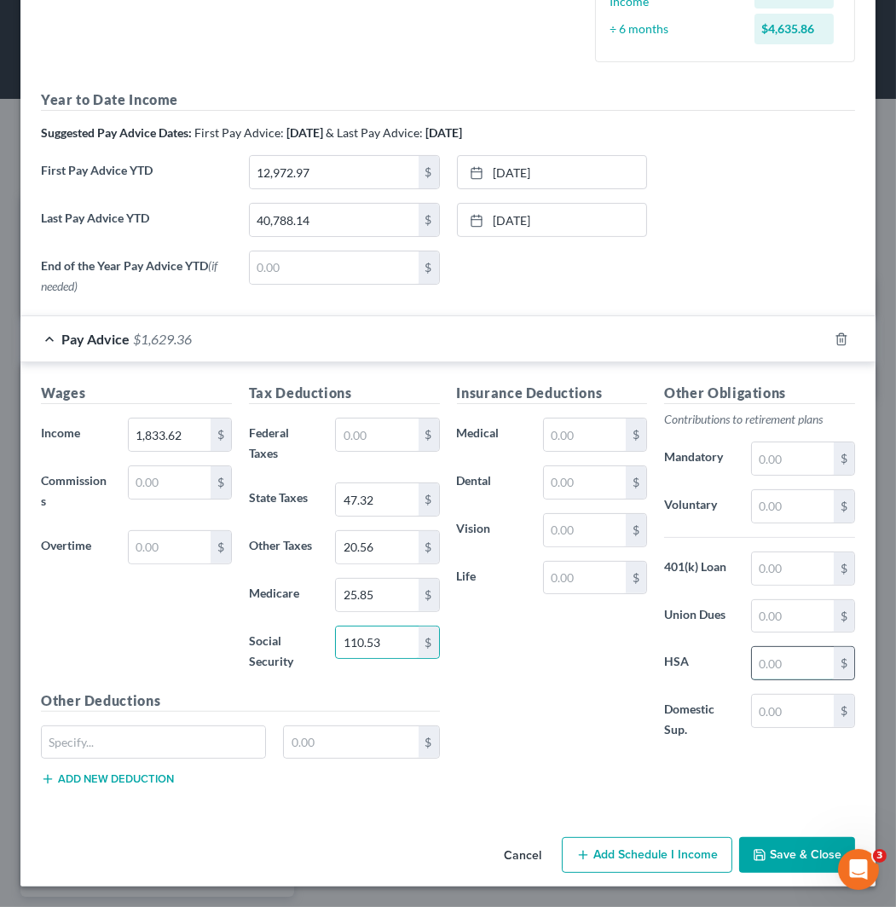
click at [779, 669] on input "text" at bounding box center [793, 663] width 82 height 32
click at [183, 738] on input "text" at bounding box center [153, 742] width 223 height 32
click at [133, 779] on button "Add new deduction" at bounding box center [107, 779] width 133 height 14
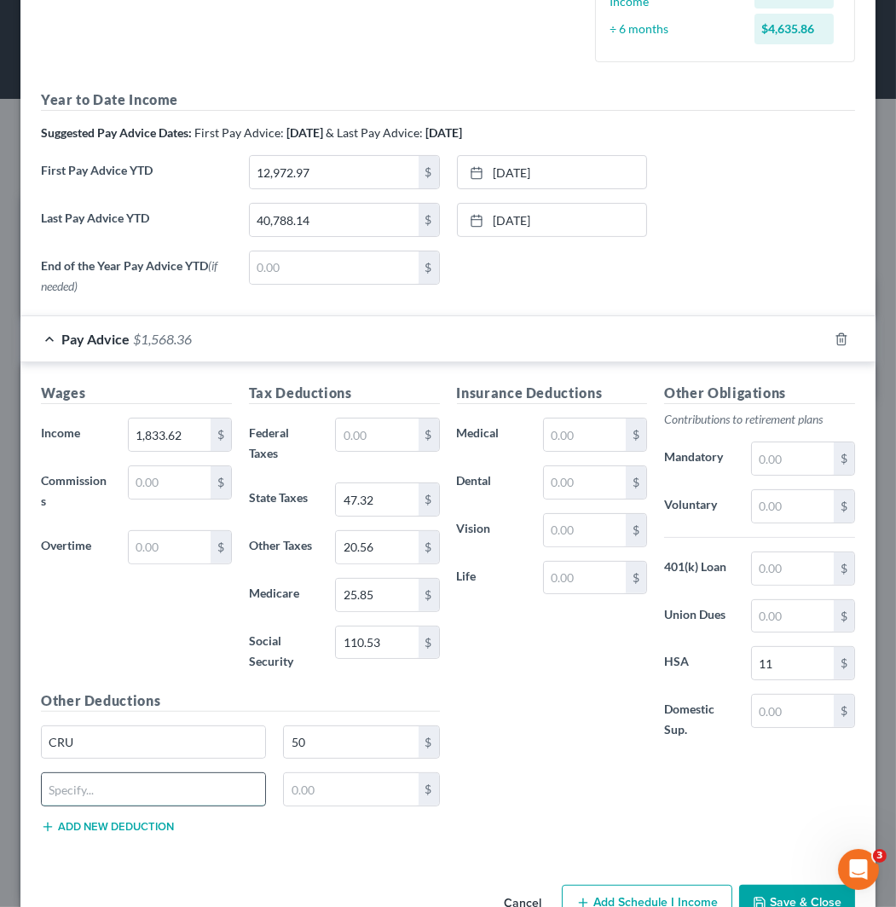
click at [124, 786] on input "text" at bounding box center [153, 789] width 223 height 32
click at [140, 829] on button "Add new deduction" at bounding box center [107, 827] width 133 height 14
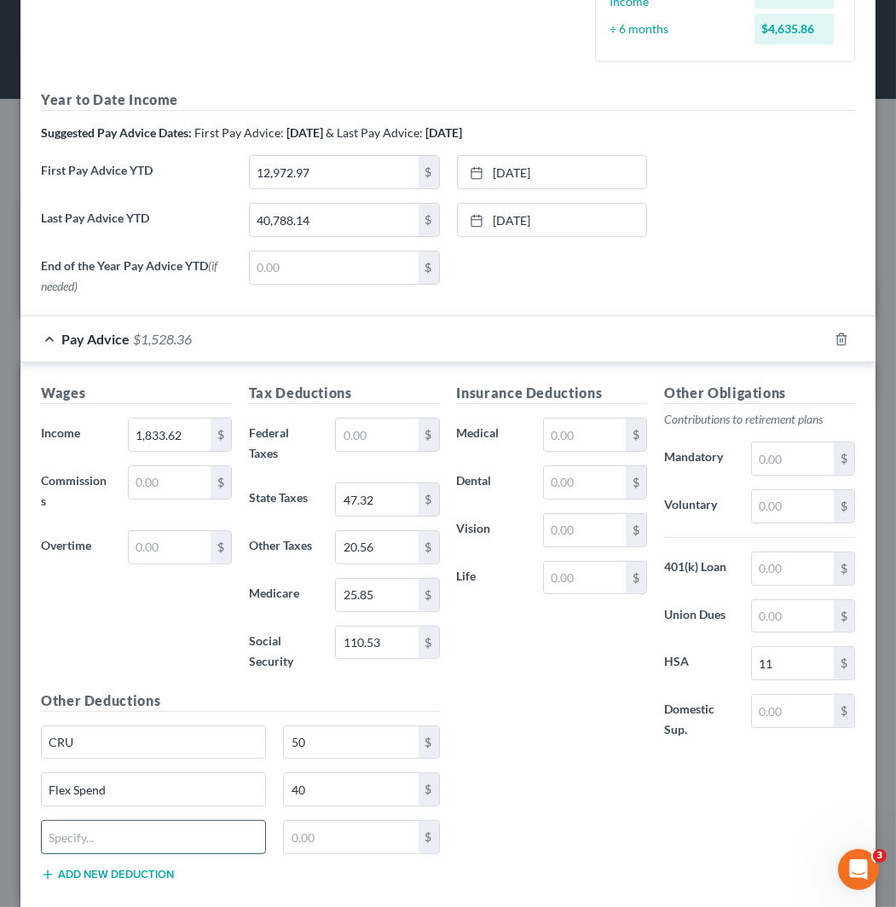
click at [142, 835] on input "text" at bounding box center [153, 837] width 223 height 32
click at [140, 833] on input "Healthe" at bounding box center [153, 837] width 223 height 32
click at [781, 660] on input "11" at bounding box center [793, 663] width 82 height 32
click at [564, 831] on div "Insurance Deductions Medical $ Dental $ Vision $ Life $ Other Obligations Contr…" at bounding box center [656, 639] width 416 height 512
click at [321, 846] on input "11" at bounding box center [351, 837] width 134 height 32
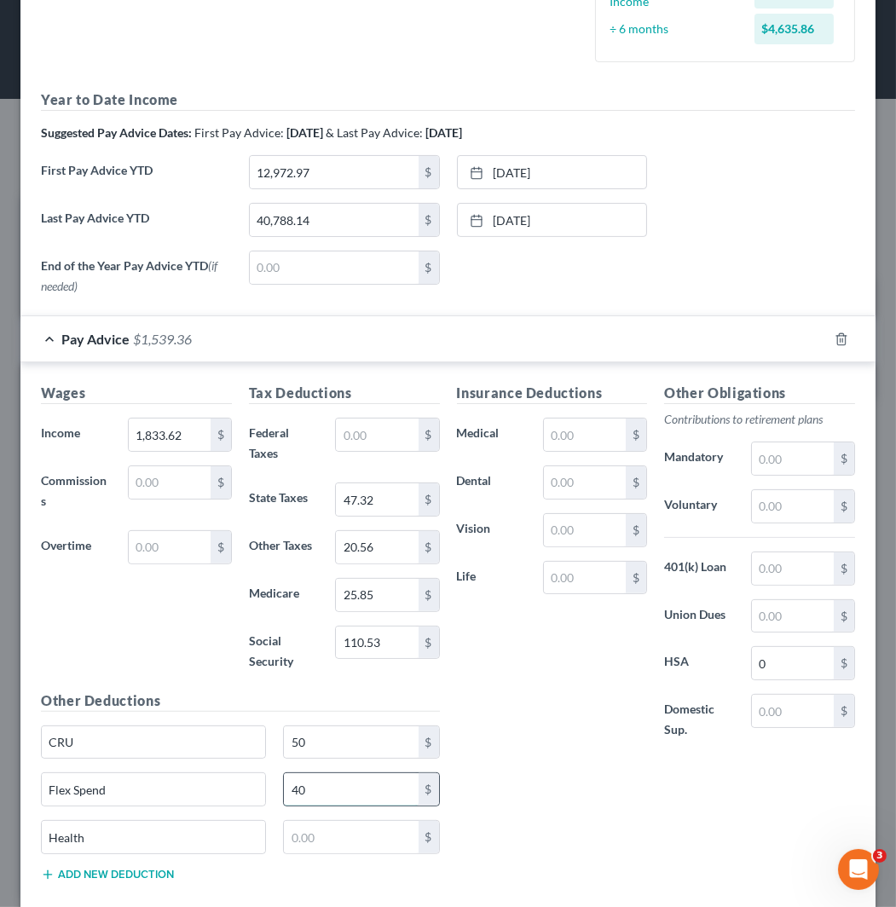
click at [342, 775] on input "40" at bounding box center [351, 789] width 134 height 32
click at [335, 751] on input "50" at bounding box center [351, 742] width 134 height 32
click at [651, 837] on div "Insurance Deductions Medical $ Dental $ Vision $ Life $ Other Obligations Contr…" at bounding box center [656, 639] width 416 height 512
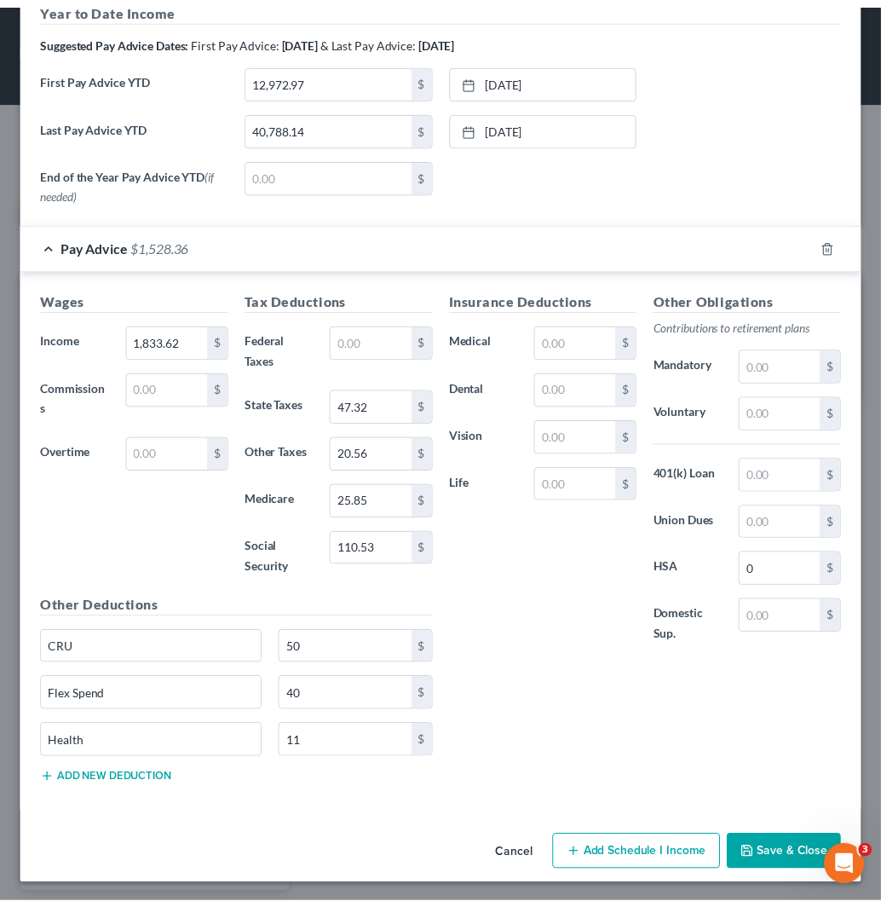
scroll to position [578, 0]
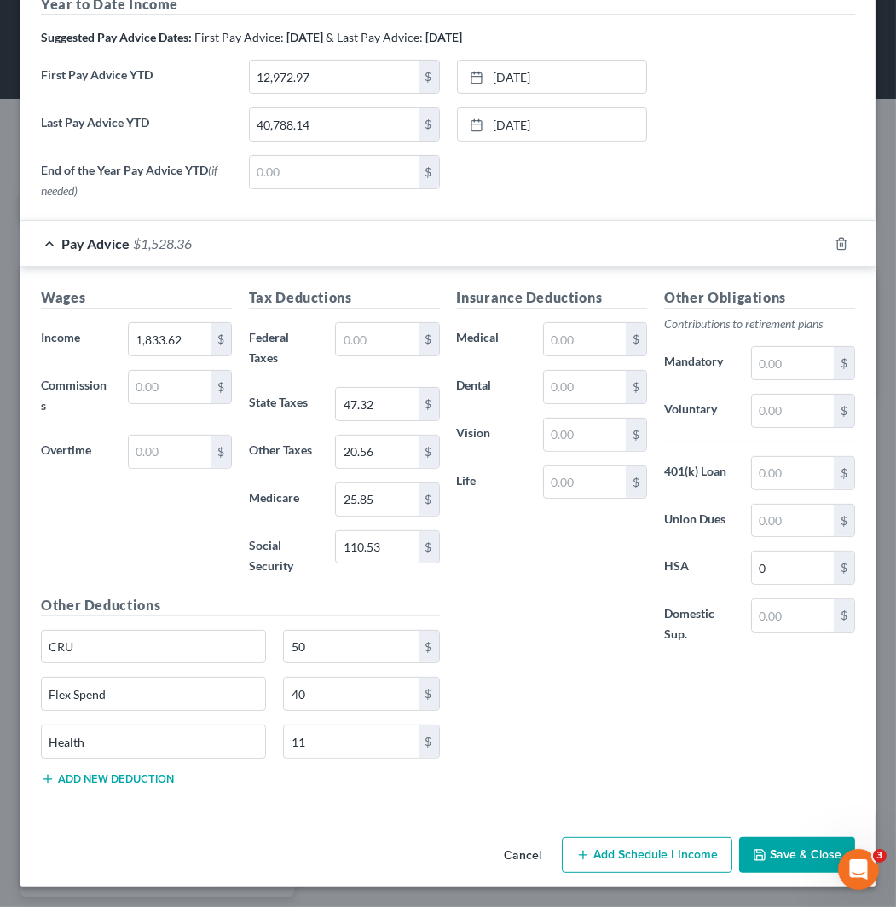
click at [808, 864] on button "Save & Close" at bounding box center [797, 855] width 116 height 36
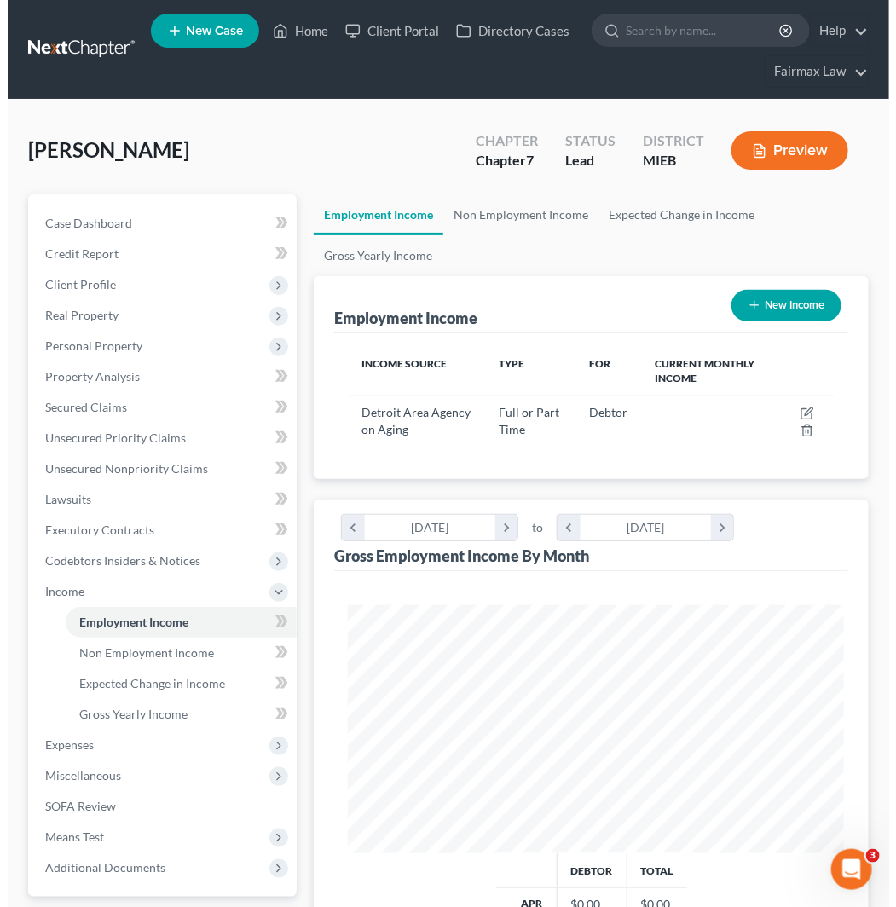
scroll to position [851943, 851665]
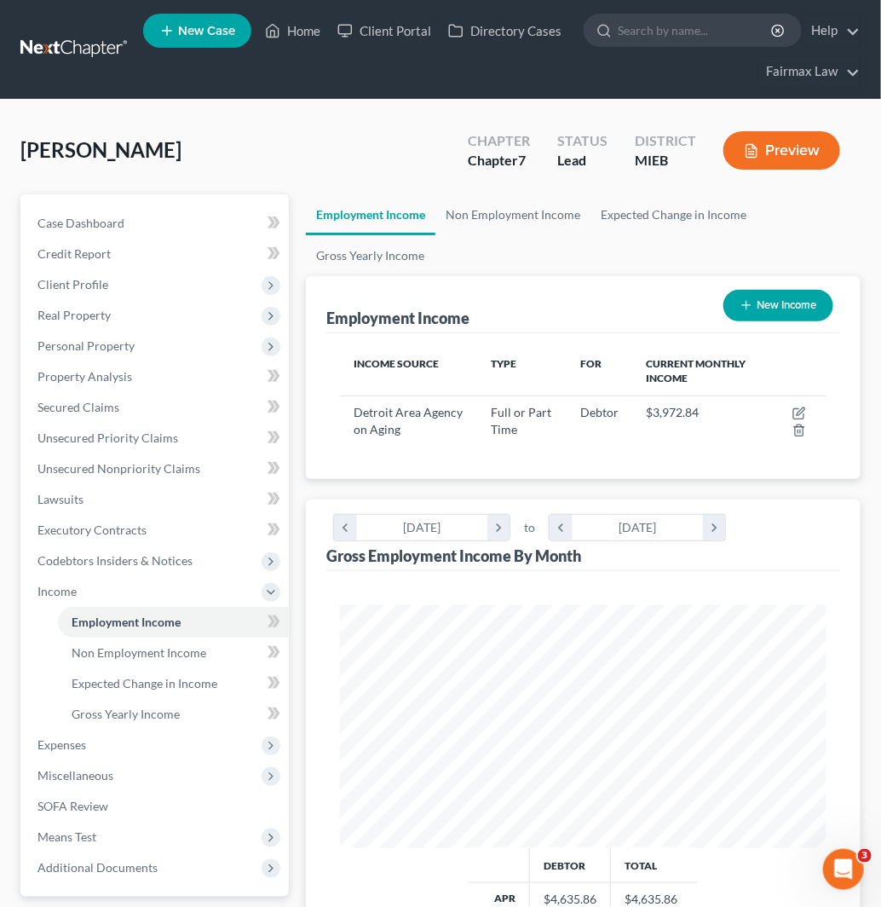
click at [793, 294] on button "New Income" at bounding box center [779, 306] width 110 height 32
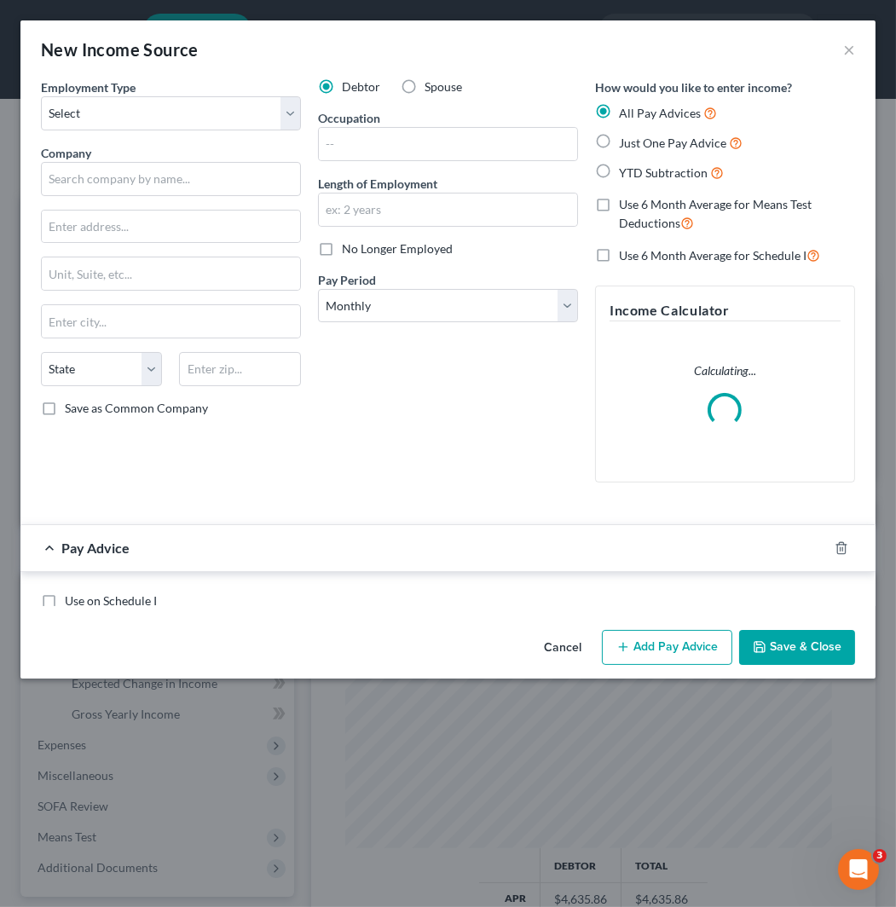
scroll to position [248, 530]
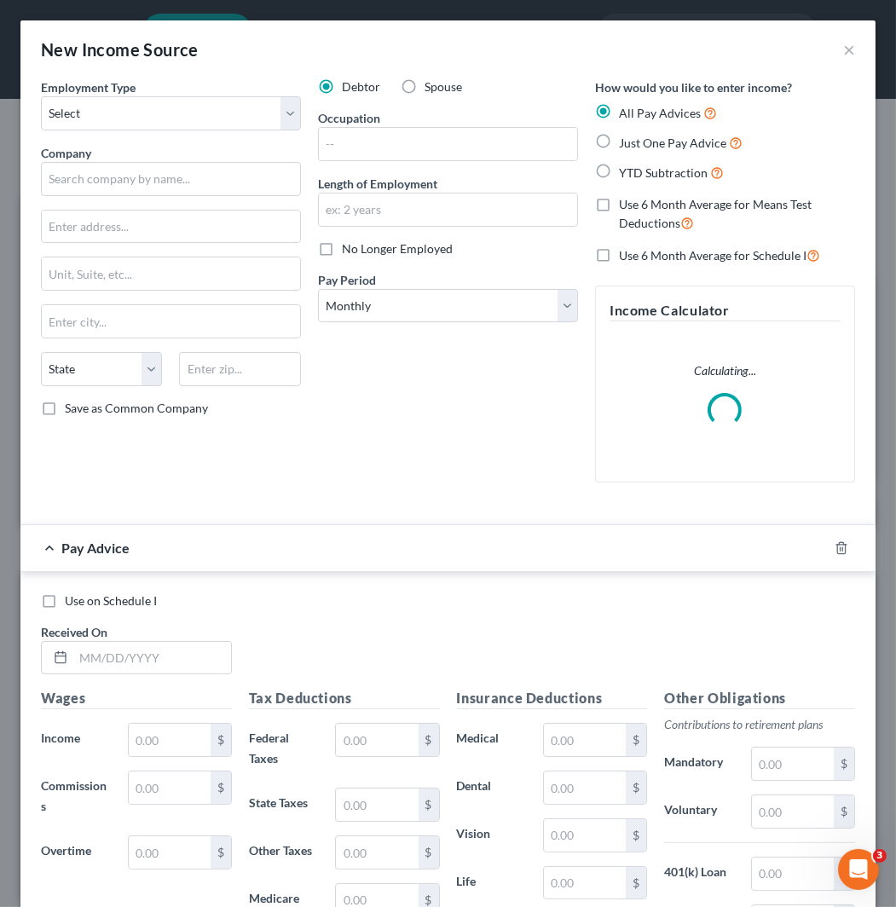
click at [424, 87] on label "Spouse" at bounding box center [442, 86] width 37 height 17
click at [431, 87] on input "Spouse" at bounding box center [436, 83] width 11 height 11
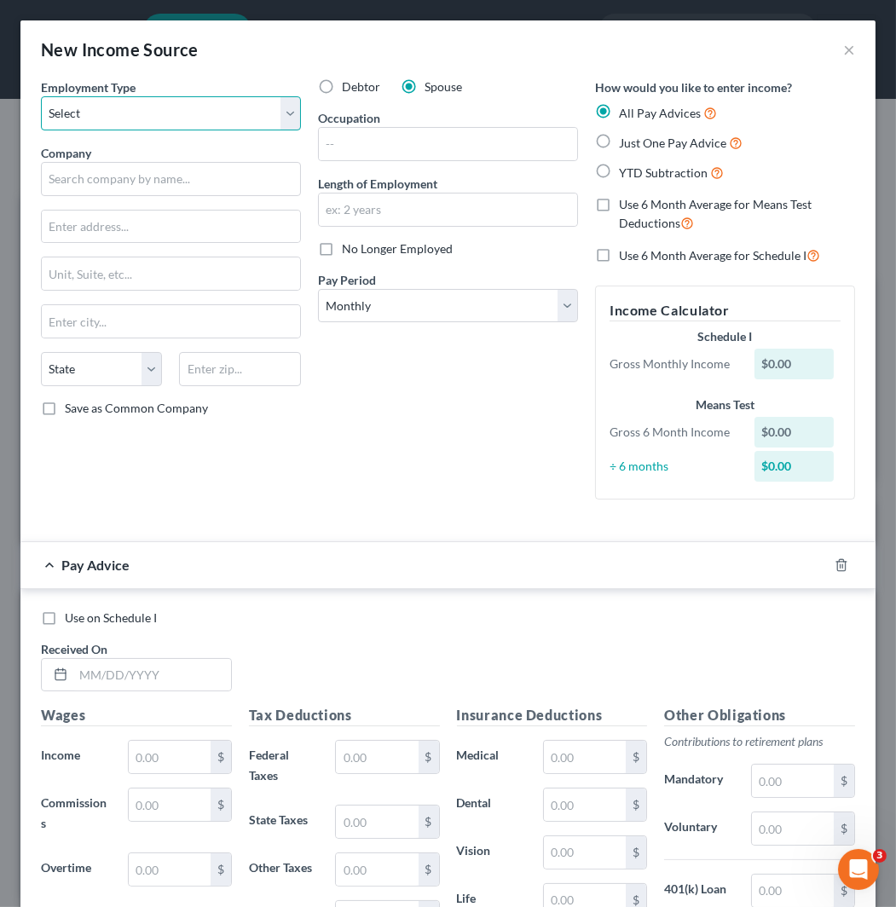
drag, startPoint x: 193, startPoint y: 119, endPoint x: 196, endPoint y: 129, distance: 10.0
click at [193, 119] on select "Select Full or [DEMOGRAPHIC_DATA] Employment Self Employment" at bounding box center [171, 113] width 260 height 34
click at [41, 96] on select "Select Full or [DEMOGRAPHIC_DATA] Employment Self Employment" at bounding box center [171, 113] width 260 height 34
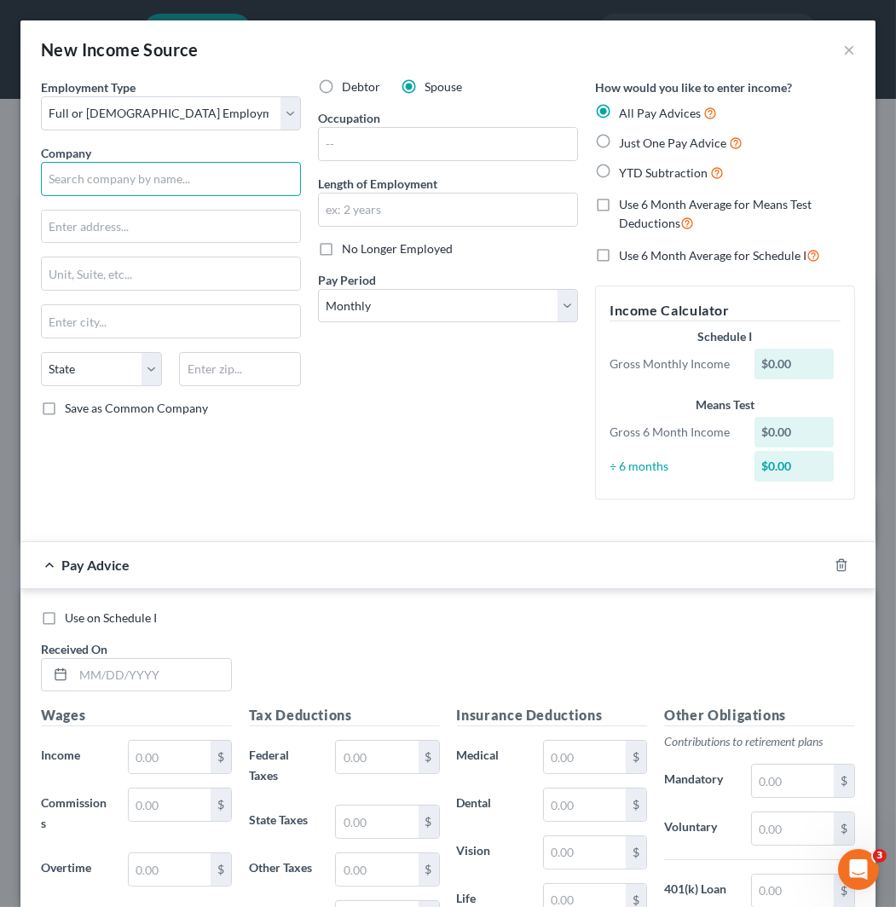
click at [188, 182] on input "text" at bounding box center [171, 179] width 260 height 34
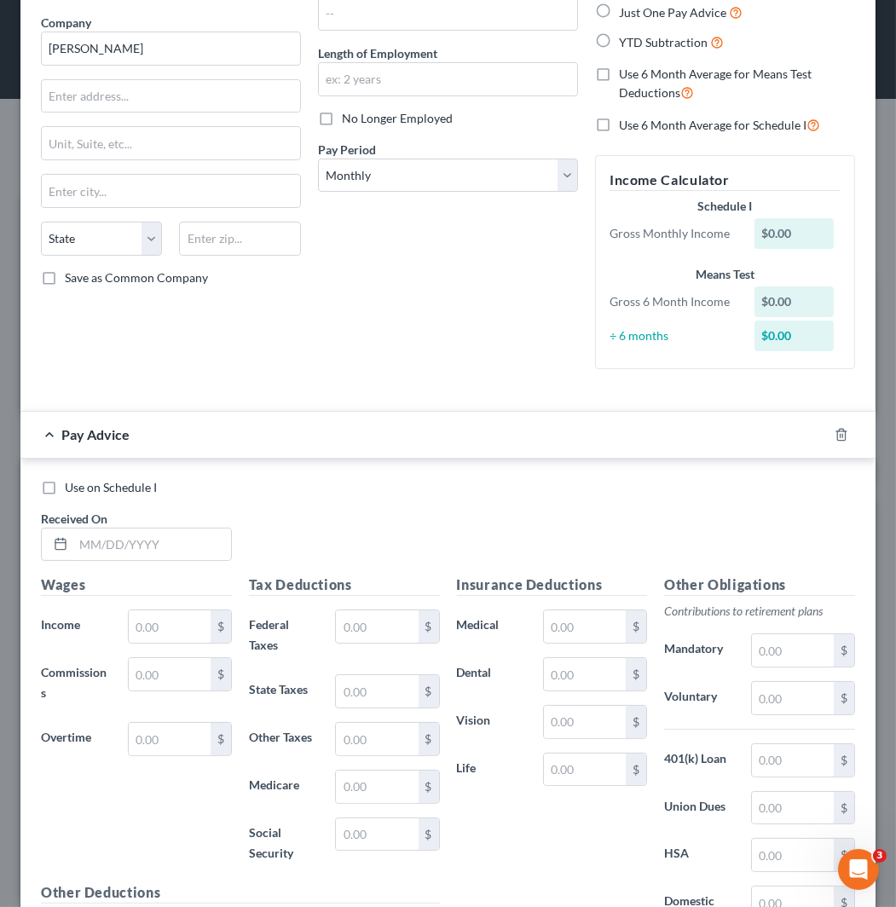
scroll to position [0, 0]
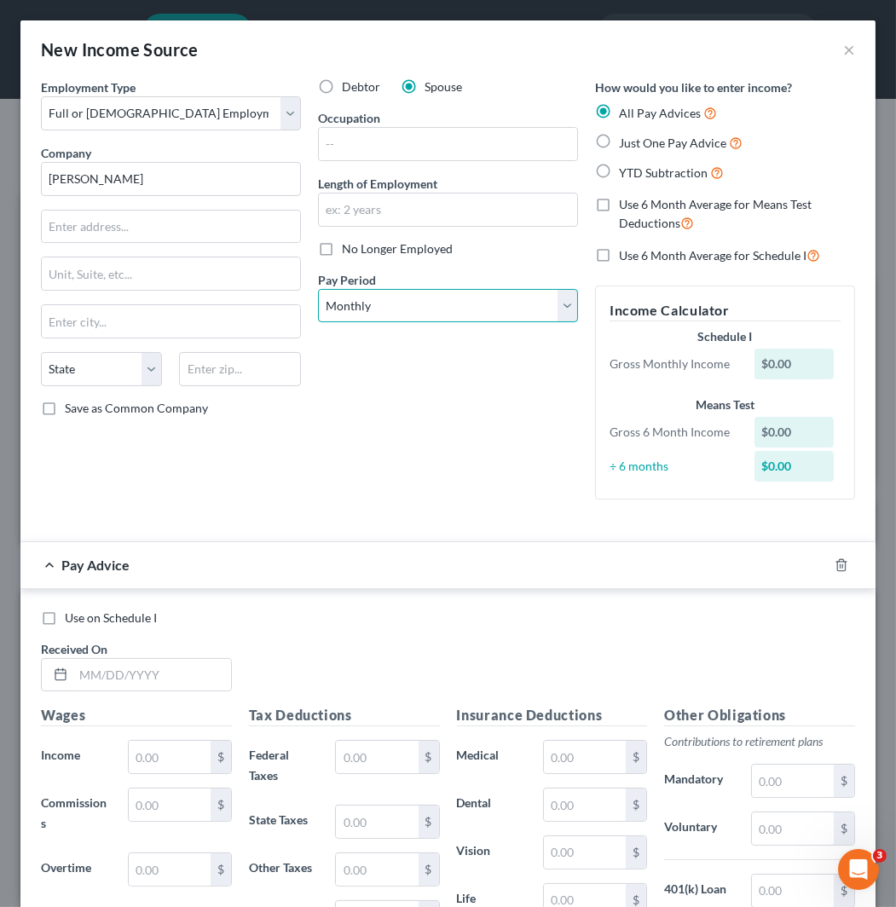
click at [455, 313] on select "Select Monthly Twice Monthly Every Other Week Weekly" at bounding box center [448, 306] width 260 height 34
click at [318, 289] on select "Select Monthly Twice Monthly Every Other Week Weekly" at bounding box center [448, 306] width 260 height 34
click at [640, 166] on span "YTD Subtraction" at bounding box center [663, 172] width 89 height 14
click at [637, 166] on input "YTD Subtraction" at bounding box center [631, 168] width 11 height 11
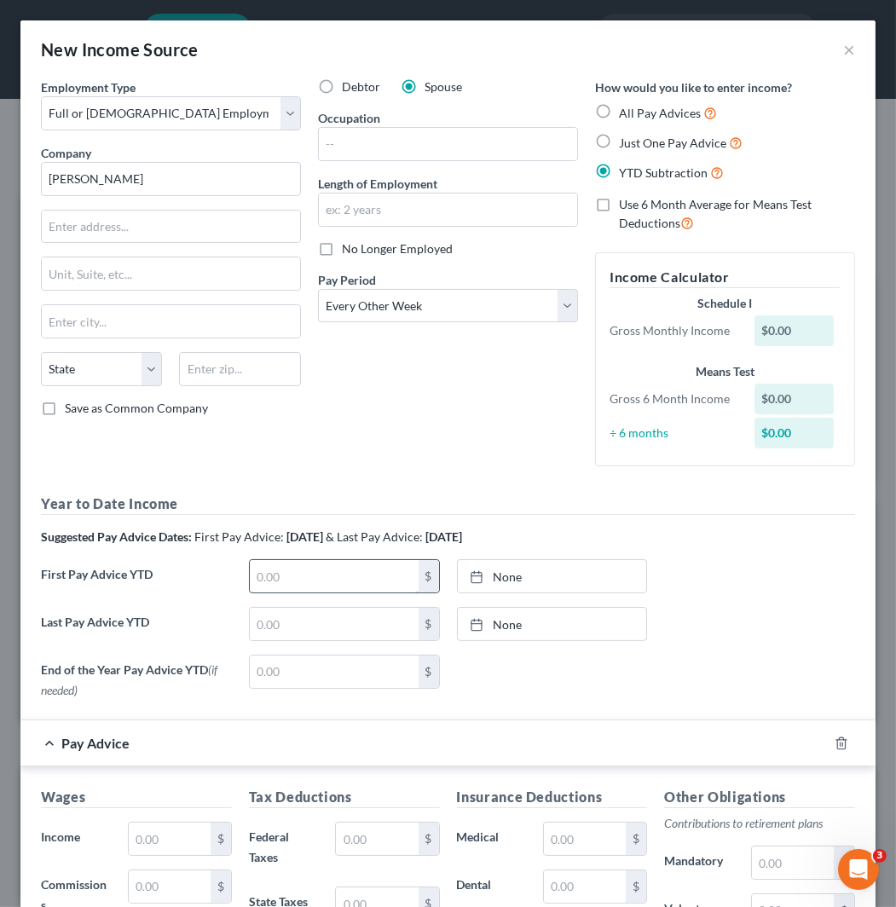
click at [319, 588] on input "text" at bounding box center [334, 576] width 169 height 32
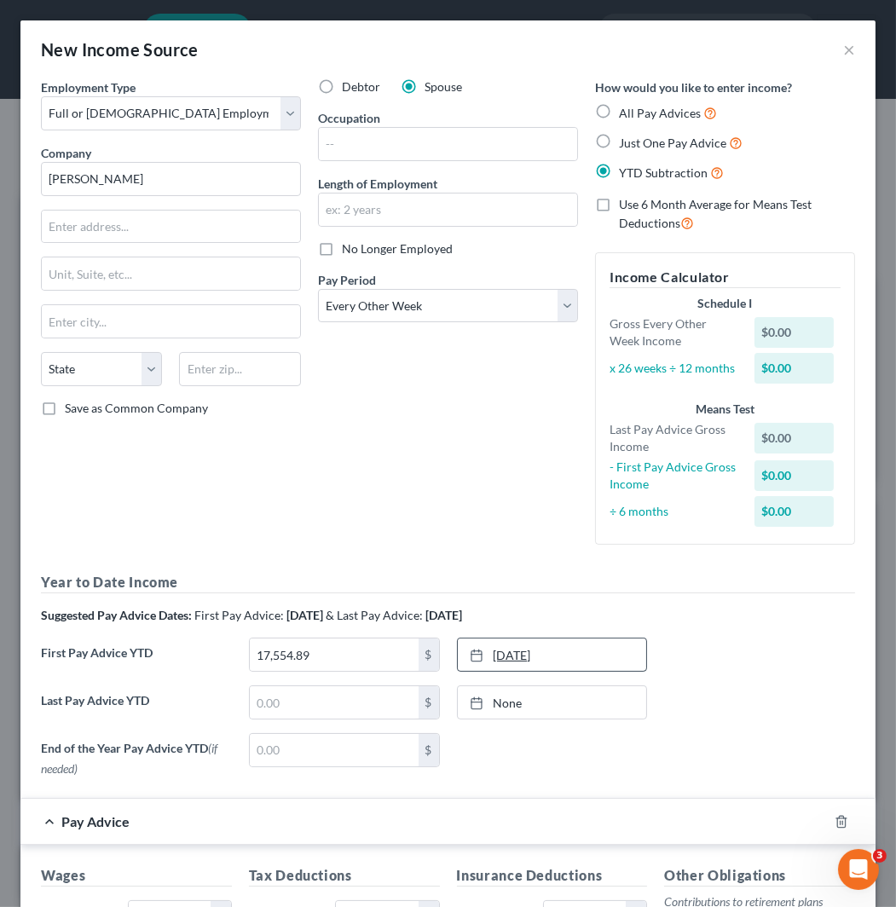
click at [576, 663] on link "[DATE]" at bounding box center [552, 654] width 189 height 32
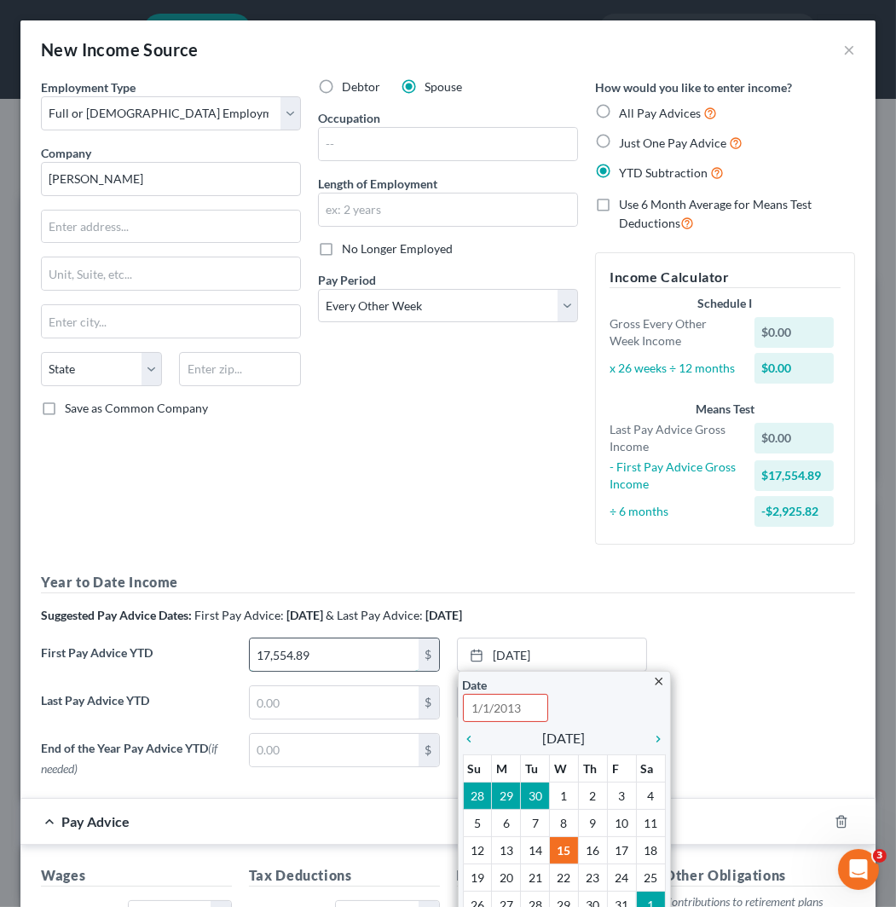
click at [352, 660] on input "17,554.89" at bounding box center [334, 654] width 169 height 32
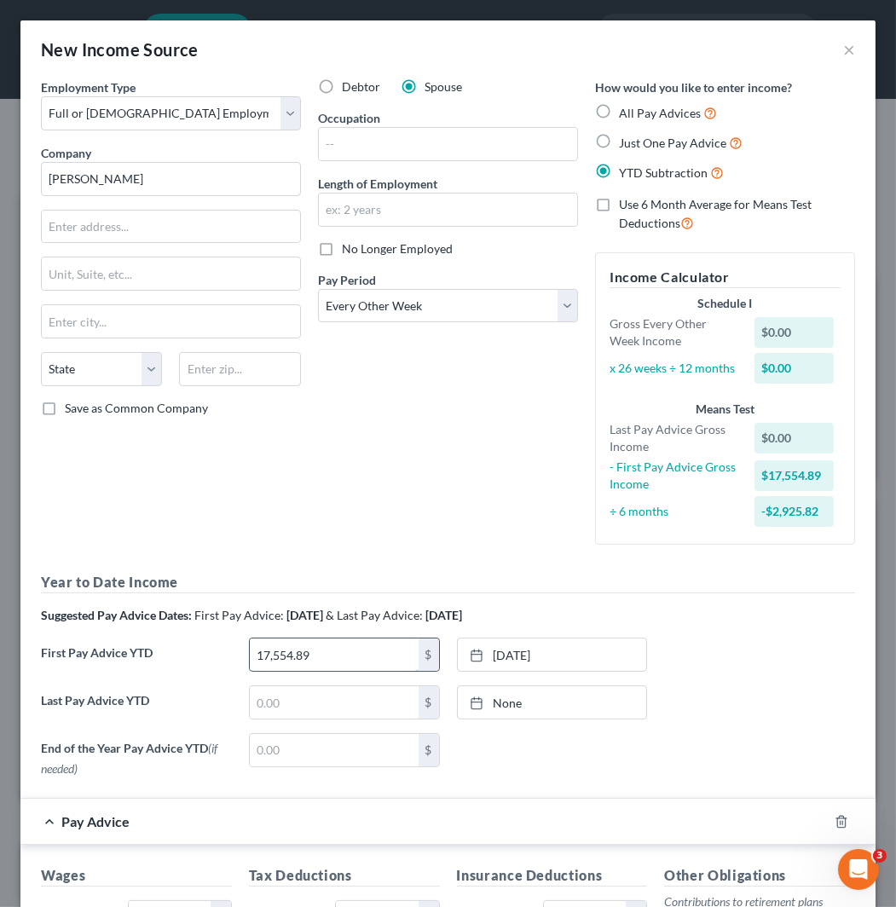
paste input "5,444.4"
click at [576, 660] on link "[DATE]" at bounding box center [552, 654] width 189 height 32
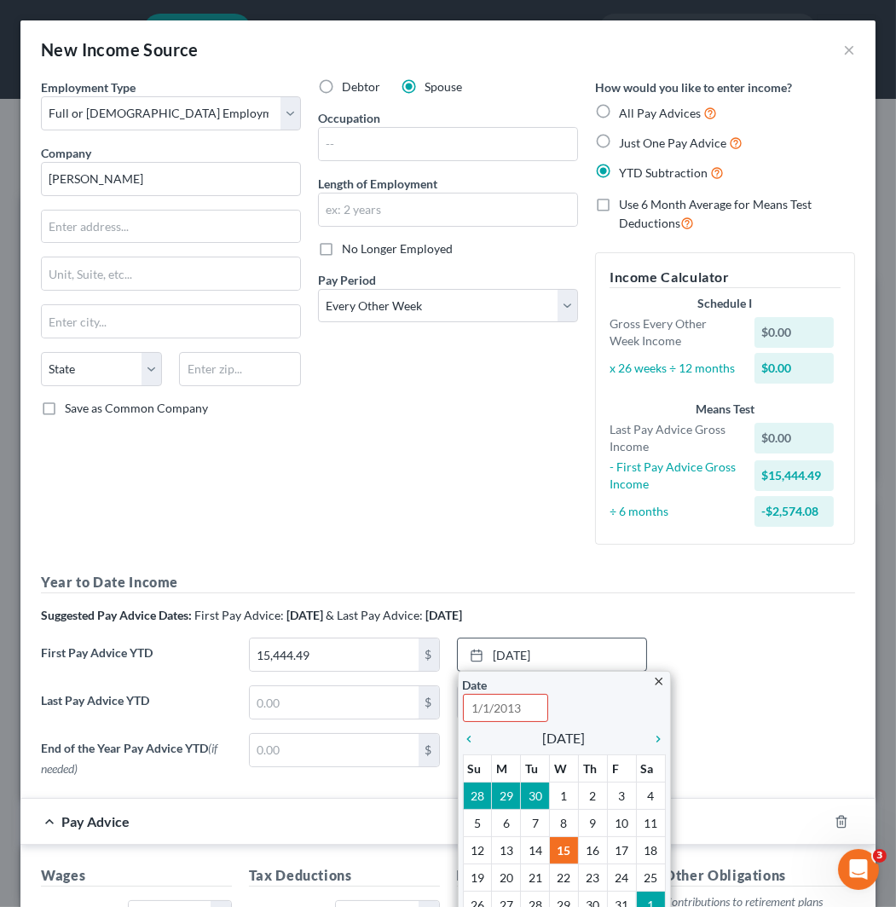
click at [493, 700] on input "text" at bounding box center [505, 708] width 85 height 28
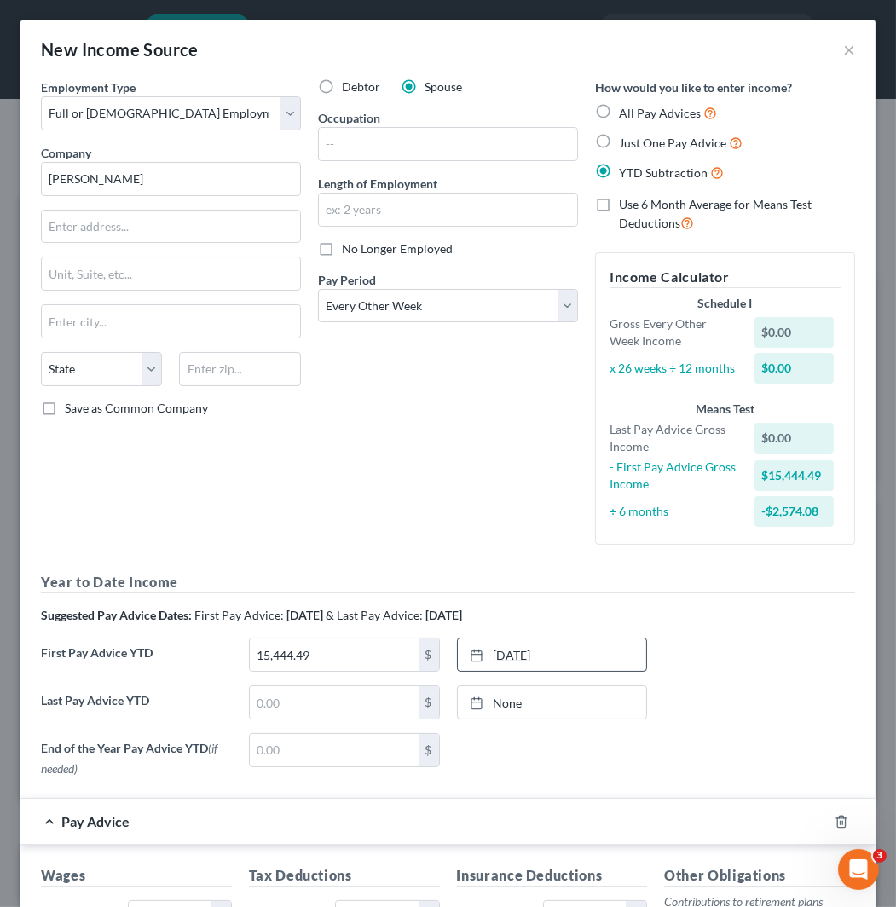
click at [566, 656] on link "[DATE]" at bounding box center [552, 654] width 189 height 32
click at [579, 660] on link "[DATE]" at bounding box center [552, 654] width 189 height 32
click at [316, 703] on input "text" at bounding box center [334, 702] width 169 height 32
click at [599, 704] on link "[DATE]" at bounding box center [552, 702] width 189 height 32
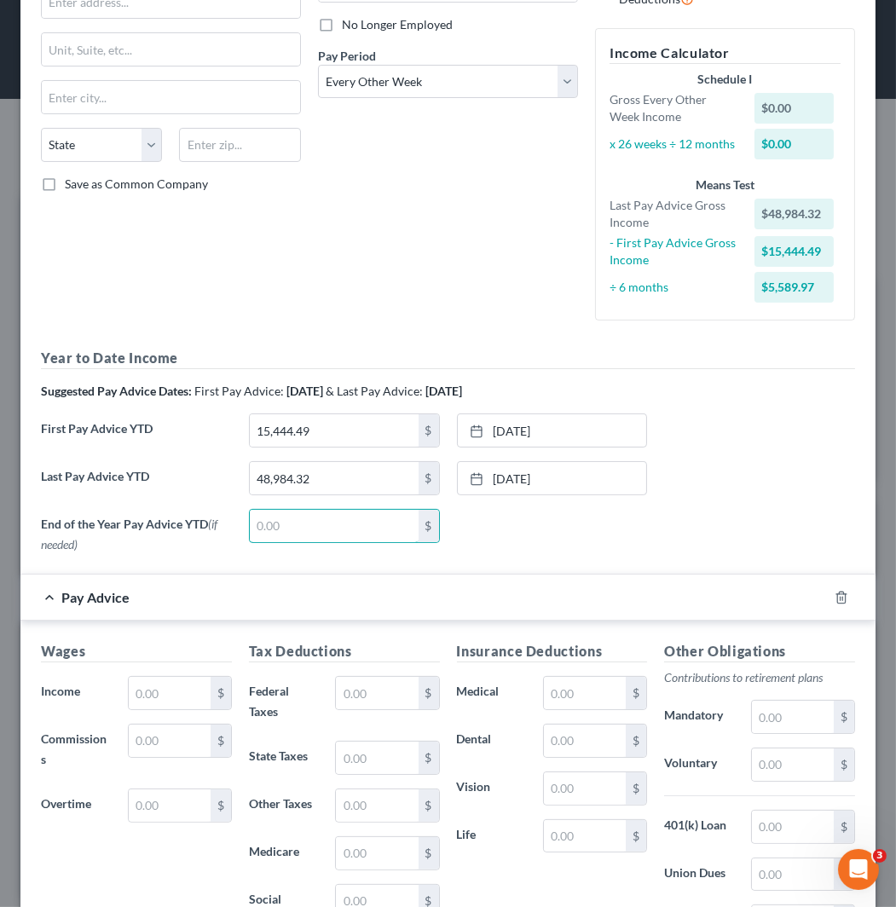
scroll to position [284, 0]
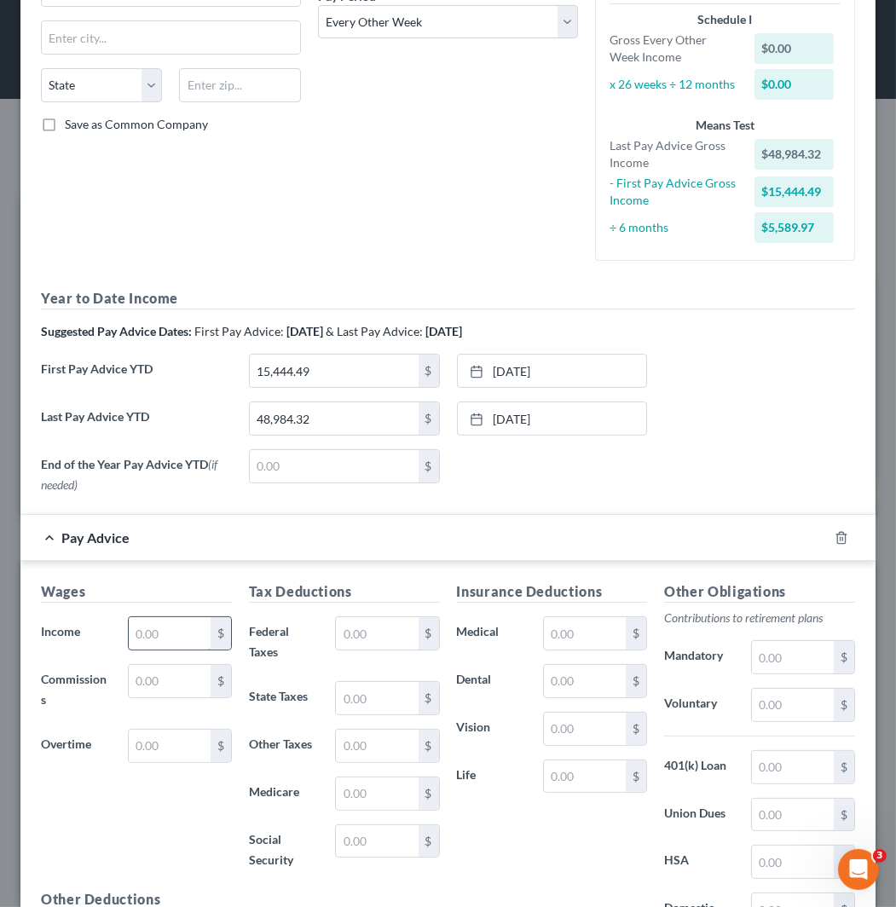
click at [176, 632] on input "text" at bounding box center [170, 633] width 82 height 32
click at [167, 631] on input "2,842.03" at bounding box center [170, 633] width 82 height 32
click at [179, 637] on input "2,475.08" at bounding box center [170, 633] width 82 height 32
click at [135, 631] on input "2,731.94" at bounding box center [170, 633] width 82 height 32
click at [180, 625] on input "2,696.04" at bounding box center [170, 633] width 82 height 32
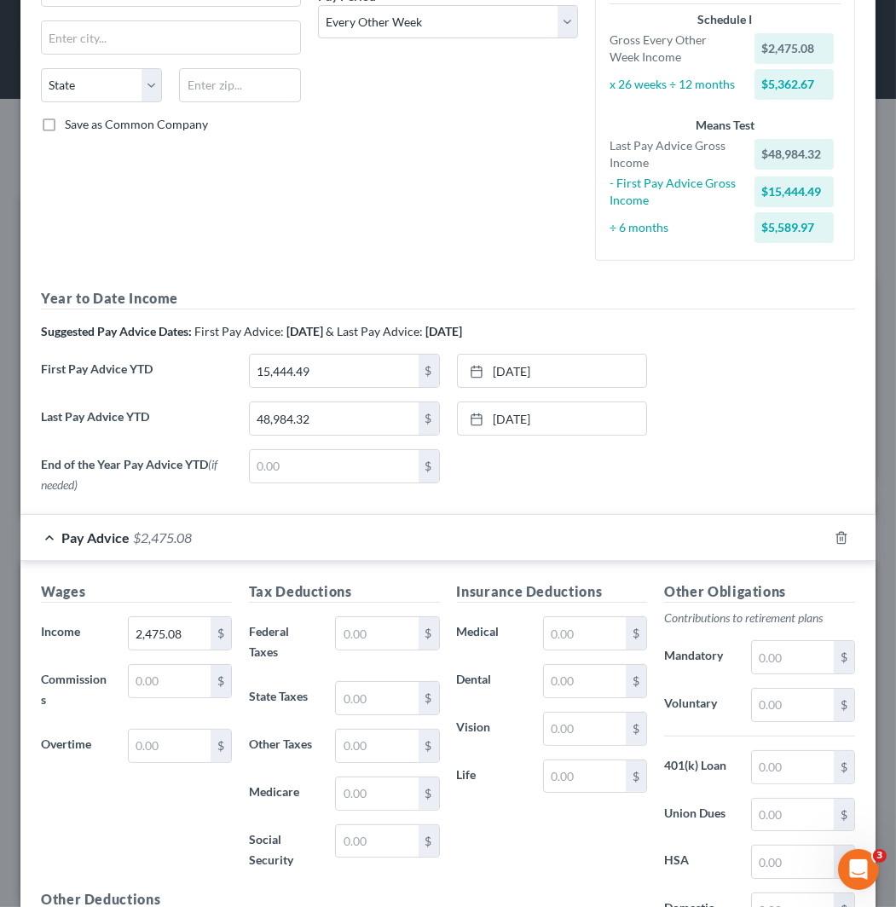
drag, startPoint x: 253, startPoint y: 585, endPoint x: 462, endPoint y: 514, distance: 220.4
click at [253, 585] on h5 "Tax Deductions" at bounding box center [344, 591] width 191 height 21
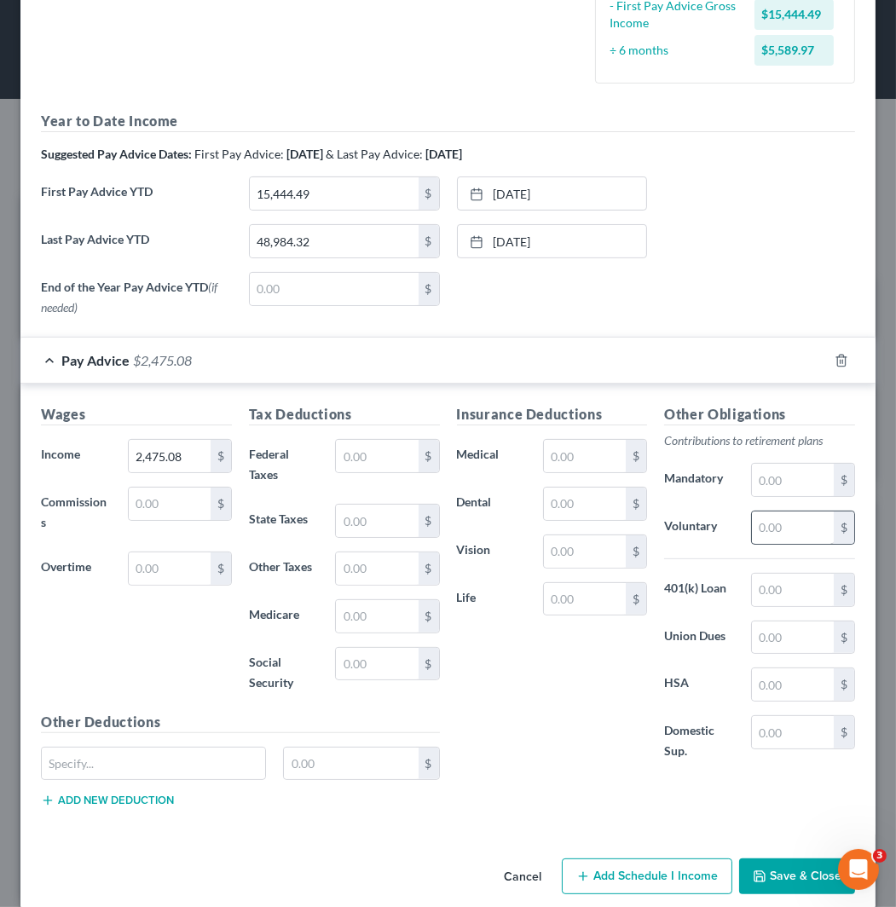
scroll to position [473, 0]
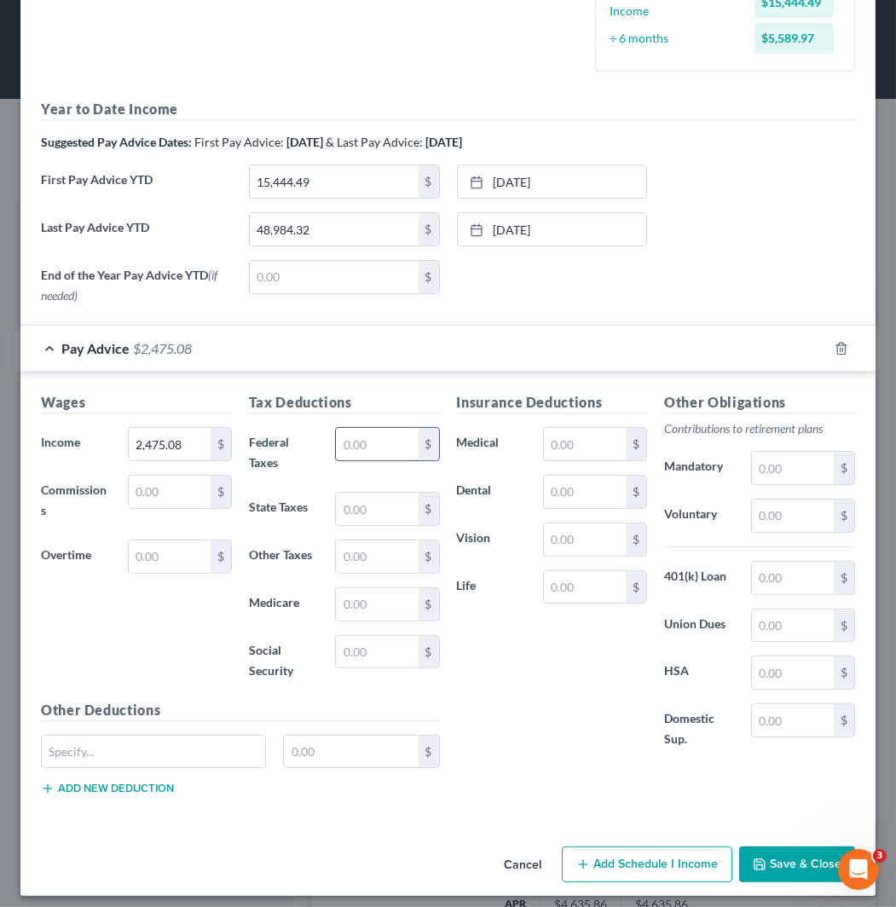
click at [359, 446] on input "text" at bounding box center [377, 444] width 82 height 32
click at [785, 673] on input "text" at bounding box center [793, 672] width 82 height 32
click at [549, 575] on input "text" at bounding box center [585, 587] width 82 height 32
click at [781, 709] on input "text" at bounding box center [793, 720] width 82 height 32
drag, startPoint x: 708, startPoint y: 651, endPoint x: 735, endPoint y: 637, distance: 30.1
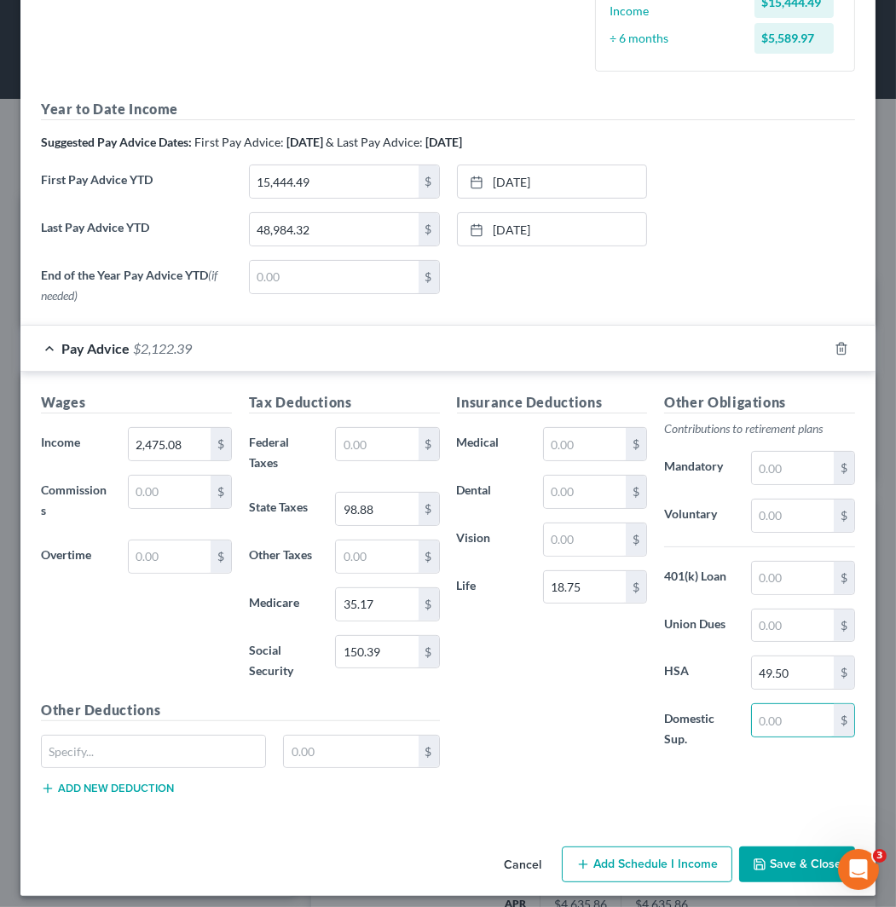
click at [708, 651] on div "Other Obligations Contributions to retirement plans Mandatory $ Voluntary $ 401…" at bounding box center [759, 580] width 208 height 376
click at [782, 620] on input "text" at bounding box center [793, 625] width 82 height 32
click at [804, 507] on input "text" at bounding box center [793, 515] width 82 height 32
click at [164, 755] on input "text" at bounding box center [153, 751] width 223 height 32
click at [107, 781] on div "AFLAC AC 15.16 $" at bounding box center [240, 759] width 416 height 48
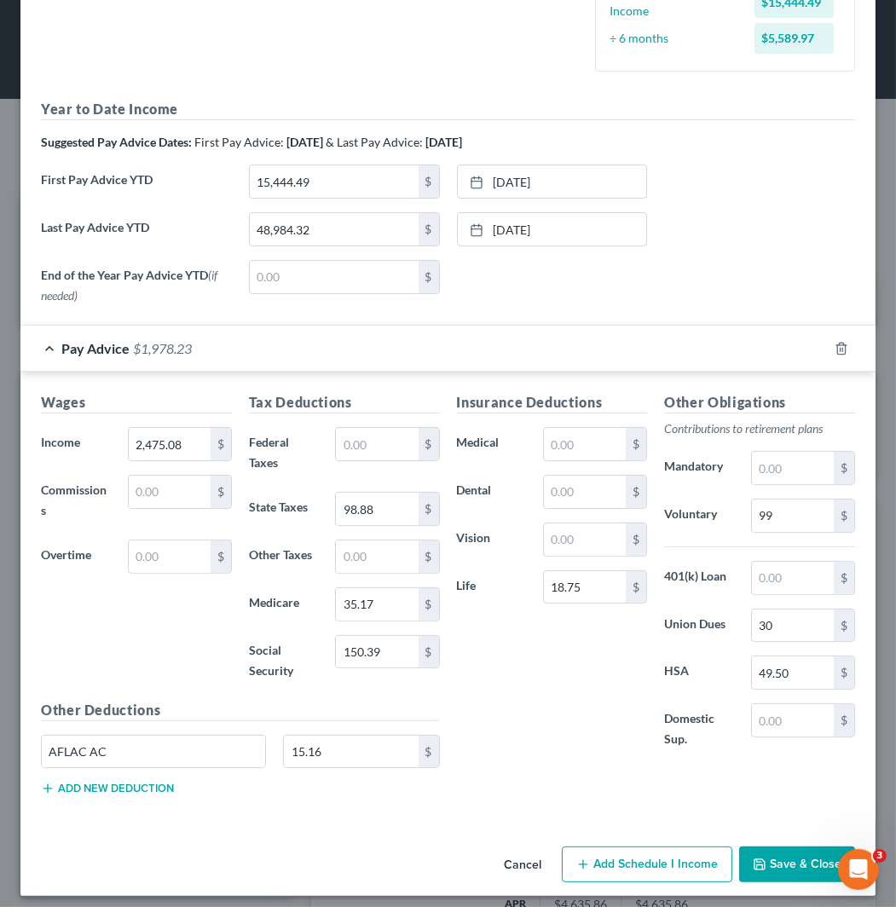
click at [113, 793] on button "Add new deduction" at bounding box center [107, 788] width 133 height 14
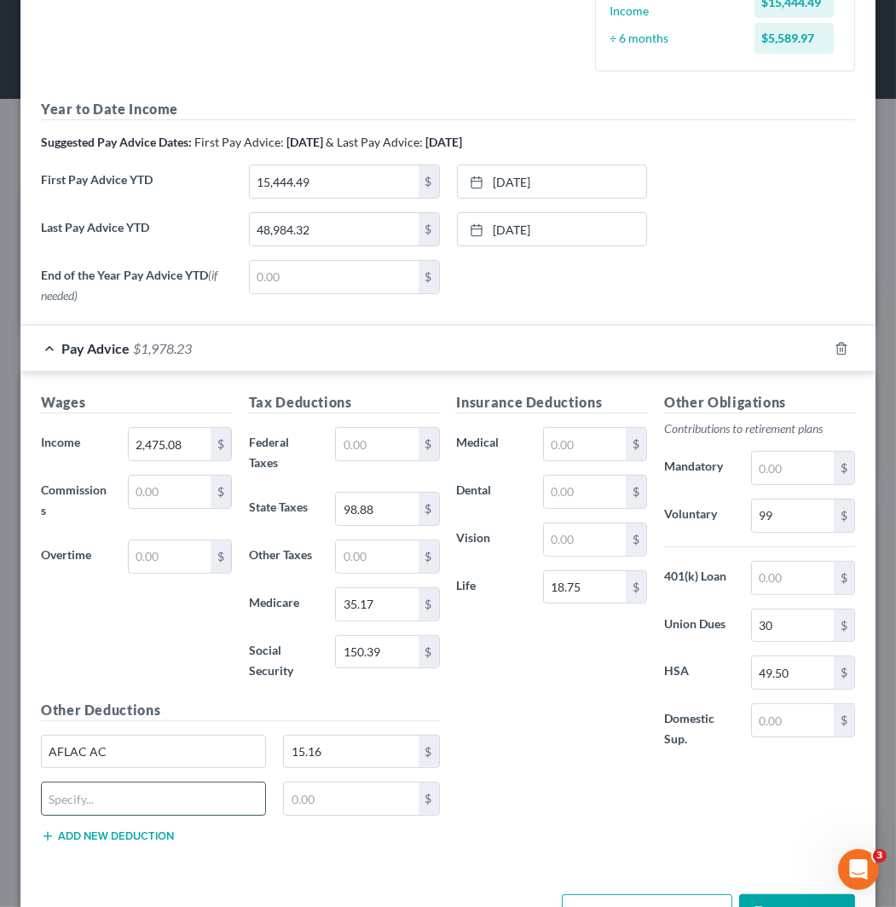
click at [141, 791] on input "text" at bounding box center [153, 798] width 223 height 32
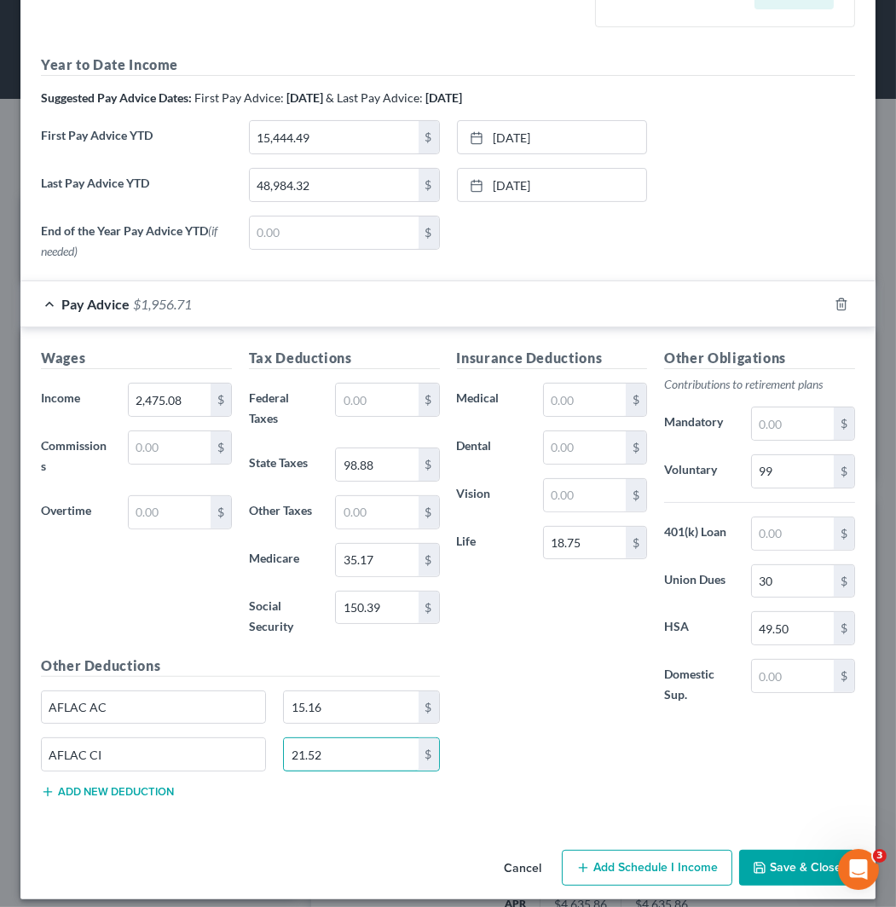
scroll to position [531, 0]
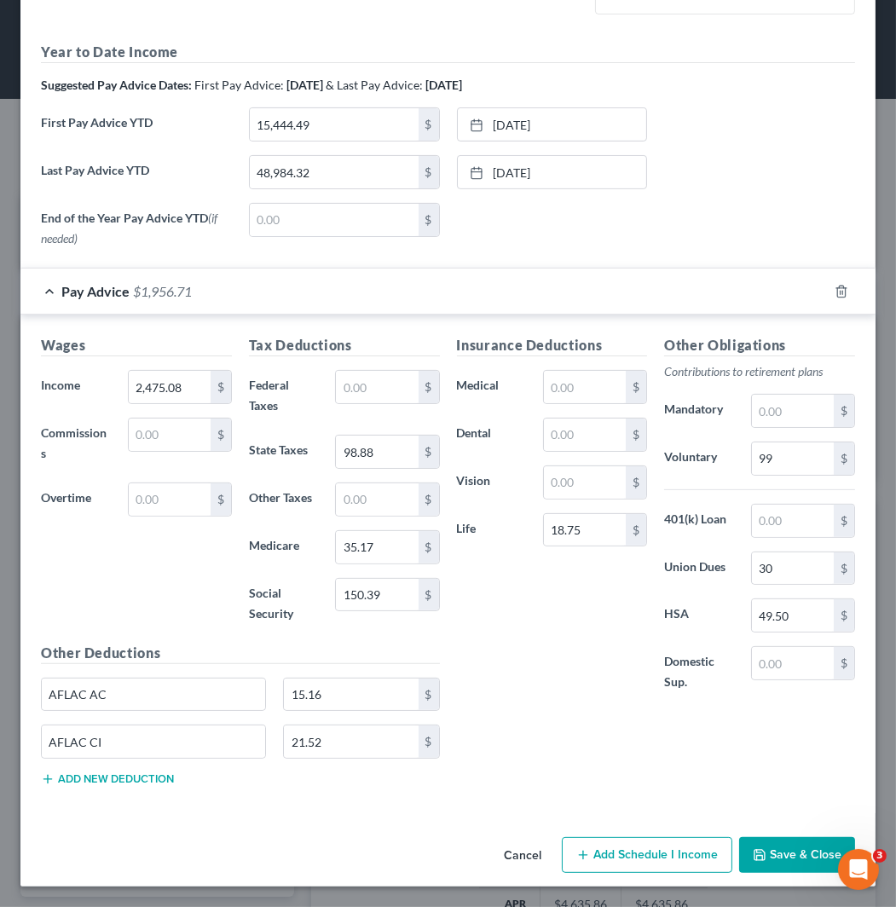
click at [789, 856] on button "Save & Close" at bounding box center [797, 855] width 116 height 36
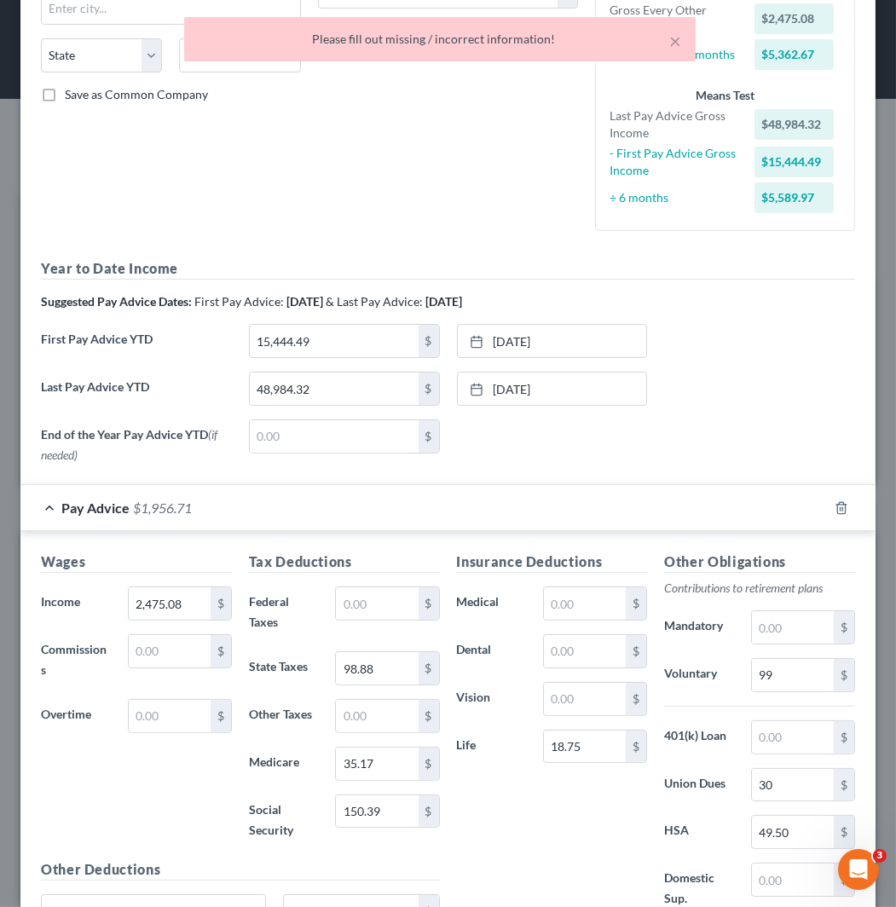
scroll to position [0, 0]
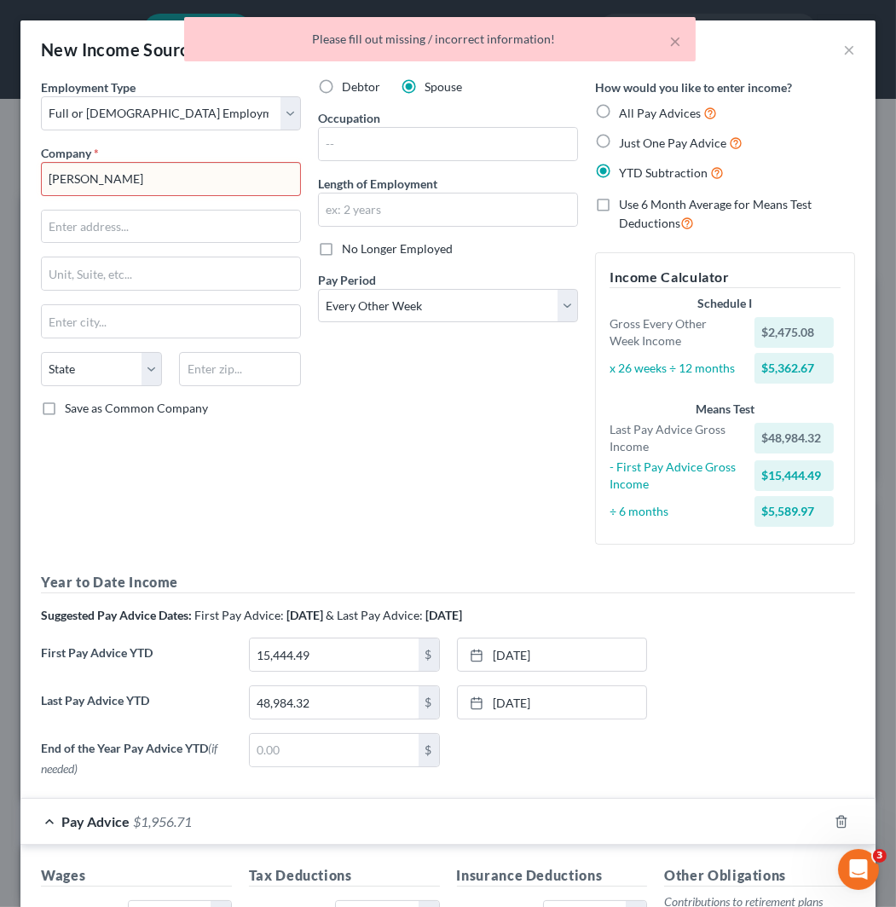
click at [120, 184] on input "[PERSON_NAME]" at bounding box center [171, 179] width 260 height 34
drag, startPoint x: 120, startPoint y: 184, endPoint x: 31, endPoint y: 184, distance: 89.5
click at [31, 184] on div "Employment Type * Select Full or [DEMOGRAPHIC_DATA] Employment Self Employment …" at bounding box center [447, 719] width 855 height 1282
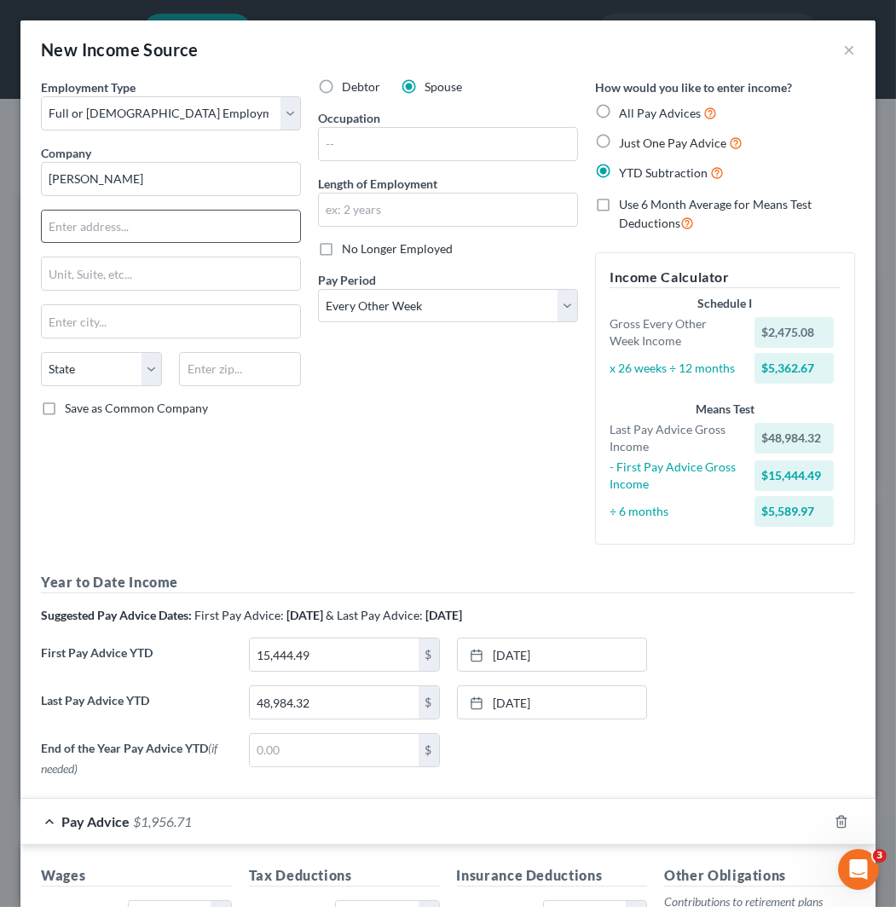
click at [147, 228] on input "text" at bounding box center [171, 226] width 258 height 32
paste input "[STREET_ADDRESS]"
paste input "16506"
click at [248, 360] on input "text" at bounding box center [239, 369] width 121 height 34
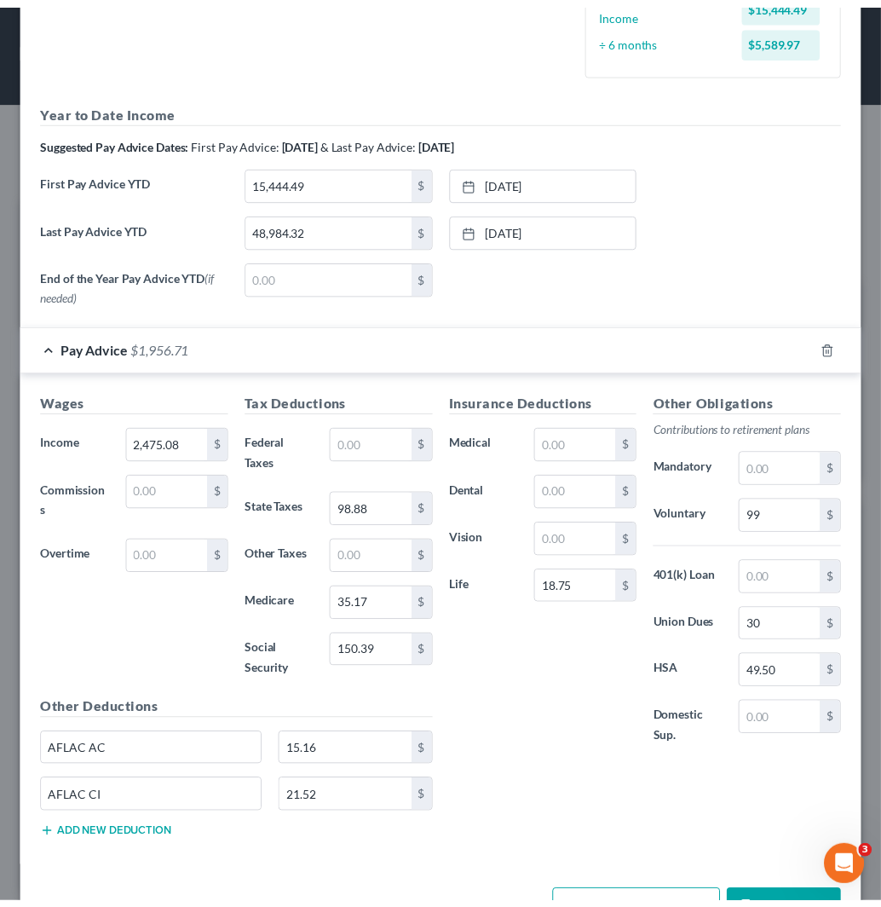
scroll to position [531, 0]
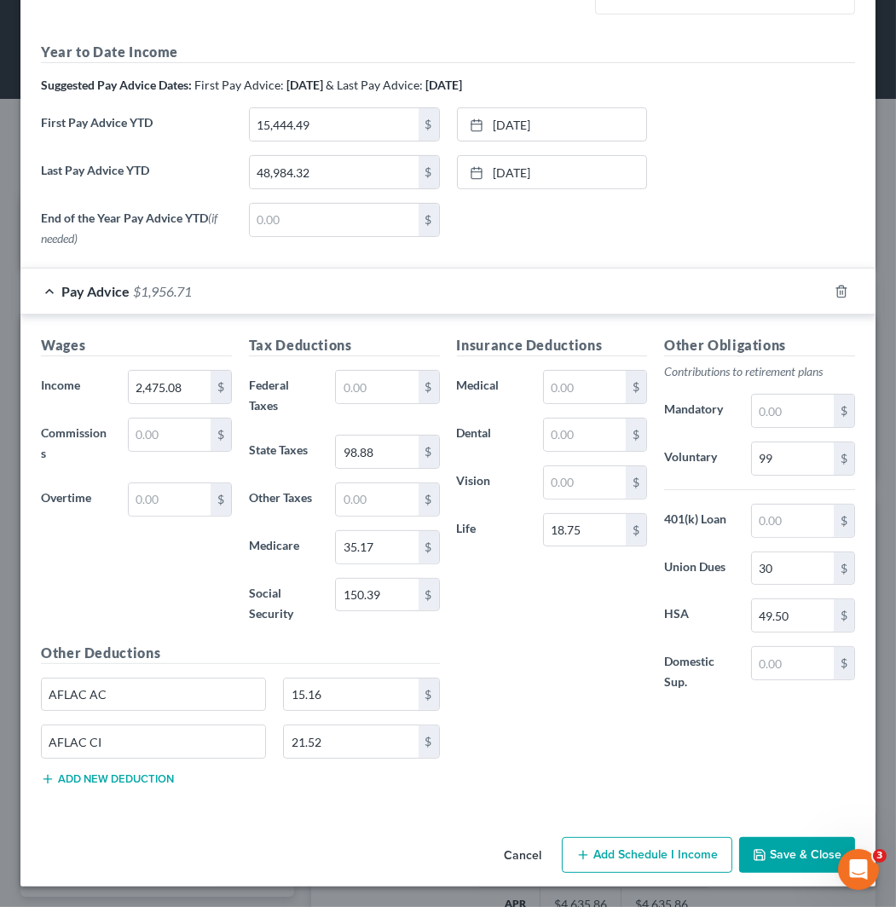
click at [778, 855] on button "Save & Close" at bounding box center [797, 855] width 116 height 36
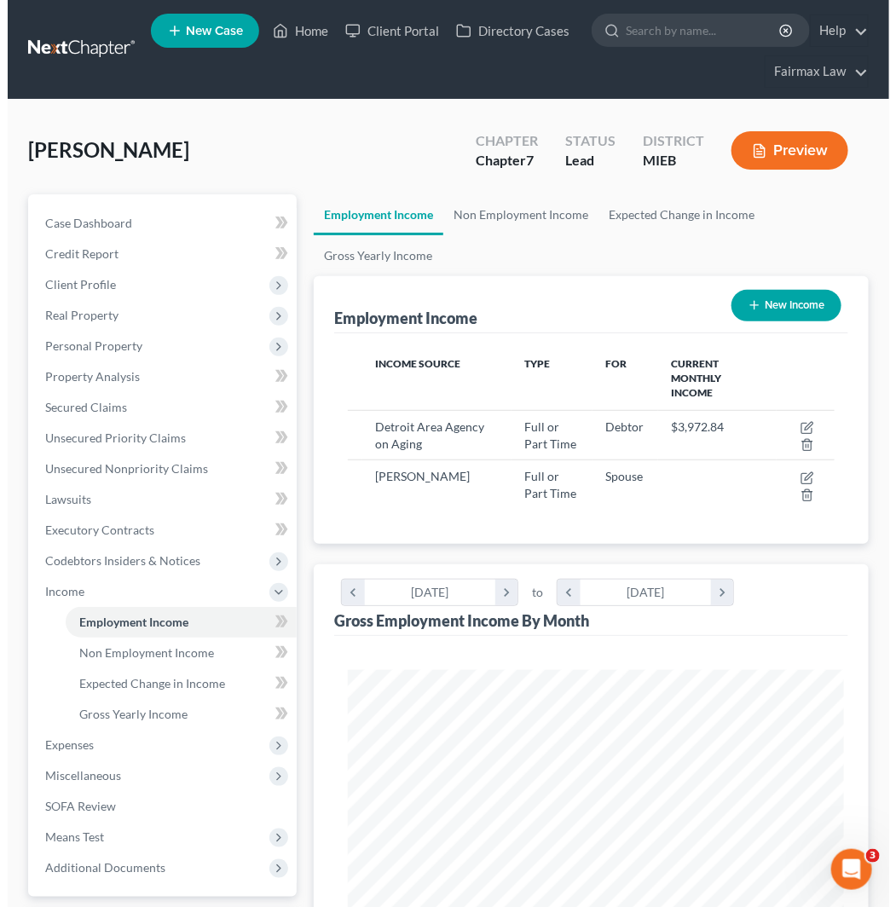
scroll to position [851943, 851665]
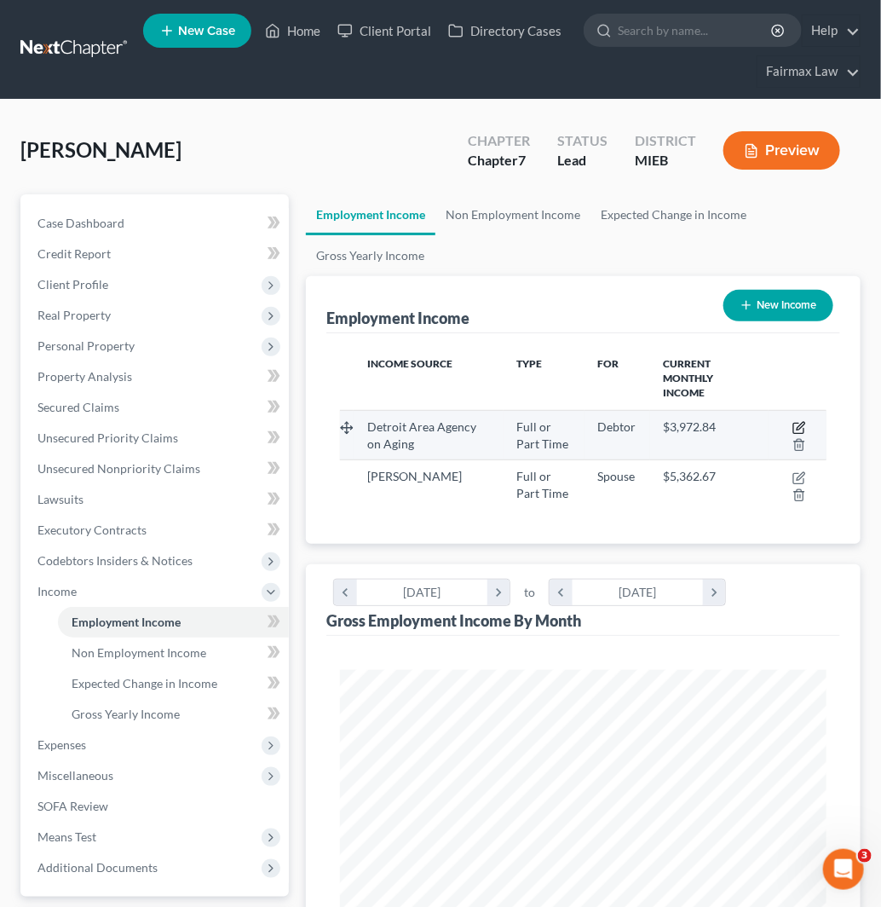
click at [805, 421] on icon "button" at bounding box center [800, 428] width 14 height 14
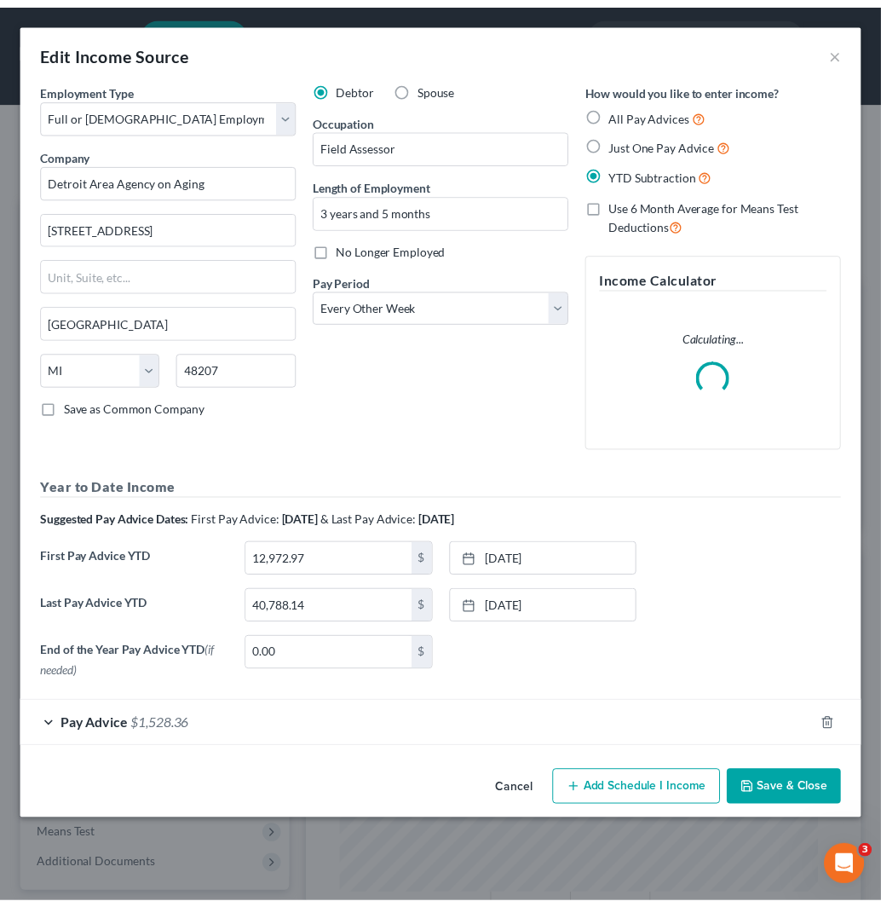
scroll to position [248, 530]
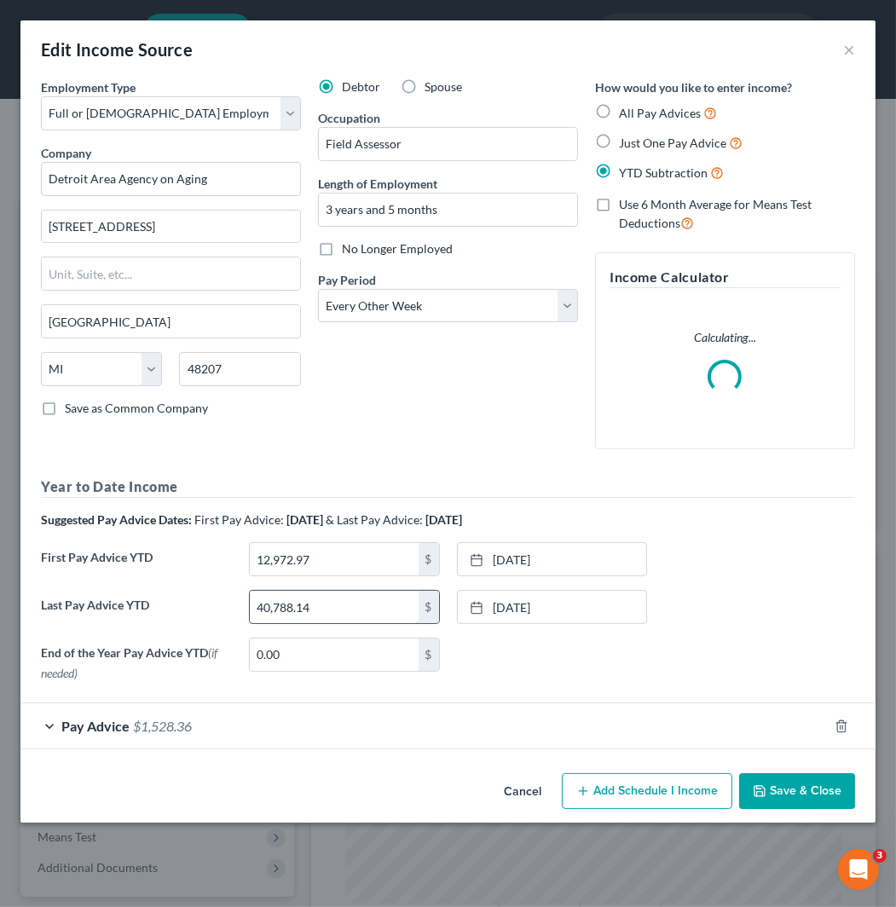
click at [335, 599] on input "40,788.14" at bounding box center [334, 607] width 169 height 32
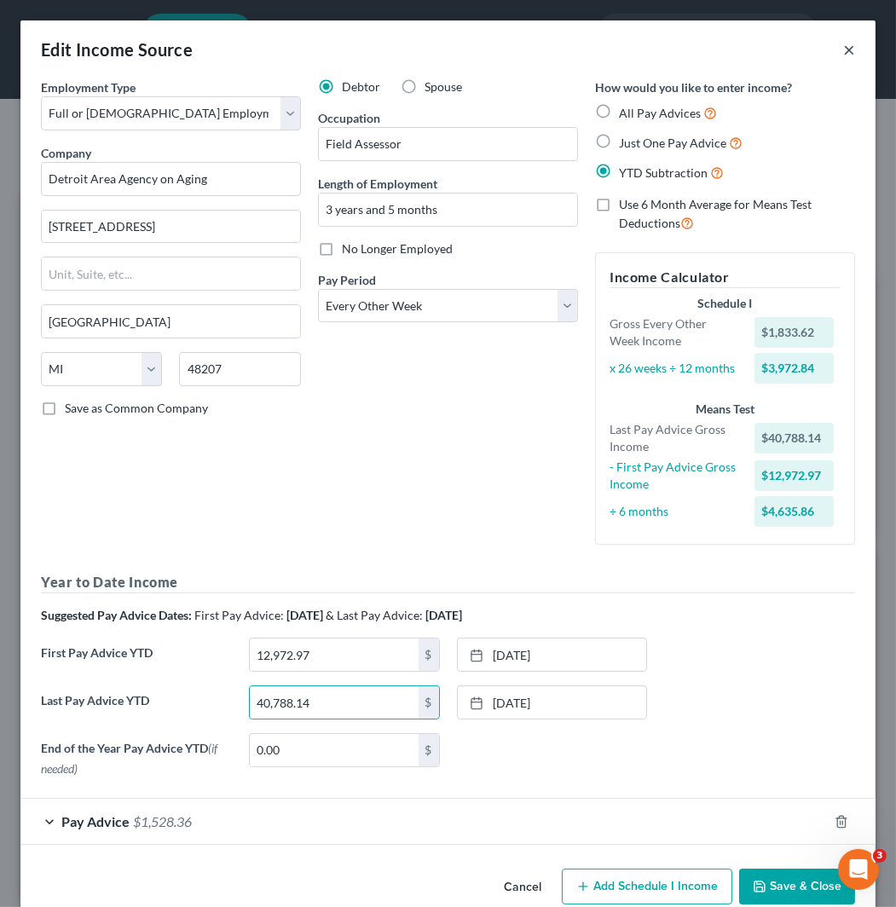
click at [845, 55] on div "Edit Income Source ×" at bounding box center [447, 49] width 855 height 58
click at [843, 56] on button "×" at bounding box center [849, 49] width 12 height 20
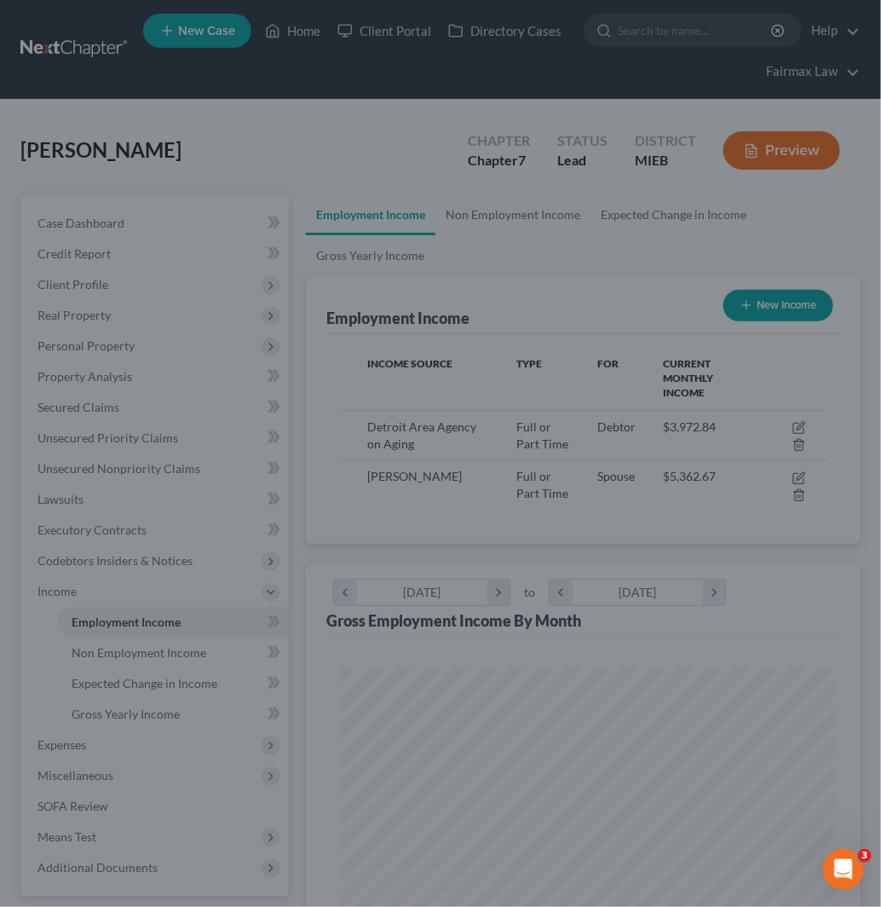
scroll to position [851943, 851665]
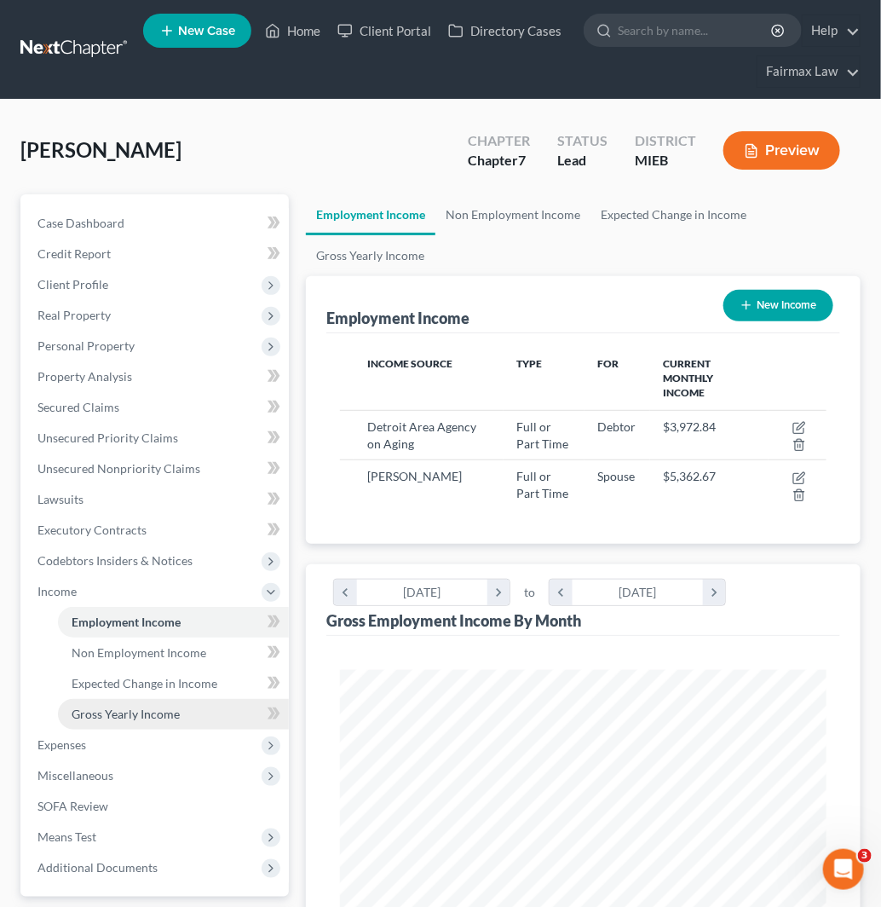
click at [111, 699] on link "Gross Yearly Income" at bounding box center [173, 714] width 231 height 31
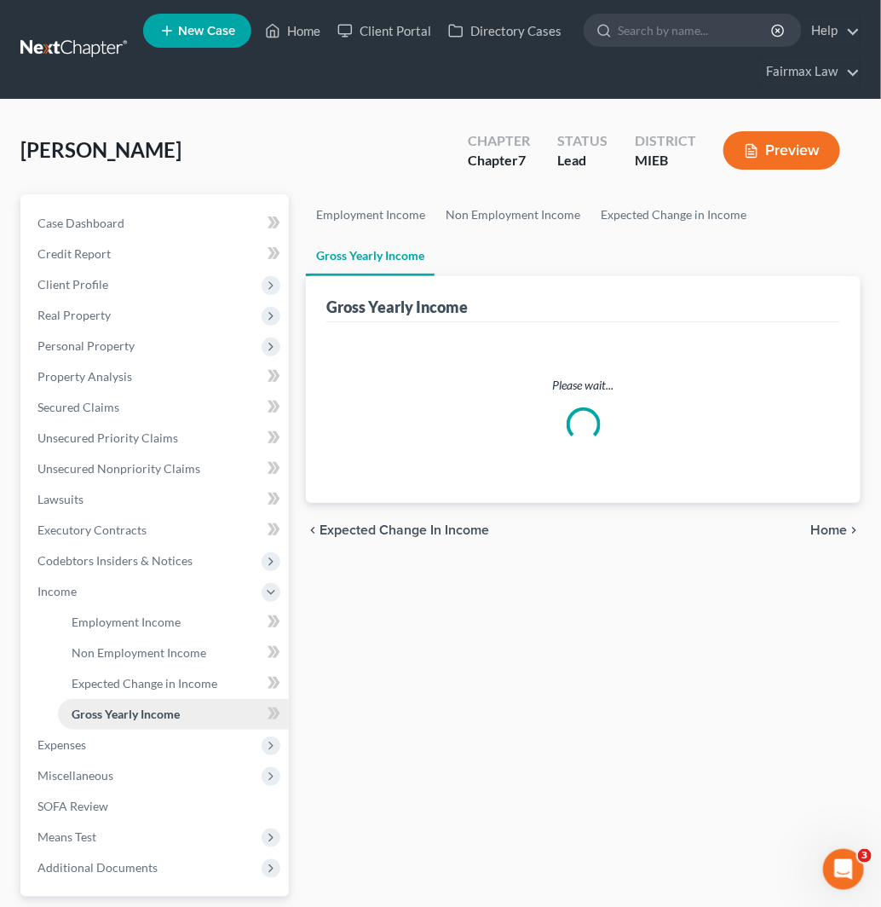
click at [116, 714] on span "Gross Yearly Income" at bounding box center [126, 713] width 108 height 14
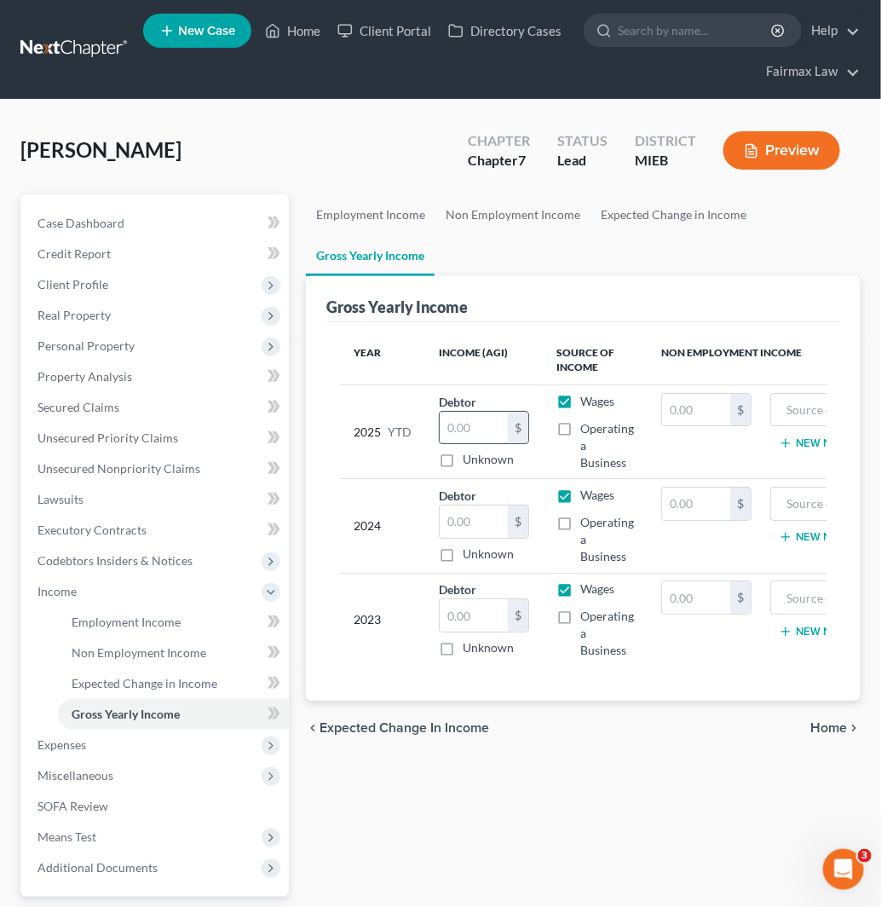
click at [461, 440] on input "text" at bounding box center [474, 428] width 68 height 32
paste input "40,788.14"
click at [500, 523] on input "text" at bounding box center [474, 521] width 68 height 32
click at [453, 611] on input "text" at bounding box center [474, 615] width 68 height 32
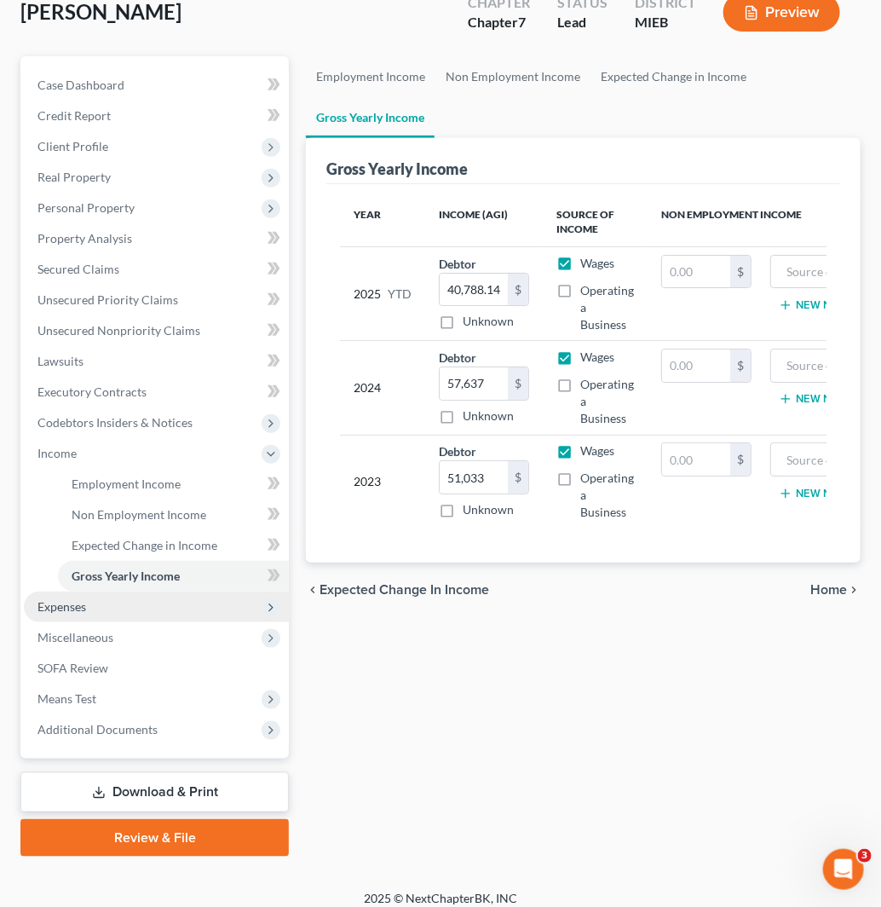
scroll to position [150, 0]
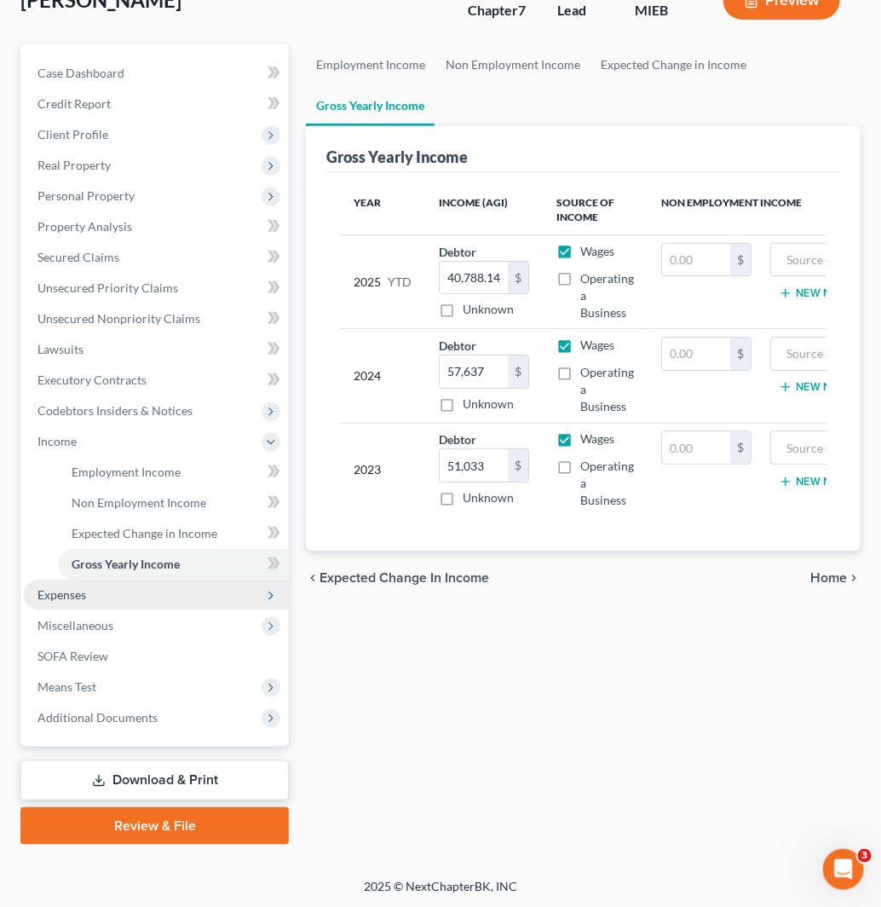
click at [148, 594] on span "Expenses" at bounding box center [156, 594] width 265 height 31
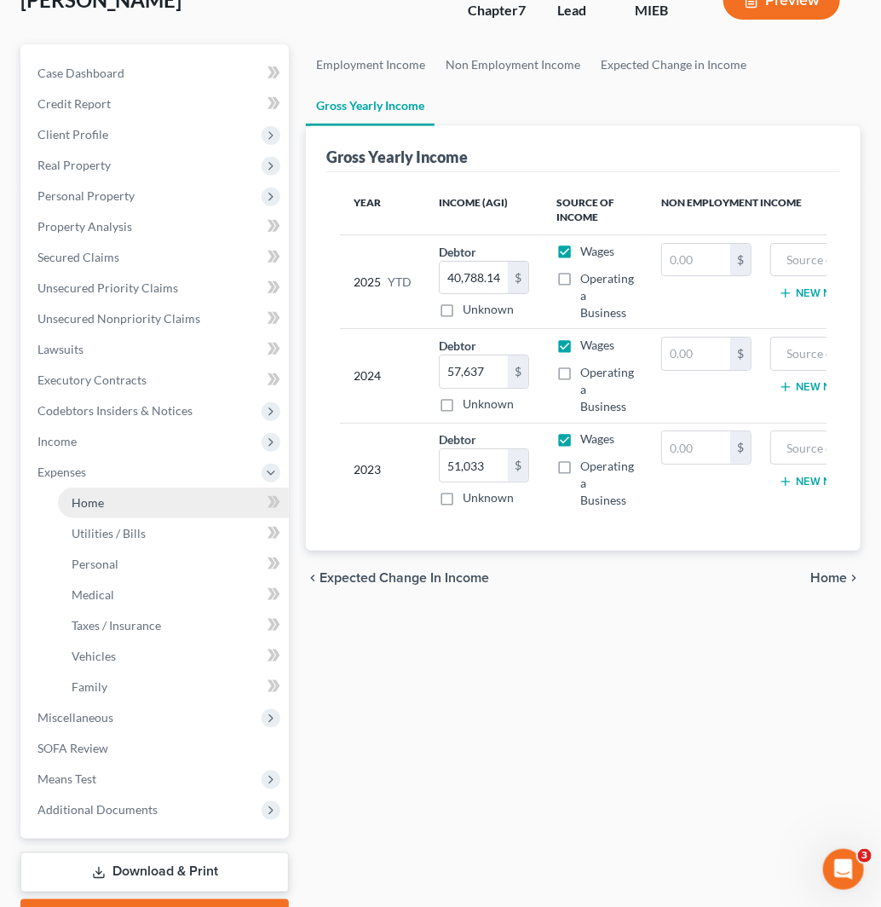
click at [142, 509] on link "Home" at bounding box center [173, 502] width 231 height 31
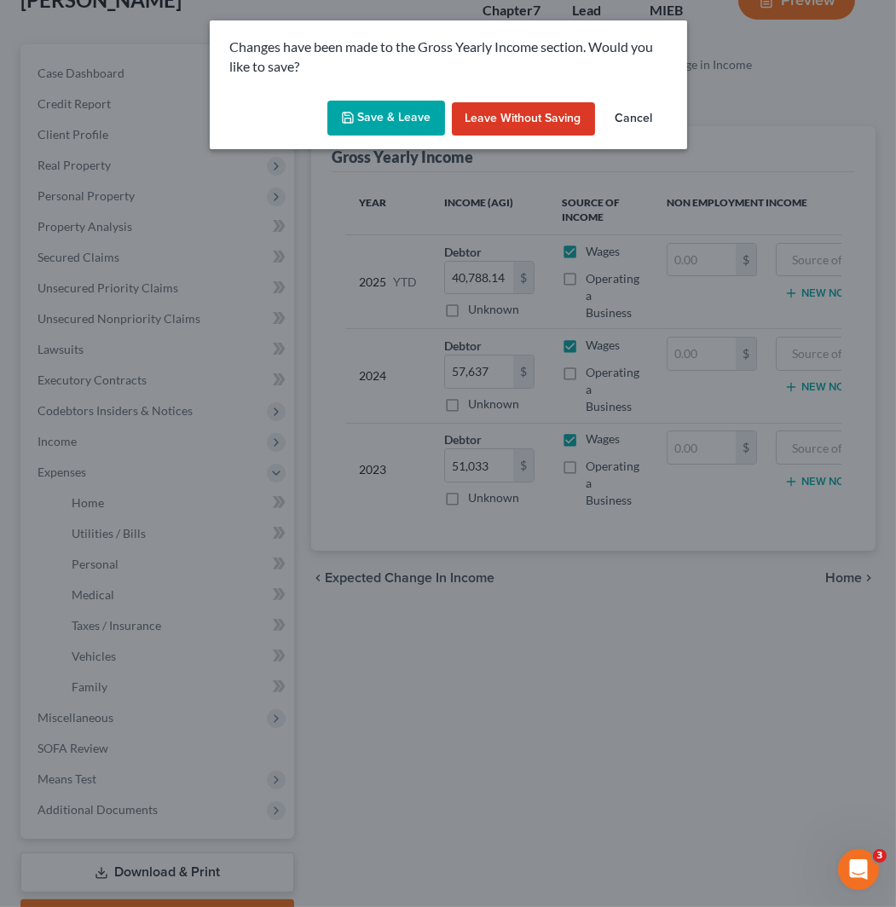
click at [411, 115] on button "Save & Leave" at bounding box center [386, 119] width 118 height 36
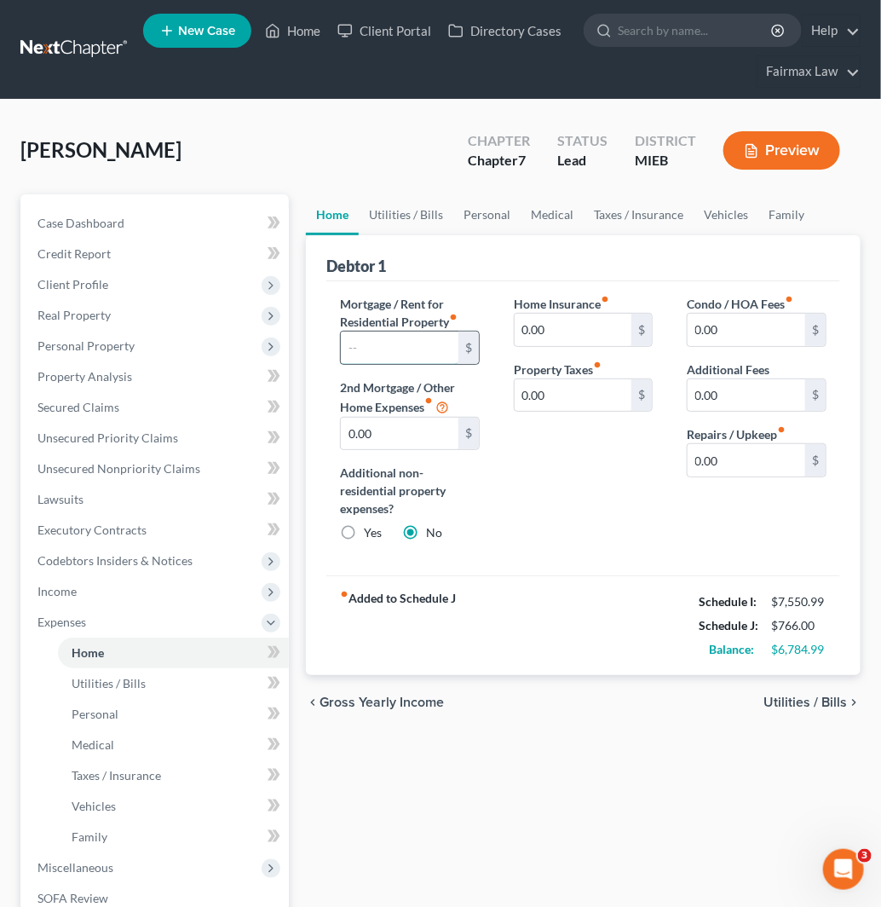
click at [415, 353] on input "text" at bounding box center [400, 348] width 118 height 32
click at [753, 322] on input "0.00" at bounding box center [747, 330] width 118 height 32
click at [435, 222] on link "Utilities / Bills" at bounding box center [406, 214] width 95 height 41
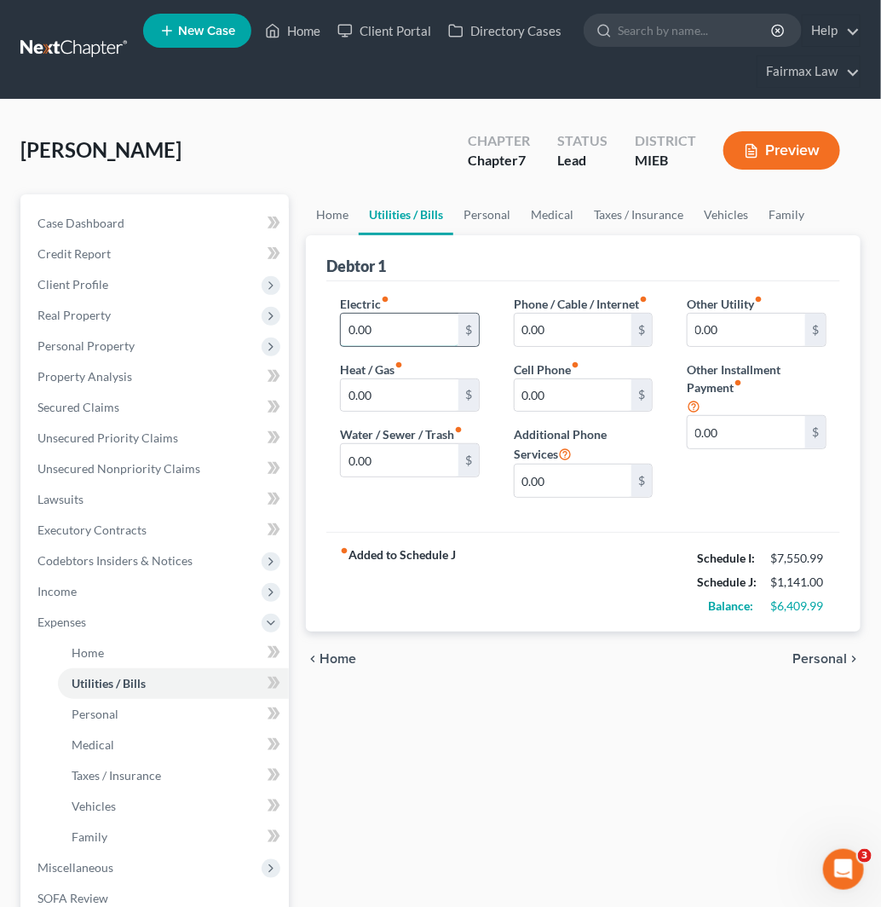
click at [430, 321] on input "0.00" at bounding box center [400, 330] width 118 height 32
click at [718, 214] on link "Vehicles" at bounding box center [726, 214] width 65 height 41
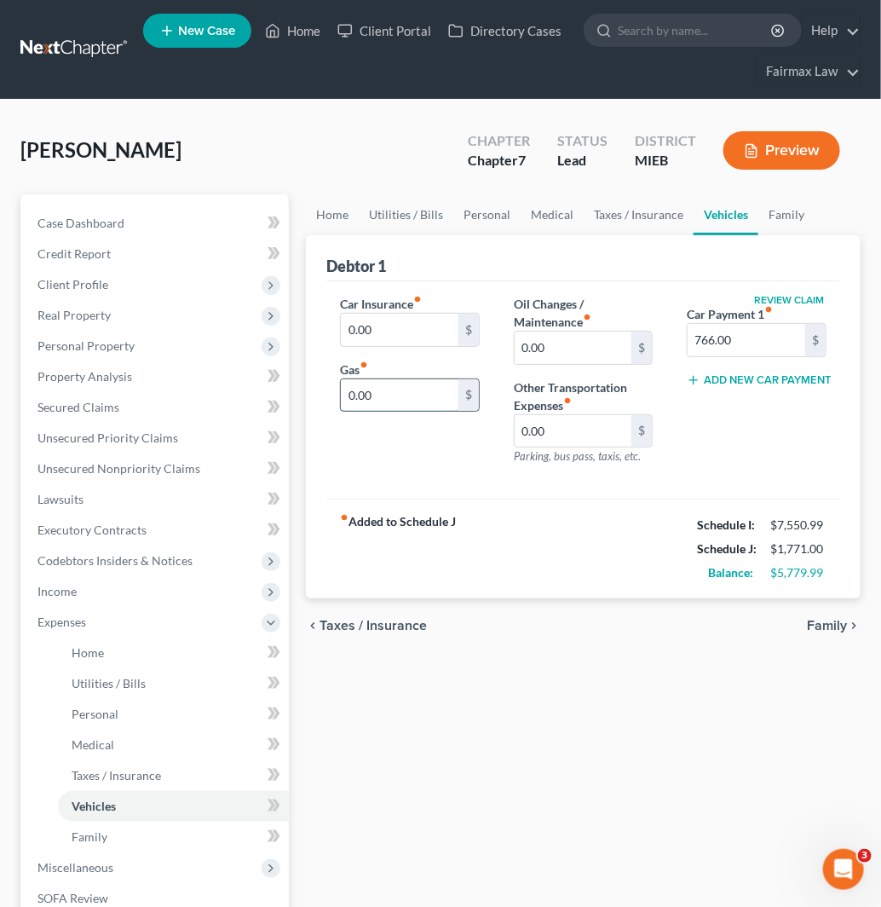
click at [416, 401] on input "0.00" at bounding box center [400, 395] width 118 height 32
click at [396, 329] on input "0.00" at bounding box center [400, 330] width 118 height 32
click at [572, 216] on link "Medical" at bounding box center [552, 214] width 63 height 41
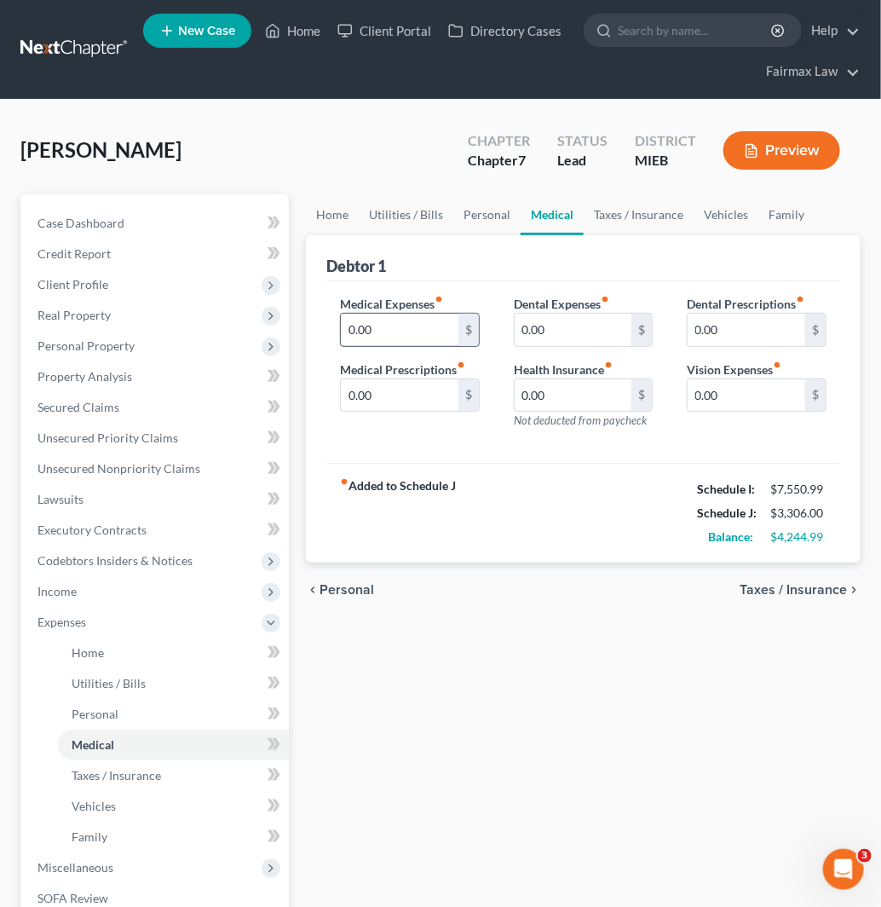
click at [419, 326] on input "0.00" at bounding box center [400, 330] width 118 height 32
click at [639, 215] on link "Taxes / Insurance" at bounding box center [639, 214] width 110 height 41
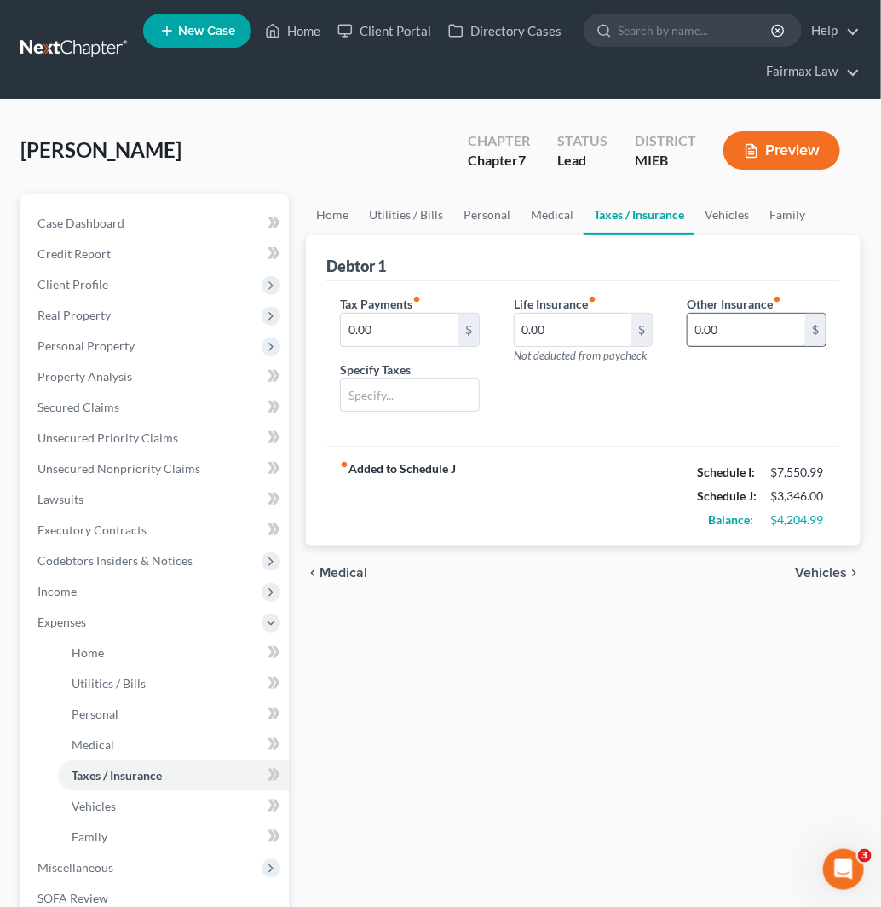
click at [757, 343] on input "0.00" at bounding box center [747, 330] width 118 height 32
click at [718, 368] on input "text" at bounding box center [757, 377] width 138 height 32
click at [593, 331] on input "0.00" at bounding box center [574, 330] width 118 height 32
click at [731, 225] on link "Vehicles" at bounding box center [727, 214] width 65 height 41
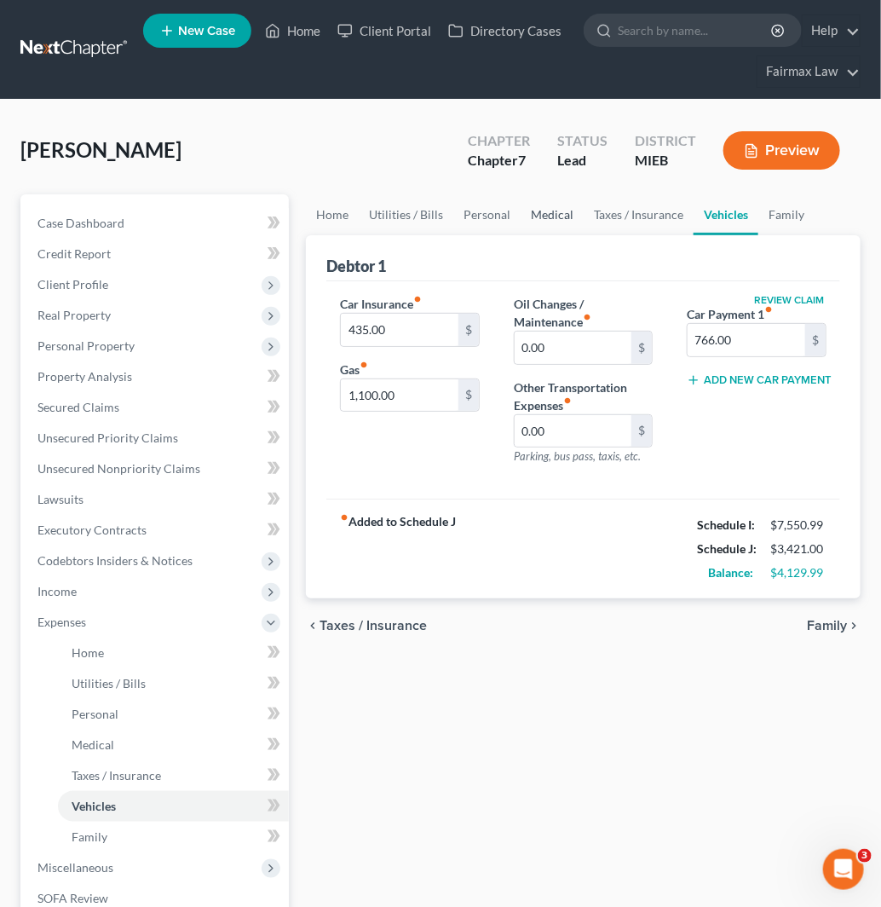
click at [560, 225] on link "Medical" at bounding box center [552, 214] width 63 height 41
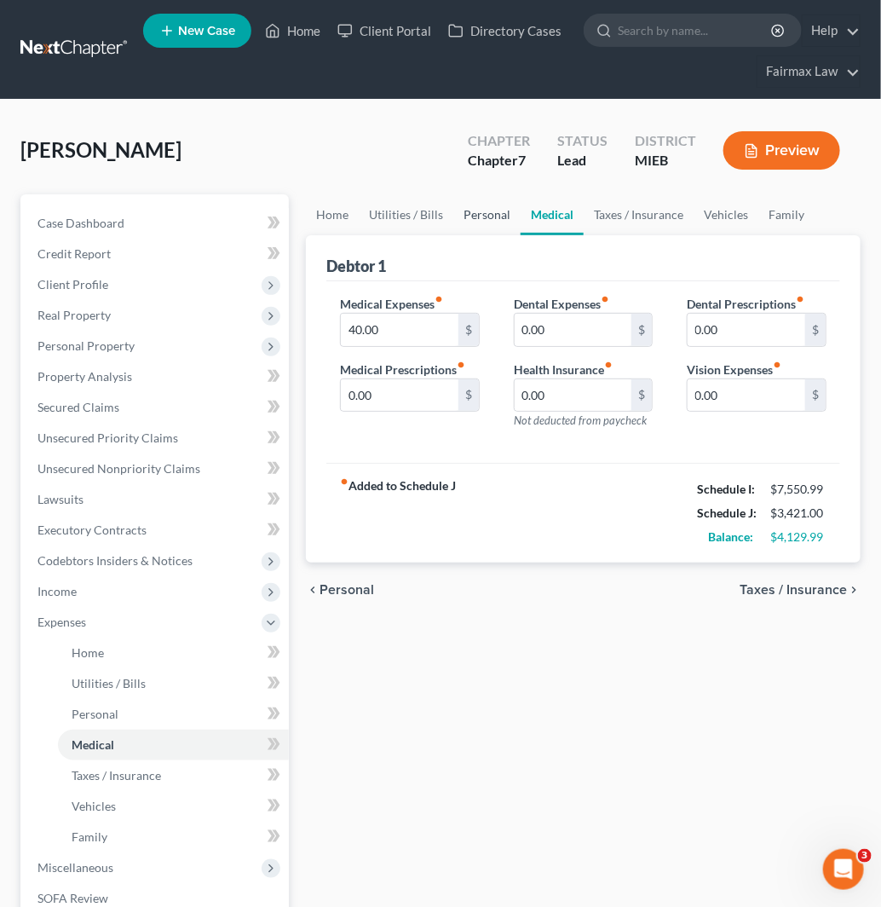
click at [491, 222] on link "Personal" at bounding box center [486, 214] width 67 height 41
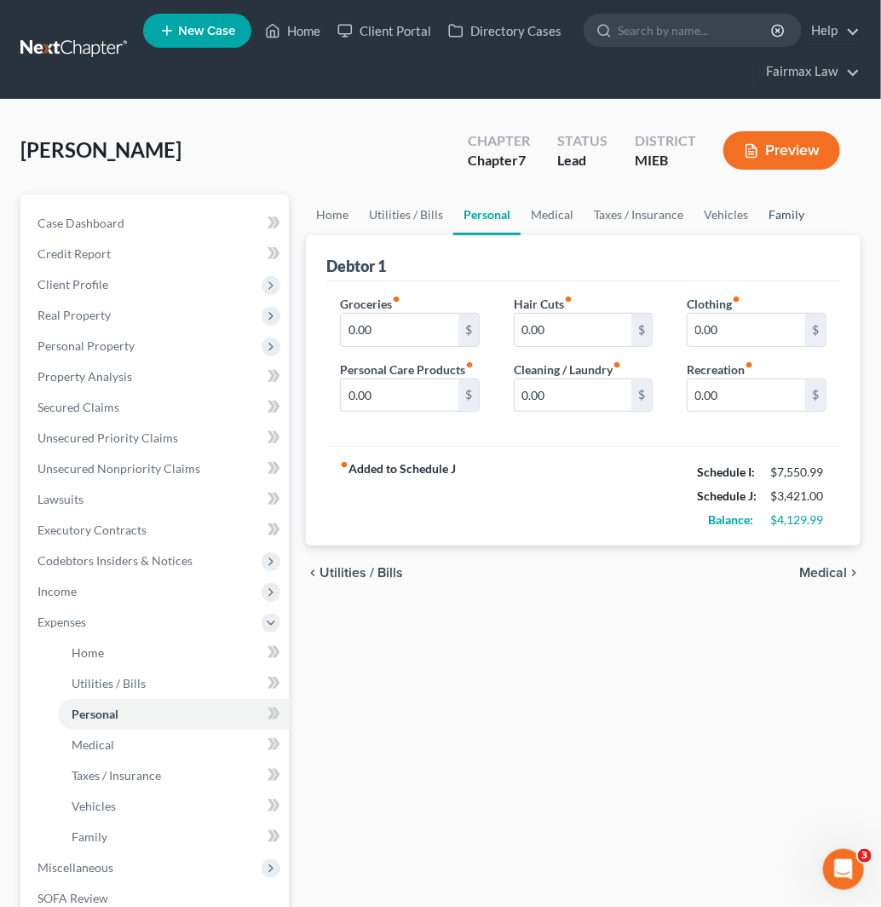
click at [771, 216] on link "Family" at bounding box center [786, 214] width 56 height 41
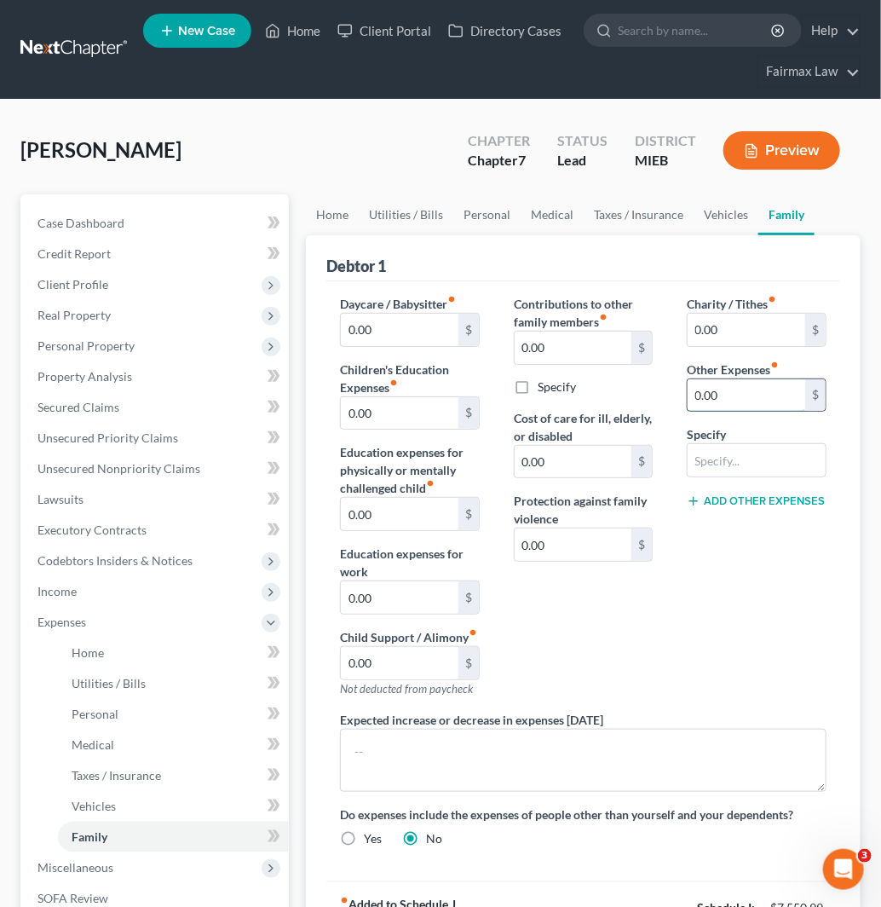
click at [739, 401] on input "0.00" at bounding box center [747, 395] width 118 height 32
drag, startPoint x: 781, startPoint y: 463, endPoint x: 779, endPoint y: 474, distance: 11.4
click at [781, 463] on input "text" at bounding box center [757, 460] width 138 height 32
click at [793, 496] on button "Add Other Expenses" at bounding box center [756, 501] width 138 height 14
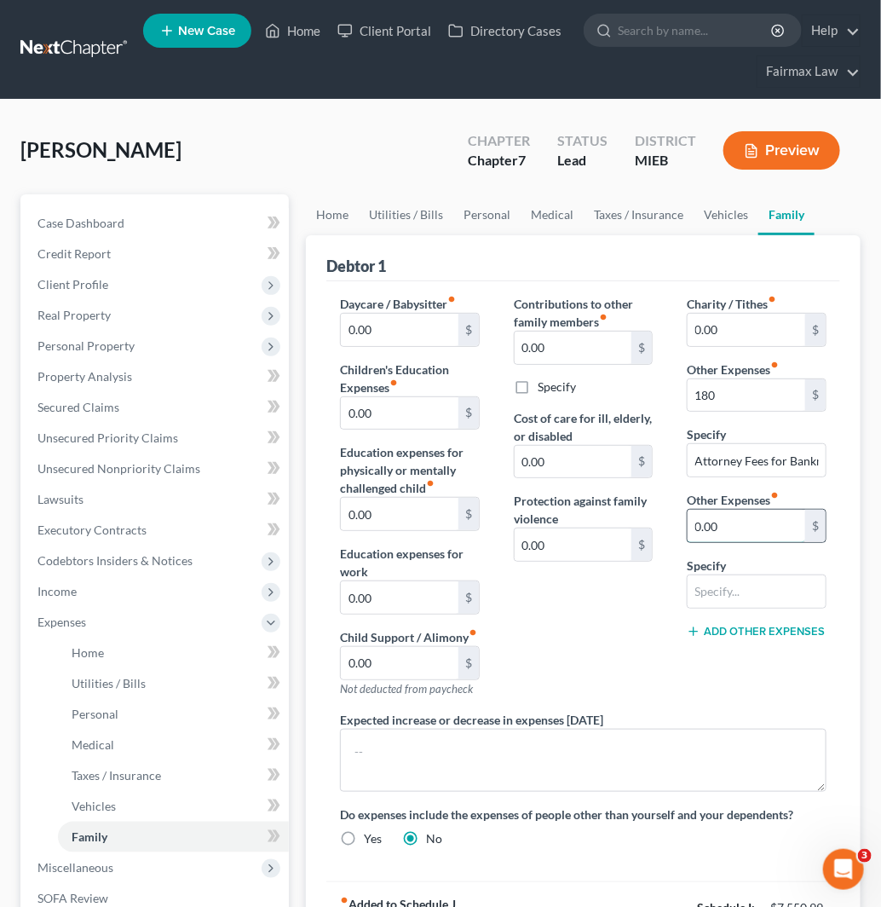
click at [737, 530] on input "0.00" at bounding box center [747, 526] width 118 height 32
click at [757, 582] on input "text" at bounding box center [757, 591] width 138 height 32
click at [752, 325] on input "0.00" at bounding box center [747, 330] width 118 height 32
click at [497, 213] on link "Personal" at bounding box center [486, 214] width 67 height 41
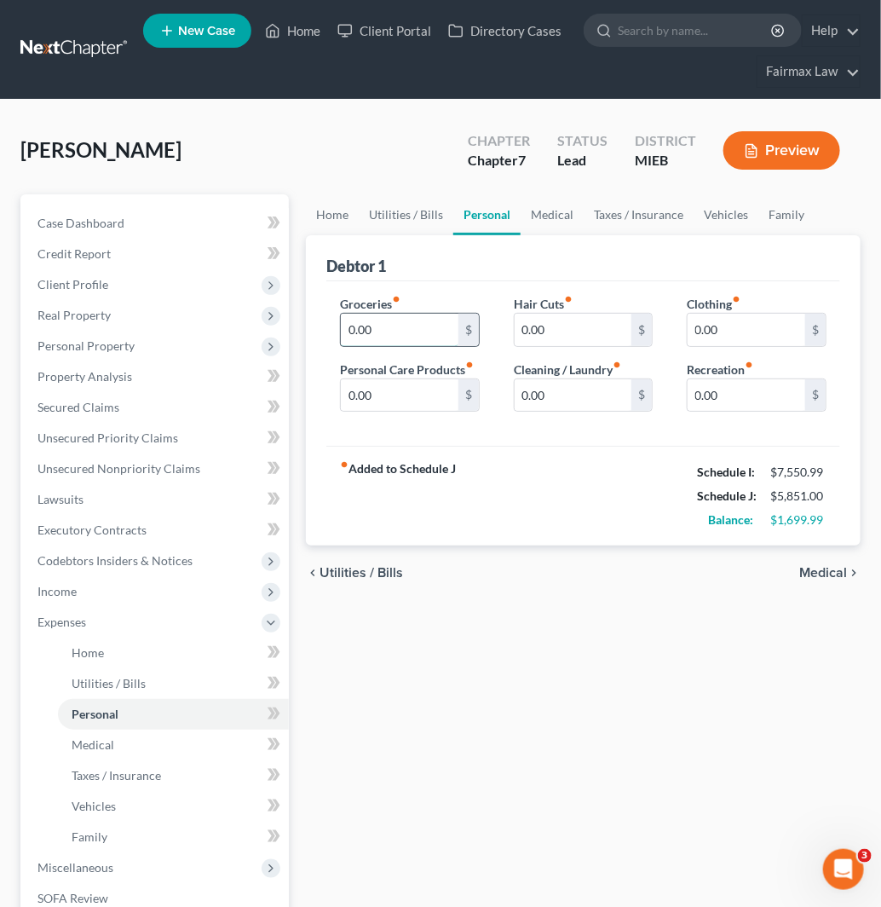
click at [430, 337] on input "0.00" at bounding box center [400, 330] width 118 height 32
click at [401, 395] on input "0.00" at bounding box center [400, 395] width 118 height 32
click at [548, 389] on input "0.00" at bounding box center [574, 395] width 118 height 32
click at [712, 330] on input "0.00" at bounding box center [747, 330] width 118 height 32
click at [707, 395] on input "0.00" at bounding box center [747, 395] width 118 height 32
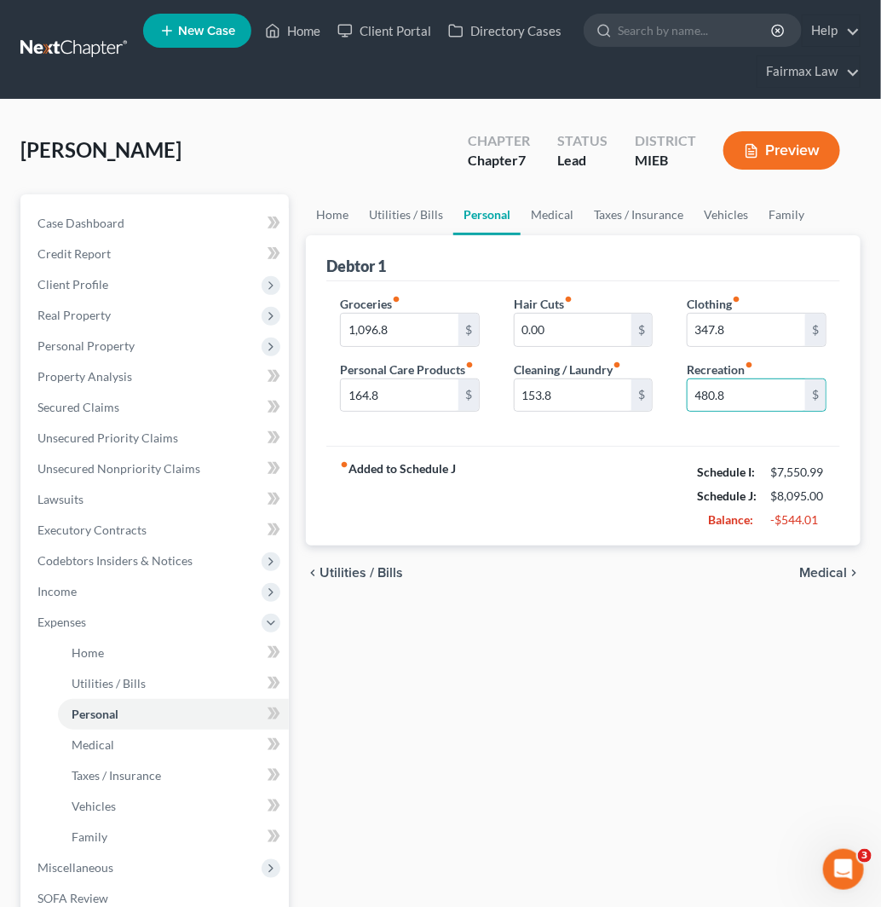
click at [646, 603] on div "Home Utilities / Bills Personal Medical Taxes / Insurance Vehicles Family Debto…" at bounding box center [583, 640] width 572 height 892
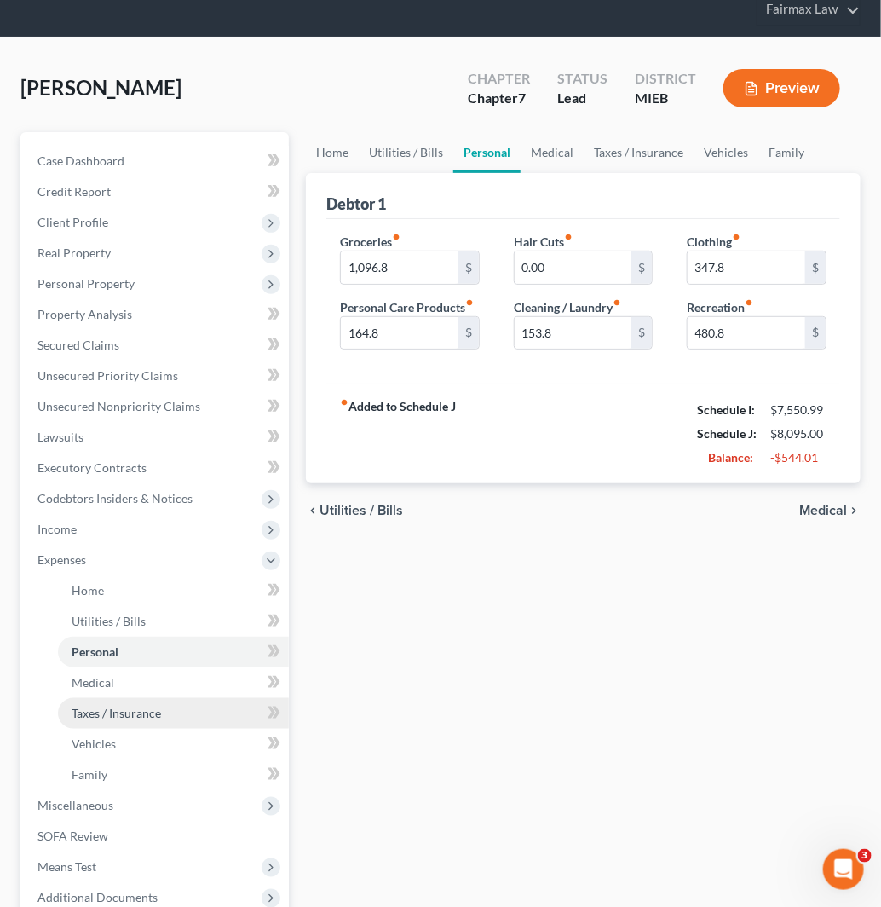
scroll to position [189, 0]
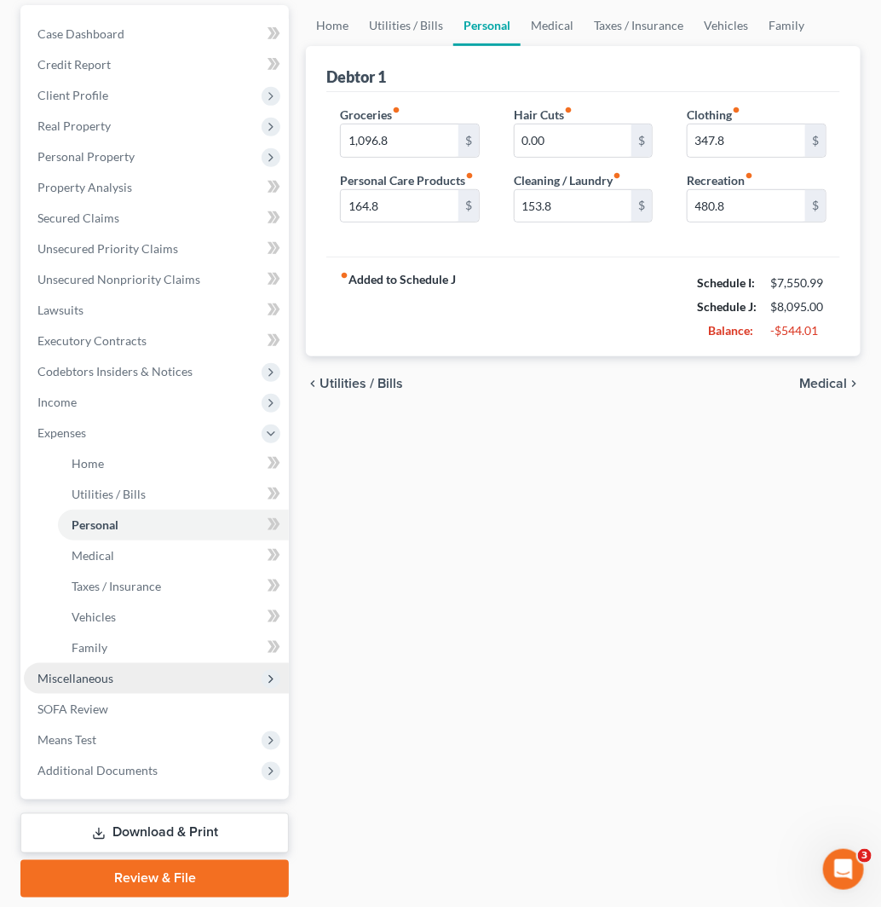
click at [145, 669] on span "Miscellaneous" at bounding box center [156, 678] width 265 height 31
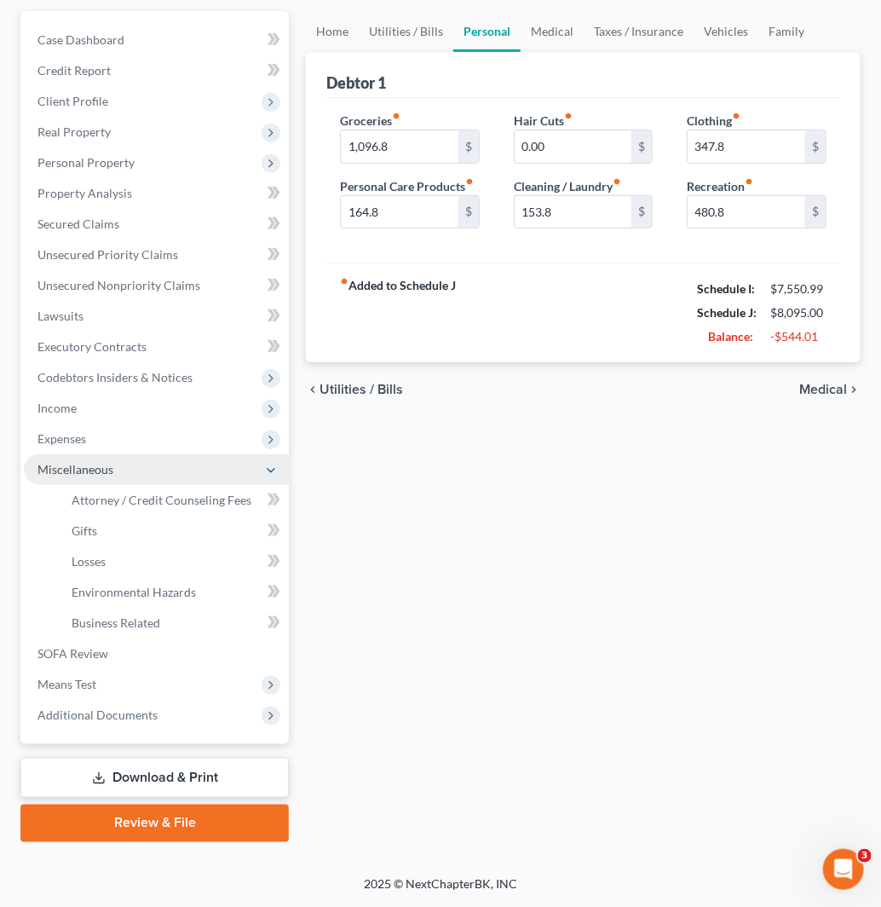
scroll to position [181, 0]
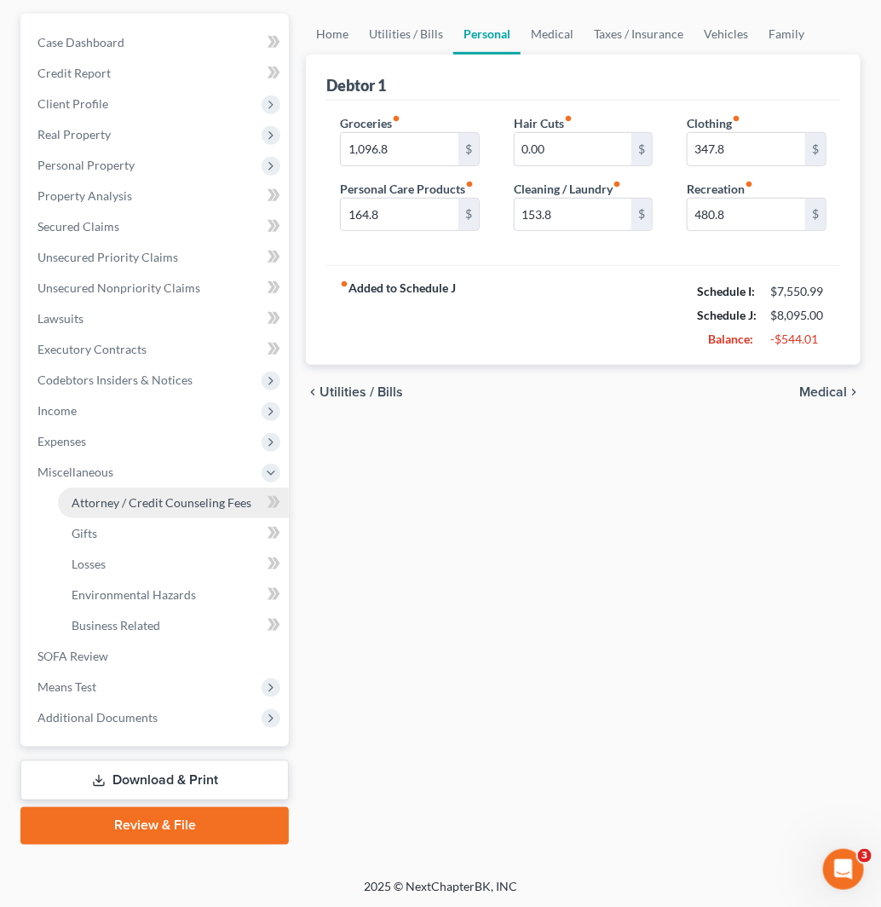
click at [116, 507] on span "Attorney / Credit Counseling Fees" at bounding box center [162, 502] width 180 height 14
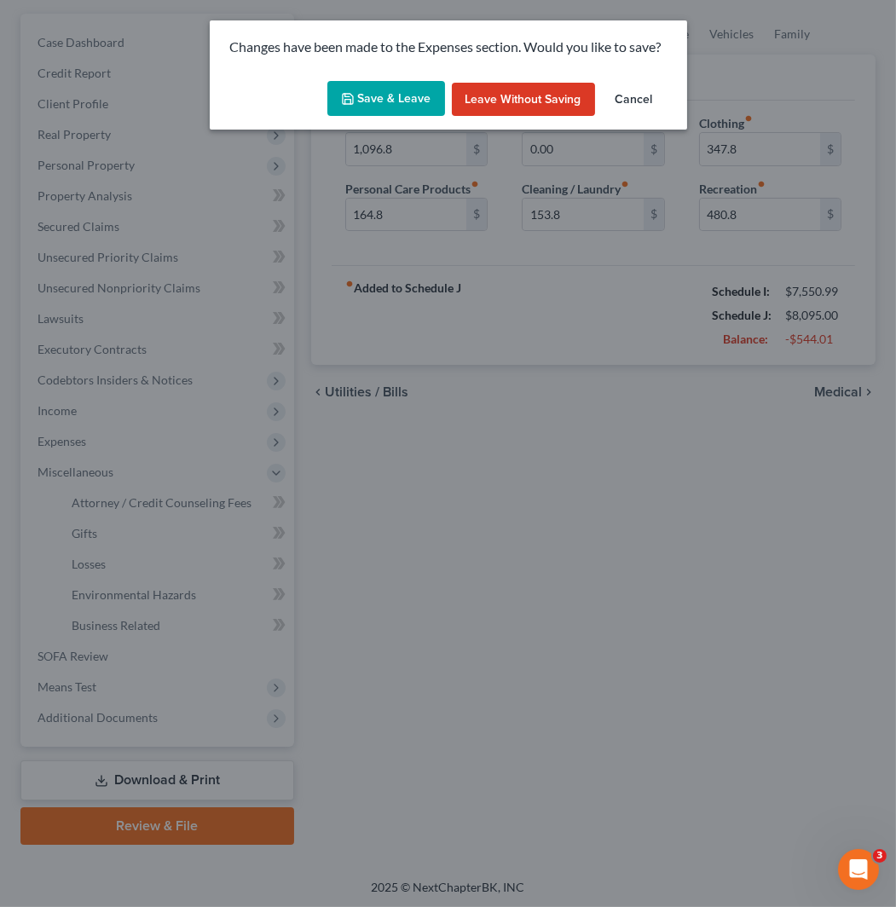
click at [392, 115] on button "Save & Leave" at bounding box center [386, 99] width 118 height 36
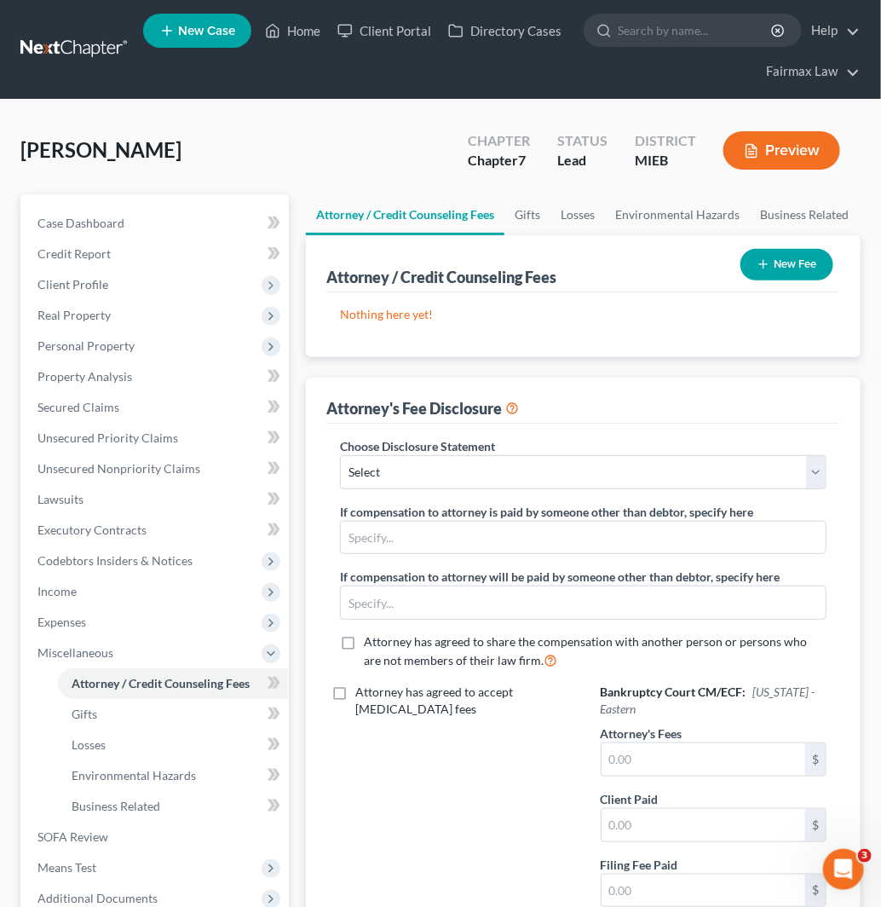
click at [805, 262] on button "New Fee" at bounding box center [787, 265] width 93 height 32
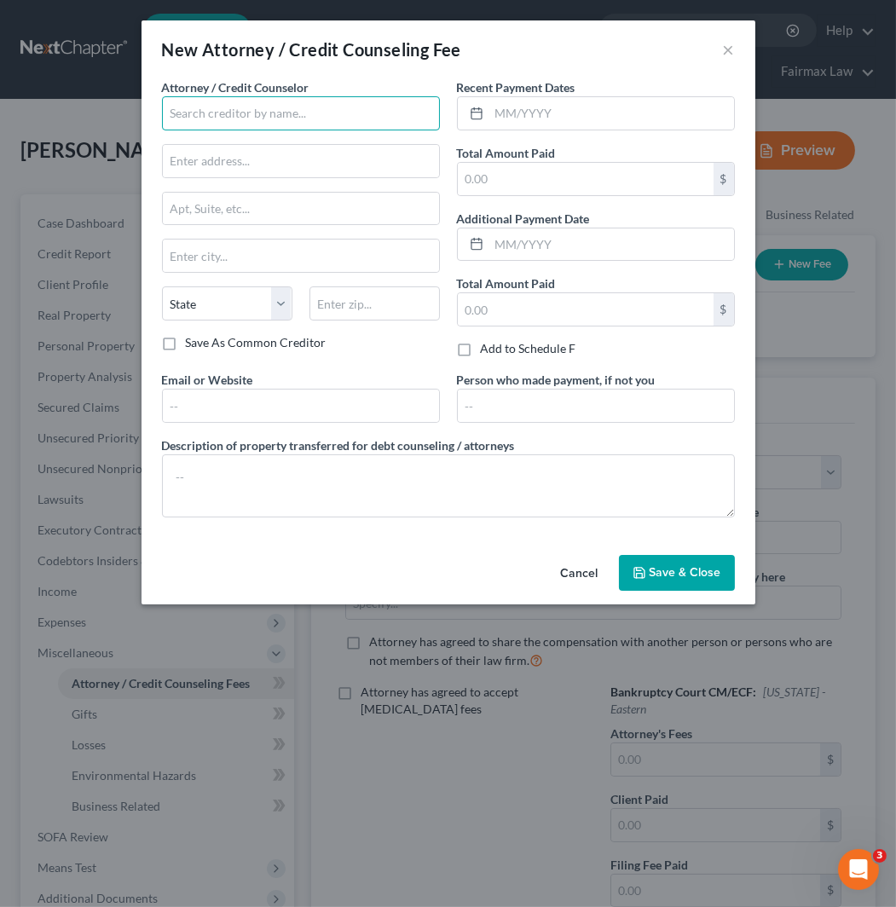
click at [424, 118] on input "text" at bounding box center [301, 113] width 278 height 34
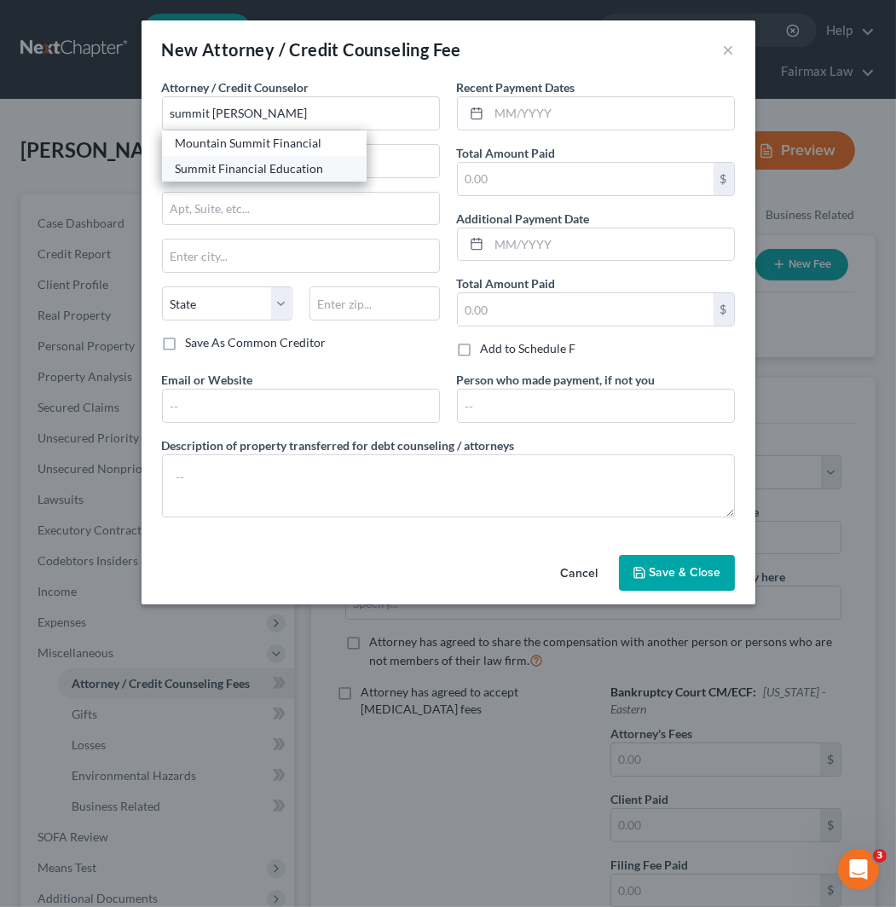
click at [260, 160] on div "Summit Financial Education" at bounding box center [264, 168] width 177 height 17
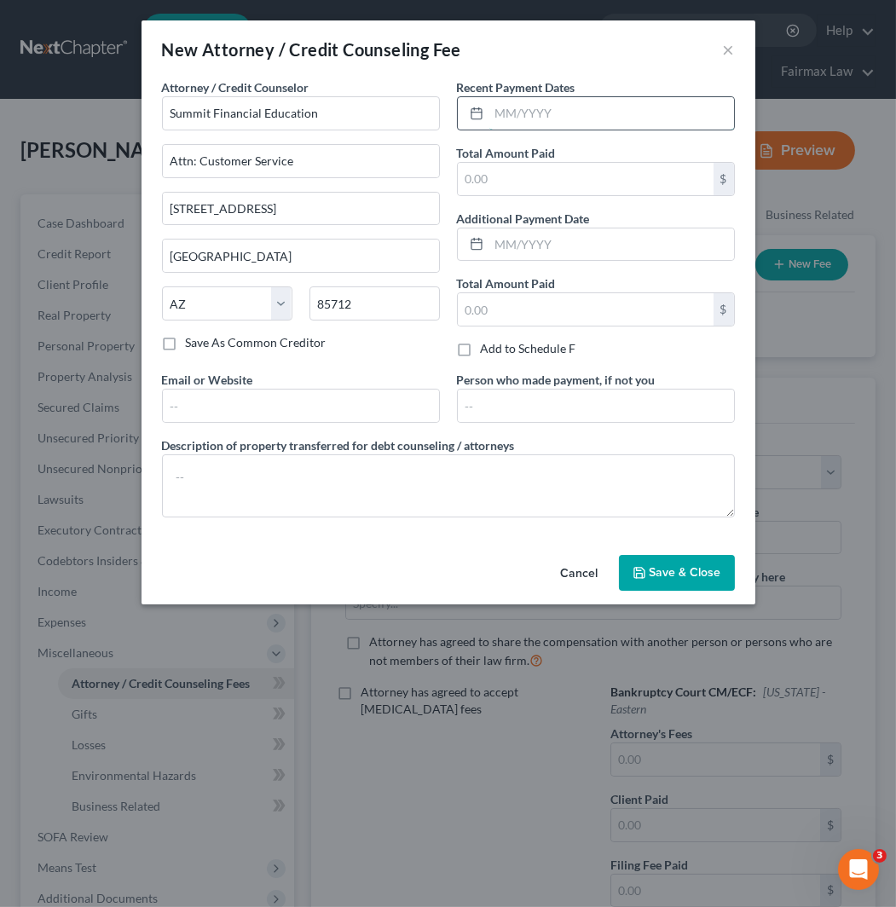
click at [605, 118] on input "text" at bounding box center [611, 113] width 245 height 32
click at [607, 118] on input "text" at bounding box center [611, 113] width 245 height 32
drag, startPoint x: 632, startPoint y: 107, endPoint x: 626, endPoint y: 125, distance: 18.9
click at [632, 107] on input "text" at bounding box center [611, 113] width 245 height 32
drag, startPoint x: 565, startPoint y: 173, endPoint x: 565, endPoint y: 193, distance: 20.5
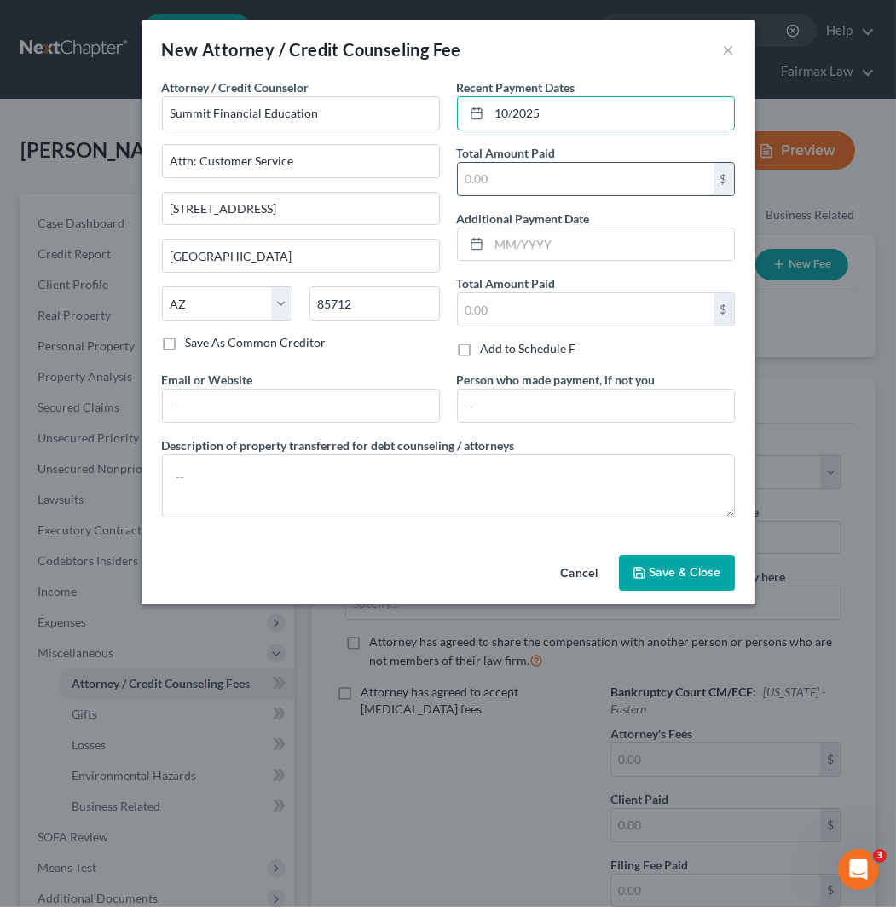
click at [565, 173] on input "text" at bounding box center [586, 179] width 256 height 32
click at [671, 560] on button "Save & Close" at bounding box center [677, 573] width 116 height 36
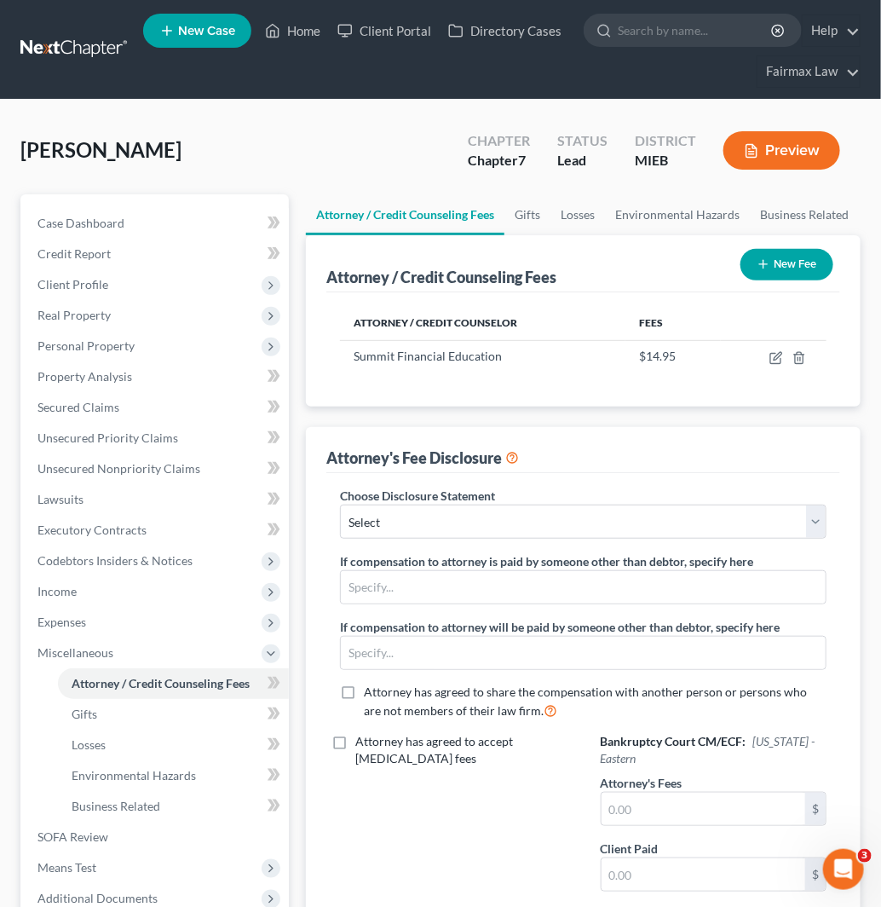
click at [776, 274] on button "New Fee" at bounding box center [787, 265] width 93 height 32
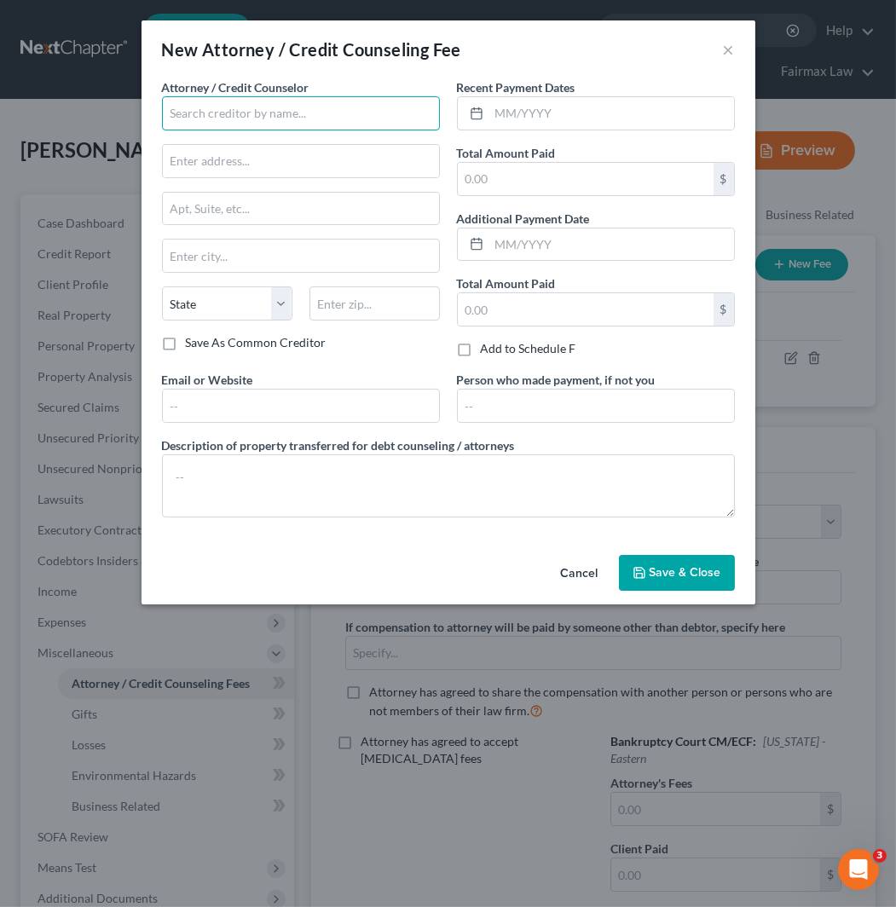
click at [352, 120] on input "text" at bounding box center [301, 113] width 278 height 34
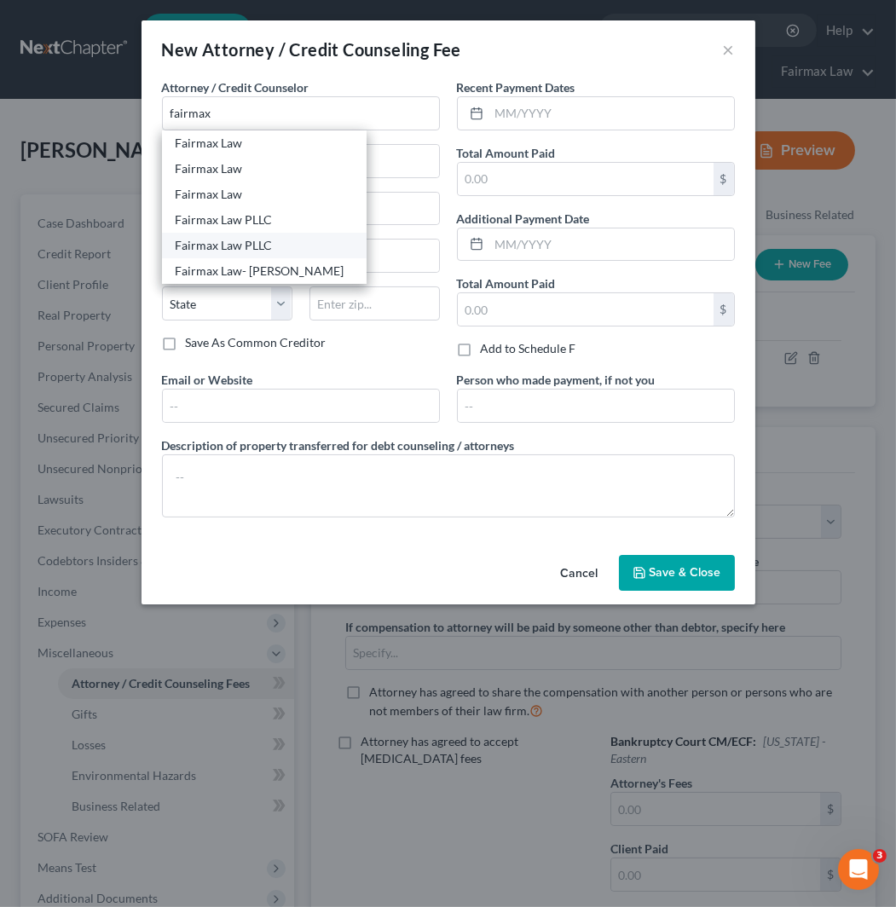
click at [279, 248] on div "Fairmax Law PLLC" at bounding box center [264, 245] width 177 height 17
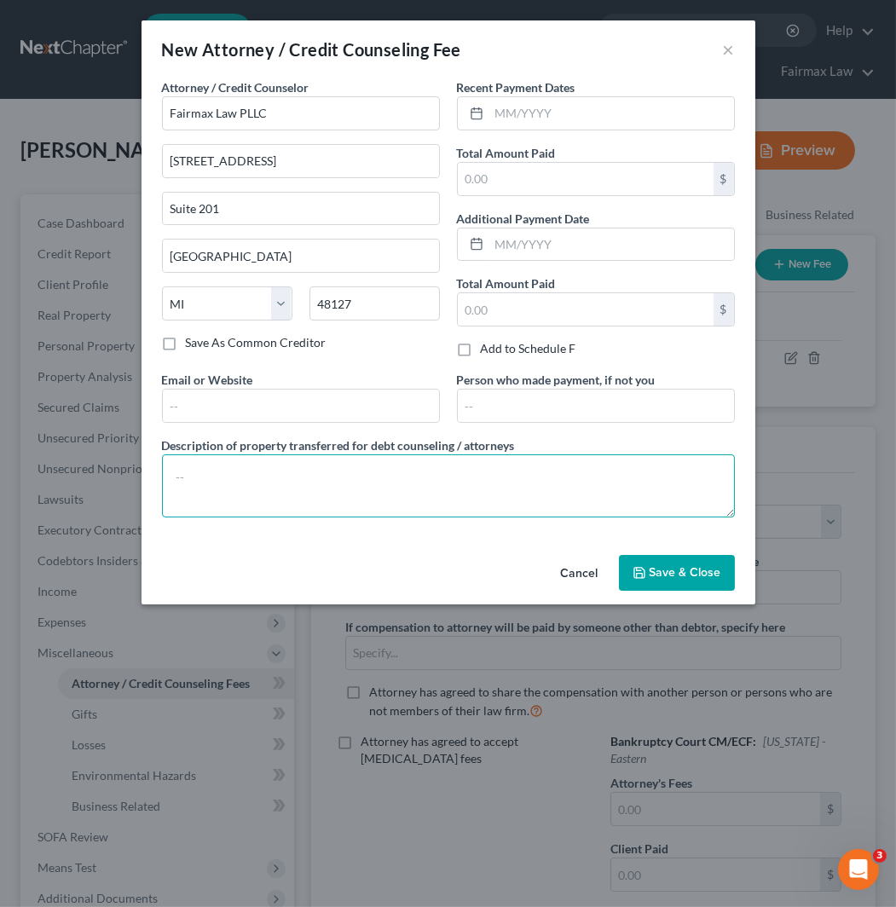
click at [346, 501] on textarea at bounding box center [448, 485] width 573 height 63
paste textarea "Due to the debtor’s limited monthly budget surplus, they are unable to reasonab…"
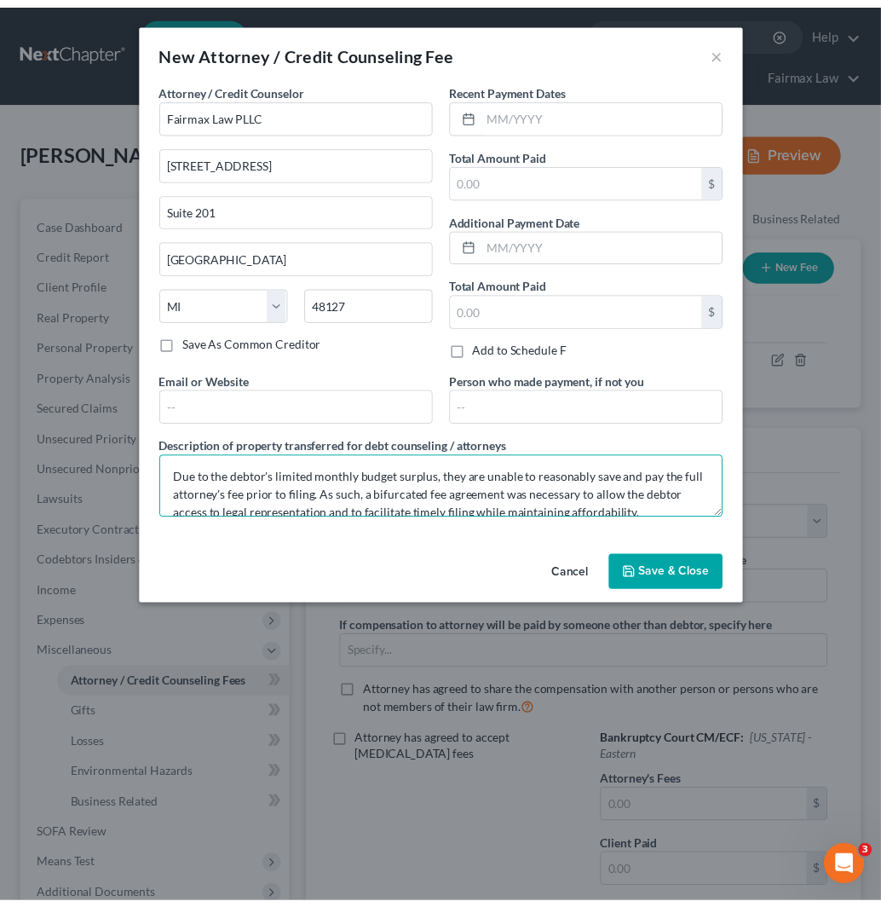
scroll to position [111, 0]
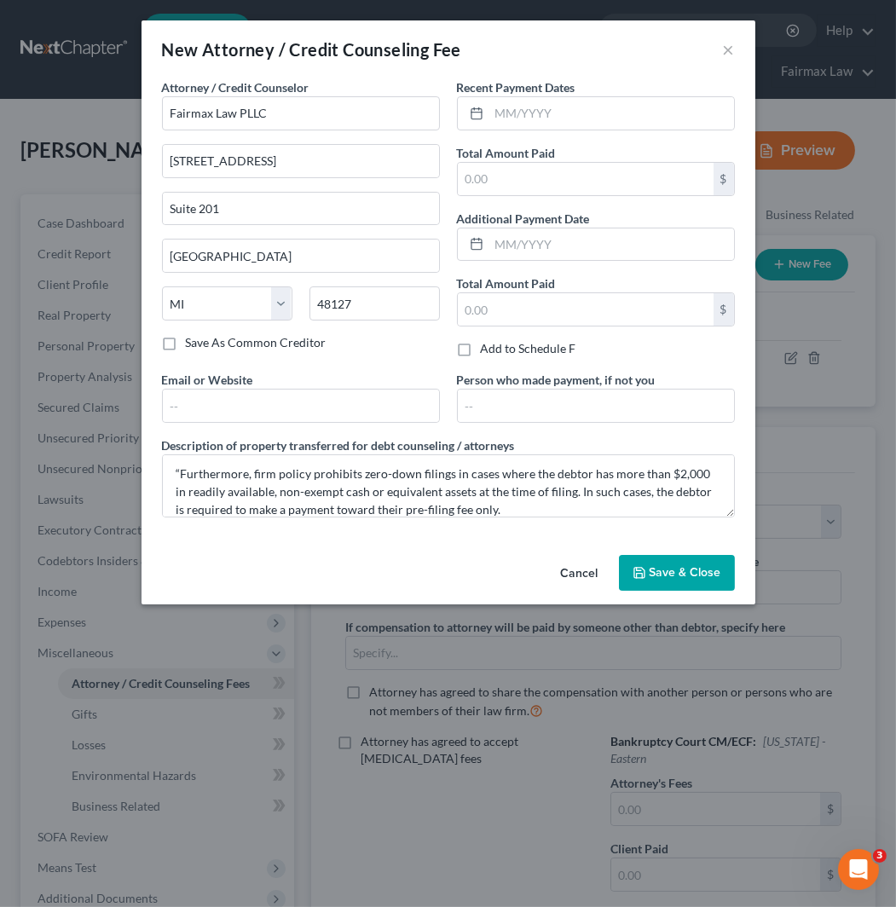
click at [718, 571] on span "Save & Close" at bounding box center [685, 572] width 72 height 14
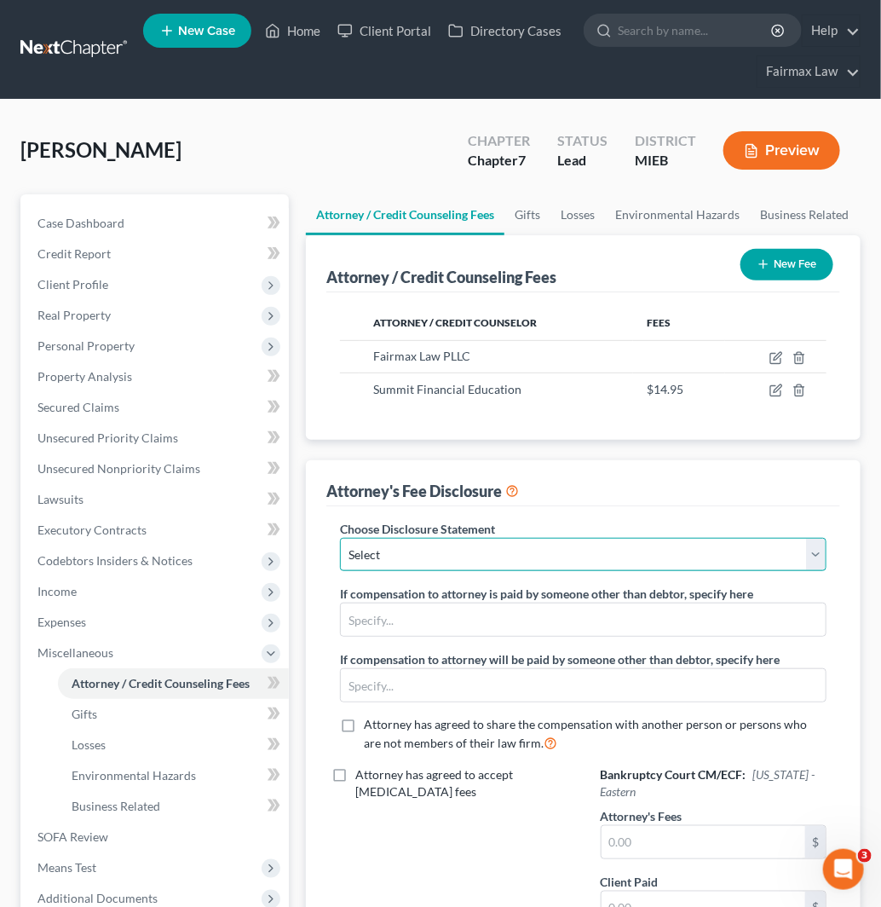
click at [663, 558] on select "Select WDMI - Chapter 13 - Disclosure of Attorney Compensation OHNB & MIWB Disc…" at bounding box center [583, 555] width 487 height 34
click at [340, 538] on select "Select WDMI - Chapter 13 - Disclosure of Attorney Compensation OHNB & MIWB Disc…" at bounding box center [583, 555] width 487 height 34
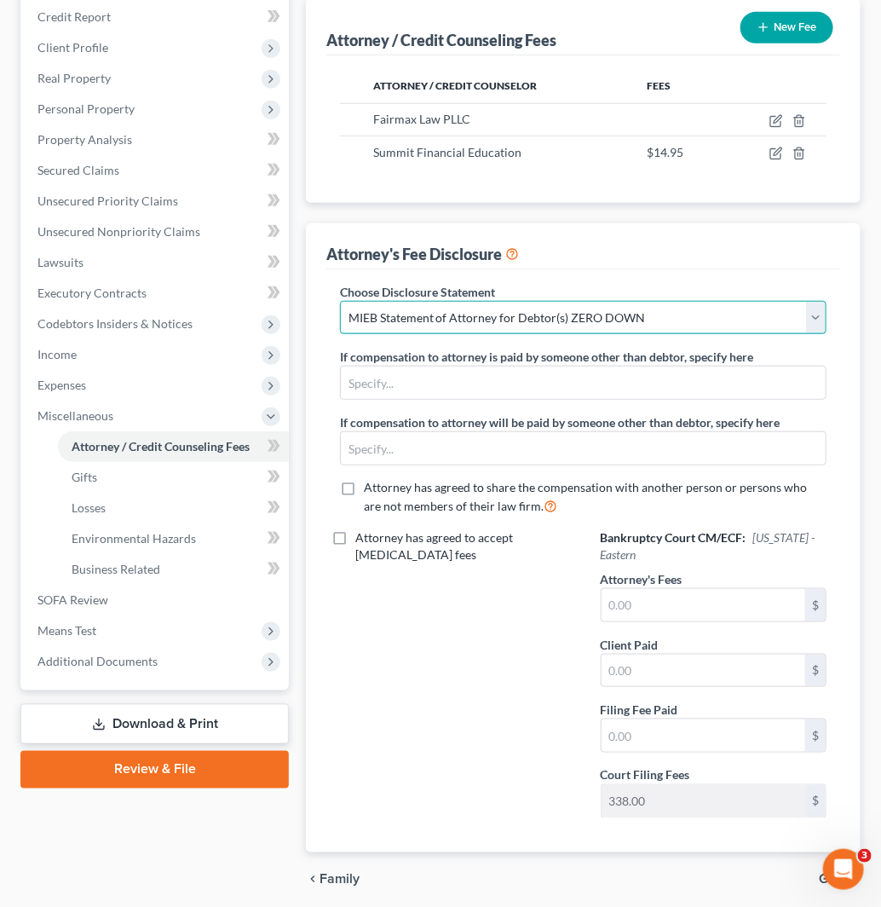
scroll to position [302, 0]
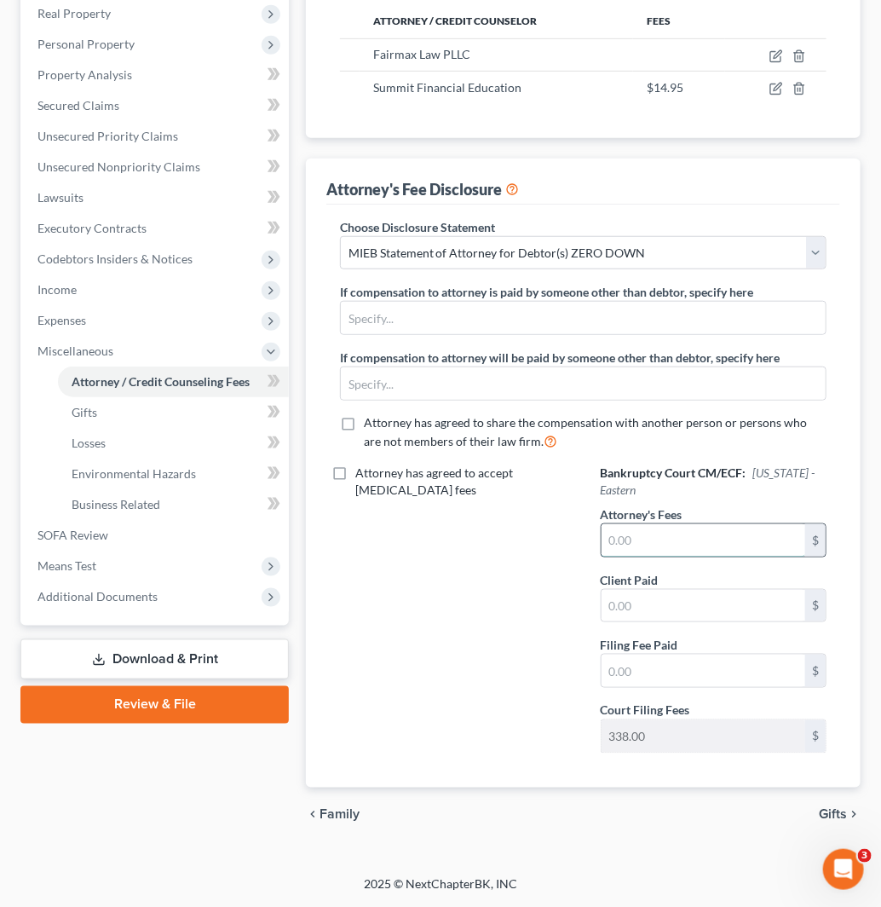
click at [720, 543] on input "text" at bounding box center [704, 540] width 204 height 32
click at [730, 539] on input "text" at bounding box center [704, 540] width 204 height 32
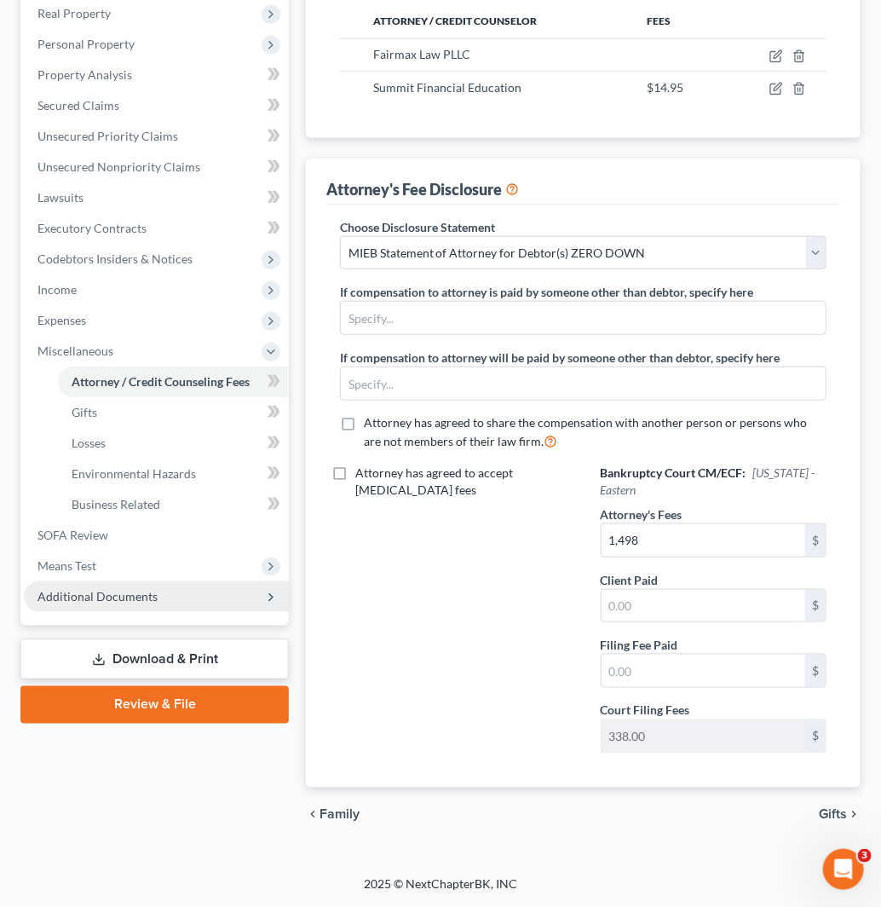
click at [159, 594] on span "Additional Documents" at bounding box center [156, 596] width 265 height 31
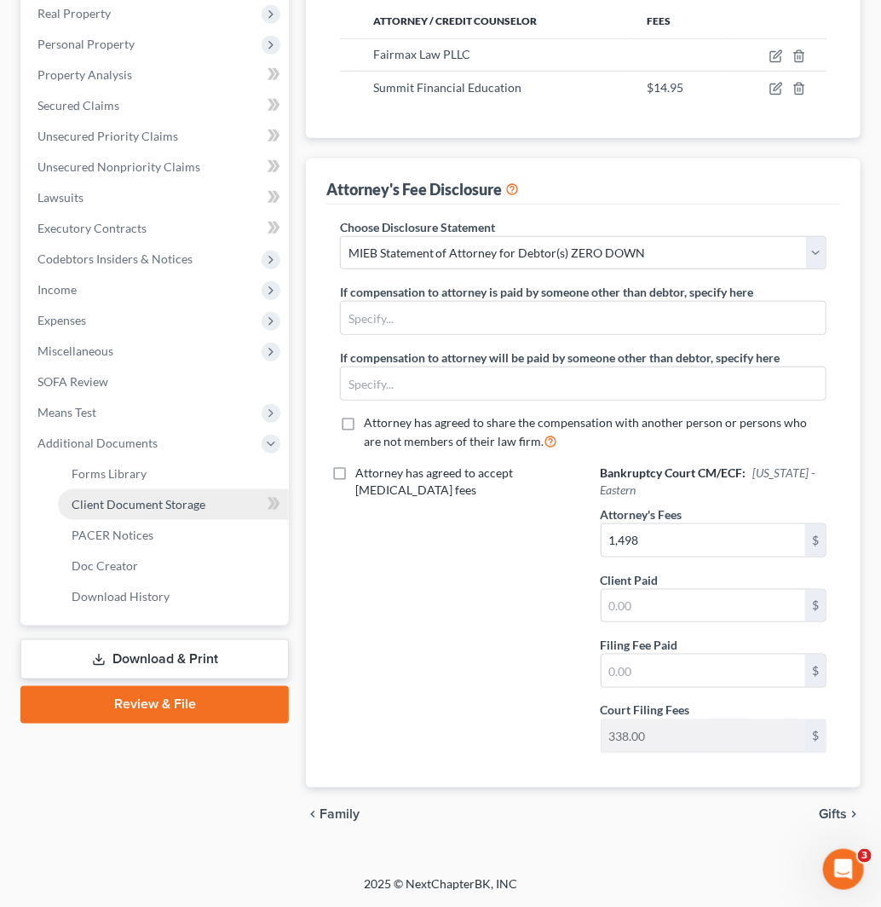
click at [197, 506] on span "Client Document Storage" at bounding box center [139, 504] width 134 height 14
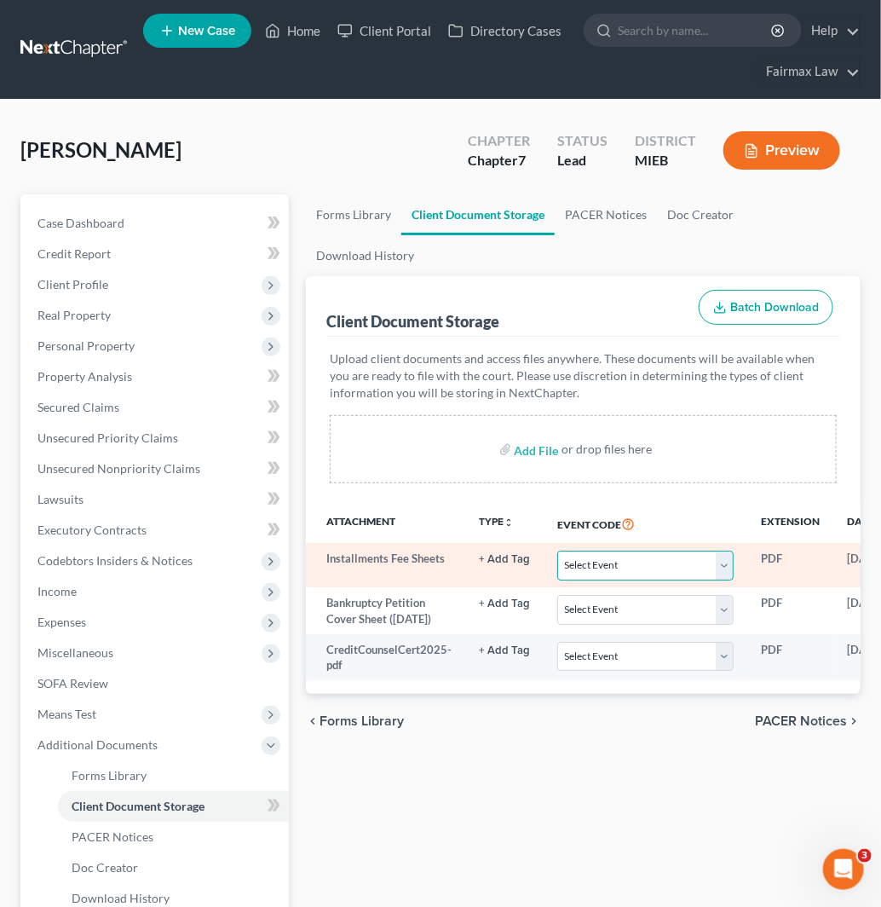
click at [654, 551] on select "Select Event 20 Largest Unsecured Creditors Amended Chapter 11 Plan Amended Cha…" at bounding box center [645, 566] width 176 height 30
click at [557, 551] on select "Select Event 20 Largest Unsecured Creditors Amended Chapter 11 Plan Amended Cha…" at bounding box center [645, 566] width 176 height 30
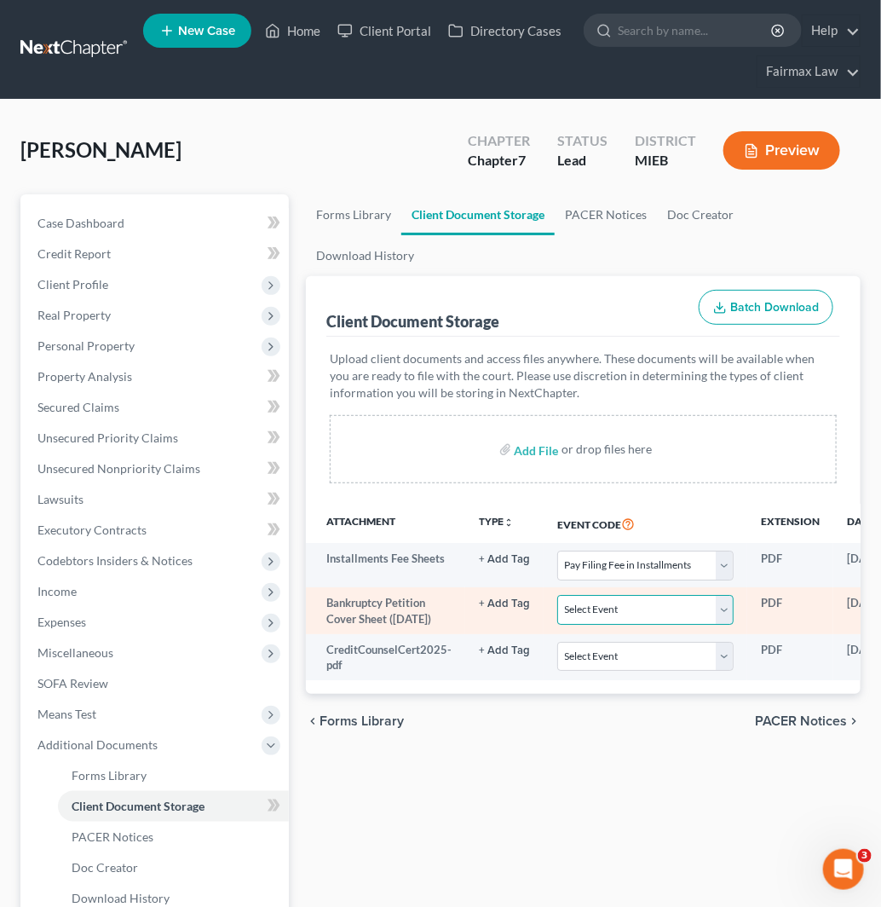
click at [660, 595] on select "Select Event 20 Largest Unsecured Creditors Amended Chapter 11 Plan Amended Cha…" at bounding box center [645, 610] width 176 height 30
click at [557, 595] on select "Select Event 20 Largest Unsecured Creditors Amended Chapter 11 Plan Amended Cha…" at bounding box center [645, 610] width 176 height 30
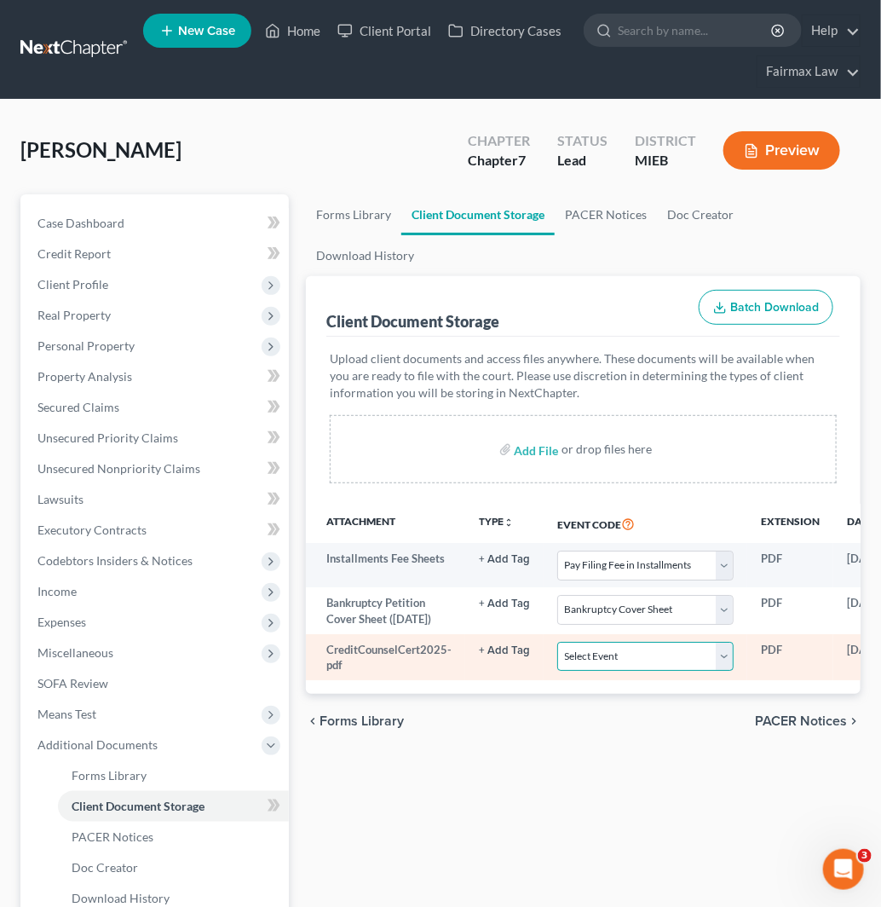
click at [654, 642] on select "Select Event 20 Largest Unsecured Creditors Amended Chapter 11 Plan Amended Cha…" at bounding box center [645, 657] width 176 height 30
click at [557, 642] on select "Select Event 20 Largest Unsecured Creditors Amended Chapter 11 Plan Amended Cha…" at bounding box center [645, 657] width 176 height 30
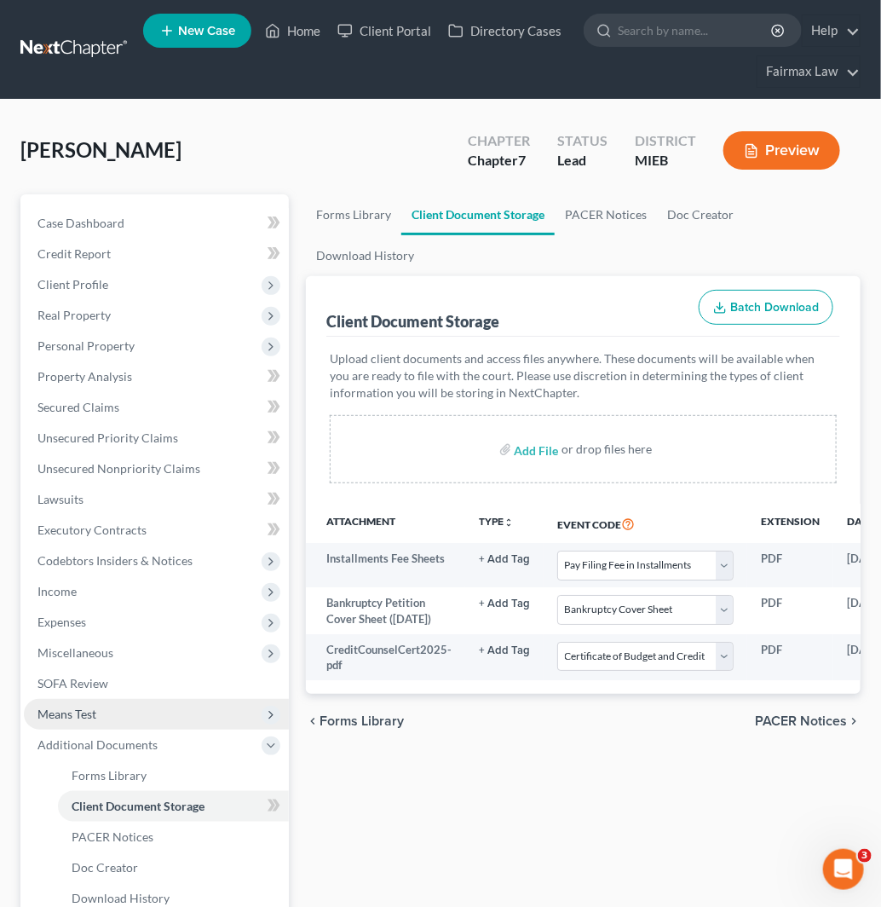
click at [213, 717] on span "Means Test" at bounding box center [156, 714] width 265 height 31
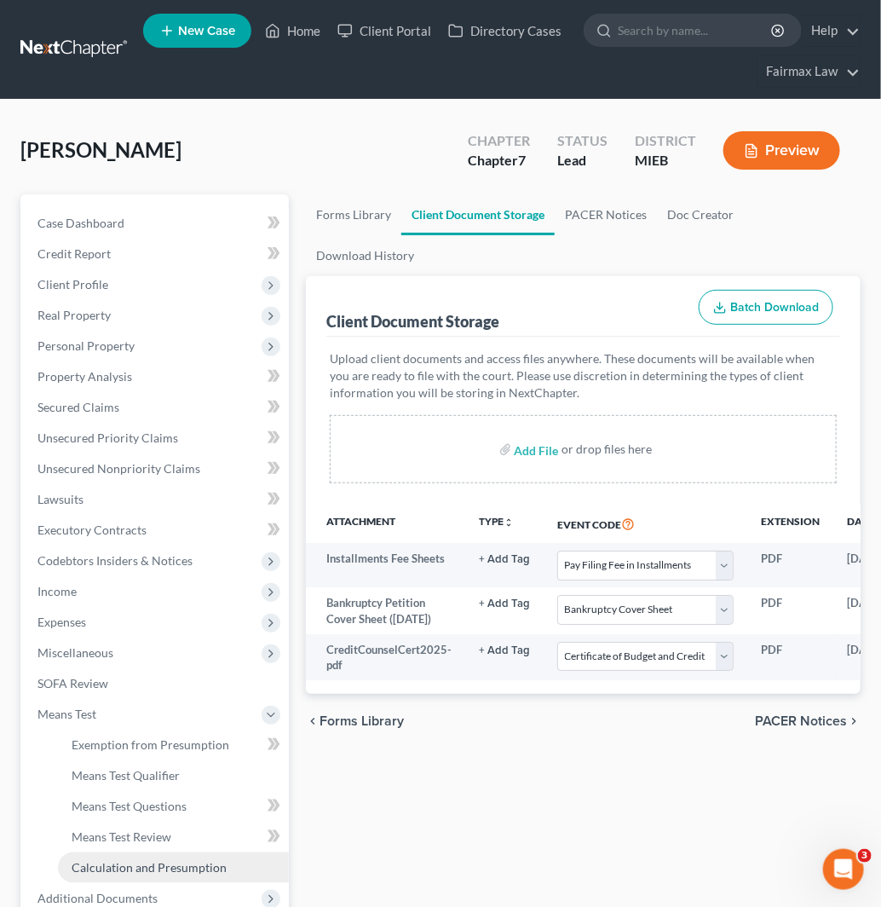
click at [188, 866] on span "Calculation and Presumption" at bounding box center [149, 867] width 155 height 14
